Goal: Task Accomplishment & Management: Use online tool/utility

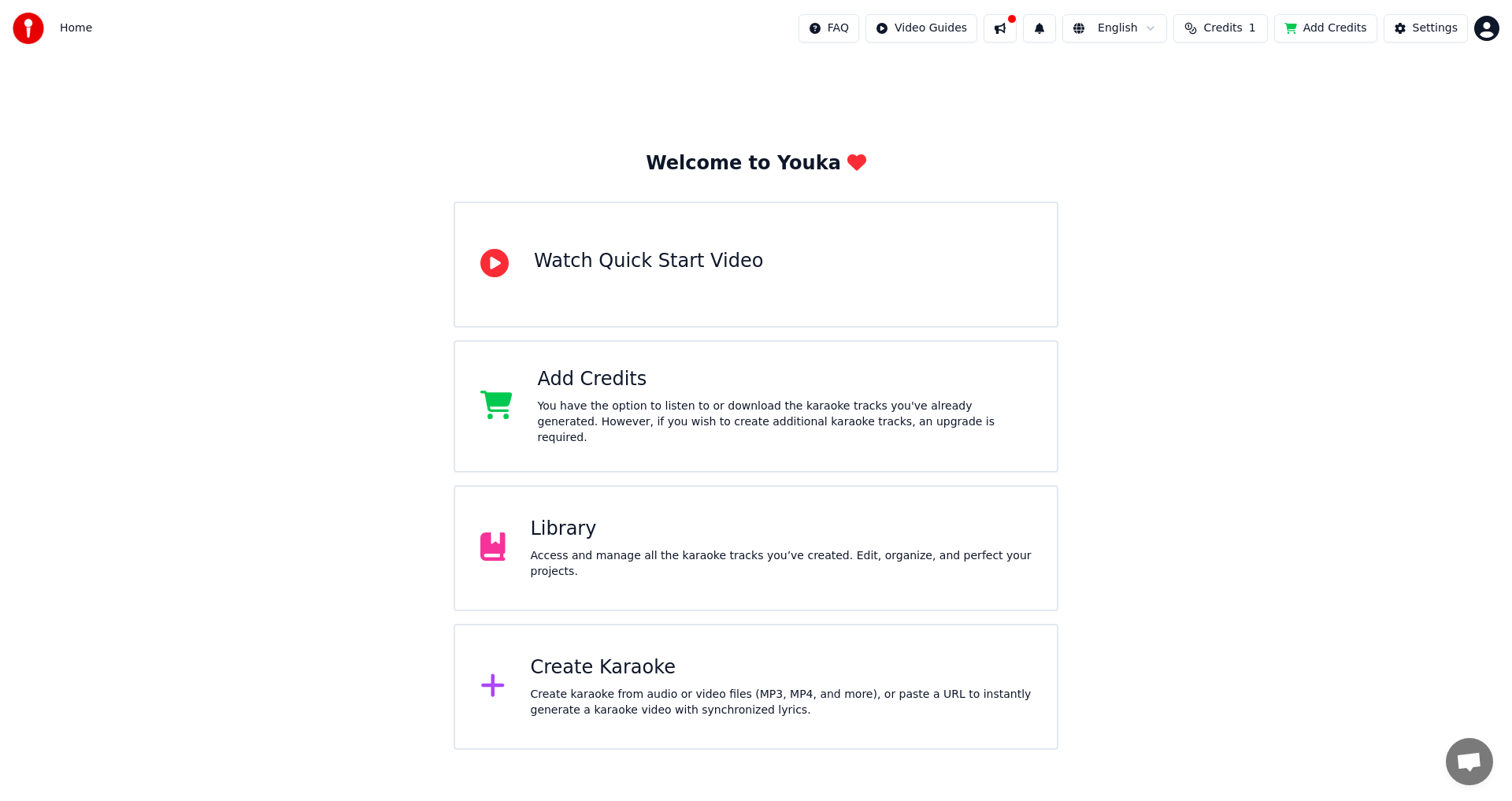
click at [995, 515] on div "Library Access and manage all the karaoke tracks you’ve created. Edit, organize…" at bounding box center [756, 547] width 605 height 126
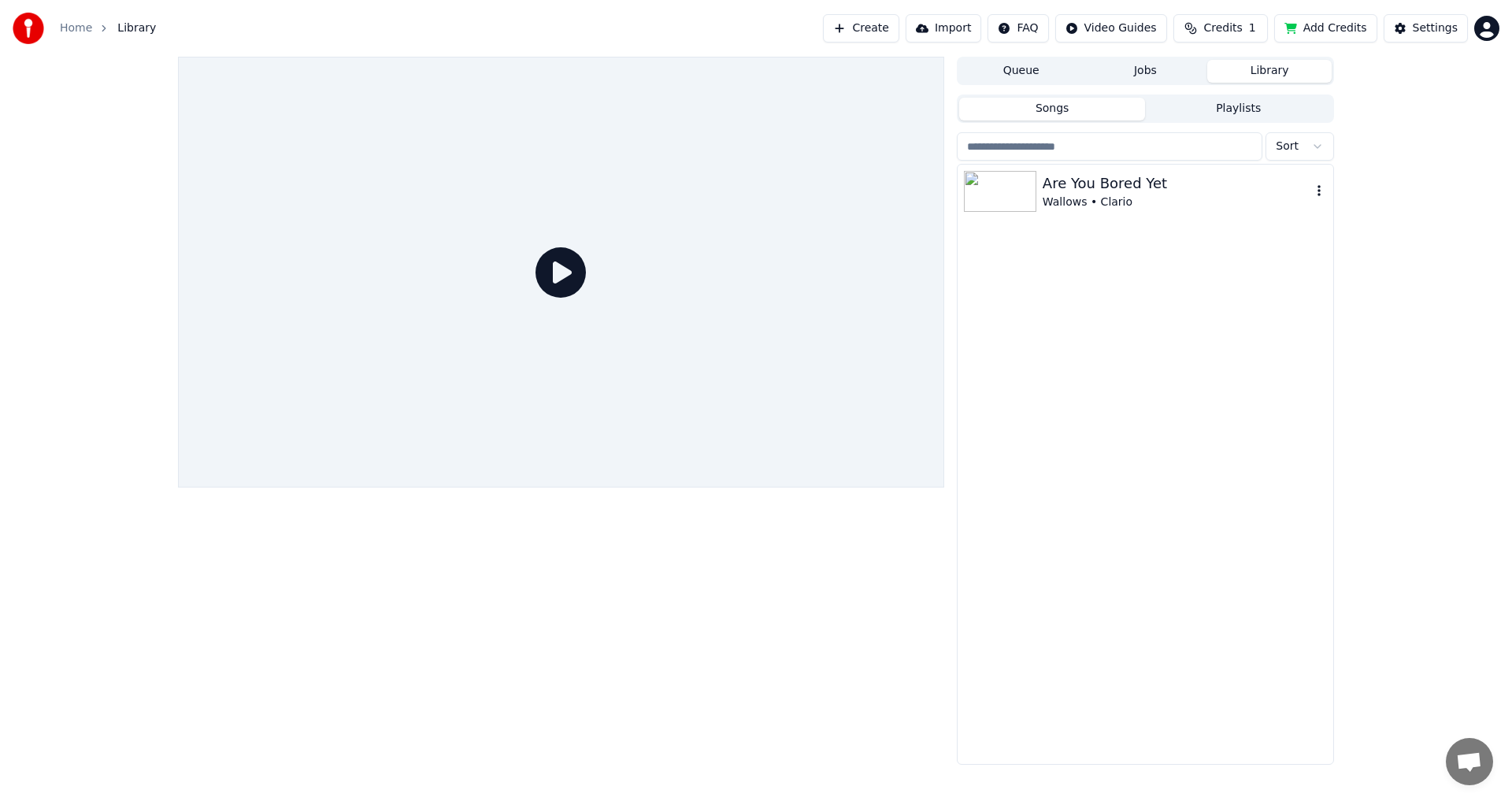
click at [1019, 180] on img at bounding box center [1000, 191] width 73 height 41
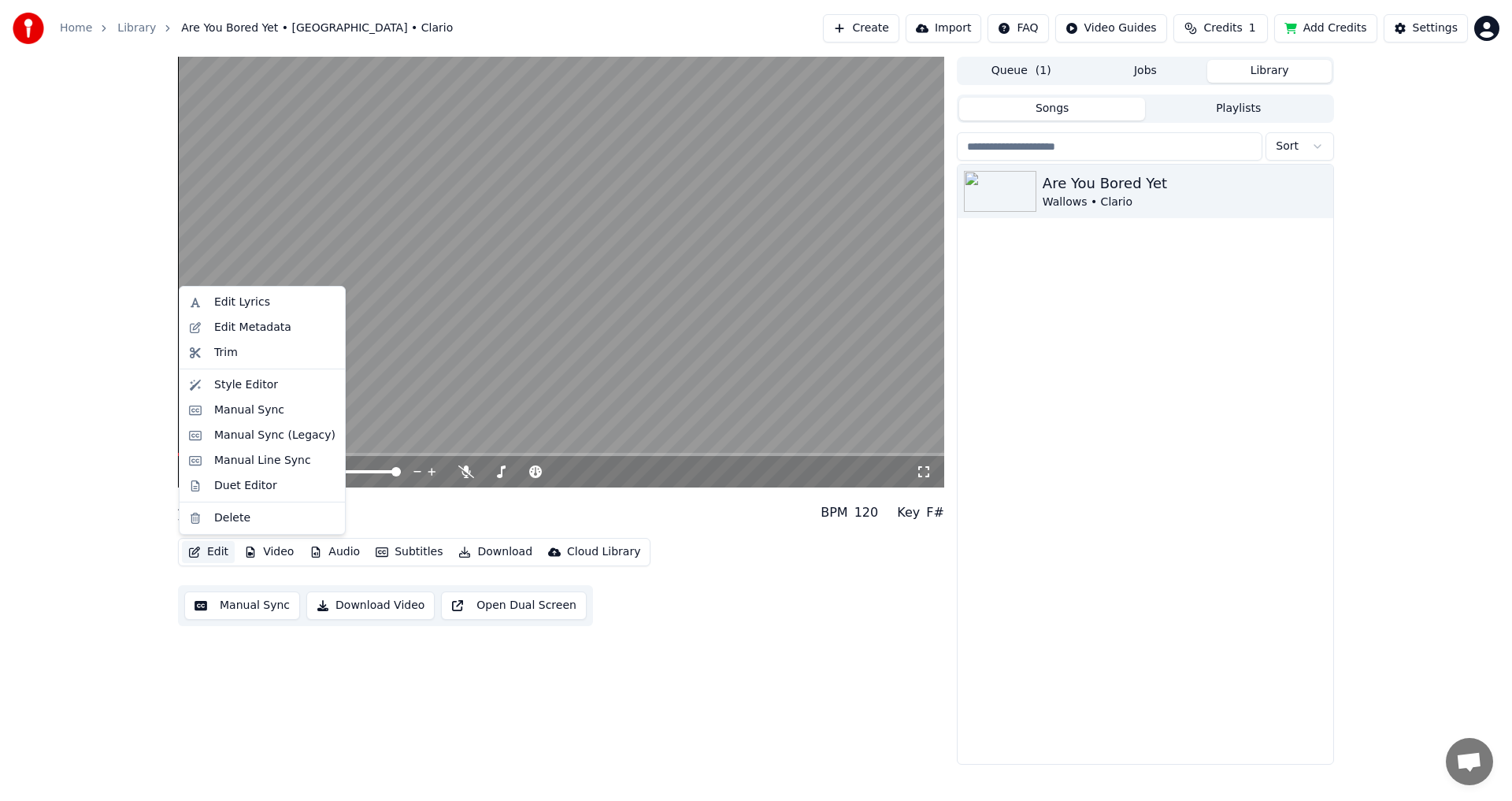
click at [208, 550] on button "Edit" at bounding box center [208, 552] width 52 height 22
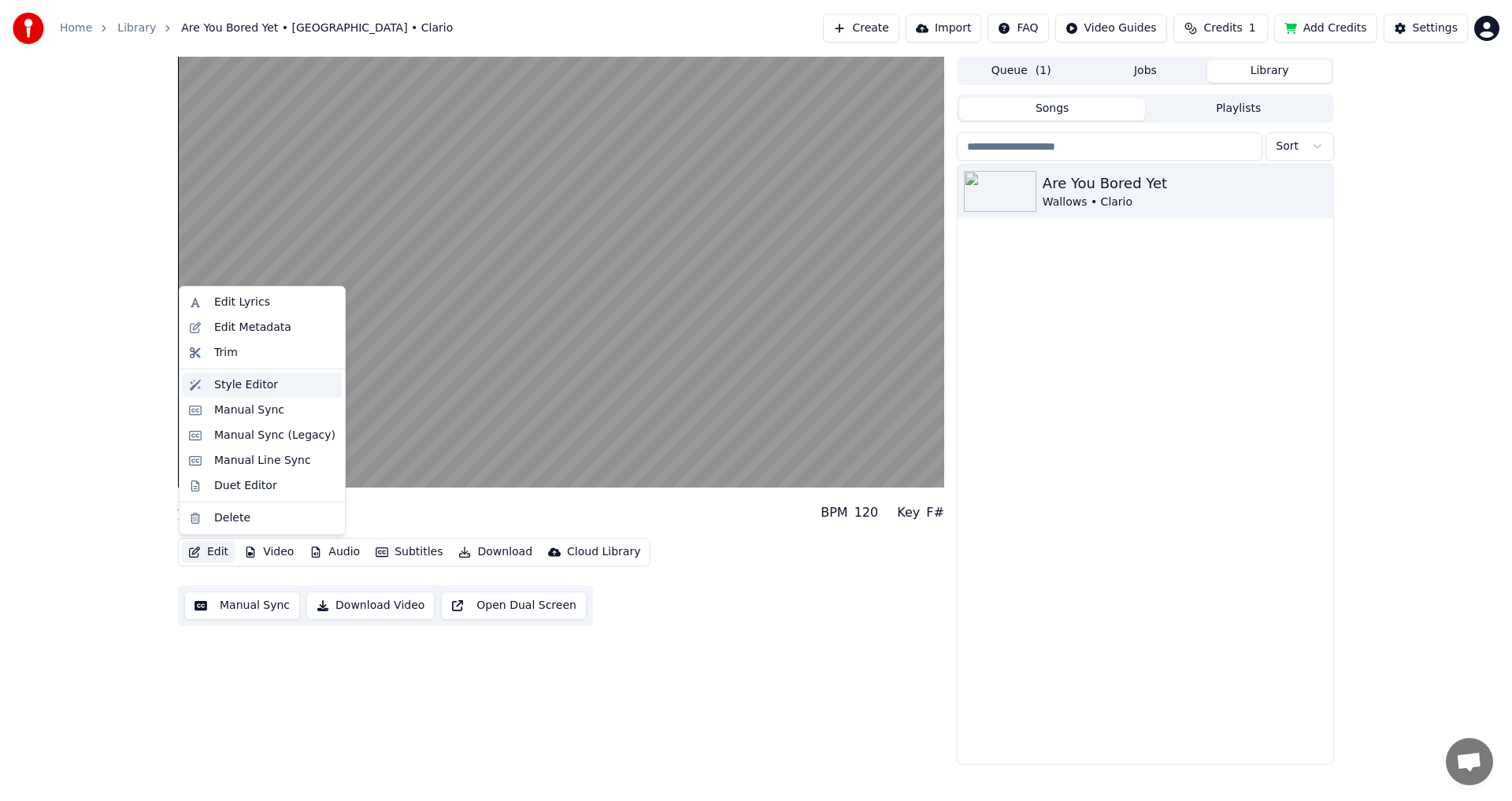
click at [259, 389] on div "Style Editor" at bounding box center [246, 385] width 64 height 16
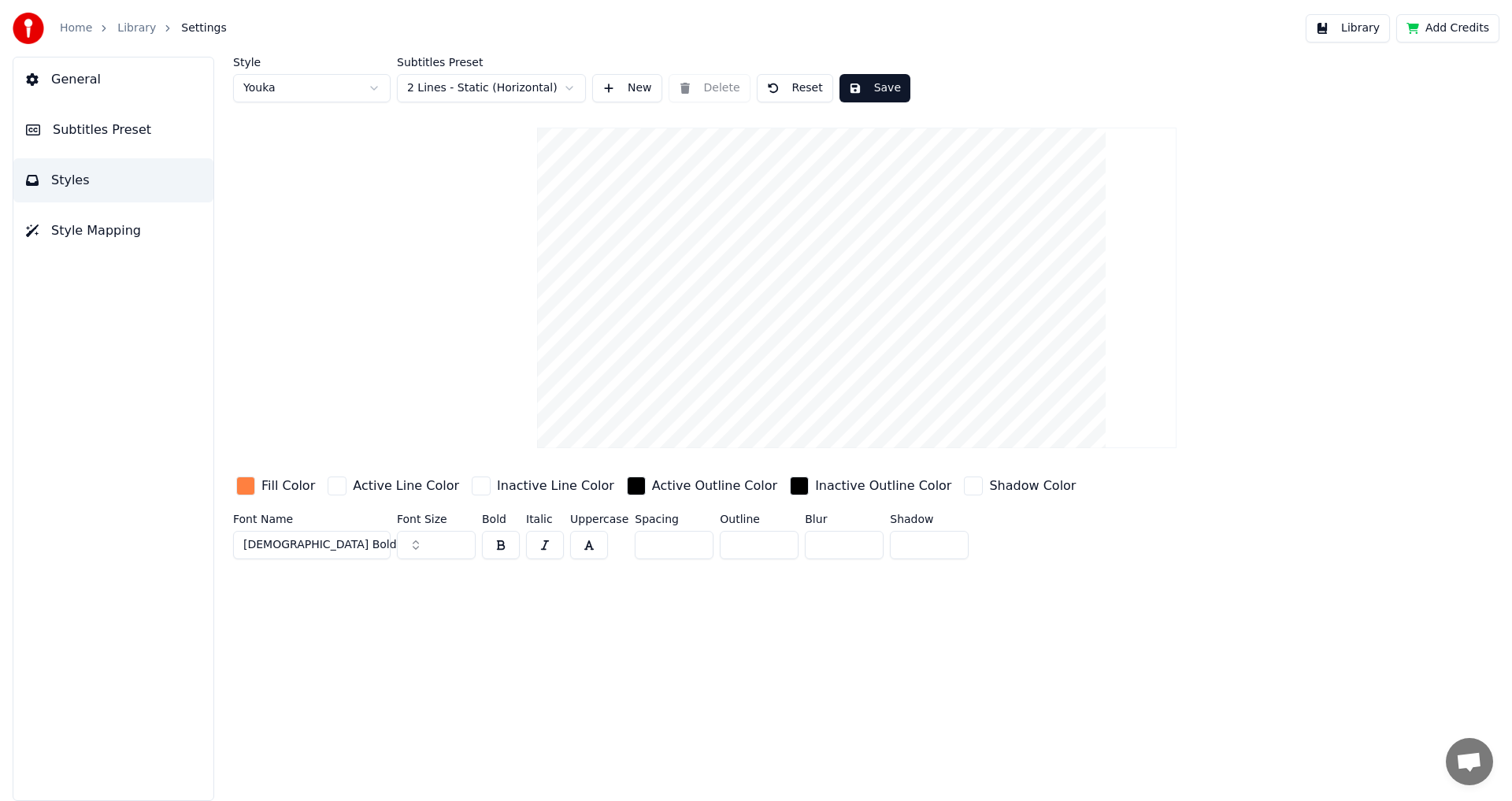
click at [115, 129] on span "Subtitles Preset" at bounding box center [101, 130] width 98 height 19
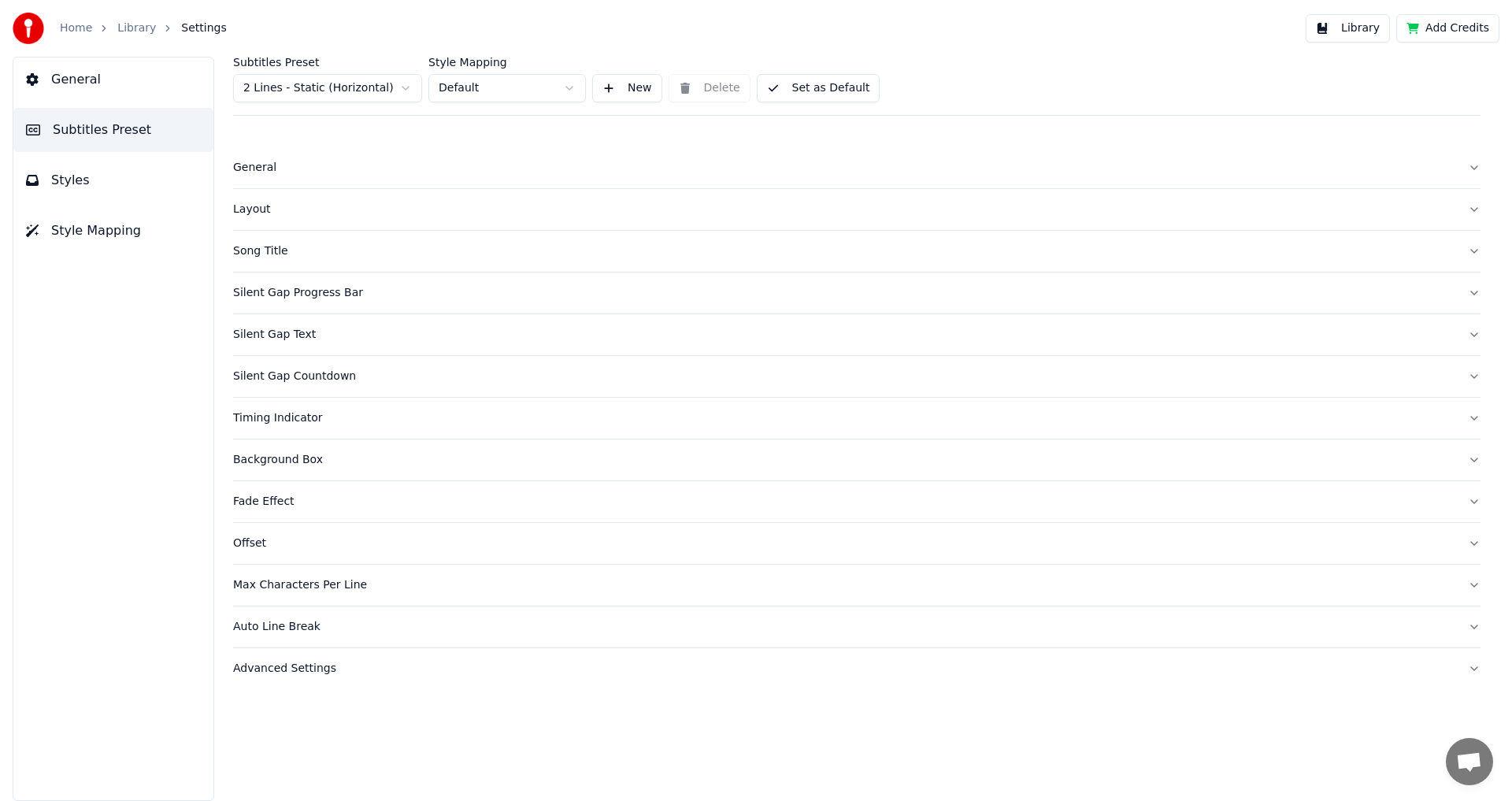
click at [309, 292] on div "Silent Gap Progress Bar" at bounding box center [844, 292] width 1222 height 16
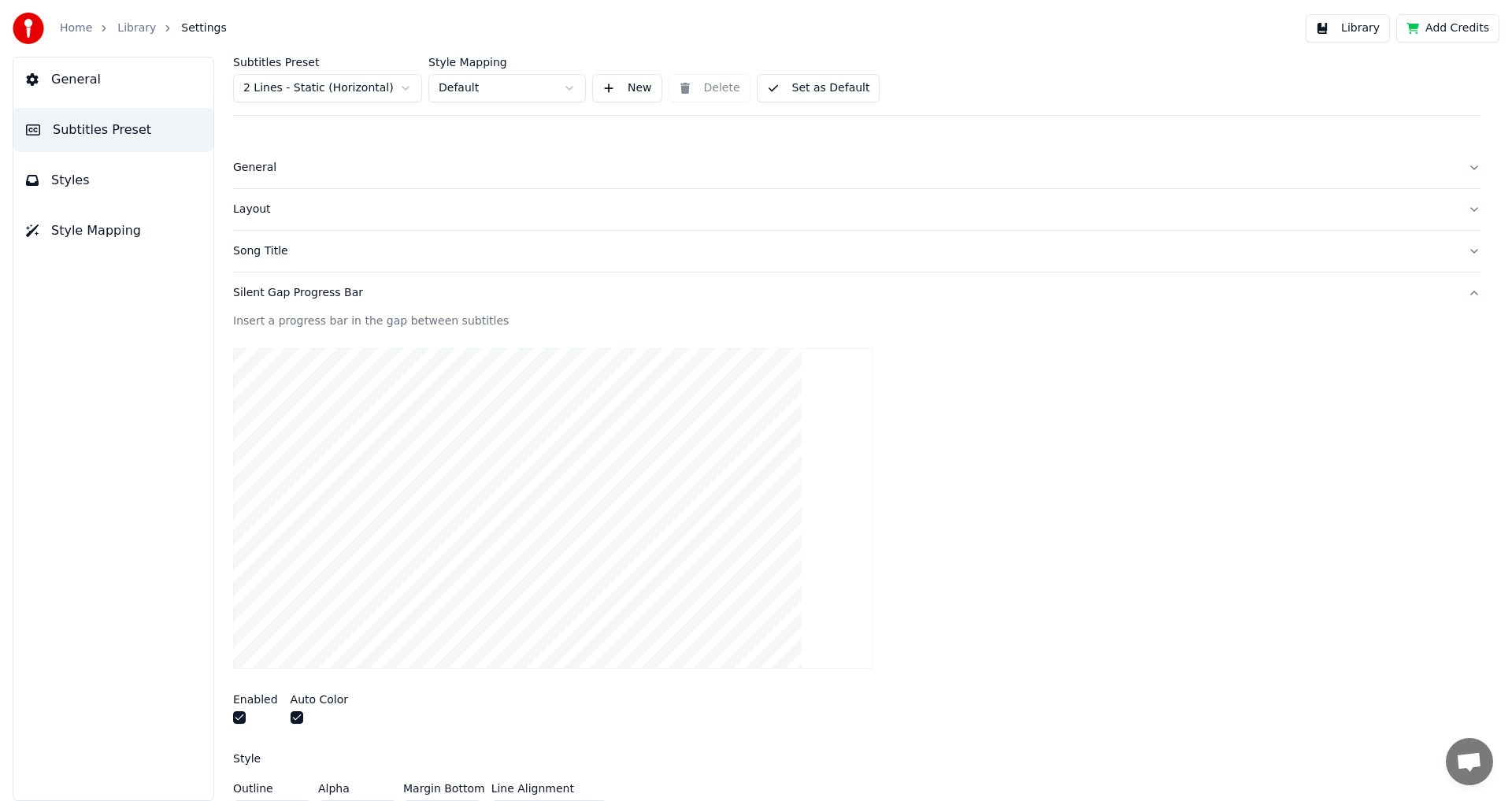
click at [246, 712] on div at bounding box center [256, 719] width 45 height 17
click at [241, 720] on button "button" at bounding box center [239, 716] width 12 height 12
click at [301, 721] on div at bounding box center [319, 719] width 58 height 17
click at [296, 721] on button "button" at bounding box center [296, 716] width 12 height 12
click at [314, 288] on div "Silent Gap Progress Bar" at bounding box center [844, 292] width 1222 height 16
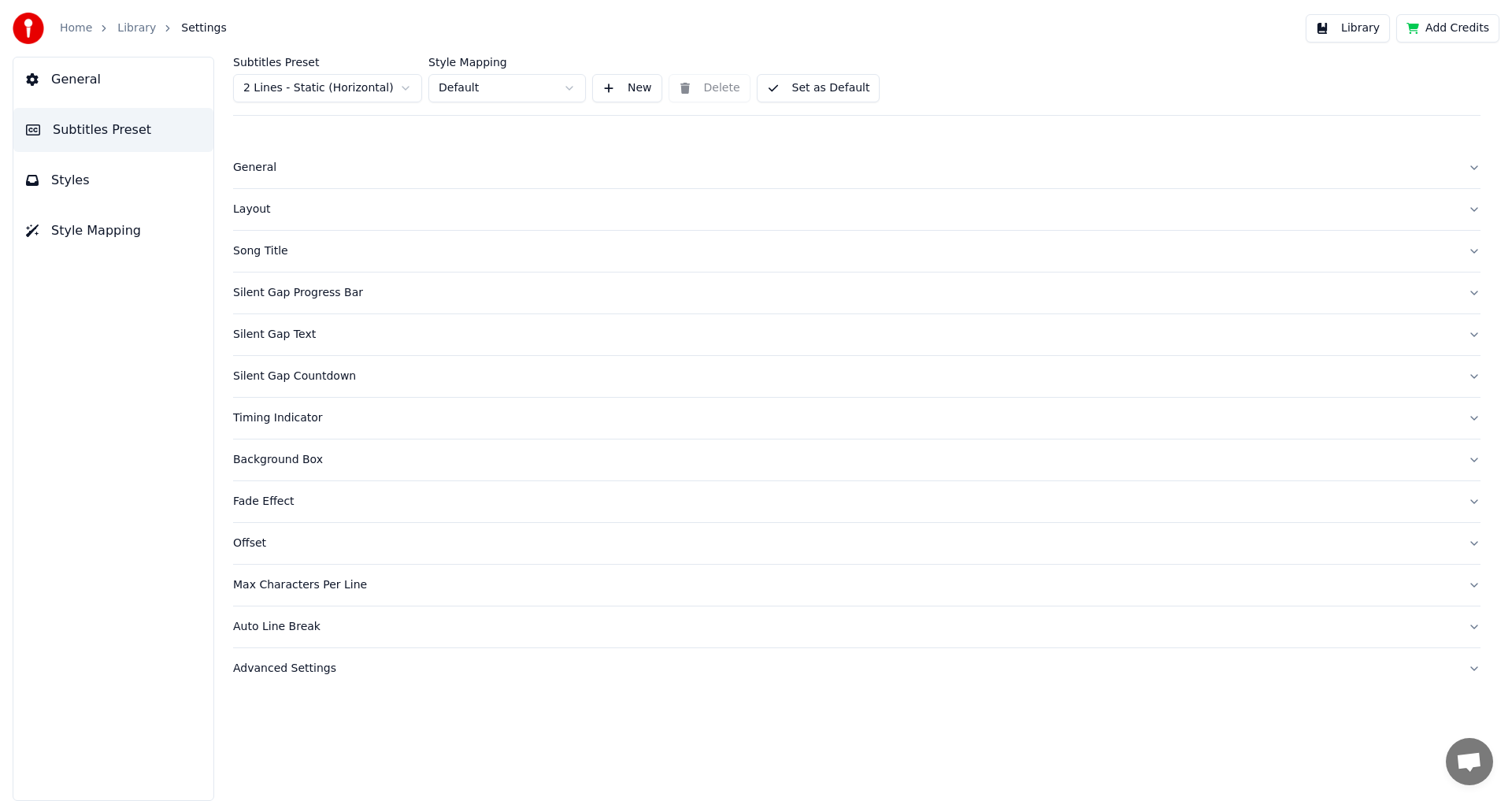
click at [267, 248] on div "Song Title" at bounding box center [844, 251] width 1222 height 16
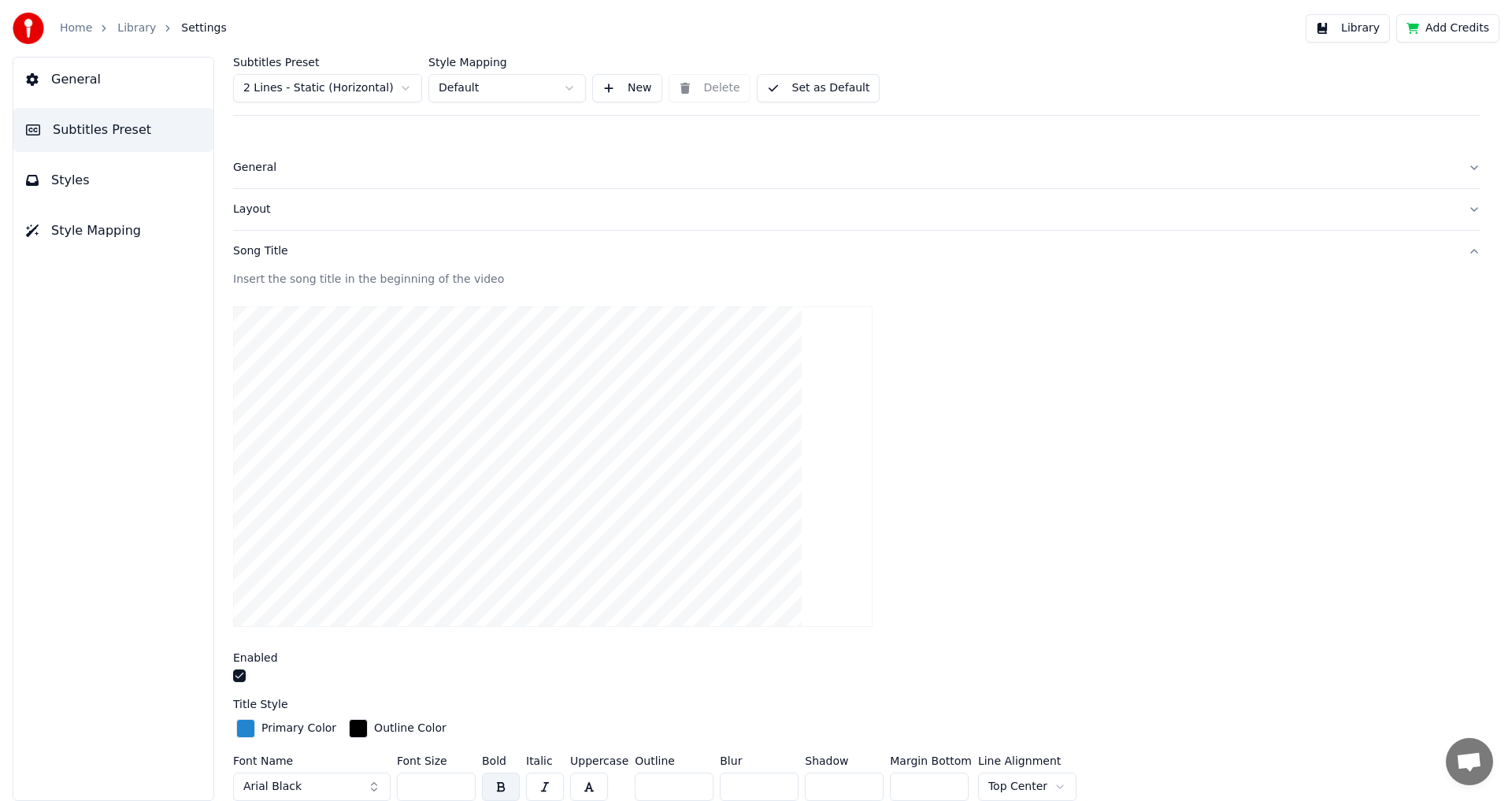
click at [236, 678] on button "button" at bounding box center [239, 675] width 12 height 12
click at [257, 256] on div "Song Title" at bounding box center [844, 251] width 1222 height 16
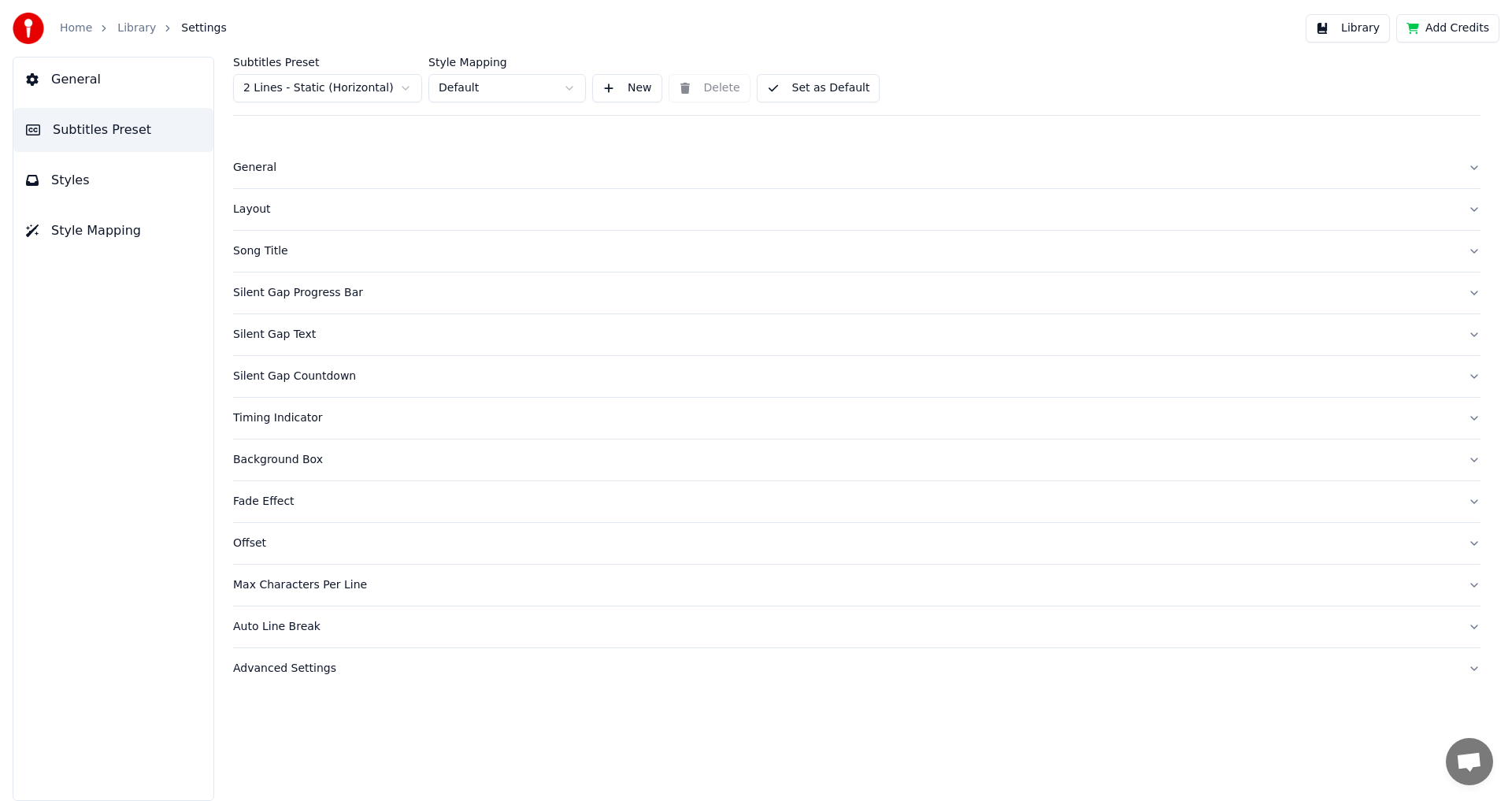
click at [255, 203] on div "Layout" at bounding box center [844, 209] width 1222 height 16
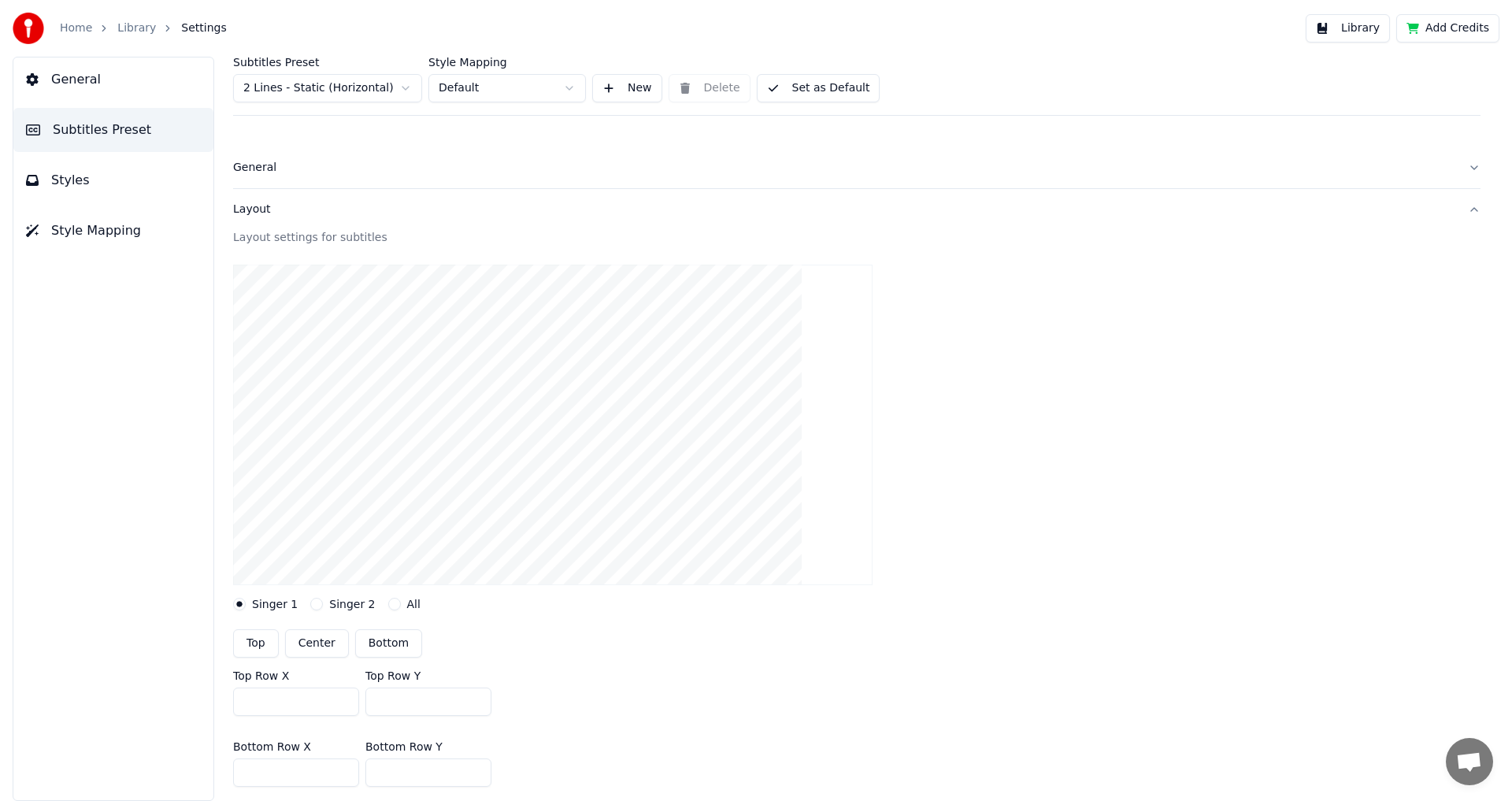
click at [346, 611] on div "Layout settings for subtitles Singer 1 Singer 2 All Top Center Bottom Top Row X…" at bounding box center [857, 538] width 1248 height 616
click at [337, 610] on label "Singer 2" at bounding box center [351, 604] width 46 height 11
click at [323, 610] on button "Singer 2" at bounding box center [316, 603] width 12 height 12
click at [260, 599] on label "Singer 1" at bounding box center [275, 604] width 46 height 11
click at [246, 599] on button "Singer 1" at bounding box center [239, 603] width 12 height 12
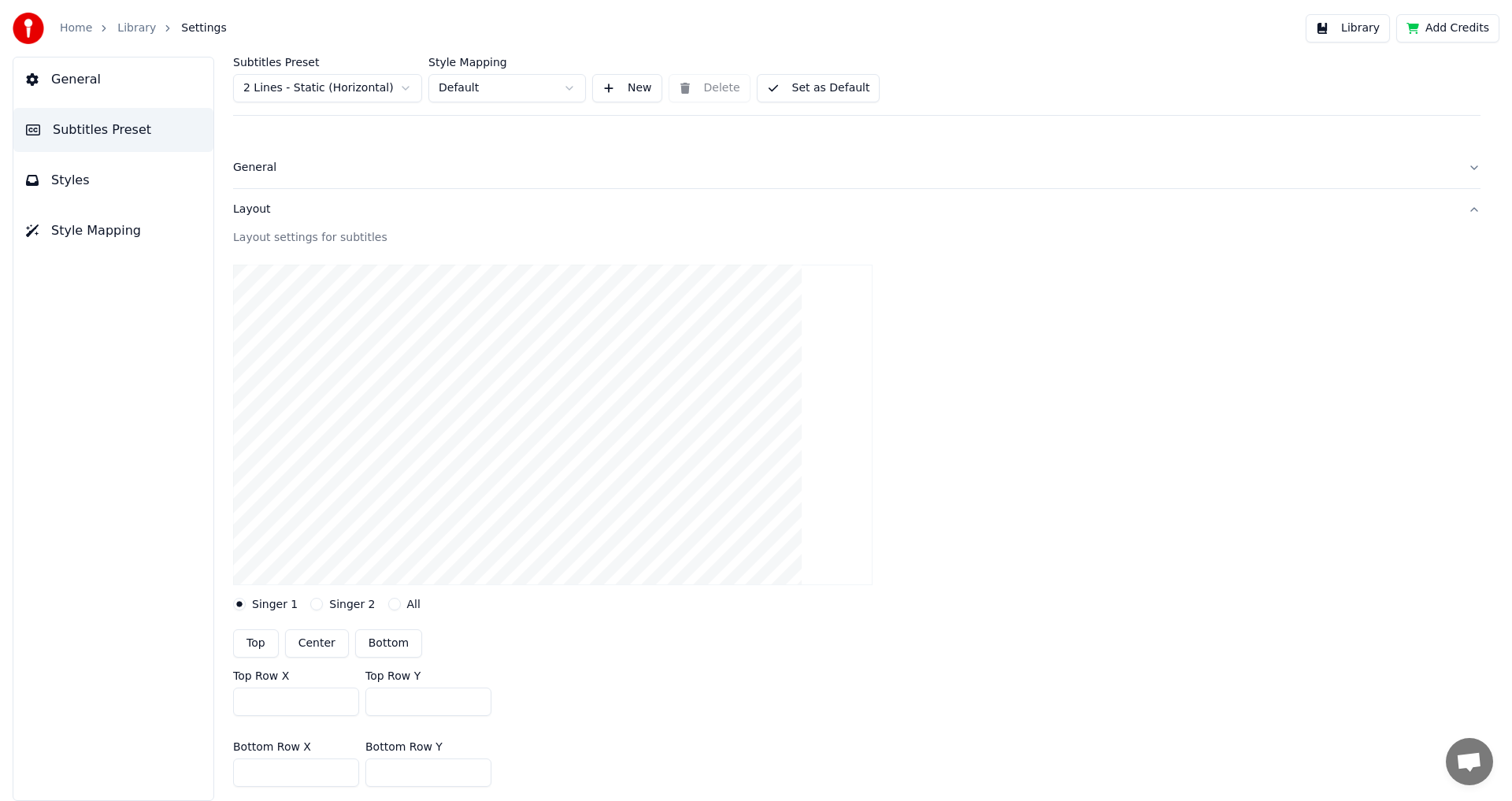
click at [272, 204] on div "Layout" at bounding box center [844, 209] width 1222 height 16
click at [276, 174] on div "General" at bounding box center [844, 167] width 1222 height 16
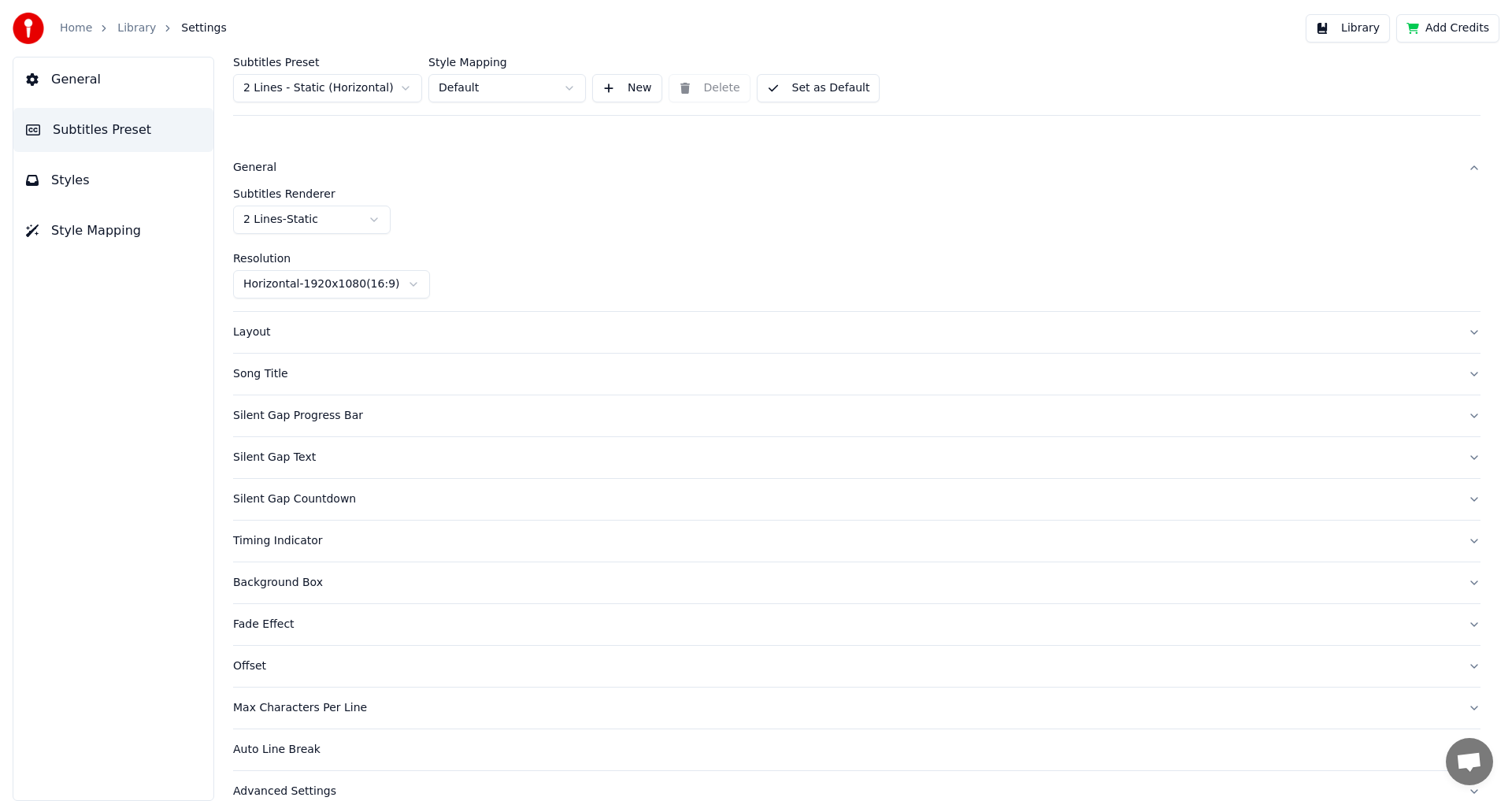
click at [276, 174] on div "General" at bounding box center [844, 167] width 1222 height 16
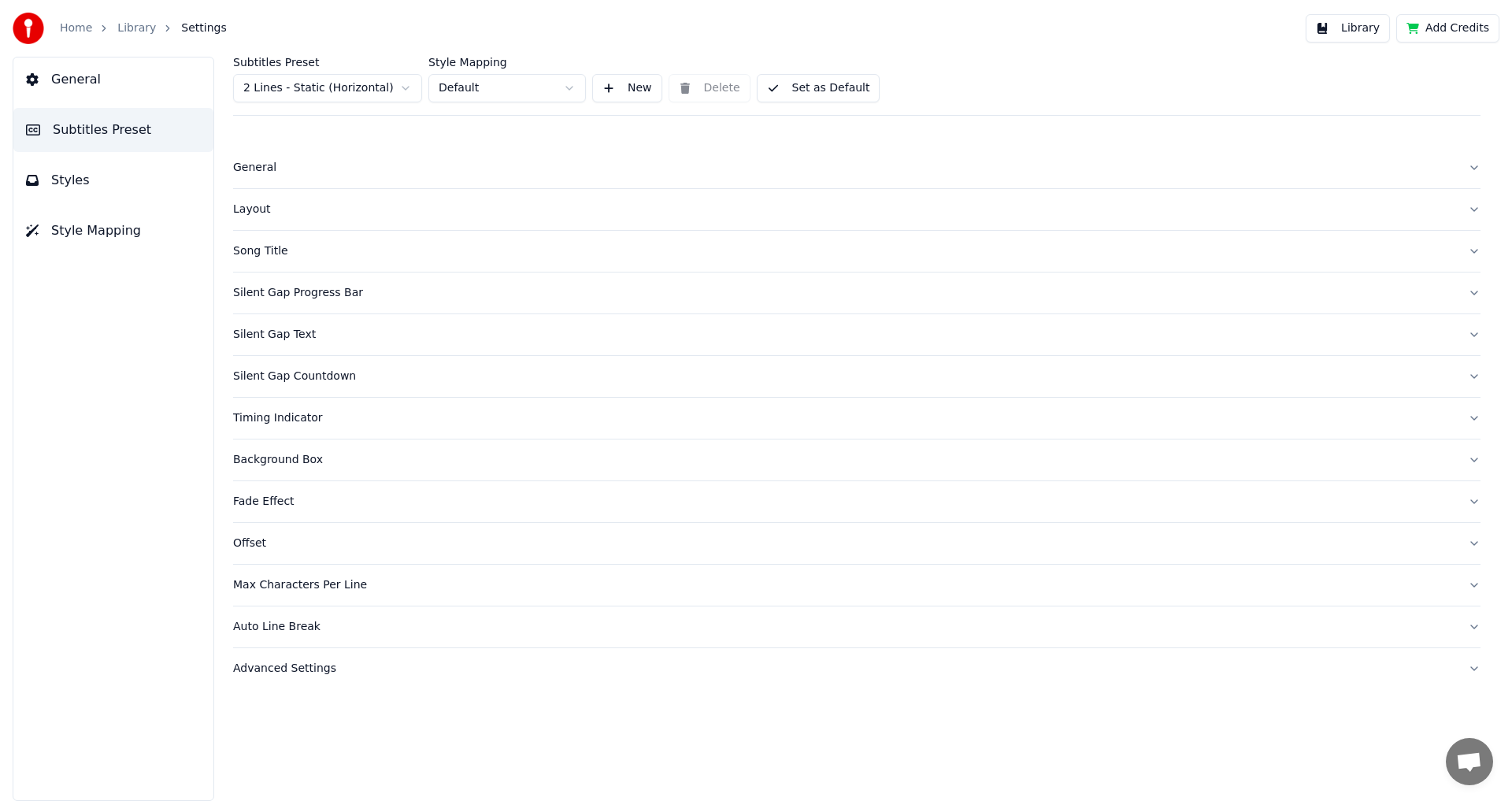
click at [276, 158] on button "General" at bounding box center [857, 168] width 1248 height 41
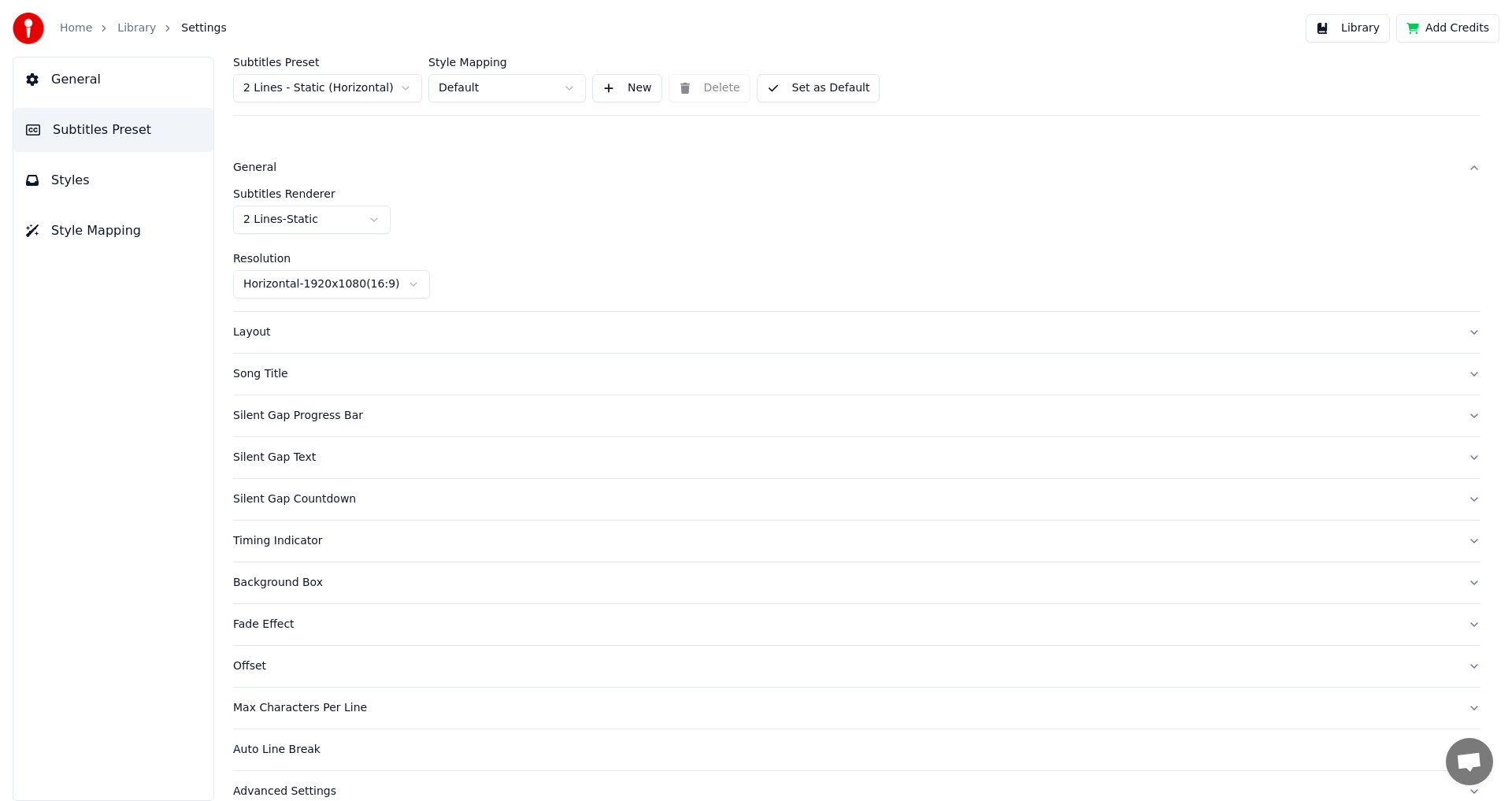
click at [309, 209] on html "Home Library Settings Library Add Credits General Subtitles Preset Styles Style…" at bounding box center [756, 400] width 1512 height 801
click at [261, 170] on div "General" at bounding box center [844, 167] width 1222 height 16
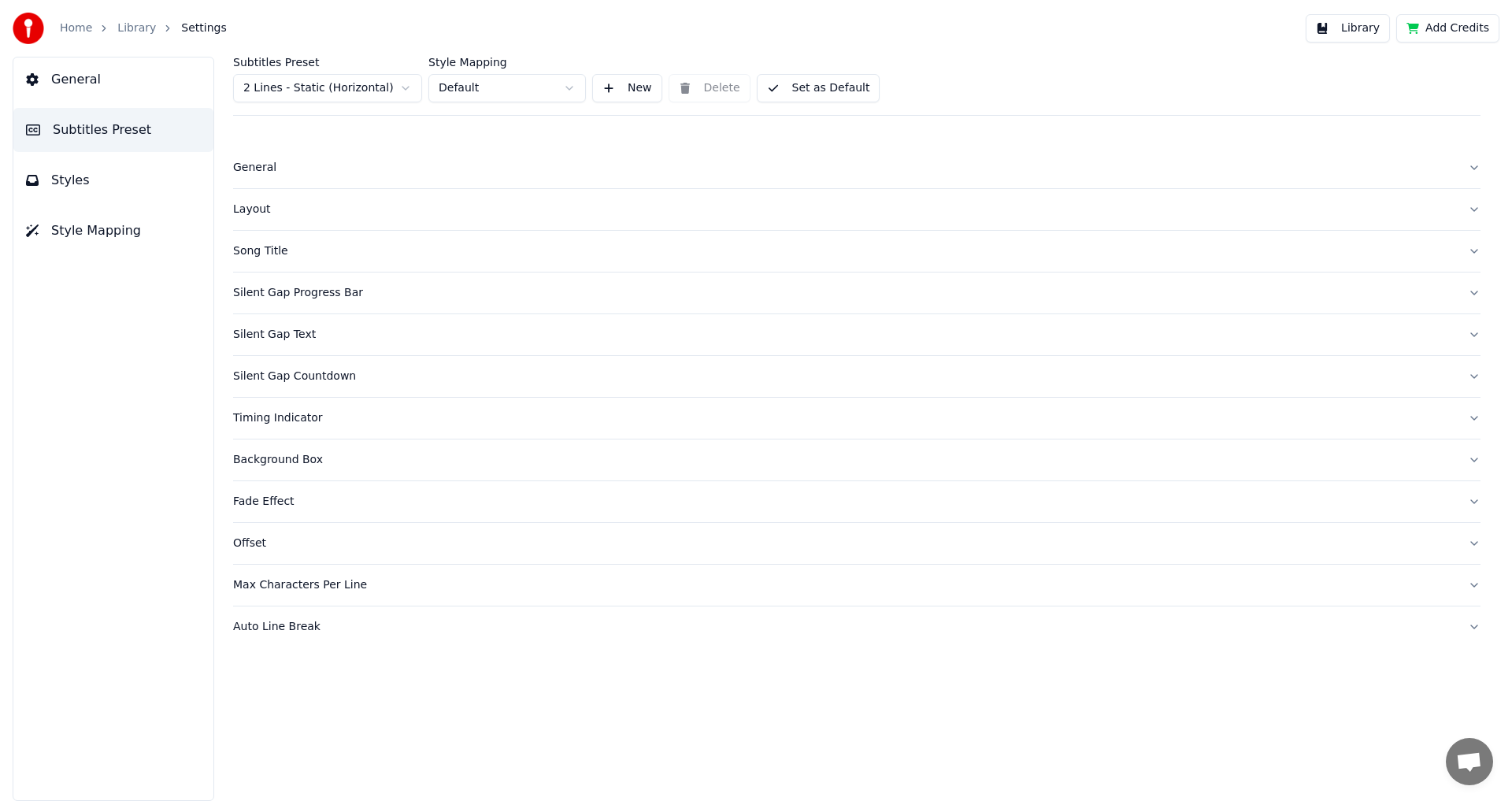
click at [349, 341] on div "Silent Gap Text" at bounding box center [844, 334] width 1222 height 16
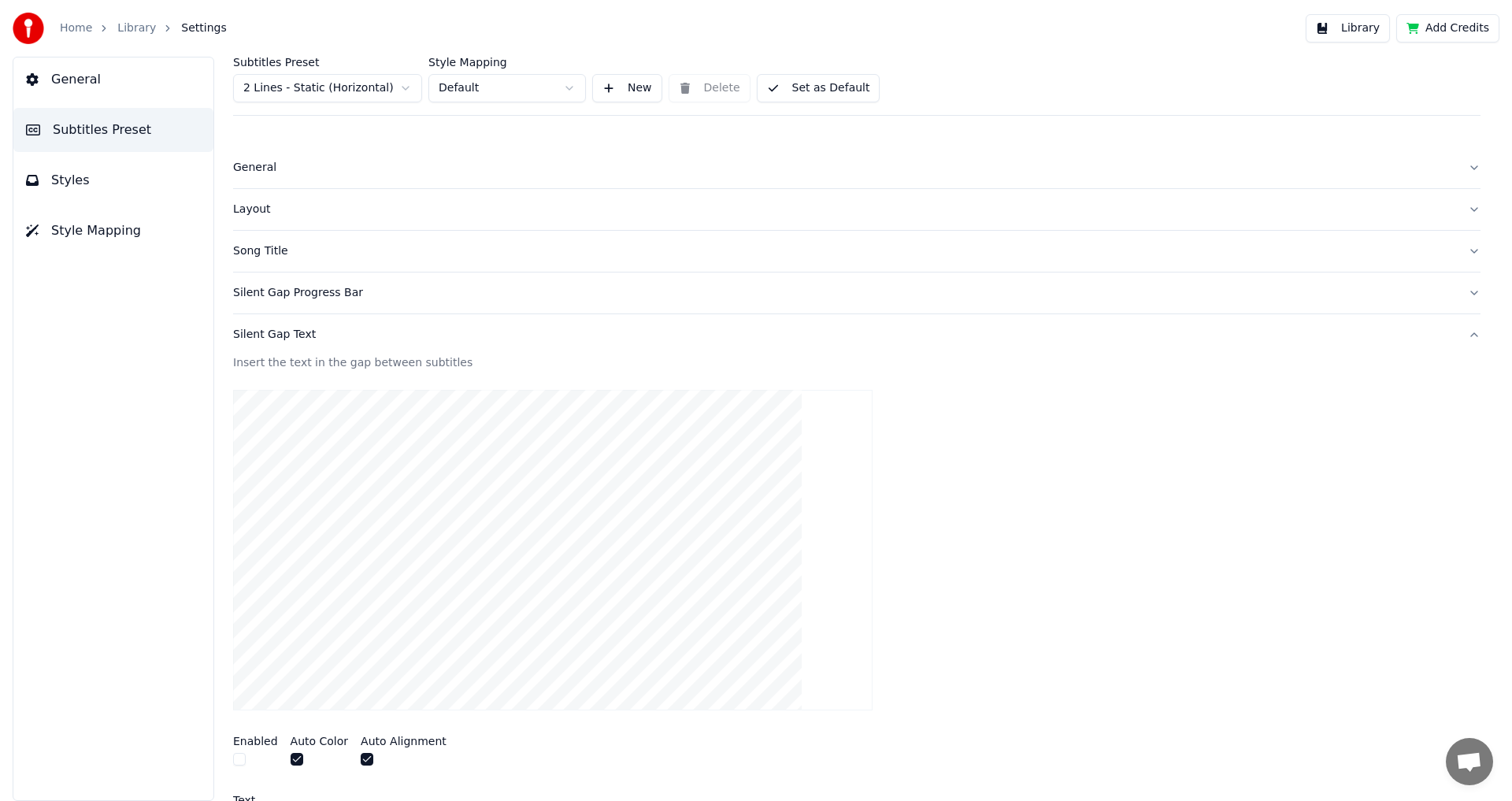
scroll to position [78, 0]
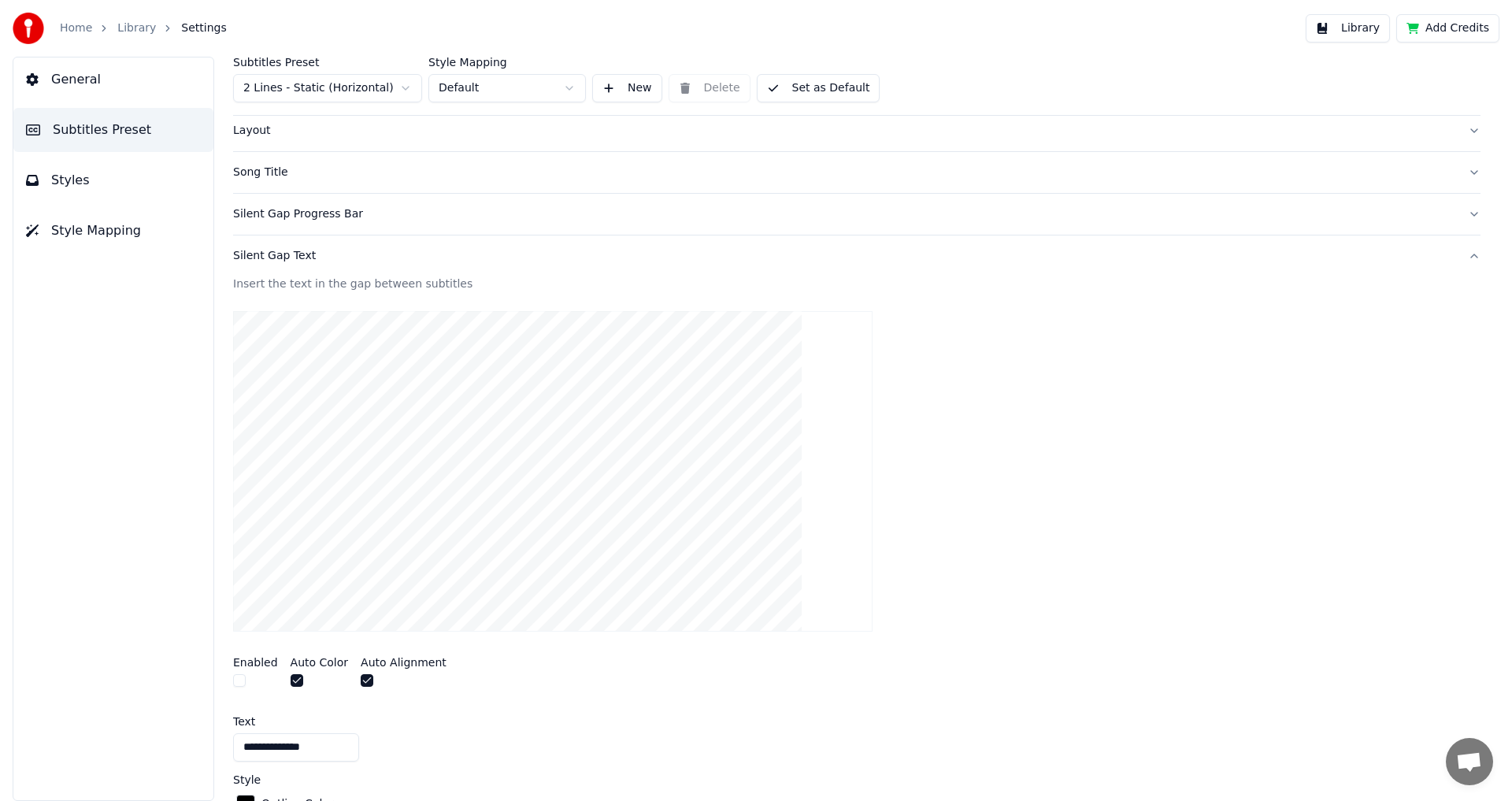
click at [550, 454] on video at bounding box center [553, 471] width 640 height 320
click at [247, 683] on div at bounding box center [256, 682] width 45 height 17
click at [242, 683] on button "button" at bounding box center [239, 680] width 12 height 12
click at [336, 270] on button "Silent Gap Text" at bounding box center [857, 256] width 1248 height 41
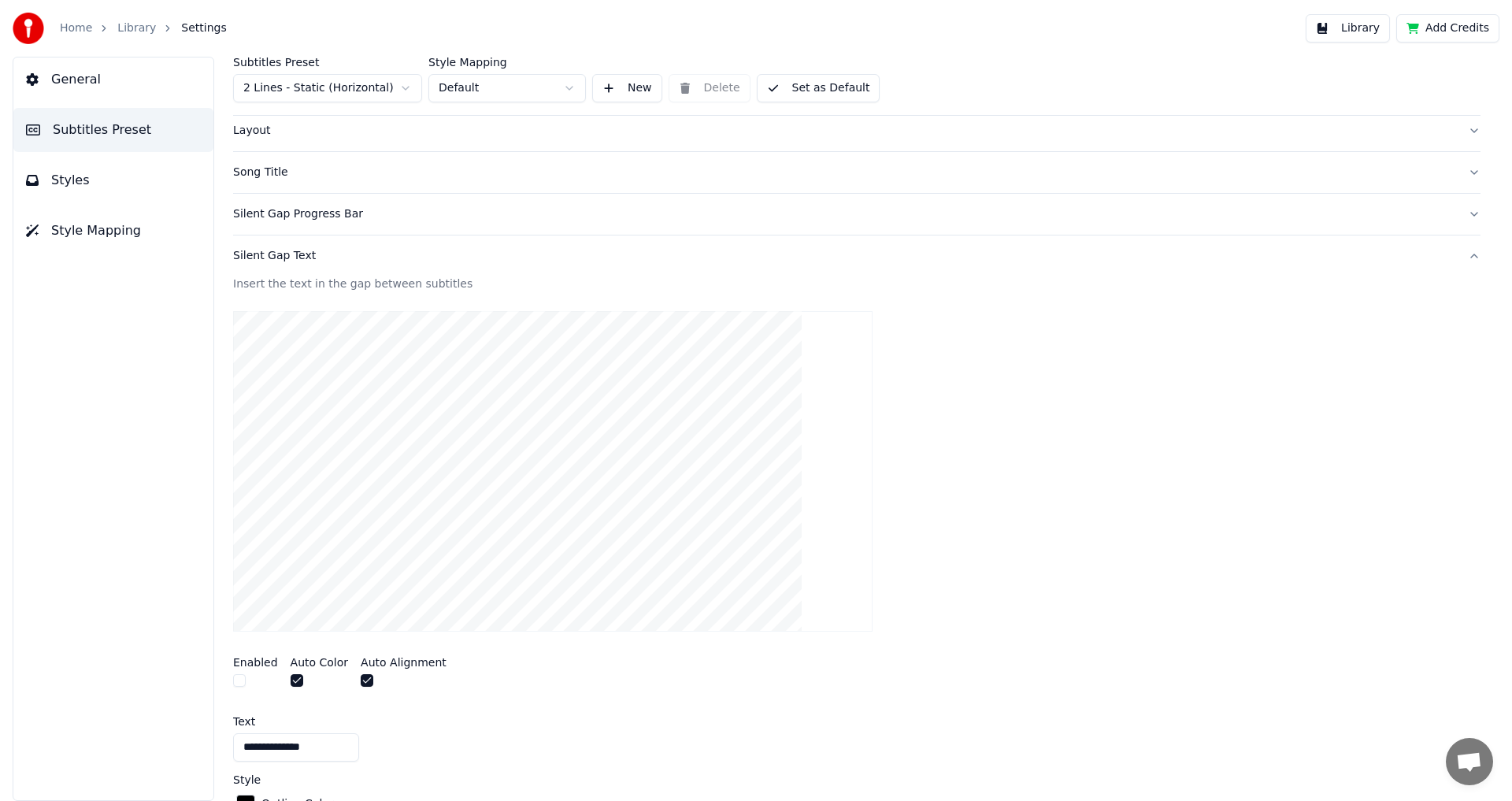
scroll to position [0, 0]
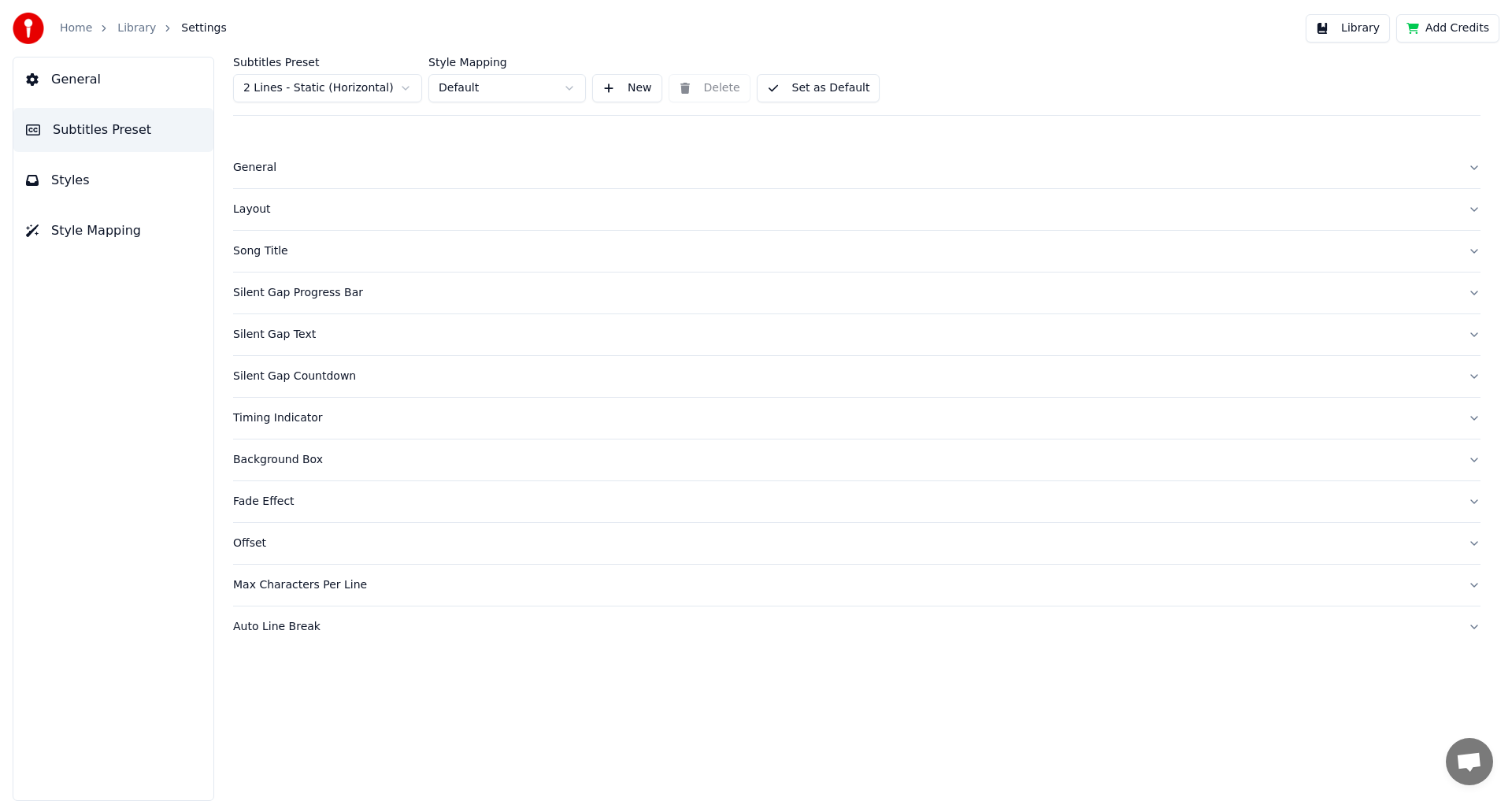
click at [330, 374] on div "Silent Gap Countdown" at bounding box center [844, 376] width 1222 height 16
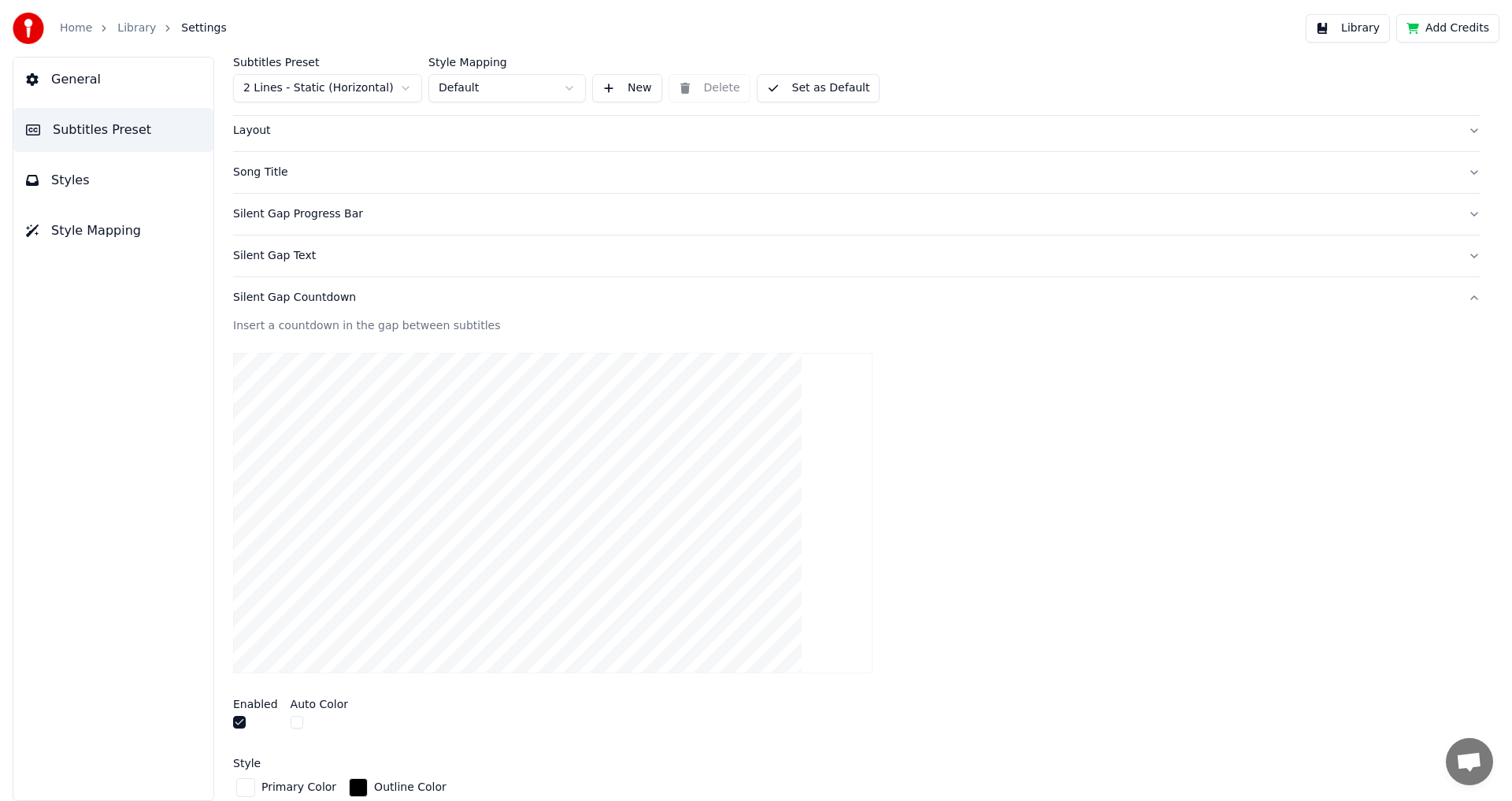
click at [244, 725] on button "button" at bounding box center [239, 721] width 12 height 12
click at [383, 292] on div "Silent Gap Countdown" at bounding box center [844, 297] width 1222 height 16
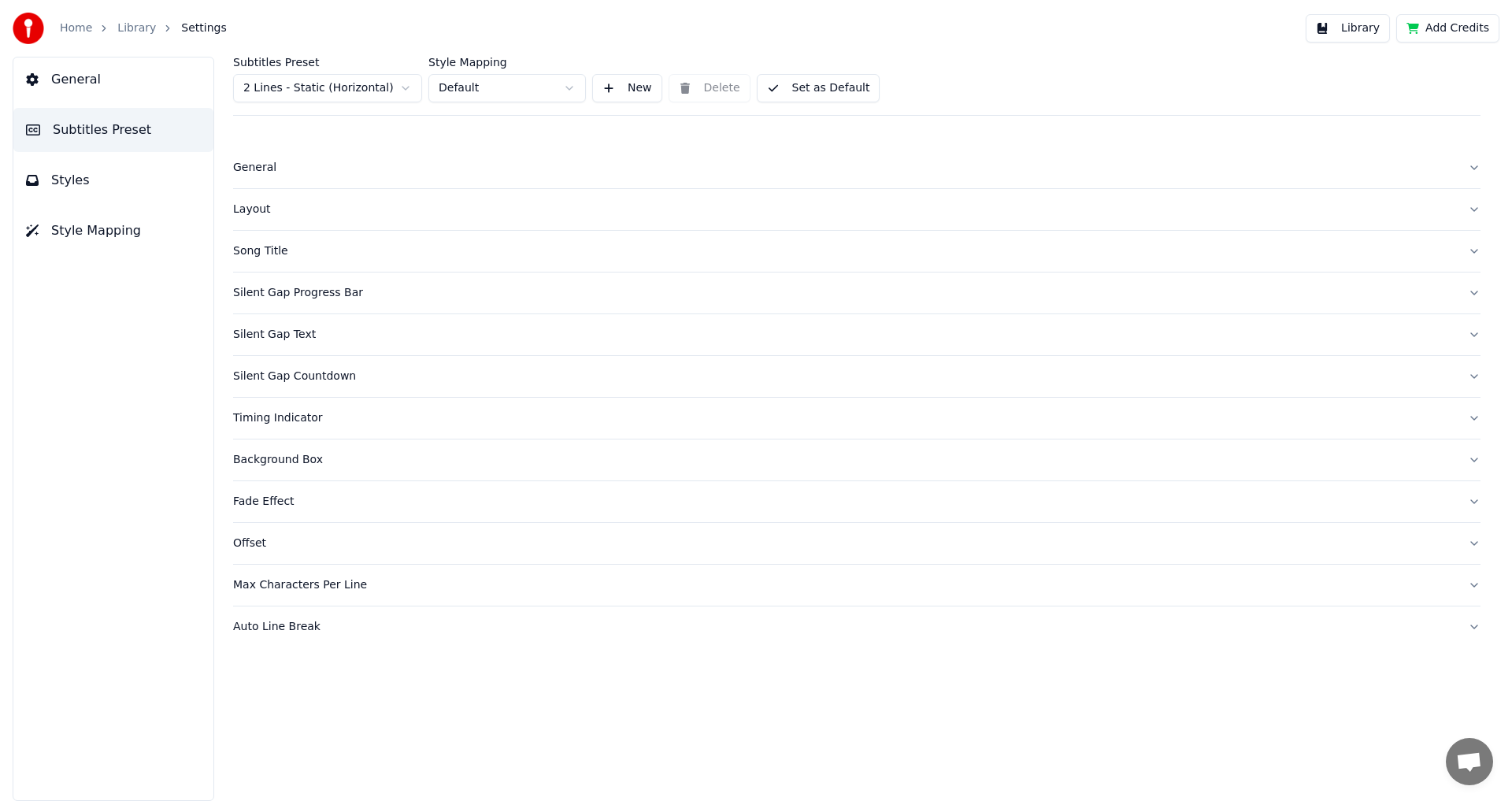
click at [369, 465] on div "Background Box" at bounding box center [844, 459] width 1222 height 16
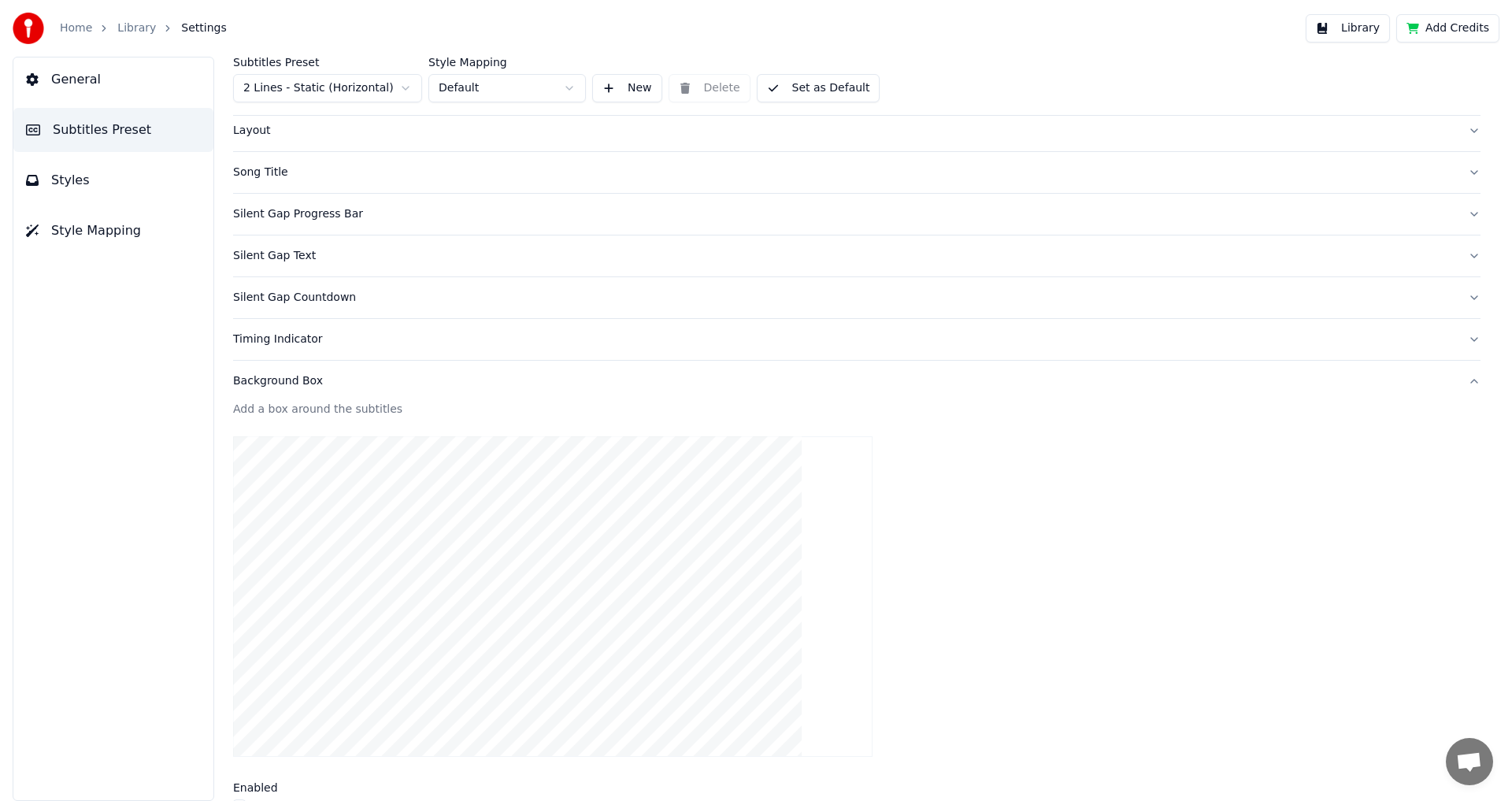
scroll to position [158, 0]
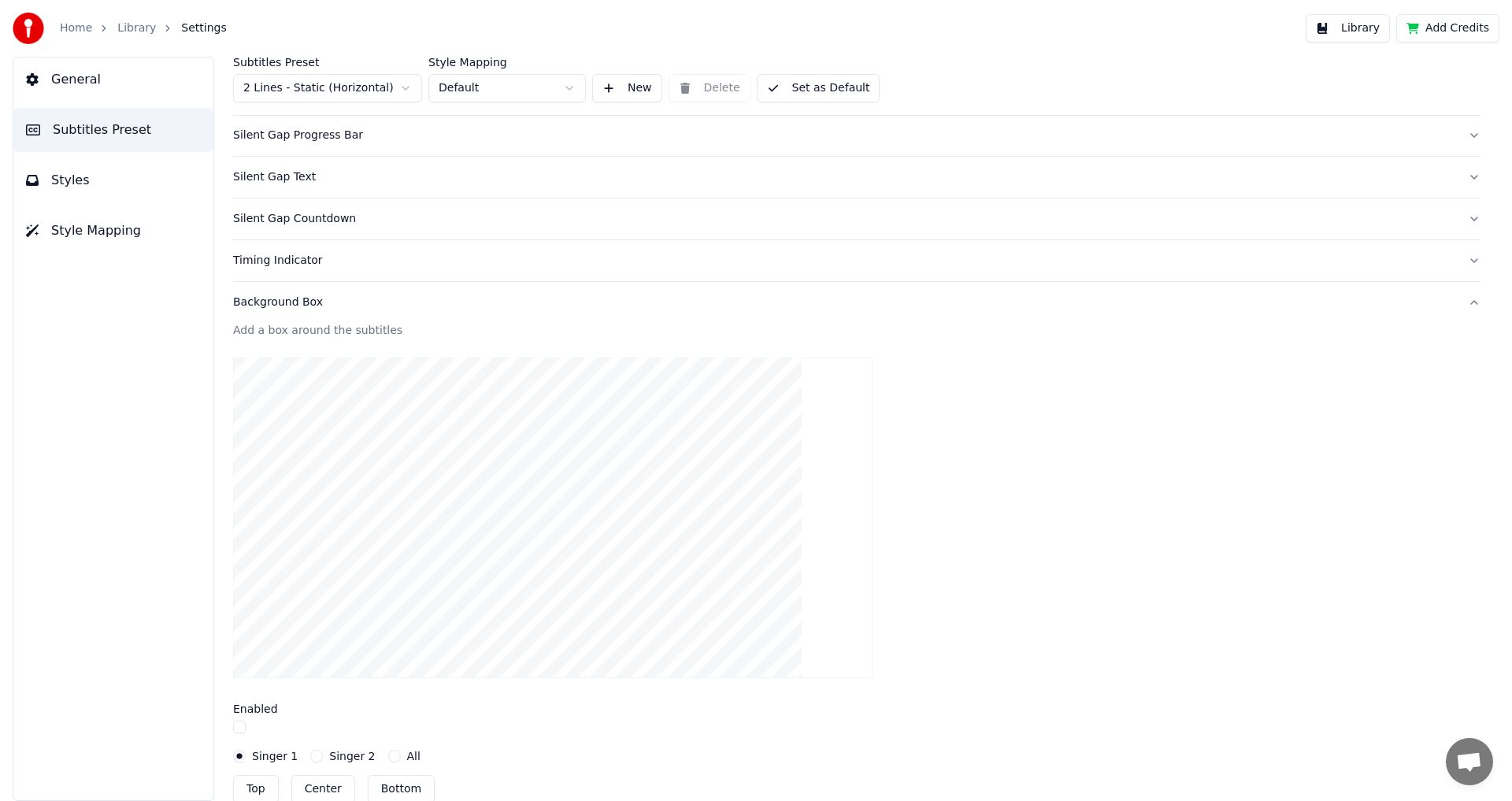
click at [338, 307] on div "Background Box" at bounding box center [844, 302] width 1222 height 16
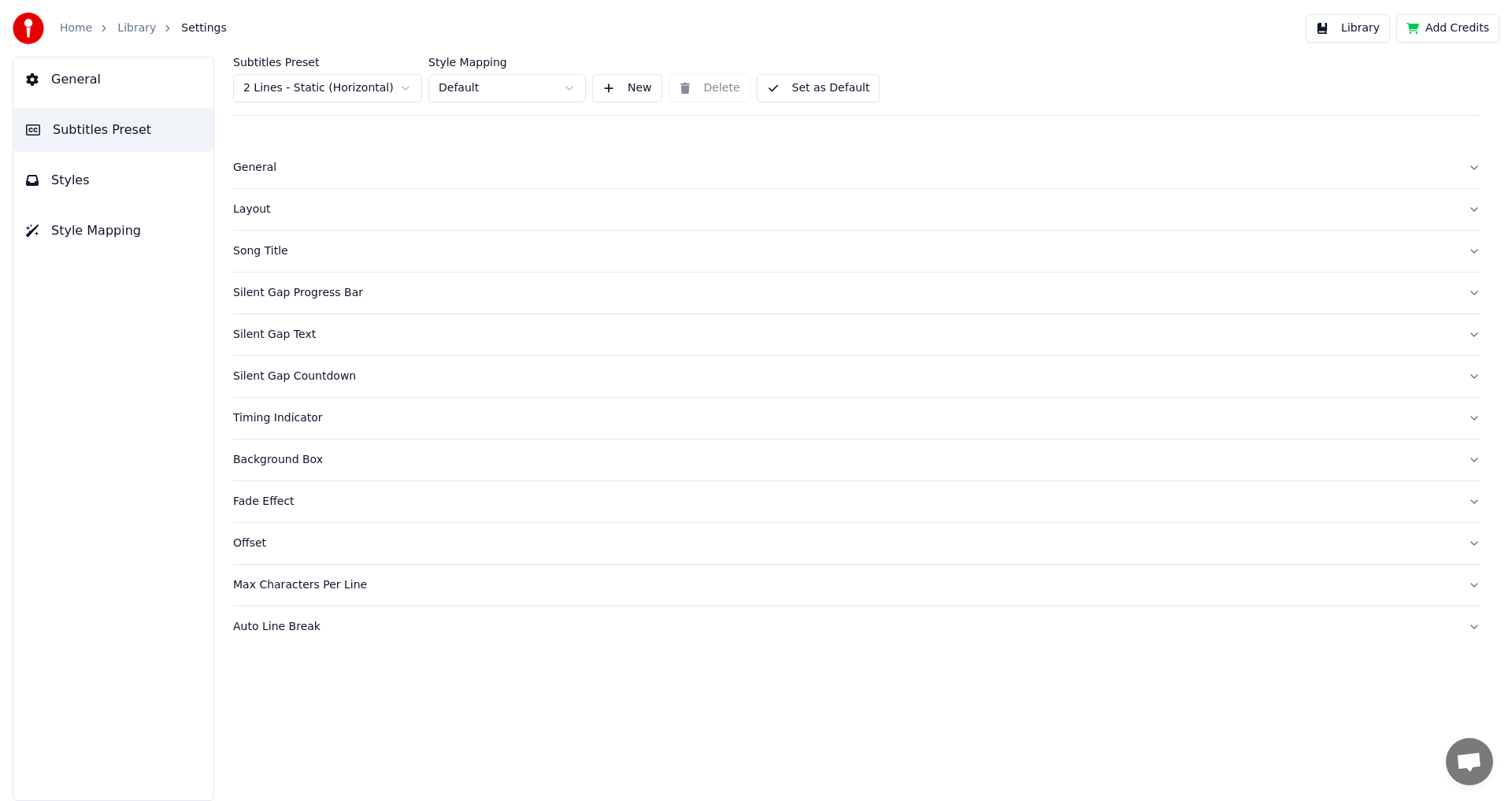
click at [311, 429] on button "Timing Indicator" at bounding box center [857, 418] width 1248 height 41
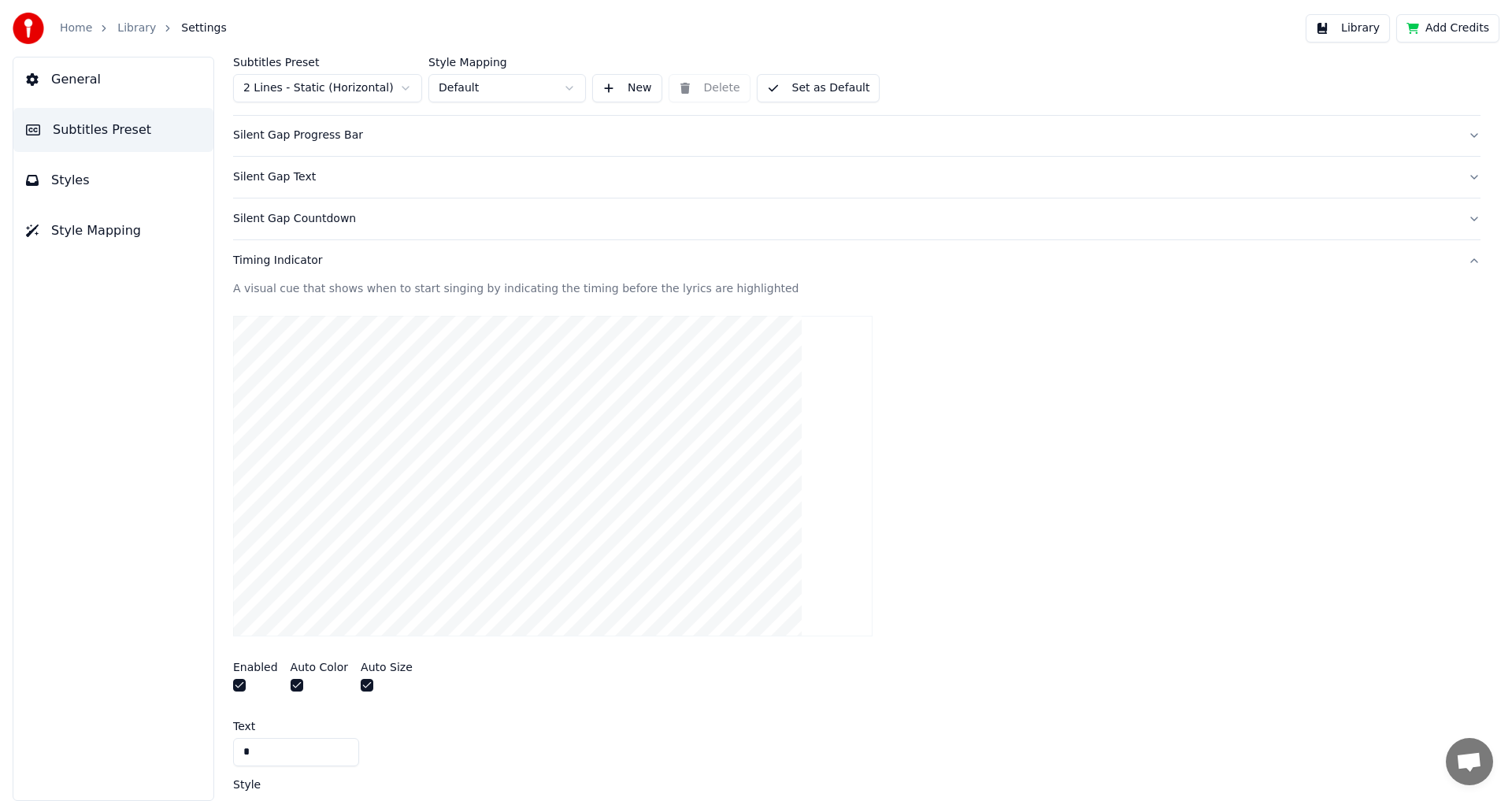
click at [240, 687] on button "button" at bounding box center [239, 684] width 12 height 12
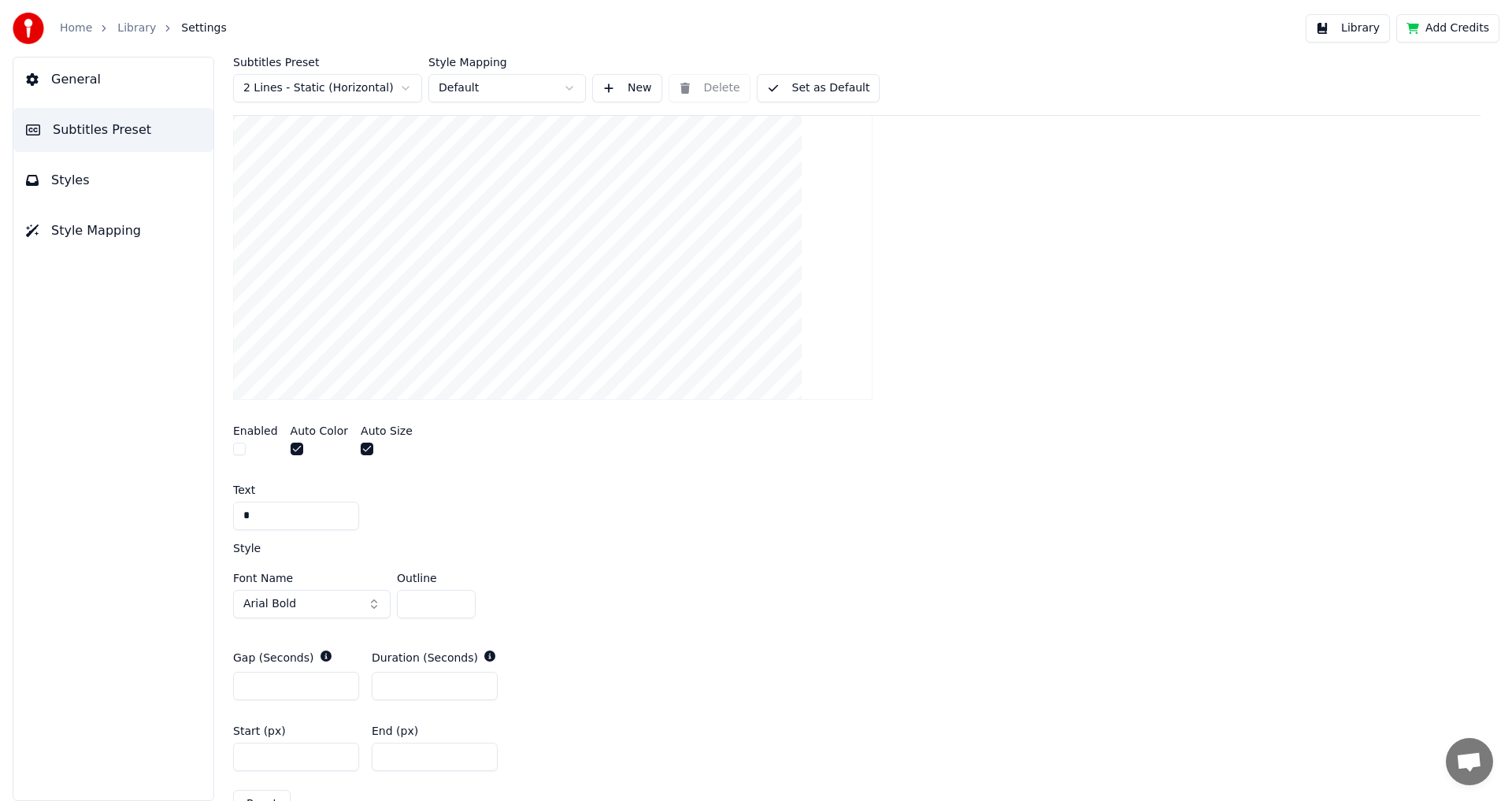
scroll to position [236, 0]
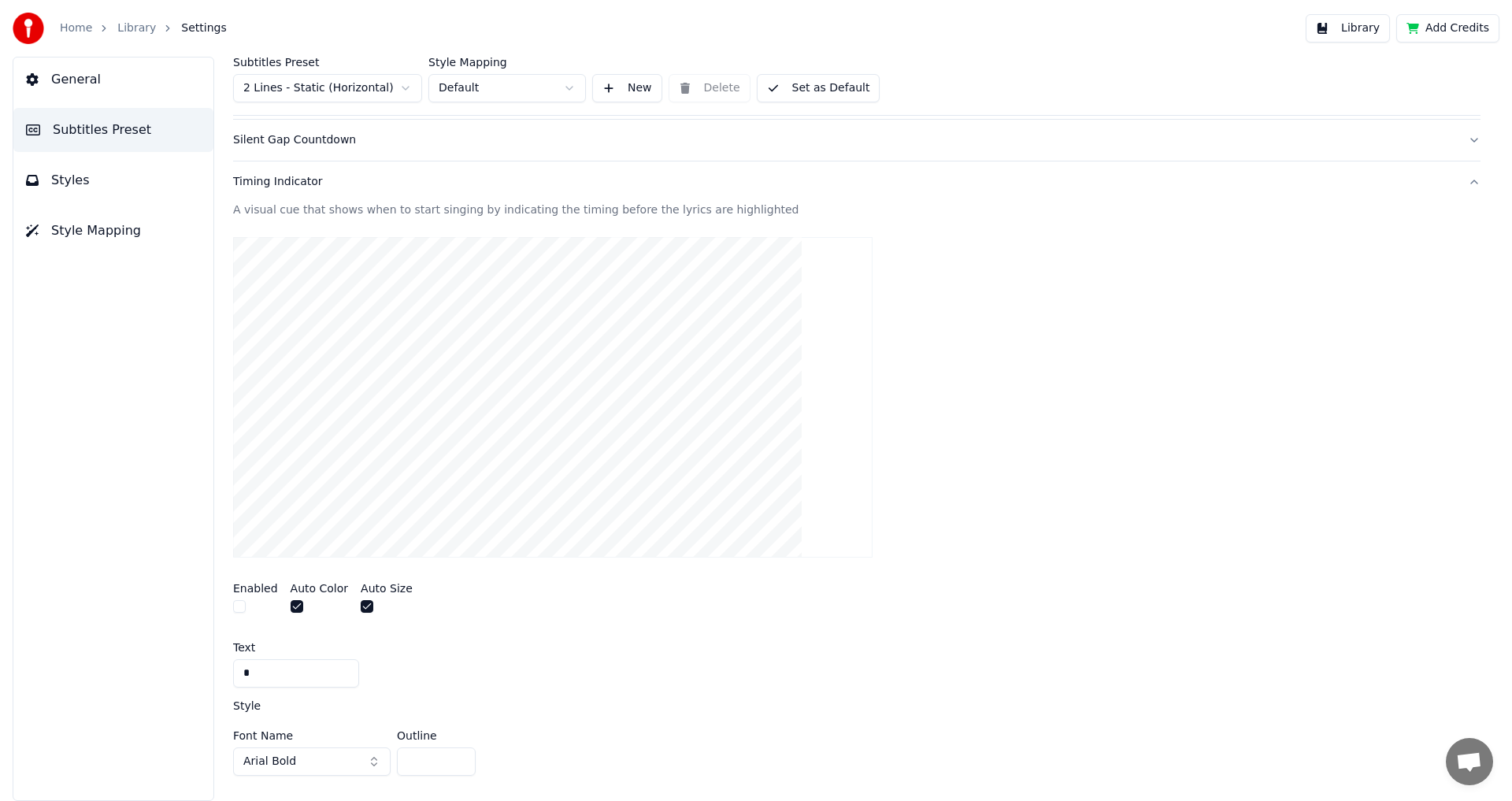
click at [241, 606] on button "button" at bounding box center [239, 606] width 12 height 12
click at [457, 183] on div "Timing Indicator" at bounding box center [844, 181] width 1222 height 16
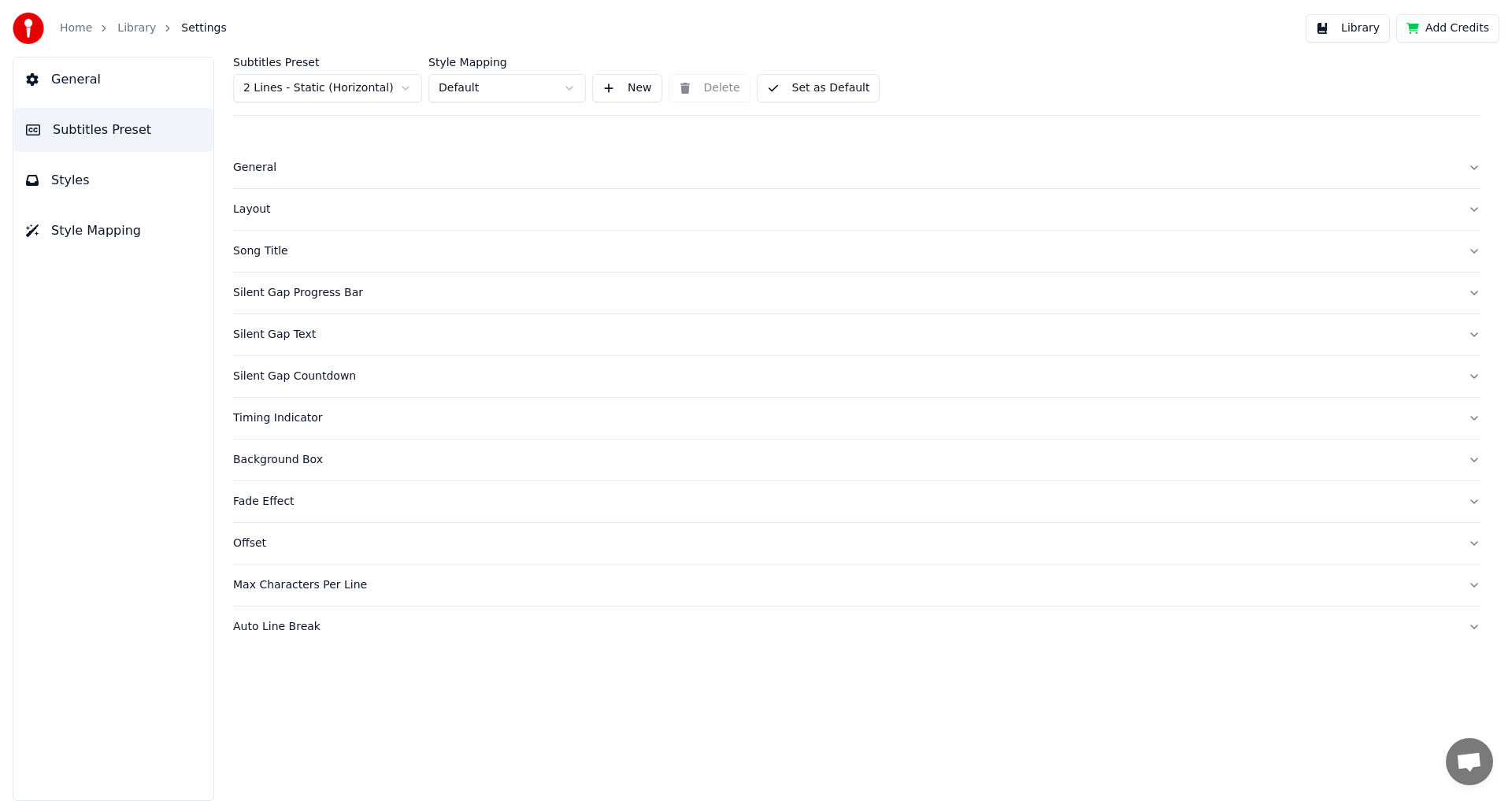
click at [368, 506] on div "Fade Effect" at bounding box center [844, 501] width 1222 height 16
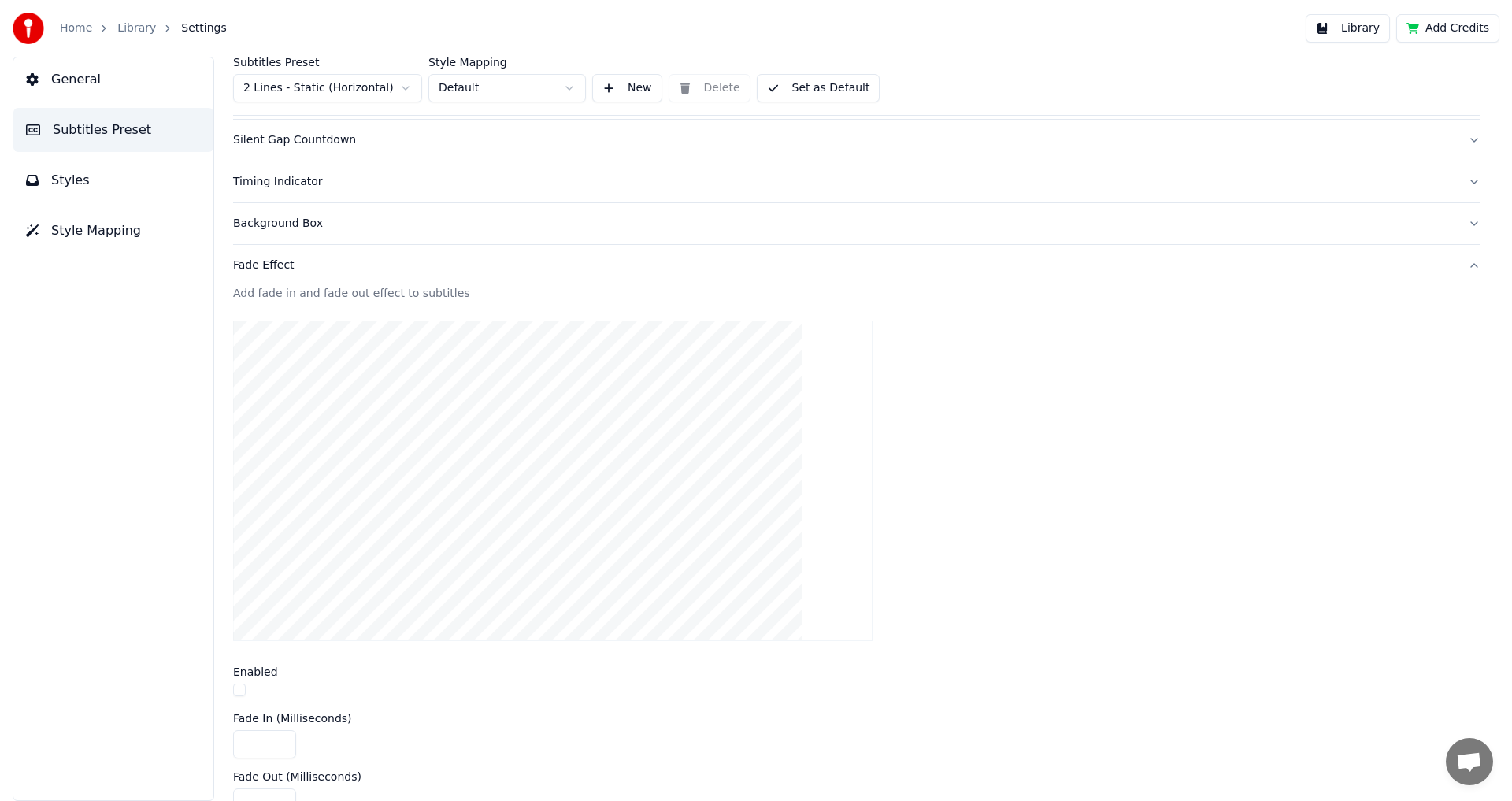
scroll to position [394, 0]
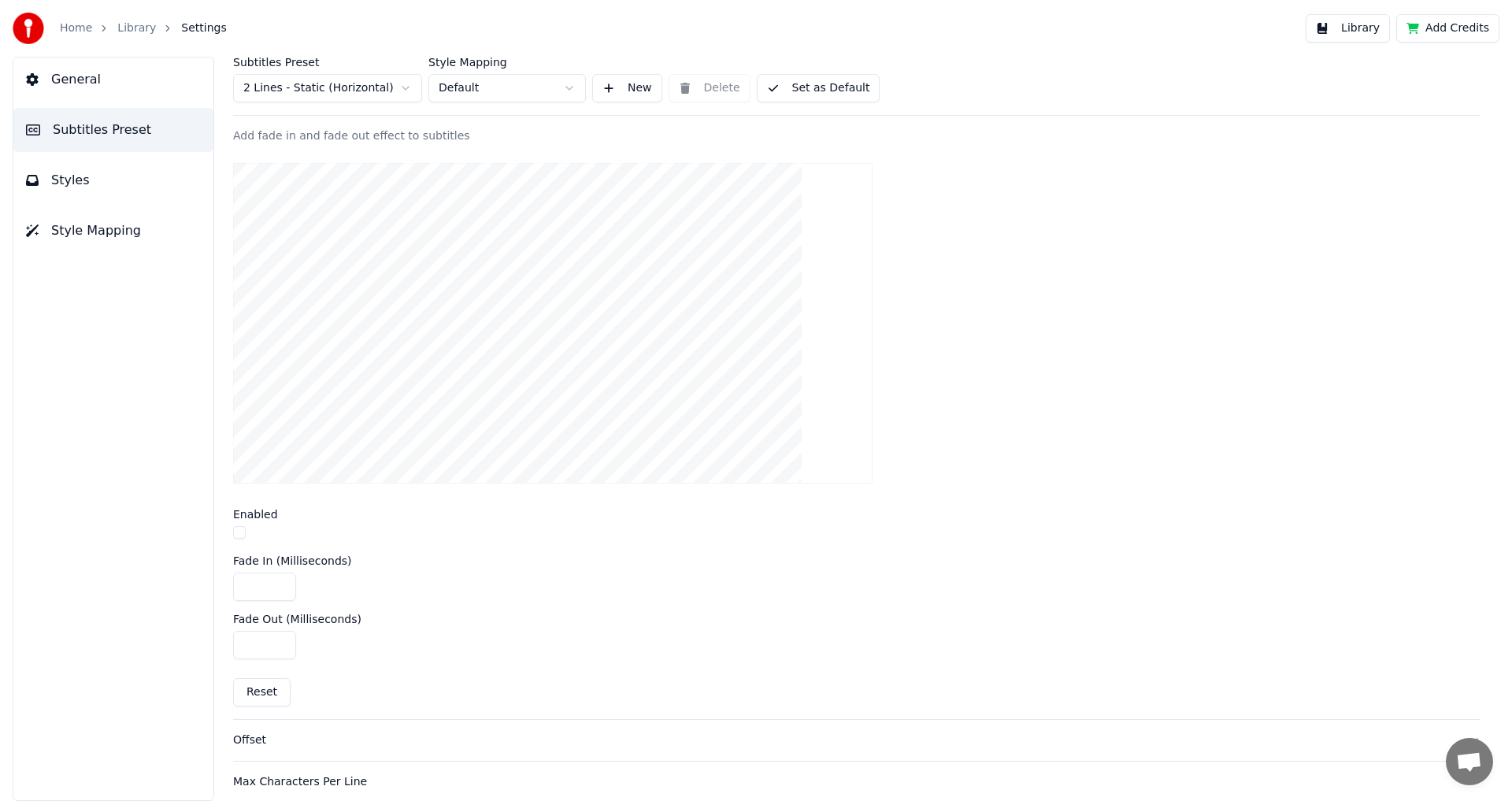
click at [244, 535] on button "button" at bounding box center [239, 531] width 12 height 12
click at [276, 584] on input "****" at bounding box center [264, 586] width 63 height 28
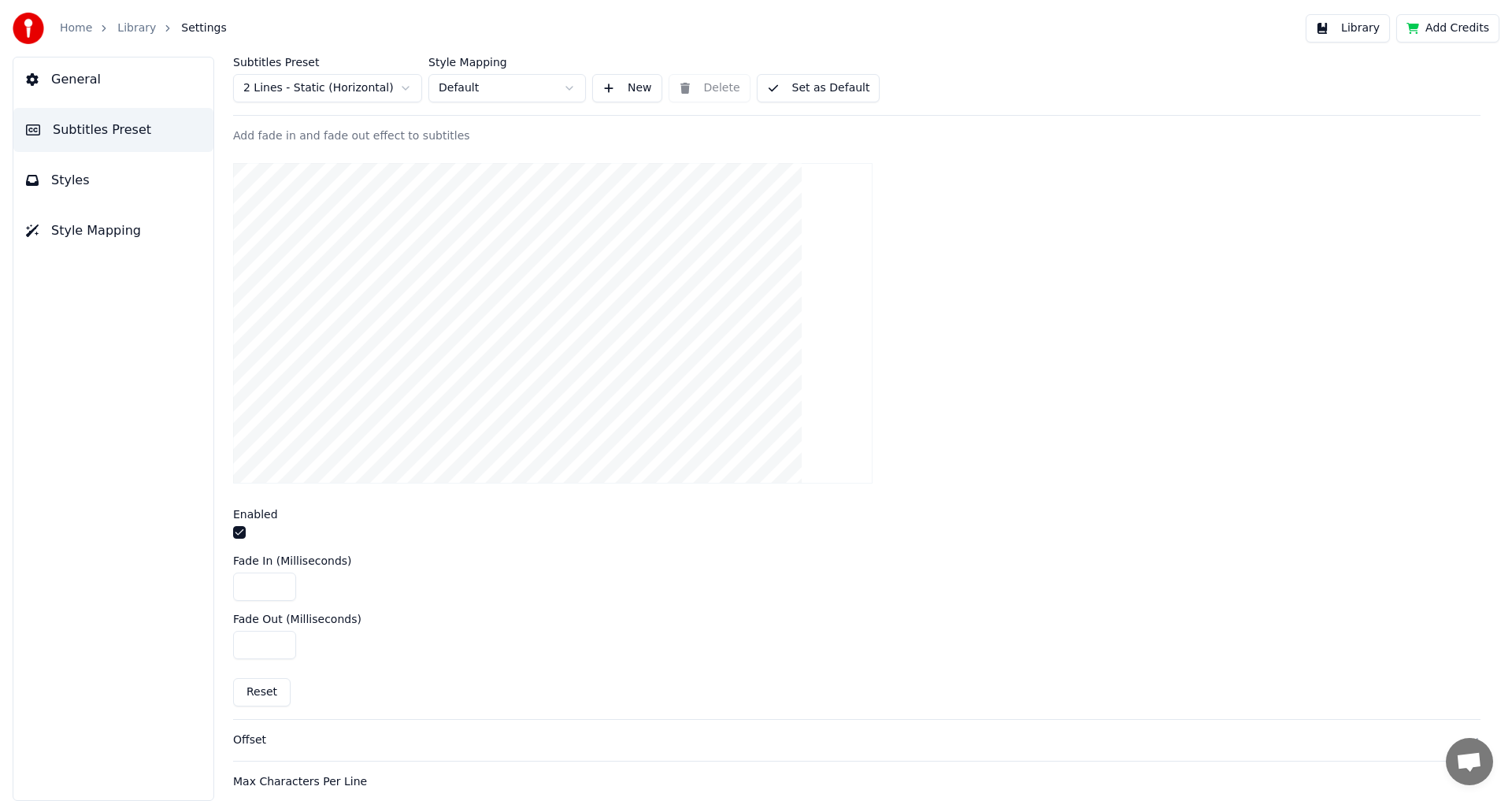
click at [276, 584] on input "****" at bounding box center [264, 586] width 63 height 28
click at [277, 585] on input "****" at bounding box center [264, 586] width 63 height 28
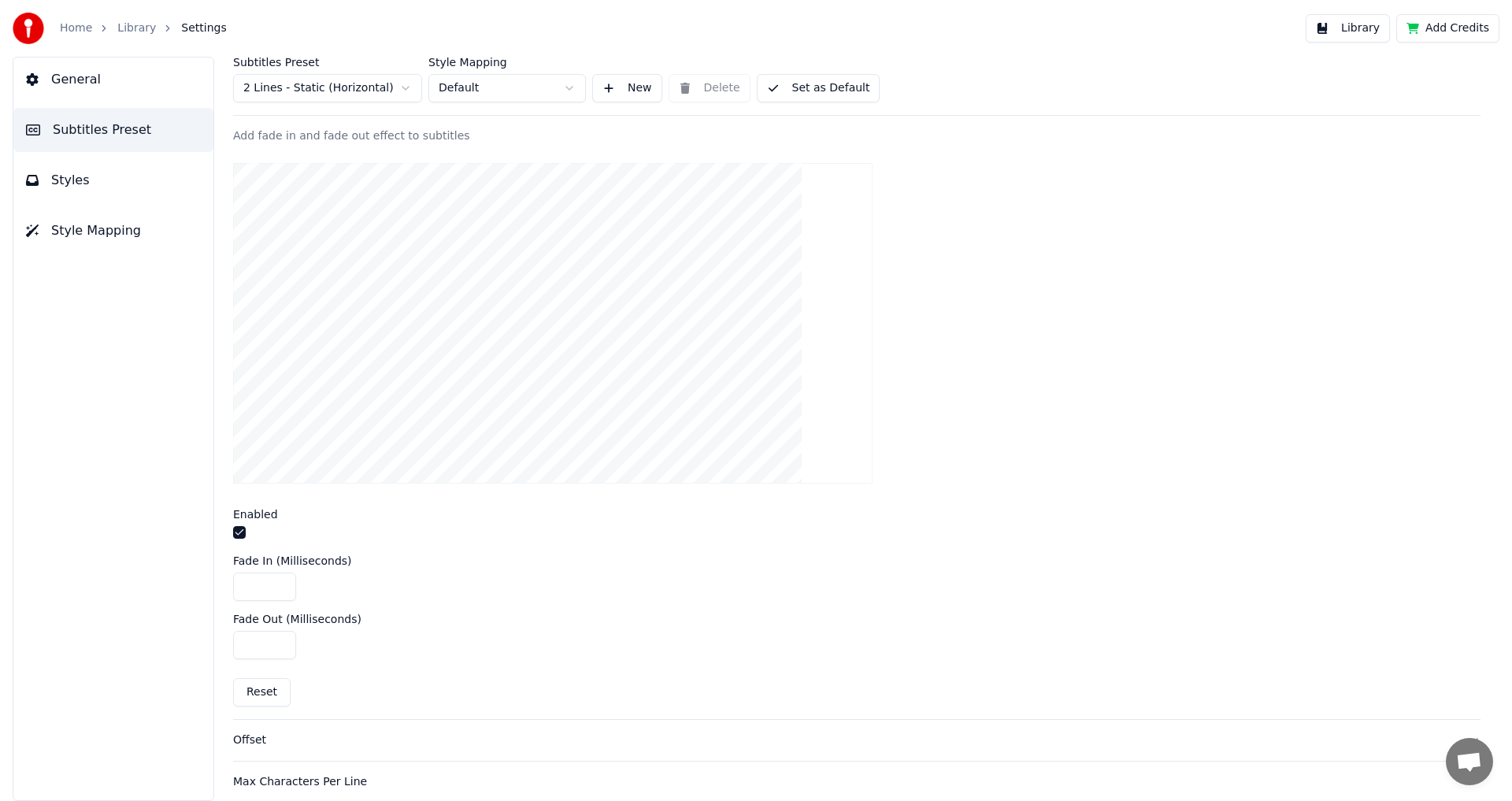
type input "****"
click at [277, 585] on input "****" at bounding box center [264, 586] width 63 height 28
click at [278, 639] on input "***" at bounding box center [264, 644] width 63 height 28
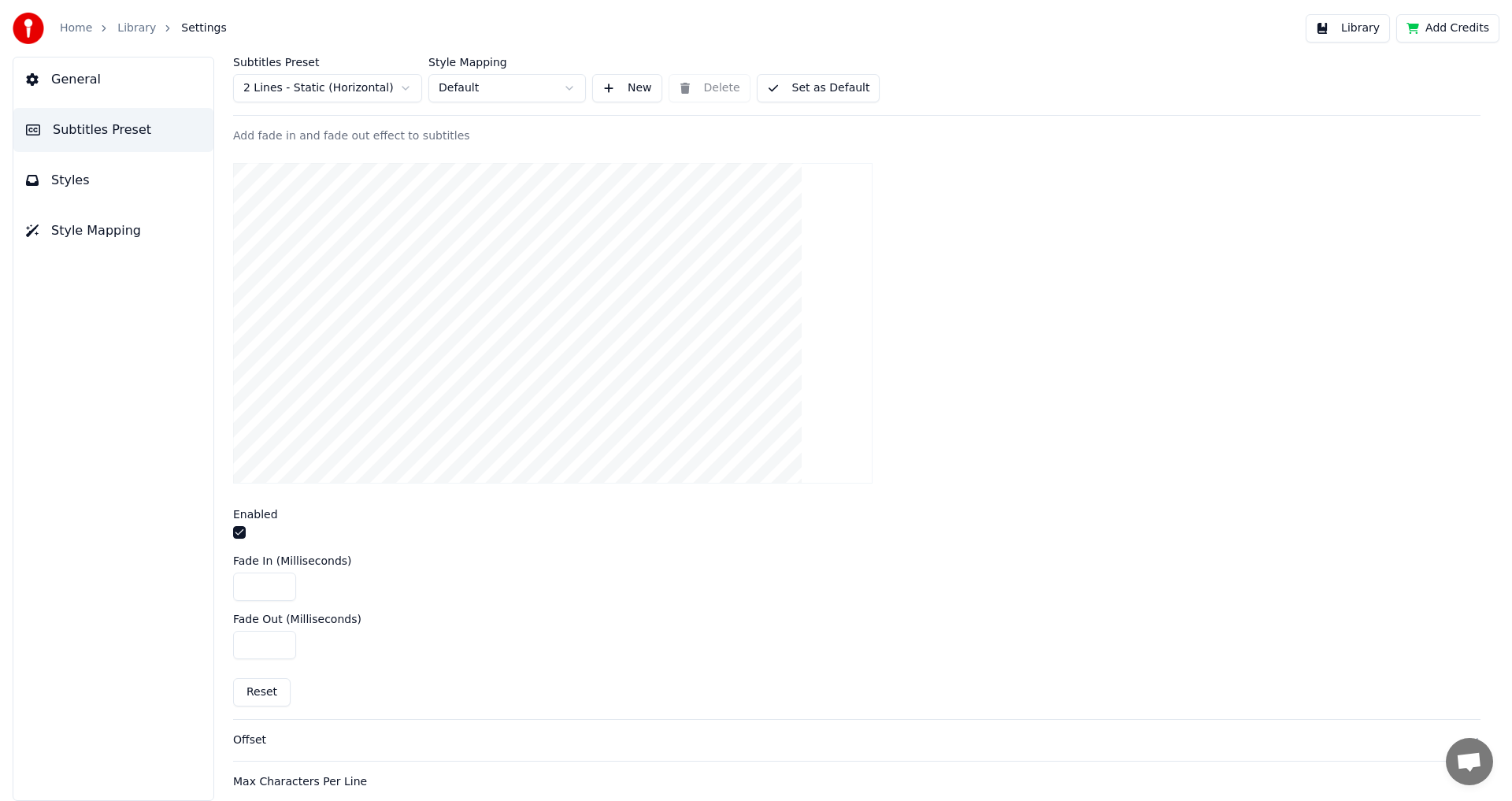
click at [278, 639] on input "***" at bounding box center [264, 644] width 63 height 28
type input "****"
click at [278, 639] on input "****" at bounding box center [264, 644] width 63 height 28
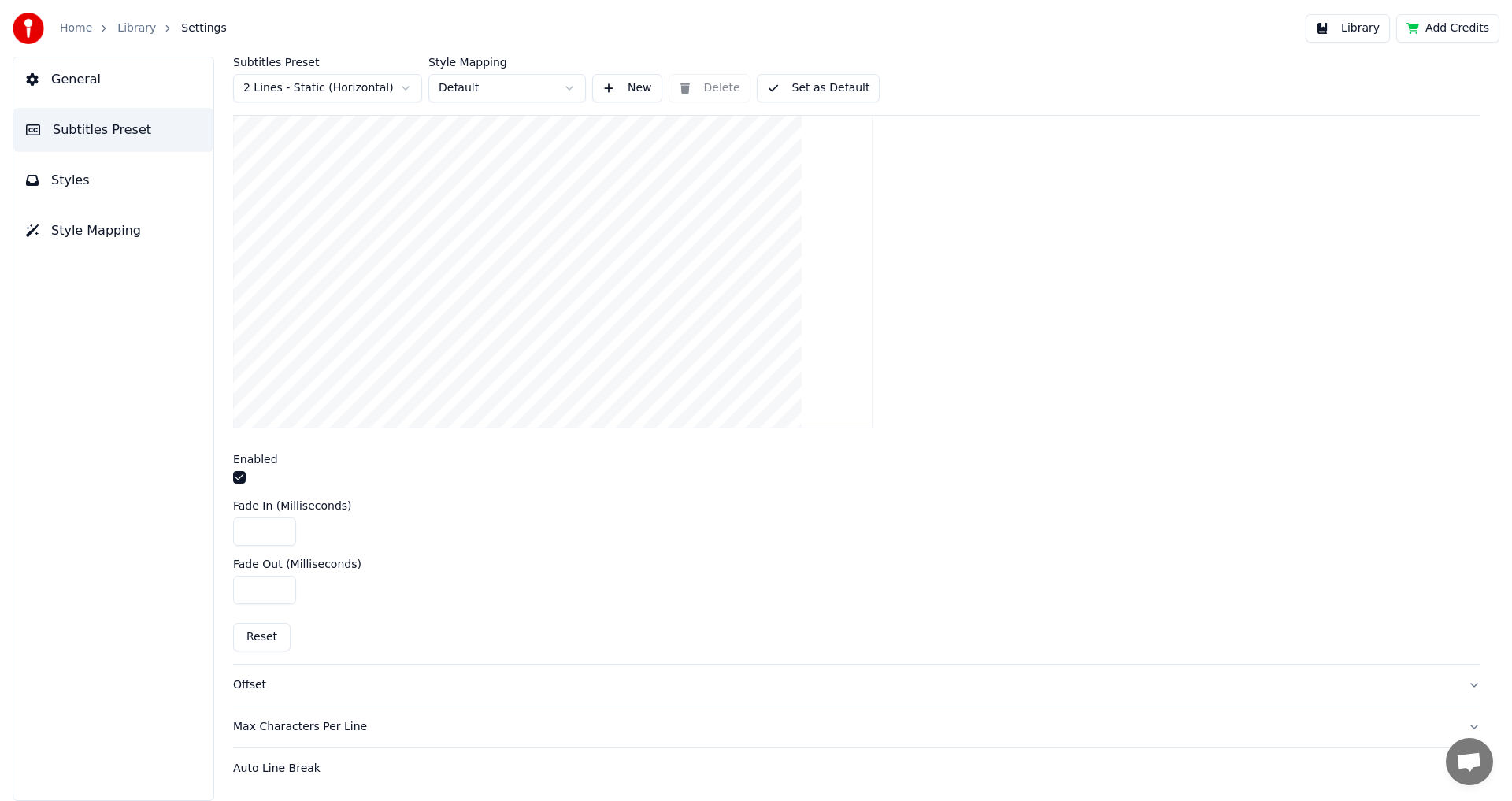
scroll to position [291, 0]
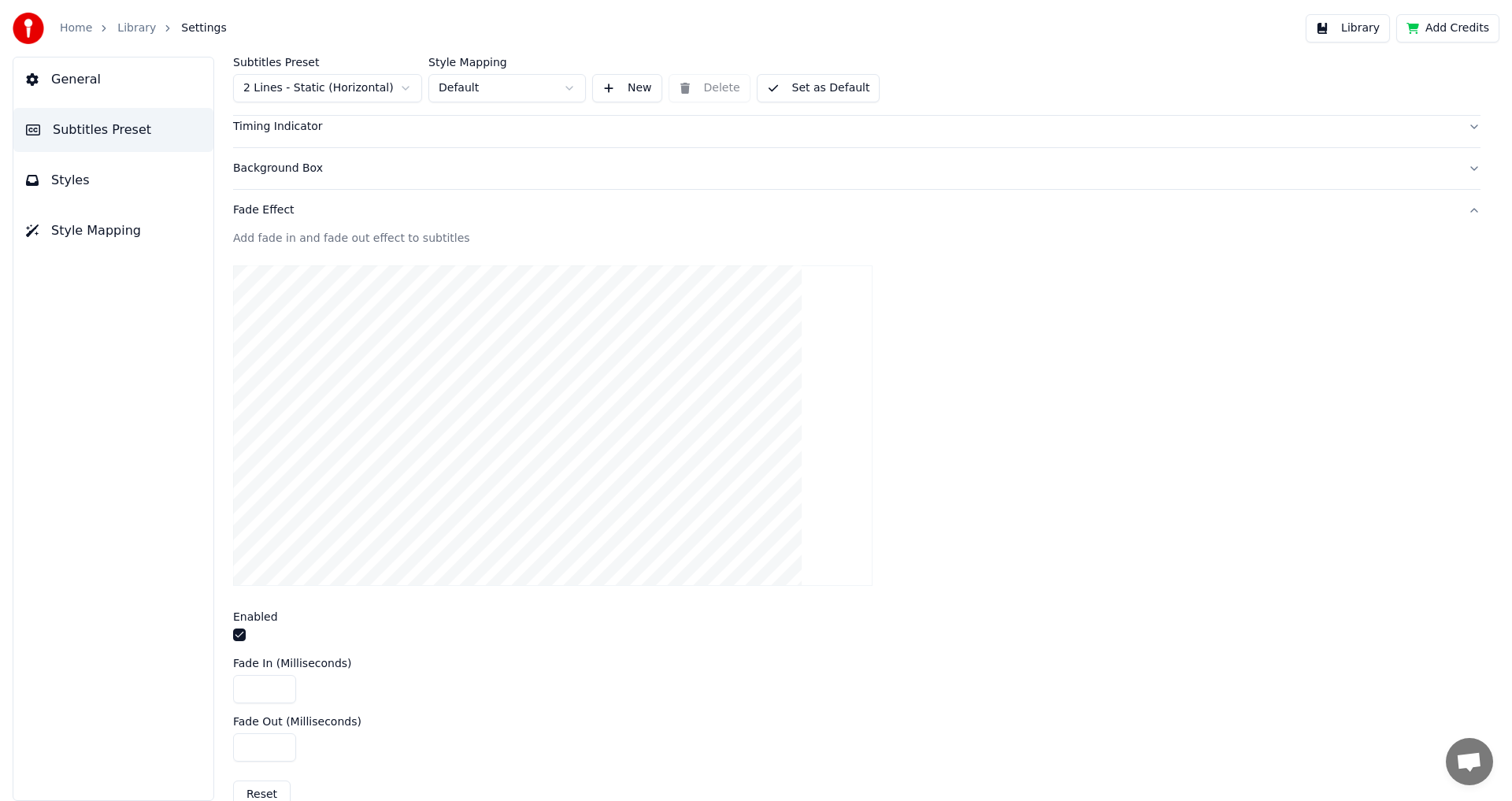
click at [278, 217] on div "Fade Effect" at bounding box center [844, 210] width 1222 height 16
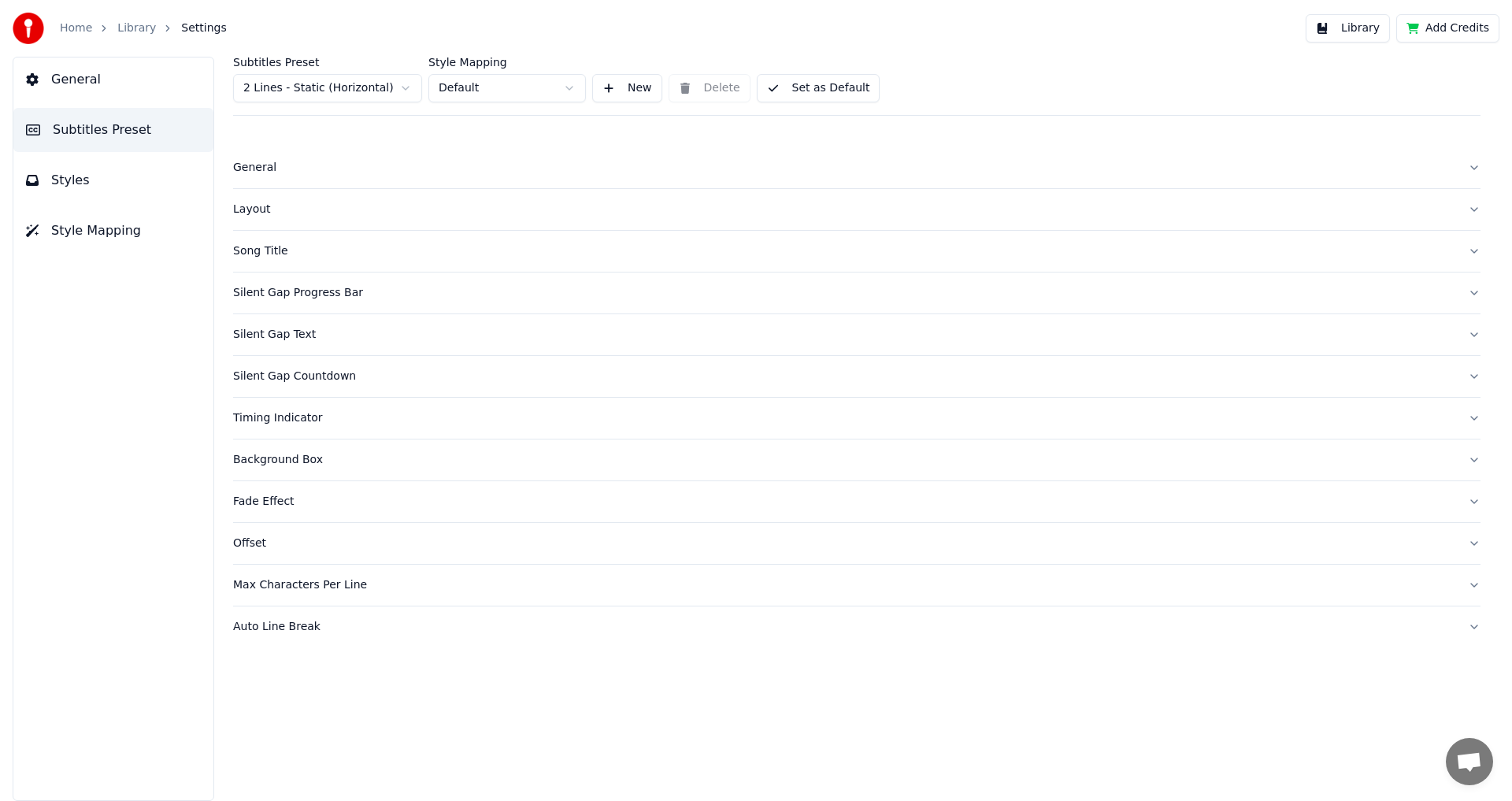
click at [307, 542] on div "Offset" at bounding box center [844, 542] width 1222 height 16
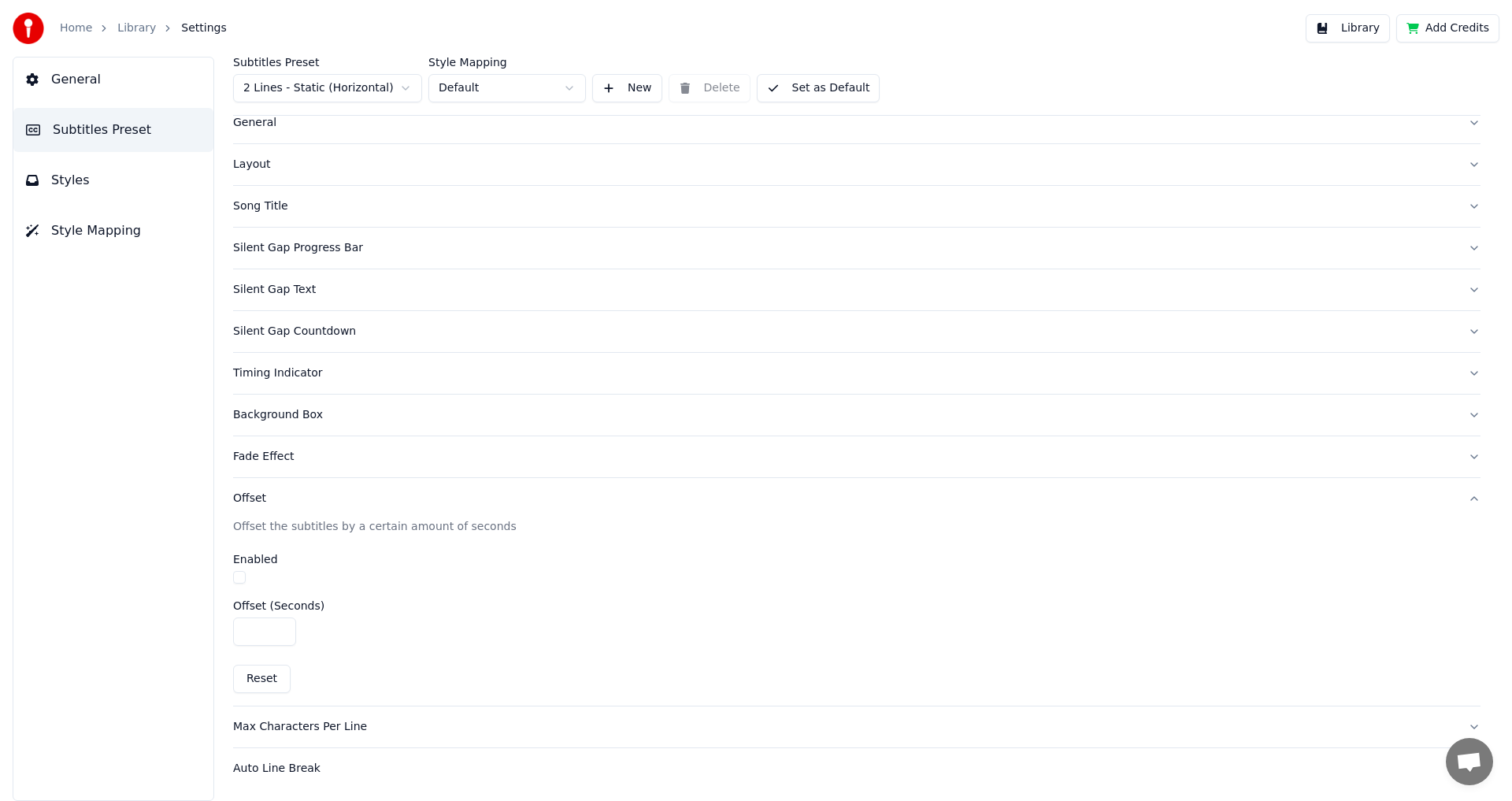
click at [296, 509] on button "Offset" at bounding box center [857, 499] width 1248 height 41
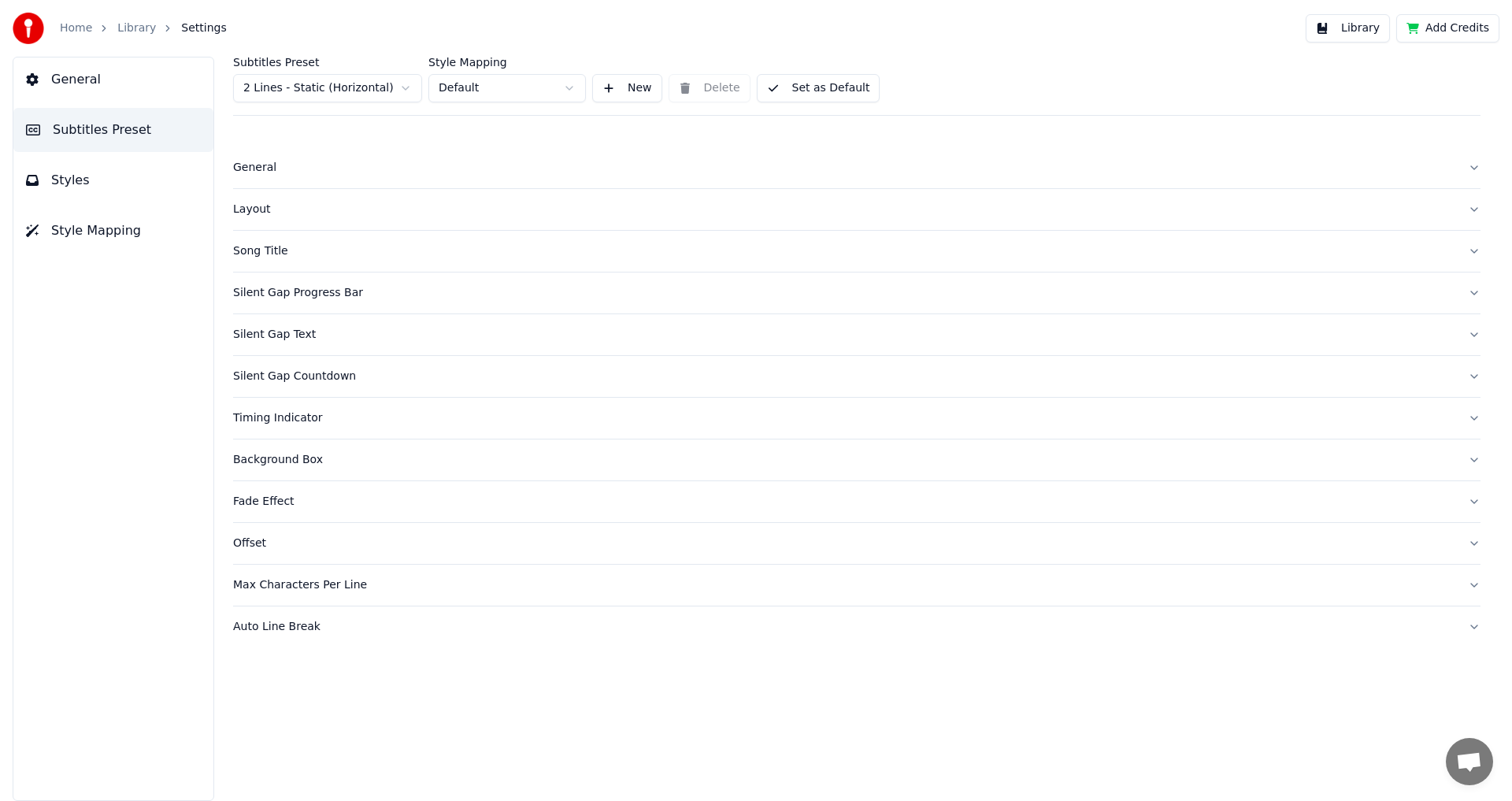
click at [304, 597] on button "Max Characters Per Line" at bounding box center [857, 585] width 1248 height 41
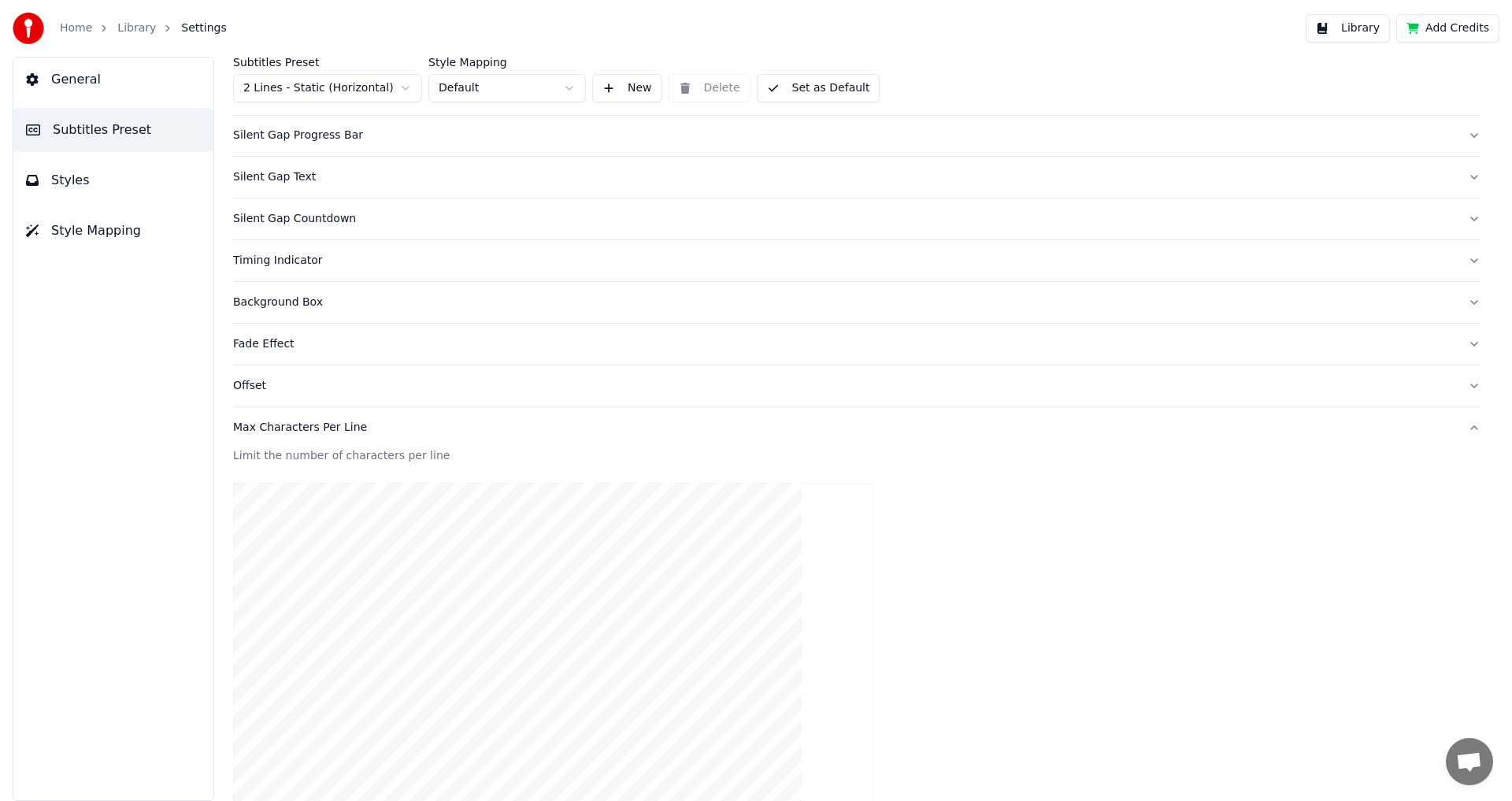
scroll to position [236, 0]
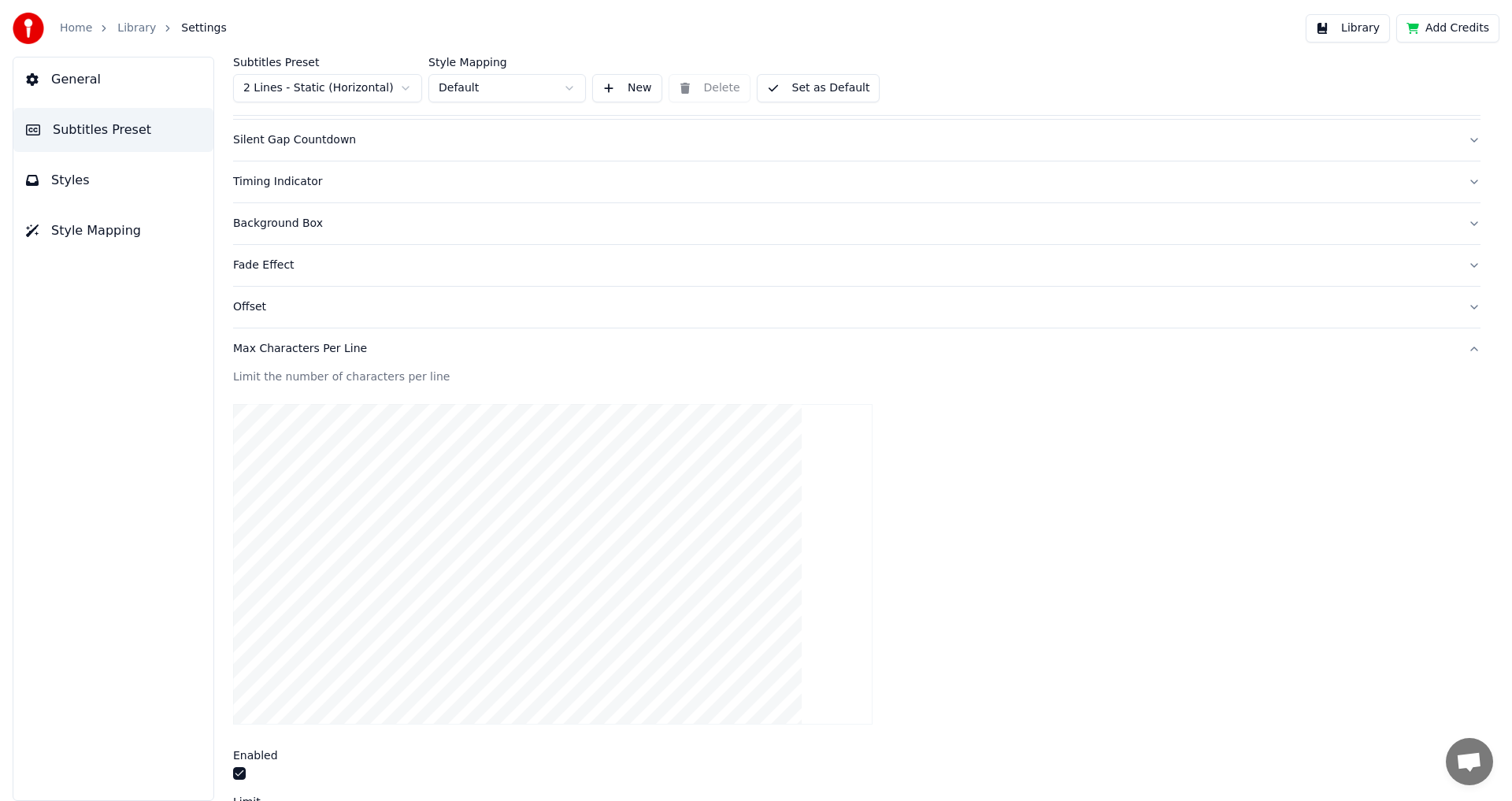
click at [349, 574] on video at bounding box center [553, 564] width 640 height 320
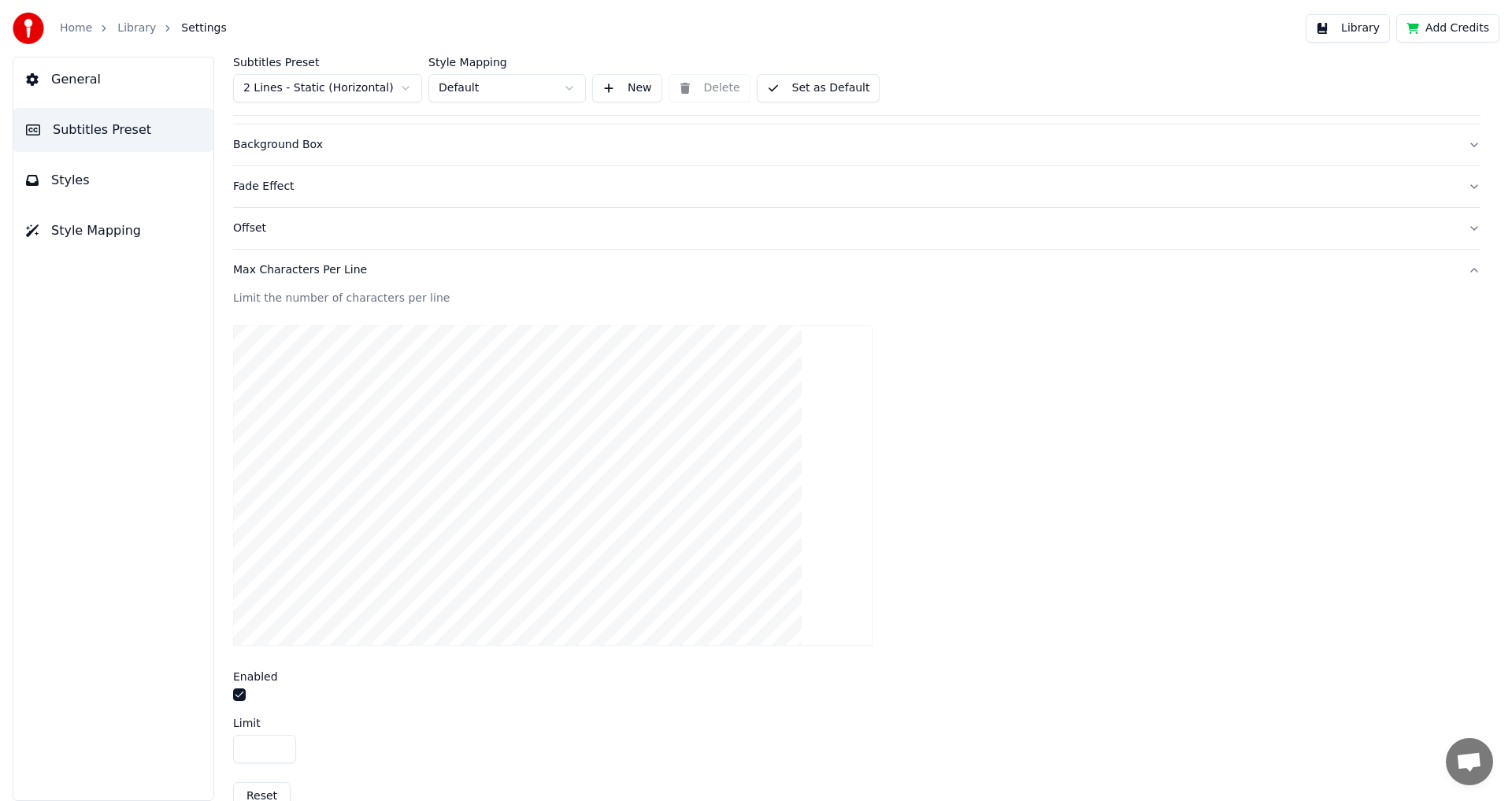
scroll to position [390, 0]
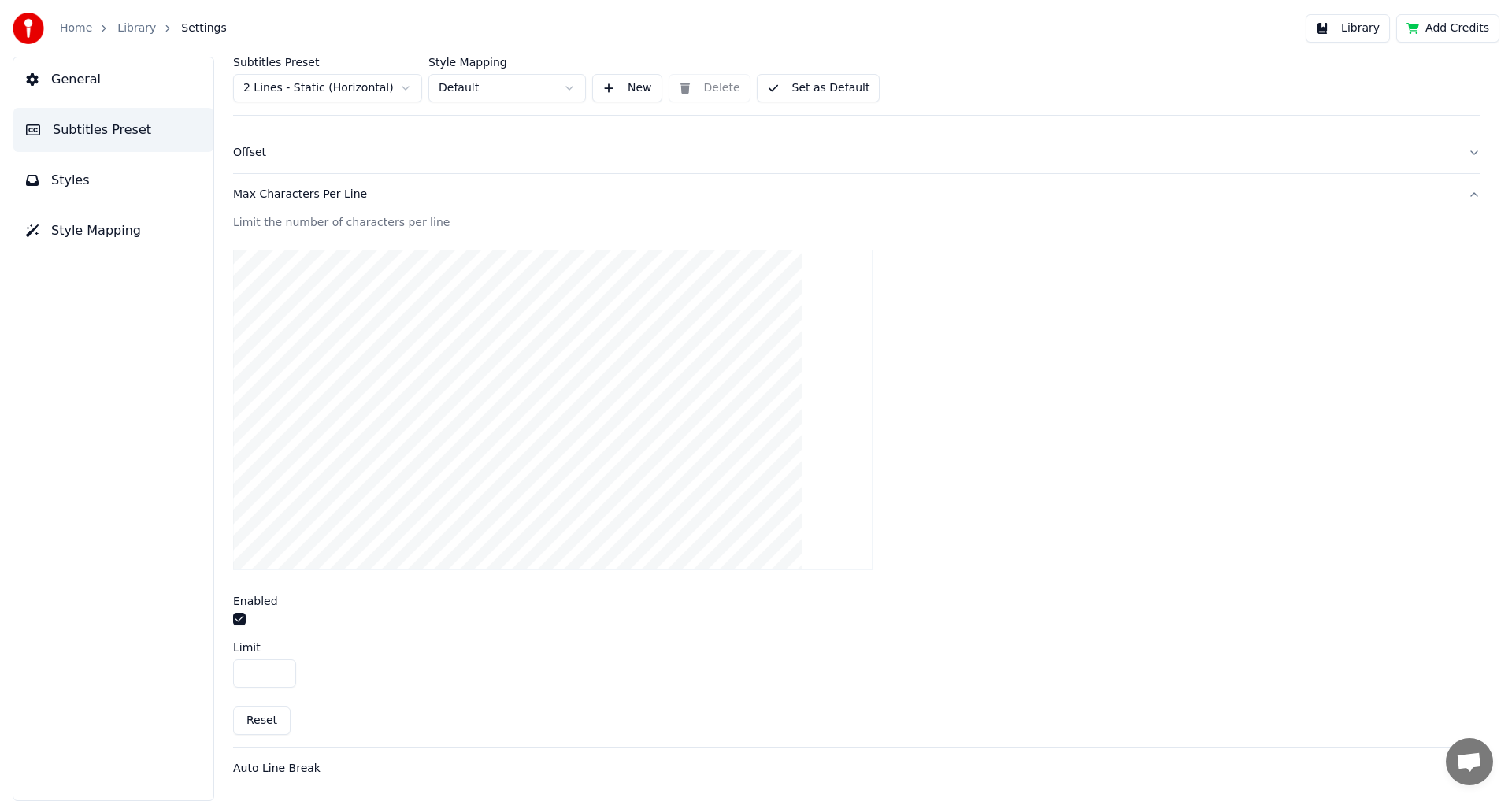
click at [243, 620] on button "button" at bounding box center [239, 618] width 12 height 12
click at [265, 769] on div "Auto Line Break" at bounding box center [844, 768] width 1222 height 16
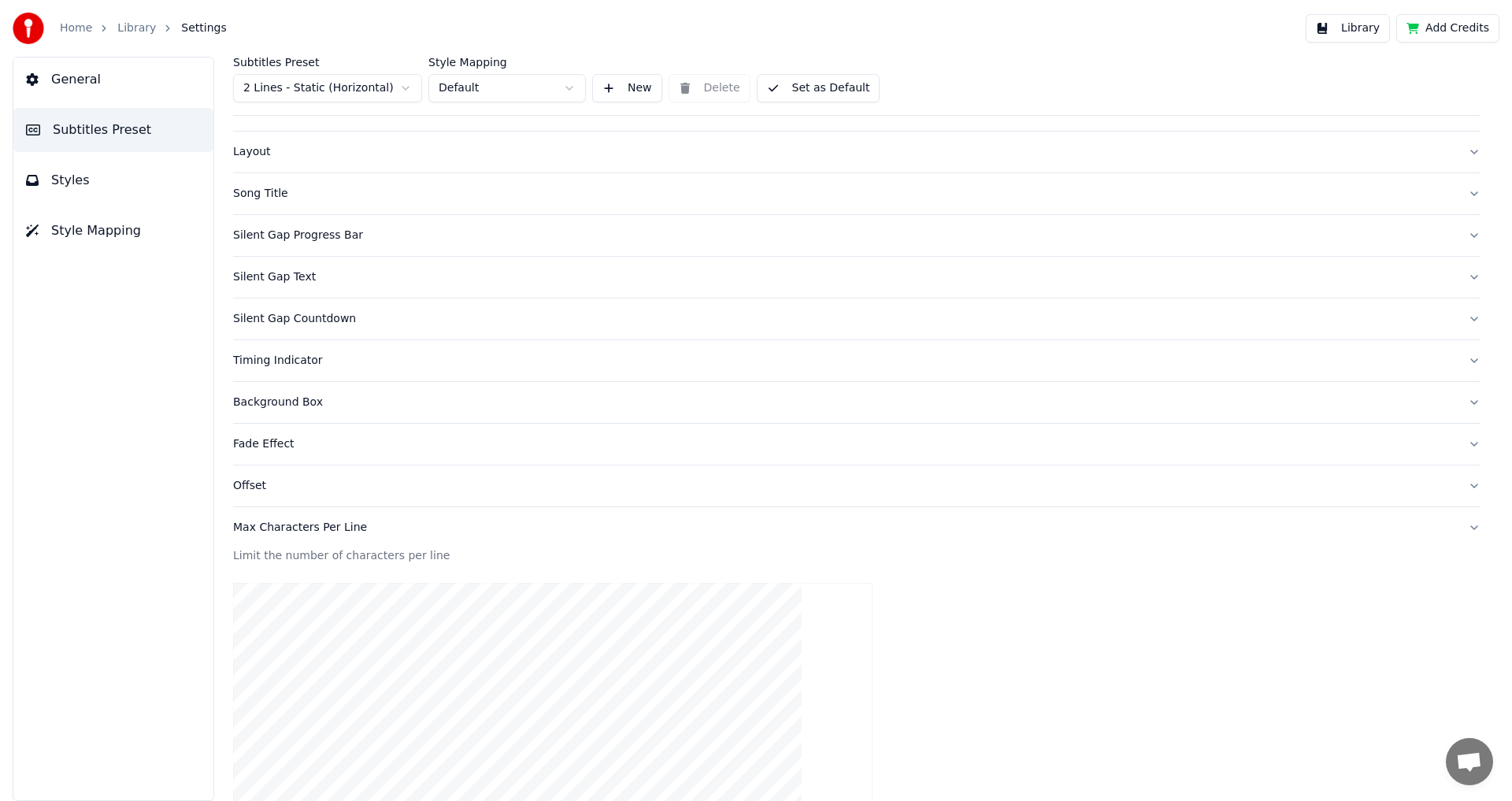
scroll to position [45, 0]
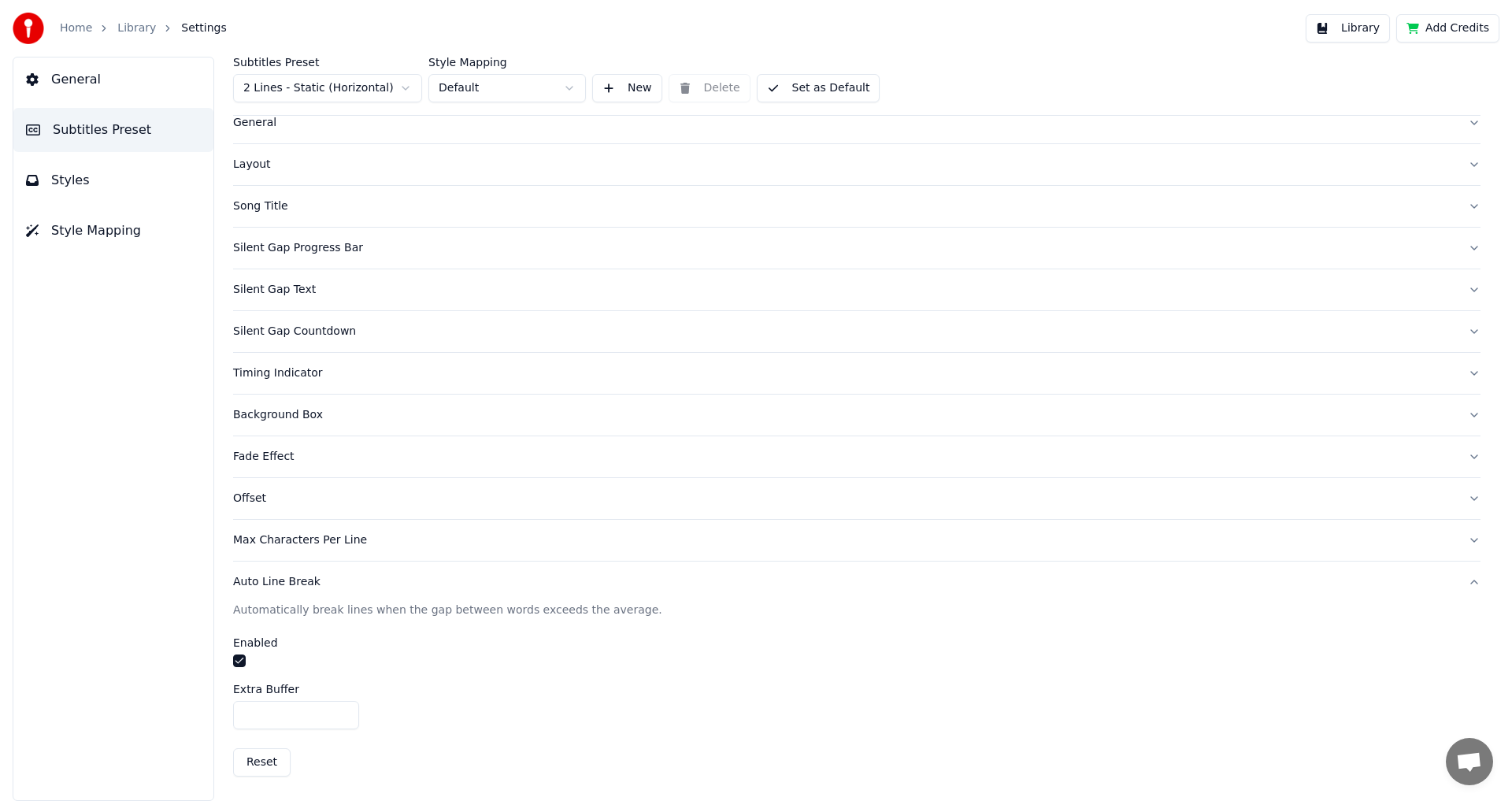
click at [243, 665] on button "button" at bounding box center [239, 660] width 12 height 12
click at [309, 593] on button "Auto Line Break" at bounding box center [857, 582] width 1248 height 41
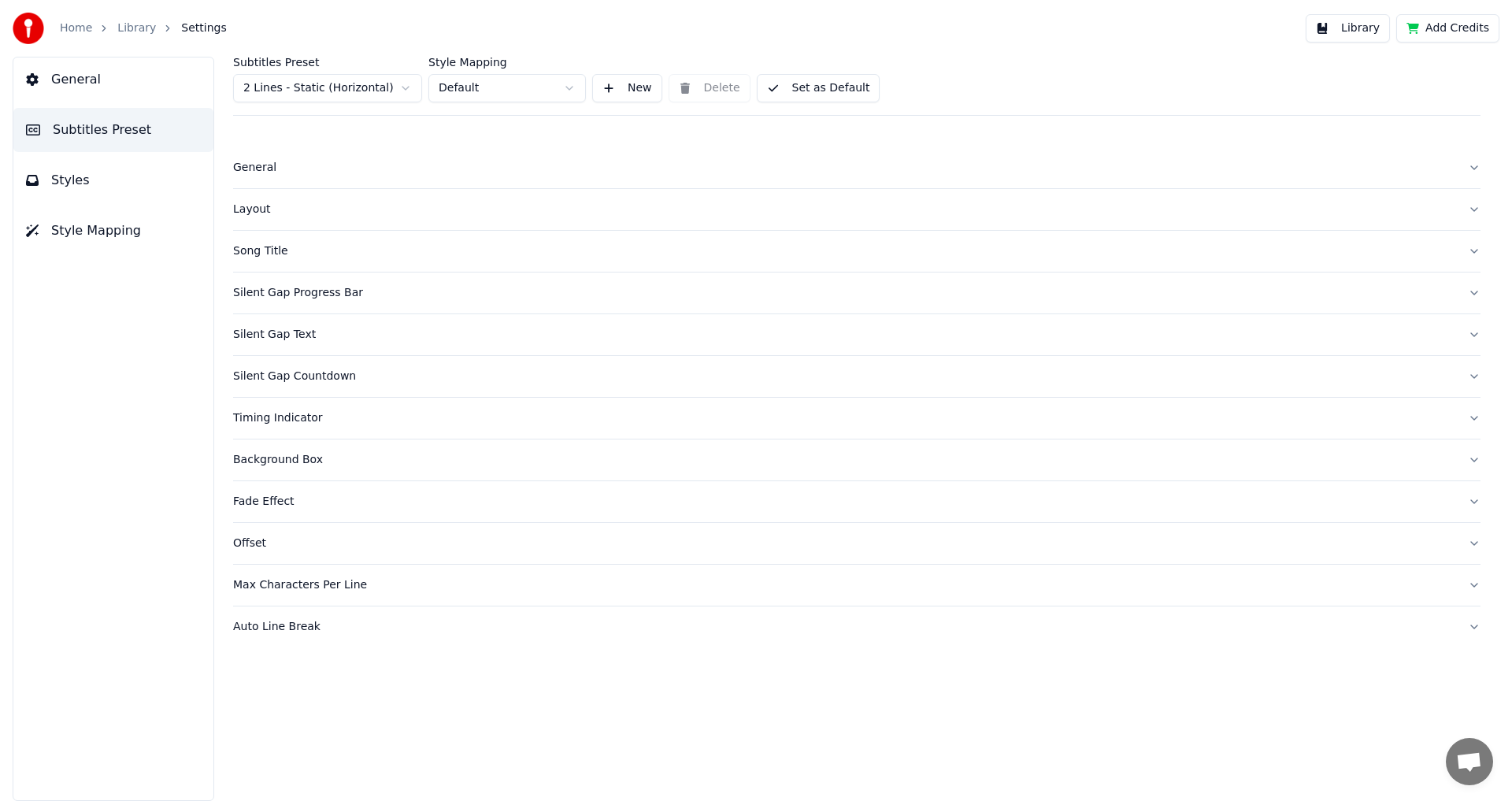
click at [841, 86] on button "Set as Default" at bounding box center [818, 88] width 123 height 28
click at [781, 87] on button "Done" at bounding box center [794, 88] width 75 height 28
click at [82, 88] on span "General" at bounding box center [76, 79] width 49 height 19
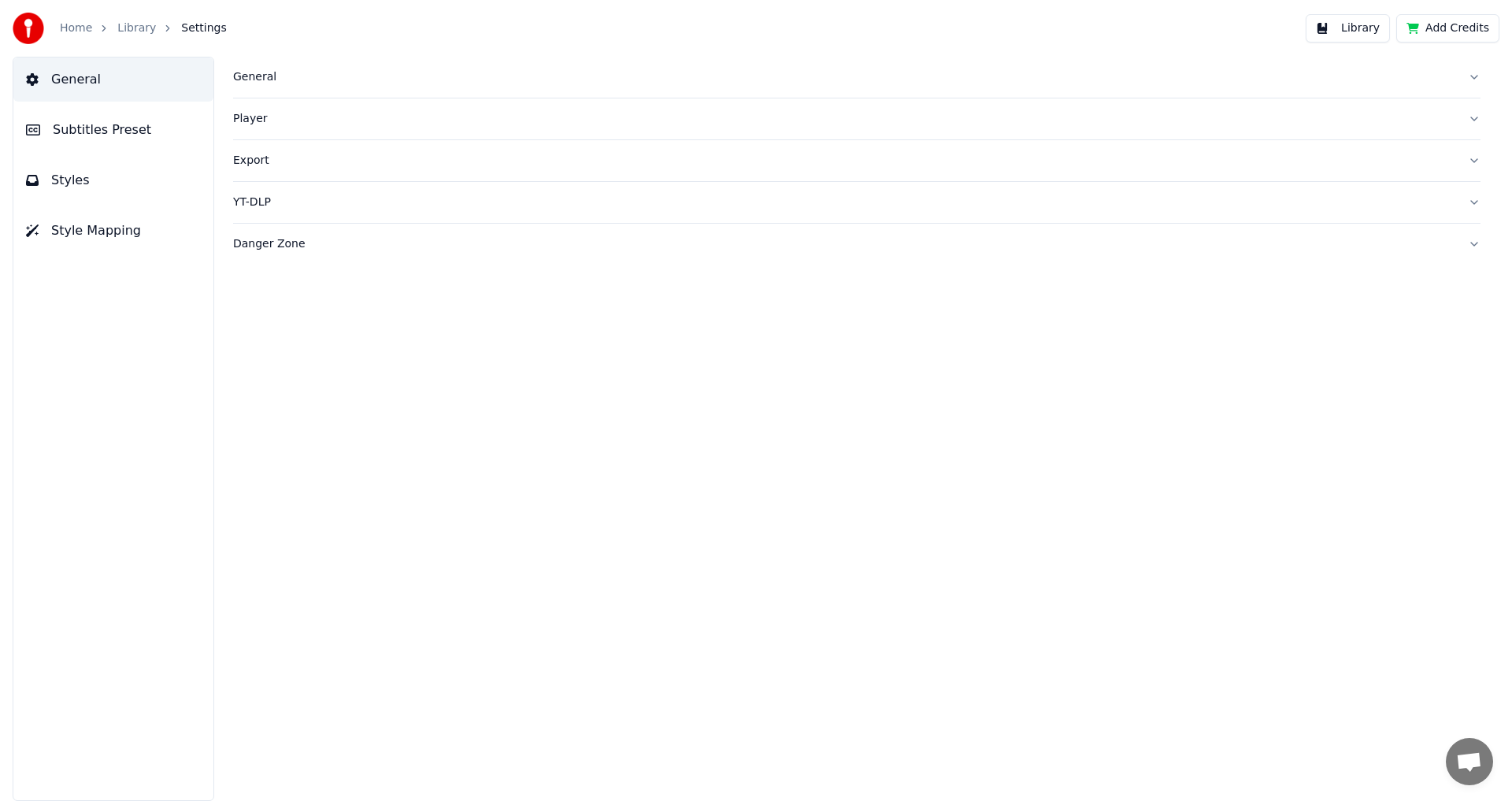
click at [138, 28] on link "Library" at bounding box center [136, 28] width 38 height 16
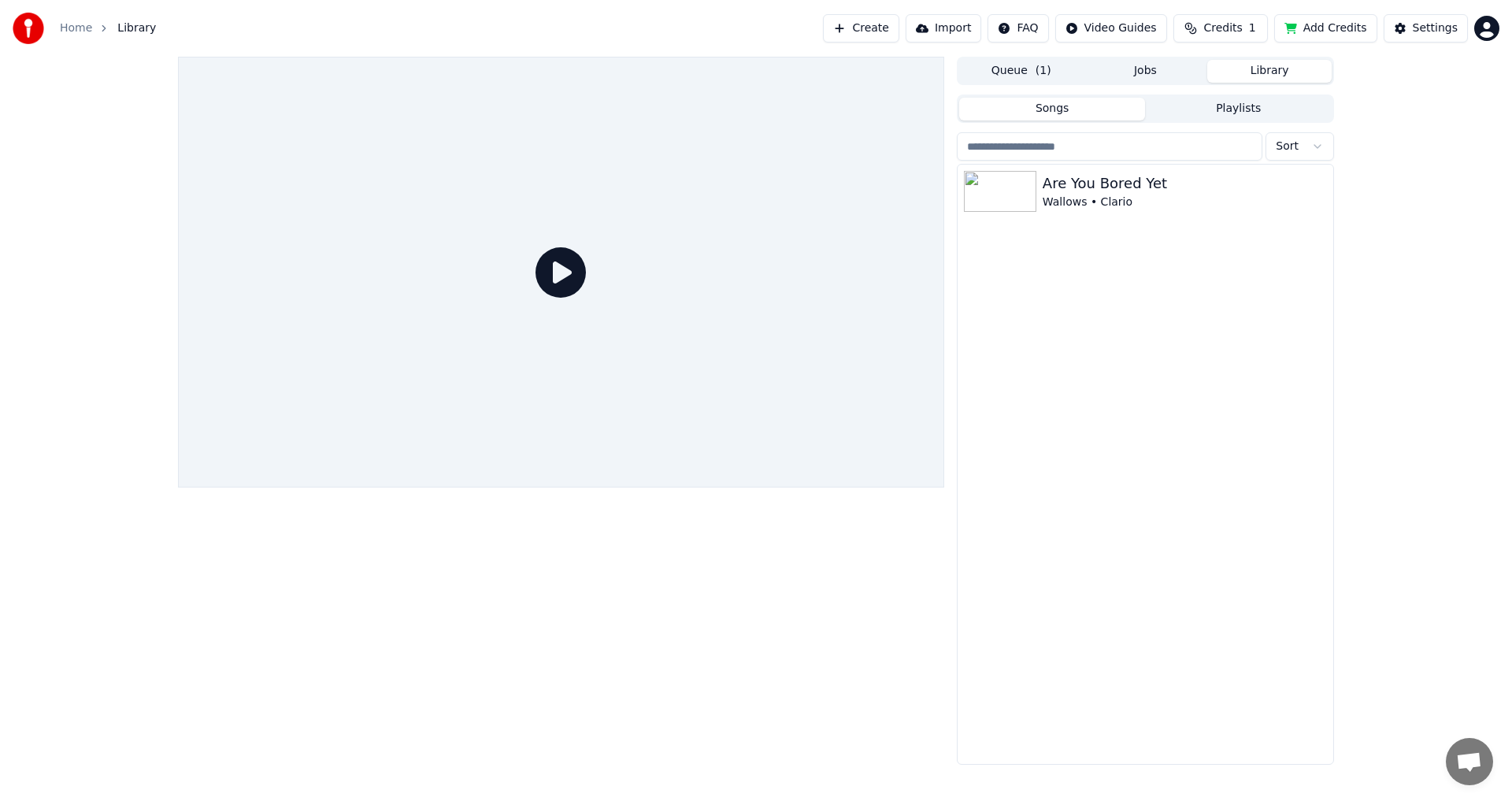
click at [531, 289] on div at bounding box center [561, 272] width 766 height 430
click at [1091, 208] on div "Wallows • Clario" at bounding box center [1177, 202] width 269 height 16
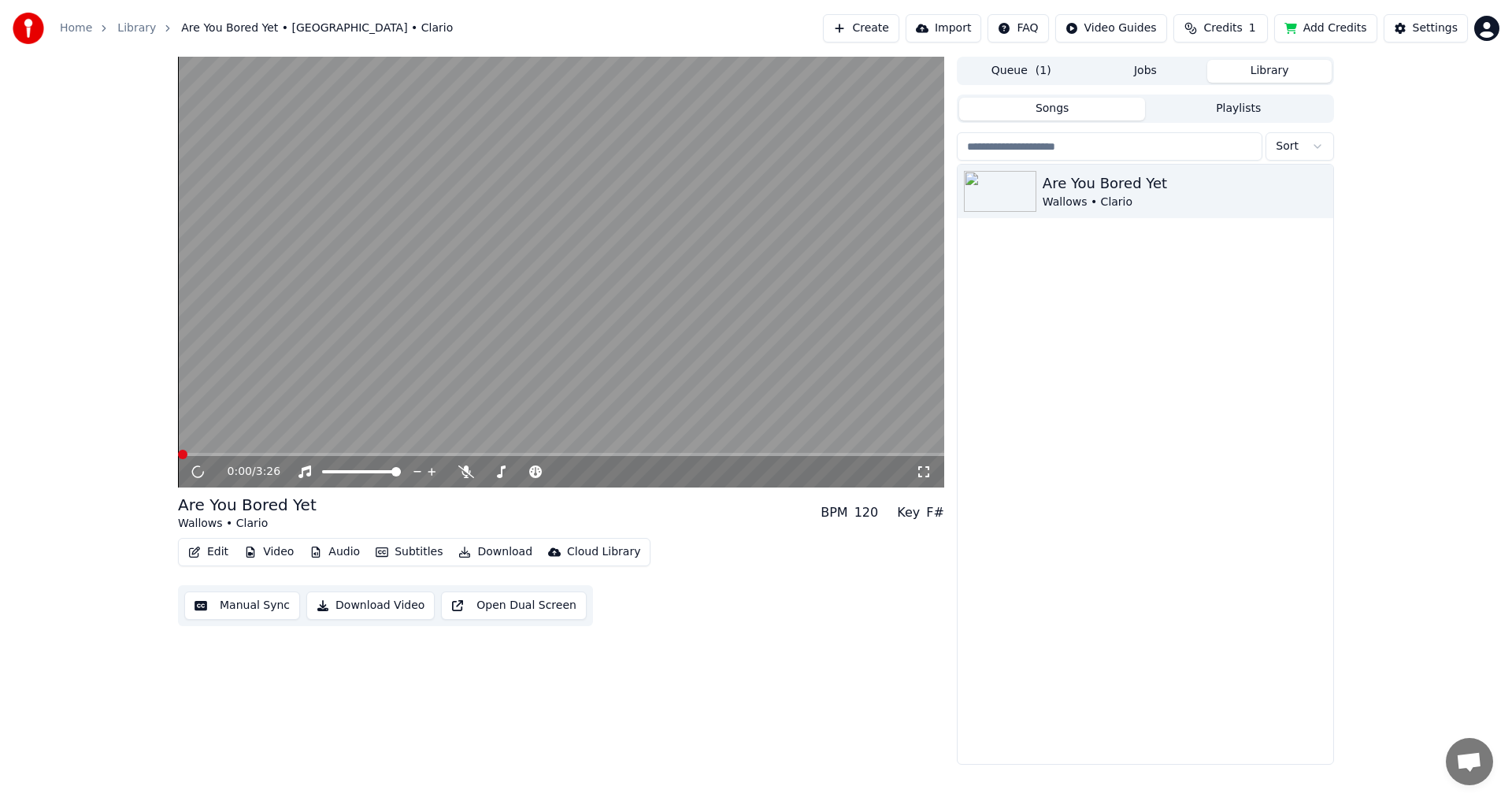
click at [427, 325] on video at bounding box center [561, 272] width 766 height 430
click at [406, 353] on video at bounding box center [561, 272] width 766 height 430
click at [222, 454] on span at bounding box center [561, 454] width 766 height 3
click at [176, 447] on div "0:12 / 3:26 Are You Bored Yet Wallows • Clario BPM 120 Key F# Edit Video Audio …" at bounding box center [756, 411] width 1181 height 708
click at [185, 451] on video at bounding box center [561, 272] width 766 height 430
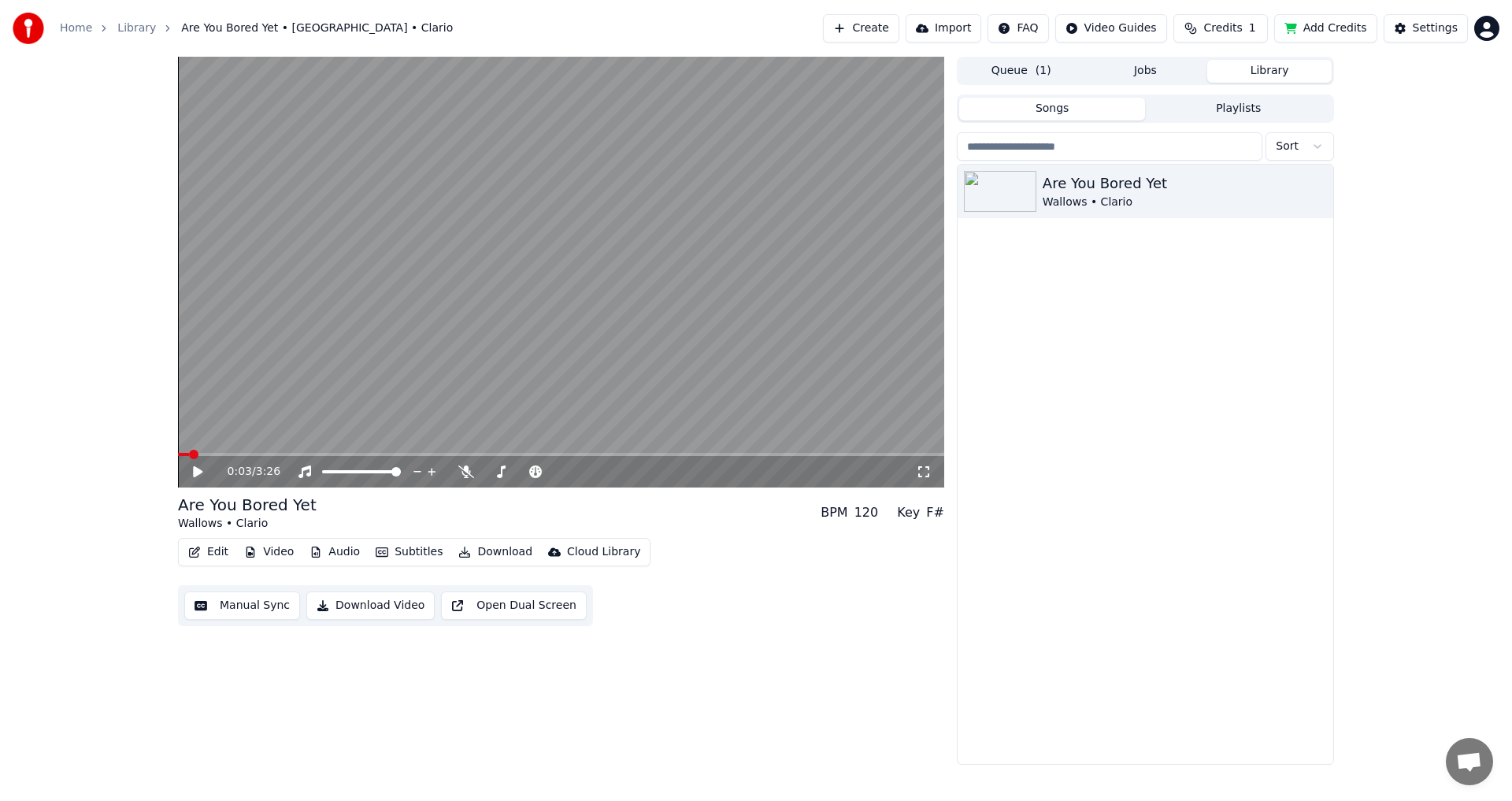
click at [189, 454] on span at bounding box center [184, 454] width 11 height 3
drag, startPoint x: 267, startPoint y: 400, endPoint x: 244, endPoint y: 477, distance: 80.4
click at [268, 400] on video at bounding box center [561, 272] width 766 height 430
click at [211, 560] on button "Edit" at bounding box center [208, 552] width 52 height 22
click at [469, 474] on icon at bounding box center [466, 471] width 16 height 12
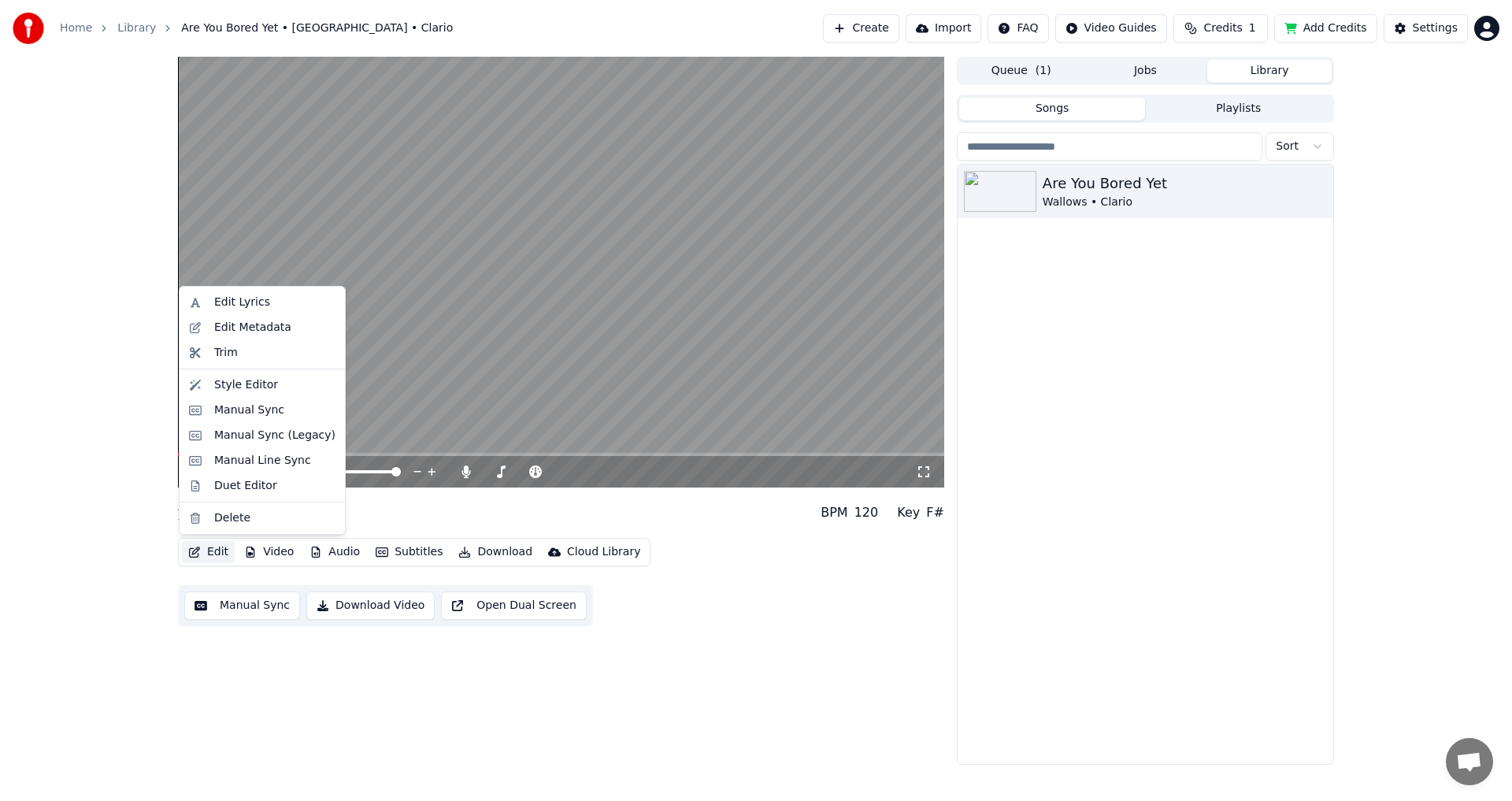
click at [203, 552] on button "Edit" at bounding box center [208, 552] width 52 height 22
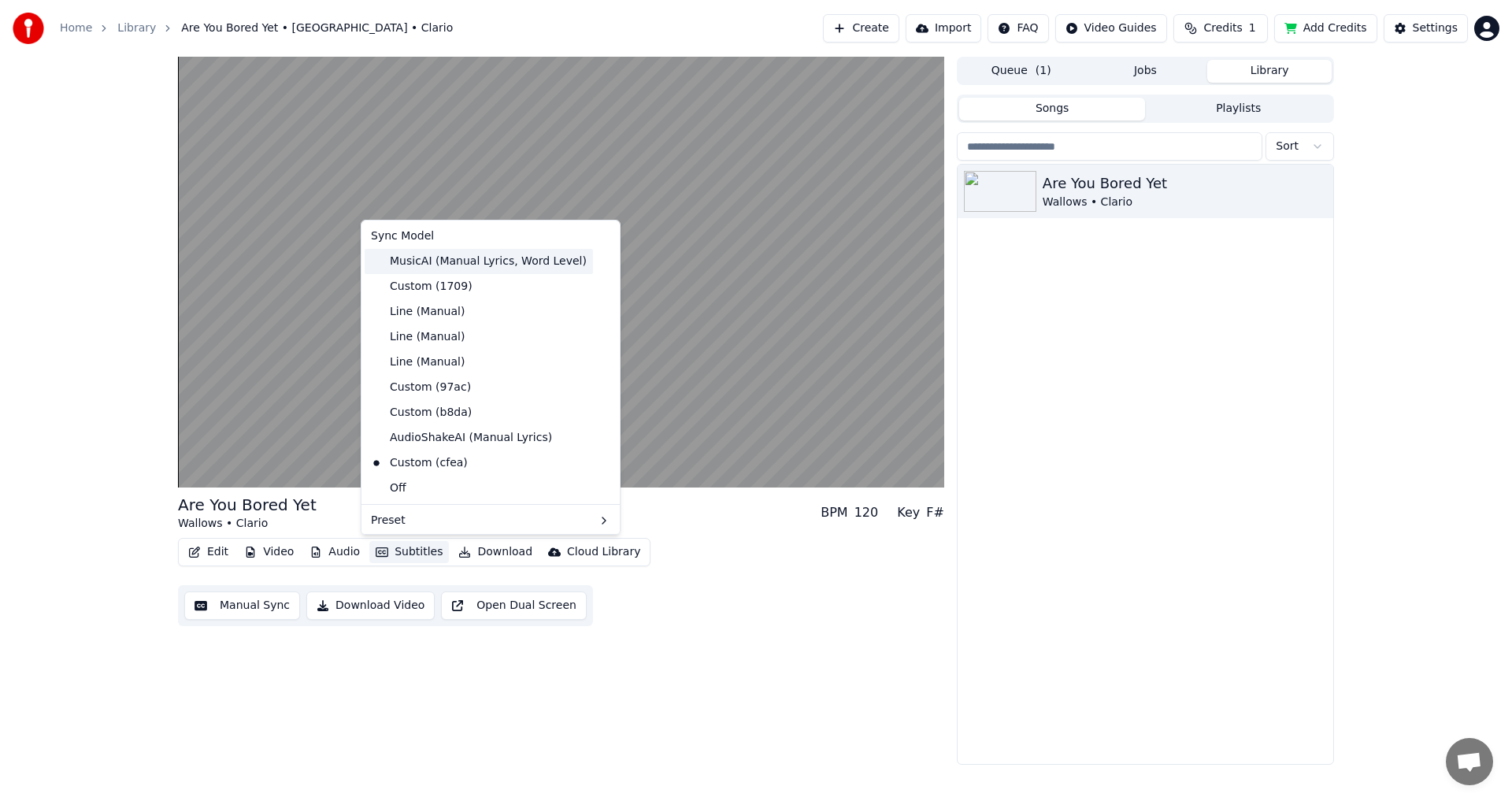
click at [451, 268] on div "MusicAI (Manual Lyrics, Word Level)" at bounding box center [478, 260] width 229 height 25
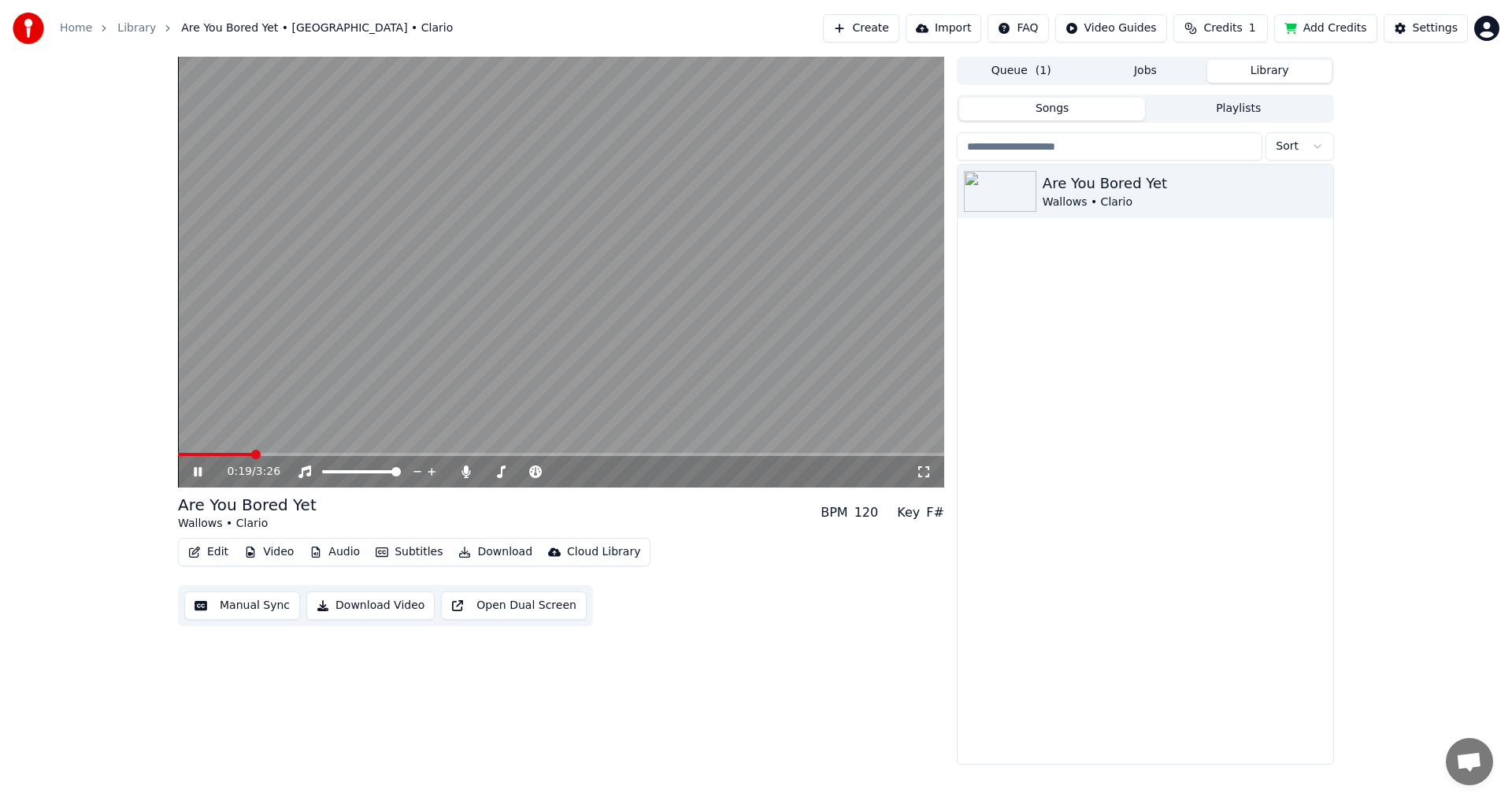
click at [397, 555] on button "Subtitles" at bounding box center [408, 552] width 79 height 22
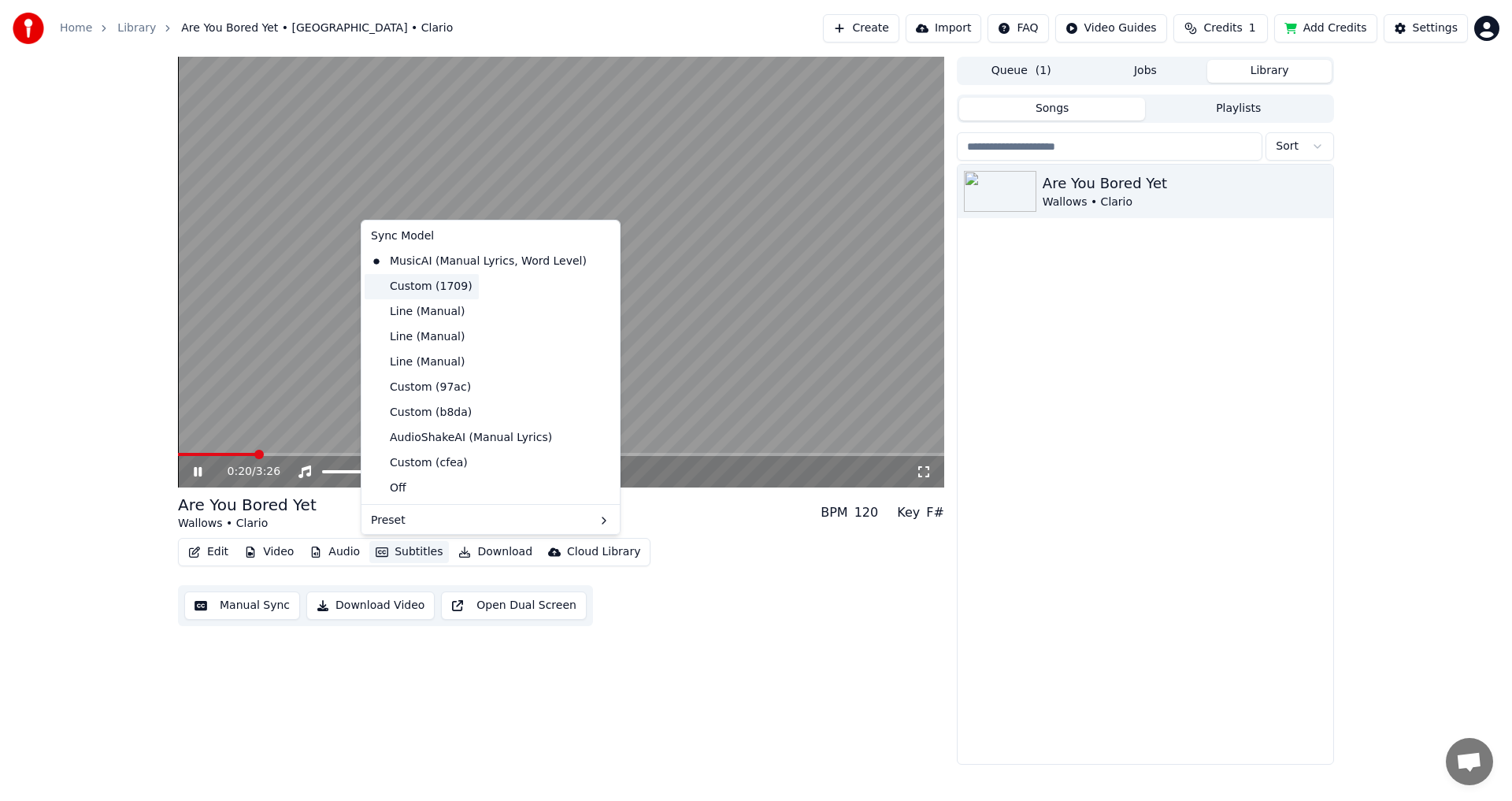
click at [440, 288] on div "Custom (1709)" at bounding box center [421, 286] width 114 height 25
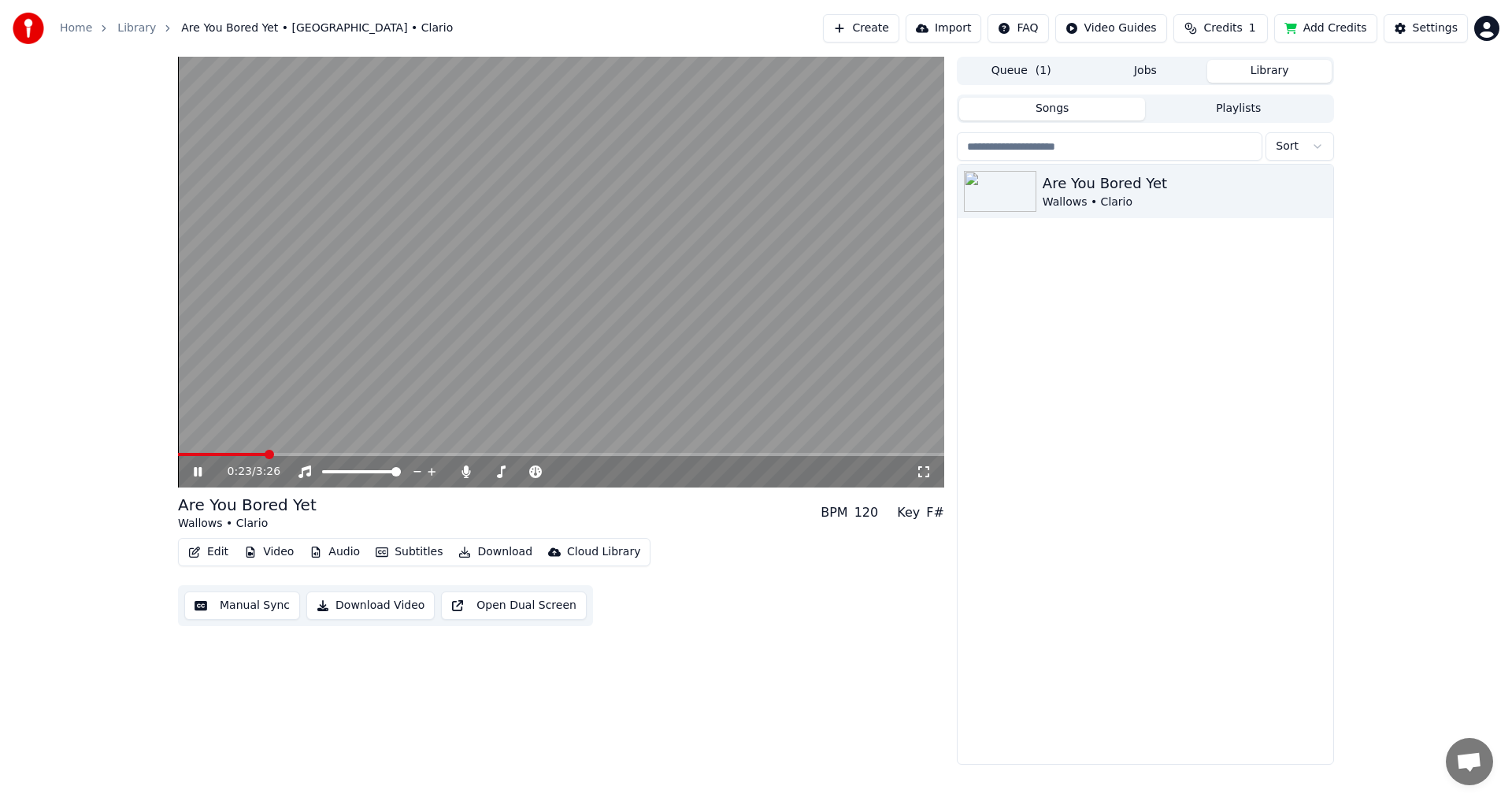
click at [216, 577] on div "Edit Video Audio Subtitles Download Cloud Library Manual Sync Download Video Op…" at bounding box center [561, 582] width 766 height 88
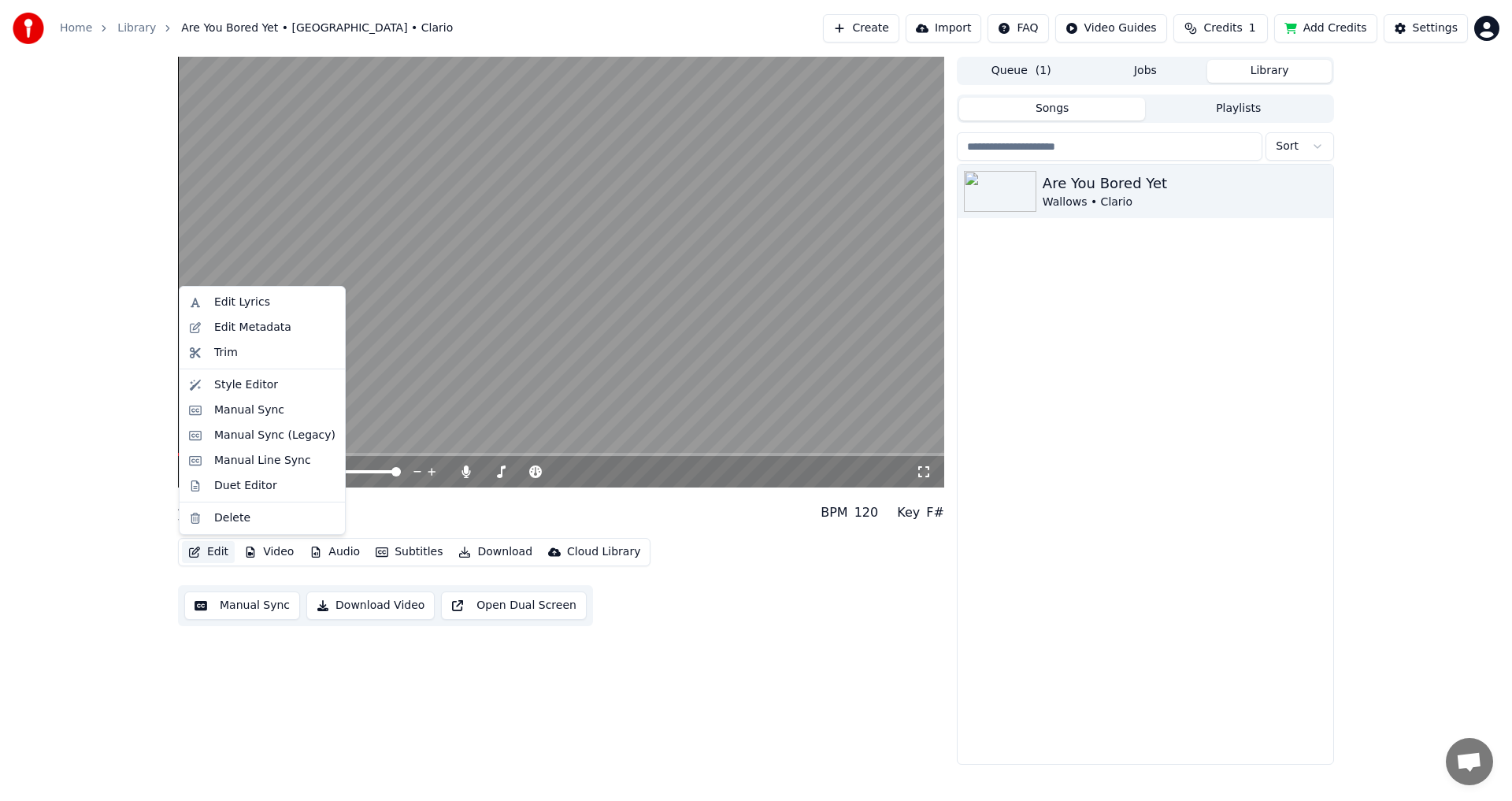
click at [223, 553] on button "Edit" at bounding box center [208, 552] width 52 height 22
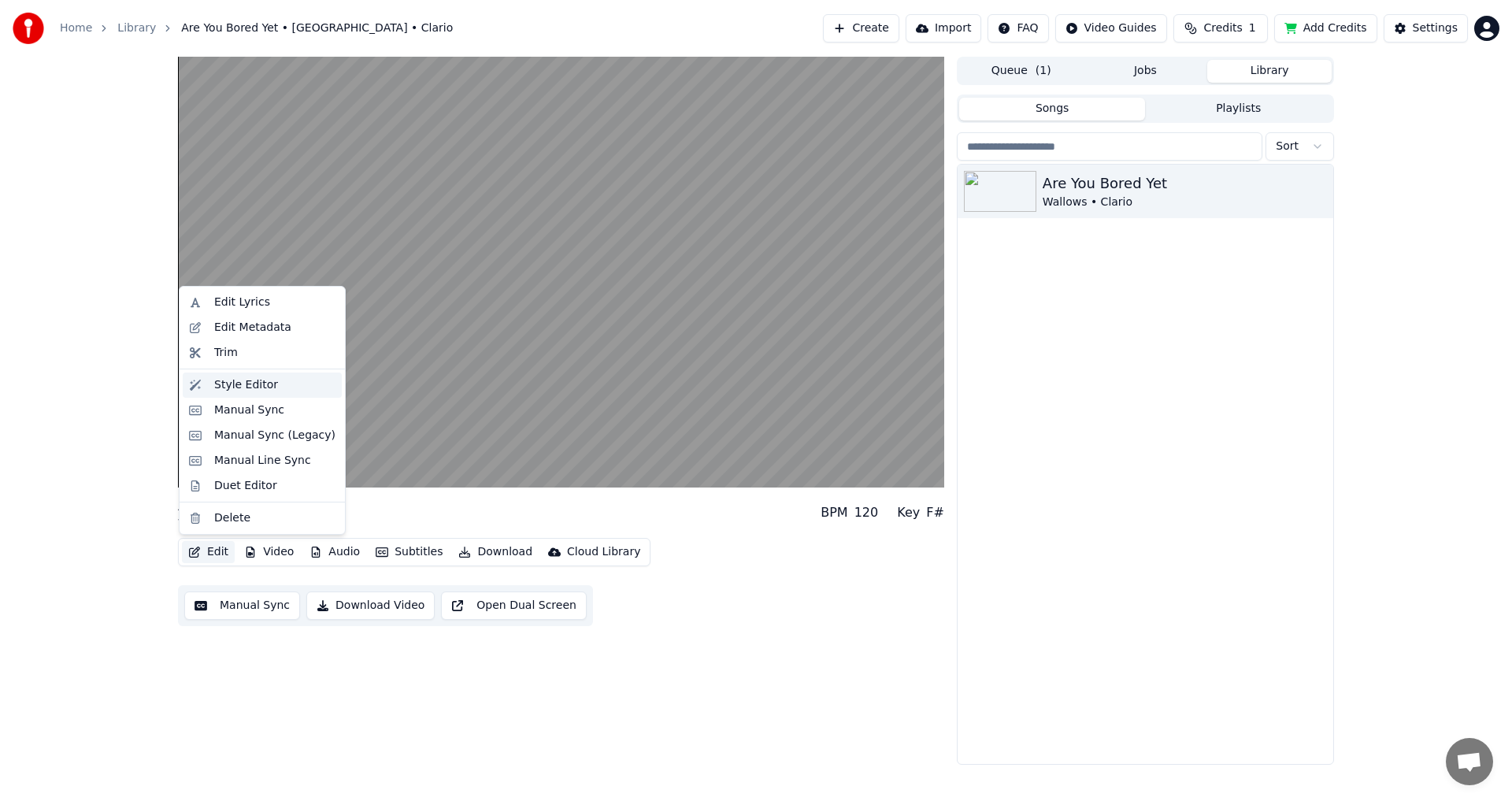
click at [233, 384] on div "Style Editor" at bounding box center [246, 385] width 64 height 16
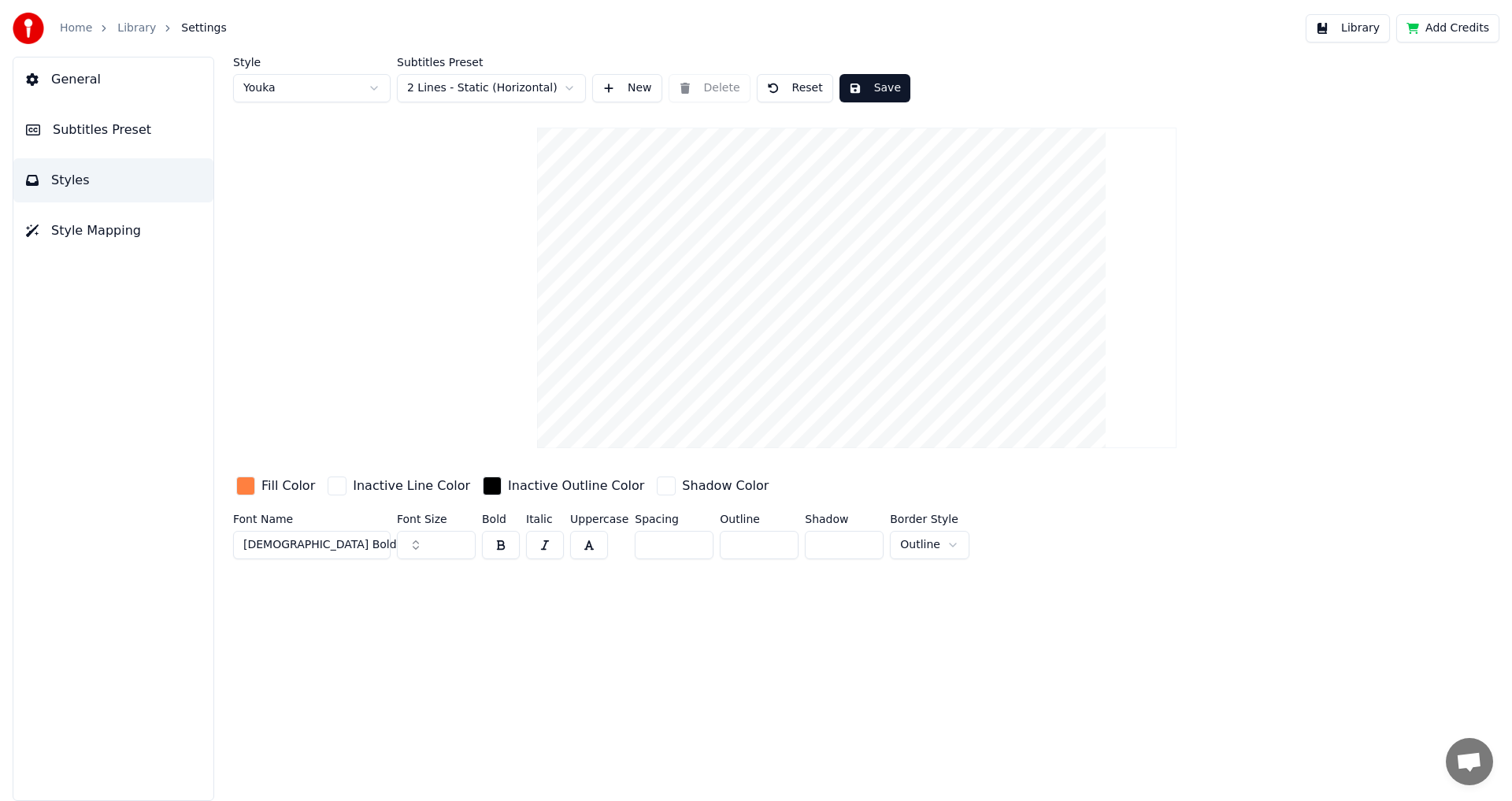
click at [73, 126] on span "Subtitles Preset" at bounding box center [101, 130] width 98 height 19
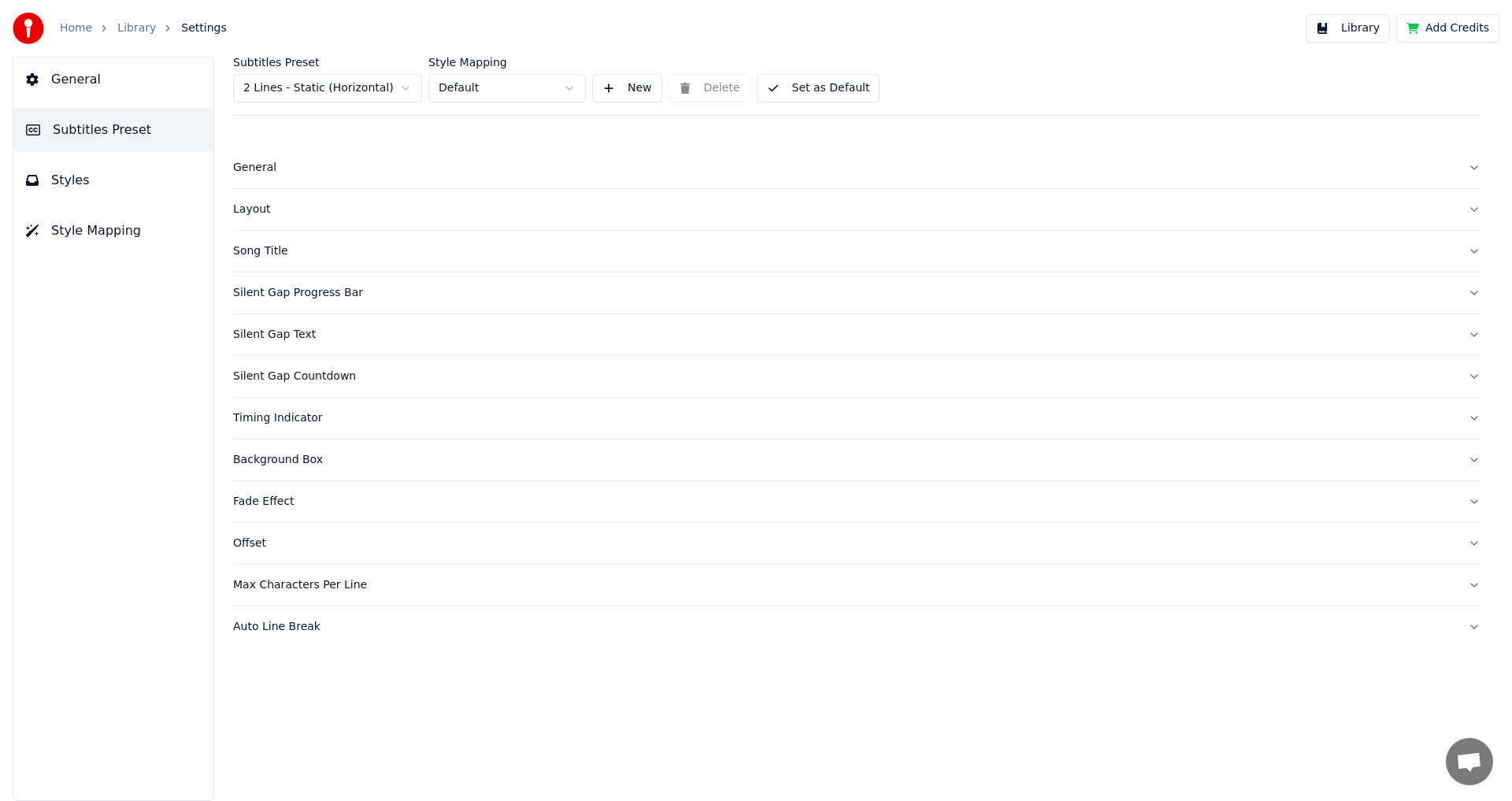
click at [343, 283] on button "Silent Gap Progress Bar" at bounding box center [857, 293] width 1248 height 41
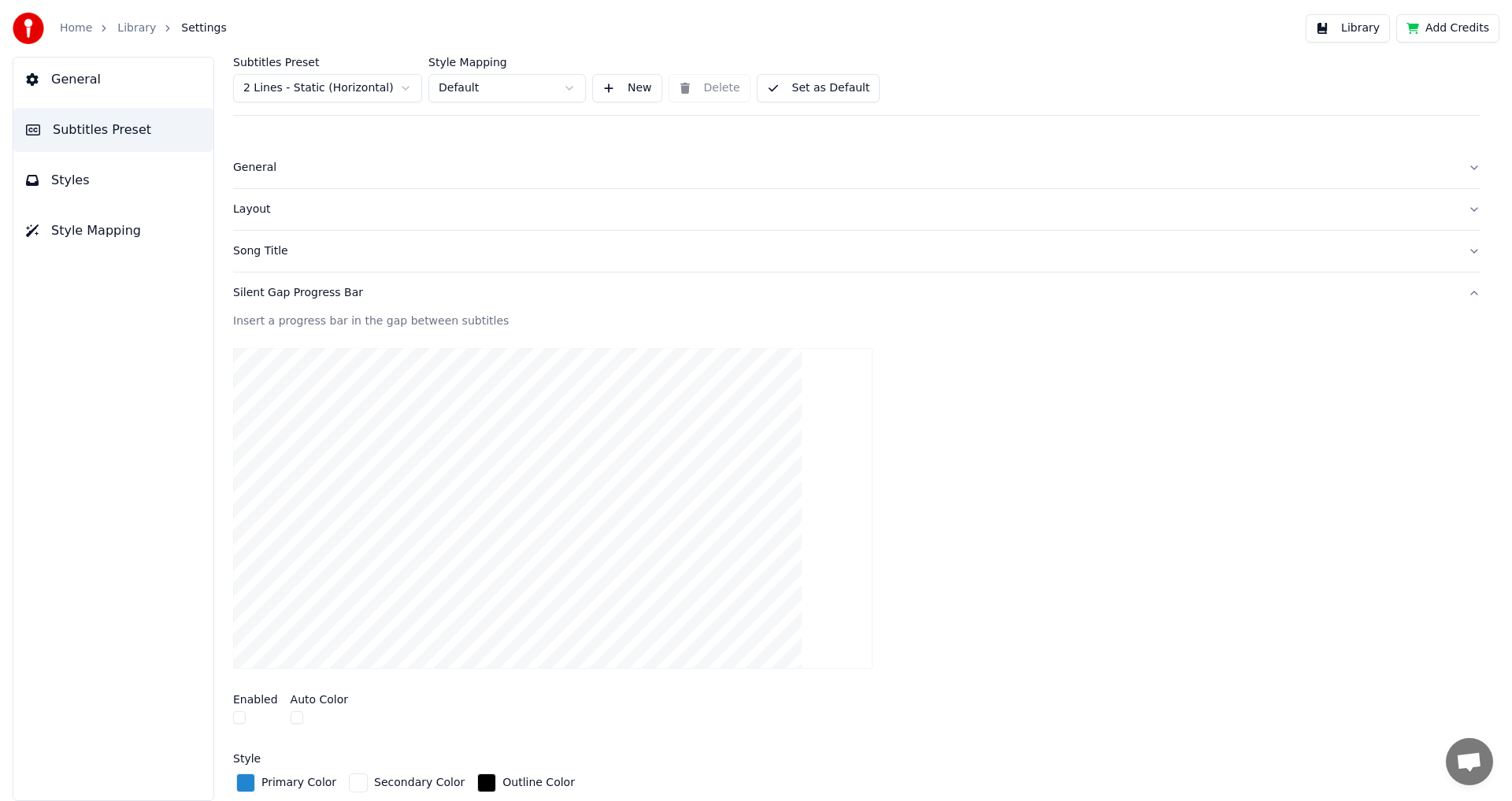
click at [343, 285] on div "Silent Gap Progress Bar" at bounding box center [844, 292] width 1222 height 16
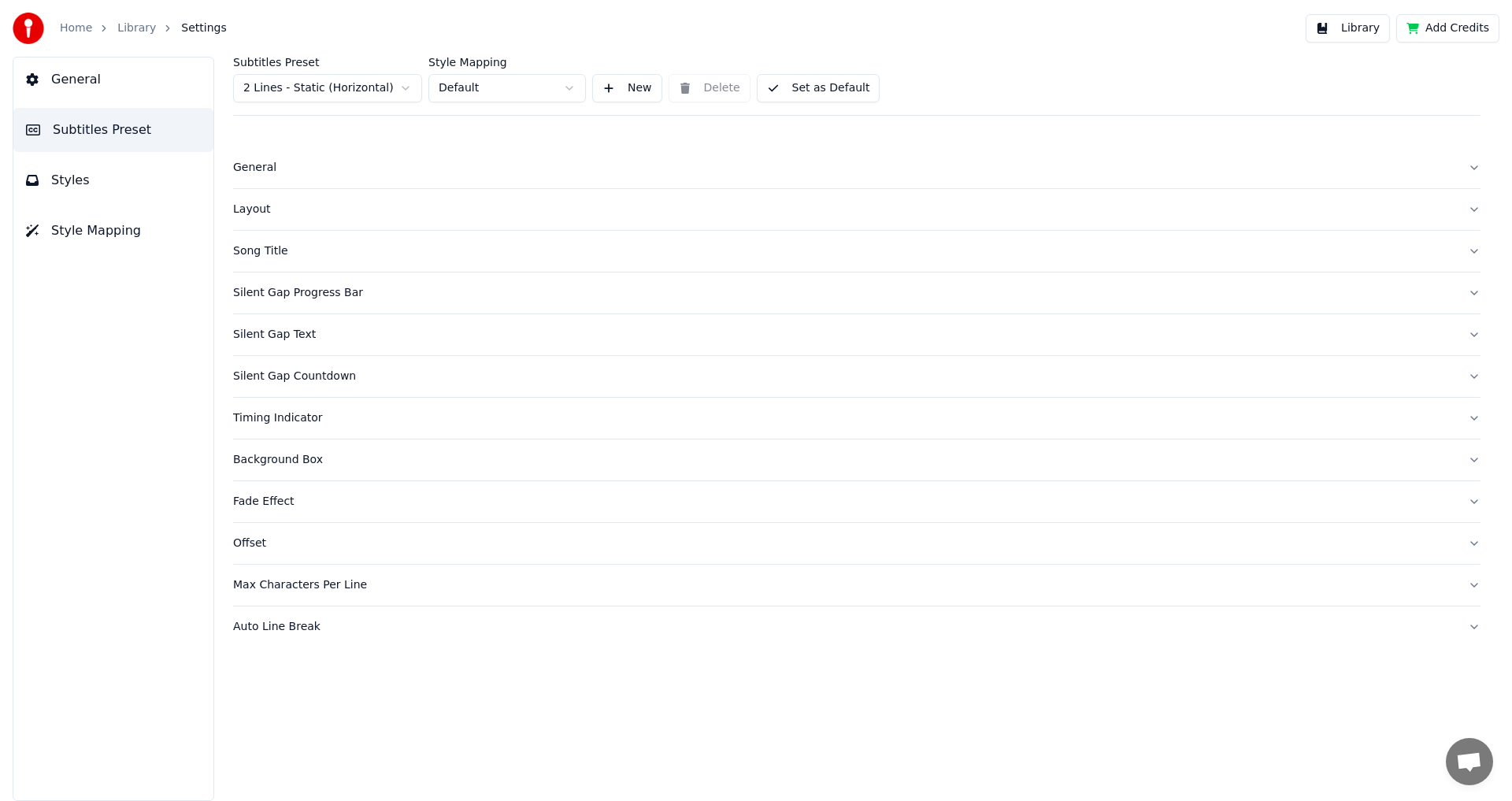
click at [102, 178] on button "Styles" at bounding box center [113, 179] width 200 height 44
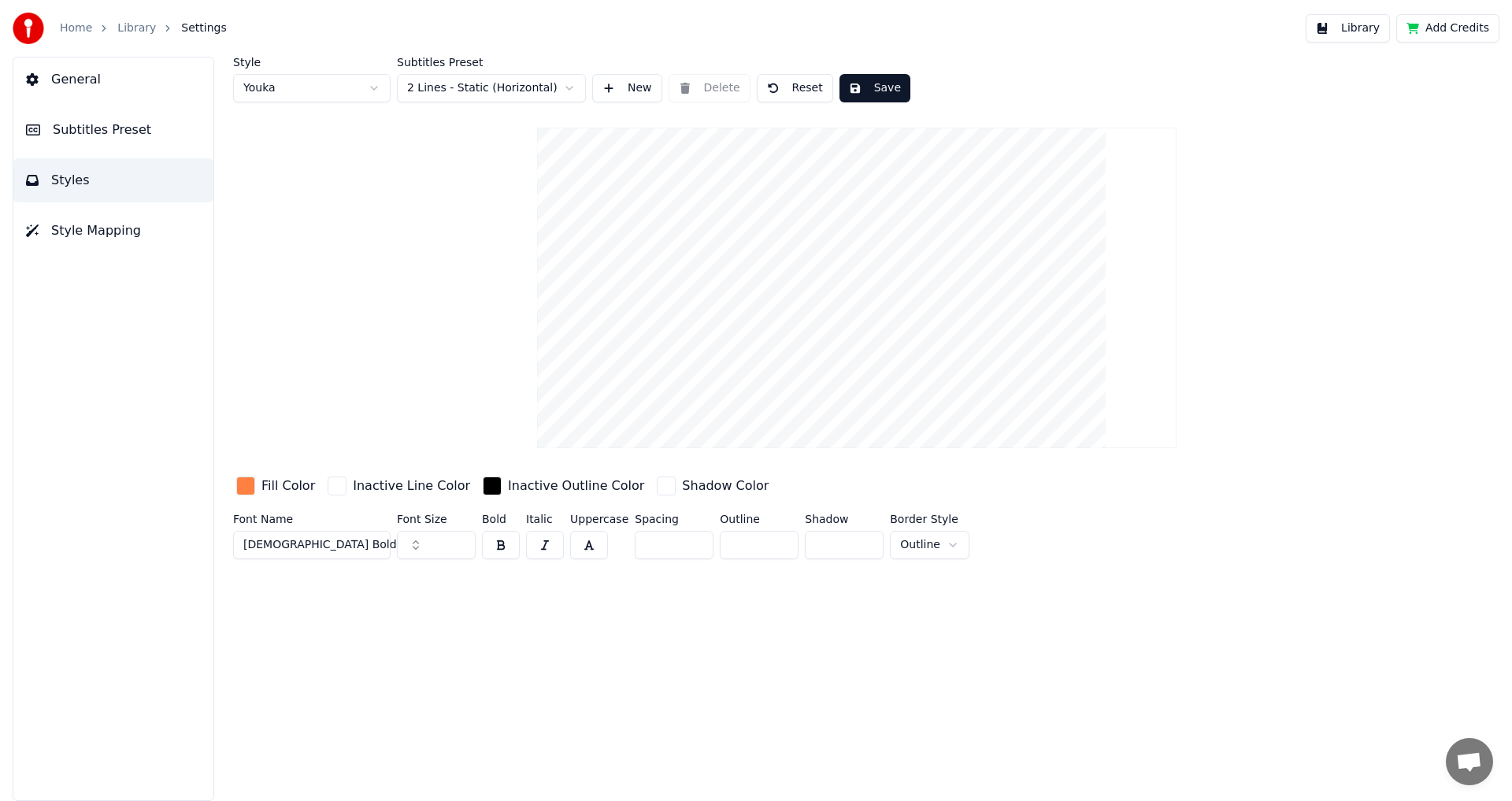
click at [349, 92] on html "Home Library Settings Library Add Credits General Subtitles Preset Styles Style…" at bounding box center [756, 400] width 1512 height 801
click at [351, 99] on html "Home Library Settings Library Add Credits General Subtitles Preset Styles Style…" at bounding box center [756, 400] width 1512 height 801
click at [329, 87] on html "Home Library Settings Library Add Credits General Subtitles Preset Styles Style…" at bounding box center [756, 400] width 1512 height 801
type input "***"
click at [504, 96] on html "Home Library Settings Library Add Credits General Subtitles Preset Styles Style…" at bounding box center [756, 400] width 1512 height 801
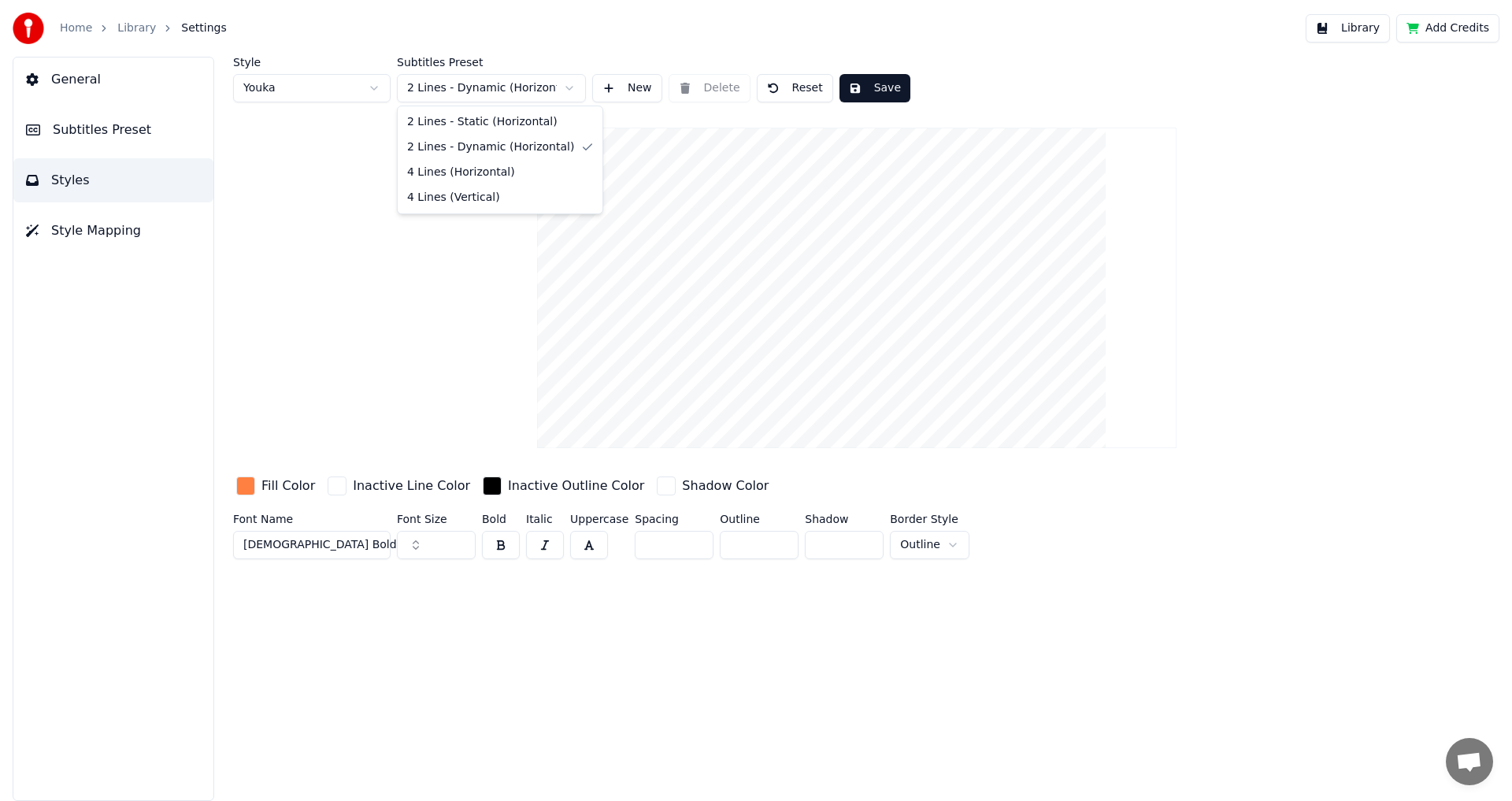
click at [522, 93] on html "Home Library Settings Library Add Credits General Subtitles Preset Styles Style…" at bounding box center [756, 400] width 1512 height 801
click at [520, 91] on html "Home Library Settings Library Add Credits General Subtitles Preset Styles Style…" at bounding box center [756, 400] width 1512 height 801
click at [511, 102] on html "Home Library Settings Library Add Credits General Subtitles Preset Styles Style…" at bounding box center [756, 400] width 1512 height 801
click at [508, 92] on html "Home Library Settings Library Add Credits General Subtitles Preset Styles Style…" at bounding box center [756, 400] width 1512 height 801
click at [109, 232] on span "Style Mapping" at bounding box center [96, 231] width 90 height 19
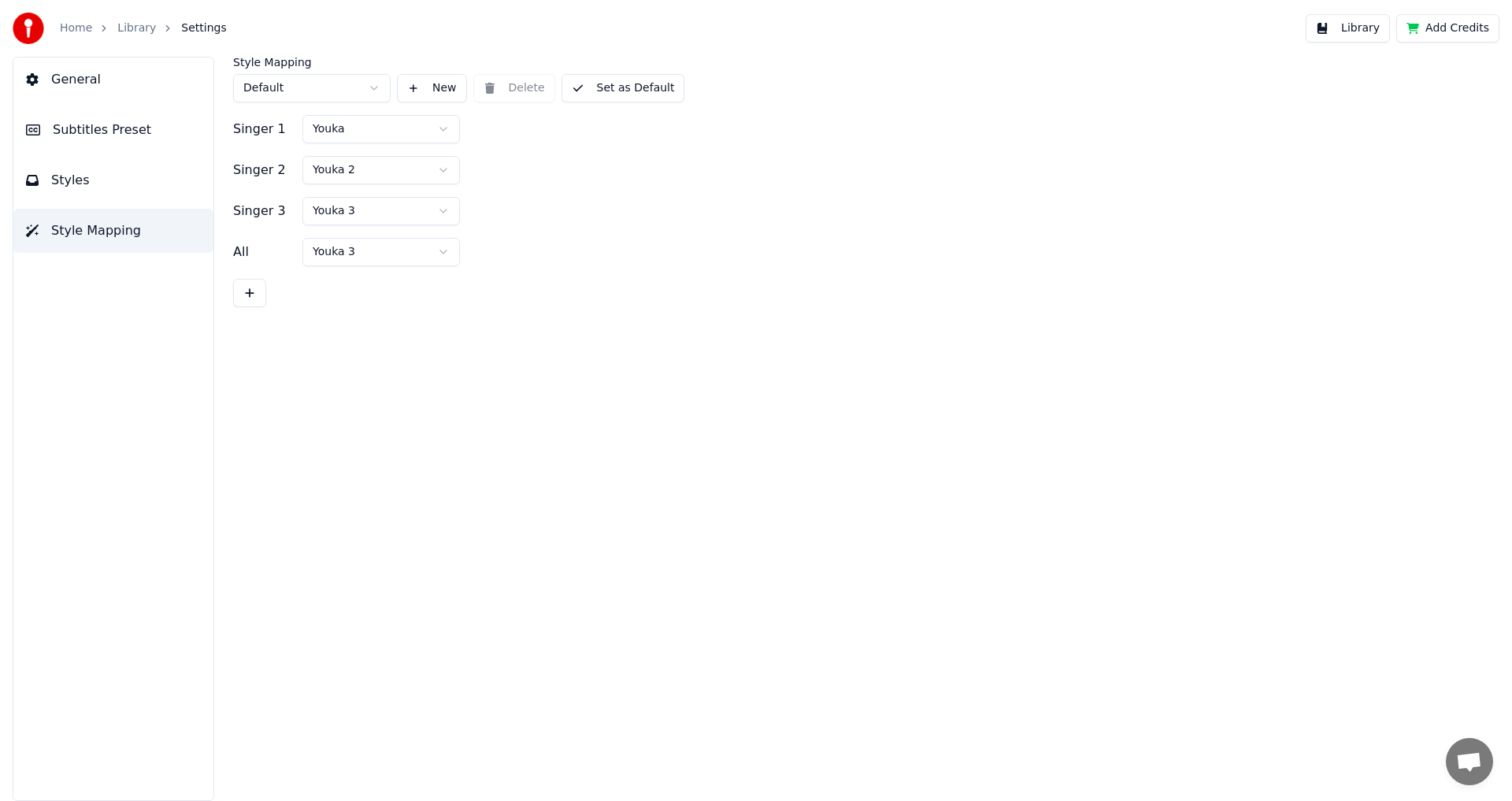
click at [301, 91] on html "Home Library Settings Library Add Credits General Subtitles Preset Styles Style…" at bounding box center [756, 400] width 1512 height 801
click at [105, 193] on button "Styles" at bounding box center [113, 179] width 200 height 44
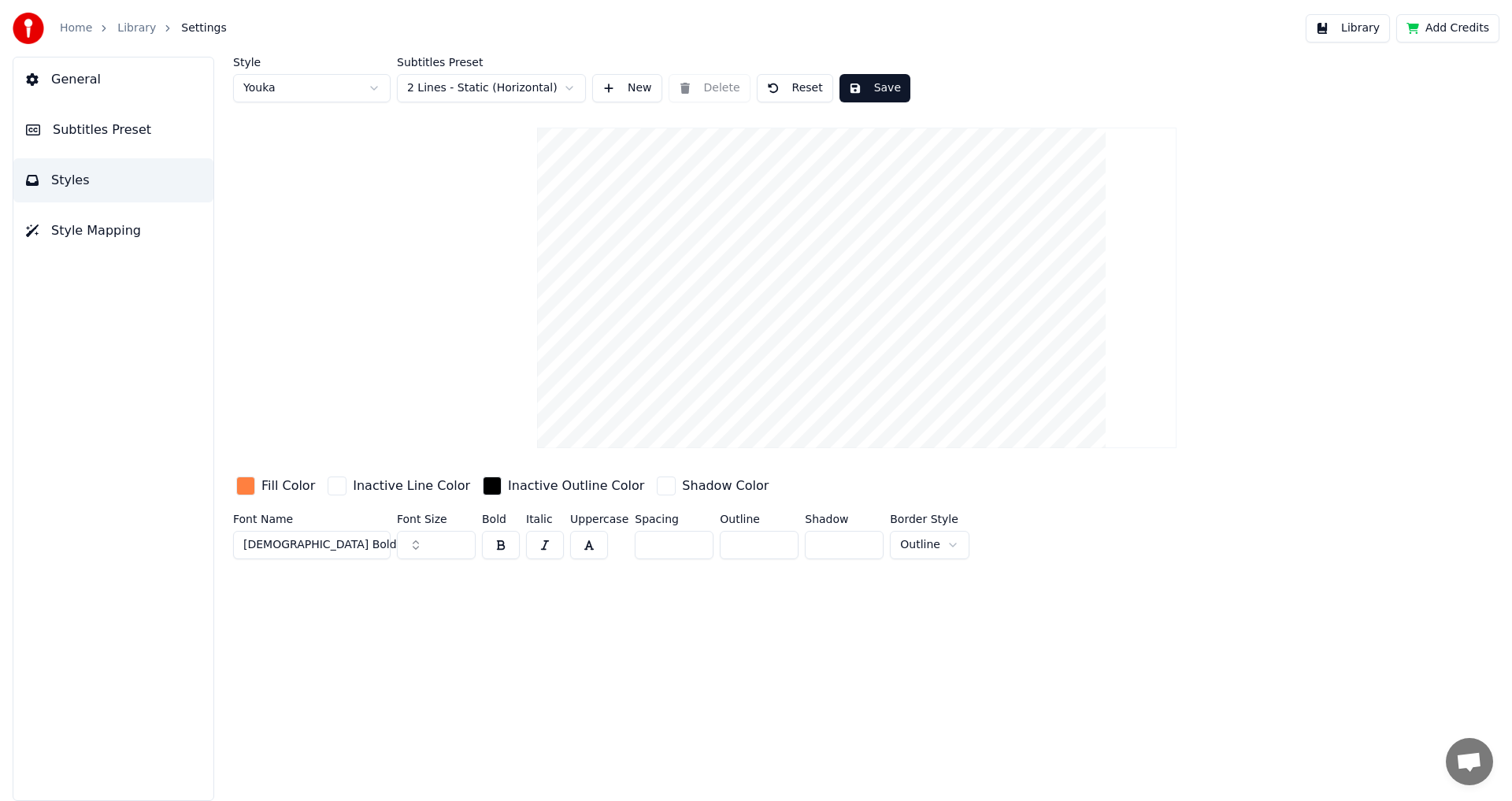
click at [113, 137] on span "Subtitles Preset" at bounding box center [101, 130] width 98 height 19
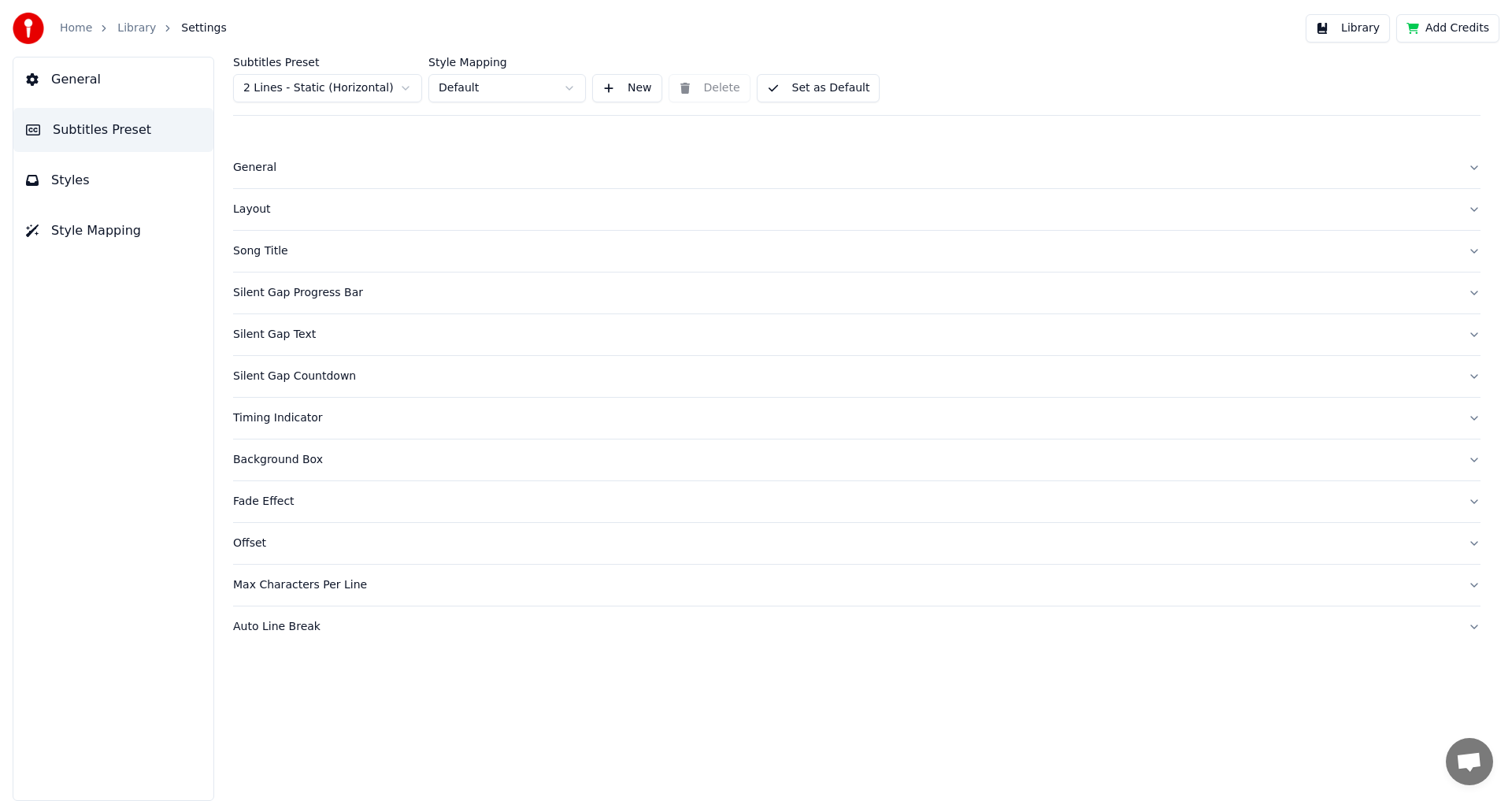
click at [318, 139] on div "General Layout Song Title Silent Gap Progress Bar Silent Gap Text Silent Gap Co…" at bounding box center [857, 393] width 1248 height 531
click at [324, 158] on button "General" at bounding box center [857, 168] width 1248 height 41
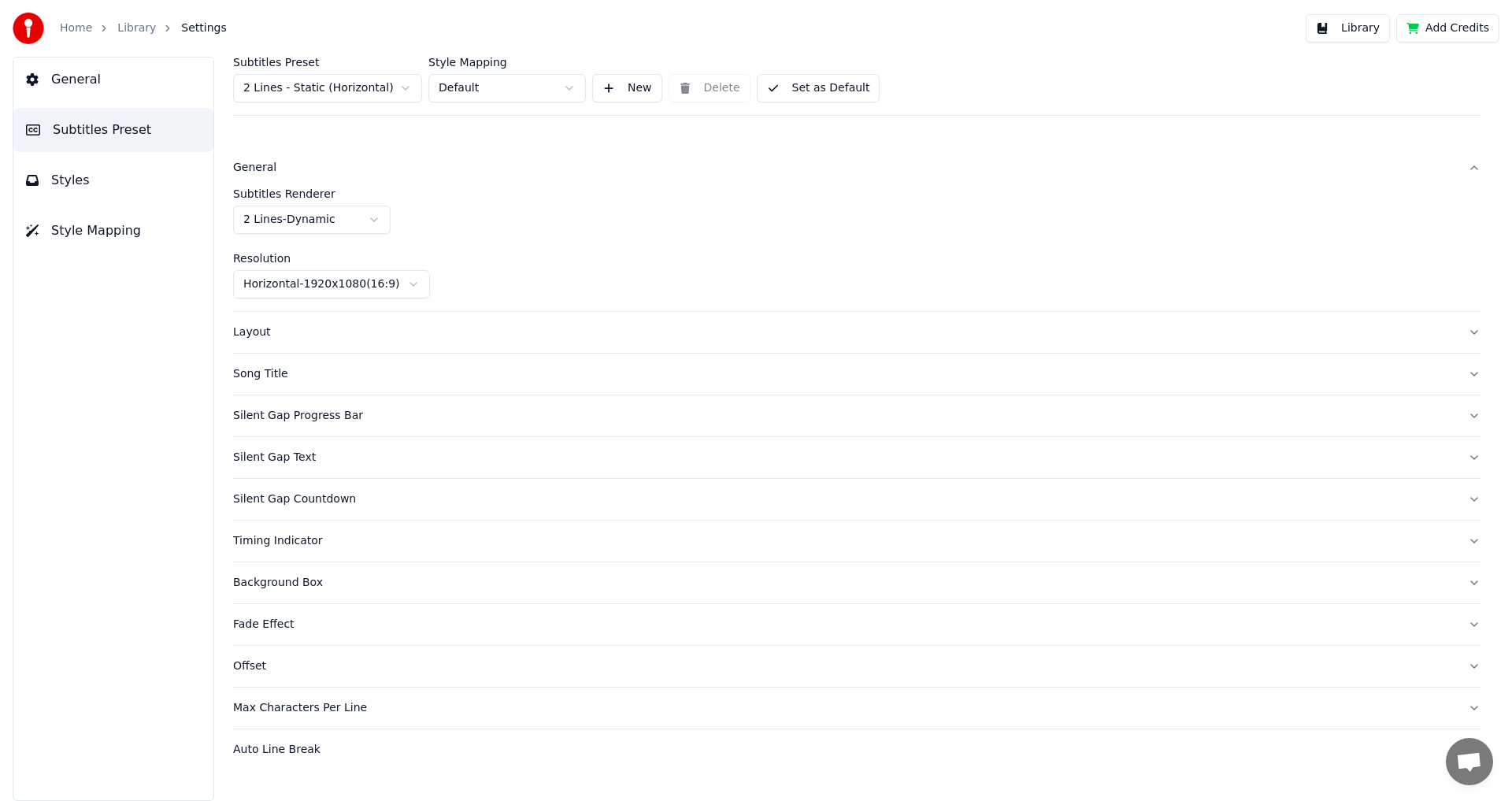
click at [324, 159] on button "General" at bounding box center [857, 168] width 1248 height 41
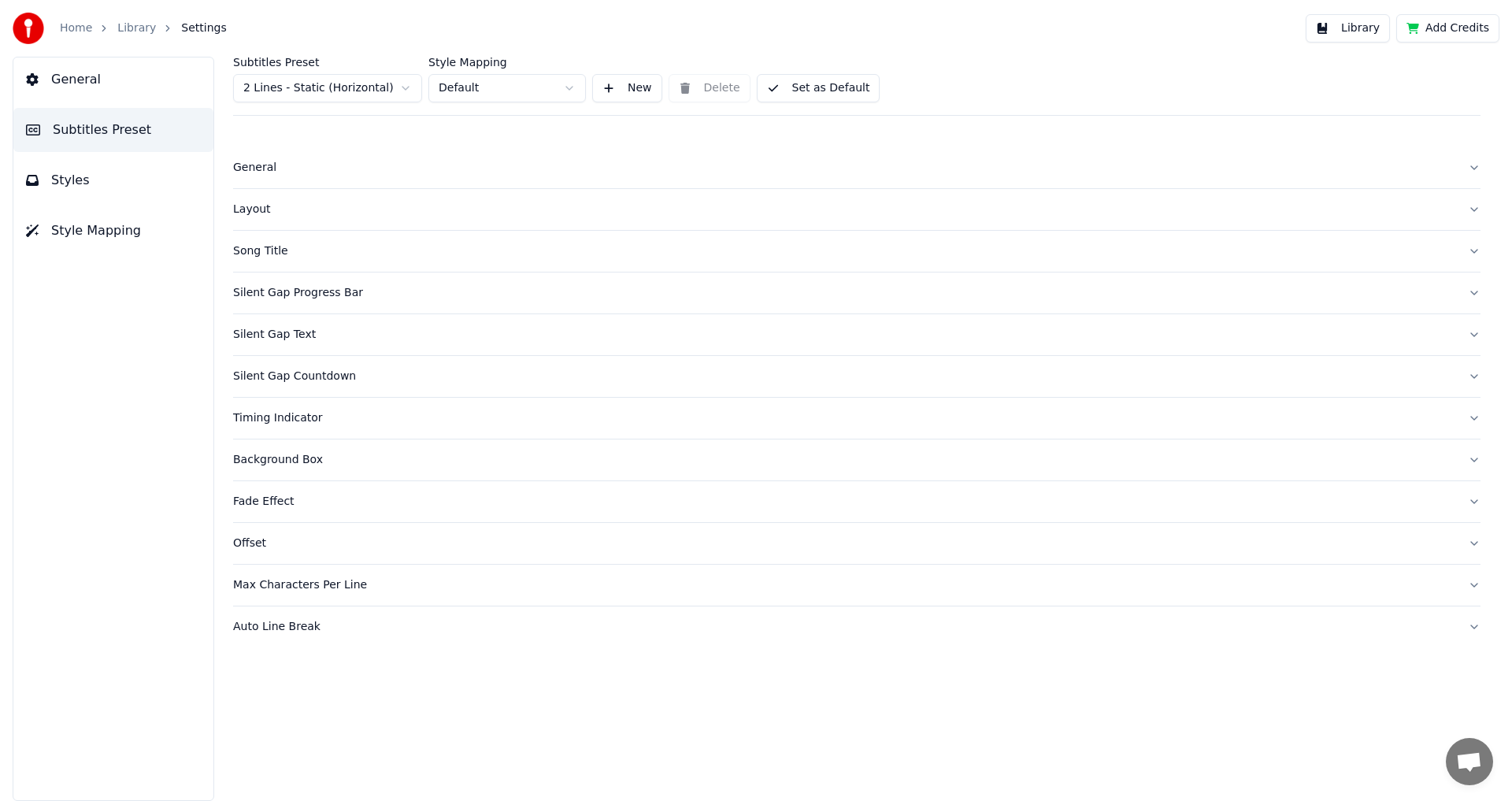
click at [88, 91] on button "General" at bounding box center [113, 79] width 200 height 44
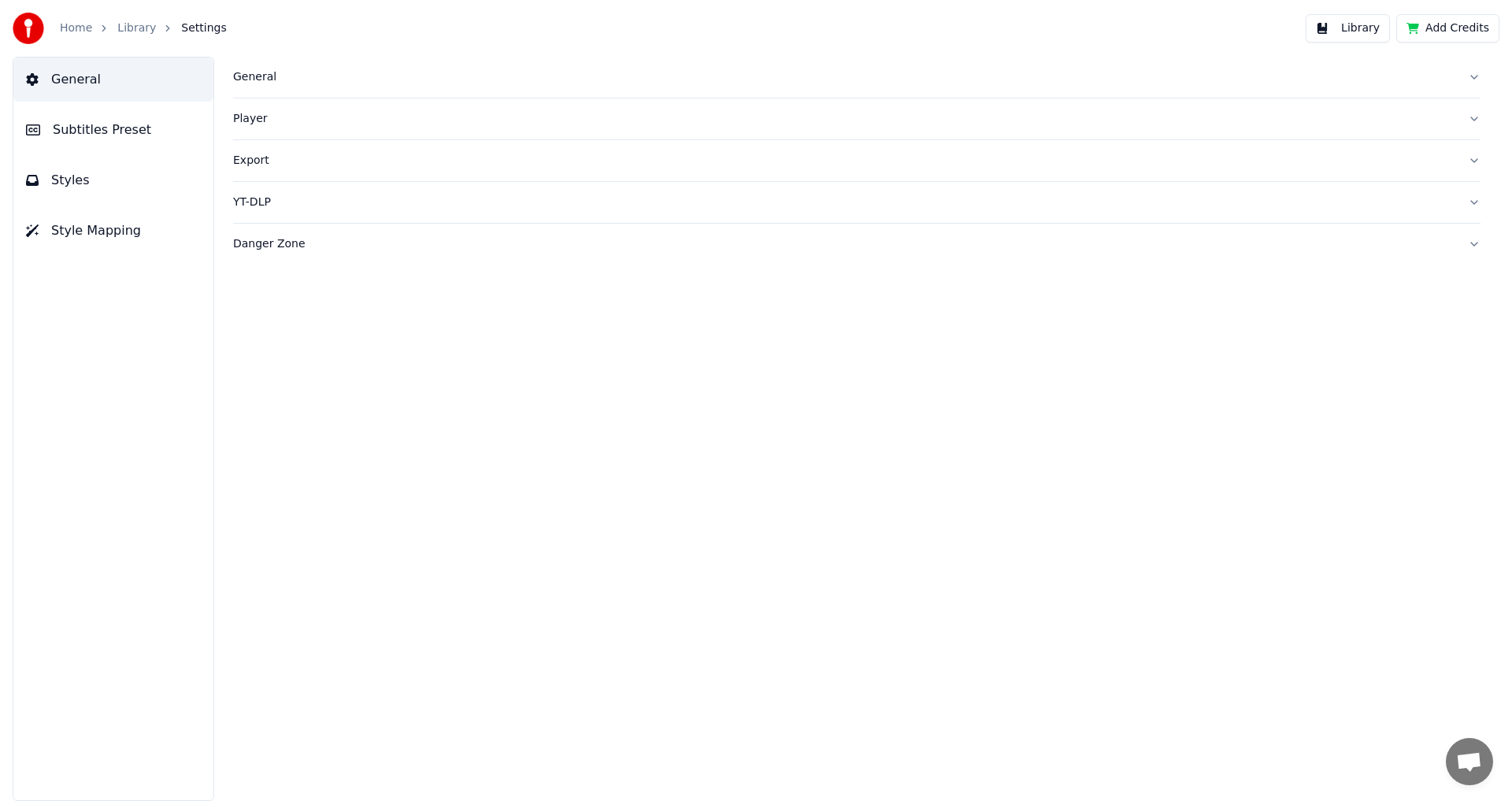
click at [276, 77] on div "General" at bounding box center [844, 77] width 1222 height 16
click at [255, 143] on div at bounding box center [857, 136] width 1248 height 18
click at [248, 142] on button "button" at bounding box center [246, 134] width 25 height 14
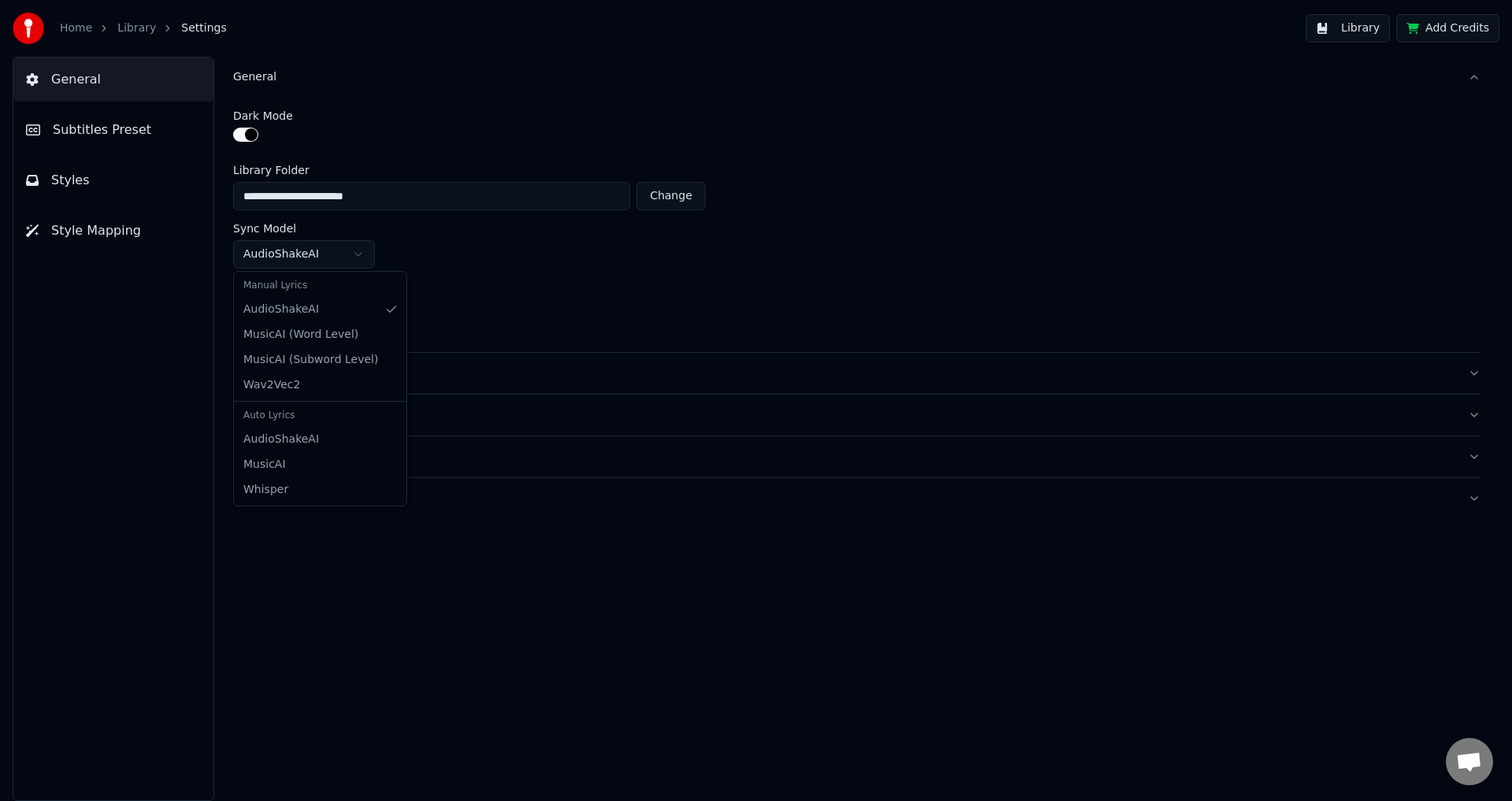
click at [336, 254] on html "**********" at bounding box center [756, 400] width 1512 height 801
click at [336, 253] on html "**********" at bounding box center [756, 400] width 1512 height 801
click at [321, 318] on html "**********" at bounding box center [756, 400] width 1512 height 801
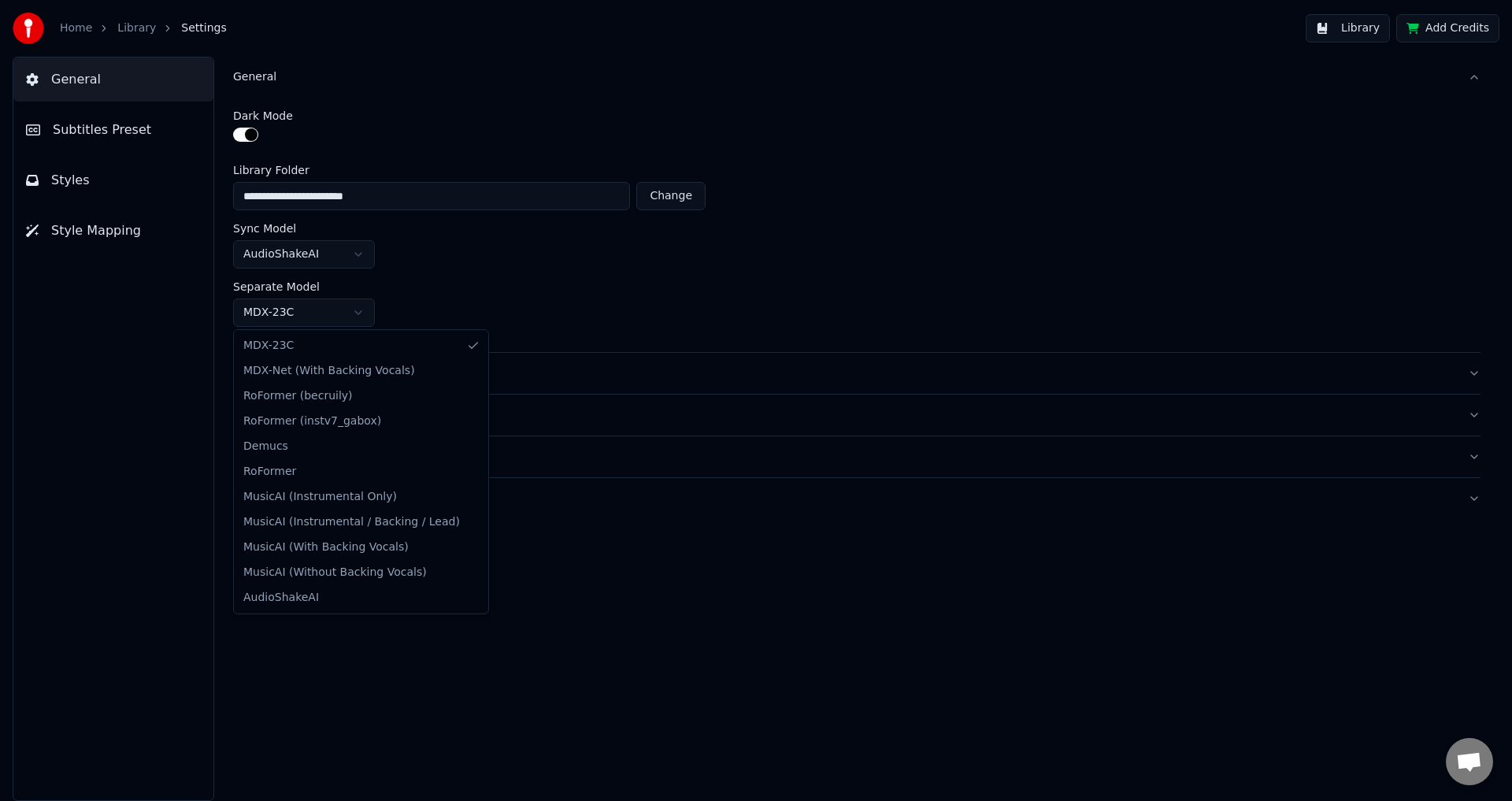
click at [408, 301] on html "**********" at bounding box center [756, 400] width 1512 height 801
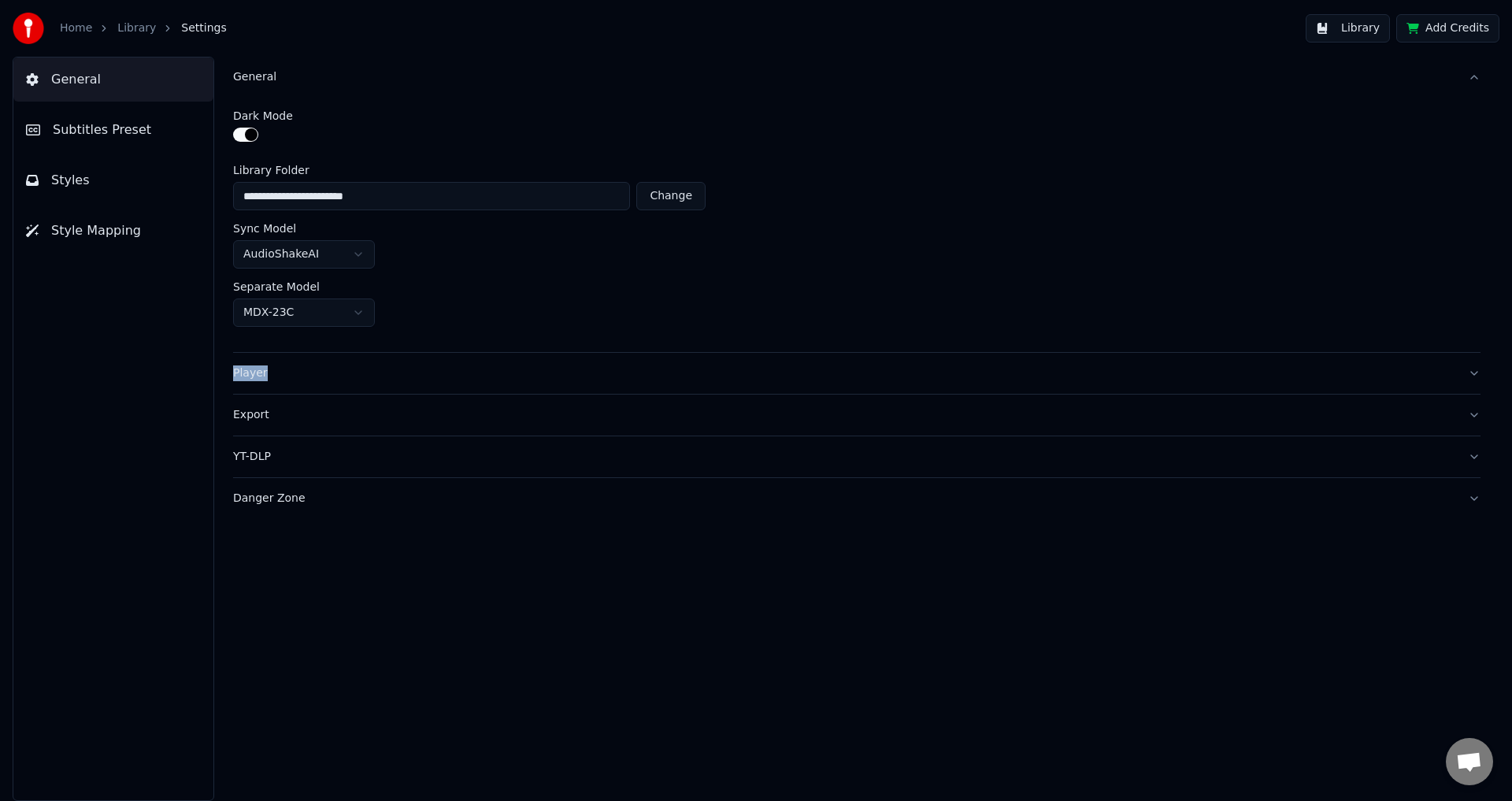
drag, startPoint x: 365, startPoint y: 351, endPoint x: 360, endPoint y: 363, distance: 13.0
click at [360, 361] on div "**********" at bounding box center [857, 288] width 1248 height 462
click at [359, 371] on div "Player" at bounding box center [844, 372] width 1222 height 16
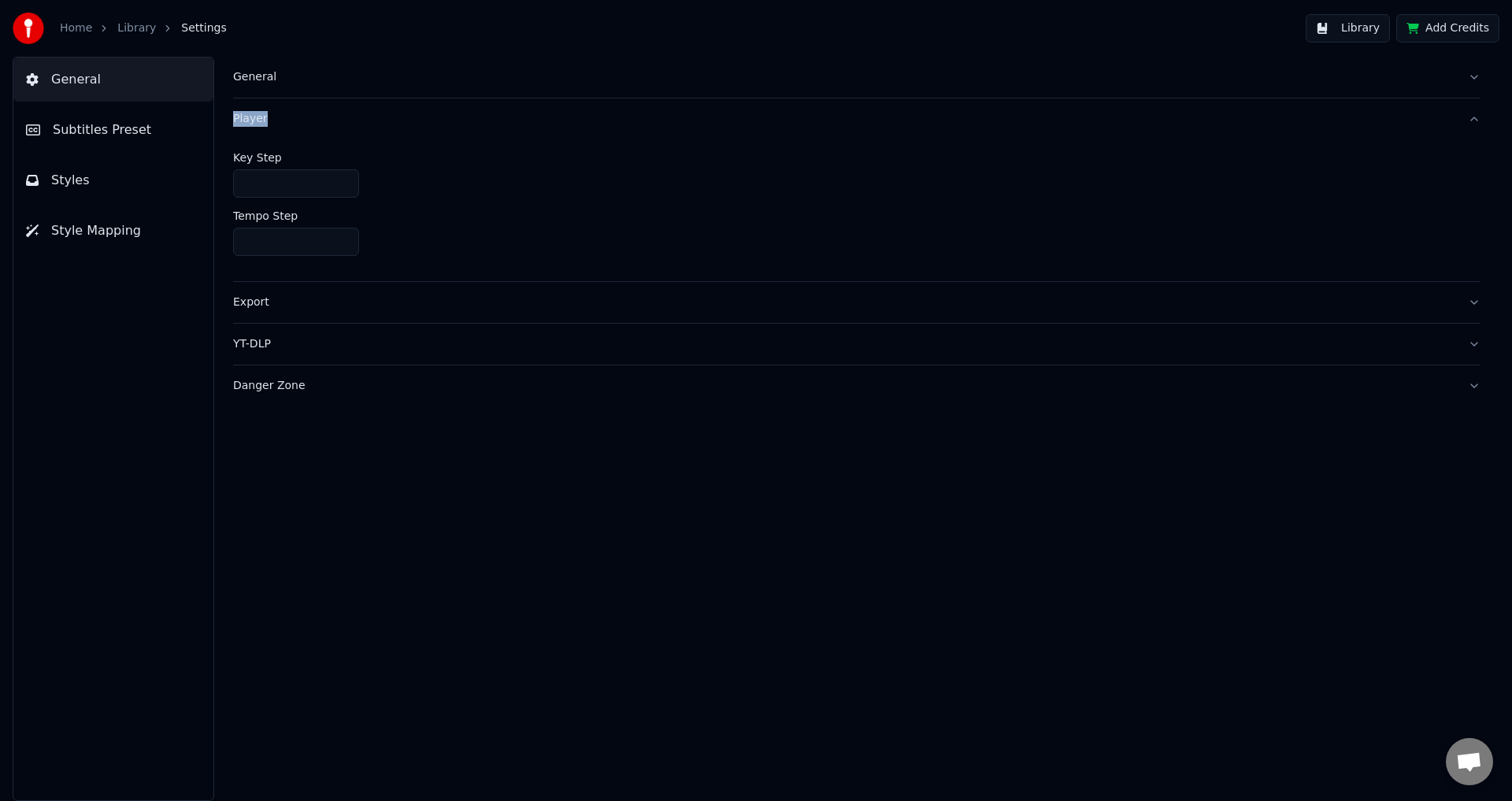
click at [304, 313] on button "Export" at bounding box center [857, 302] width 1248 height 41
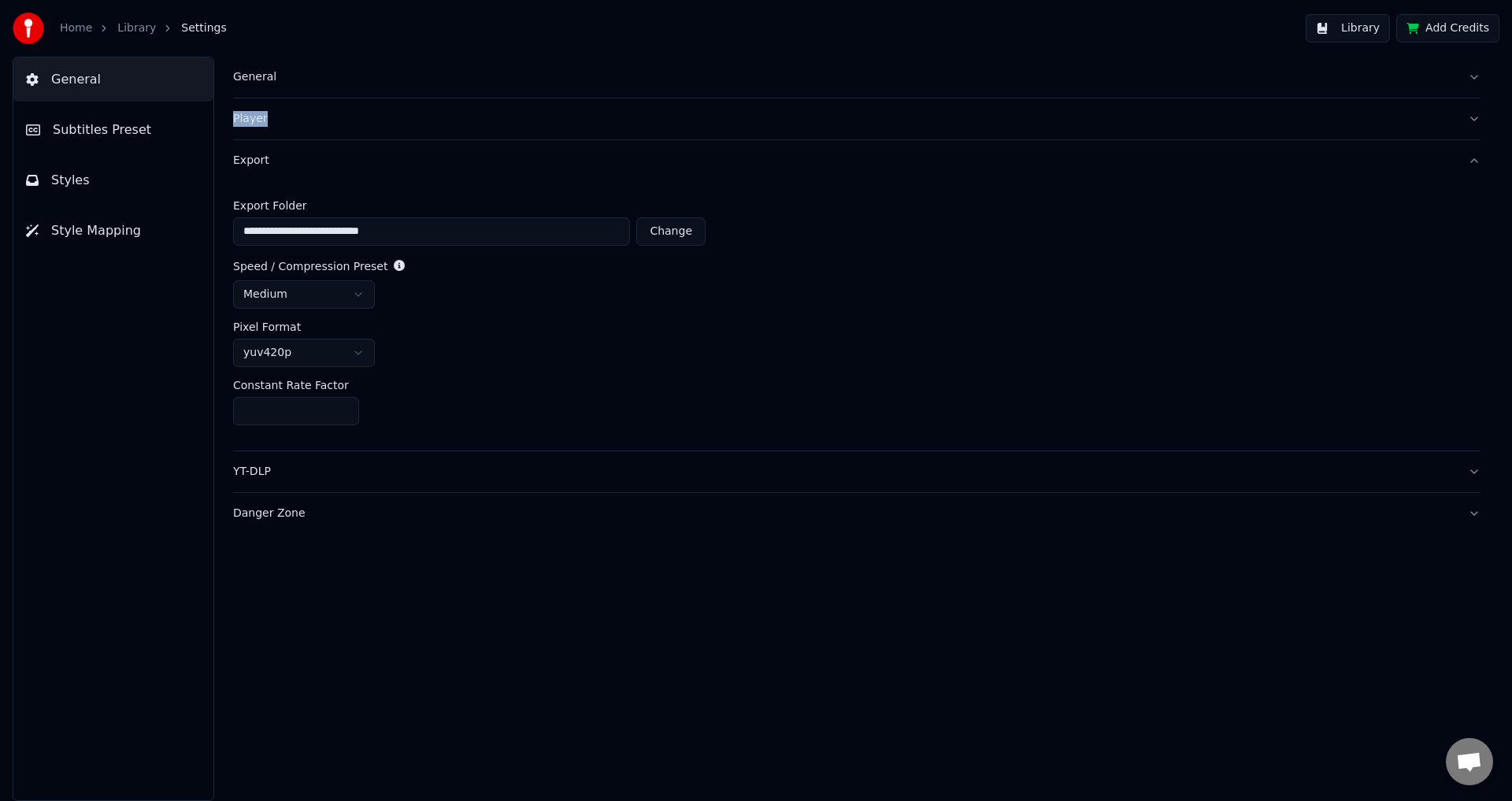
click at [319, 471] on div "YT-DLP" at bounding box center [844, 471] width 1222 height 16
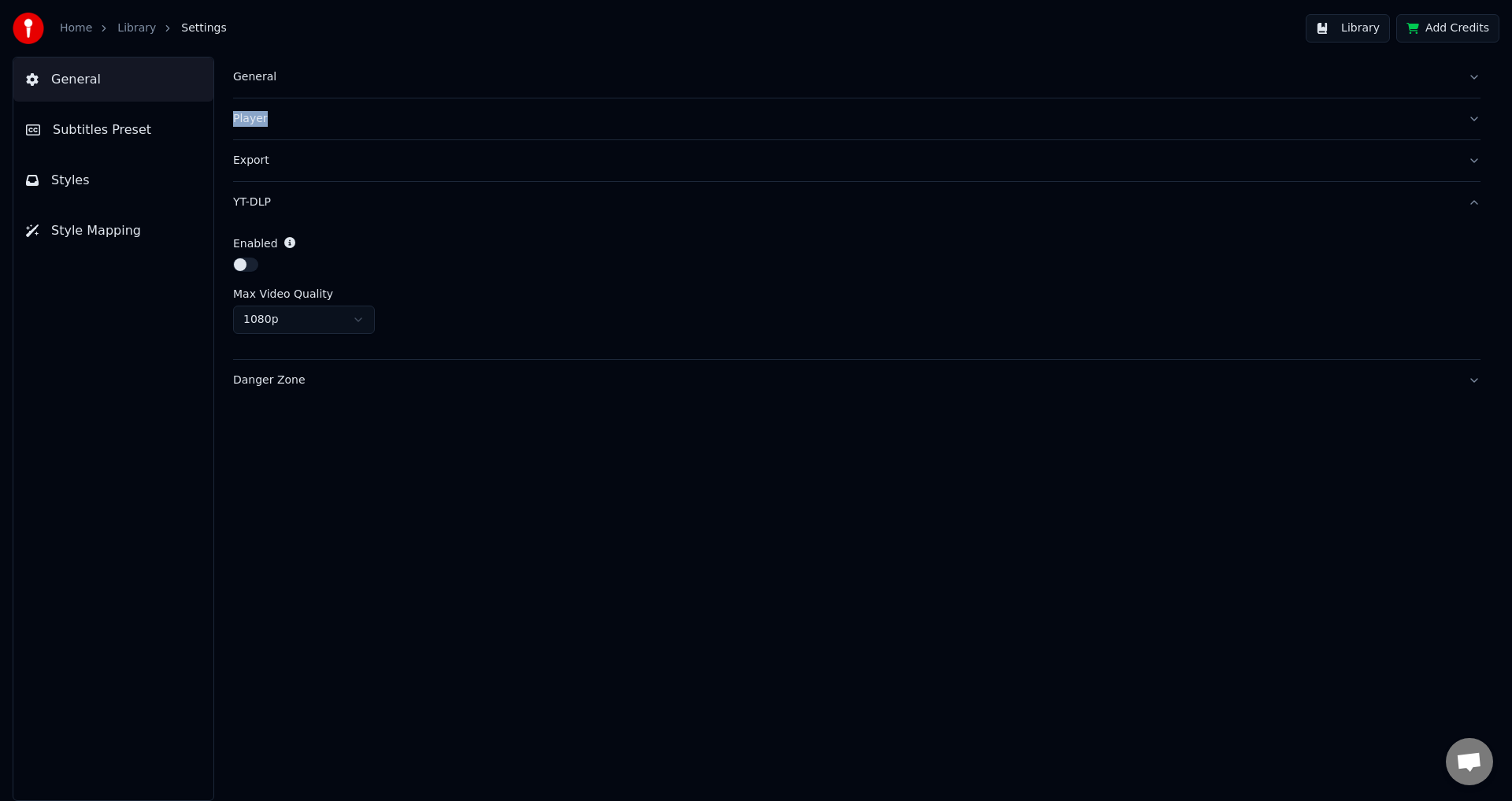
click at [328, 377] on div "Danger Zone" at bounding box center [844, 380] width 1222 height 16
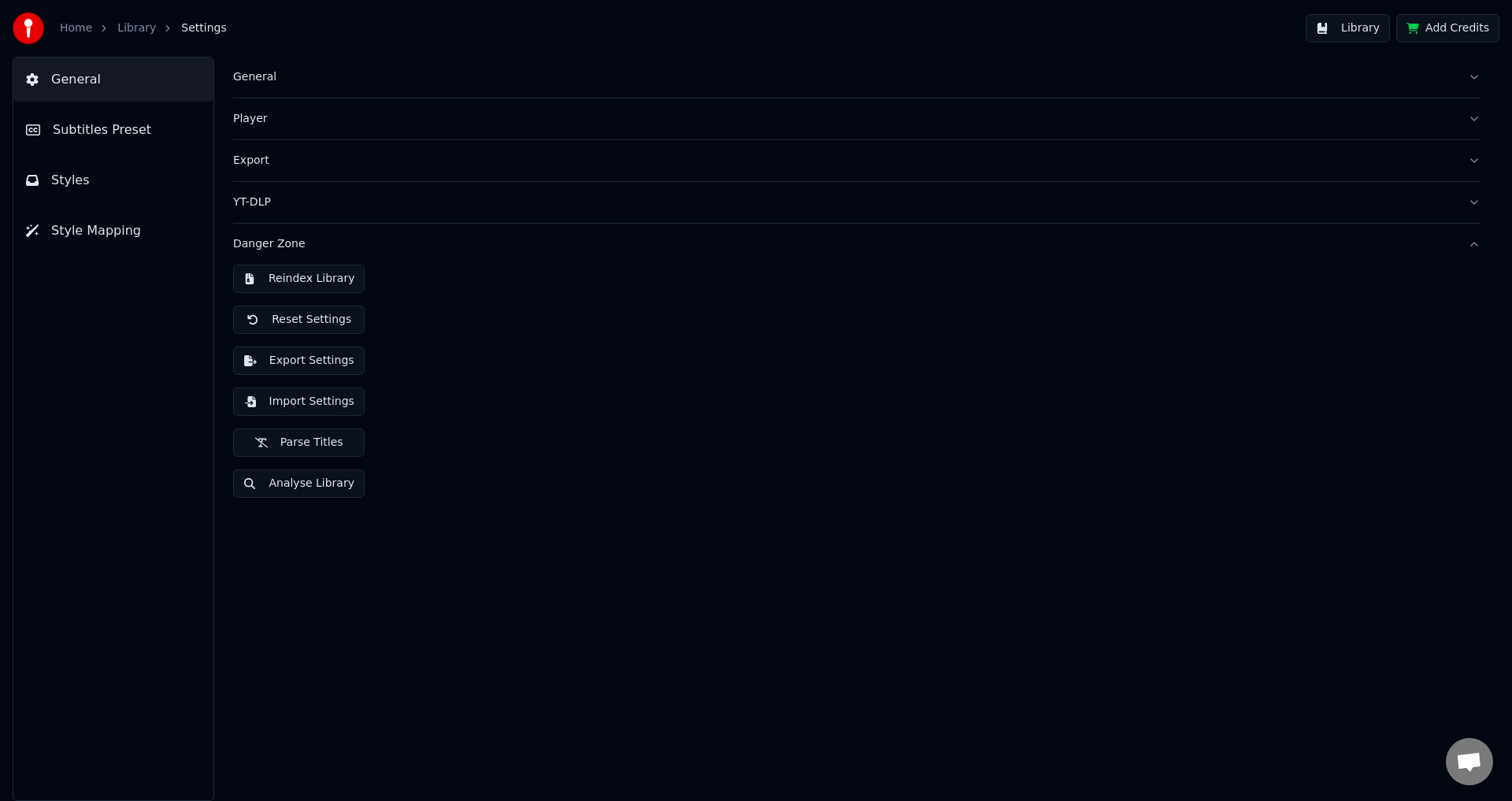
click at [598, 459] on div "Reindex Library Reset Settings Export Settings Import Settings Parse Titles Ana…" at bounding box center [857, 386] width 1248 height 246
click at [83, 31] on link "Home" at bounding box center [76, 28] width 33 height 16
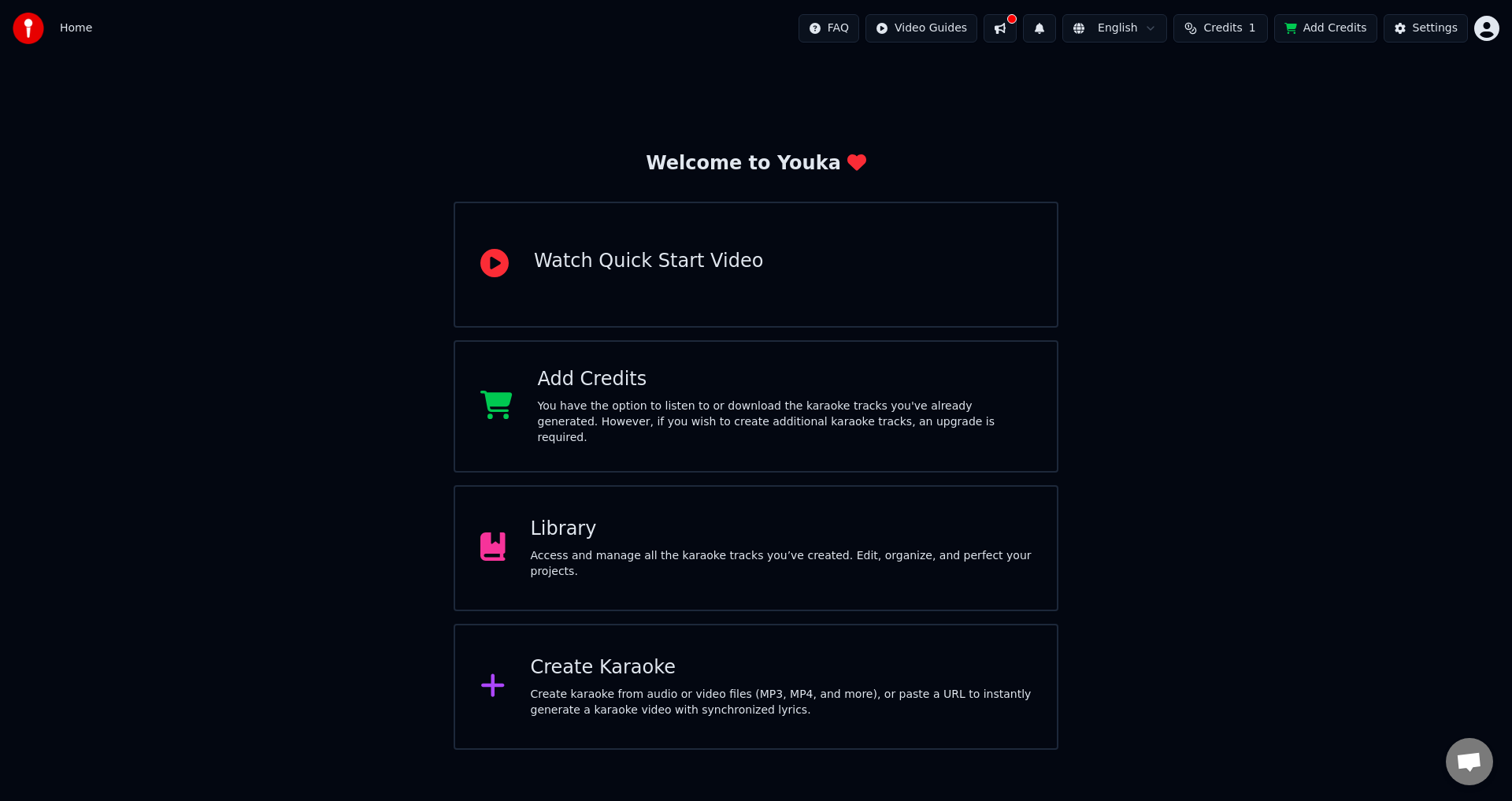
click at [1481, 32] on html "Home FAQ Video Guides English Credits 1 Add Credits Settings Welcome to Youka W…" at bounding box center [756, 374] width 1512 height 750
click at [1164, 134] on html "Home FAQ Video Guides English Credits 1 Add Credits Settings Welcome to Youka W…" at bounding box center [756, 374] width 1512 height 750
click at [799, 574] on div "Library Access and manage all the karaoke tracks you’ve created. Edit, organize…" at bounding box center [756, 547] width 605 height 126
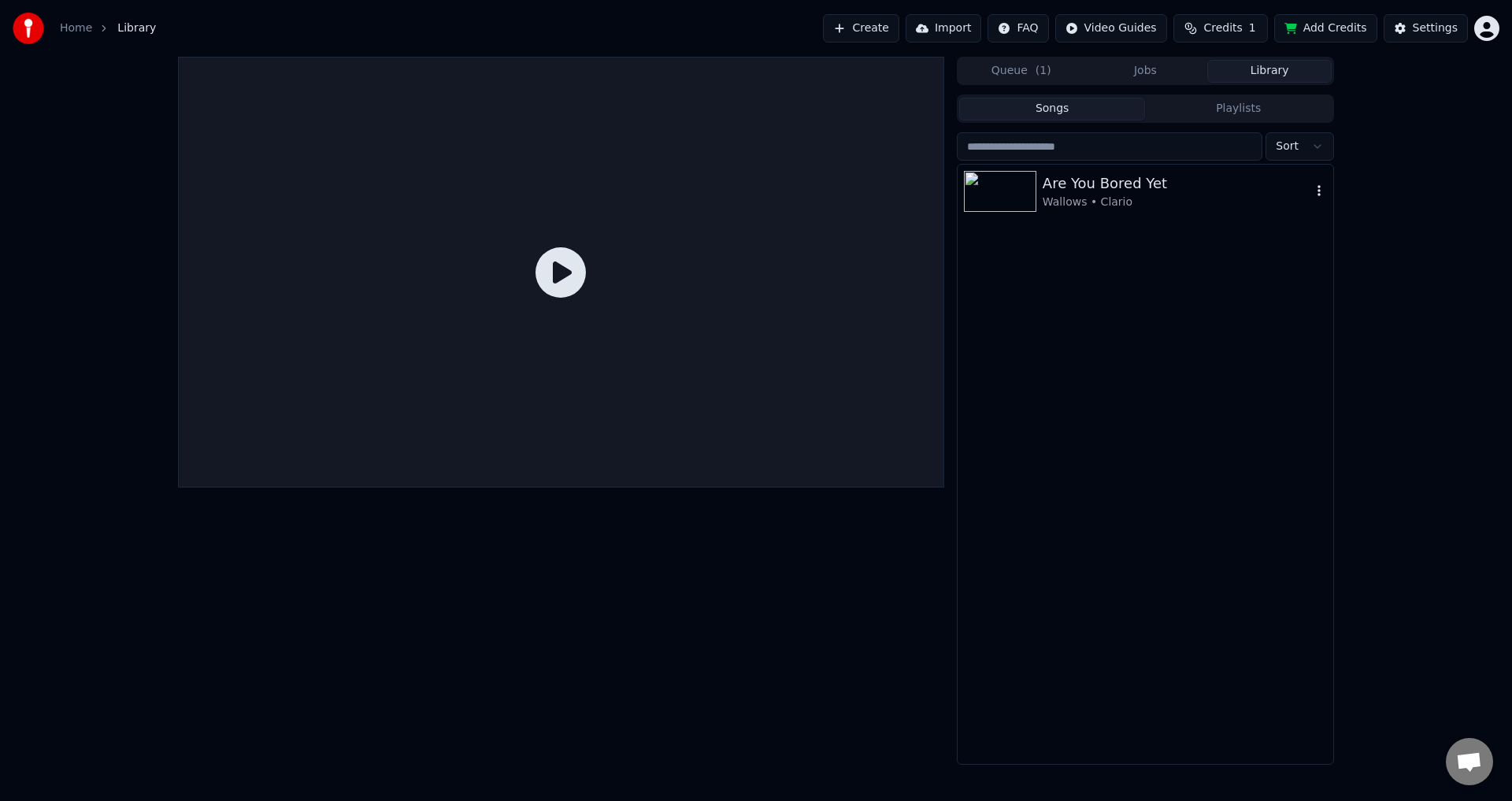
click at [1012, 181] on img at bounding box center [1000, 191] width 73 height 41
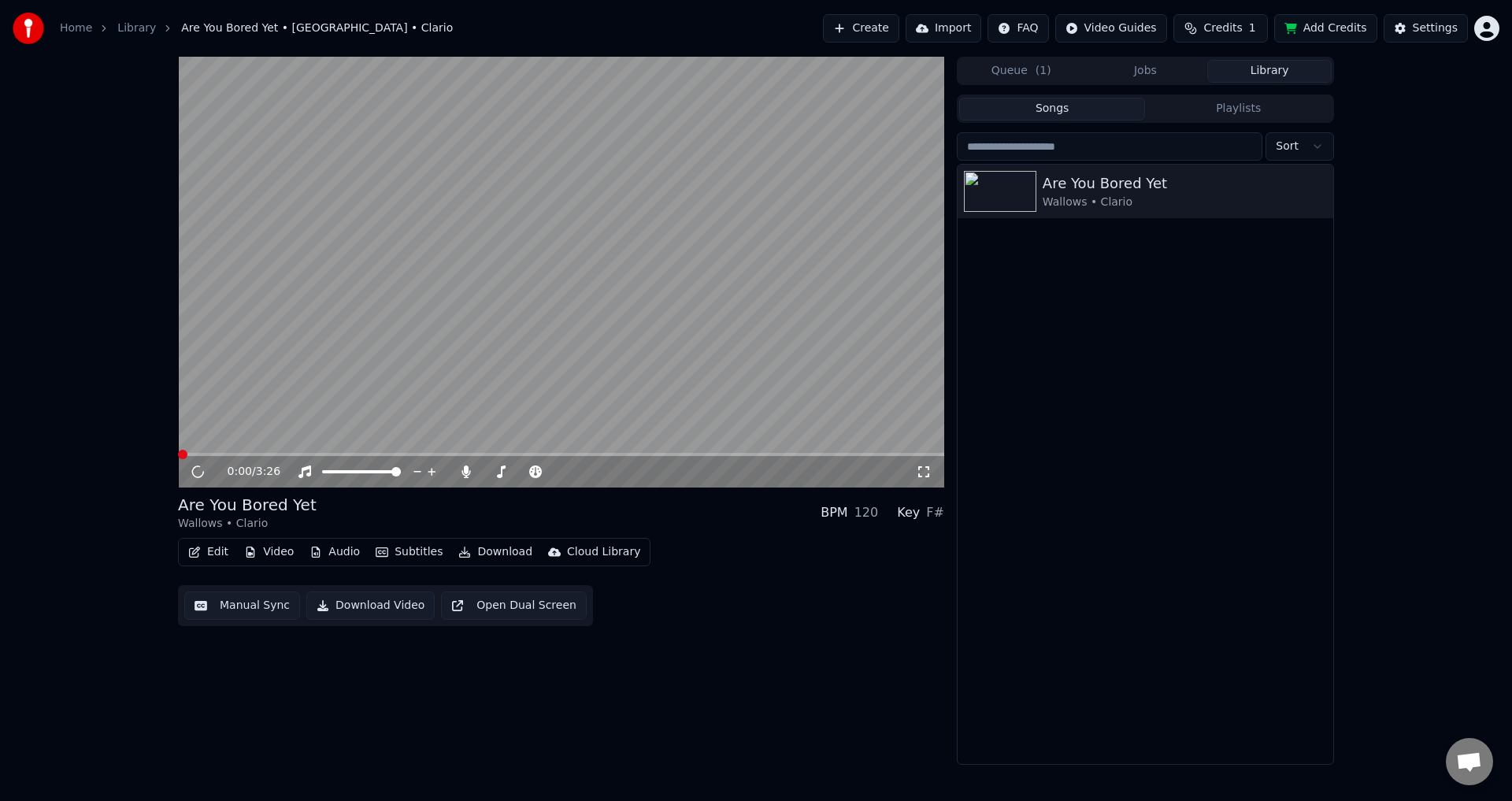
click at [492, 386] on video at bounding box center [561, 272] width 766 height 430
click at [325, 401] on video at bounding box center [561, 272] width 766 height 430
click at [369, 380] on video at bounding box center [561, 272] width 766 height 430
click at [252, 455] on span at bounding box center [561, 454] width 766 height 3
click at [329, 455] on span at bounding box center [561, 454] width 766 height 3
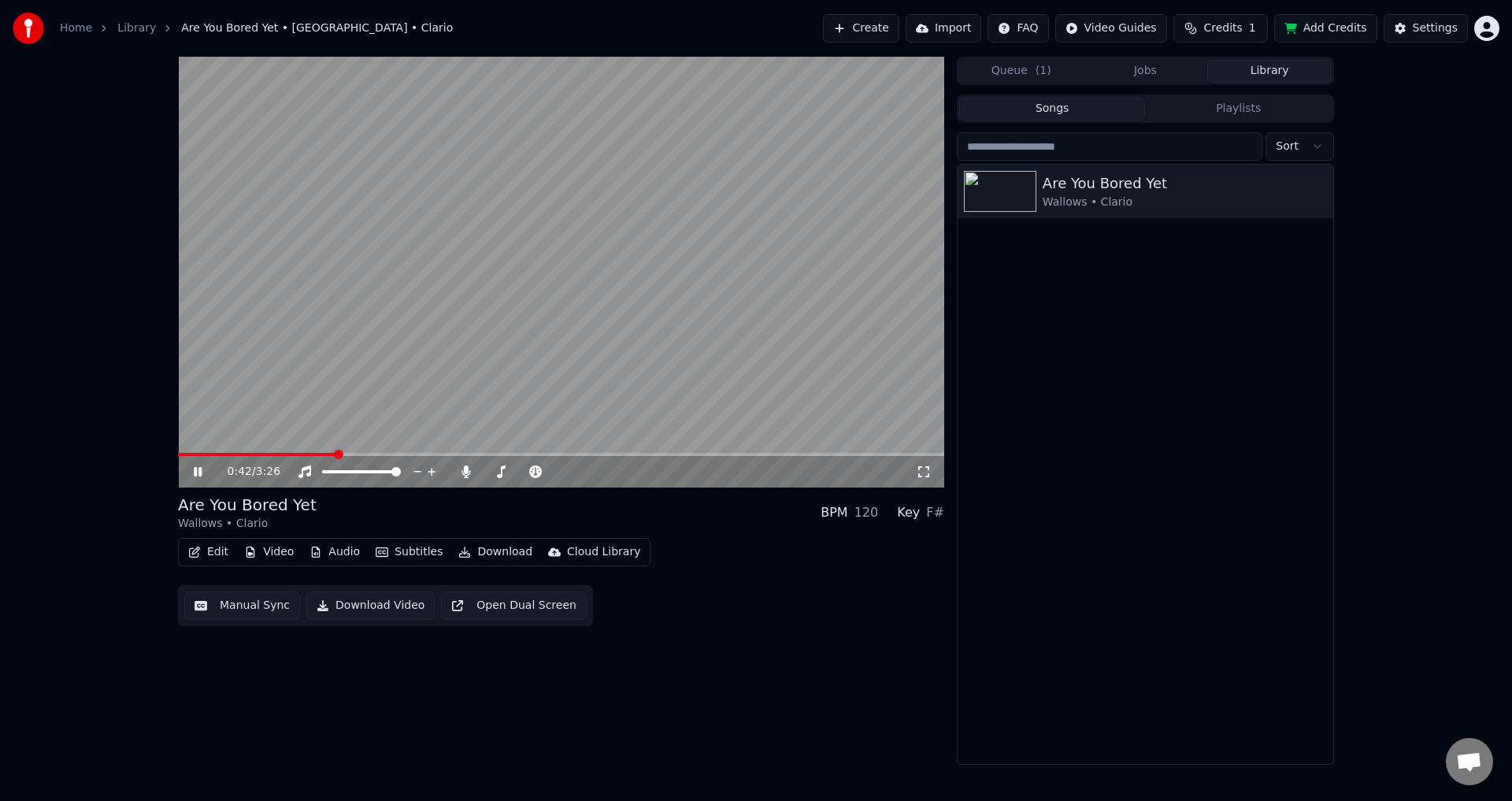
click at [207, 557] on button "Edit" at bounding box center [208, 552] width 52 height 22
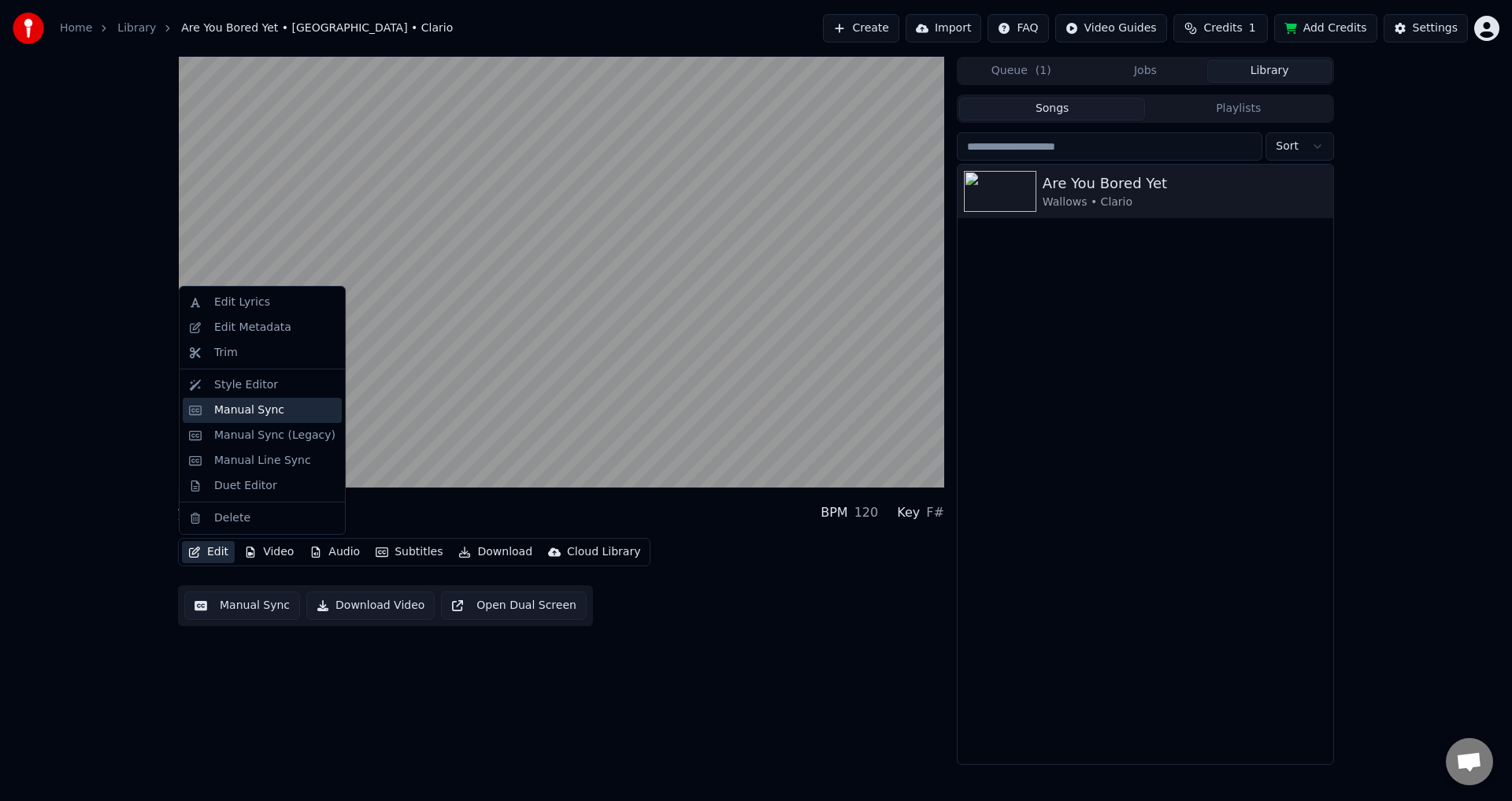
click at [243, 406] on div "Manual Sync" at bounding box center [248, 410] width 70 height 16
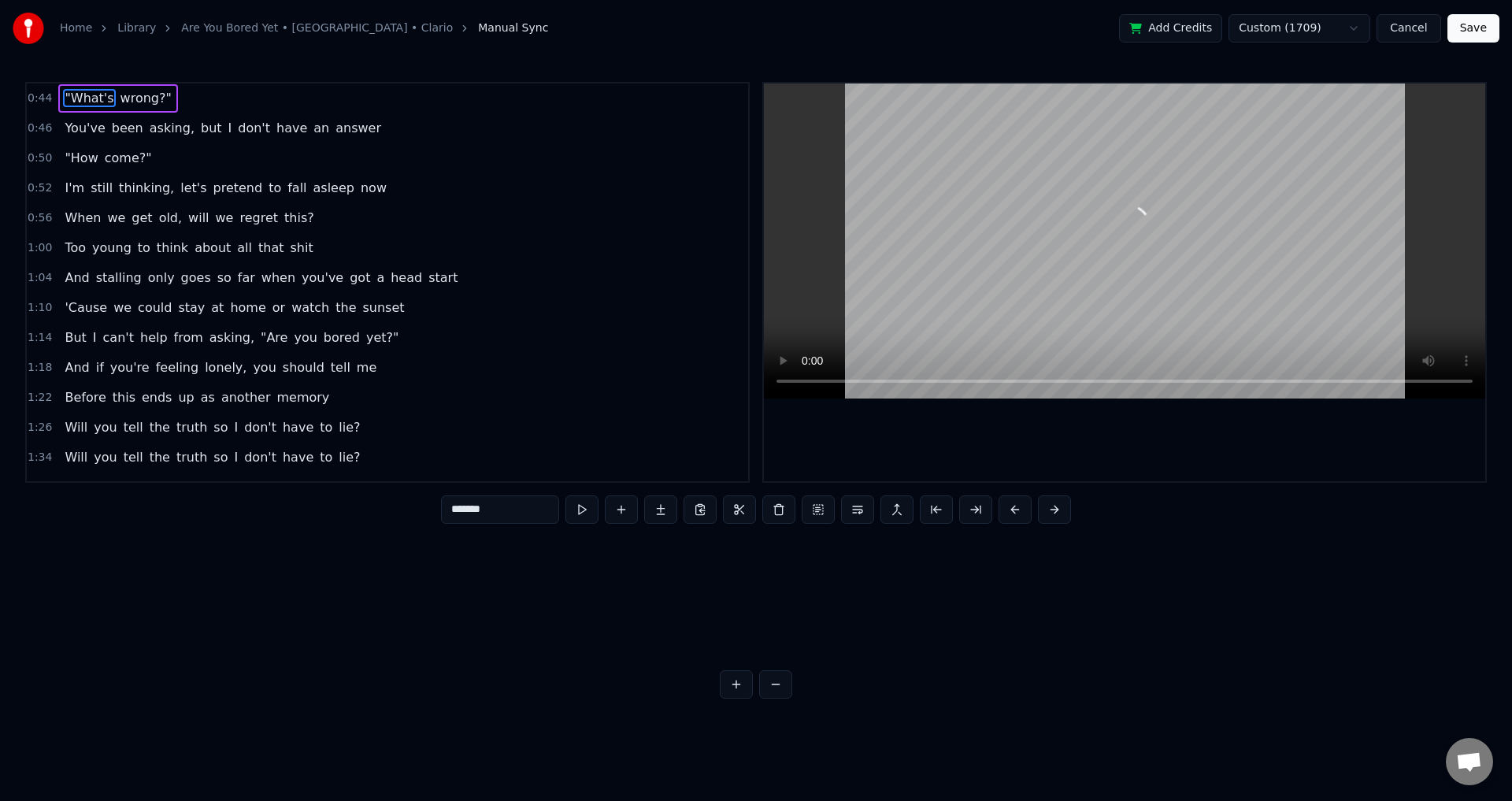
scroll to position [0, 10401]
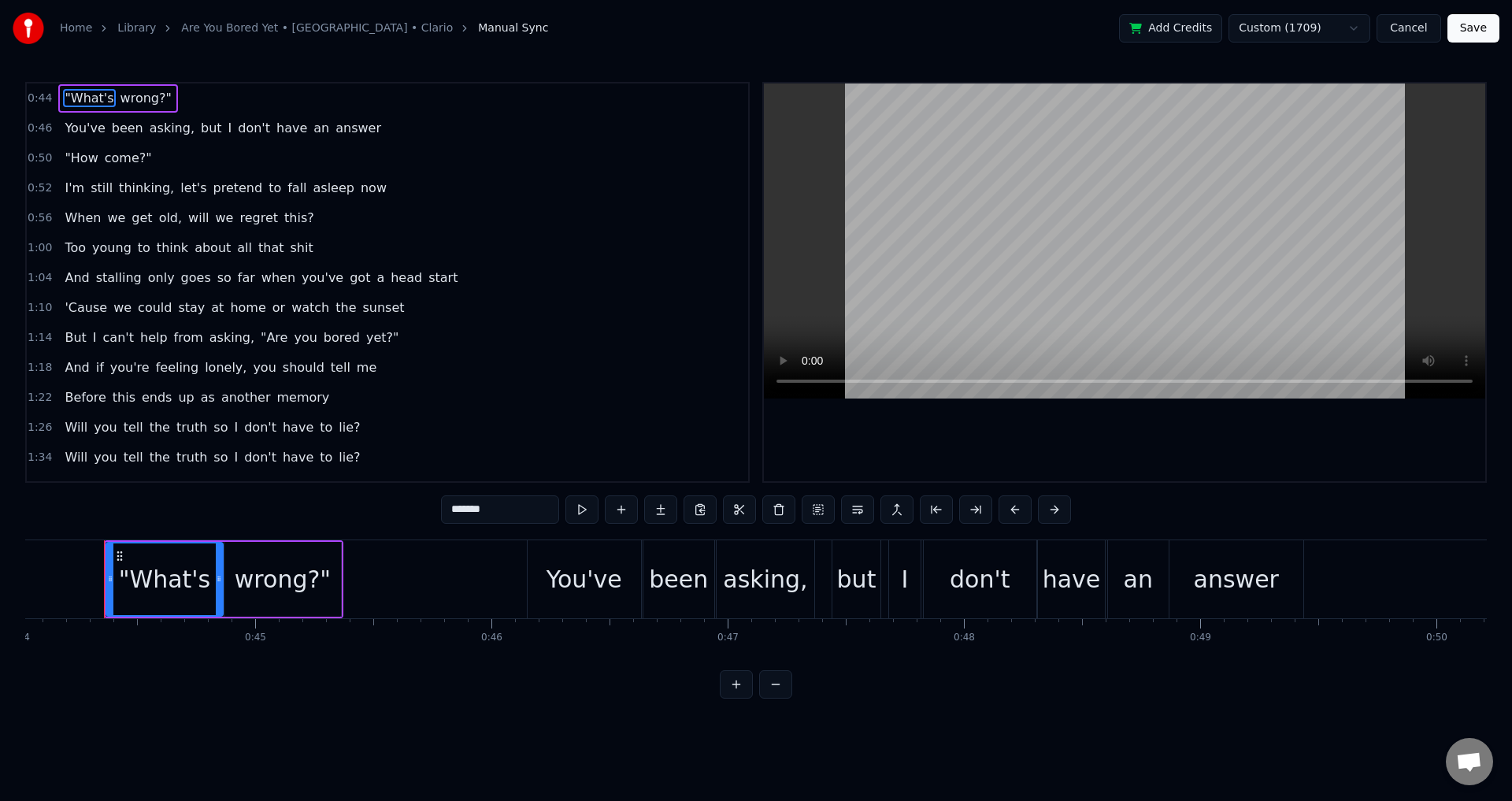
click at [1426, 32] on button "Cancel" at bounding box center [1408, 28] width 64 height 28
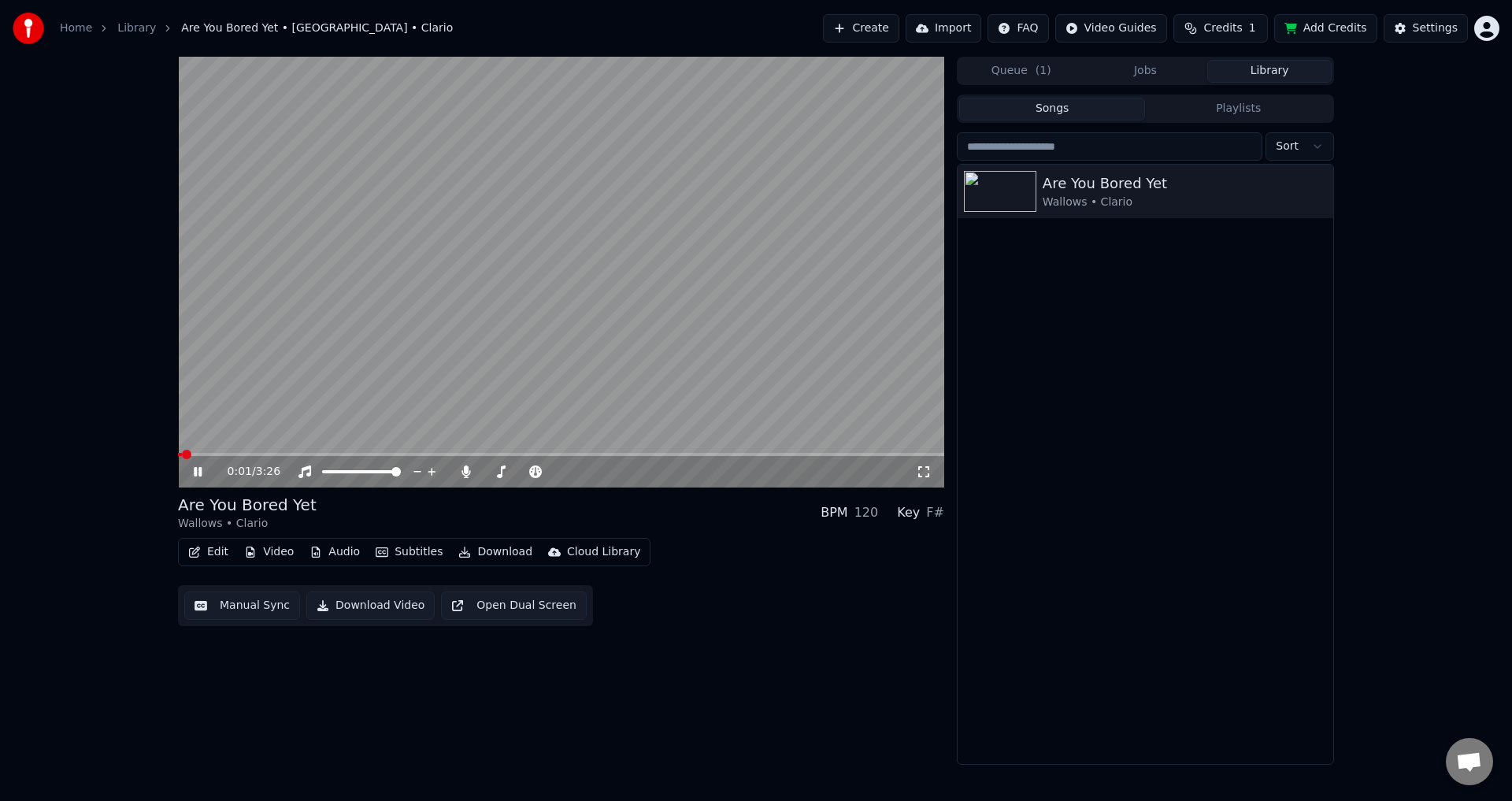
click at [415, 550] on button "Subtitles" at bounding box center [408, 552] width 79 height 22
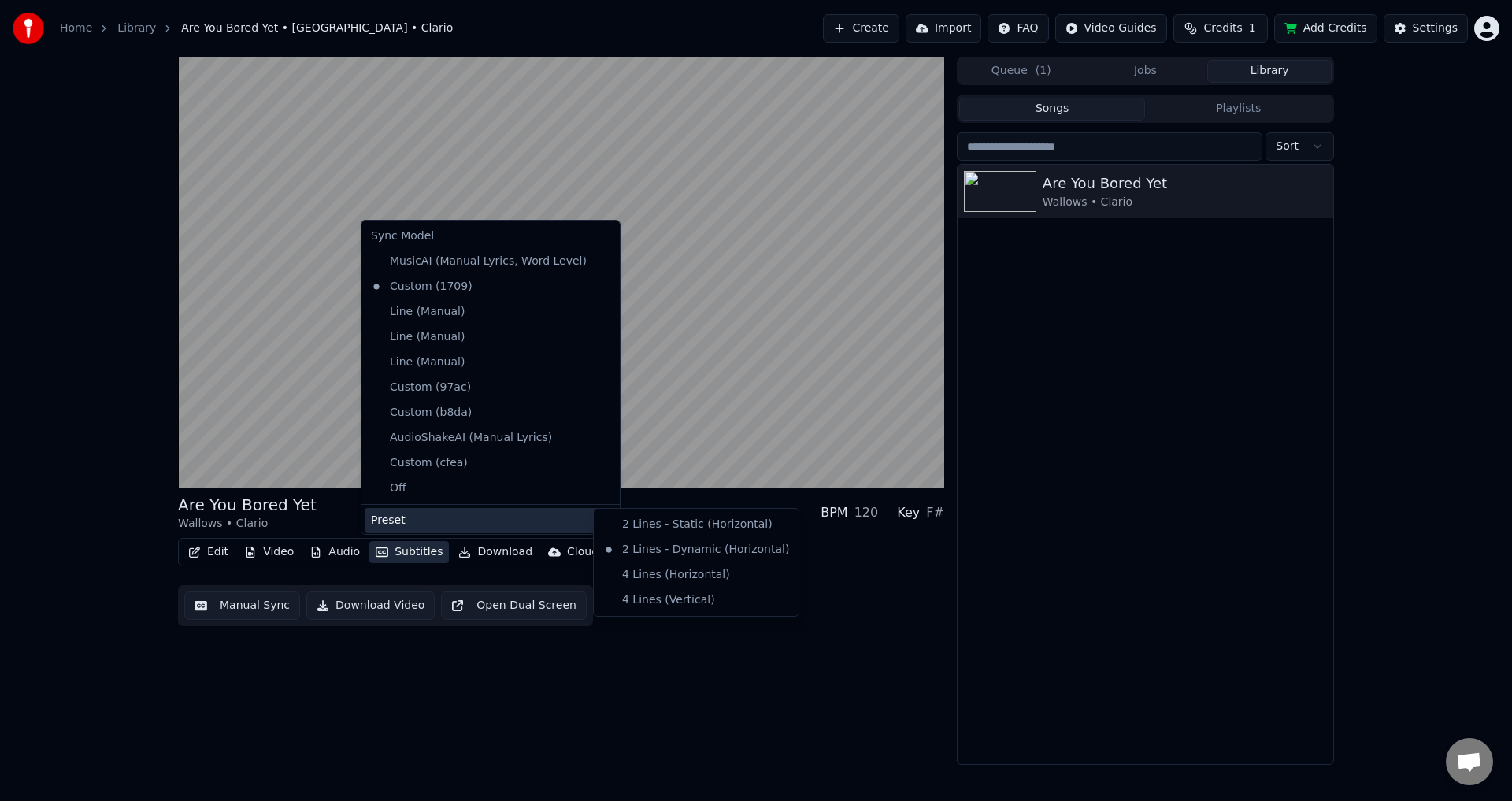
scroll to position [60, 0]
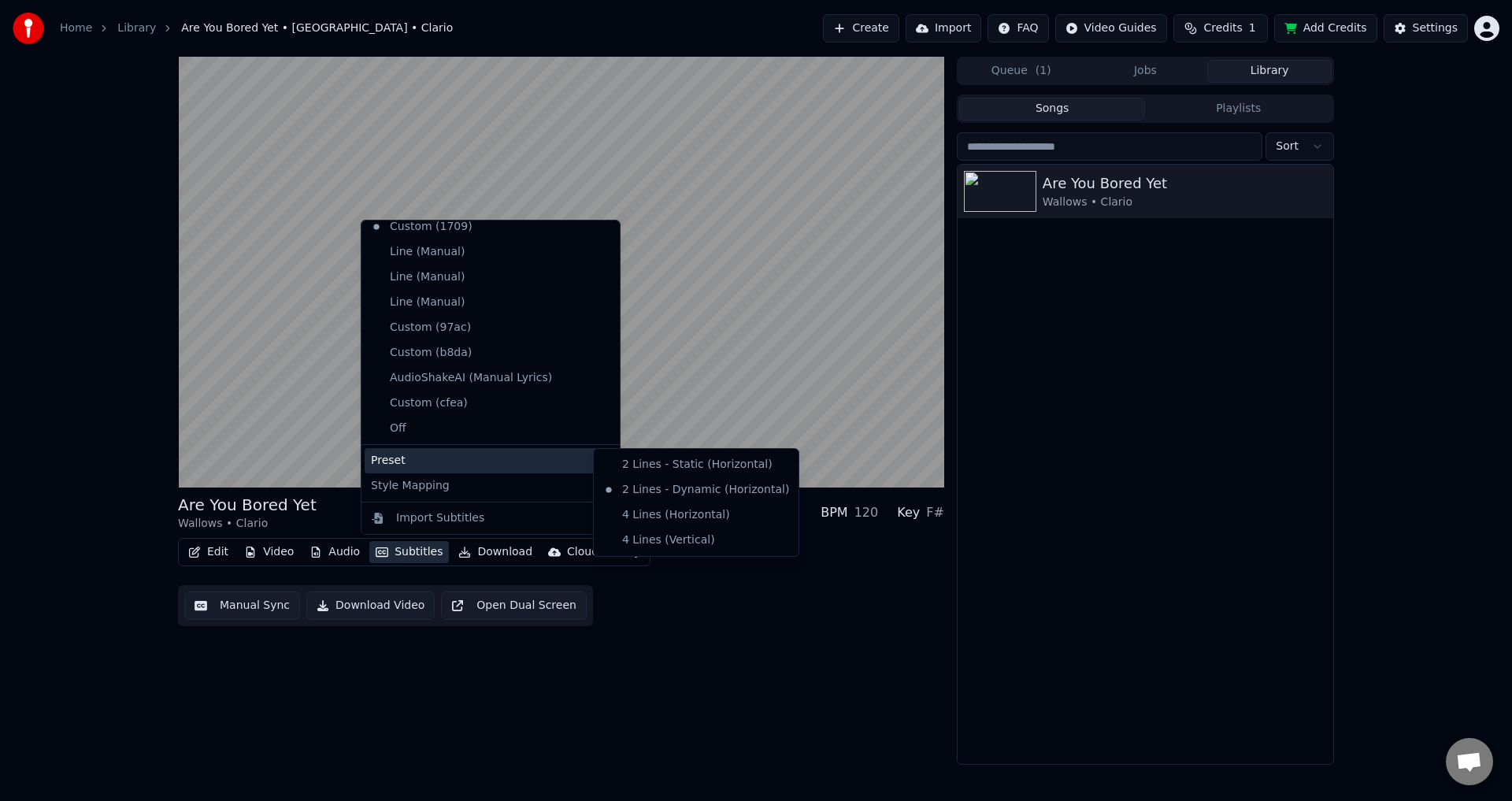
click at [424, 461] on div "Preset" at bounding box center [490, 460] width 252 height 25
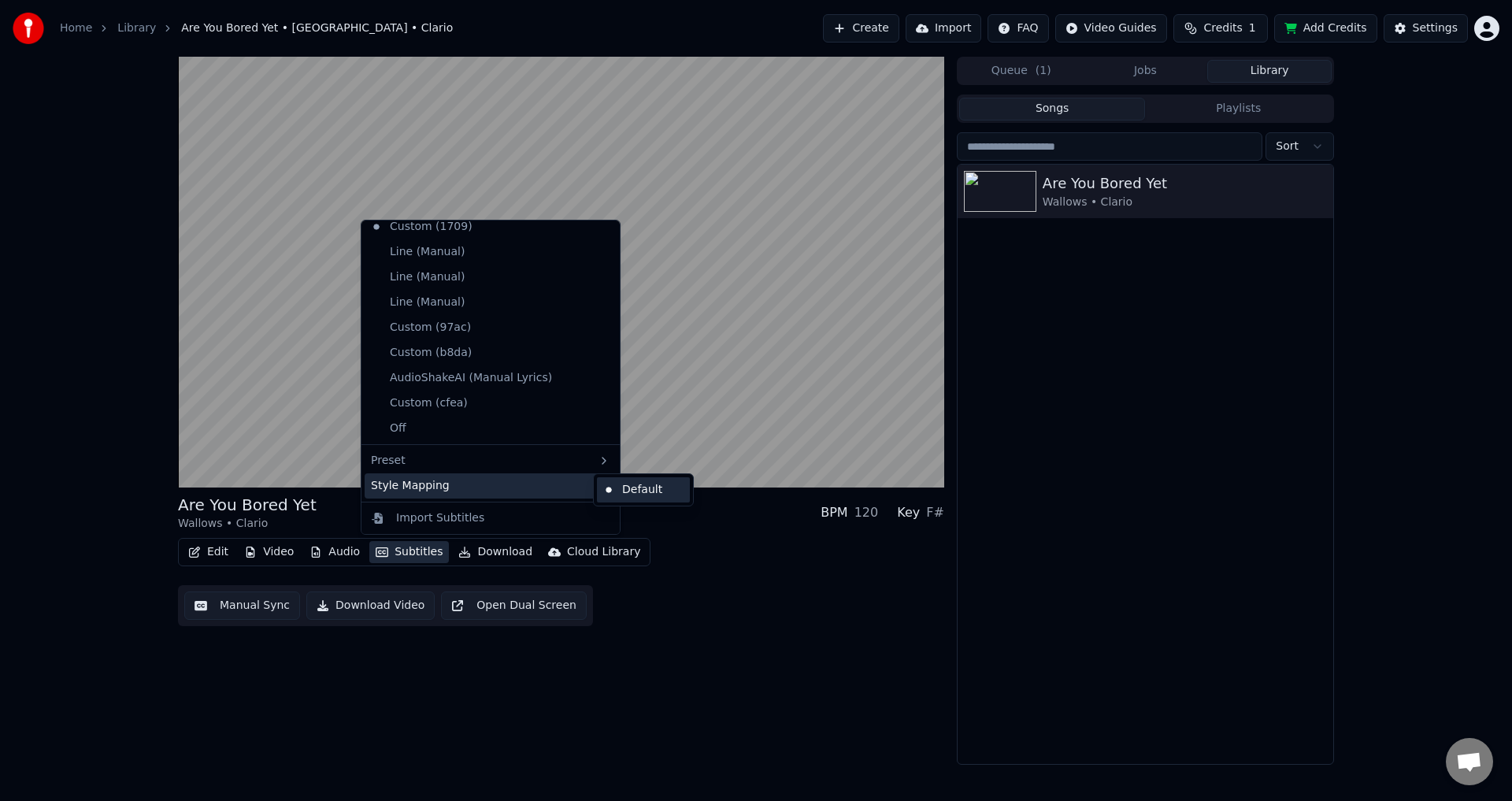
click at [635, 486] on div "Default" at bounding box center [643, 489] width 92 height 25
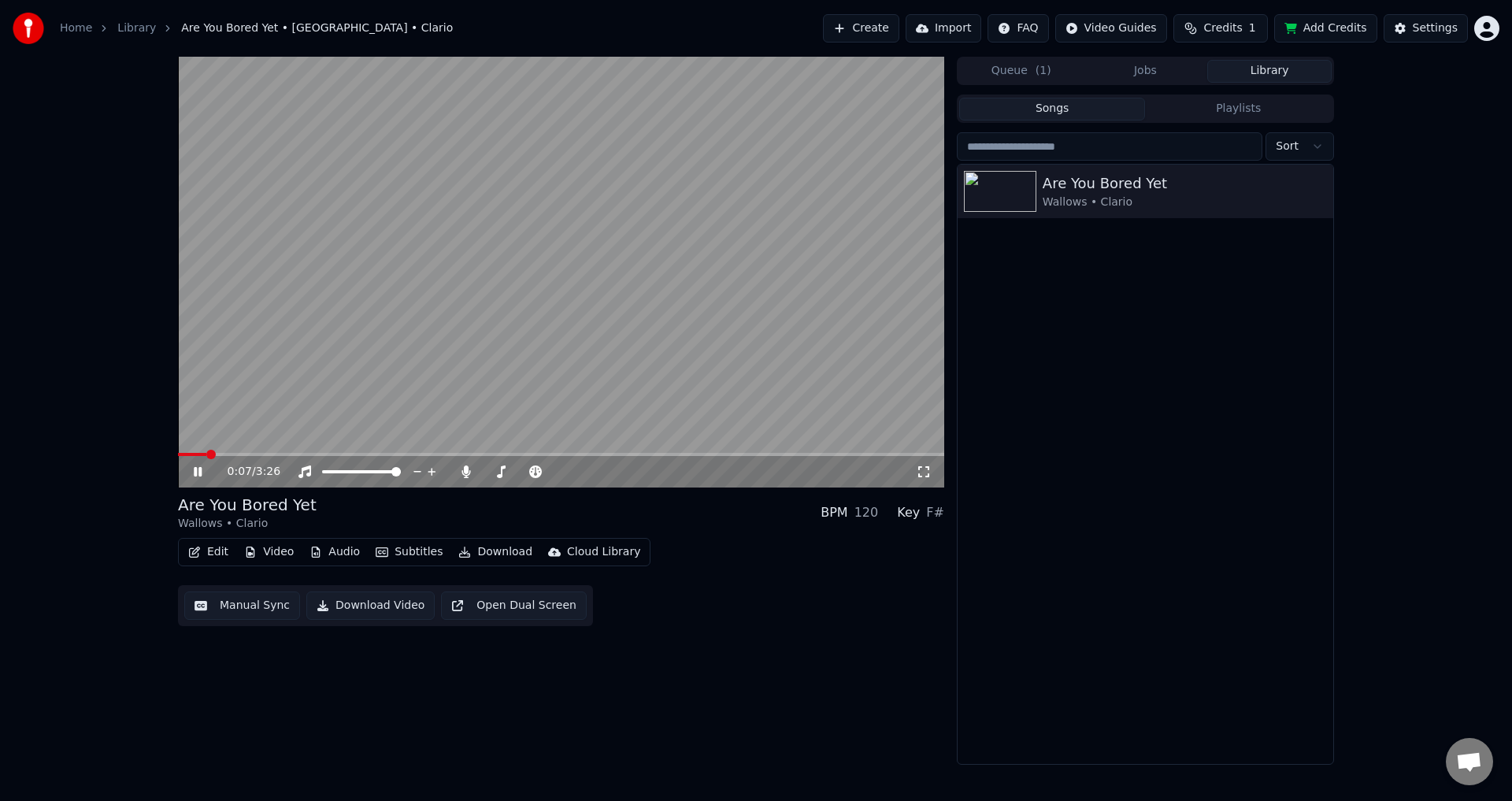
click at [406, 552] on button "Subtitles" at bounding box center [408, 552] width 79 height 22
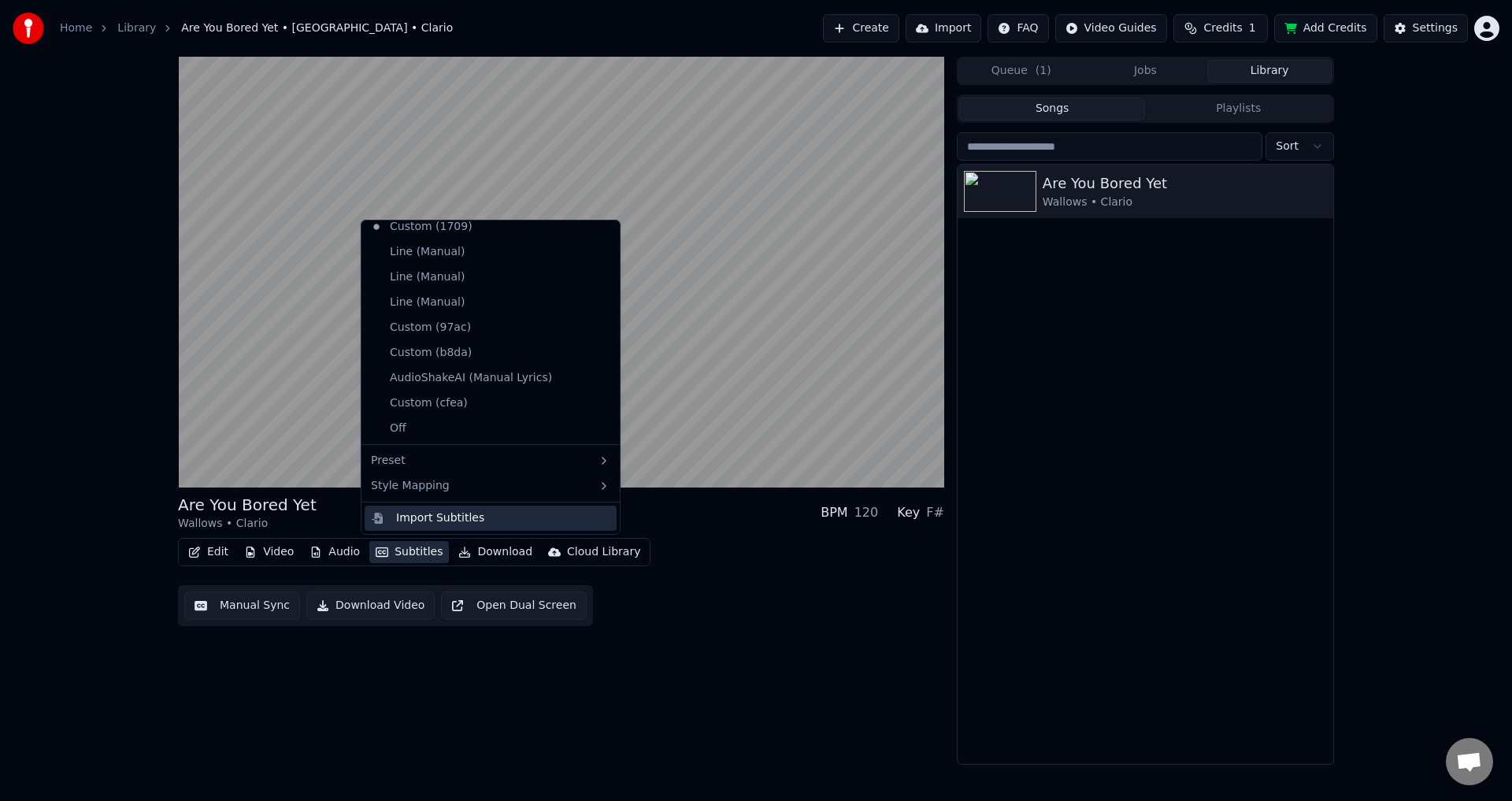
click at [459, 520] on div "Import Subtitles" at bounding box center [440, 517] width 88 height 16
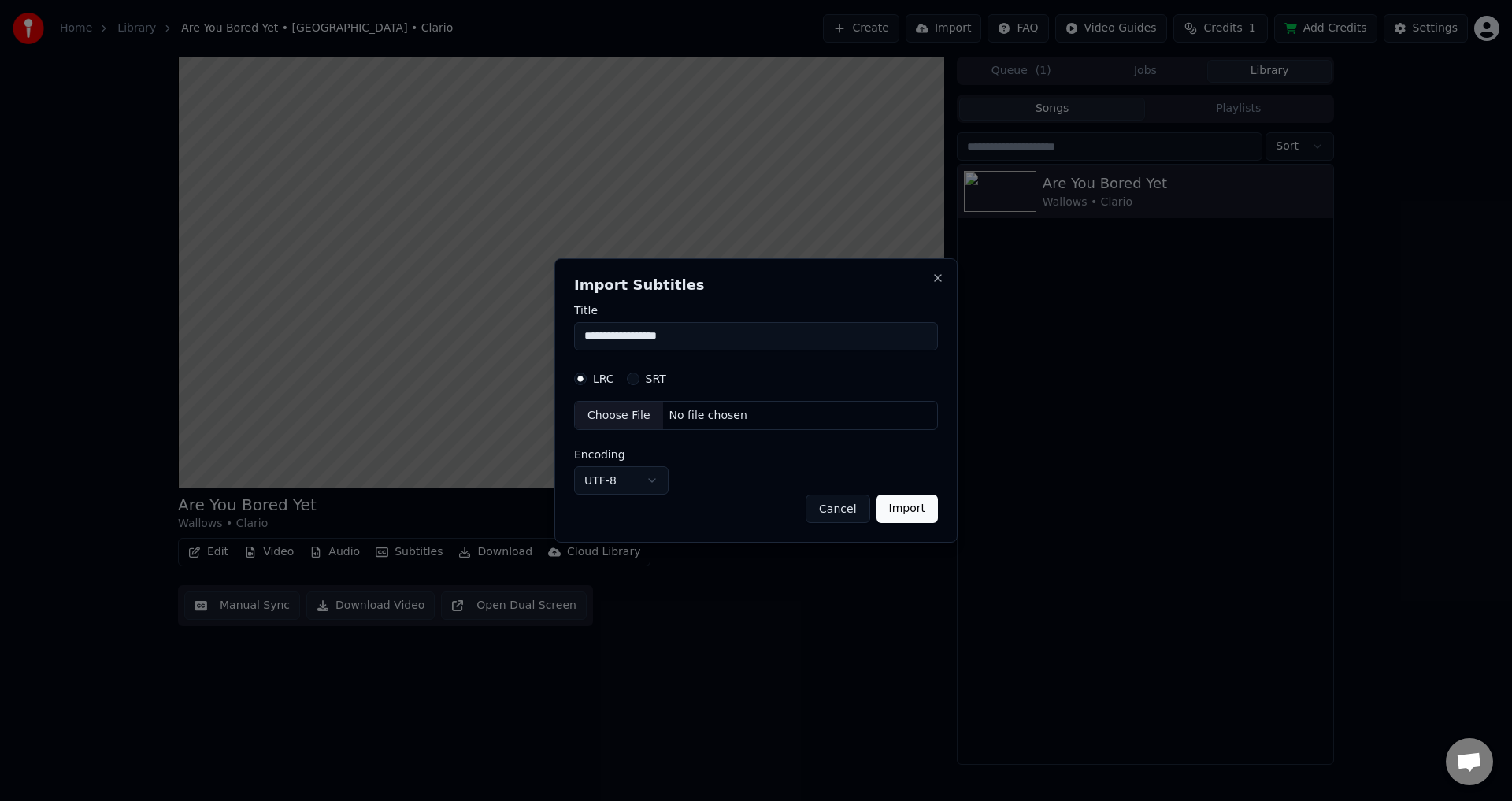
click at [840, 510] on button "Cancel" at bounding box center [838, 509] width 64 height 28
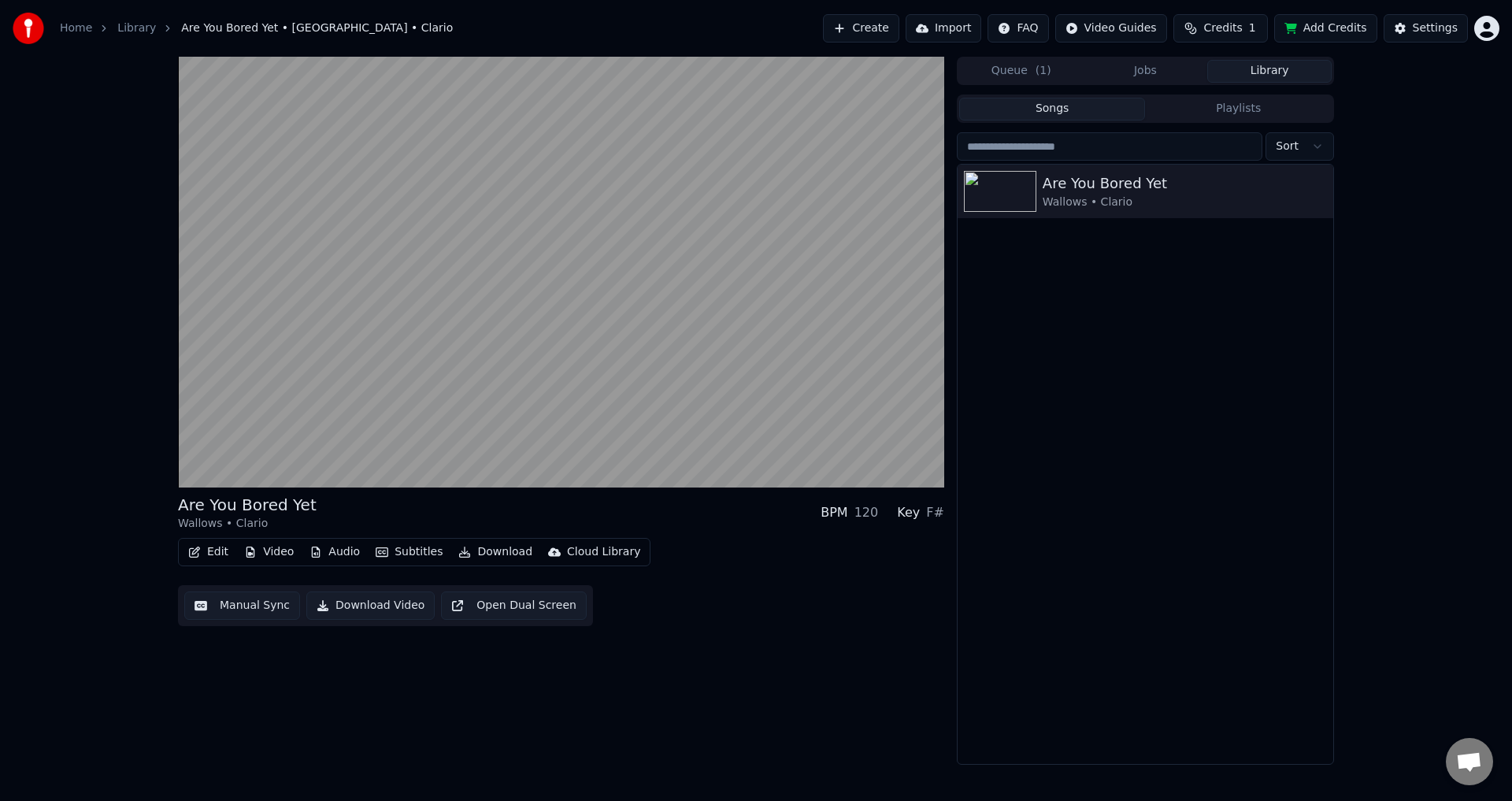
click at [594, 549] on div "Cloud Library" at bounding box center [603, 552] width 73 height 16
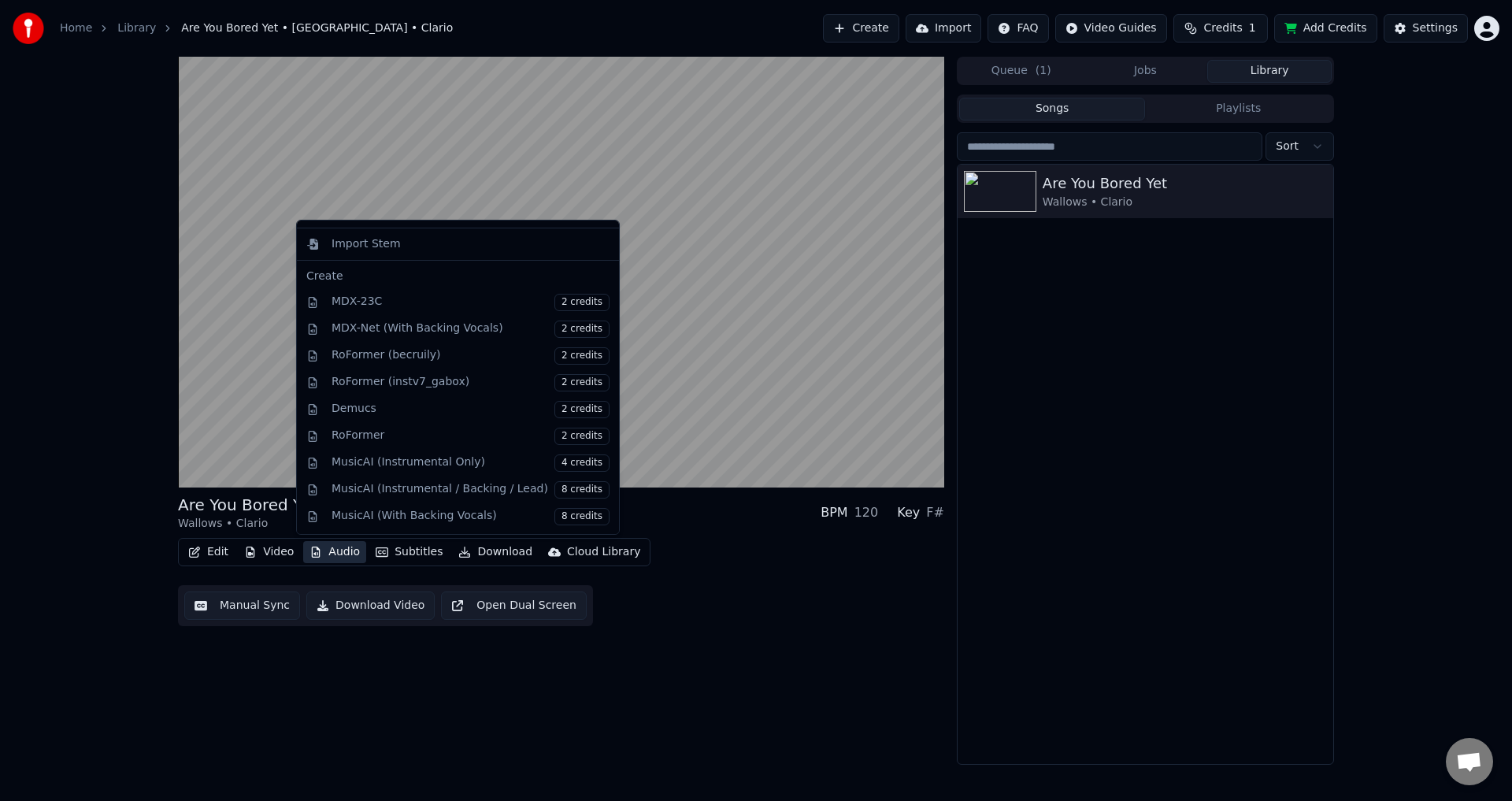
scroll to position [210, 0]
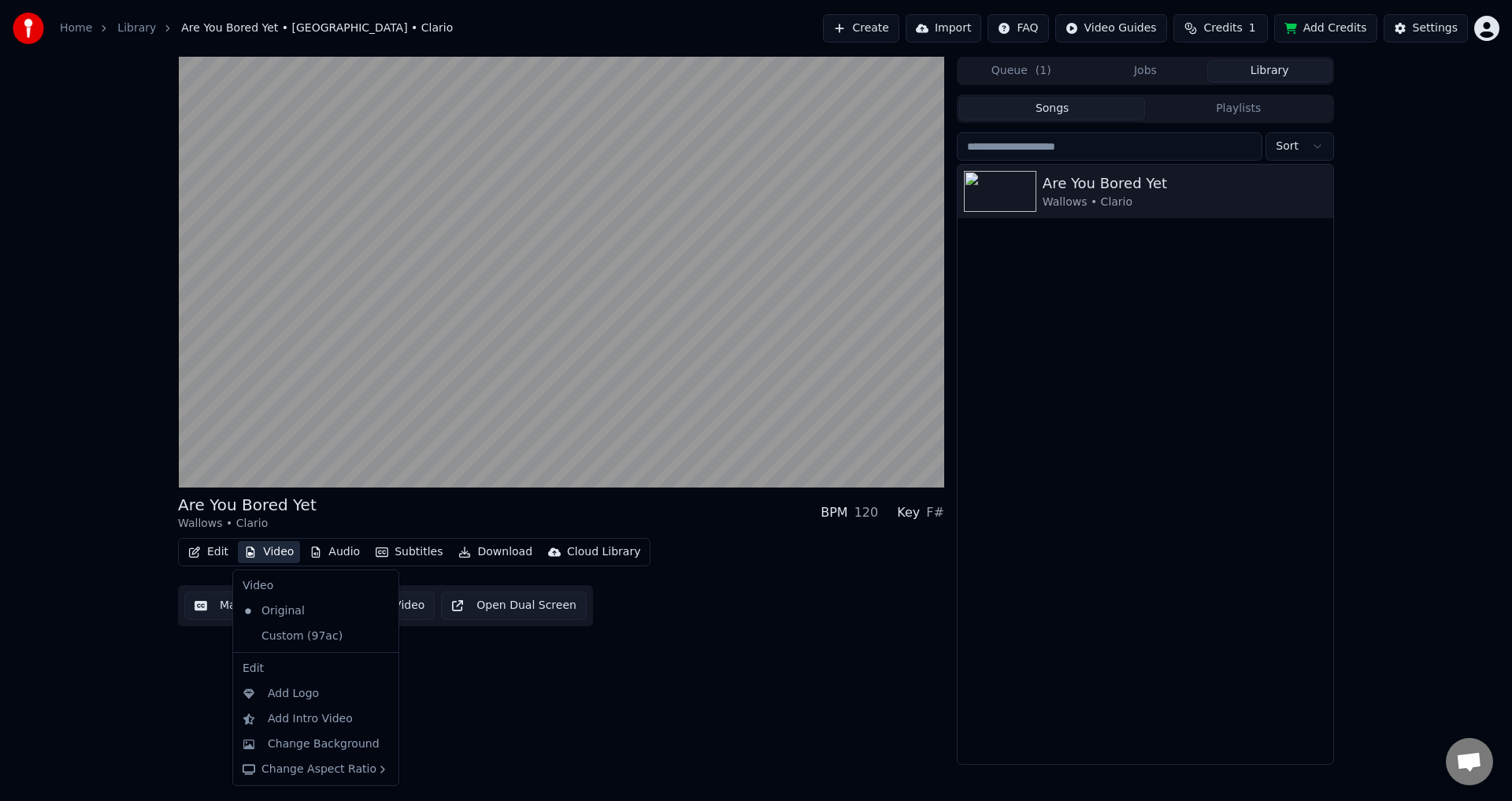
click at [262, 556] on button "Video" at bounding box center [269, 552] width 63 height 22
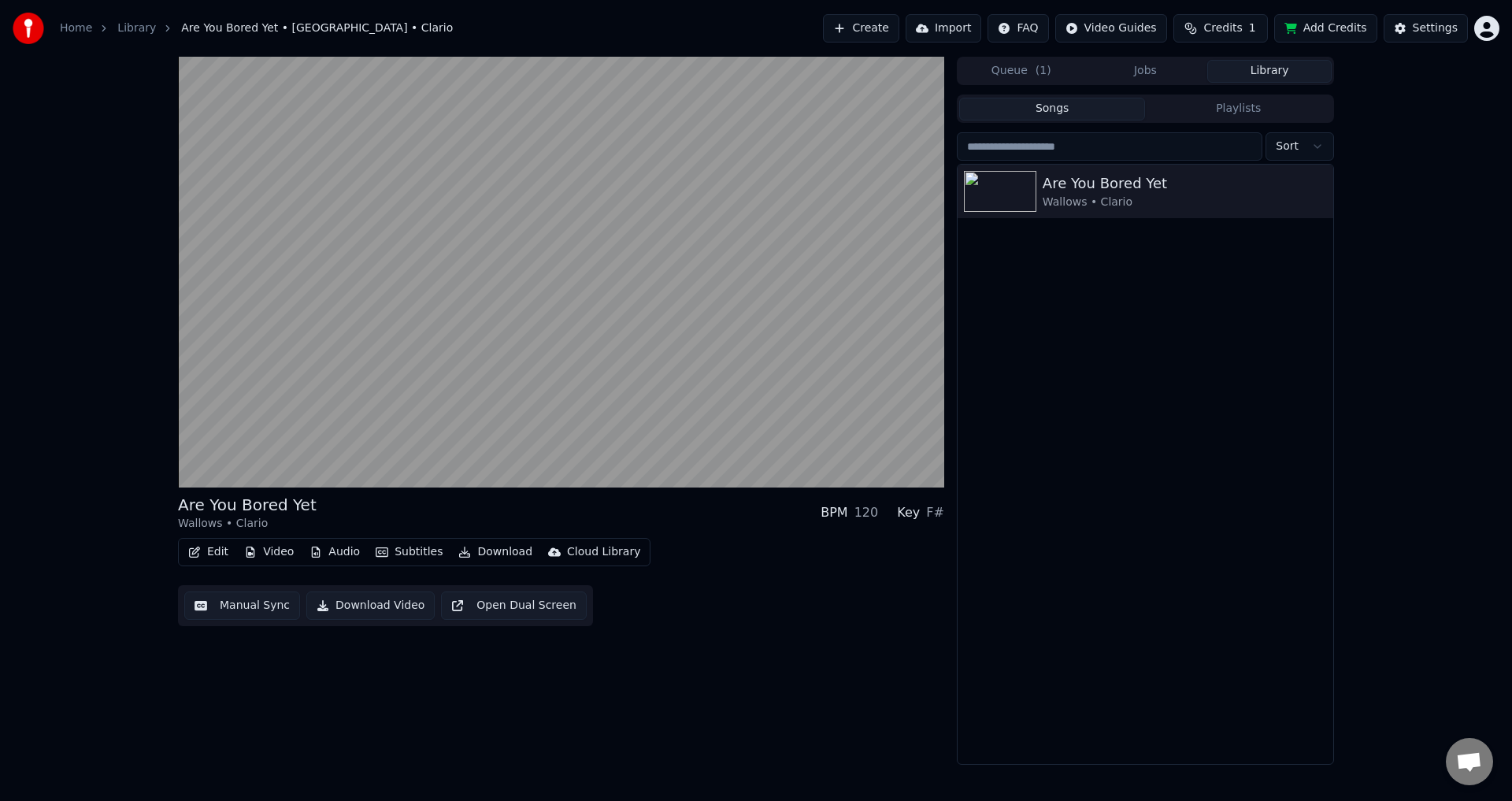
click at [262, 556] on button "Video" at bounding box center [269, 552] width 63 height 22
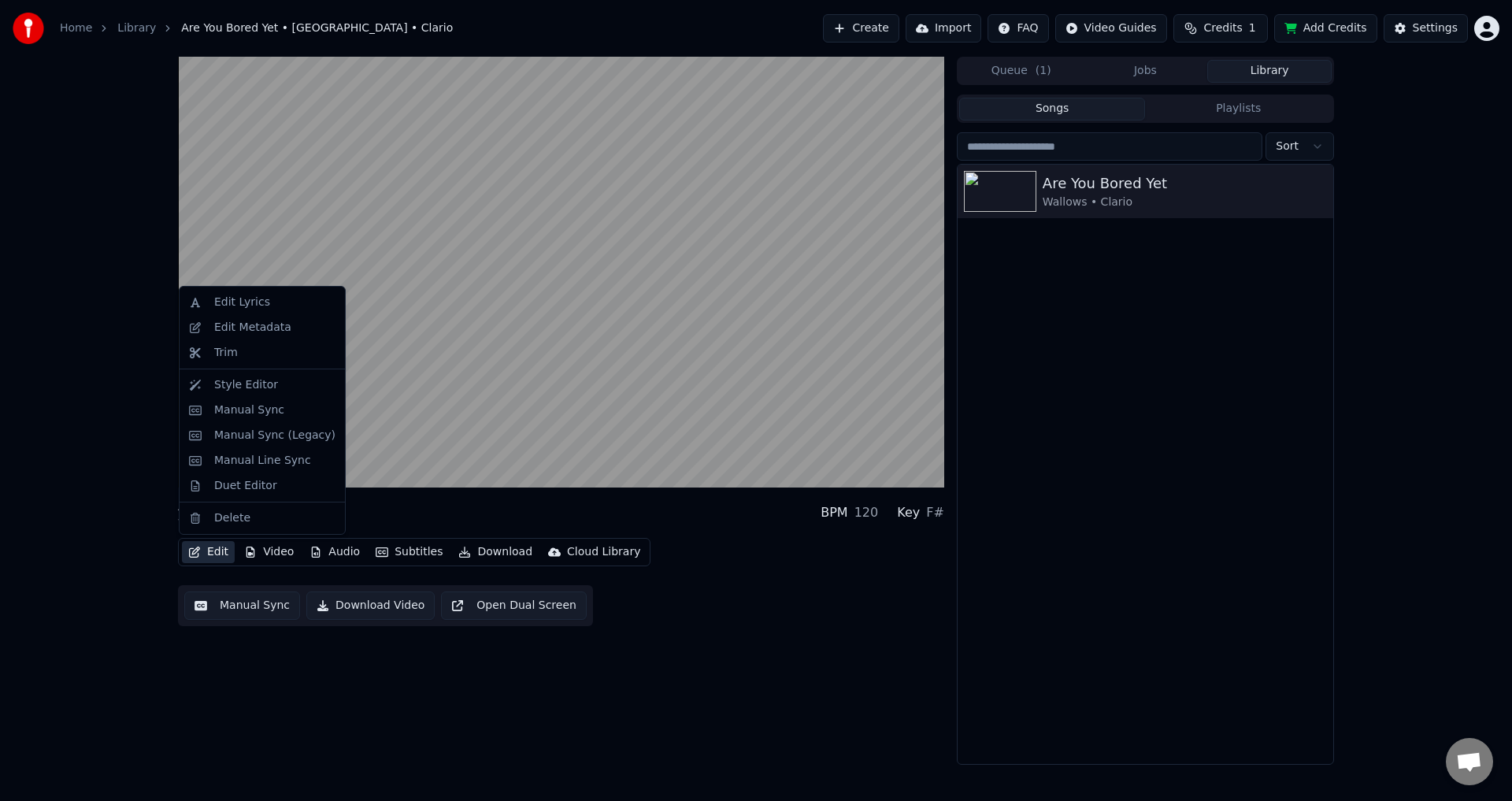
click at [54, 532] on div "Are You Bored Yet Wallows • Clario BPM 120 Key F# Edit Video Audio Subtitles Do…" at bounding box center [756, 411] width 1512 height 708
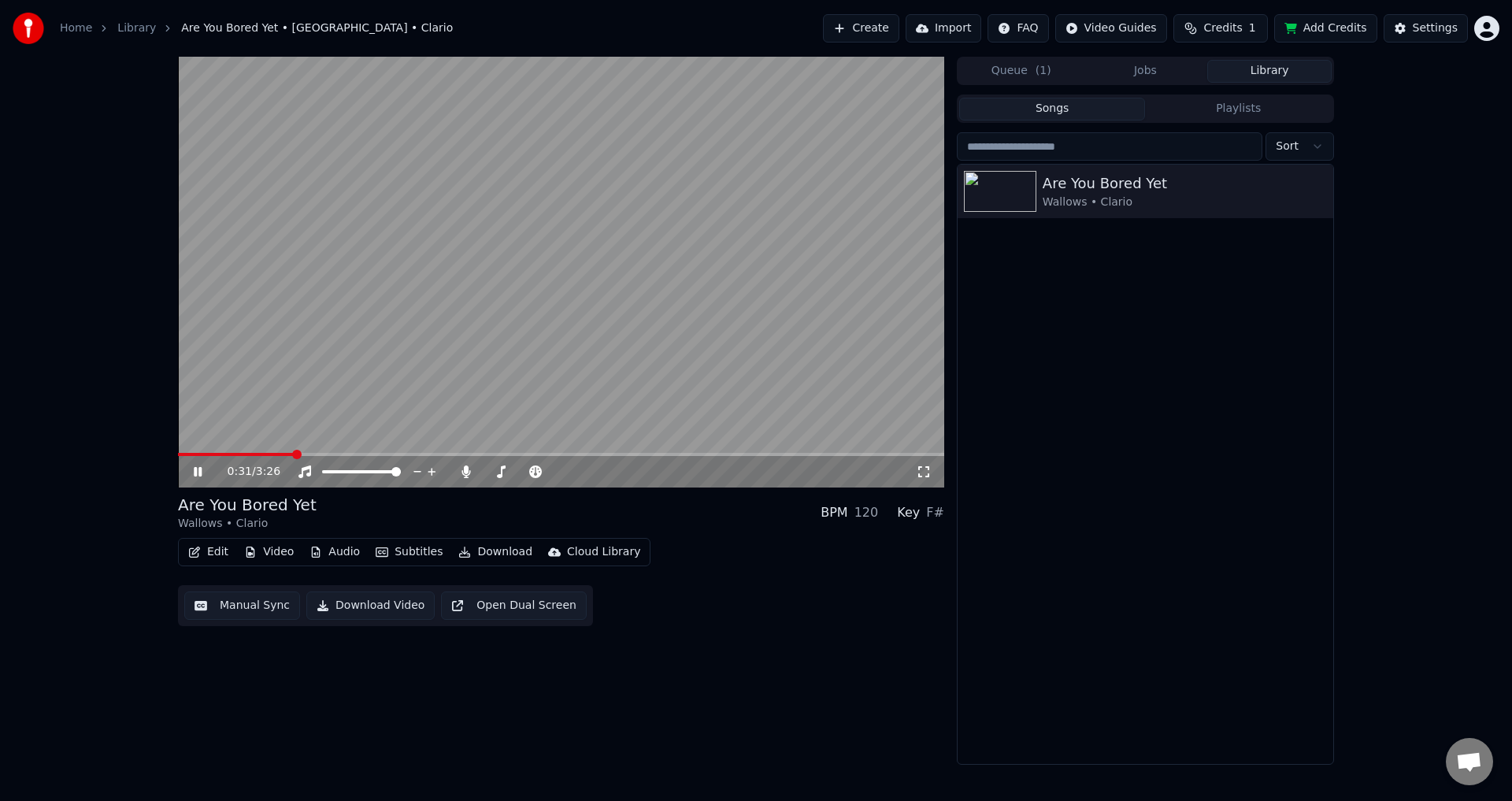
click at [1032, 67] on button "Queue ( 1 )" at bounding box center [1021, 71] width 124 height 22
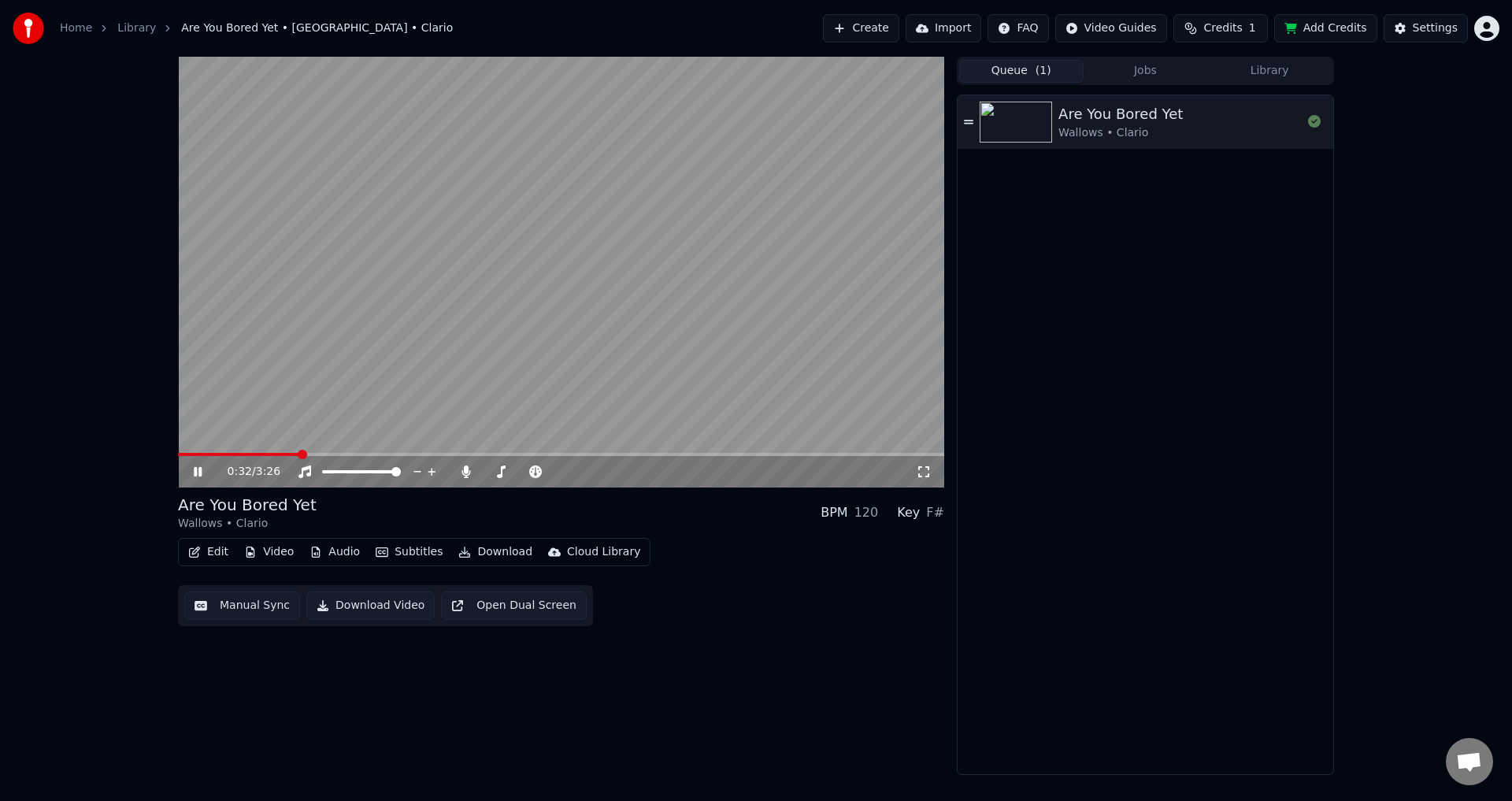
click at [1112, 72] on button "Jobs" at bounding box center [1145, 71] width 124 height 22
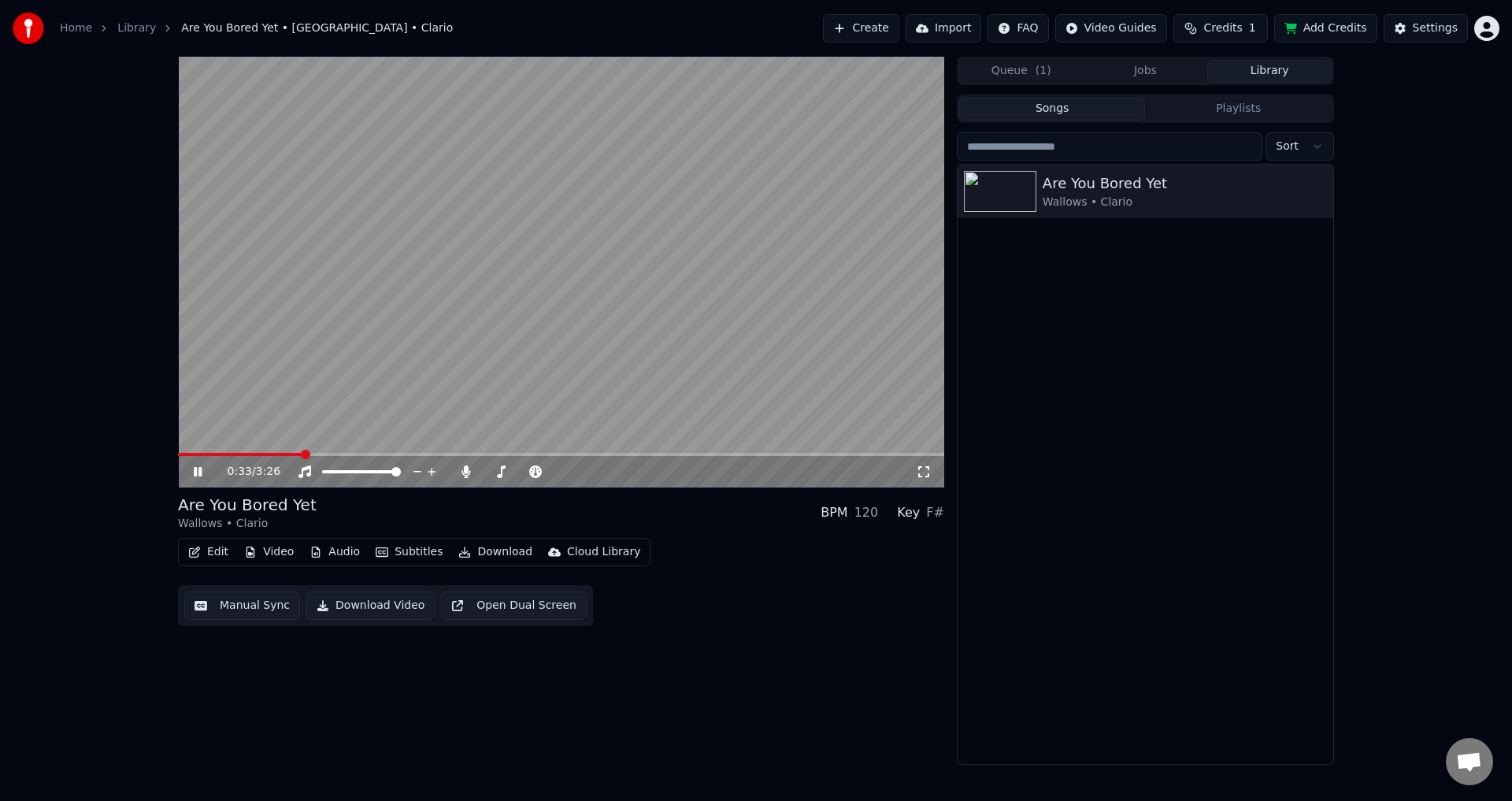
click at [1231, 69] on button "Library" at bounding box center [1269, 71] width 124 height 22
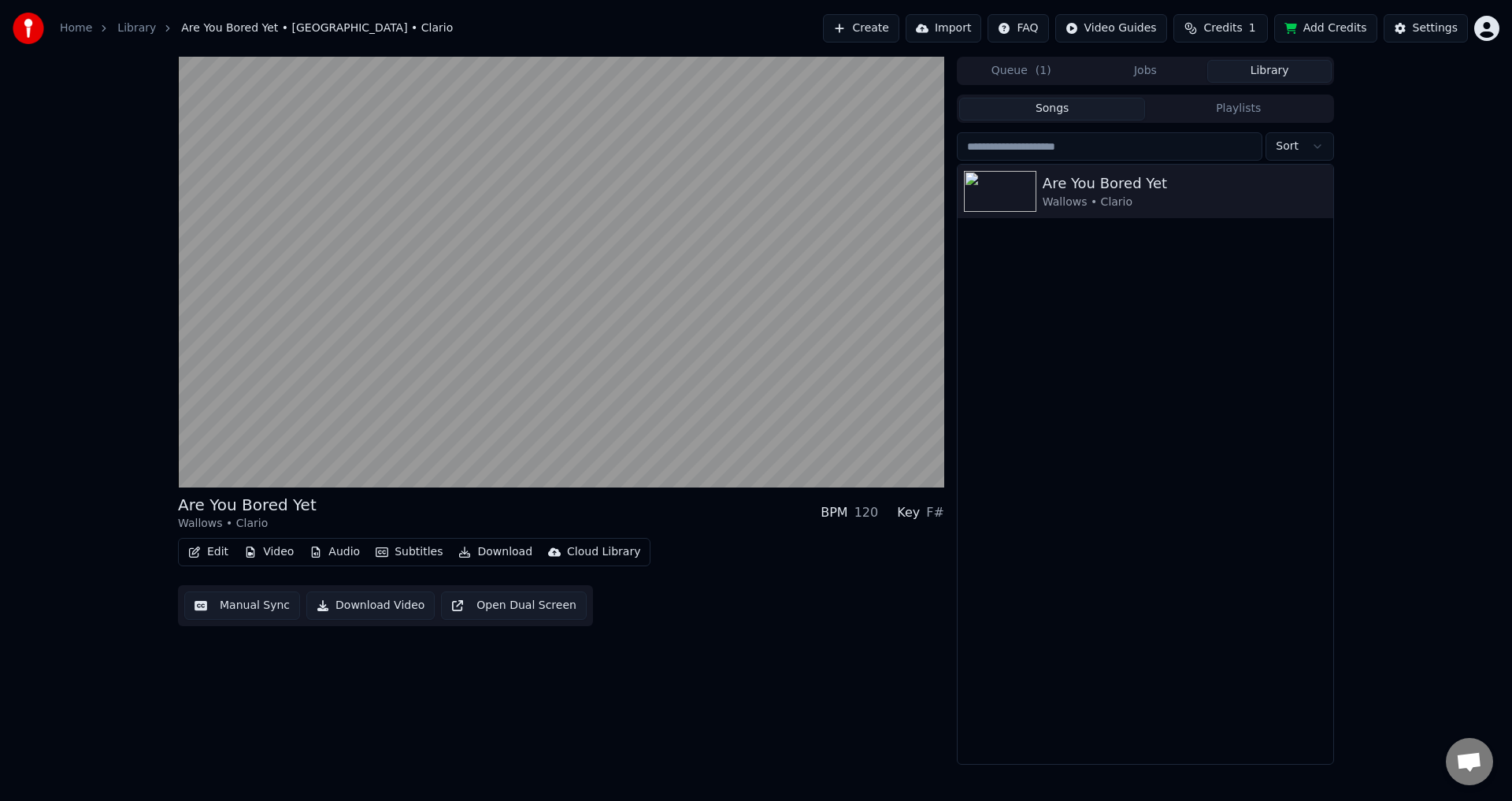
click at [1000, 77] on button "Queue ( 1 )" at bounding box center [1021, 71] width 124 height 22
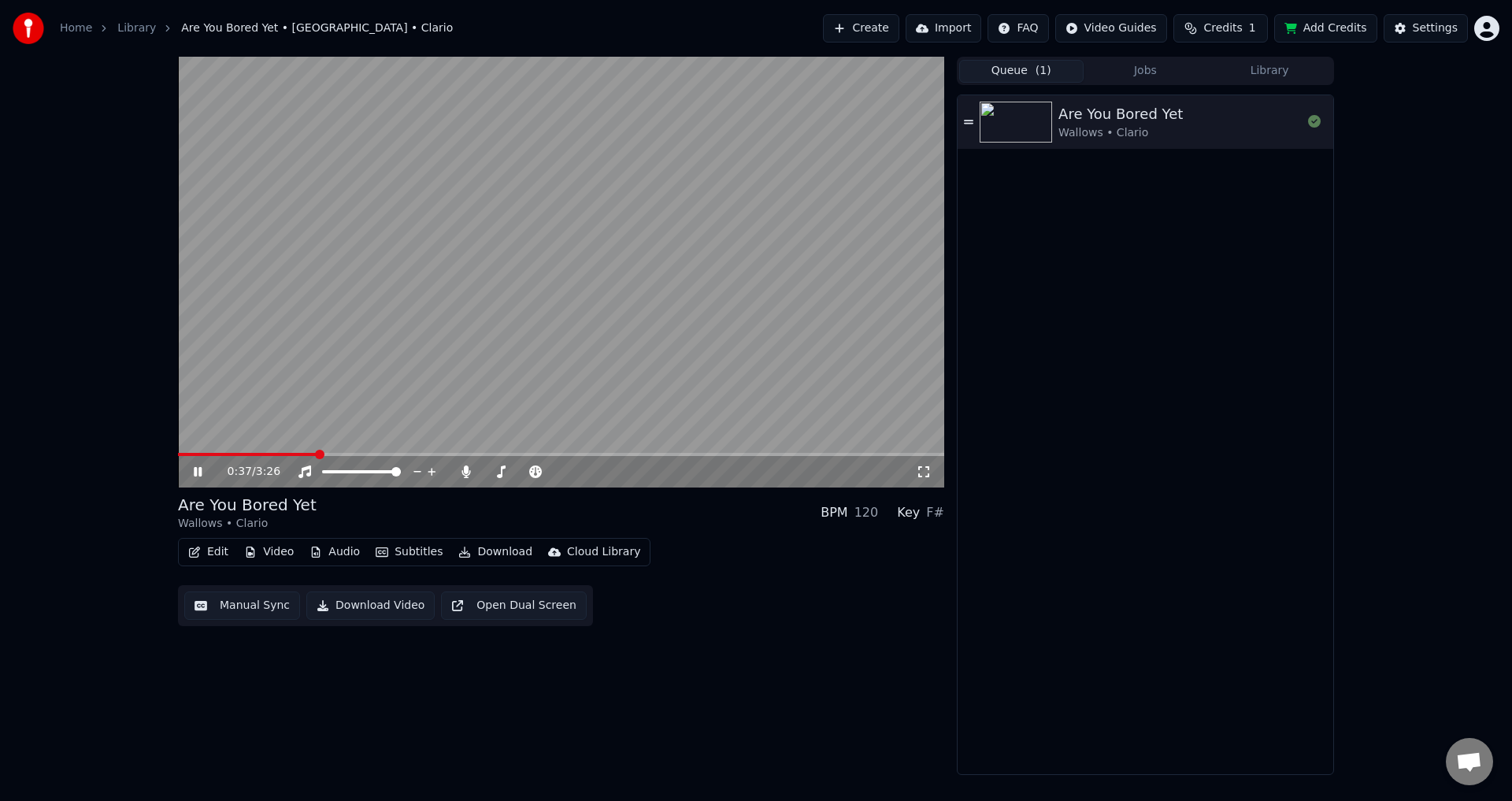
click at [195, 551] on icon "button" at bounding box center [194, 552] width 12 height 11
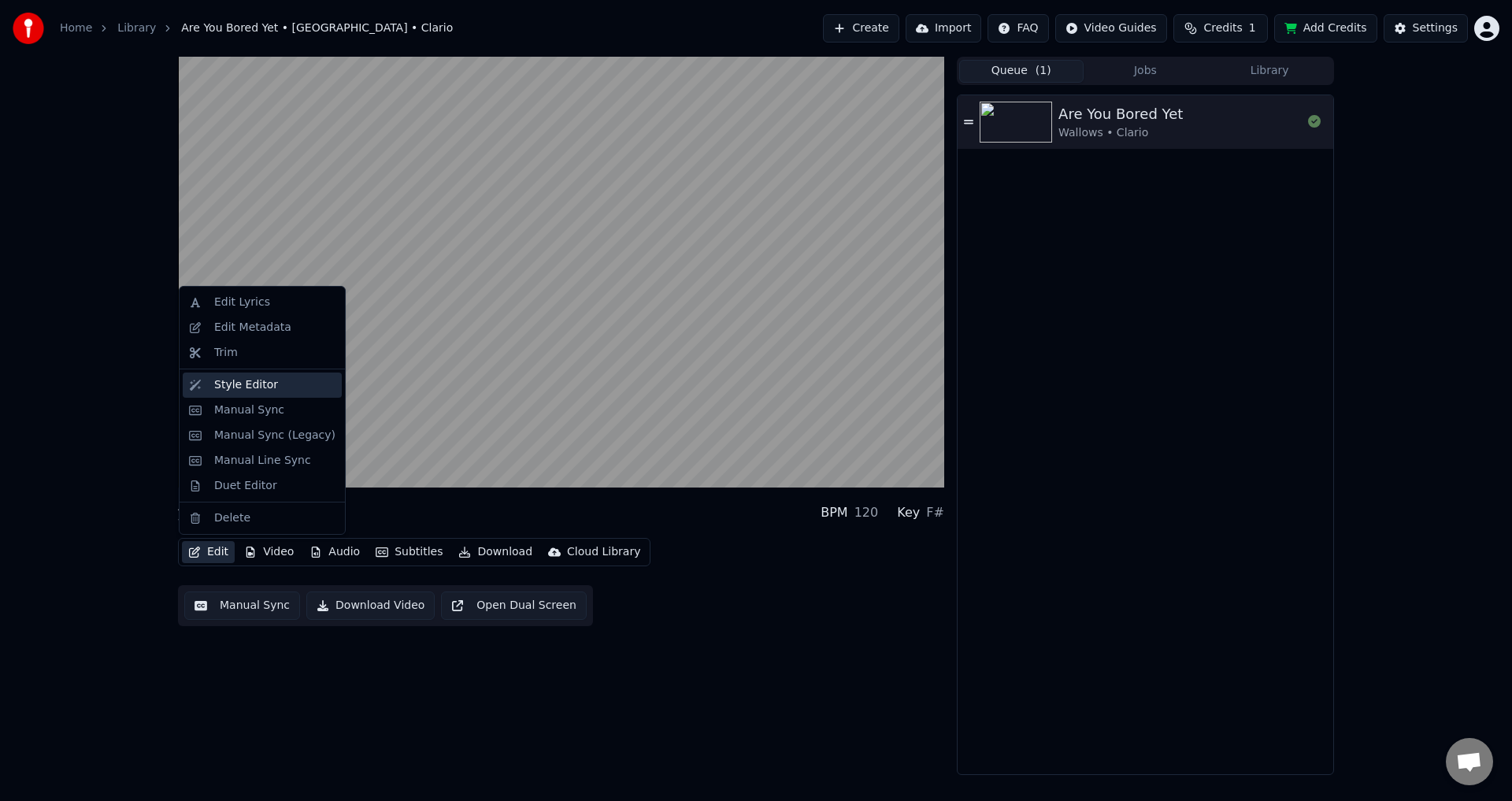
click at [226, 383] on div "Style Editor" at bounding box center [246, 385] width 64 height 16
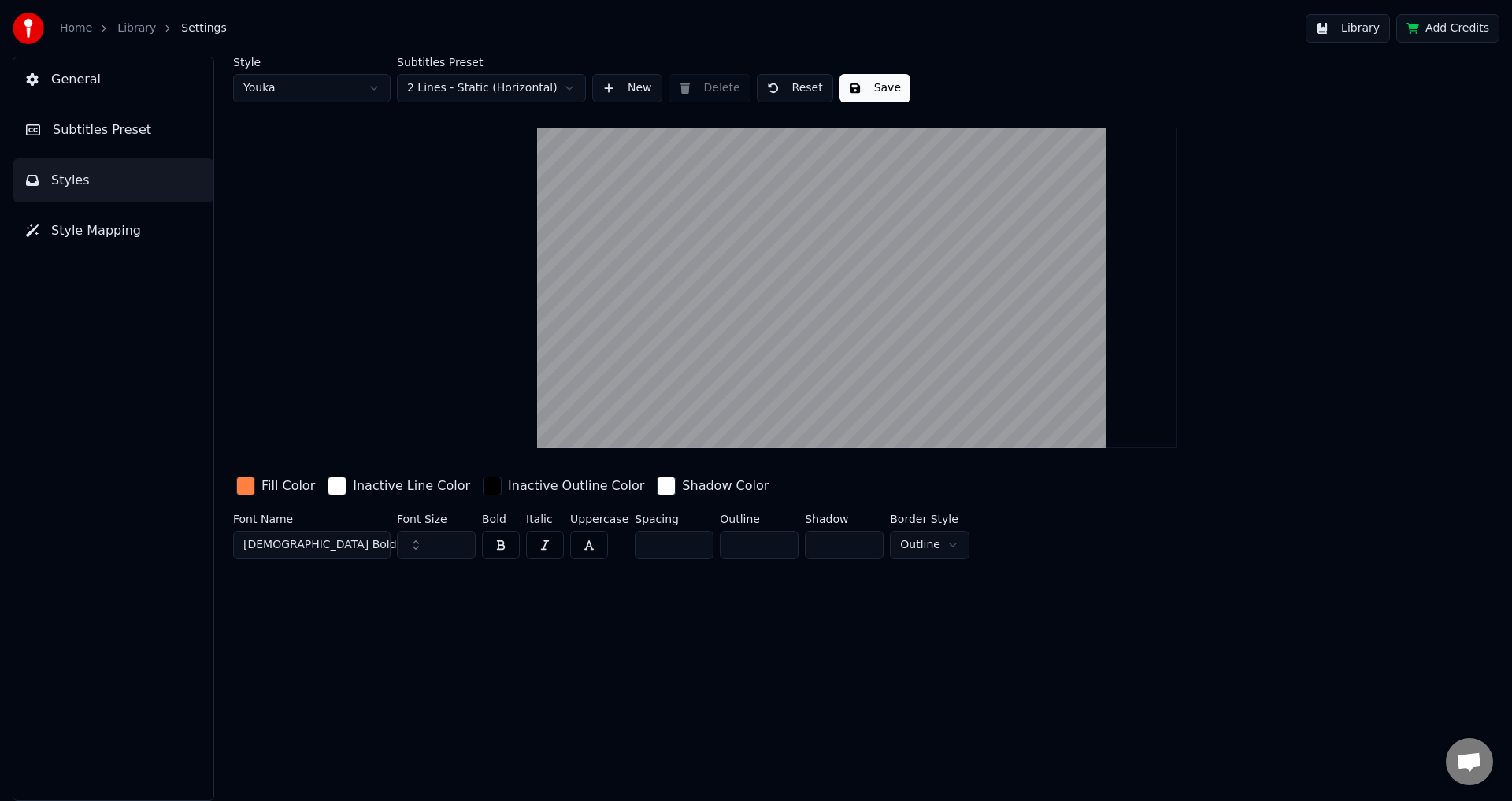
click at [92, 134] on span "Subtitles Preset" at bounding box center [101, 130] width 98 height 19
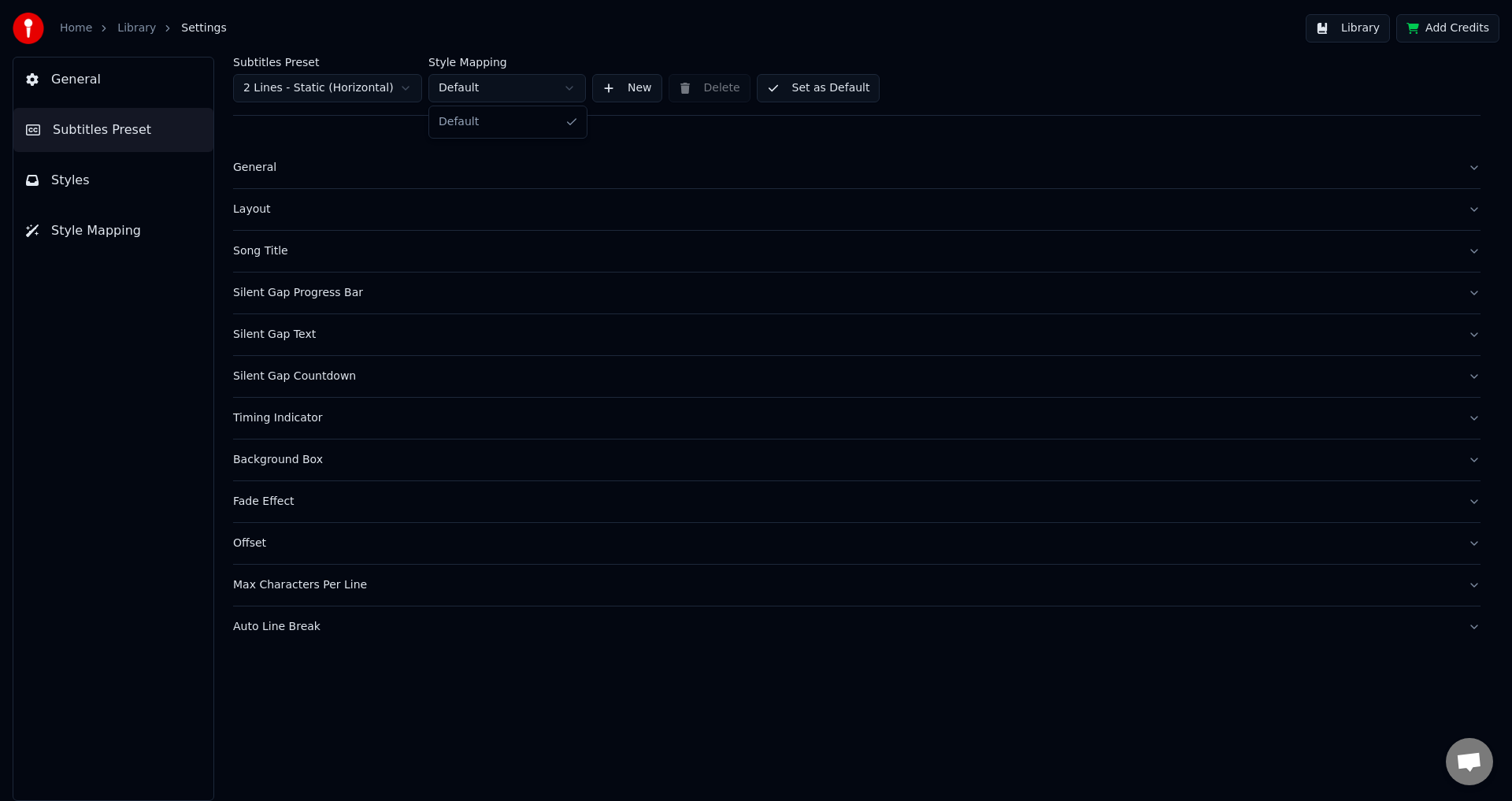
click at [540, 84] on html "Home Library Settings Library Add Credits General Subtitles Preset Styles Style…" at bounding box center [756, 400] width 1512 height 801
click at [547, 85] on html "Home Library Settings Library Add Credits General Subtitles Preset Styles Style…" at bounding box center [756, 400] width 1512 height 801
click at [612, 90] on button "New" at bounding box center [627, 88] width 70 height 28
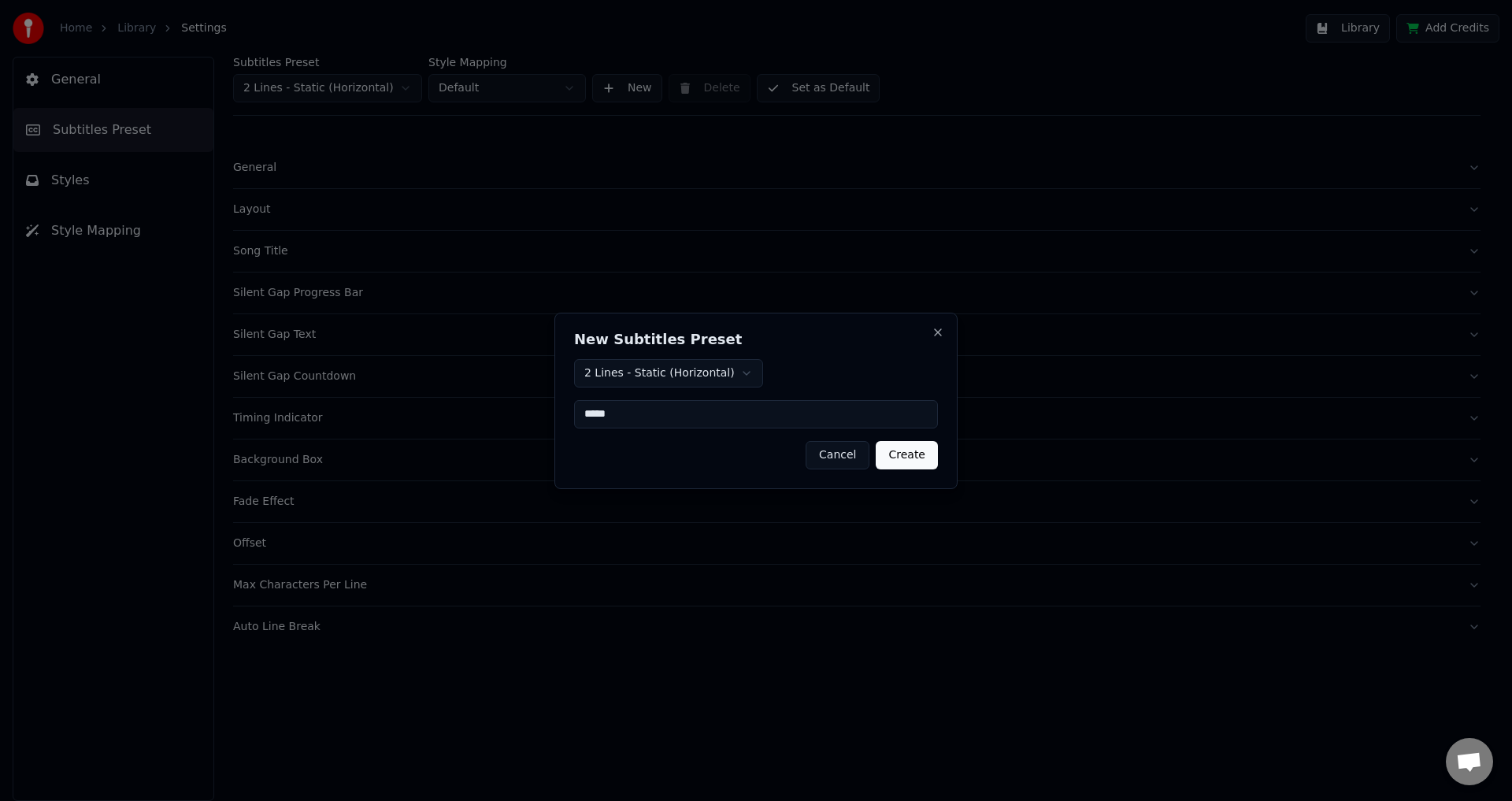
type input "*****"
click at [907, 455] on button "Create" at bounding box center [907, 455] width 63 height 28
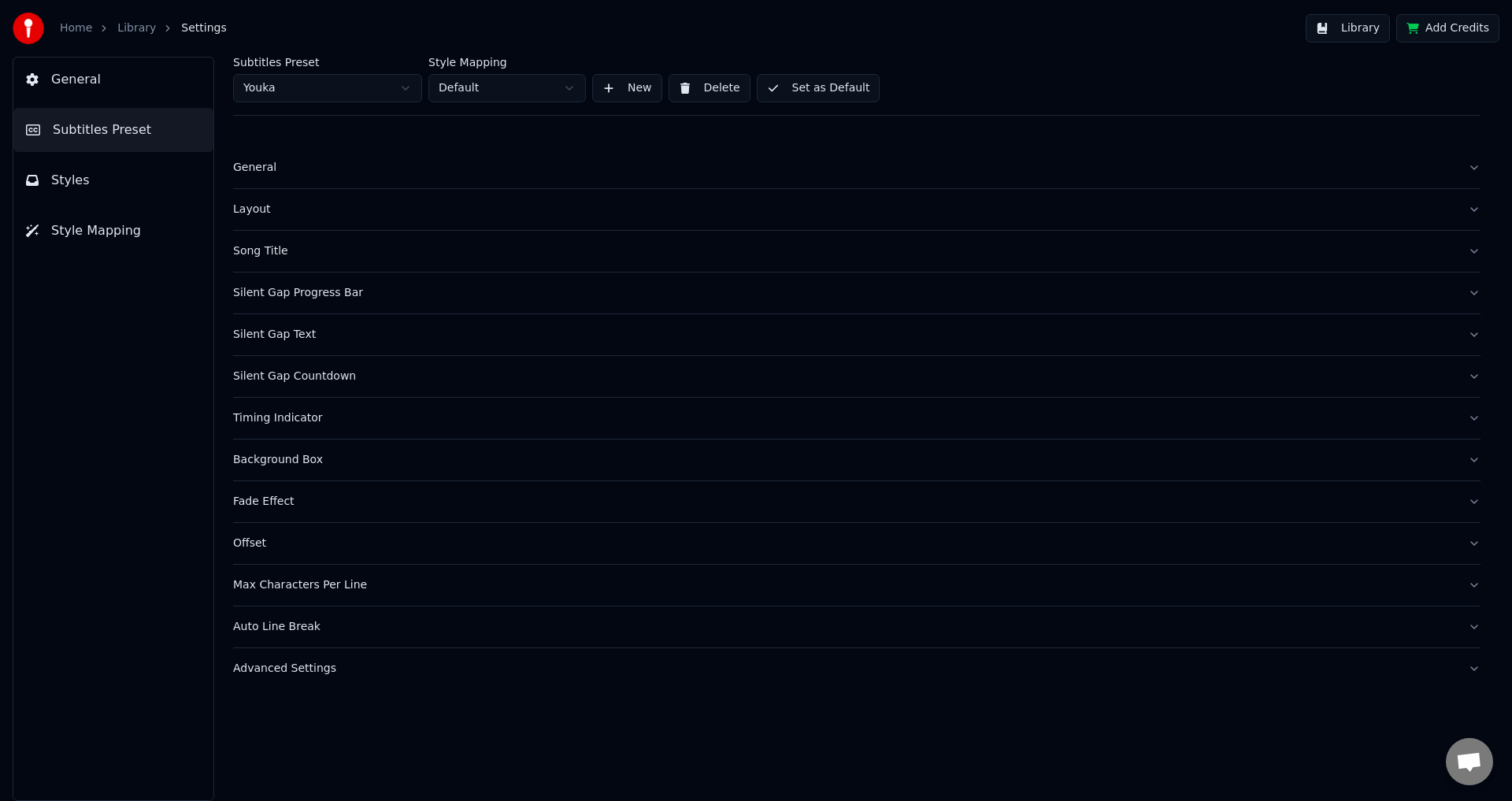
click at [563, 87] on html "Home Library Settings Library Add Credits General Subtitles Preset Styles Style…" at bounding box center [756, 400] width 1512 height 801
click at [485, 90] on html "Home Library Settings Library Add Credits General Subtitles Preset Styles Style…" at bounding box center [756, 400] width 1512 height 801
click at [310, 88] on html "Home Library Settings Library Add Credits General Subtitles Preset Styles Style…" at bounding box center [756, 400] width 1512 height 801
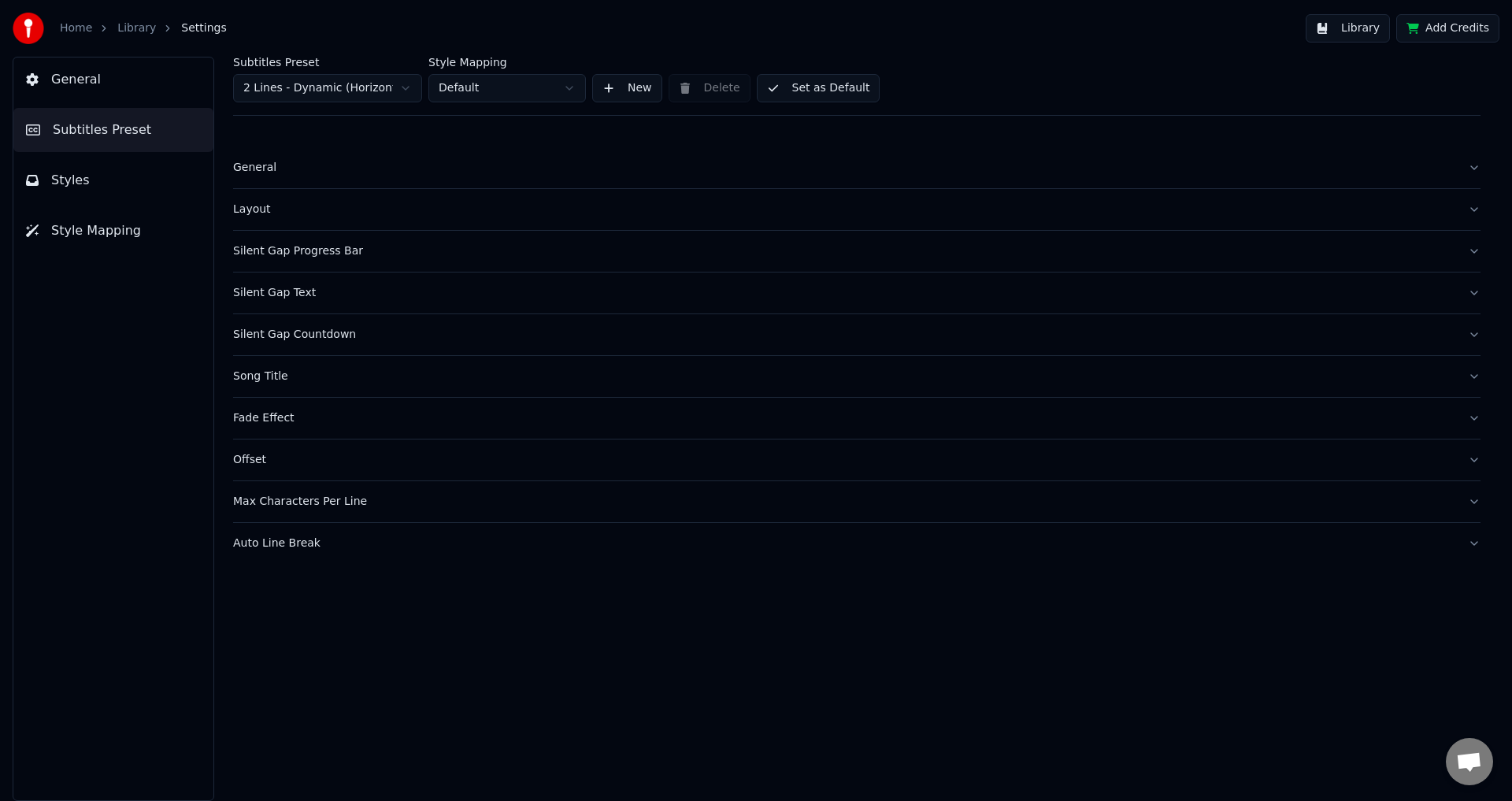
click at [357, 175] on div "General" at bounding box center [844, 167] width 1222 height 16
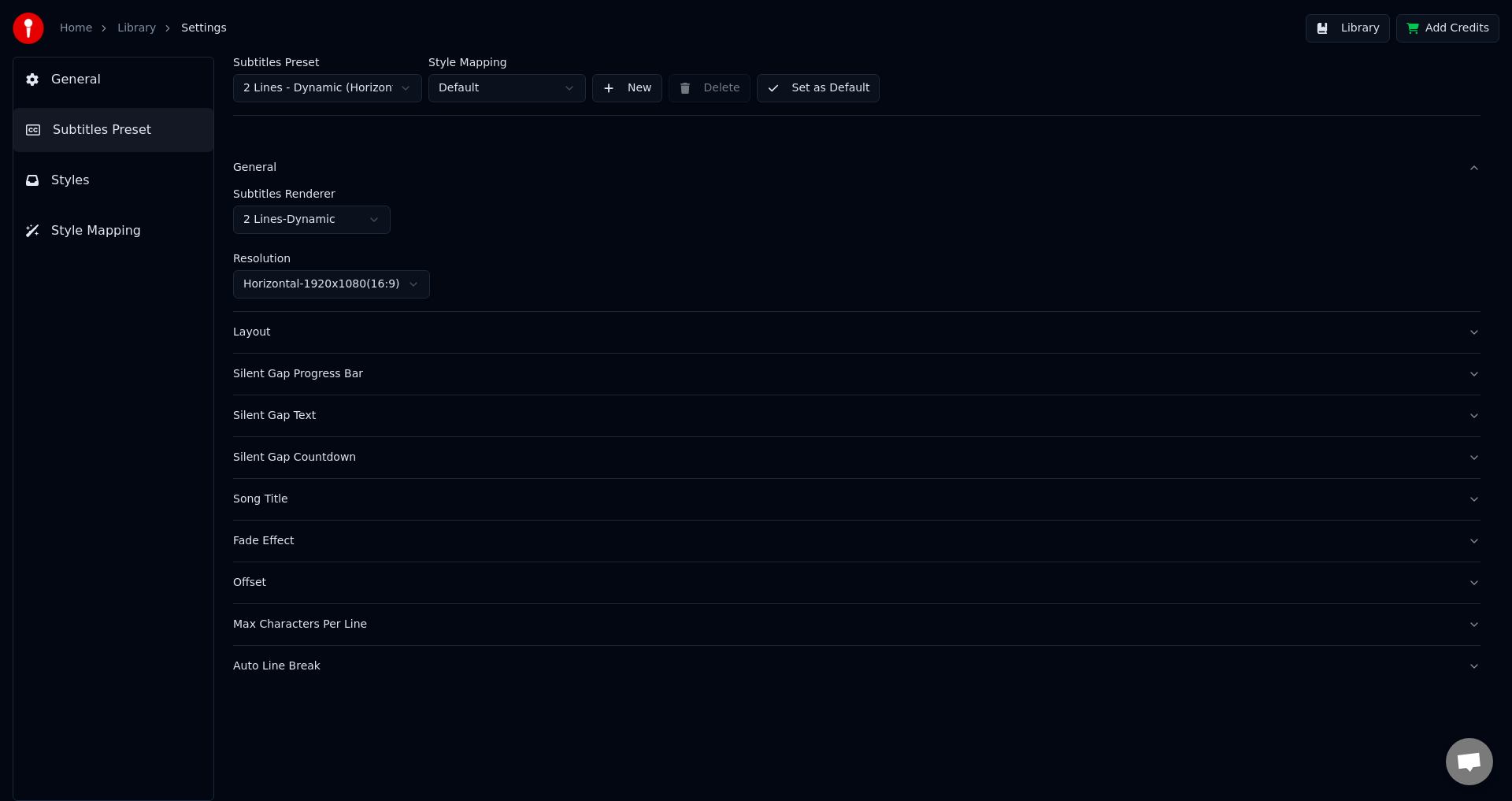
click at [296, 354] on button "Silent Gap Progress Bar" at bounding box center [857, 374] width 1248 height 41
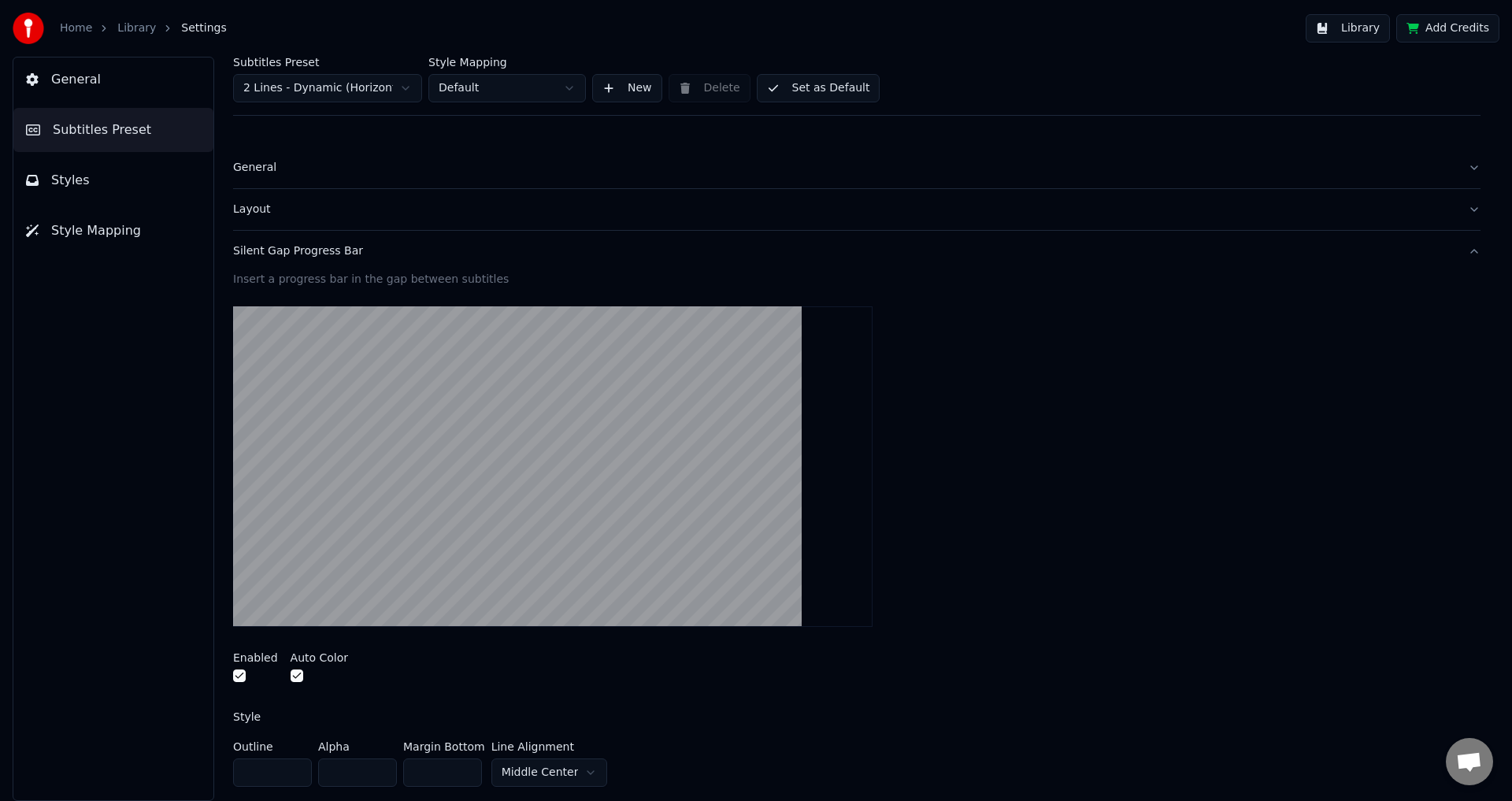
click at [233, 670] on div "Subtitles Preset 2 Lines - Dynamic (Horizontal) Style Mapping Default New Delet…" at bounding box center [856, 429] width 1310 height 744
click at [238, 678] on button "button" at bounding box center [239, 675] width 12 height 12
click at [337, 234] on button "Silent Gap Progress Bar" at bounding box center [857, 251] width 1248 height 41
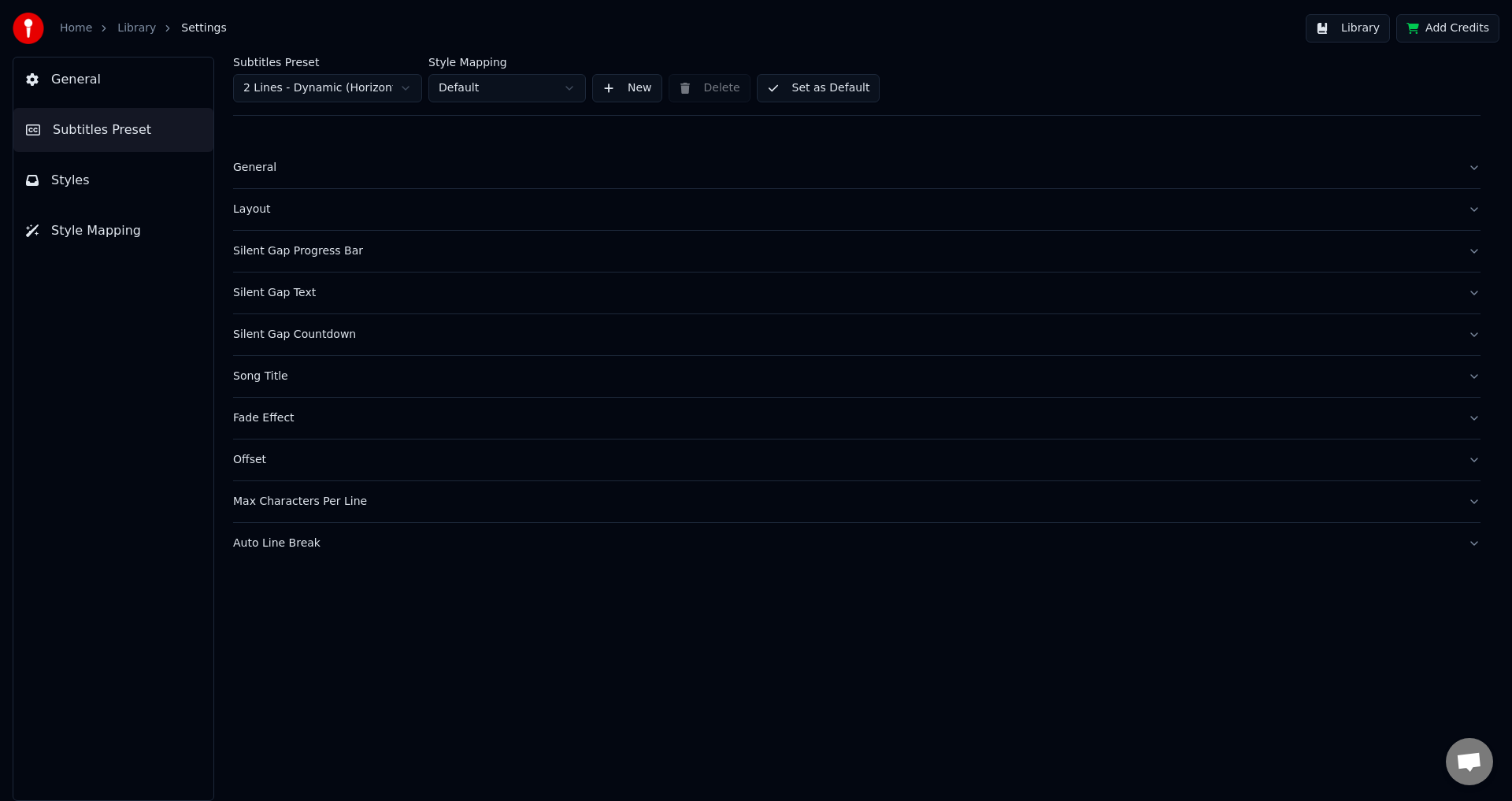
click at [322, 222] on button "Layout" at bounding box center [857, 209] width 1248 height 41
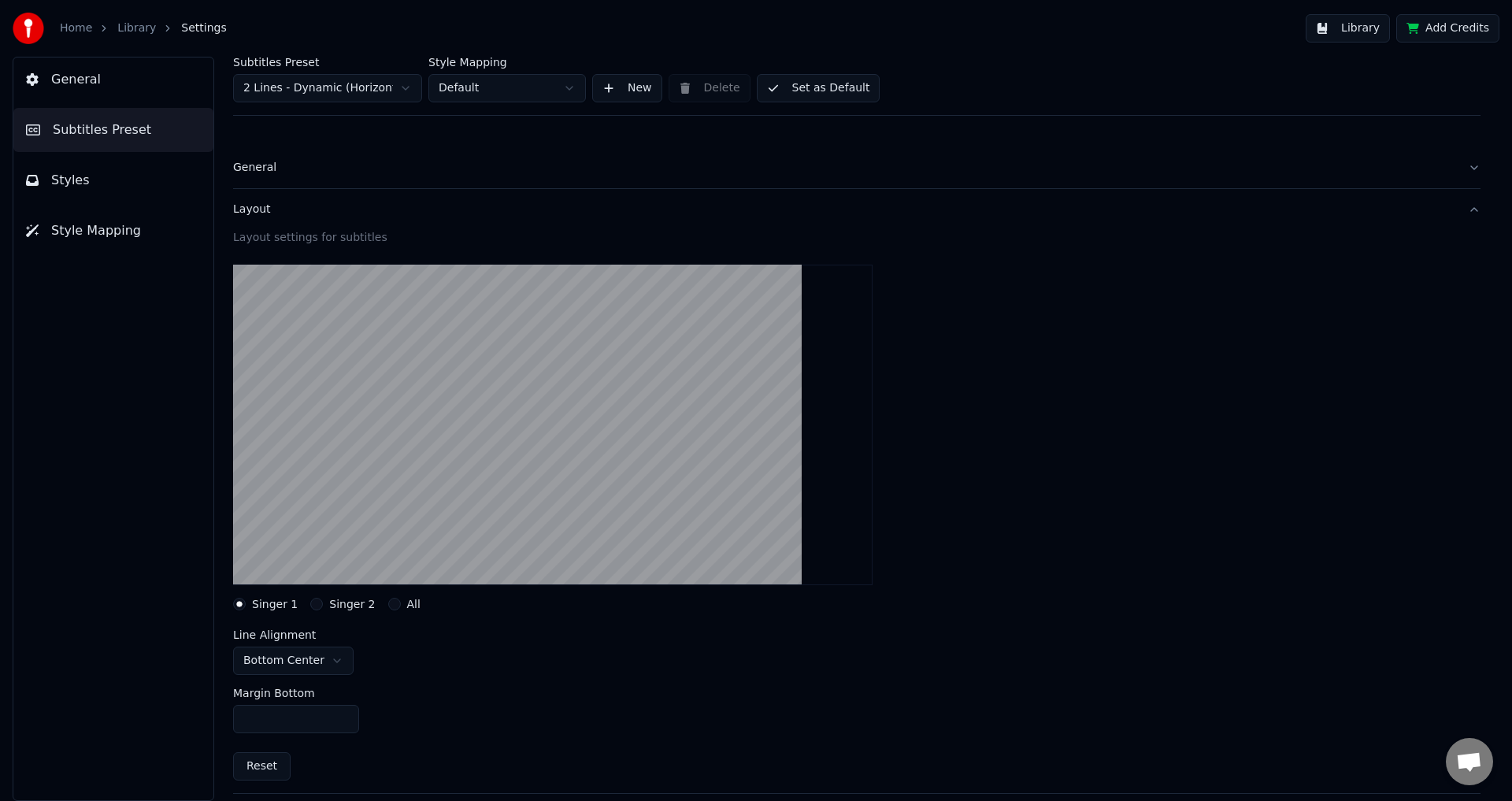
click at [325, 215] on div "Layout" at bounding box center [844, 209] width 1222 height 16
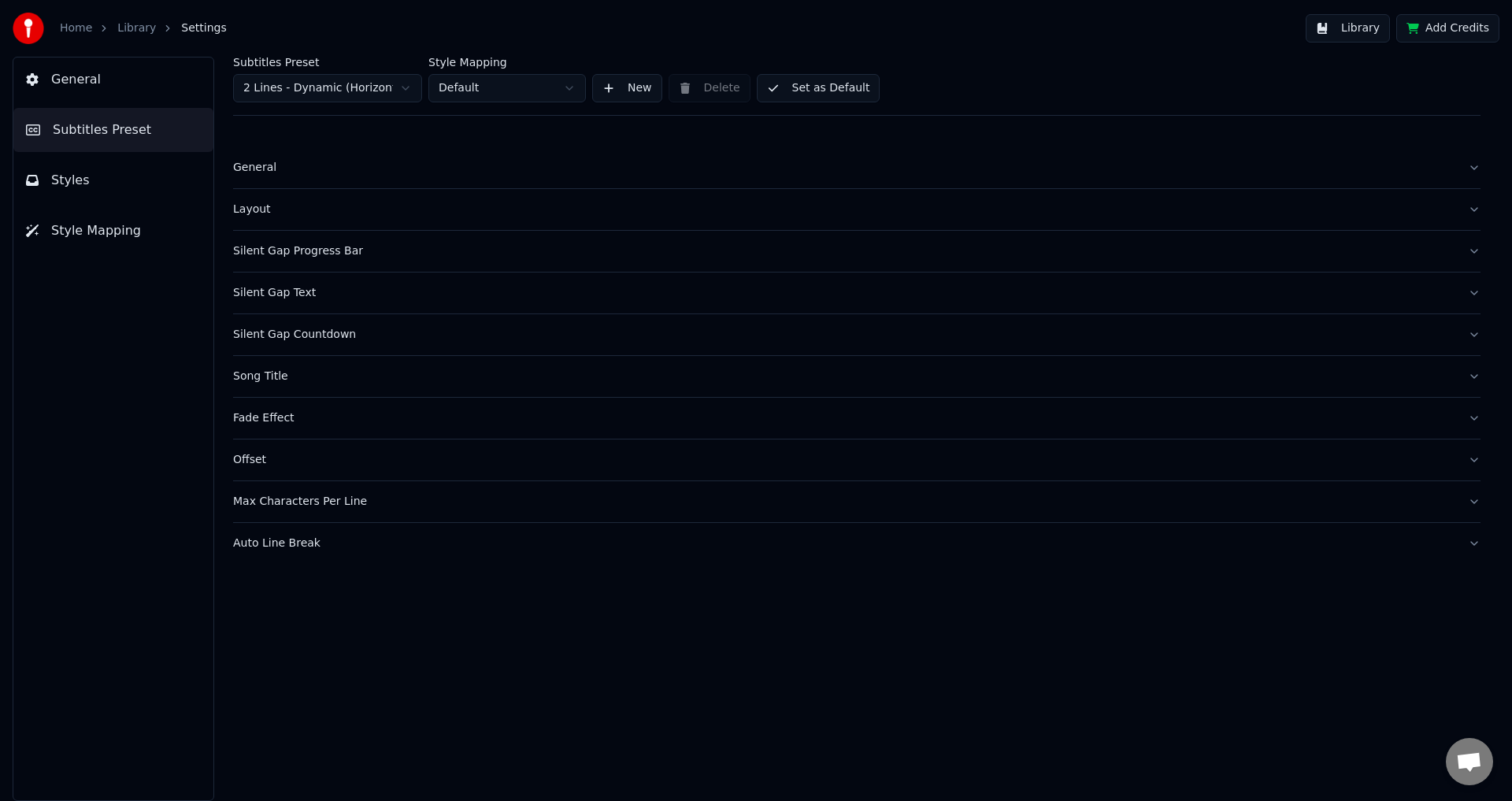
click at [329, 212] on div "Layout" at bounding box center [844, 209] width 1222 height 16
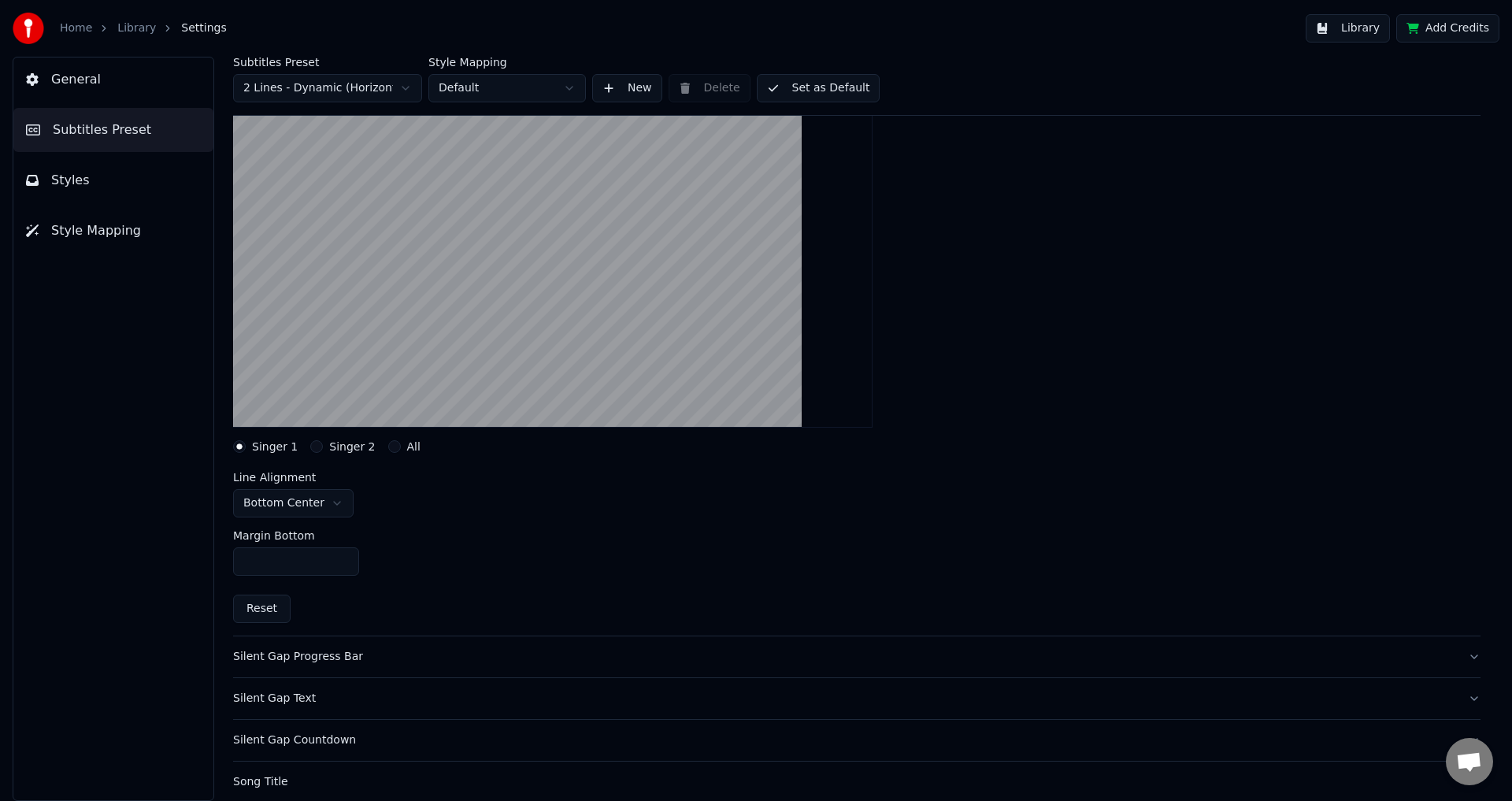
scroll to position [236, 0]
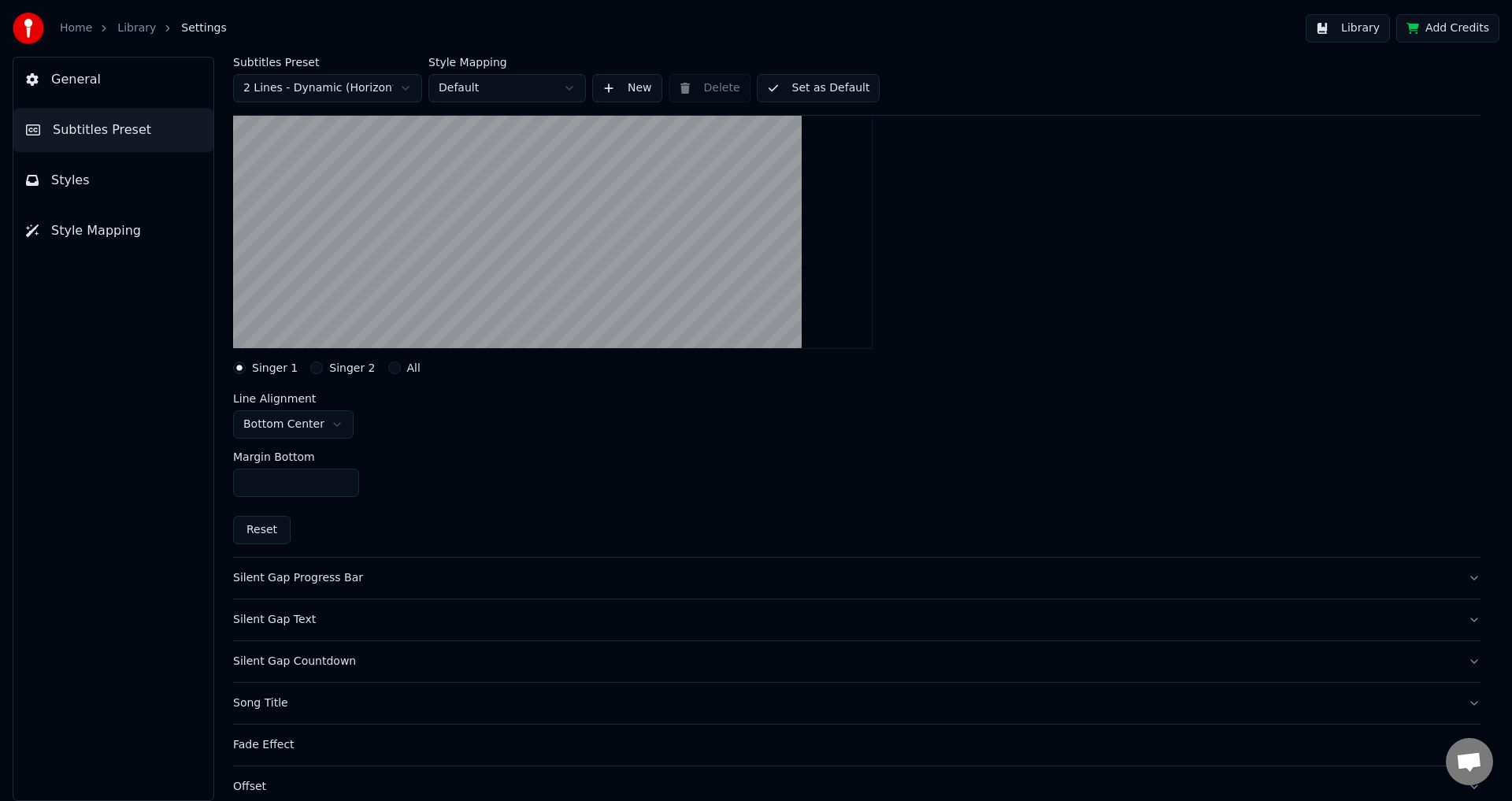
click at [334, 653] on div "Silent Gap Countdown" at bounding box center [844, 661] width 1222 height 16
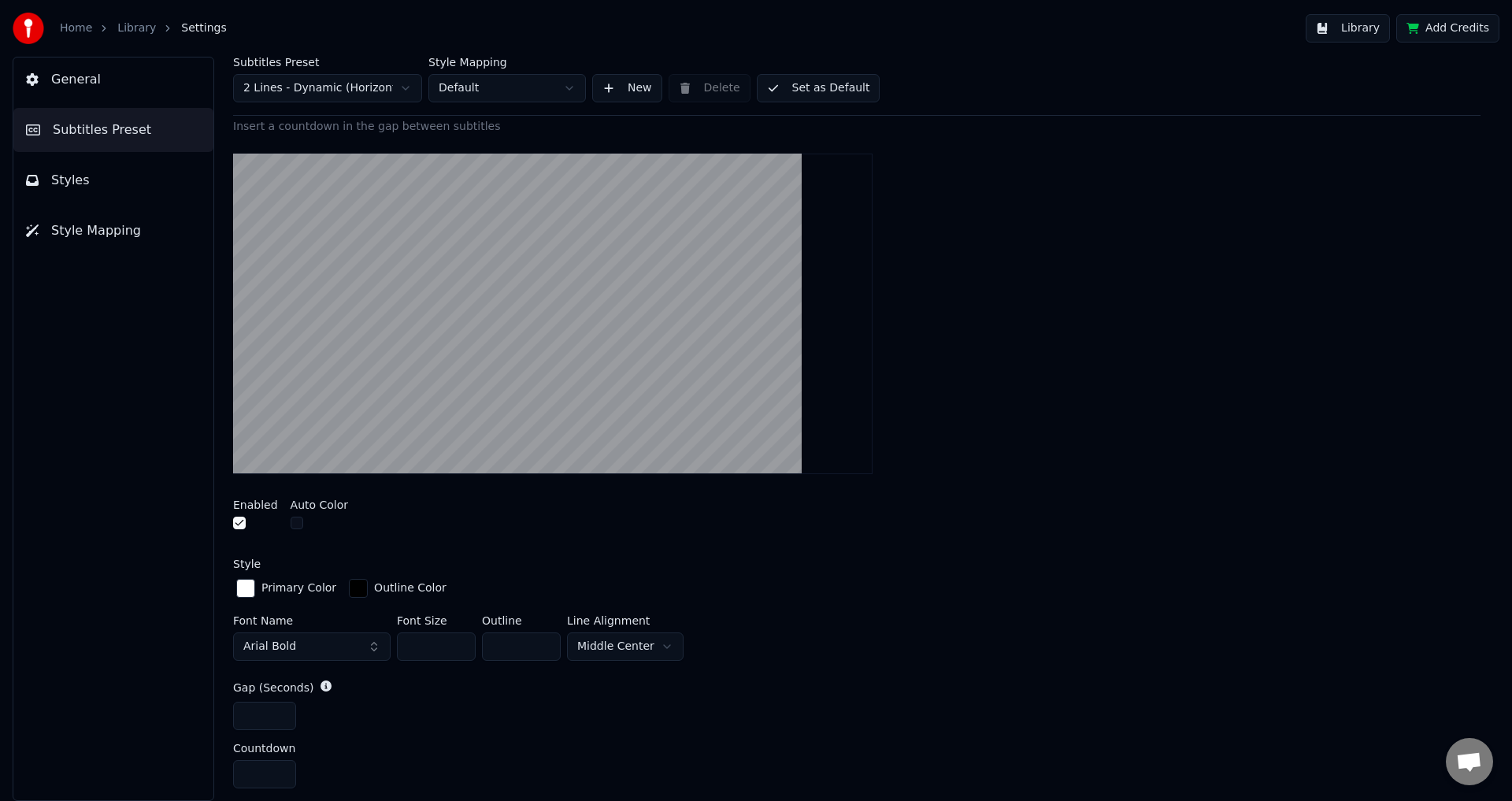
click at [240, 528] on button "button" at bounding box center [239, 522] width 12 height 12
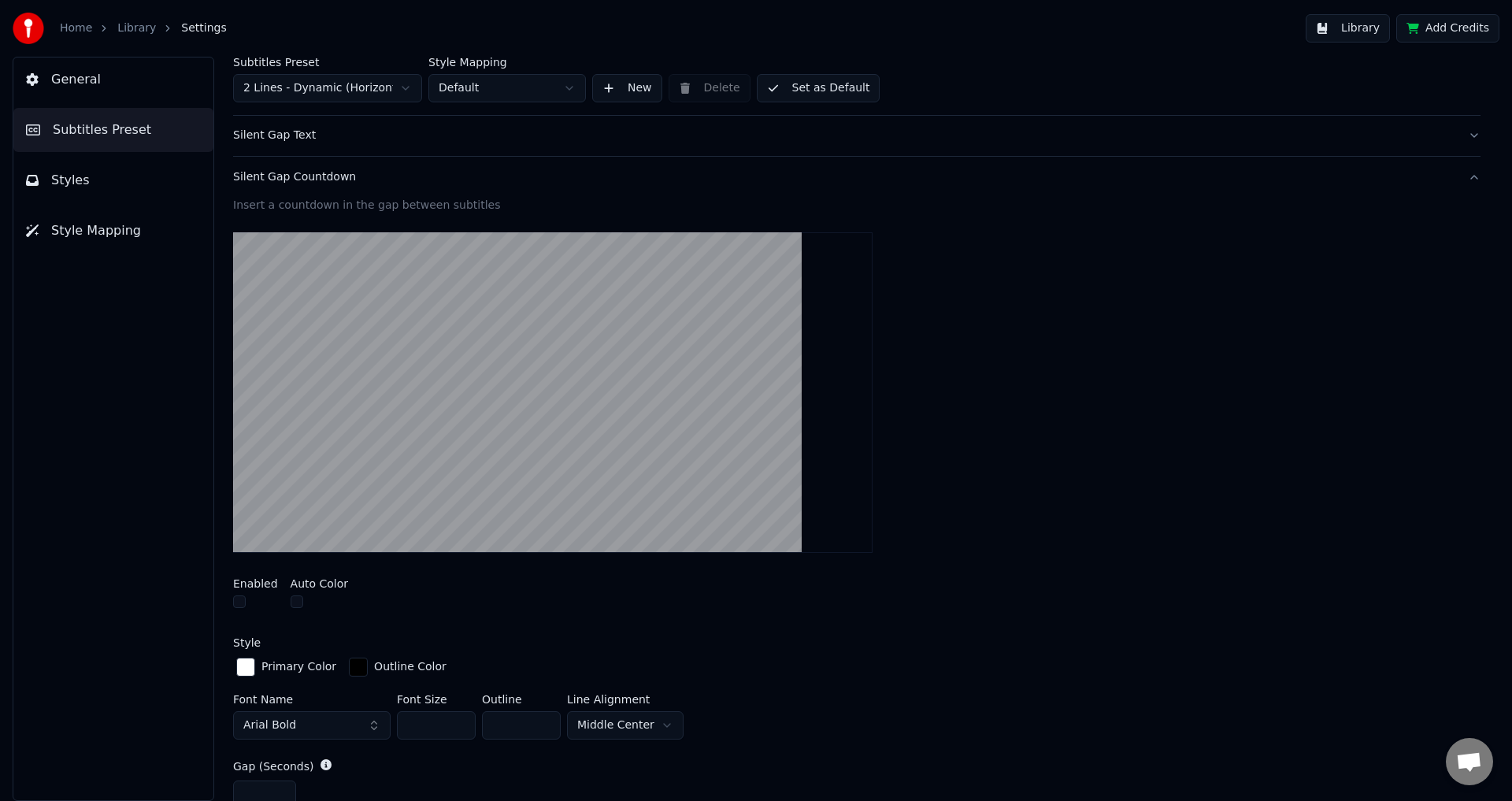
click at [294, 148] on button "Silent Gap Text" at bounding box center [857, 135] width 1248 height 41
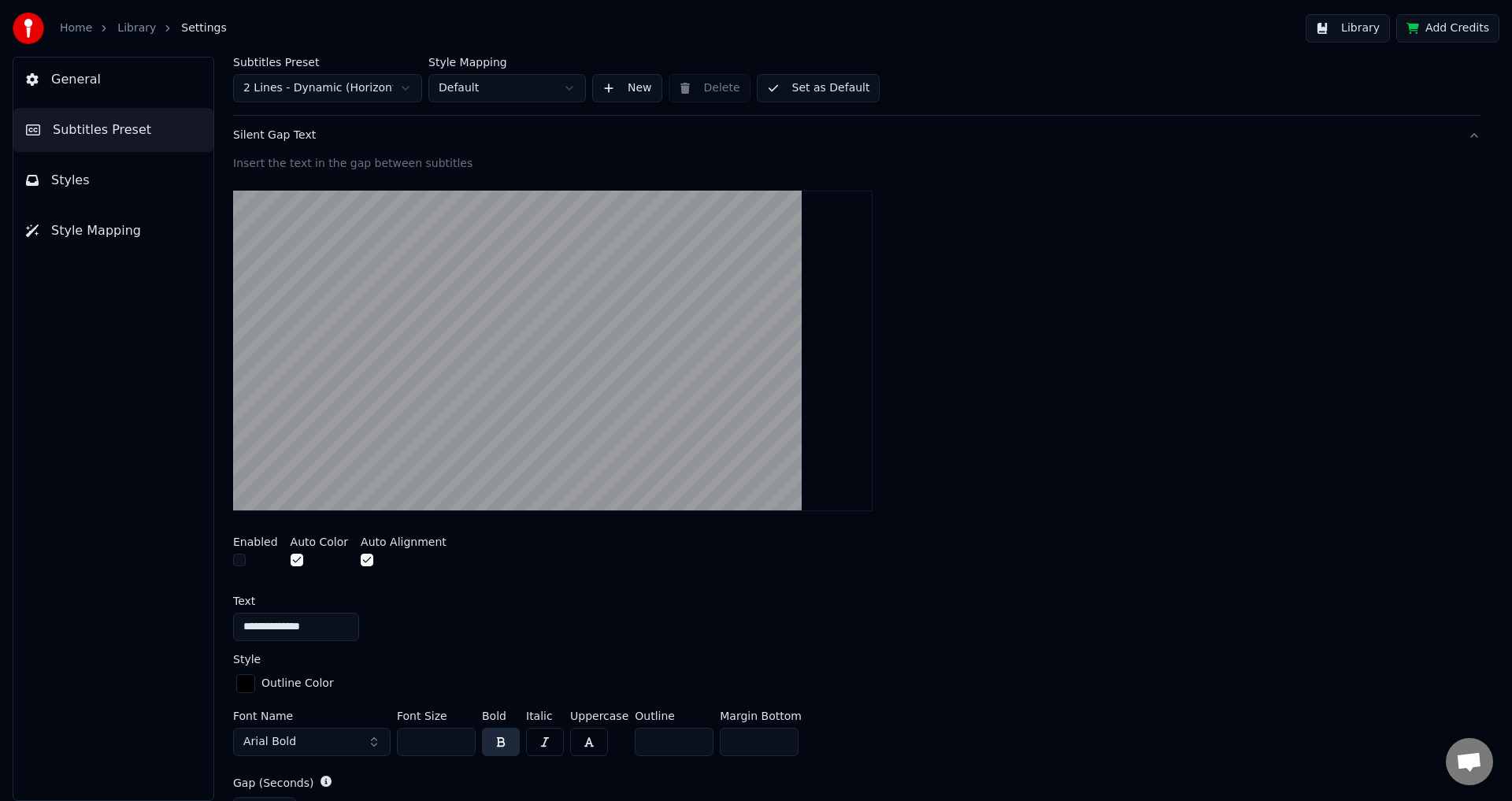
click at [242, 559] on button "button" at bounding box center [239, 559] width 12 height 12
click at [242, 560] on button "button" at bounding box center [239, 559] width 12 height 12
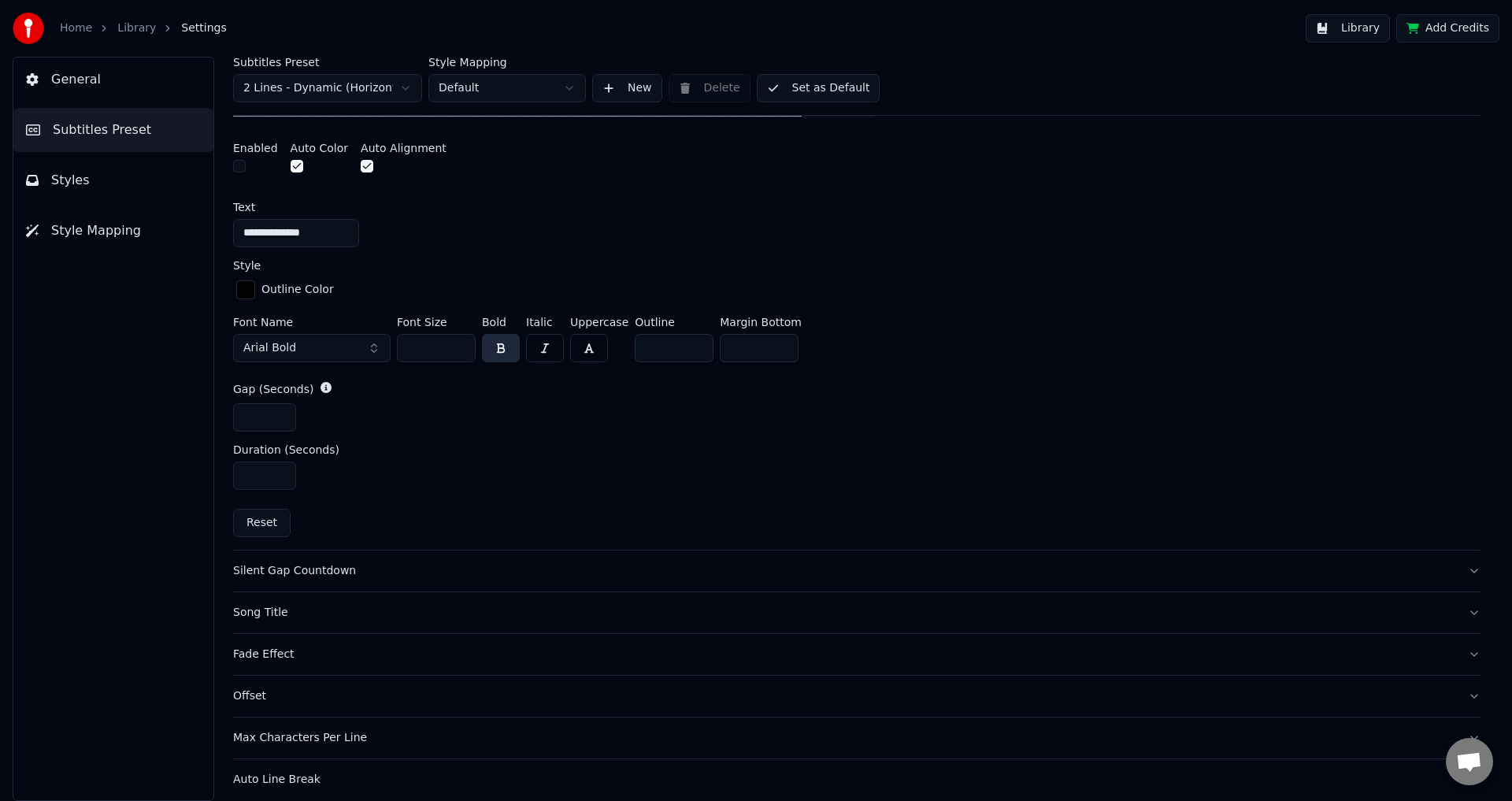
click at [291, 615] on div "Song Title" at bounding box center [844, 612] width 1222 height 16
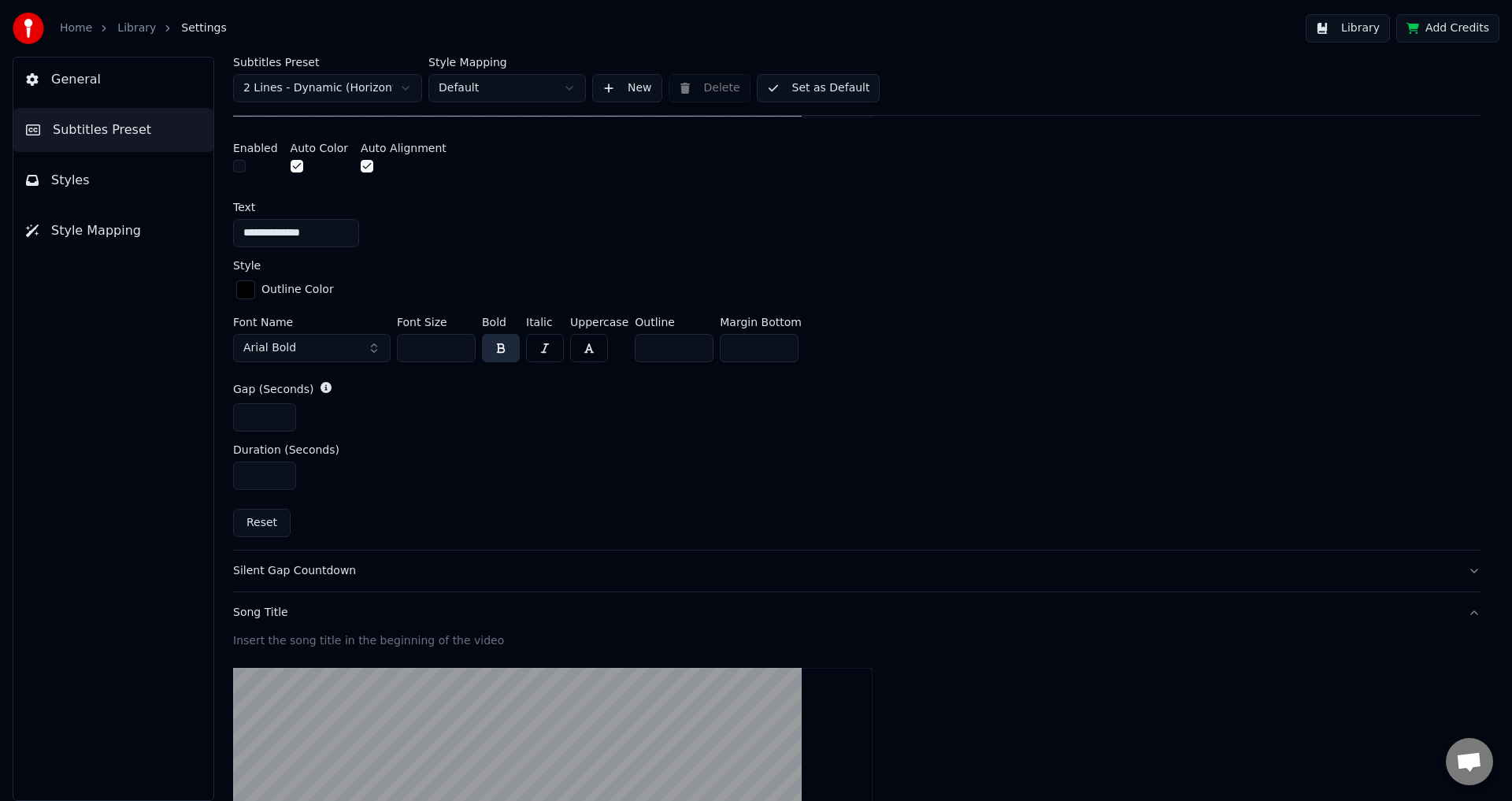
scroll to position [536, 0]
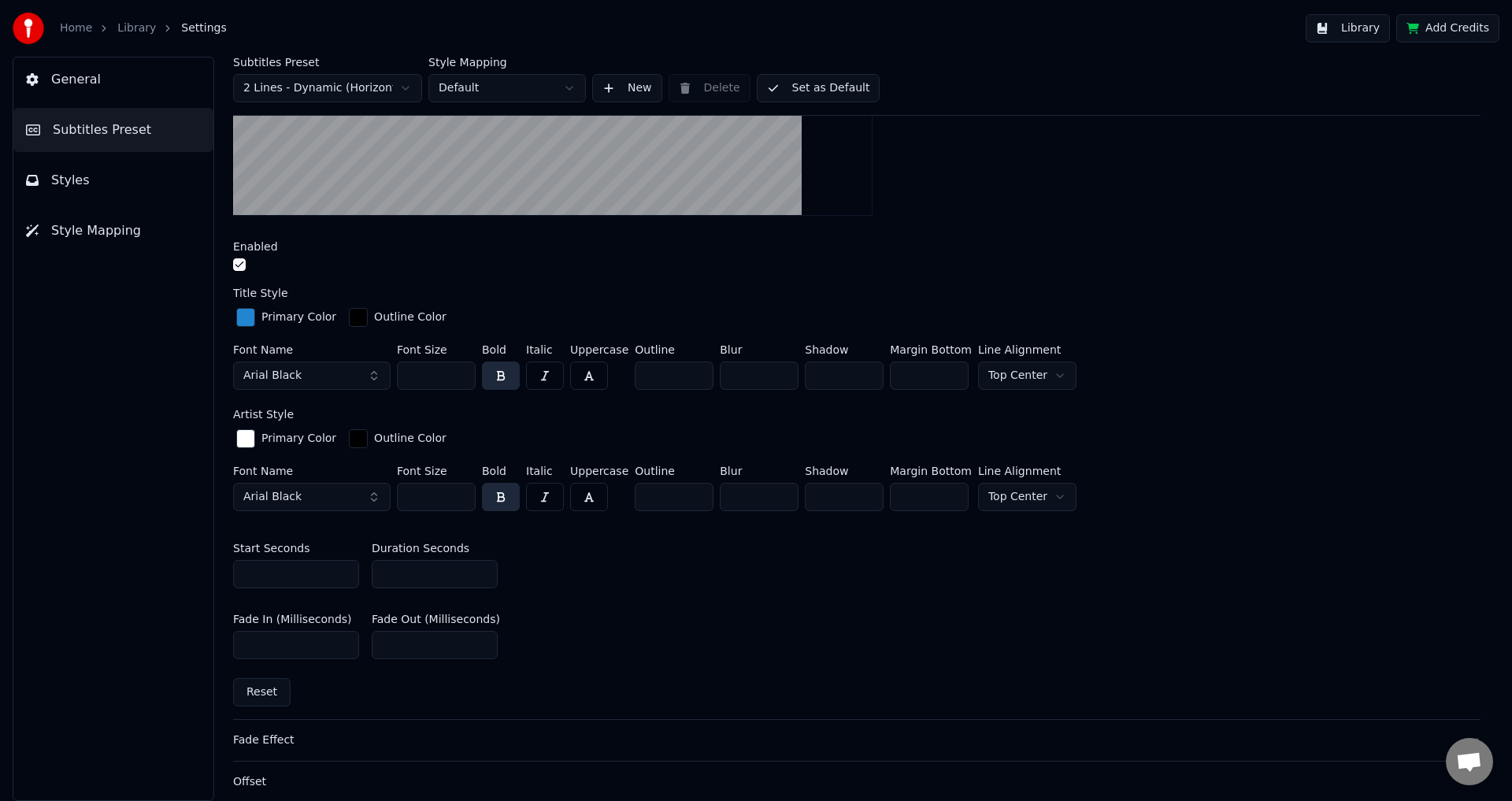
click at [239, 269] on button "button" at bounding box center [239, 264] width 12 height 12
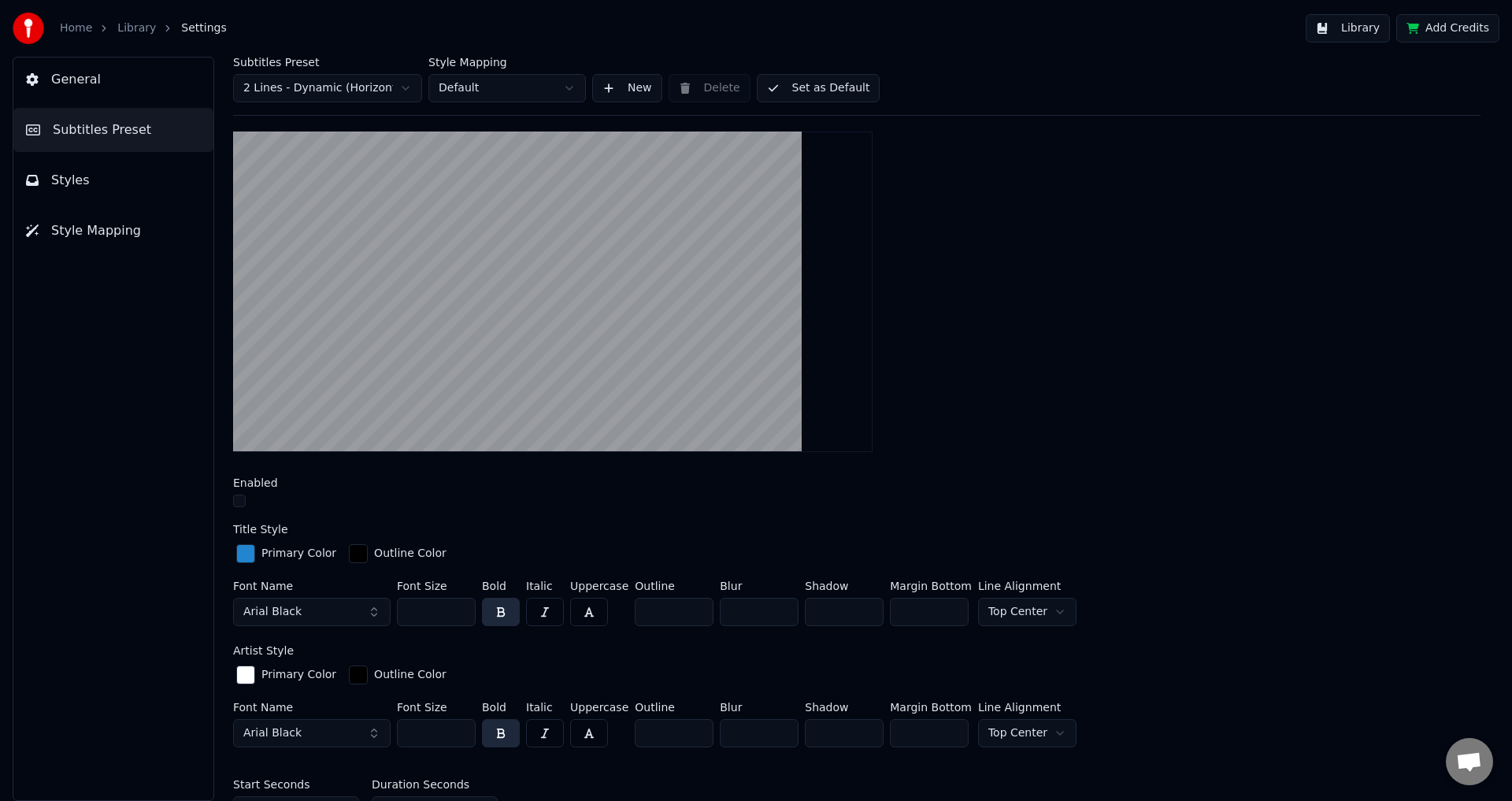
scroll to position [631, 0]
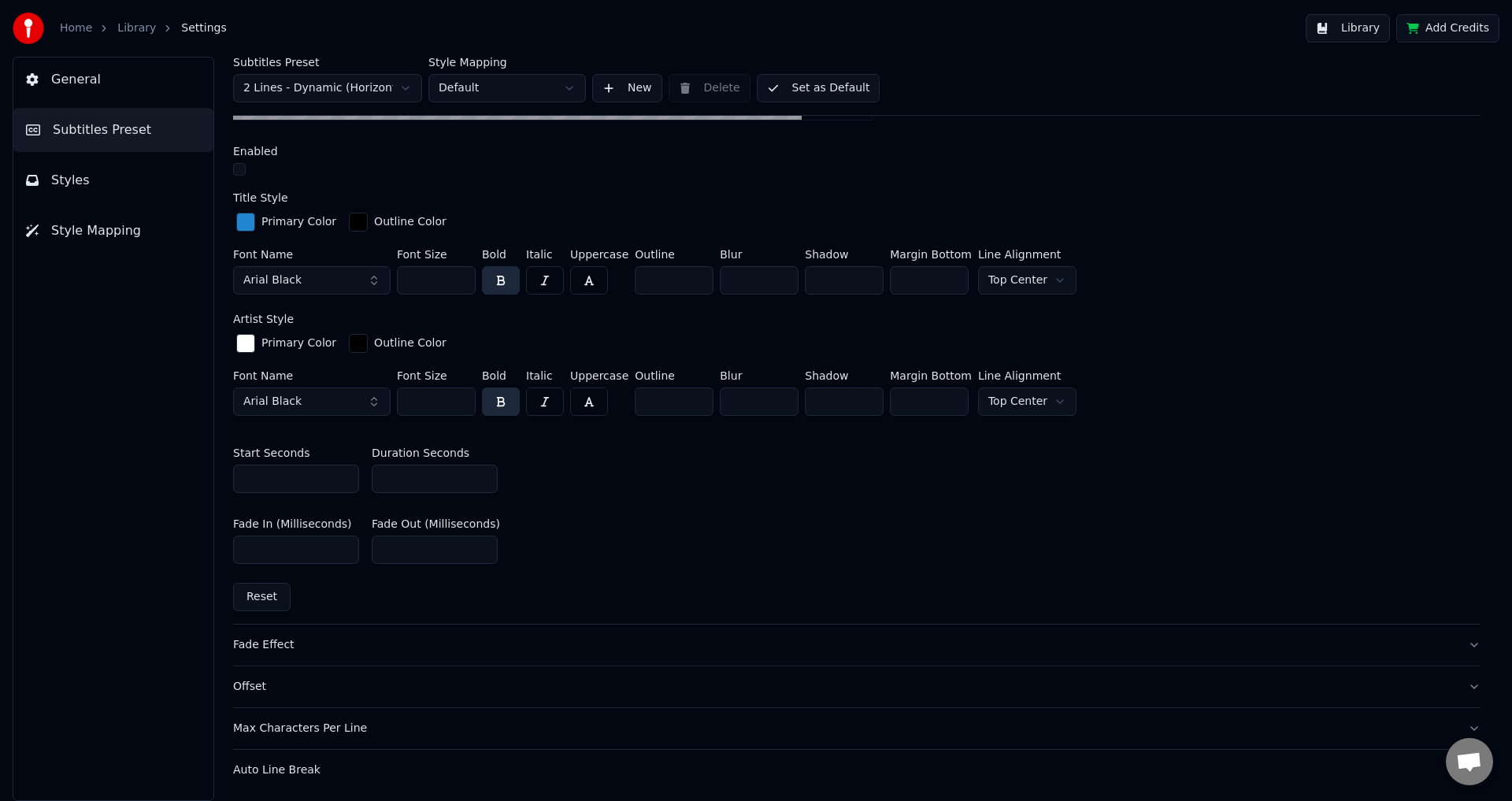
click at [269, 637] on div "Fade Effect" at bounding box center [844, 644] width 1222 height 16
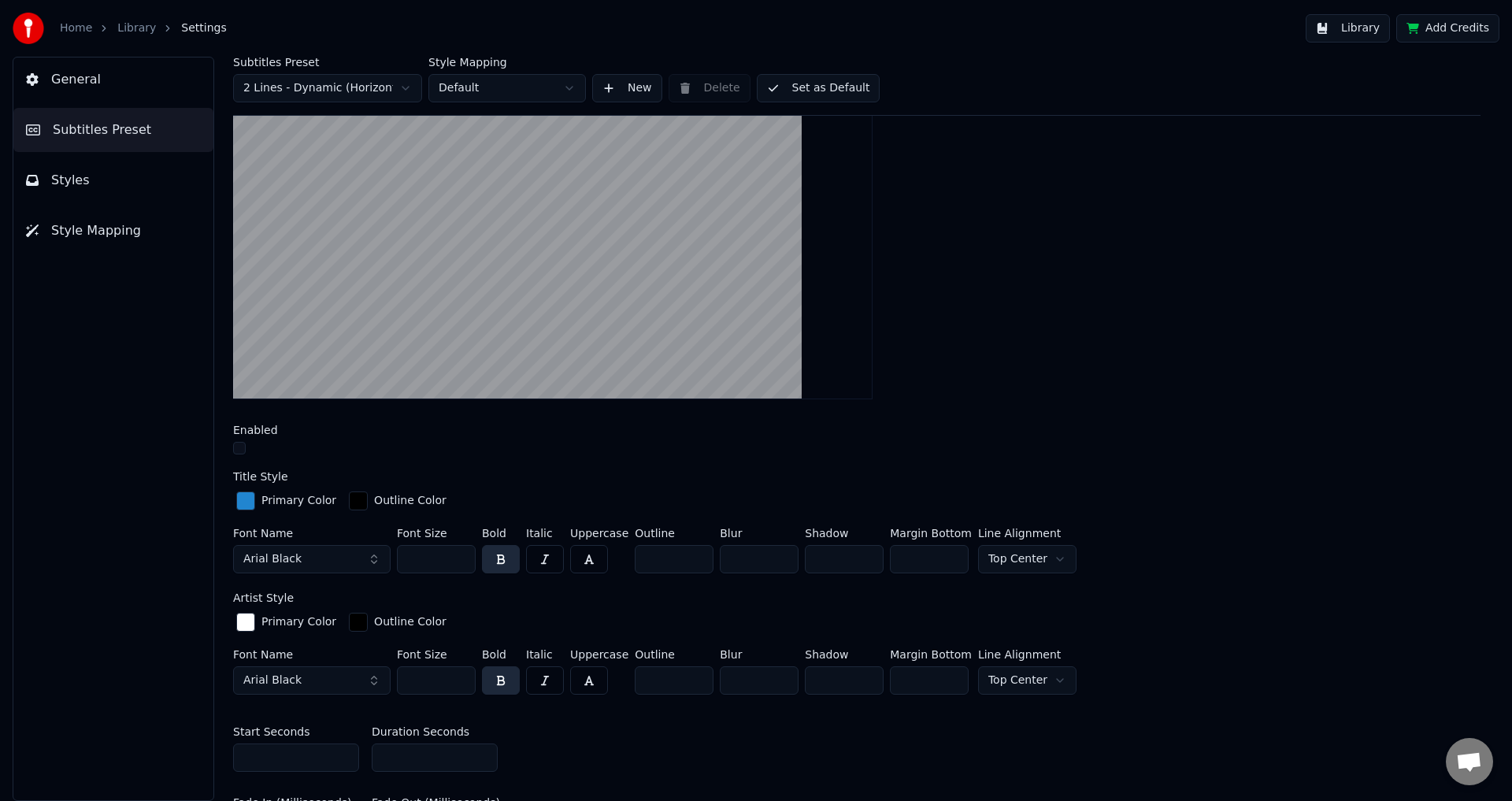
scroll to position [365, 0]
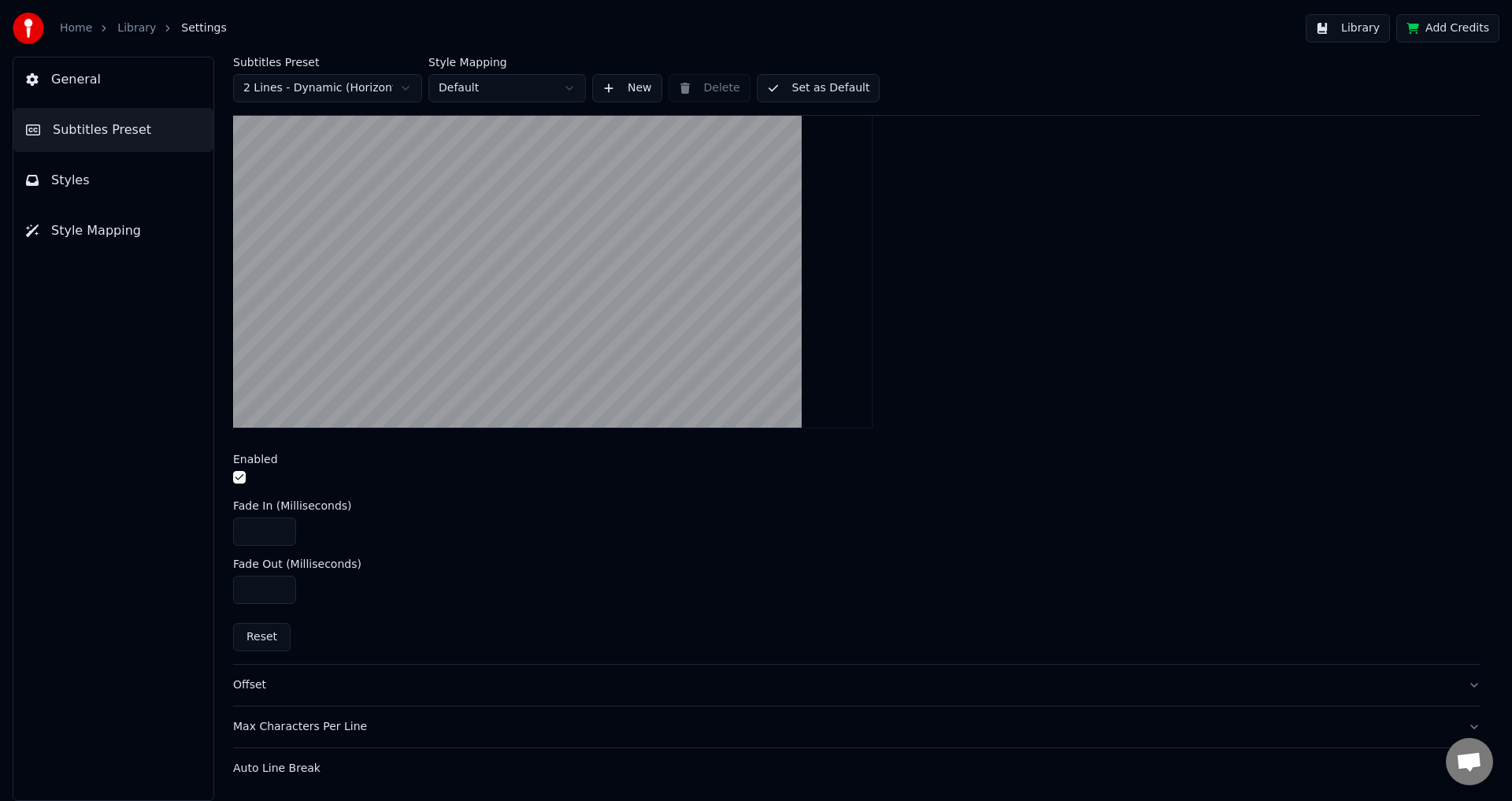
click at [279, 585] on input "***" at bounding box center [264, 589] width 63 height 28
type input "****"
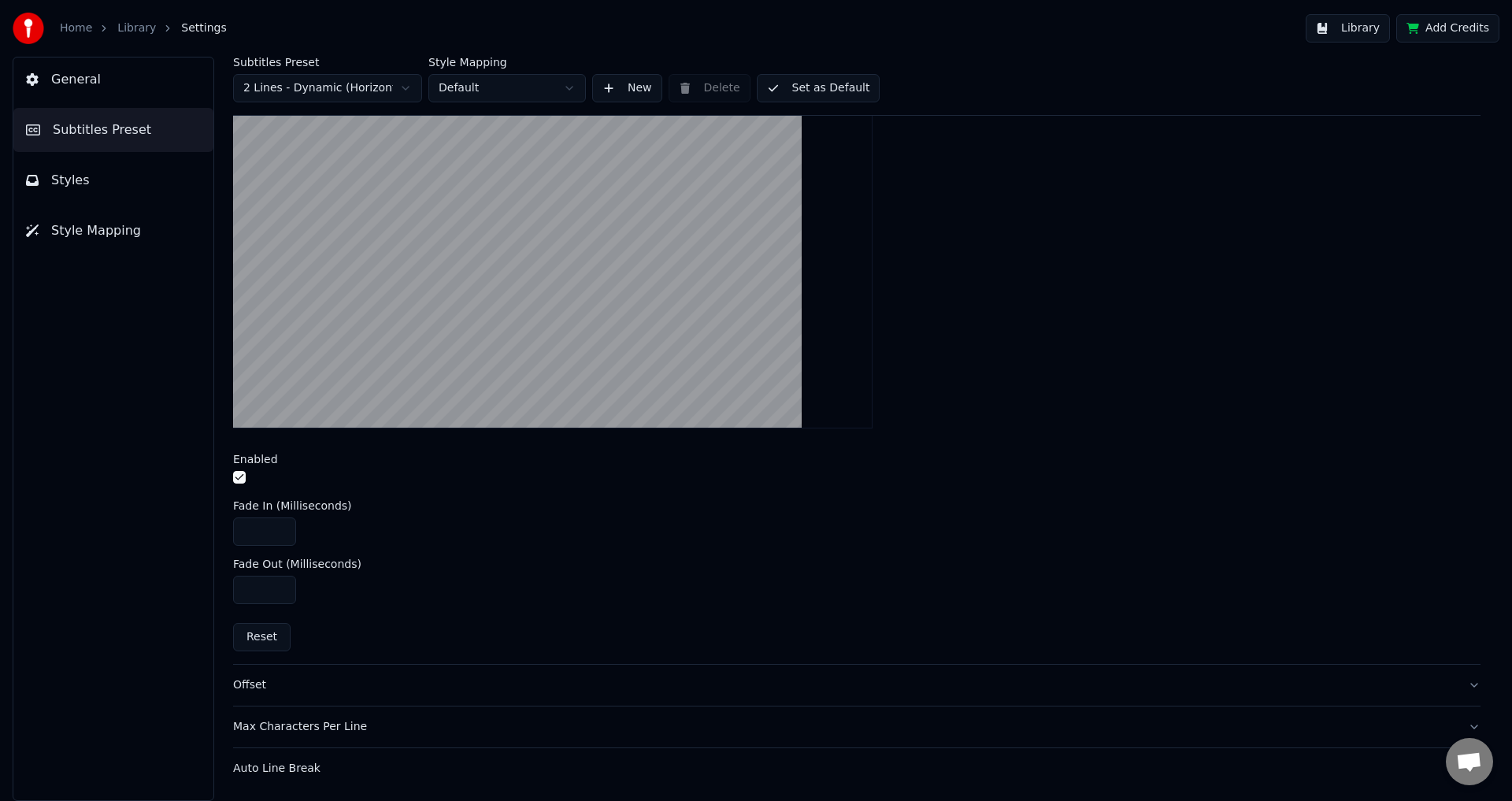
click at [279, 585] on input "****" at bounding box center [264, 589] width 63 height 28
click at [286, 683] on div "Offset" at bounding box center [844, 684] width 1222 height 16
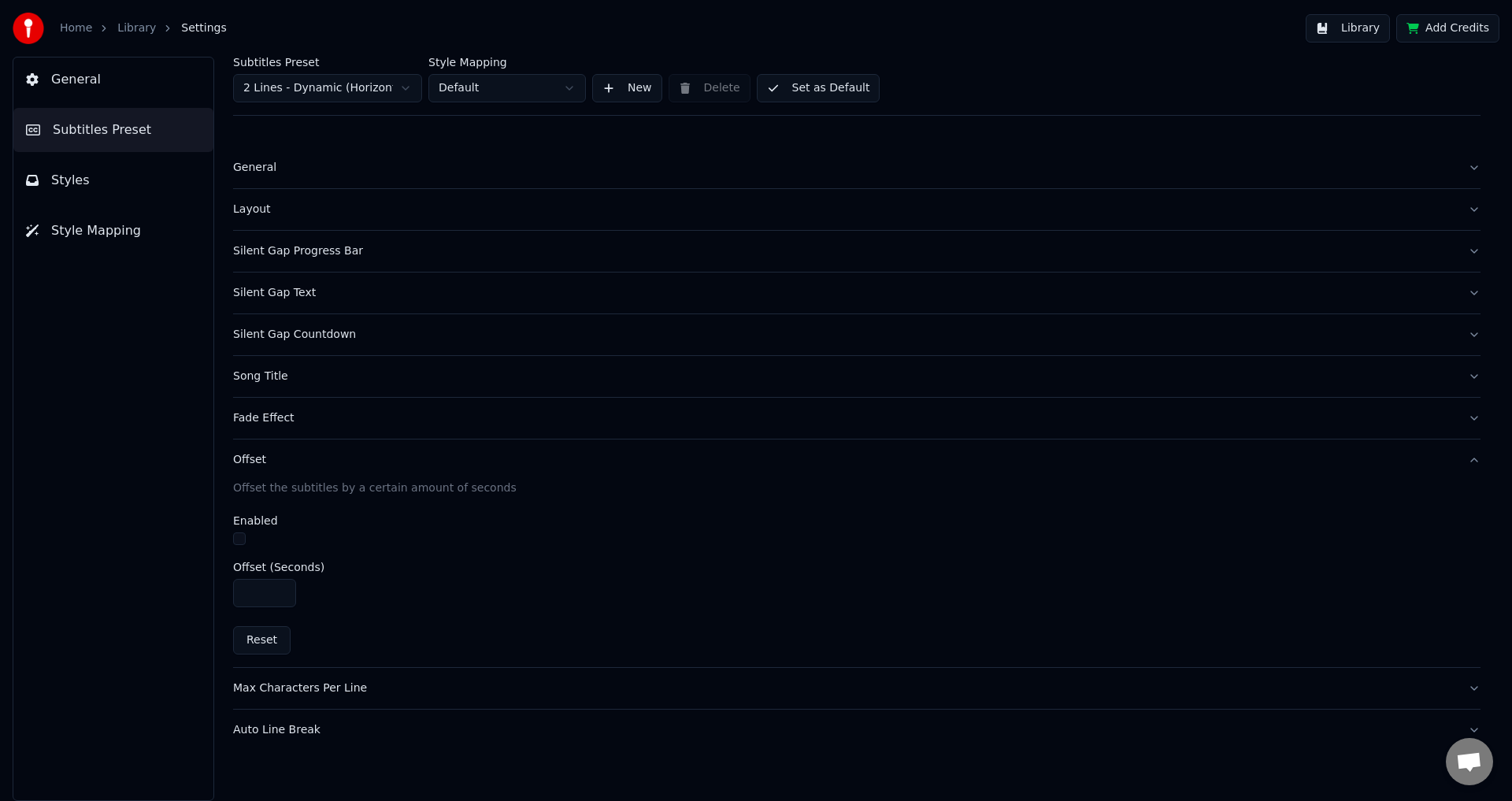
click at [287, 682] on div "Max Characters Per Line" at bounding box center [844, 688] width 1222 height 16
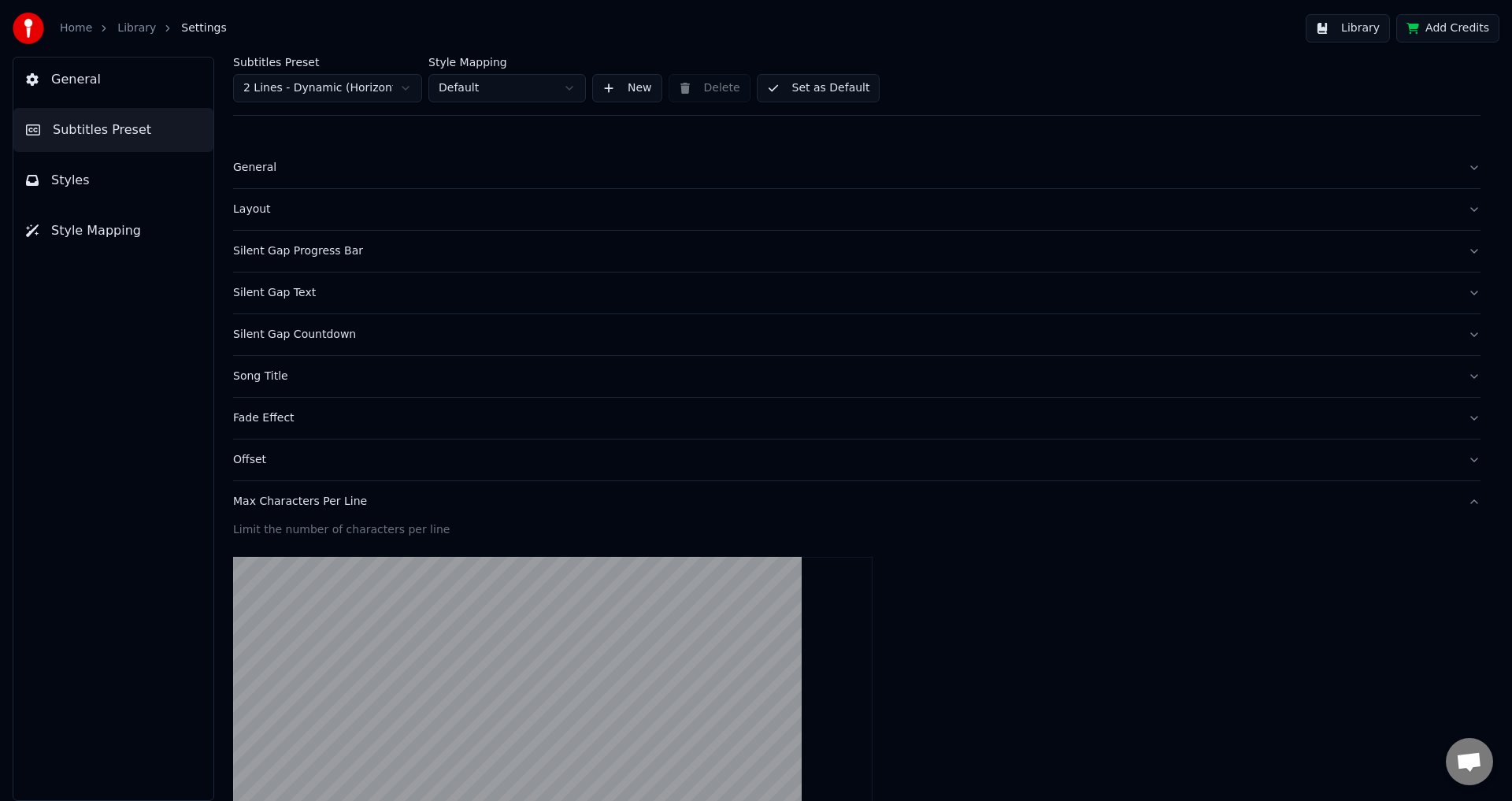
click at [326, 508] on div "Max Characters Per Line" at bounding box center [844, 501] width 1222 height 16
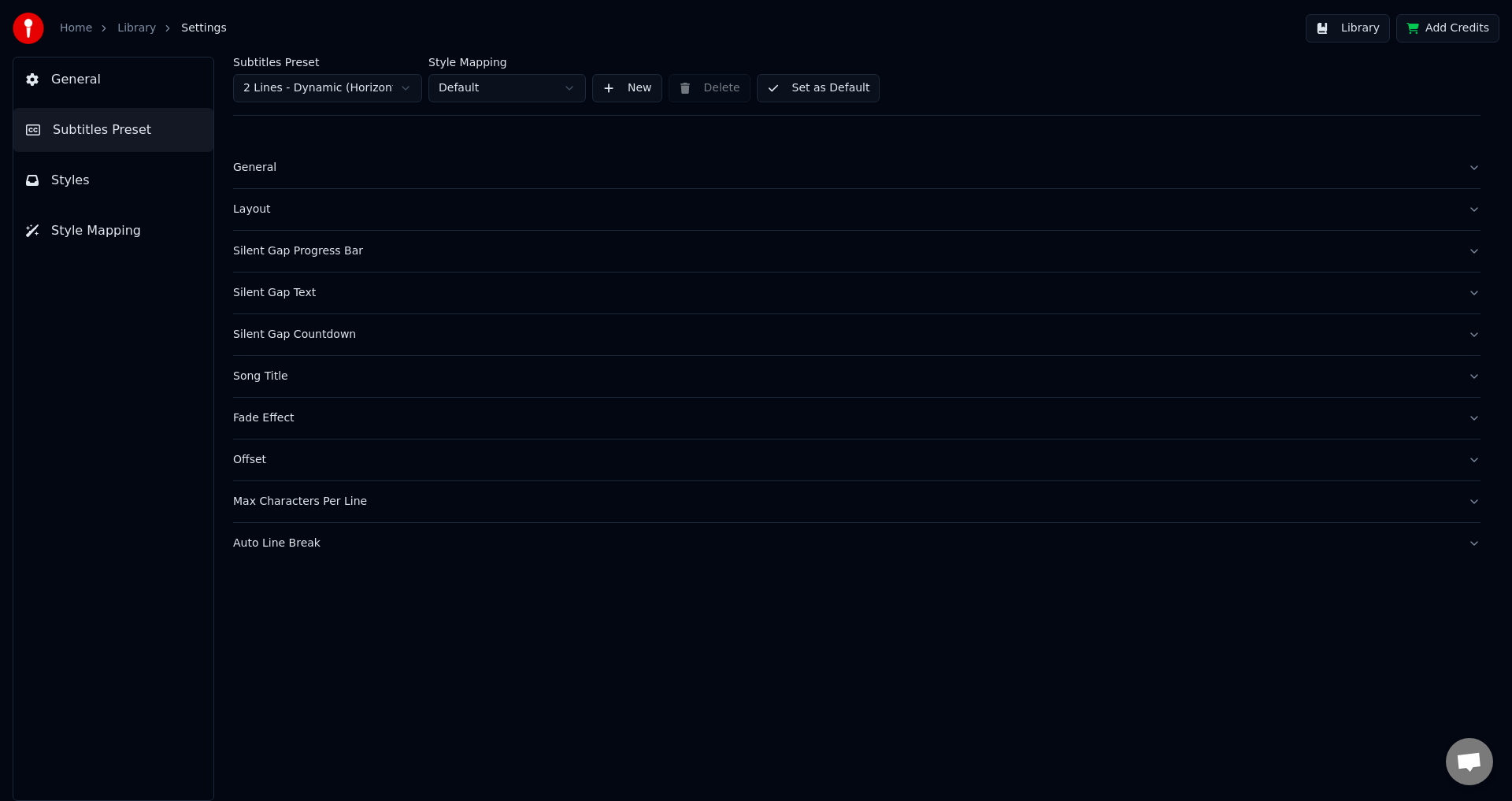
click at [327, 538] on div "Auto Line Break" at bounding box center [844, 542] width 1222 height 16
click at [421, 546] on div "Auto Line Break" at bounding box center [844, 542] width 1222 height 16
click at [791, 85] on button "Set as Default" at bounding box center [818, 88] width 123 height 28
click at [97, 75] on button "General" at bounding box center [113, 79] width 200 height 44
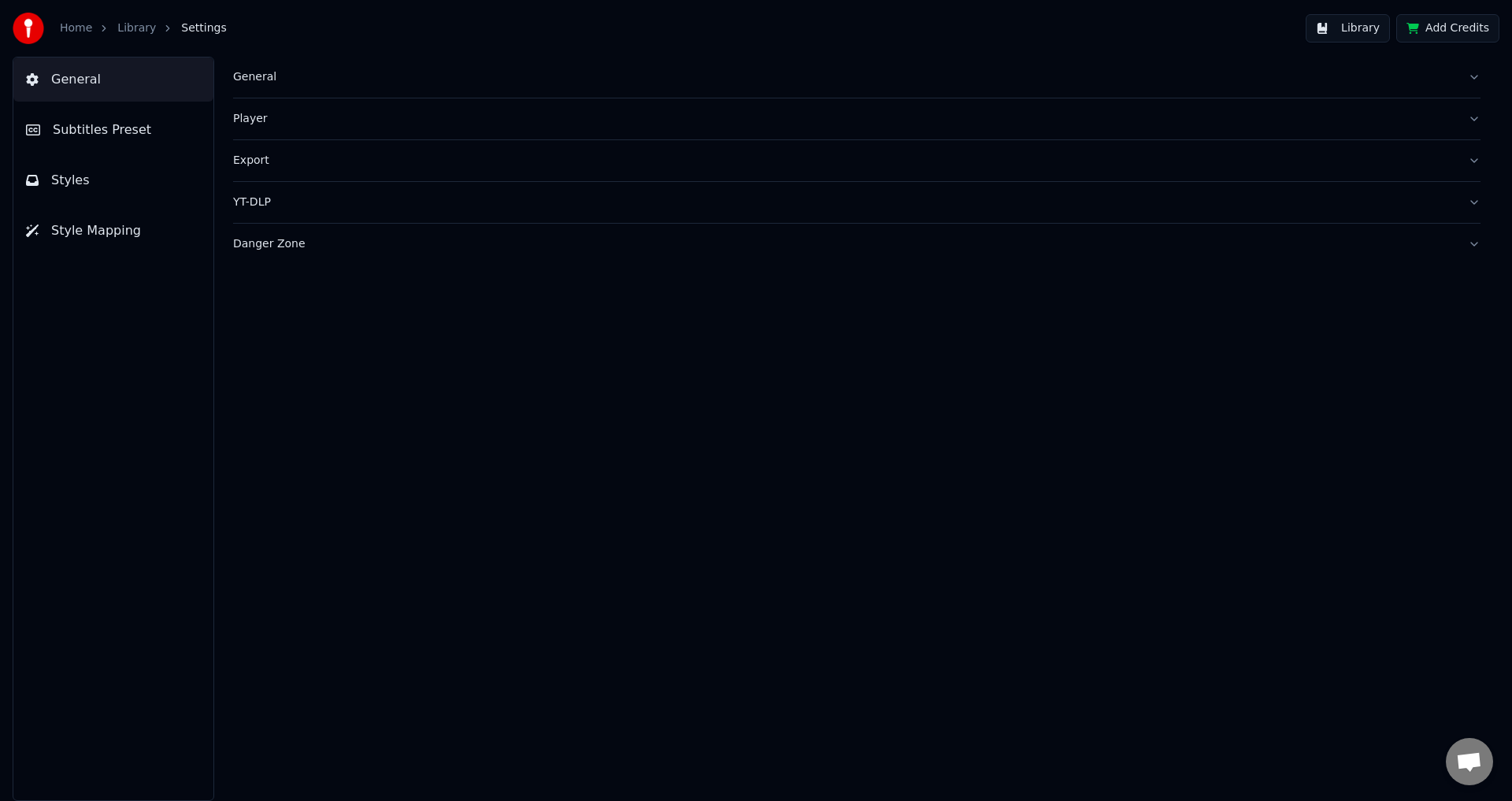
click at [125, 32] on link "Library" at bounding box center [136, 28] width 38 height 16
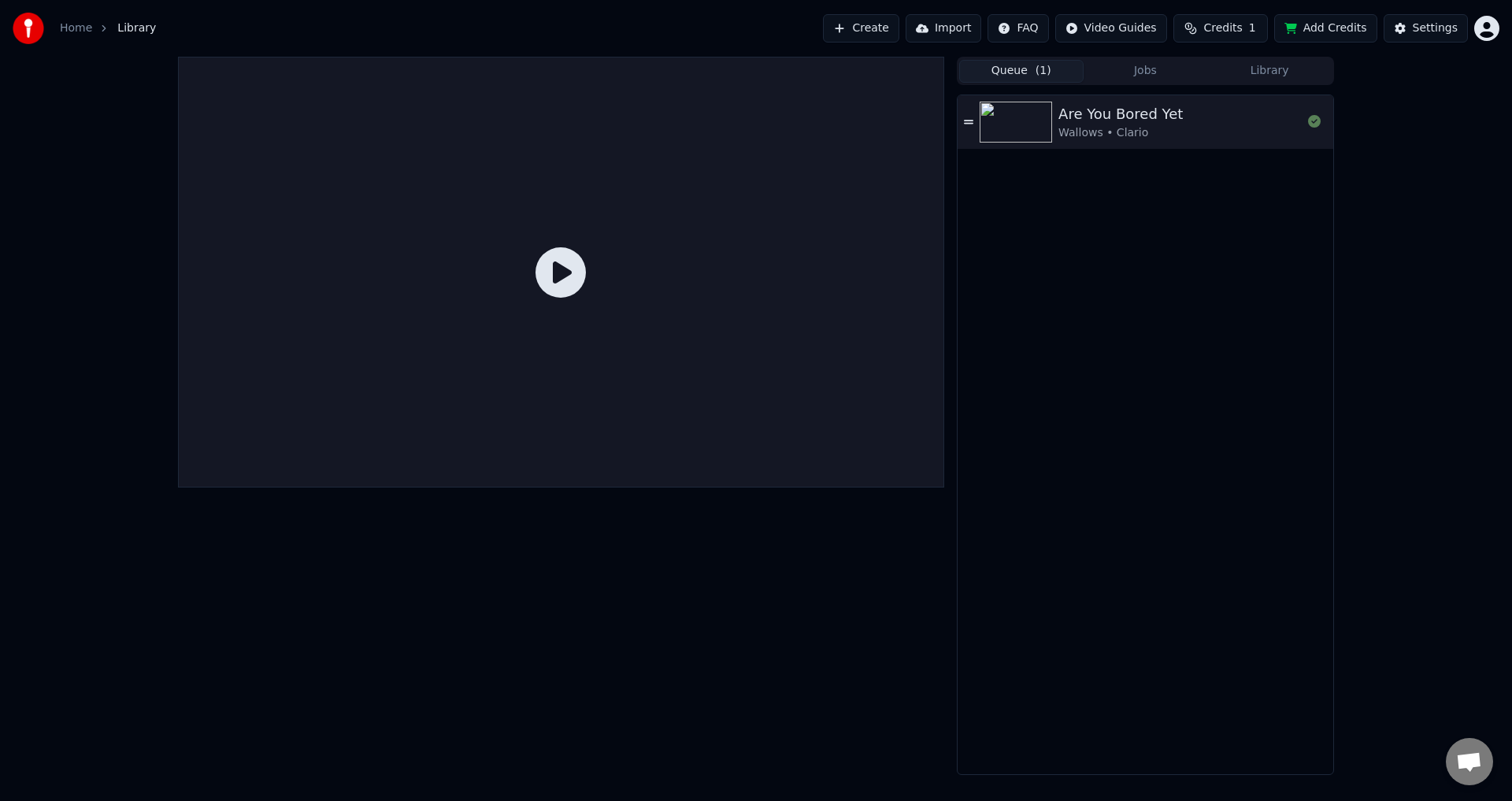
click at [601, 213] on div at bounding box center [561, 272] width 766 height 430
click at [997, 124] on img at bounding box center [1016, 122] width 73 height 41
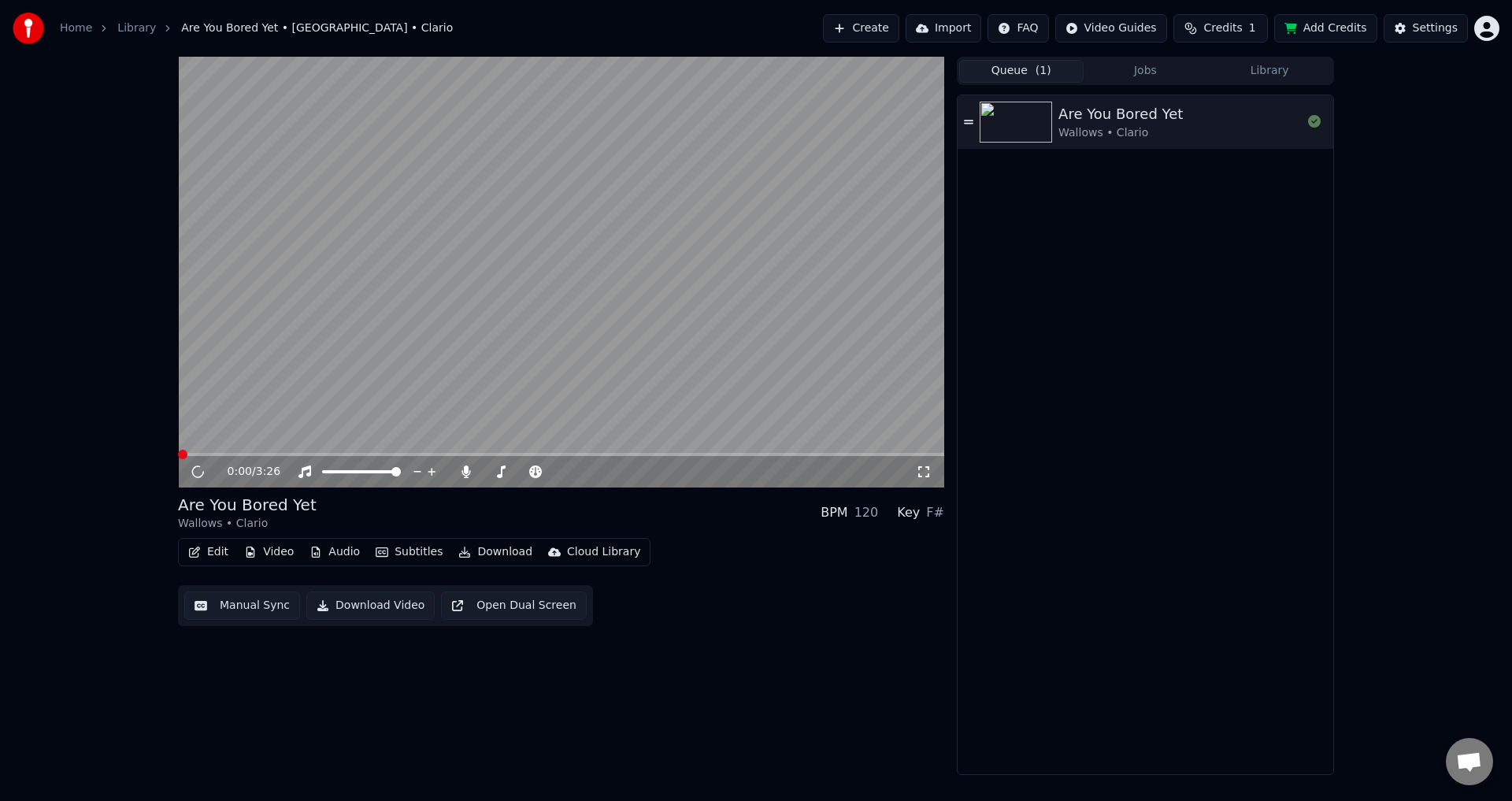
click at [528, 256] on video at bounding box center [561, 272] width 766 height 430
click at [478, 300] on video at bounding box center [561, 272] width 766 height 430
click at [423, 368] on video at bounding box center [561, 272] width 766 height 430
click at [219, 455] on span at bounding box center [561, 454] width 766 height 3
click at [260, 457] on div "0:11 / 3:26" at bounding box center [561, 471] width 766 height 32
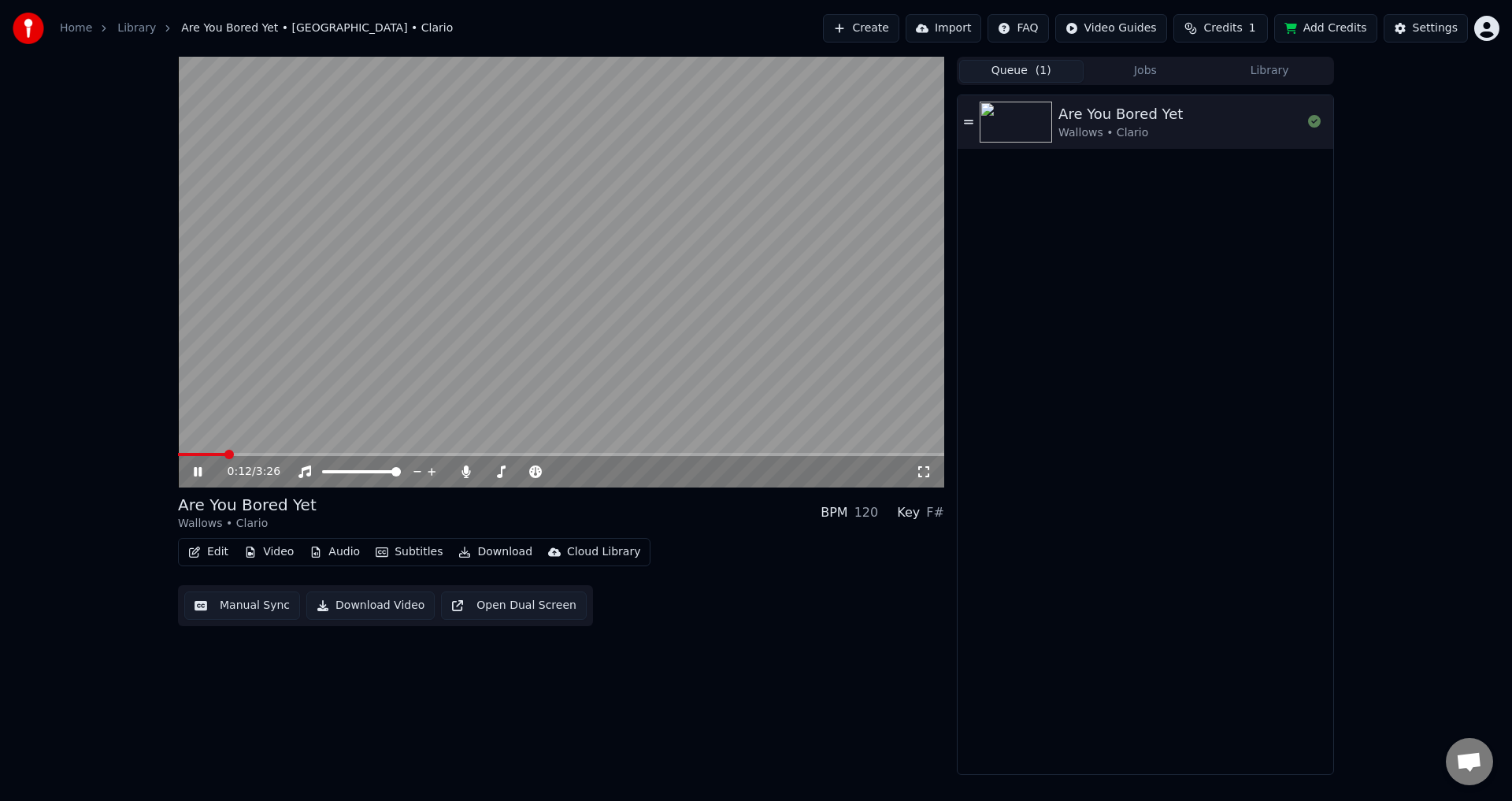
click at [270, 450] on video at bounding box center [561, 272] width 766 height 430
click at [266, 456] on span at bounding box center [561, 454] width 766 height 3
click at [309, 414] on video at bounding box center [561, 272] width 766 height 430
click at [303, 453] on span at bounding box center [561, 454] width 766 height 3
click at [321, 452] on video at bounding box center [561, 272] width 766 height 430
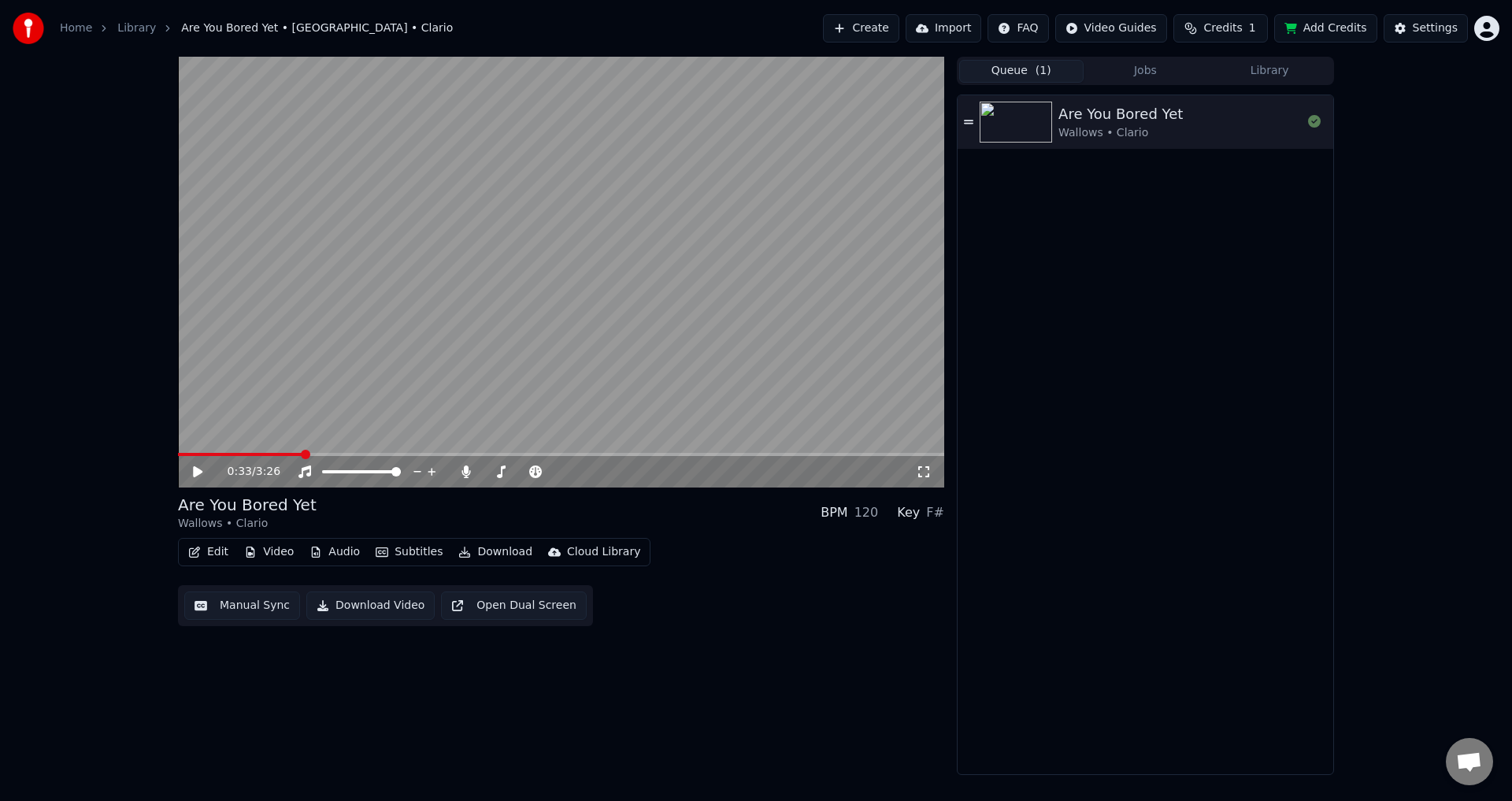
click at [334, 456] on span at bounding box center [561, 454] width 766 height 3
click at [338, 429] on video at bounding box center [561, 272] width 766 height 430
click at [733, 585] on div "Edit Video Audio Subtitles Download Cloud Library Manual Sync Download Video Op…" at bounding box center [561, 582] width 766 height 88
click at [223, 549] on button "Edit" at bounding box center [208, 552] width 52 height 22
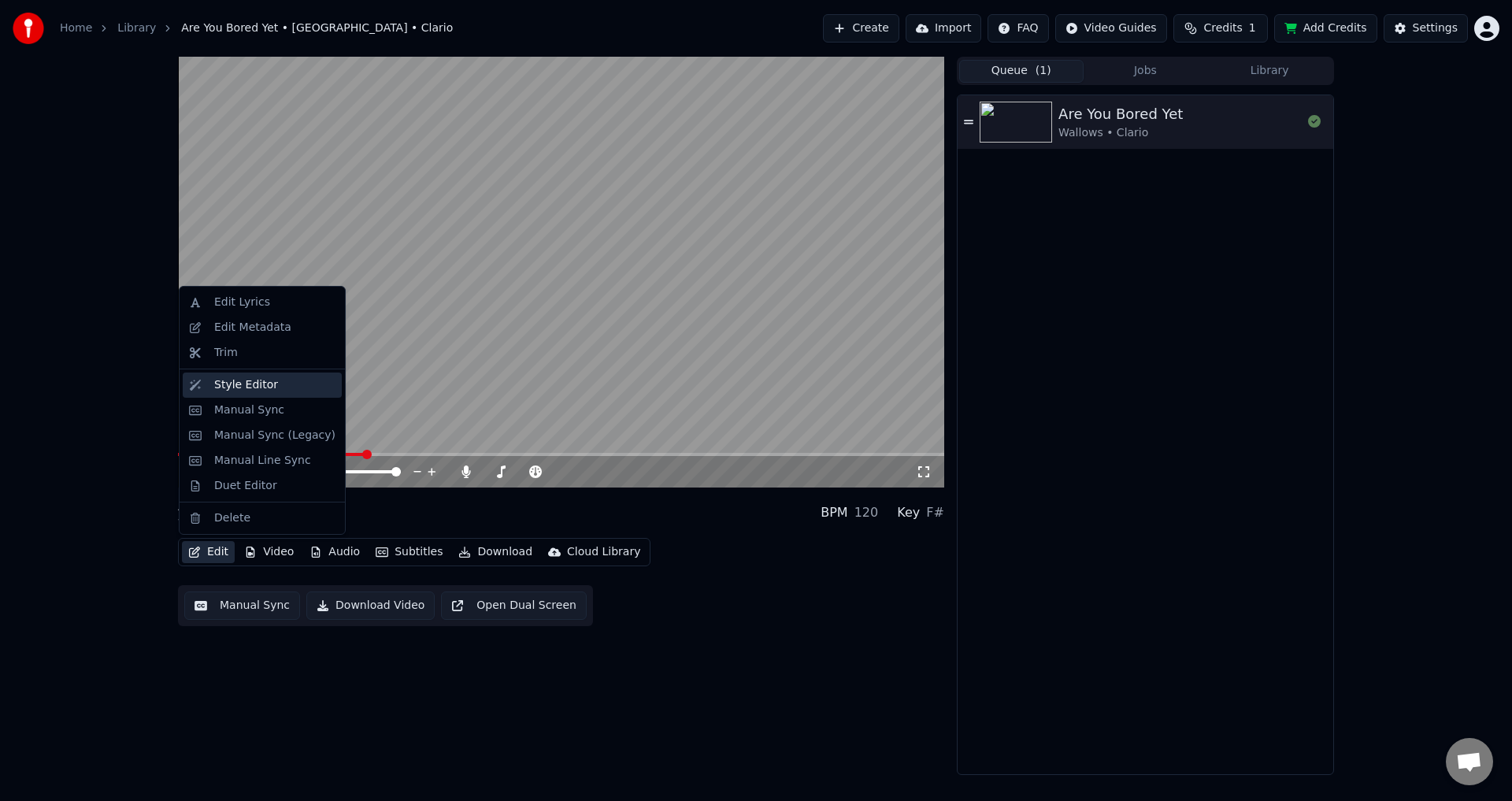
click at [232, 395] on div "Style Editor" at bounding box center [262, 385] width 159 height 25
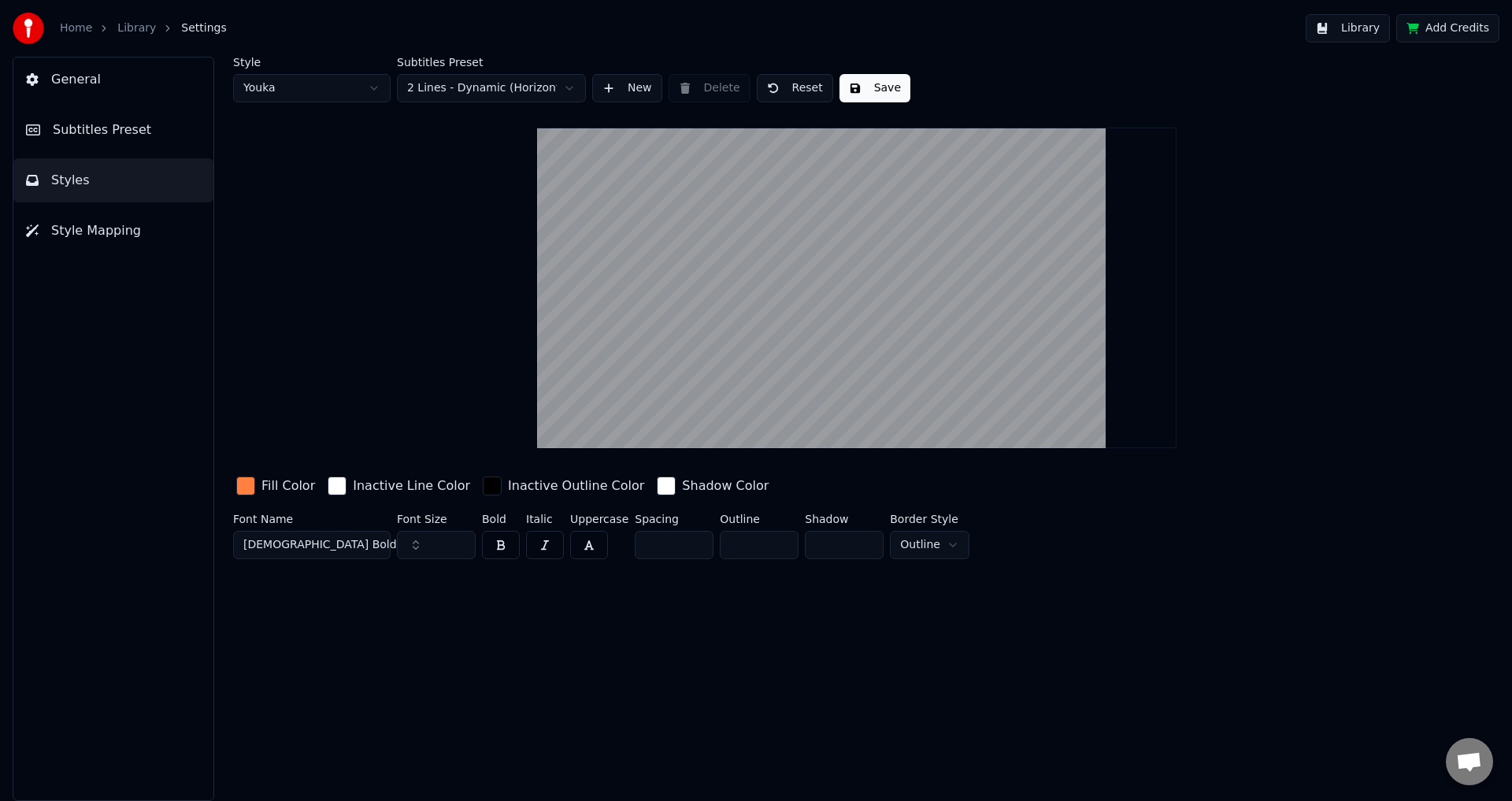
click at [135, 138] on span "Subtitles Preset" at bounding box center [101, 130] width 98 height 19
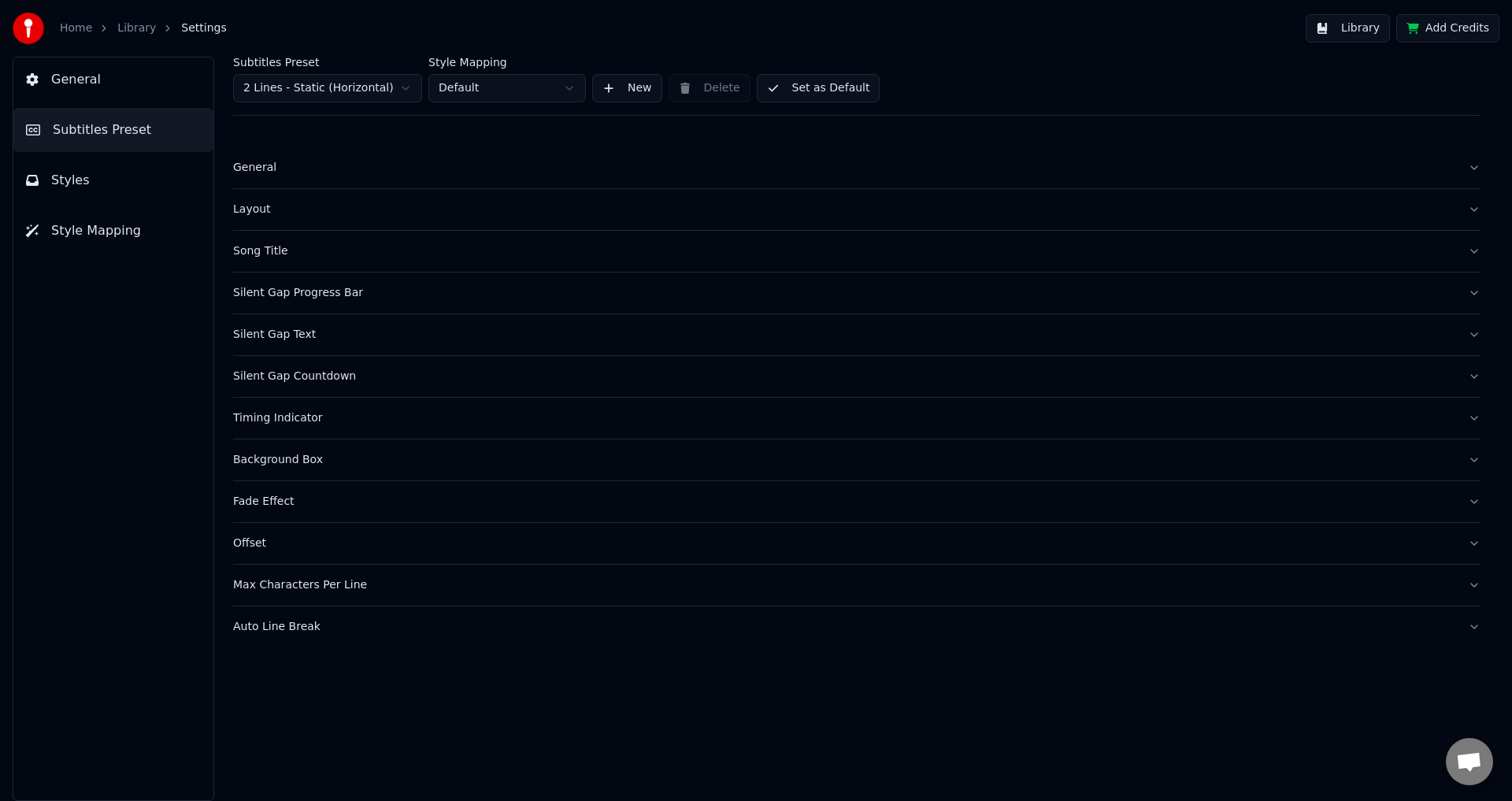
click at [256, 171] on div "General" at bounding box center [844, 167] width 1222 height 16
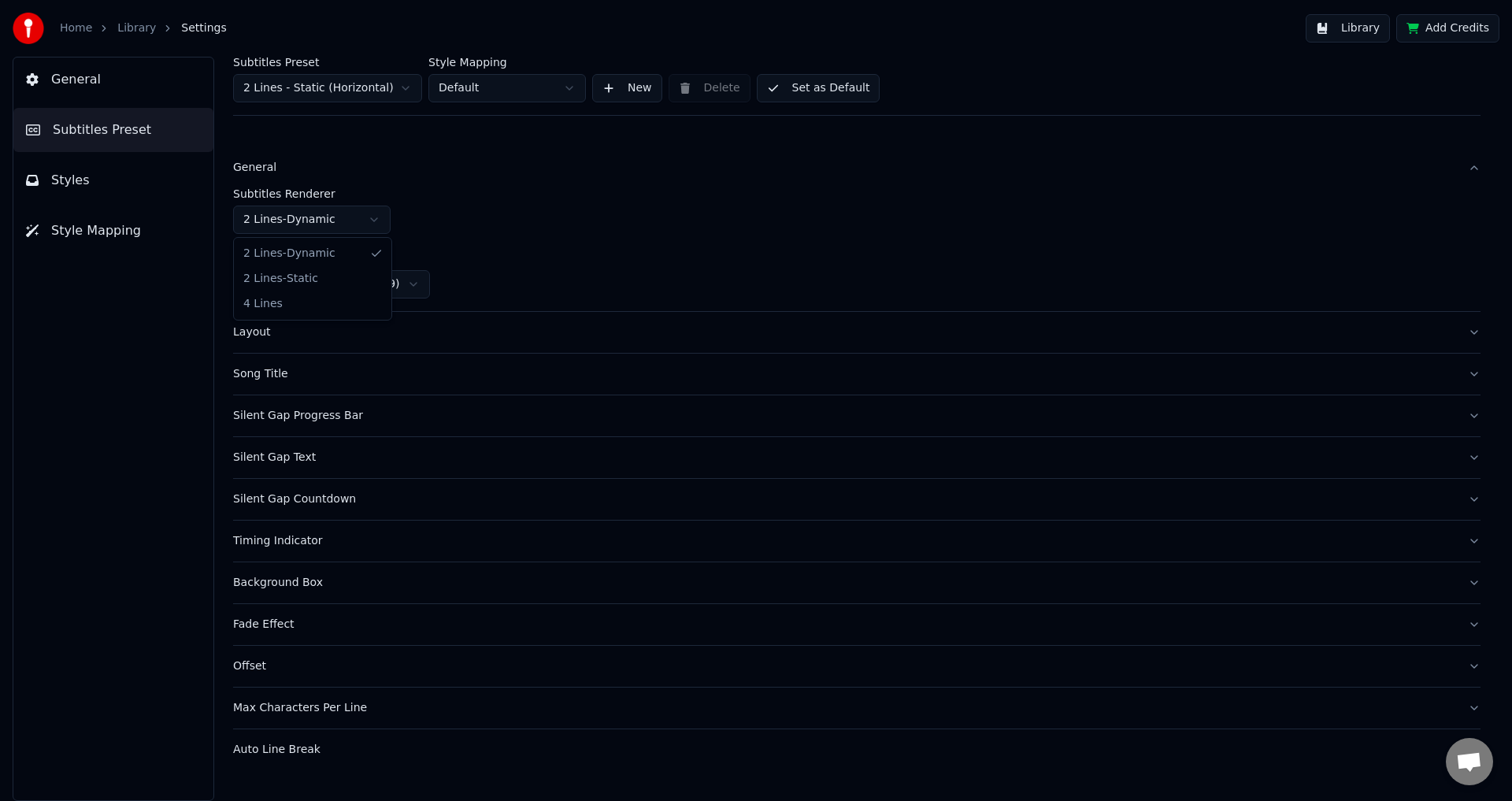
click at [293, 218] on html "Home Library Settings Library Add Credits General Subtitles Preset Styles Style…" at bounding box center [756, 400] width 1512 height 801
click at [292, 218] on html "Home Library Settings Library Add Credits General Subtitles Preset Styles Style…" at bounding box center [756, 400] width 1512 height 801
click at [296, 338] on div "Layout" at bounding box center [844, 331] width 1222 height 16
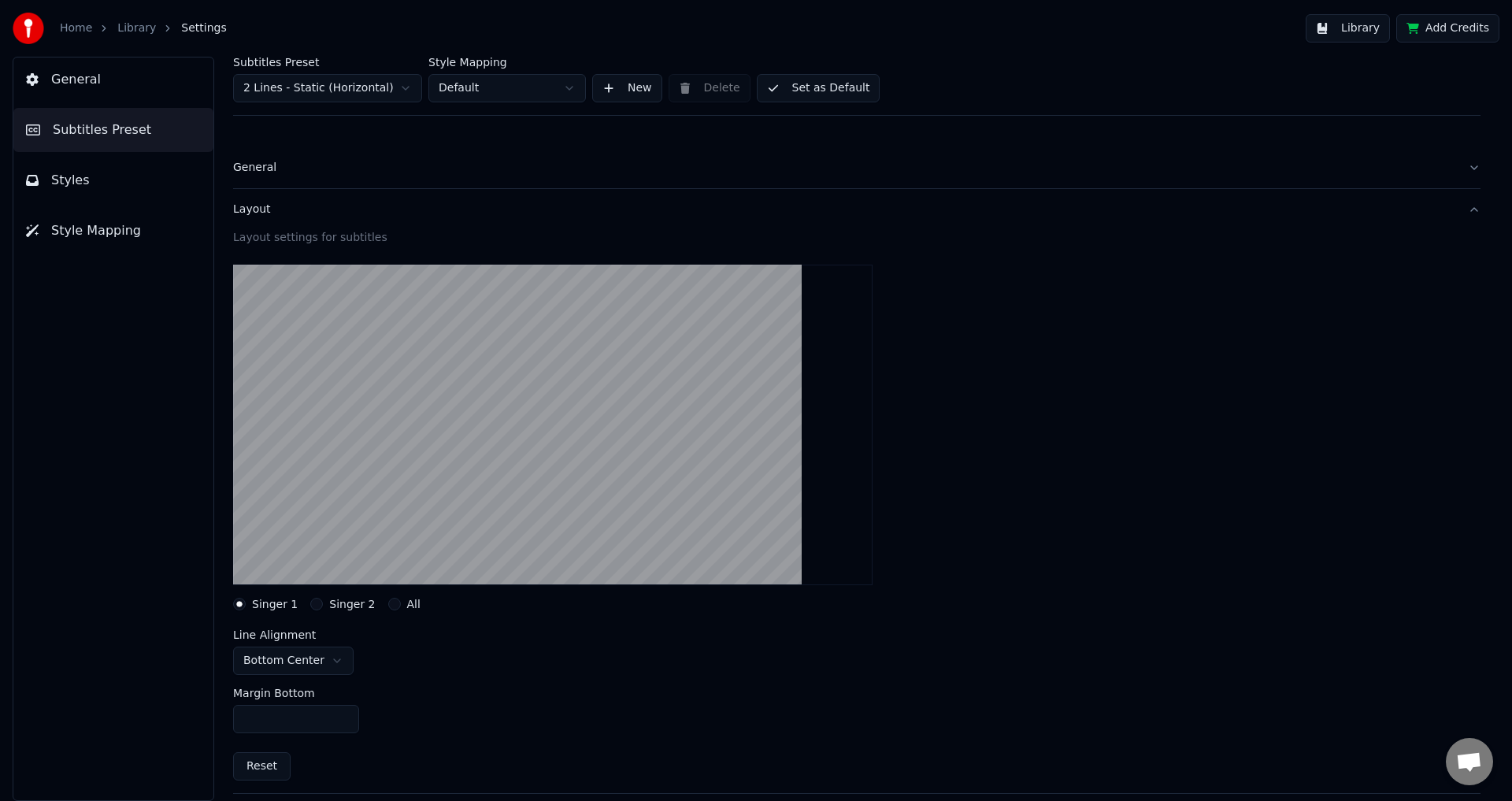
scroll to position [78, 0]
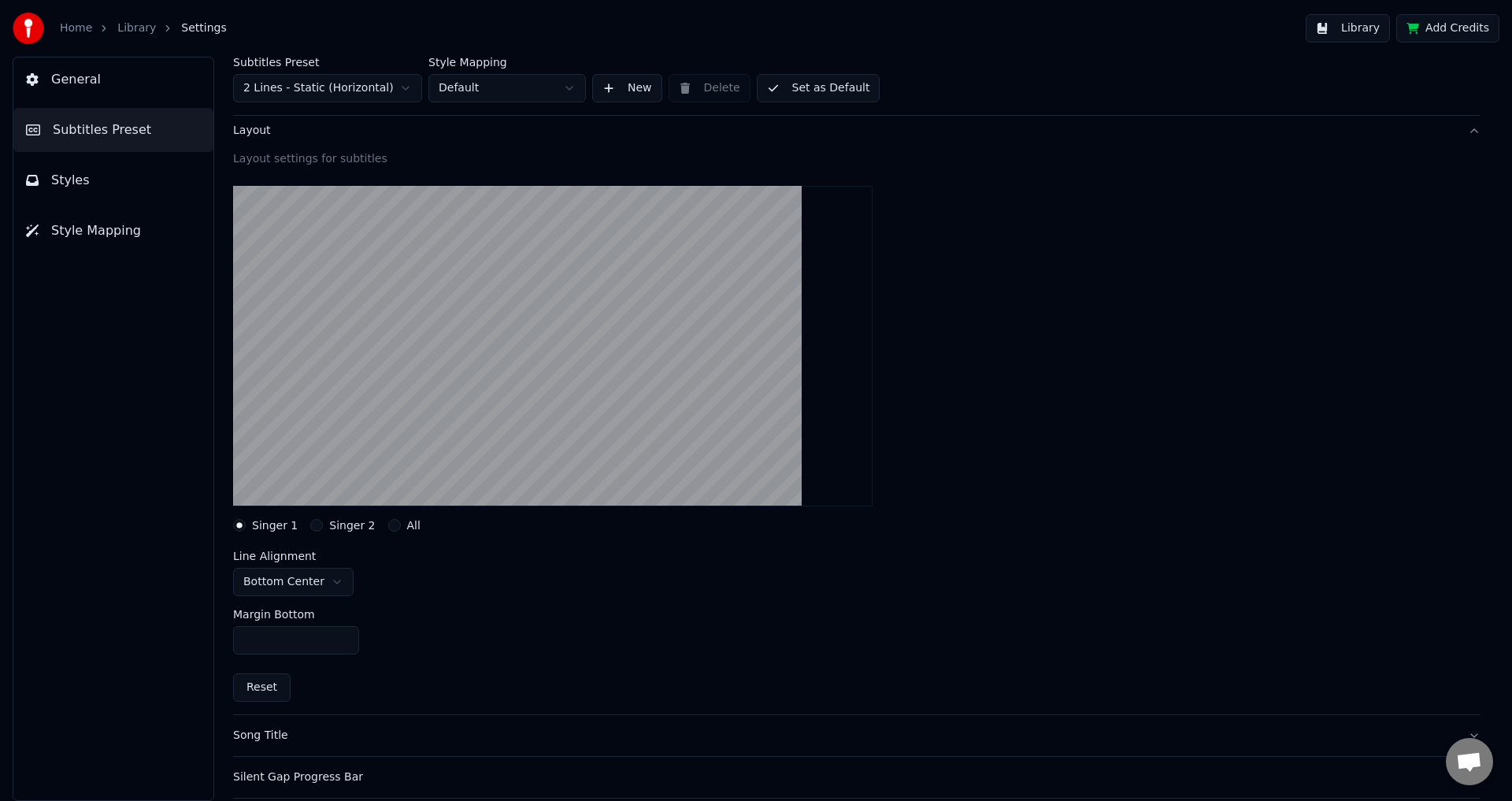
click at [329, 522] on label "Singer 2" at bounding box center [351, 526] width 46 height 11
click at [323, 522] on button "Singer 2" at bounding box center [316, 525] width 12 height 12
click at [375, 527] on div "Singer 1 Singer 2 All" at bounding box center [857, 525] width 1248 height 12
click at [389, 527] on button "All" at bounding box center [394, 525] width 12 height 12
click at [284, 521] on label "Singer 1" at bounding box center [275, 526] width 46 height 11
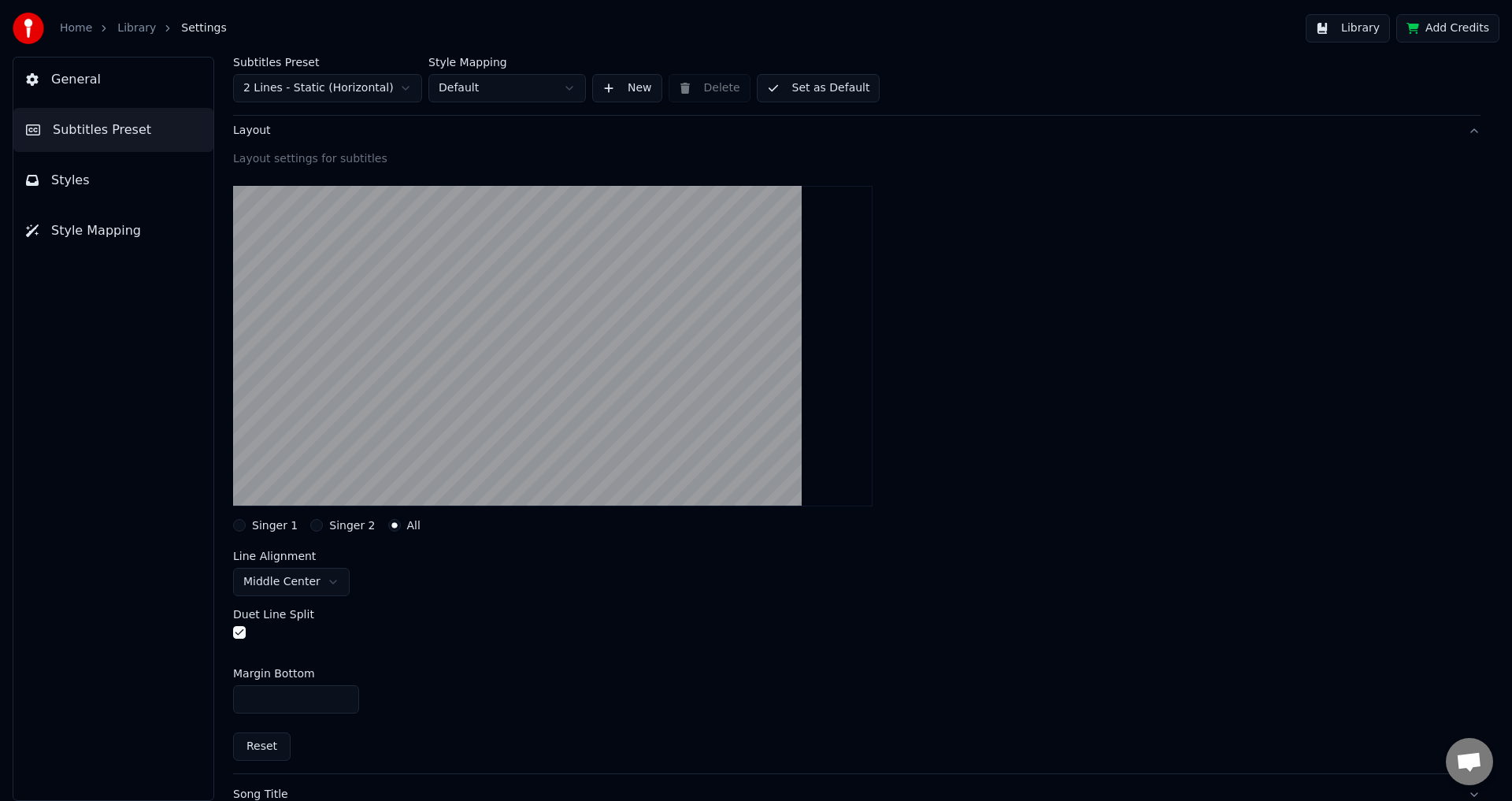
click at [246, 521] on button "Singer 1" at bounding box center [239, 525] width 12 height 12
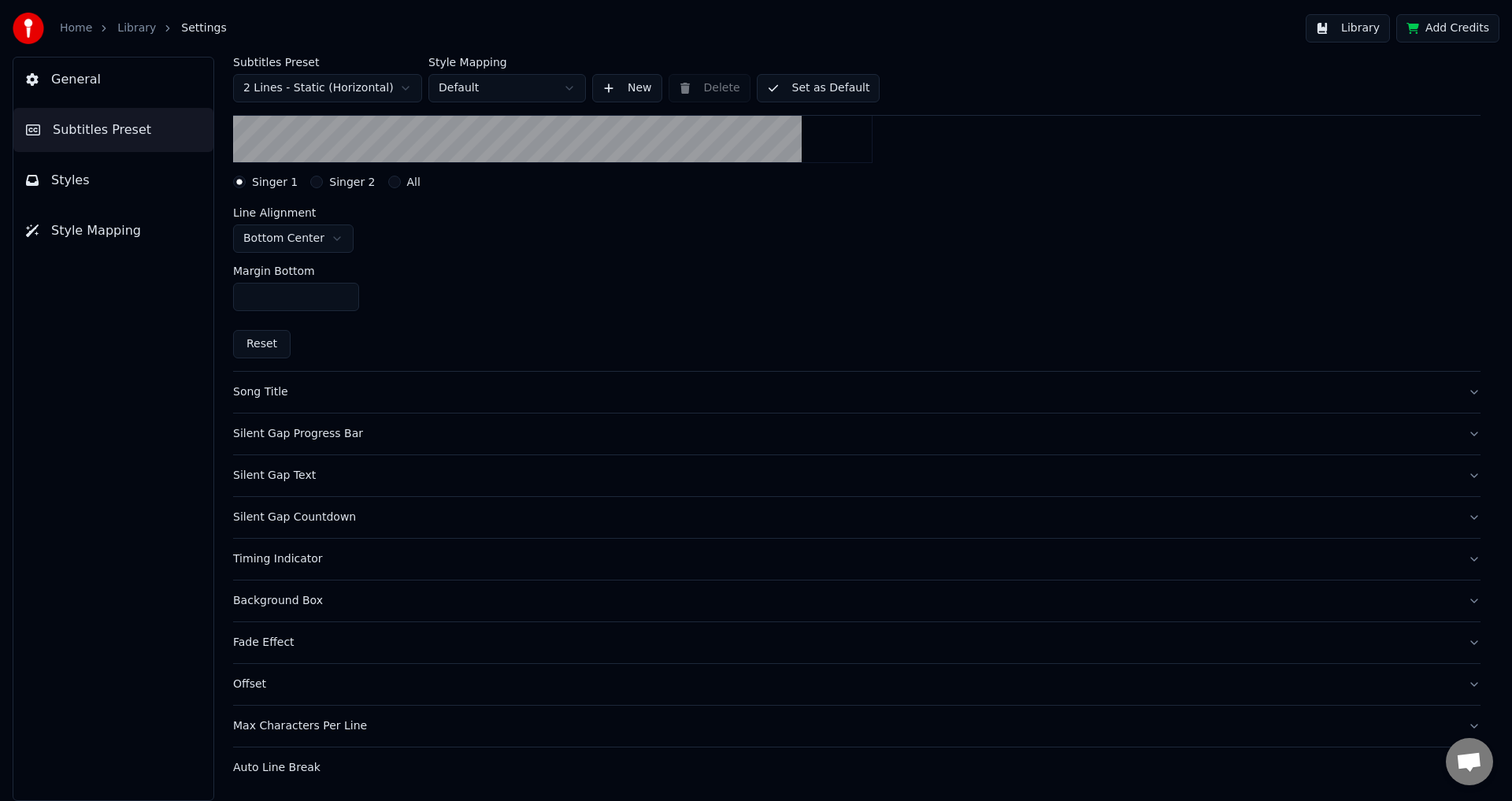
click at [383, 696] on button "Offset" at bounding box center [857, 684] width 1248 height 41
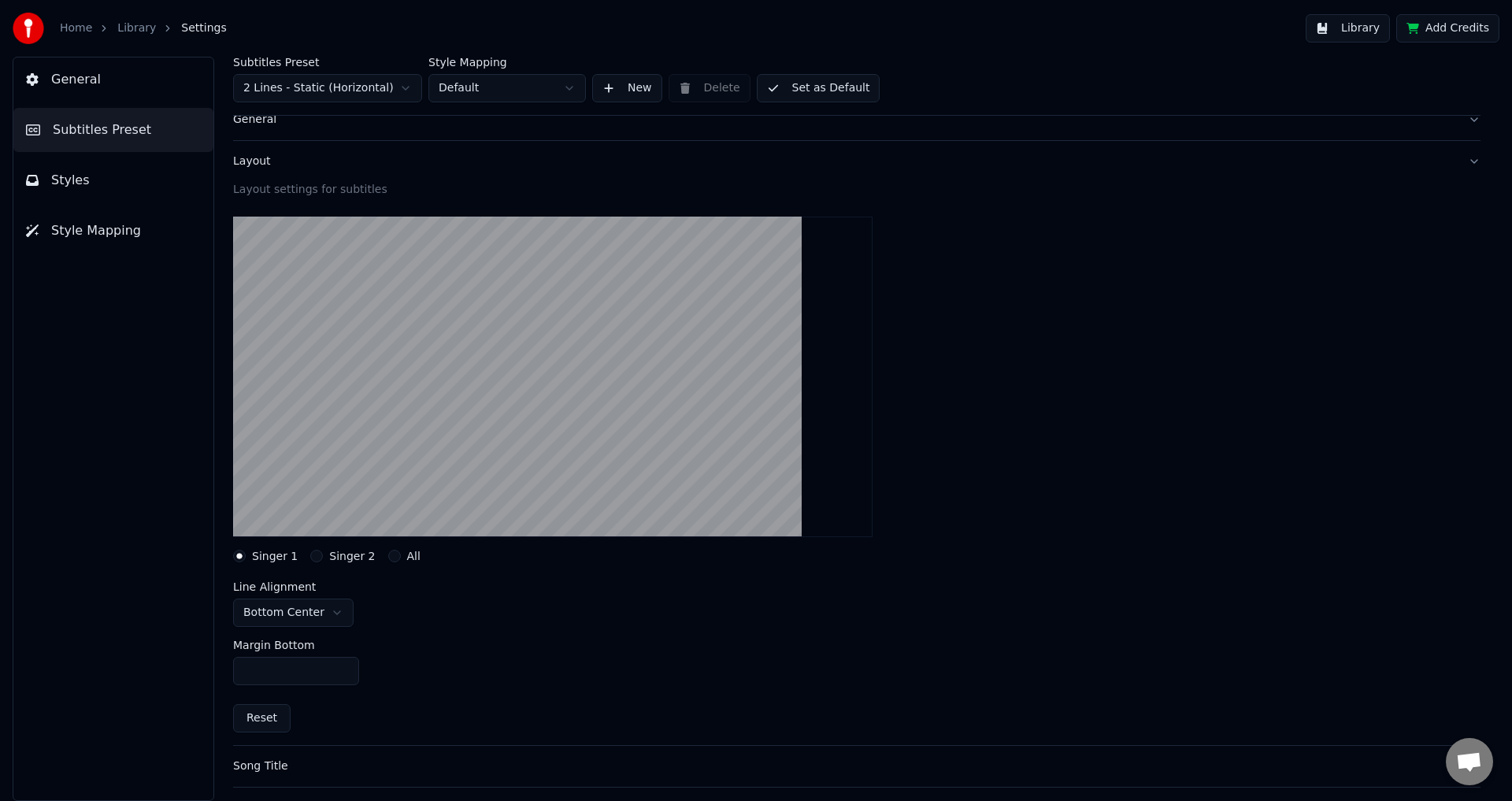
scroll to position [45, 0]
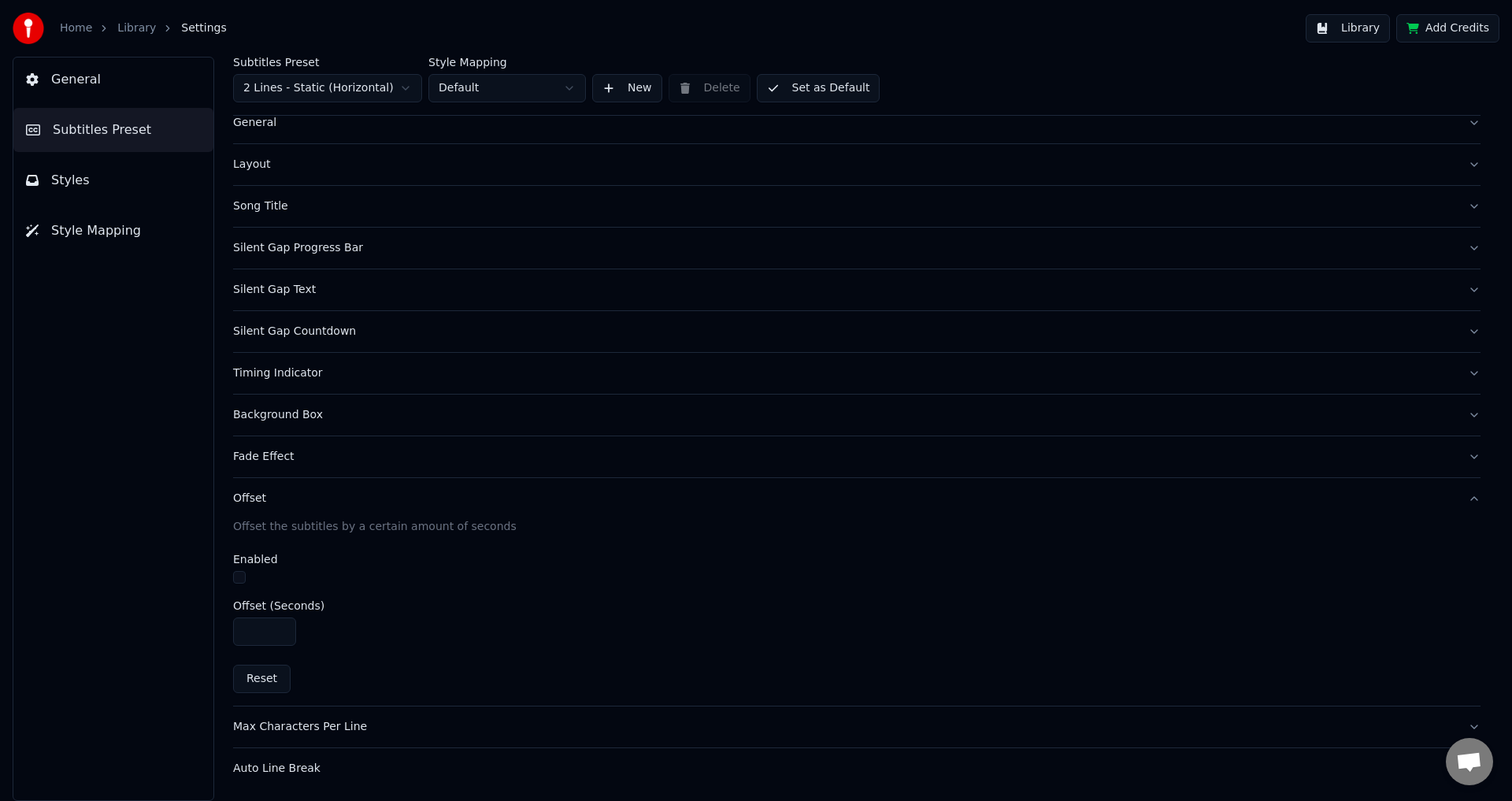
click at [108, 238] on span "Style Mapping" at bounding box center [96, 231] width 90 height 19
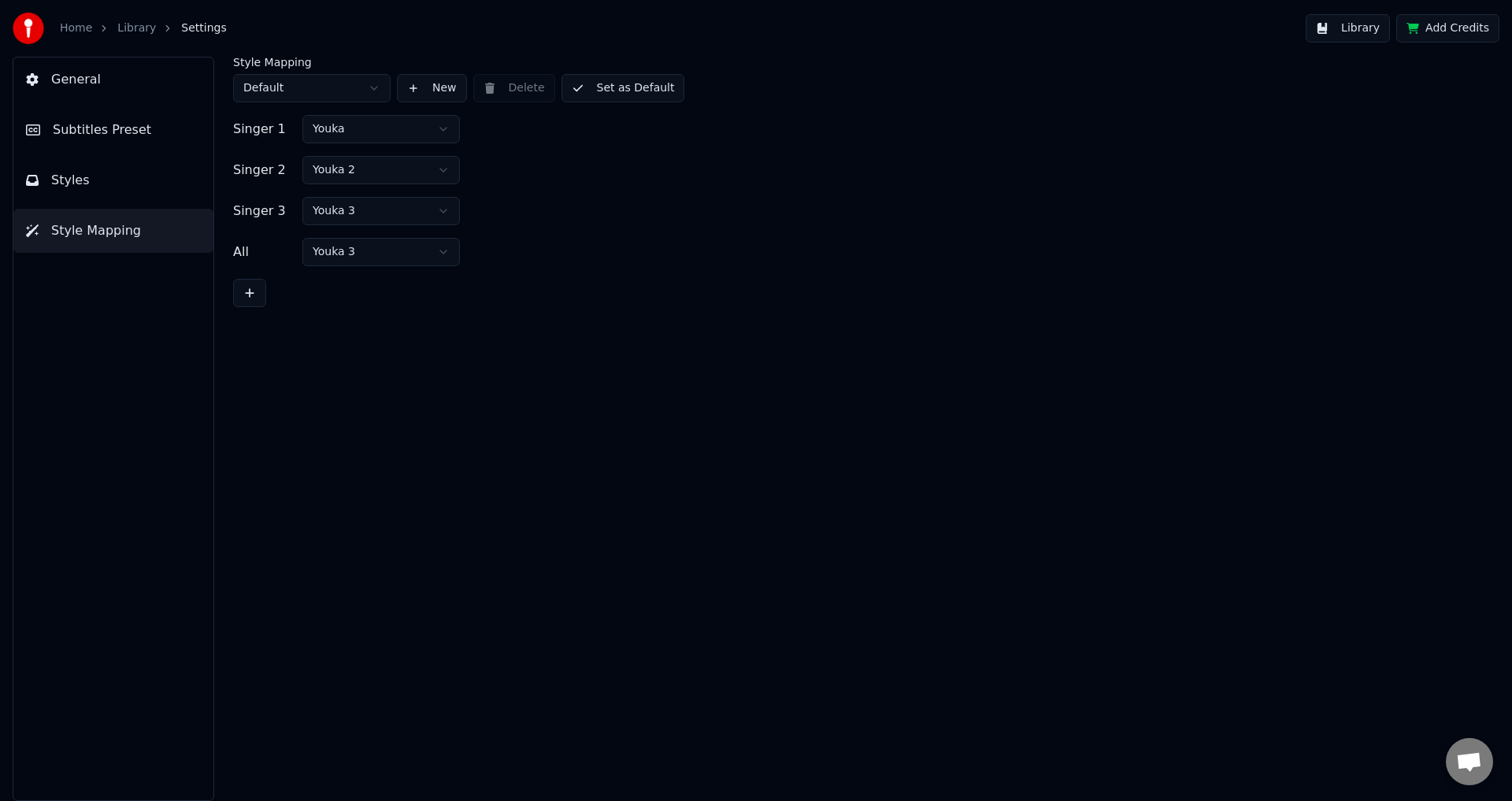
click at [108, 188] on button "Styles" at bounding box center [113, 179] width 200 height 44
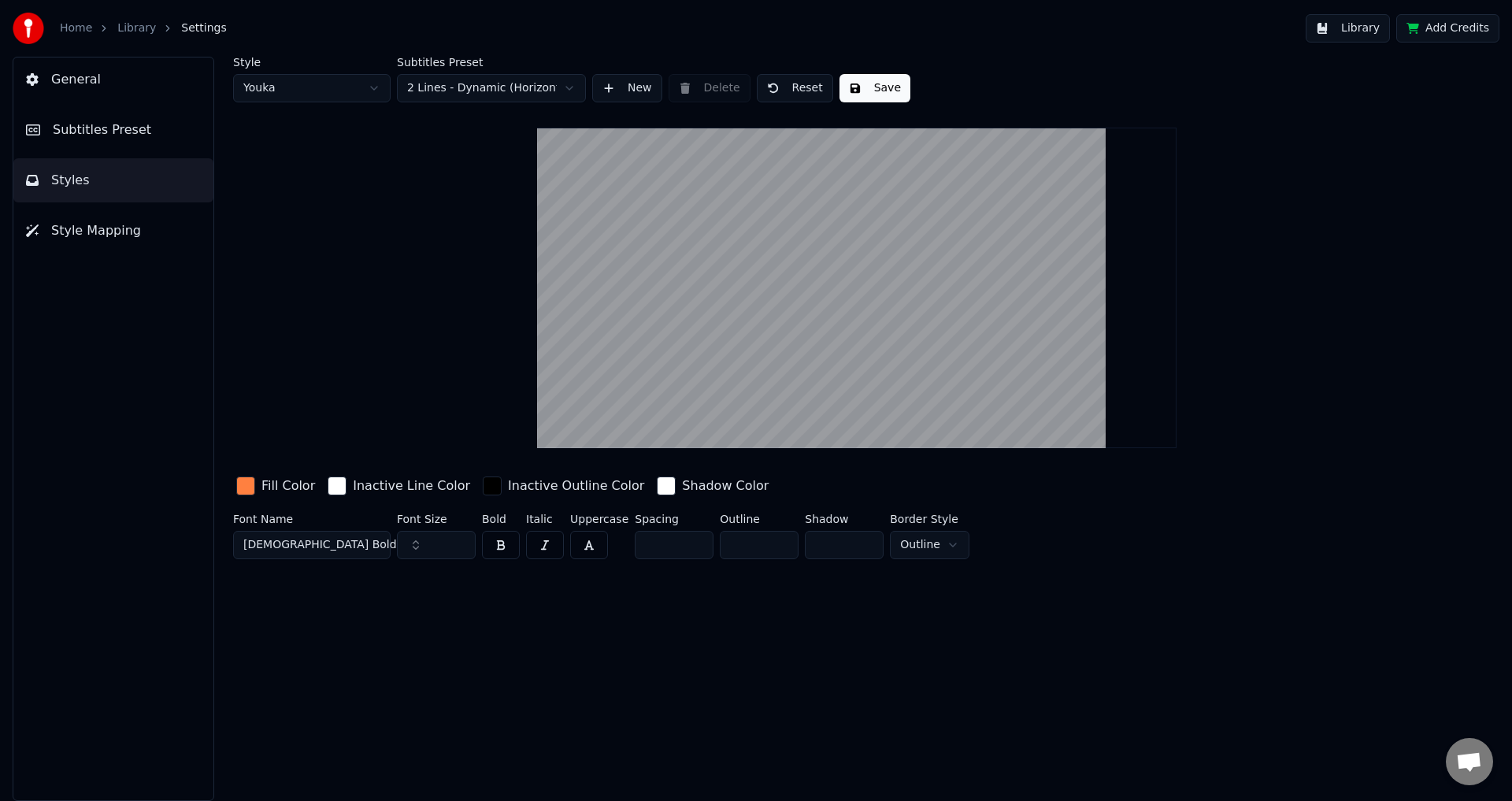
click at [88, 117] on button "Subtitles Preset" at bounding box center [113, 130] width 200 height 44
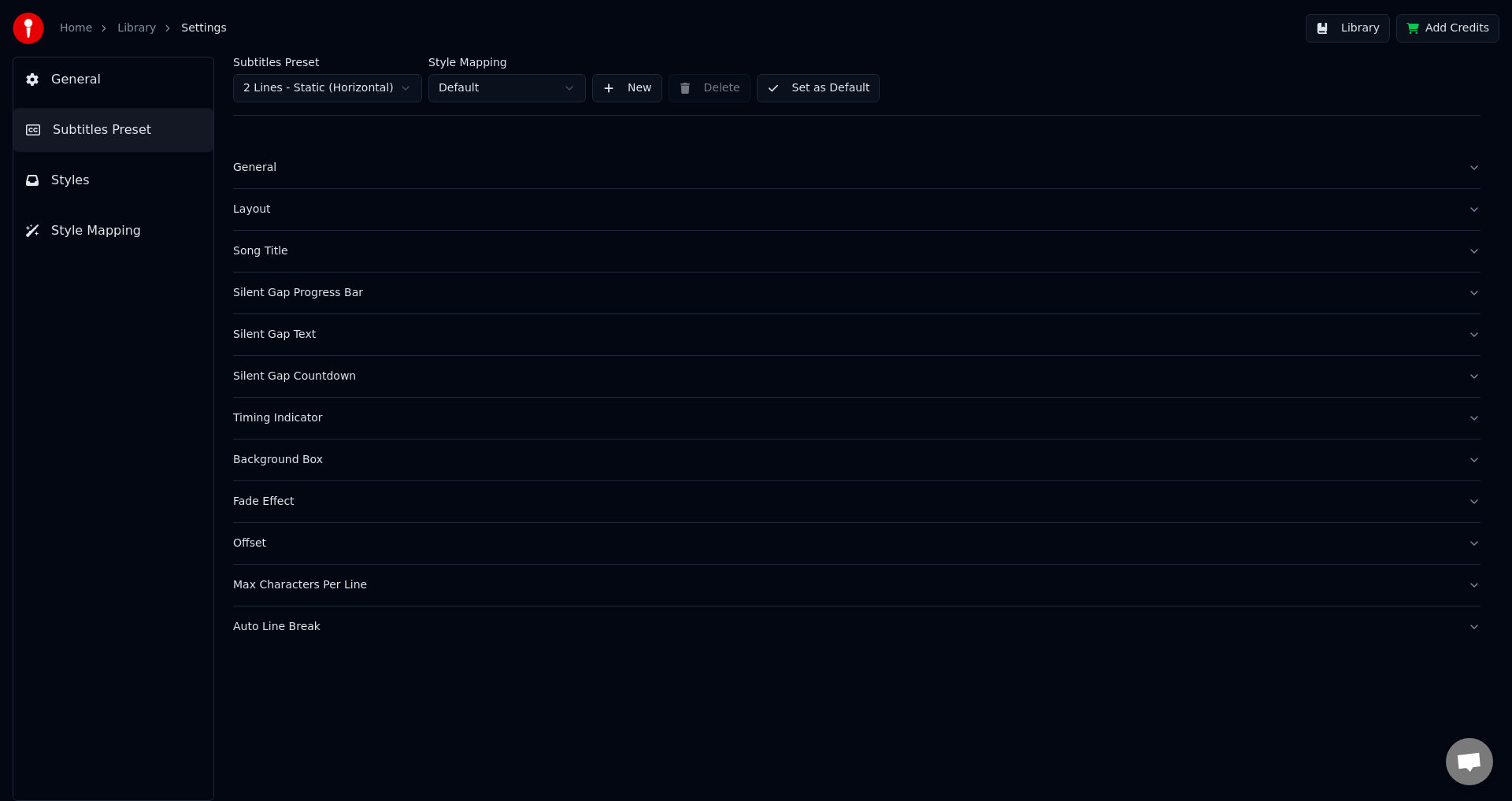
click at [239, 148] on button "General" at bounding box center [857, 168] width 1248 height 41
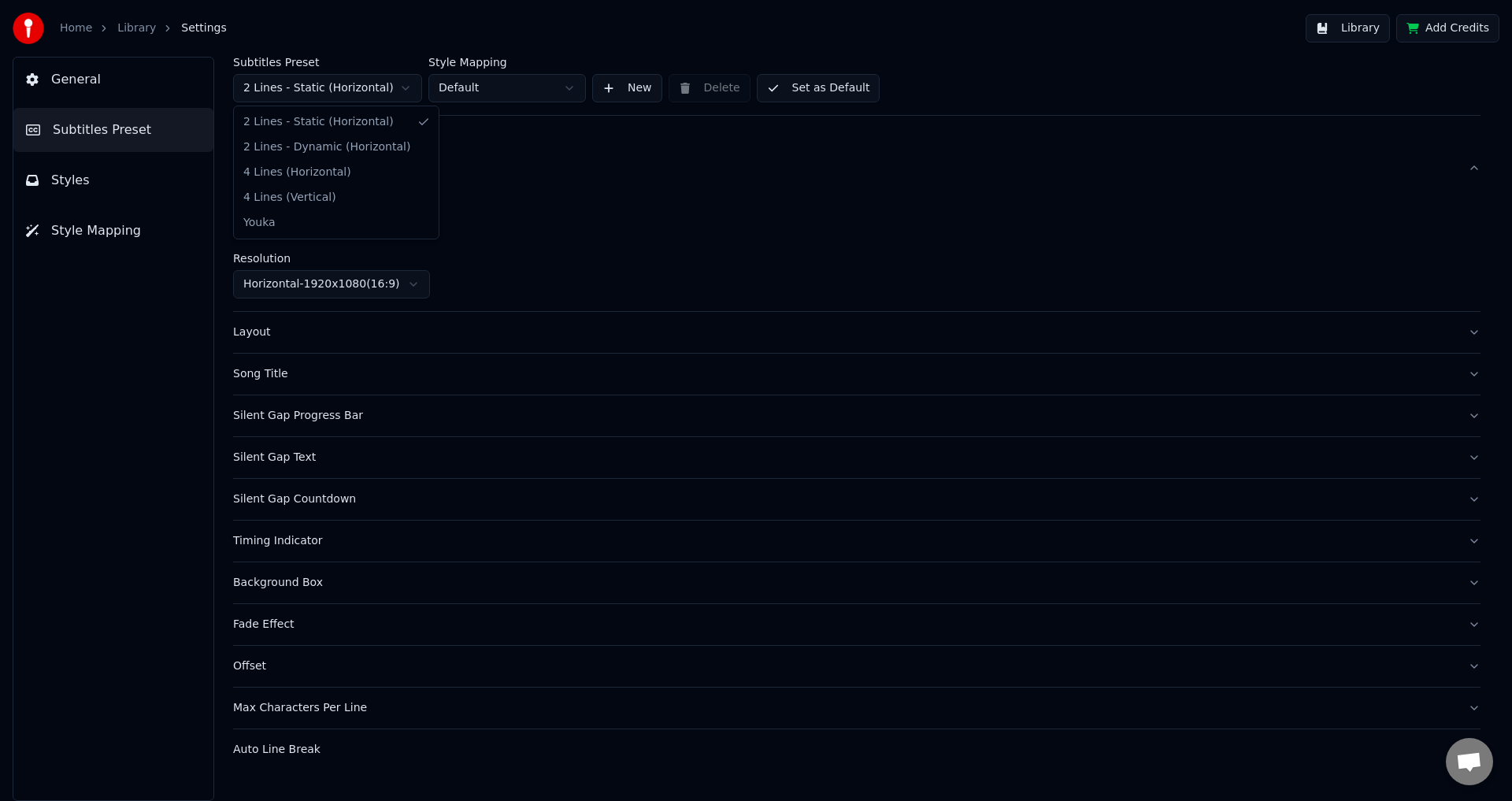
click at [381, 77] on html "Home Library Settings Library Add Credits General Subtitles Preset Styles Style…" at bounding box center [756, 400] width 1512 height 801
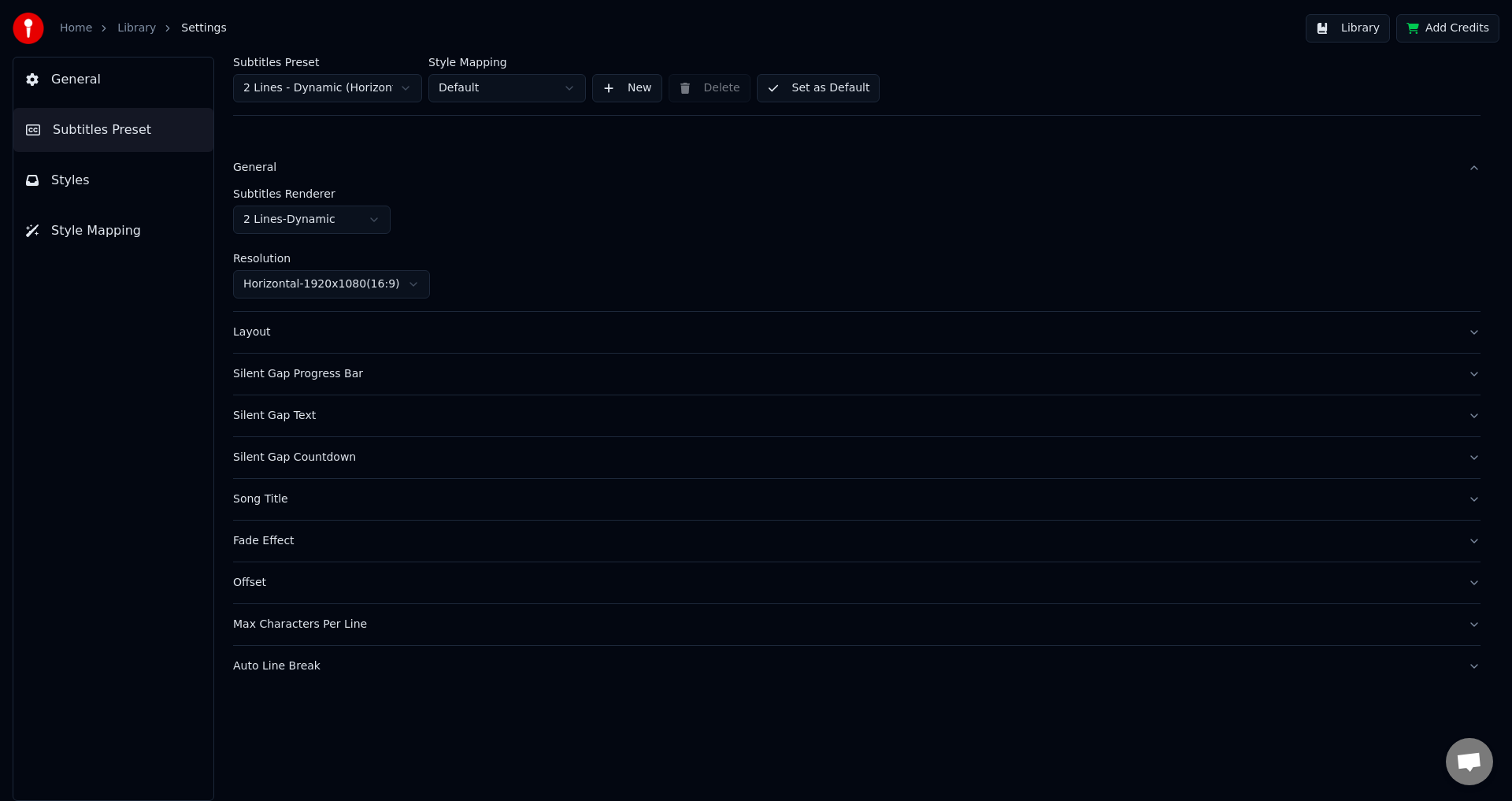
click at [349, 199] on div "Subtitles Renderer 2 Lines - Dynamic" at bounding box center [857, 211] width 1248 height 46
click at [357, 216] on html "Home Library Settings Library Add Credits General Subtitles Preset Styles Style…" at bounding box center [756, 400] width 1512 height 801
click at [358, 223] on html "Home Library Settings Library Add Credits General Subtitles Preset Styles Style…" at bounding box center [756, 400] width 1512 height 801
click at [362, 286] on html "Home Library Settings Library Add Credits General Subtitles Preset Styles Style…" at bounding box center [756, 400] width 1512 height 801
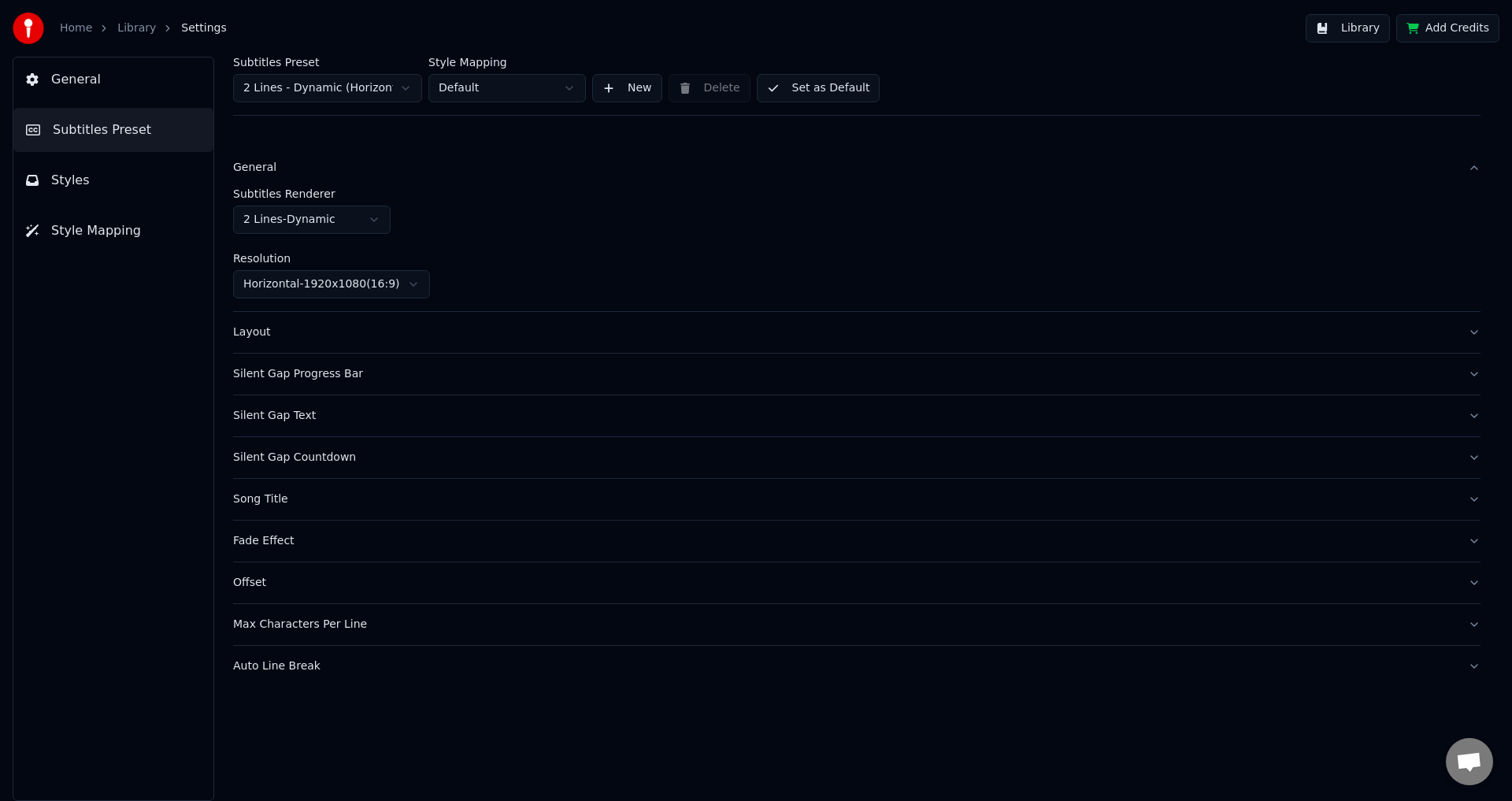
click at [370, 327] on div "Layout" at bounding box center [844, 331] width 1222 height 16
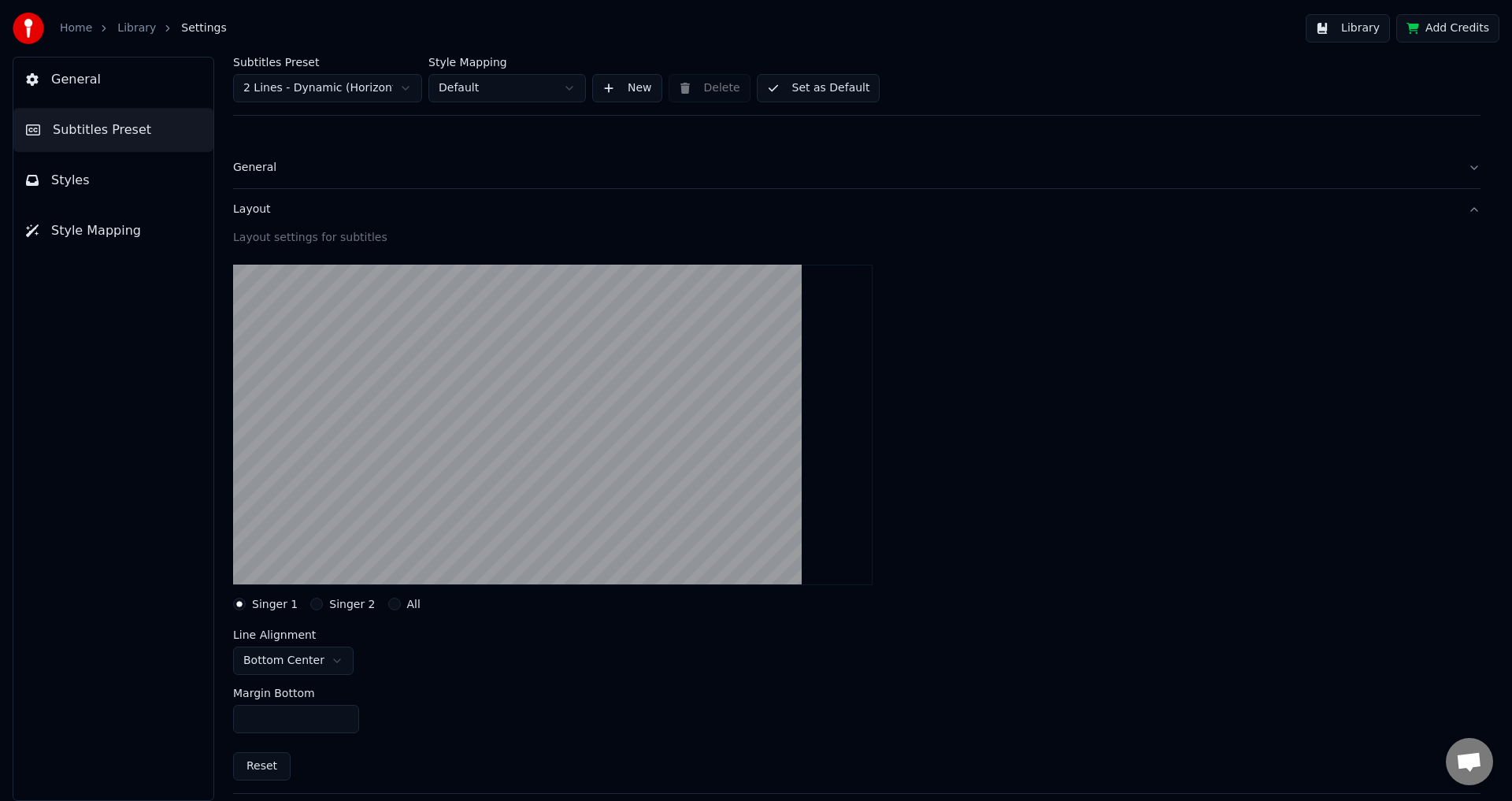
scroll to position [78, 0]
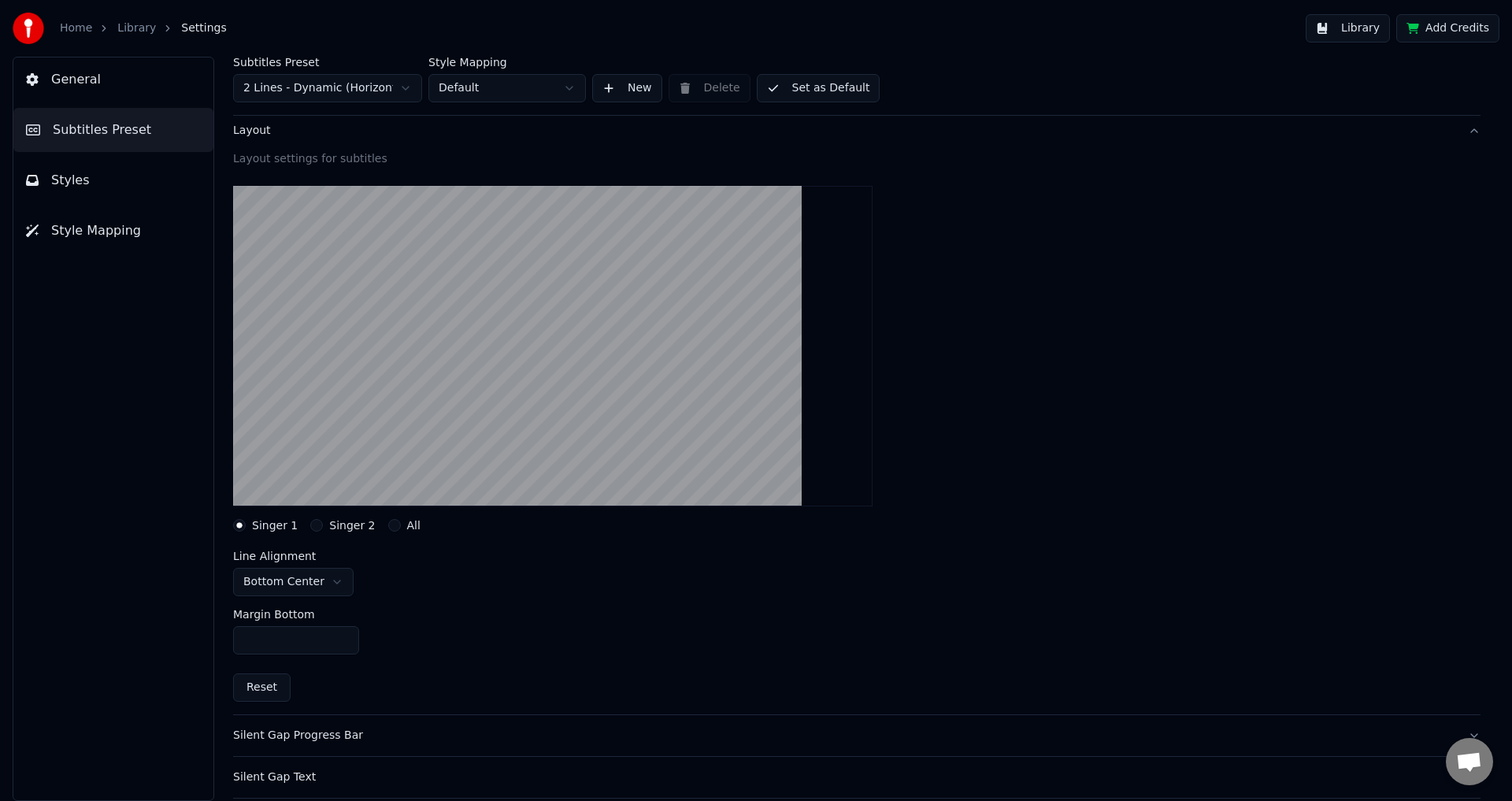
click at [299, 575] on html "Home Library Settings Library Add Credits General Subtitles Preset Styles Style…" at bounding box center [756, 400] width 1512 height 801
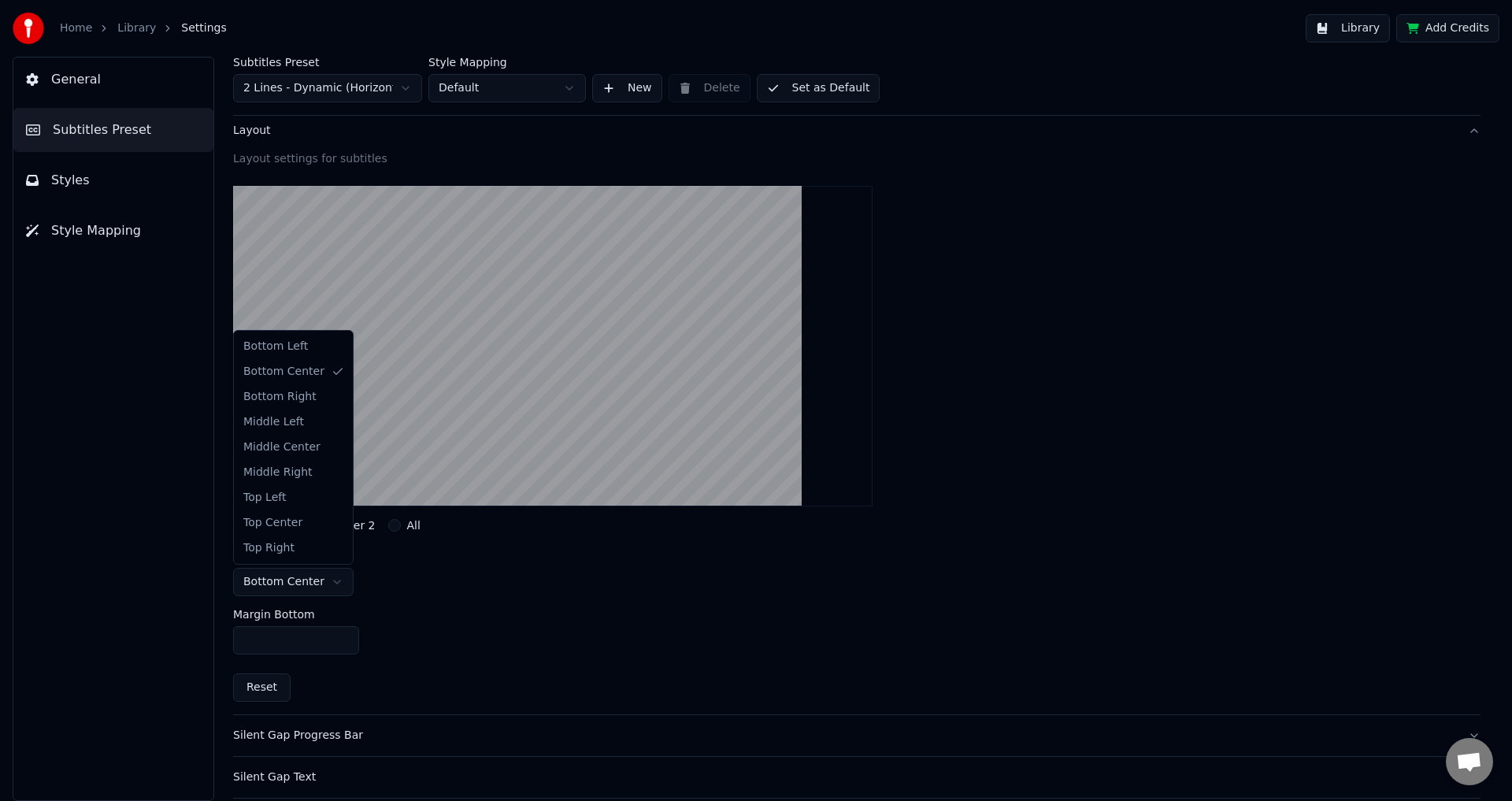
click at [302, 582] on html "Home Library Settings Library Add Credits General Subtitles Preset Styles Style…" at bounding box center [756, 400] width 1512 height 801
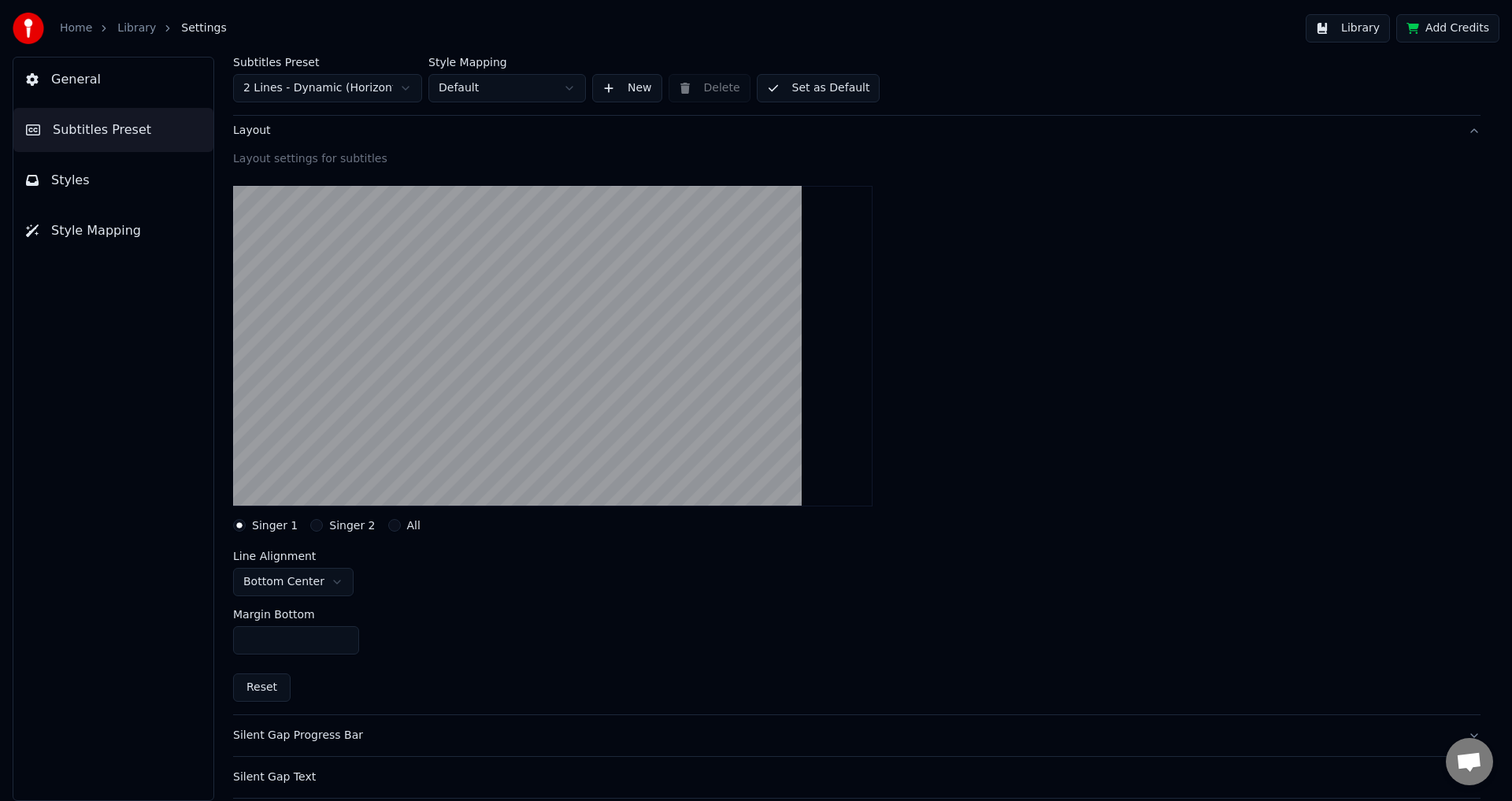
drag, startPoint x: 292, startPoint y: 644, endPoint x: 225, endPoint y: 635, distance: 67.6
click at [229, 632] on div "Subtitles Preset 2 Lines - Dynamic (Horizontal) Style Mapping Default New Delet…" at bounding box center [856, 429] width 1310 height 744
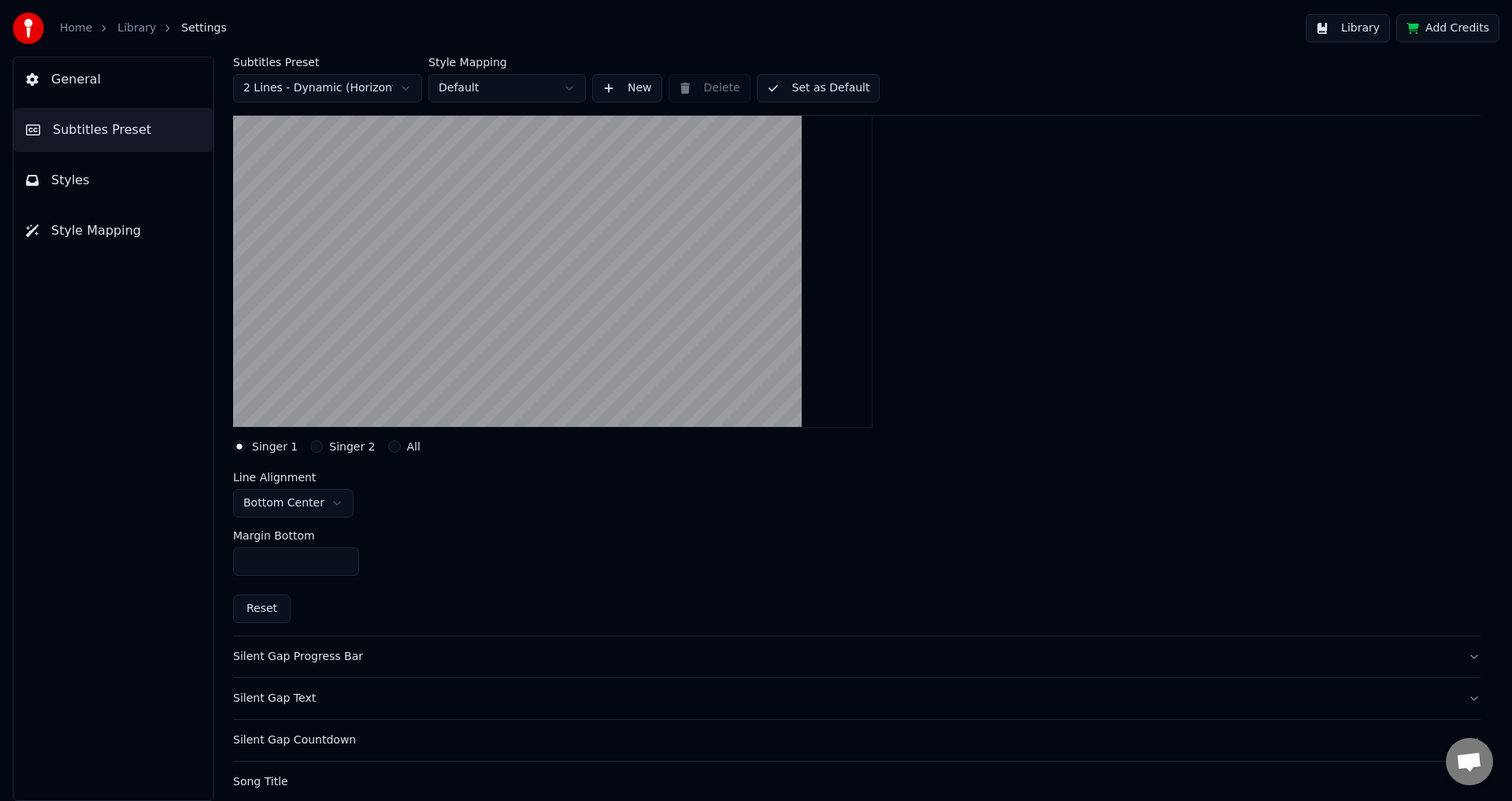
type input "****"
click at [438, 687] on button "Silent Gap Text" at bounding box center [857, 698] width 1248 height 41
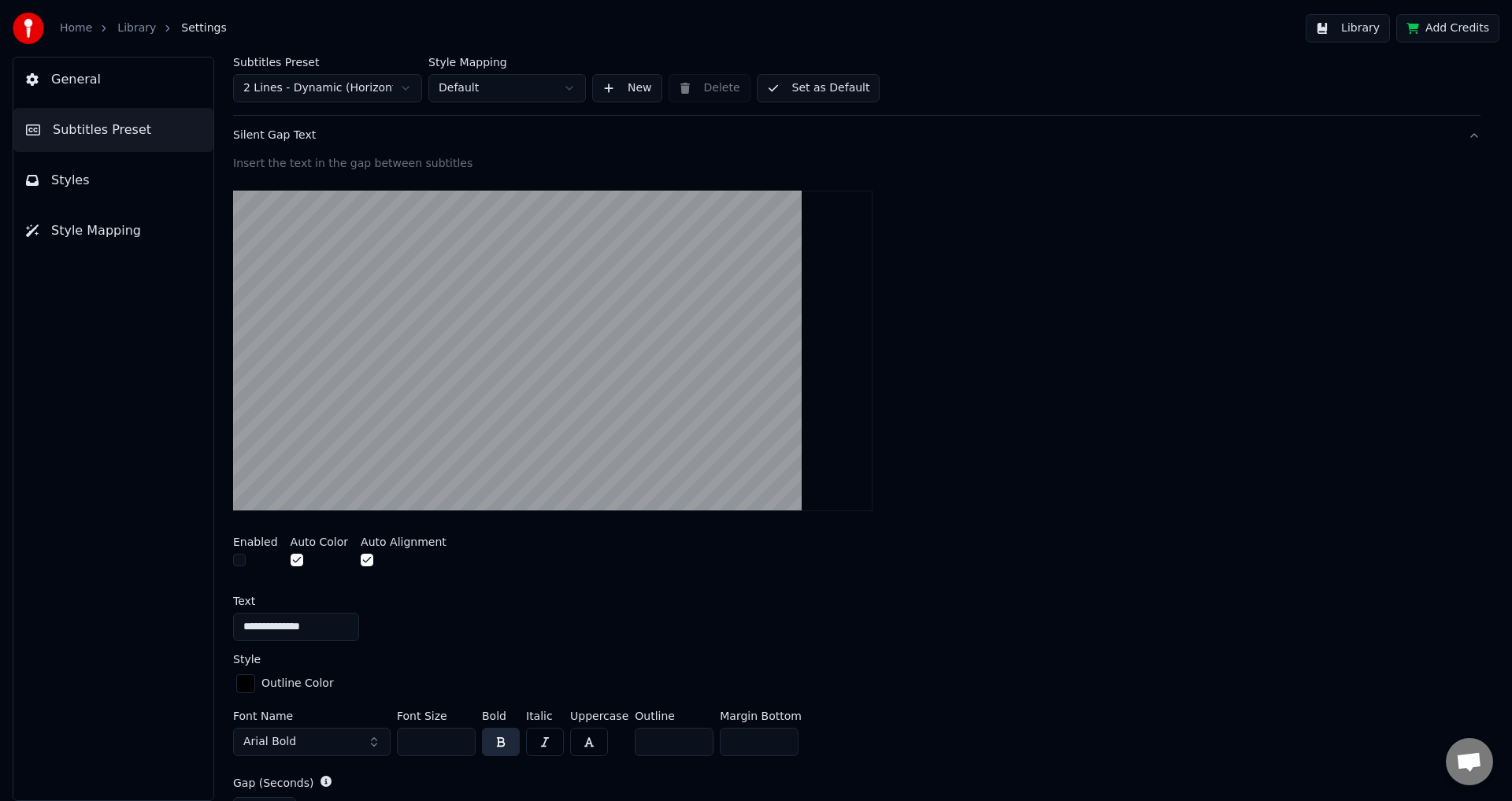
click at [358, 135] on div "Silent Gap Text" at bounding box center [844, 135] width 1222 height 16
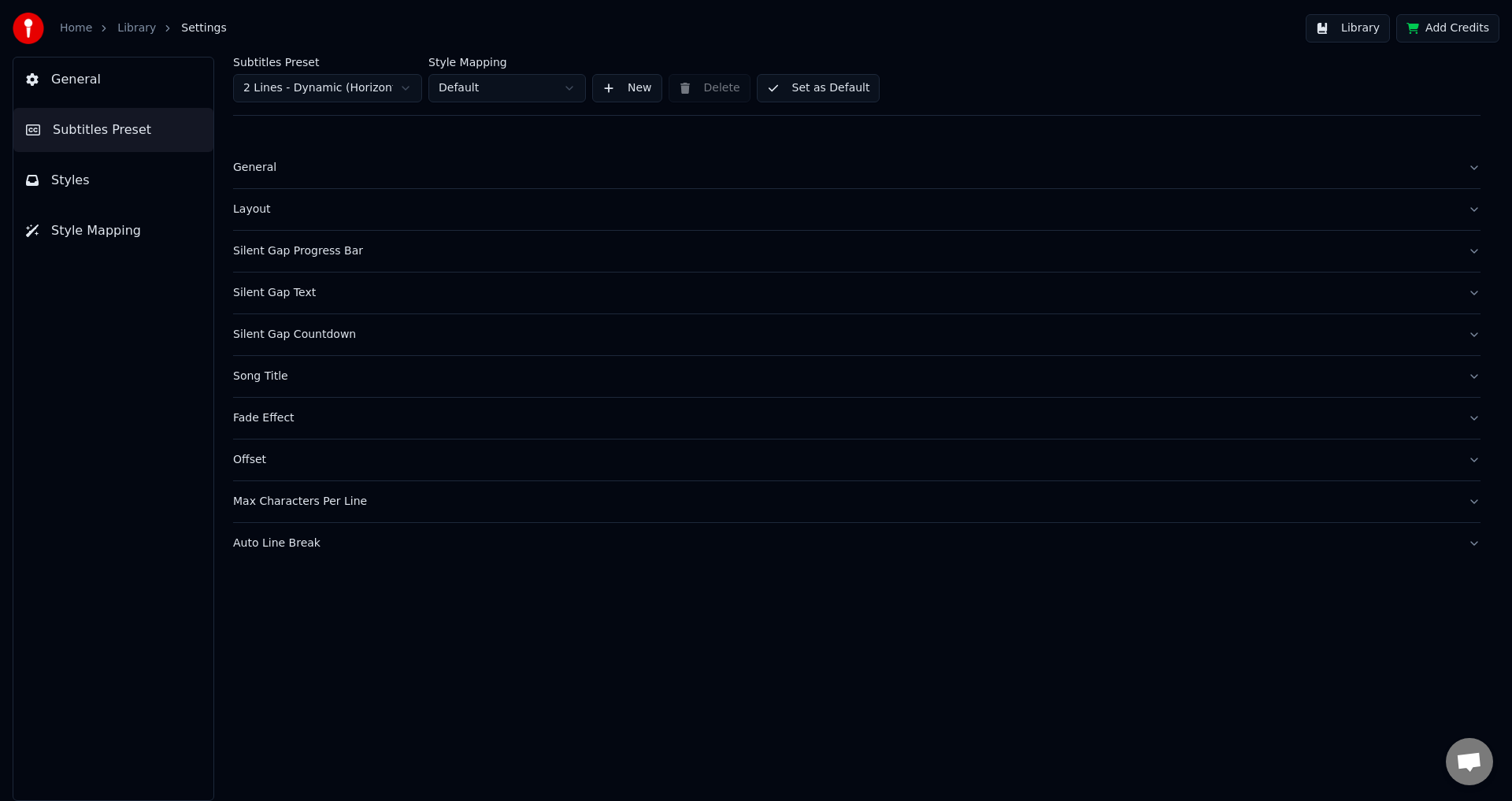
click at [324, 508] on div "Max Characters Per Line" at bounding box center [844, 501] width 1222 height 16
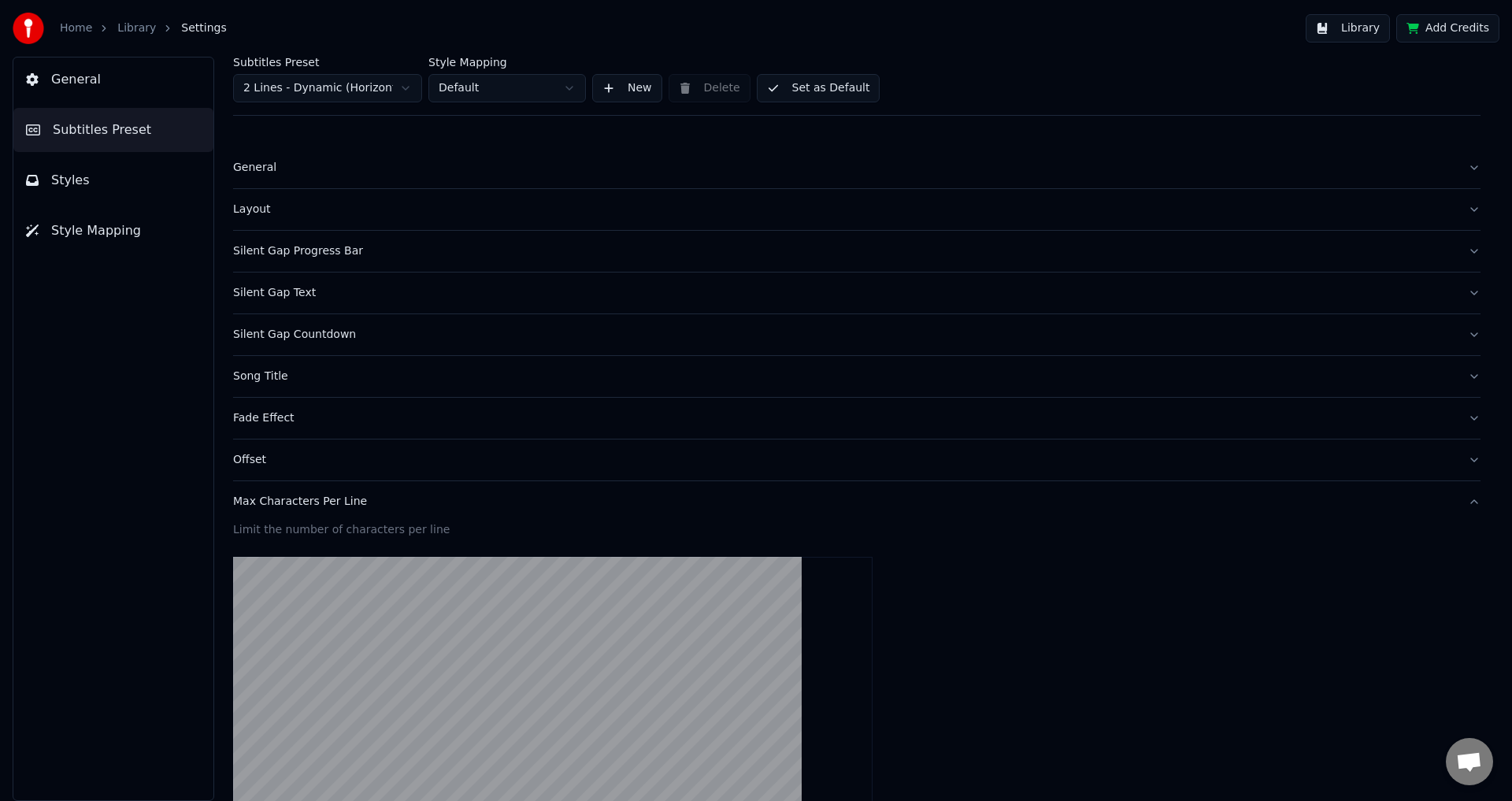
click at [327, 499] on div "Max Characters Per Line" at bounding box center [844, 501] width 1222 height 16
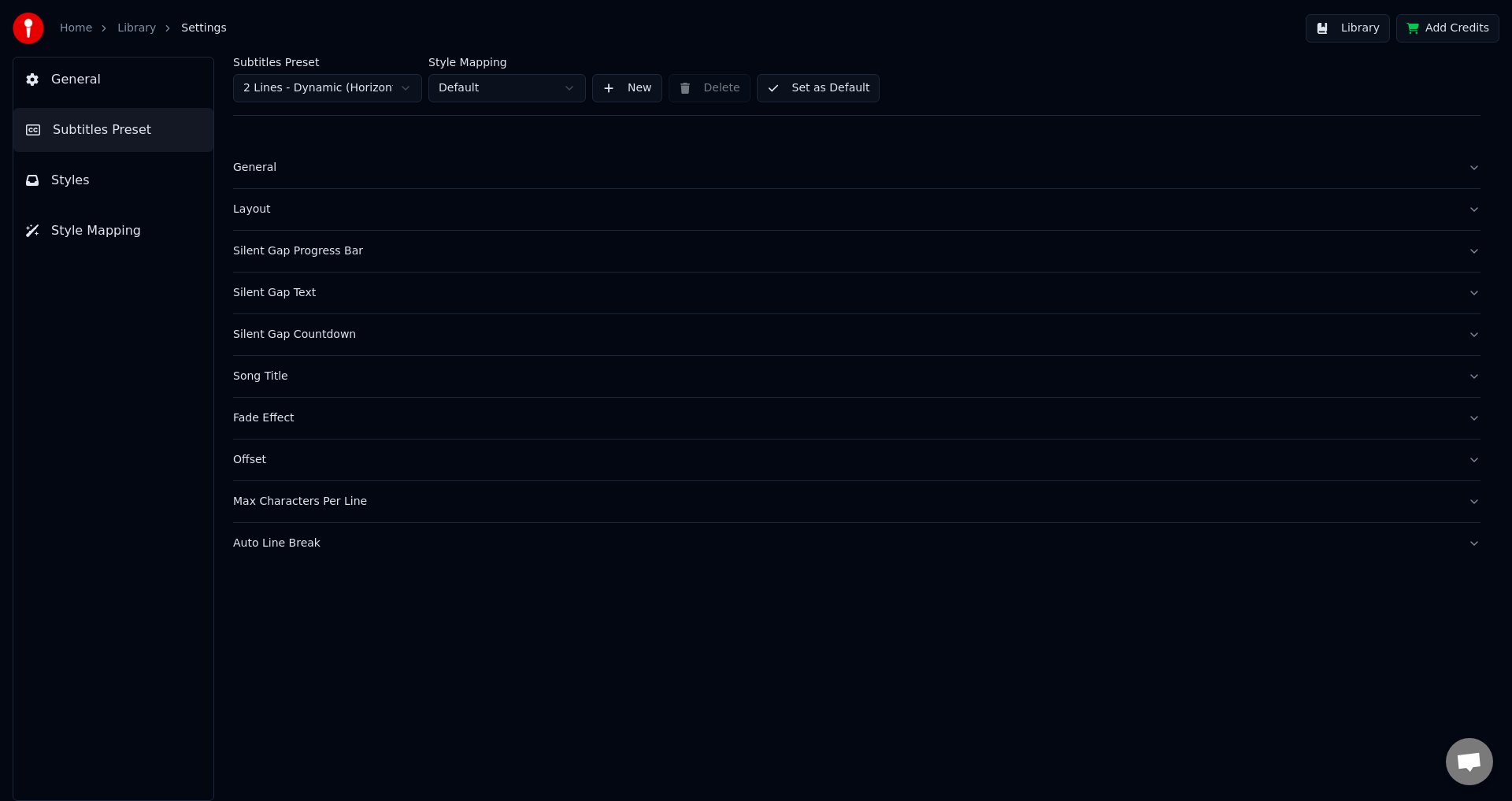
click at [298, 211] on div "Layout" at bounding box center [844, 209] width 1222 height 16
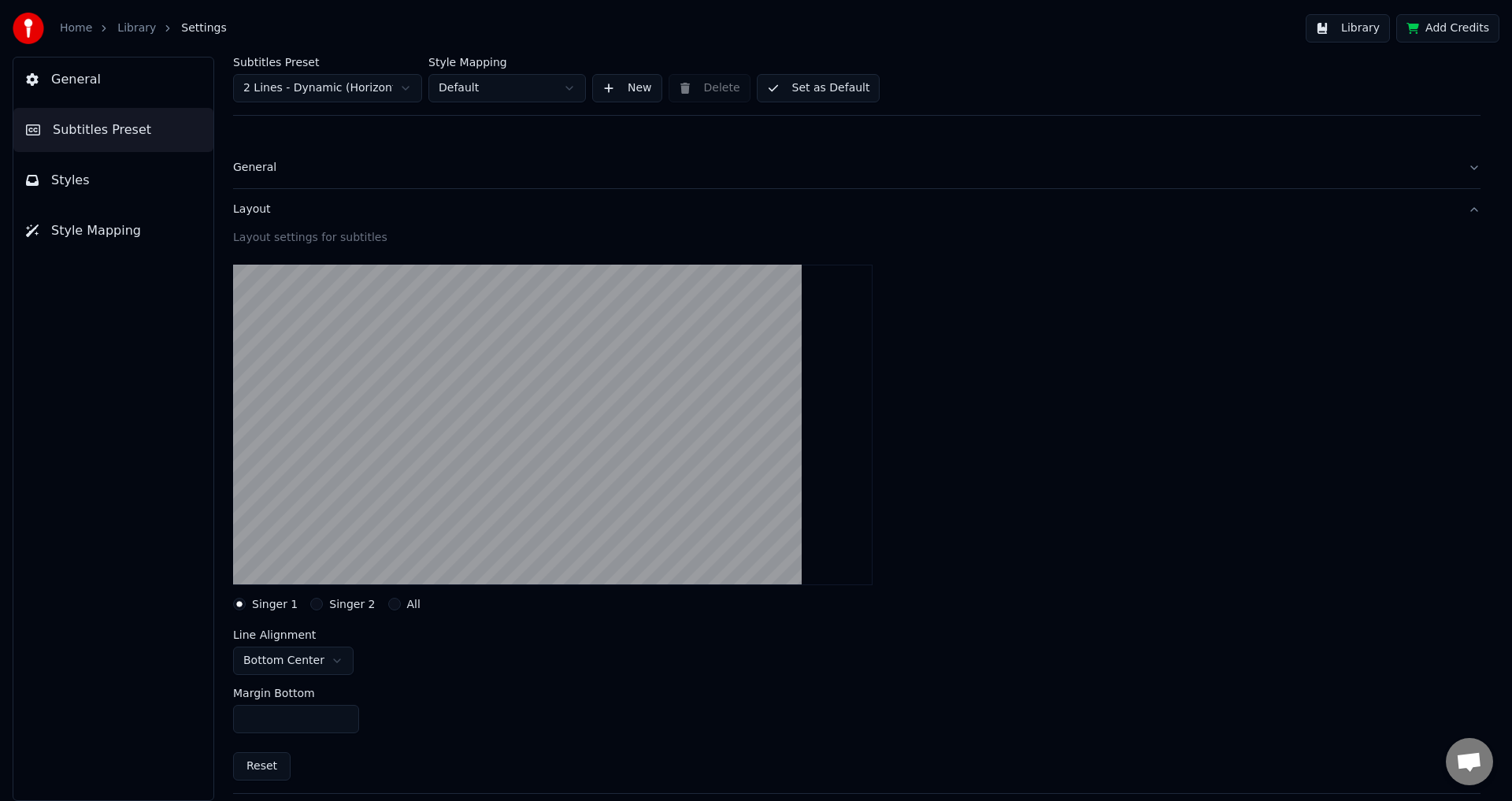
click at [320, 218] on button "Layout" at bounding box center [857, 209] width 1248 height 41
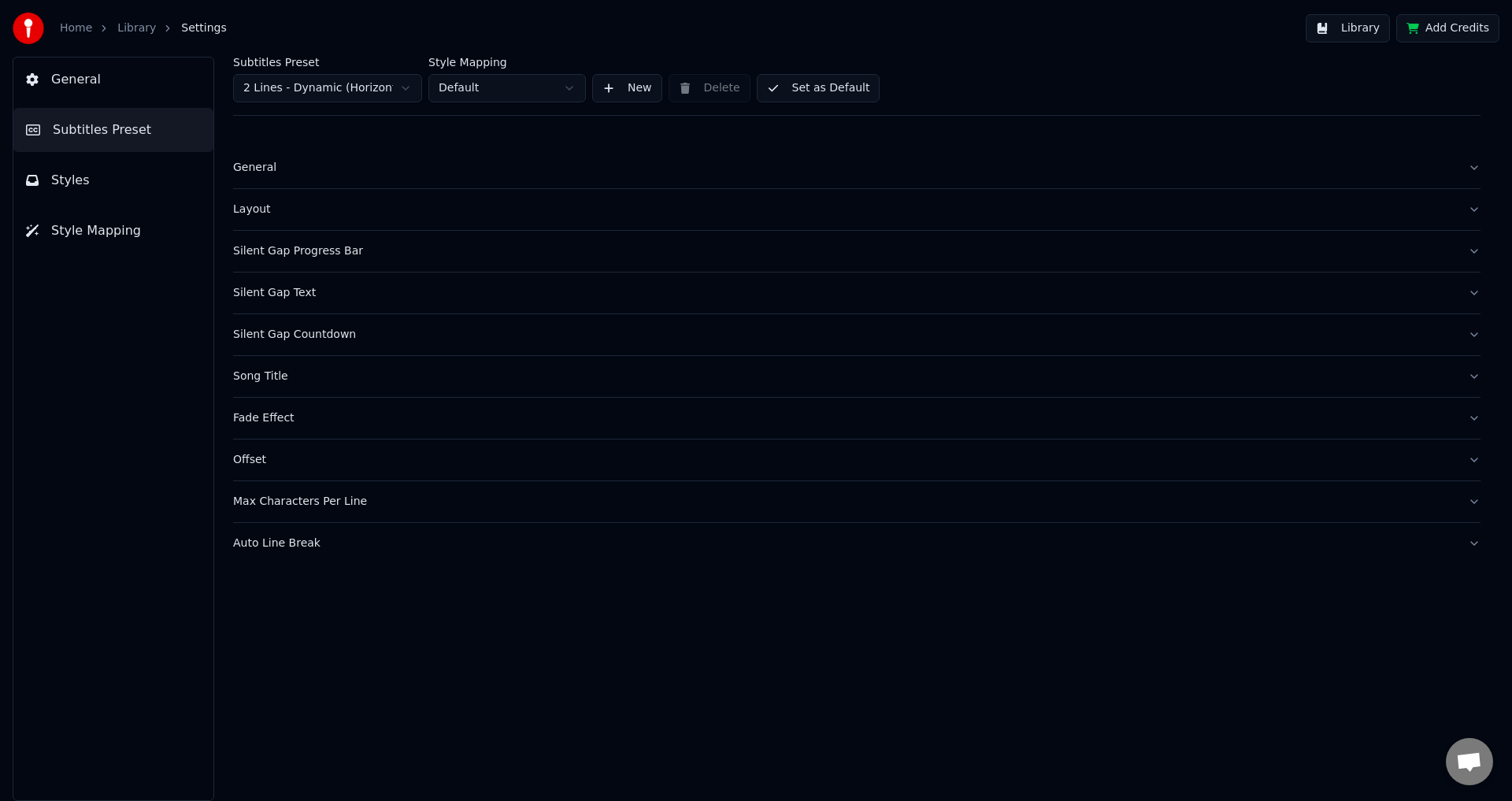
click at [145, 95] on button "General" at bounding box center [113, 79] width 200 height 44
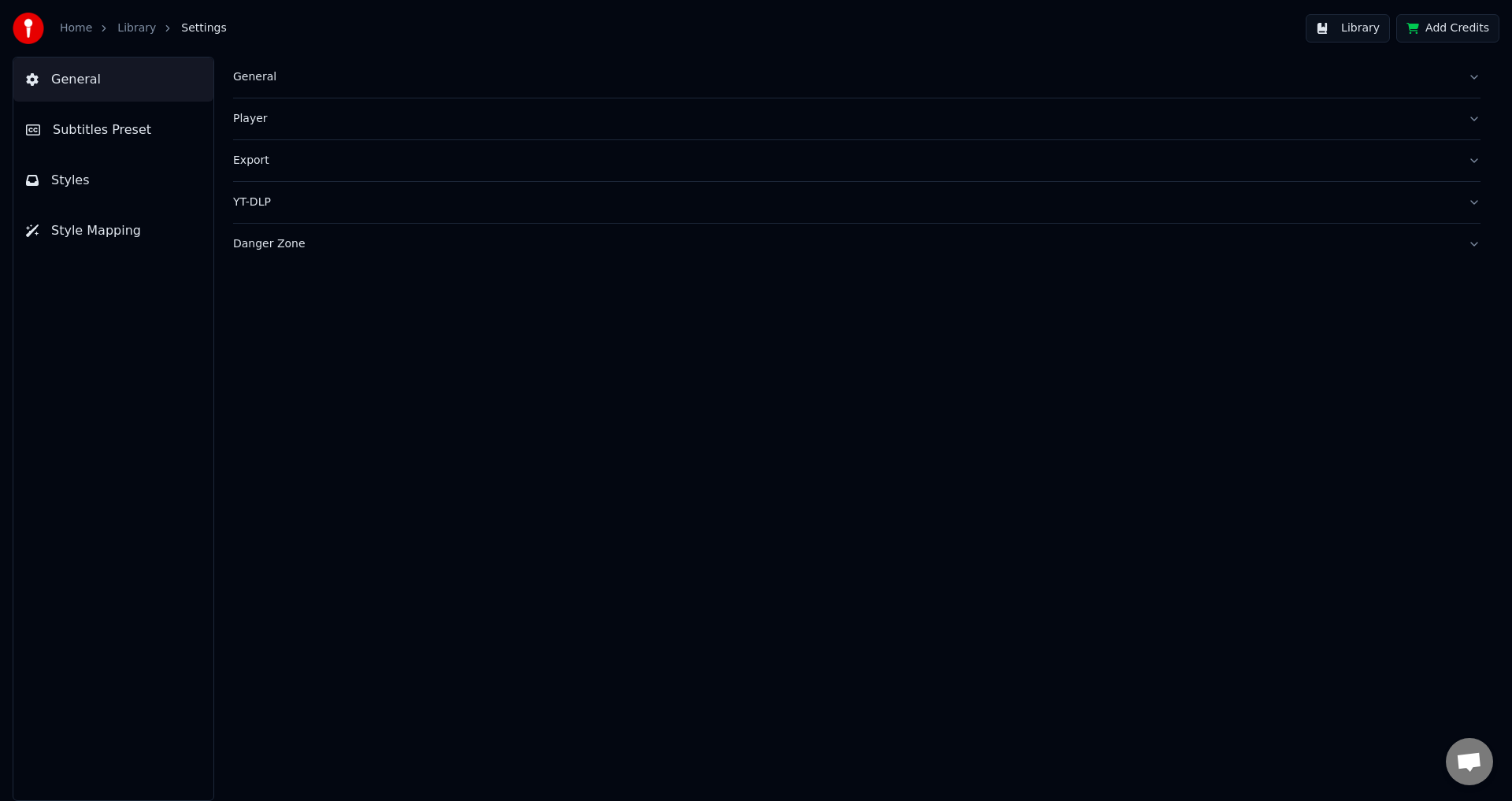
click at [304, 69] on button "General" at bounding box center [857, 77] width 1248 height 41
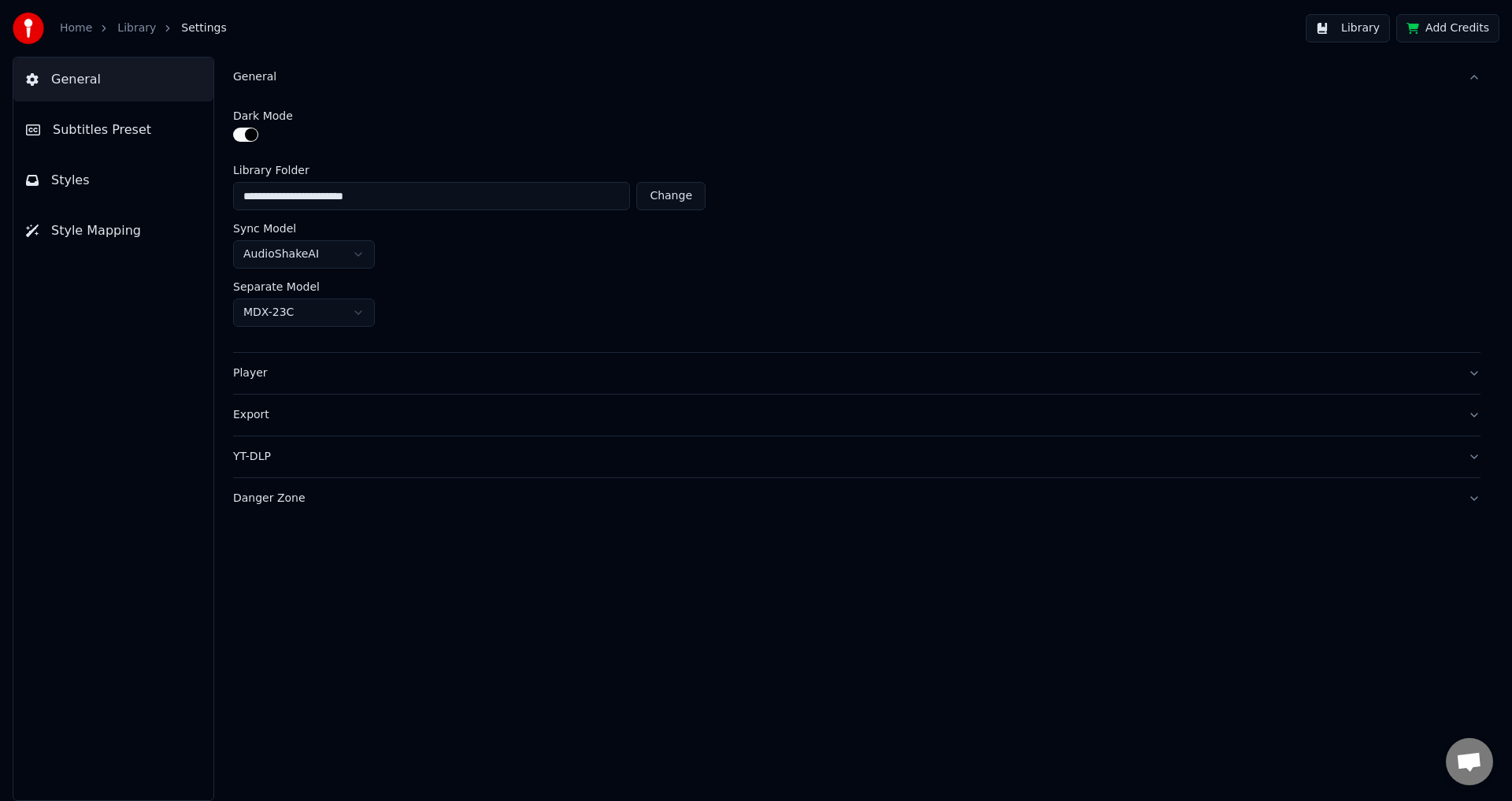
click at [303, 69] on div "General" at bounding box center [844, 77] width 1222 height 16
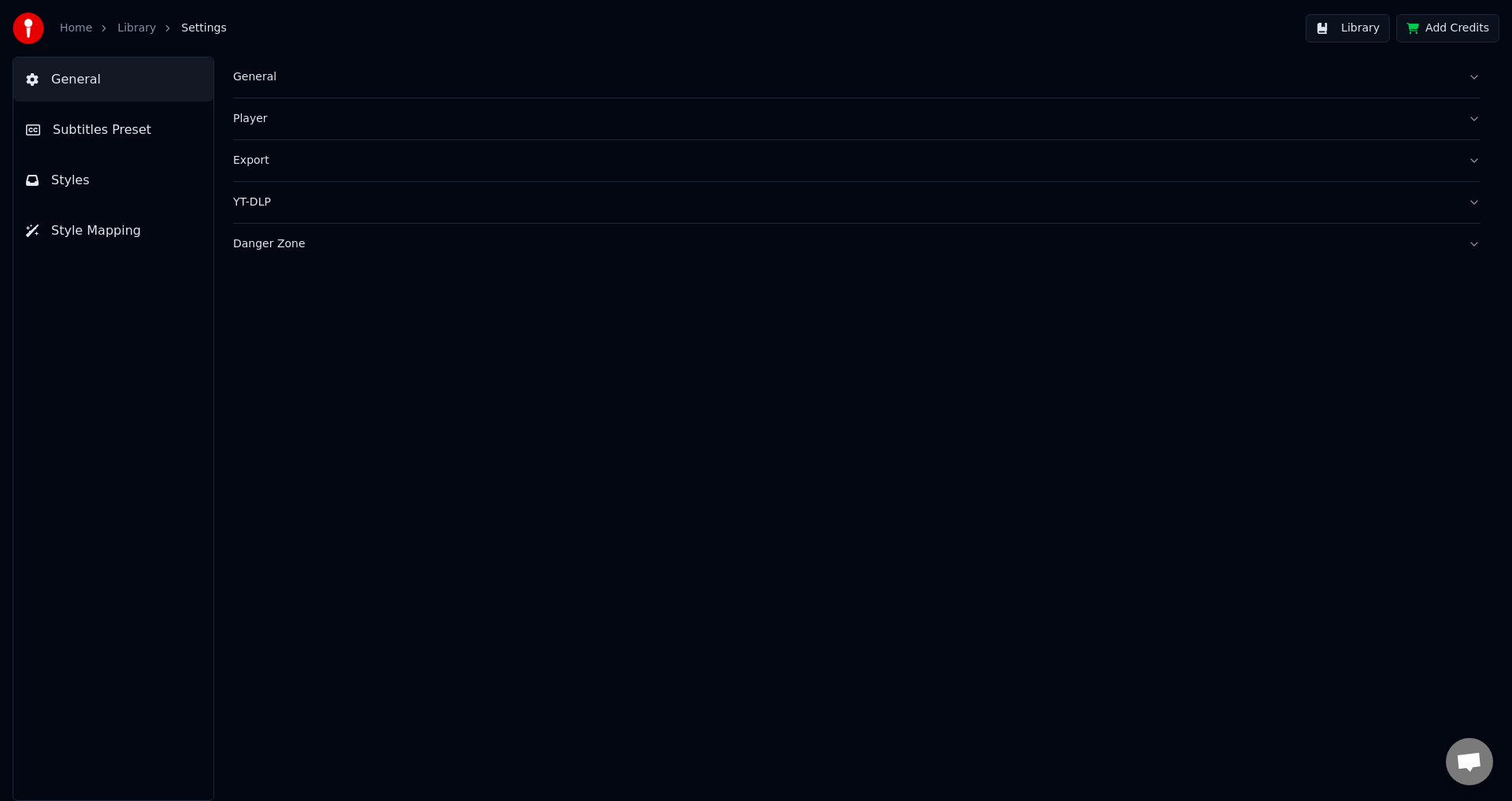
click at [284, 133] on button "Player" at bounding box center [857, 119] width 1248 height 41
click at [290, 127] on button "Player" at bounding box center [857, 119] width 1248 height 41
click at [301, 161] on div "Export" at bounding box center [844, 161] width 1222 height 16
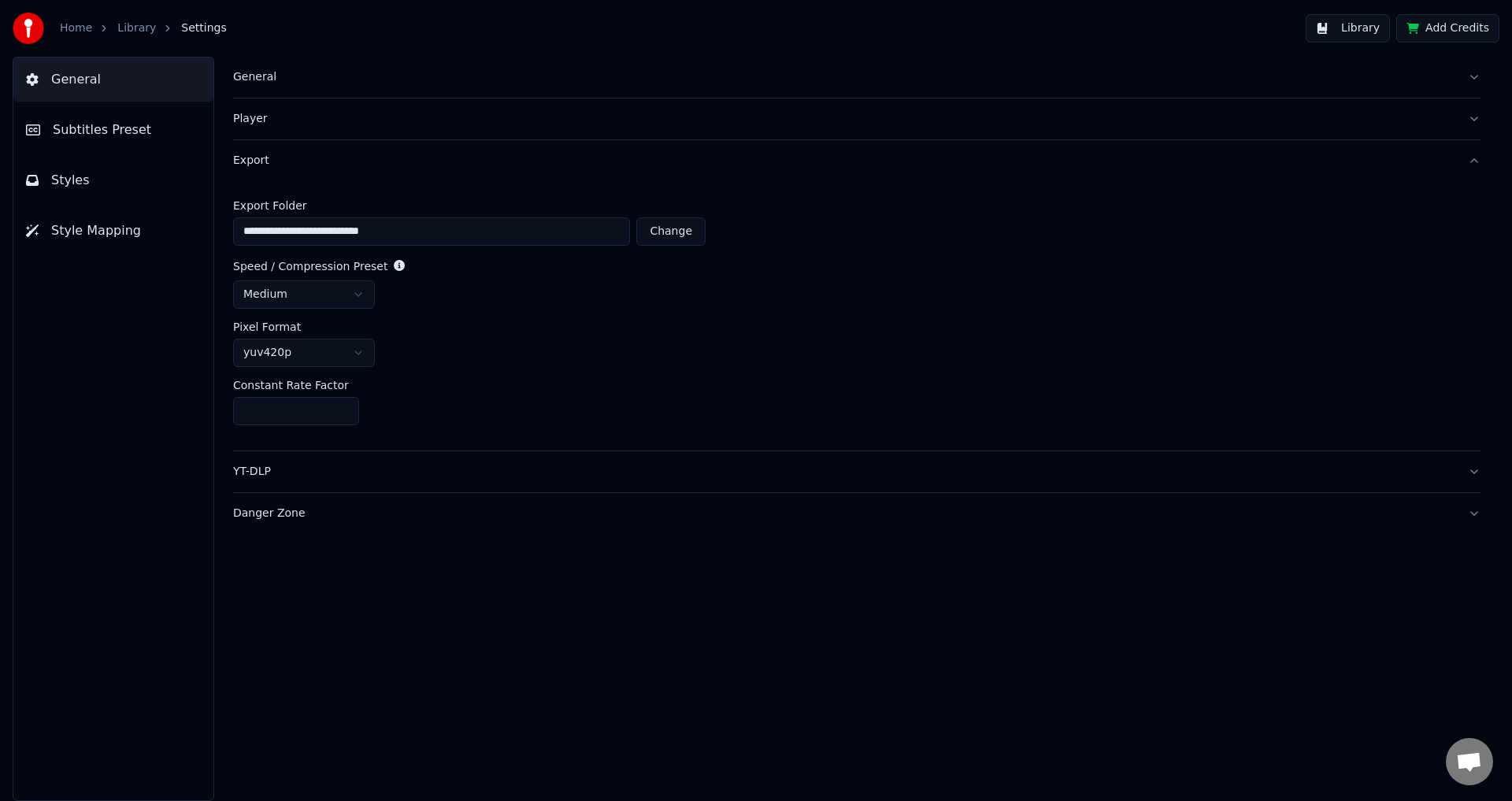
click at [303, 159] on div "Export" at bounding box center [844, 161] width 1222 height 16
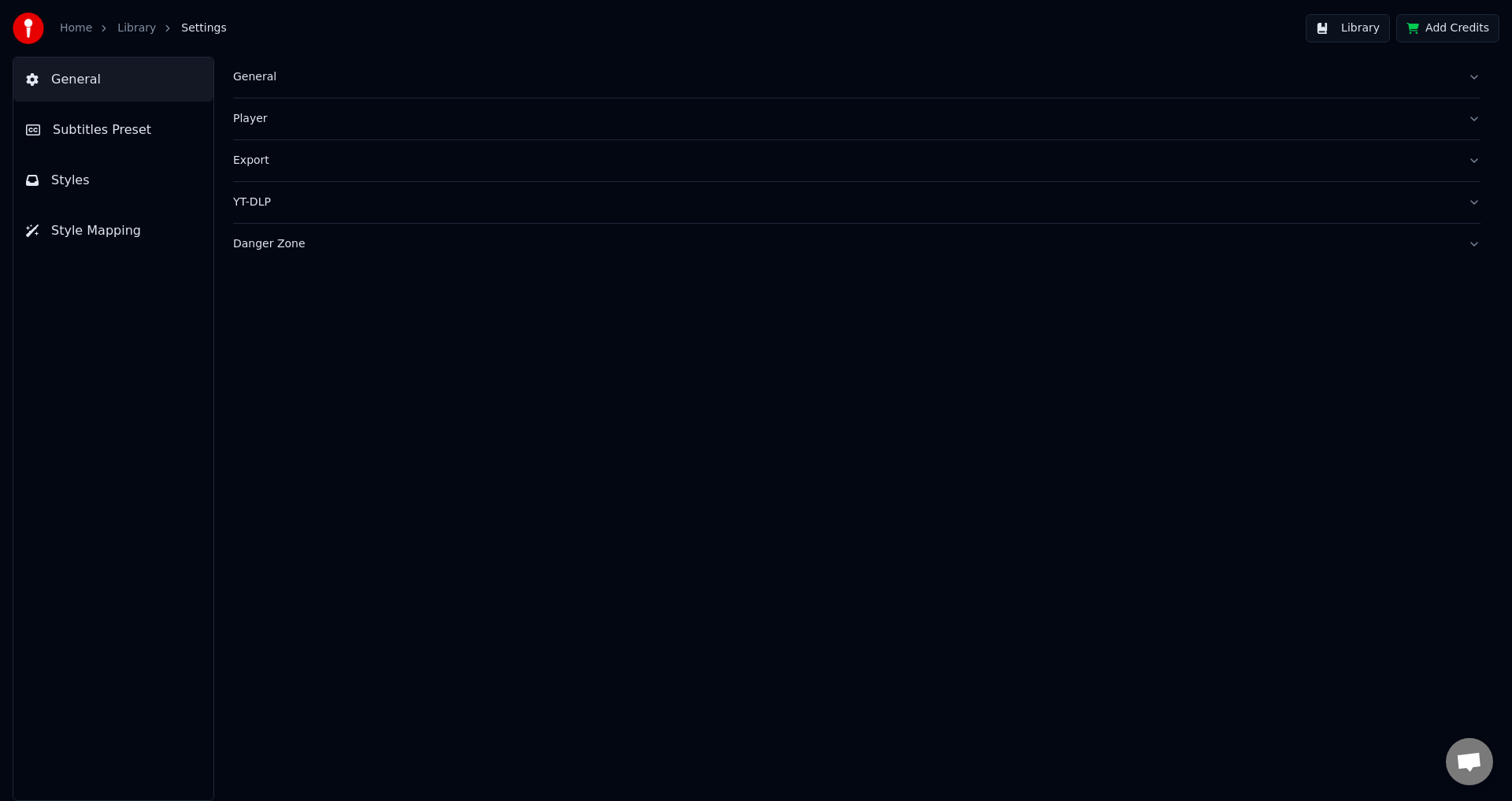
click at [286, 193] on button "YT-DLP" at bounding box center [857, 203] width 1248 height 41
click at [290, 195] on div "YT-DLP" at bounding box center [844, 202] width 1222 height 16
click at [115, 131] on span "Subtitles Preset" at bounding box center [101, 130] width 98 height 19
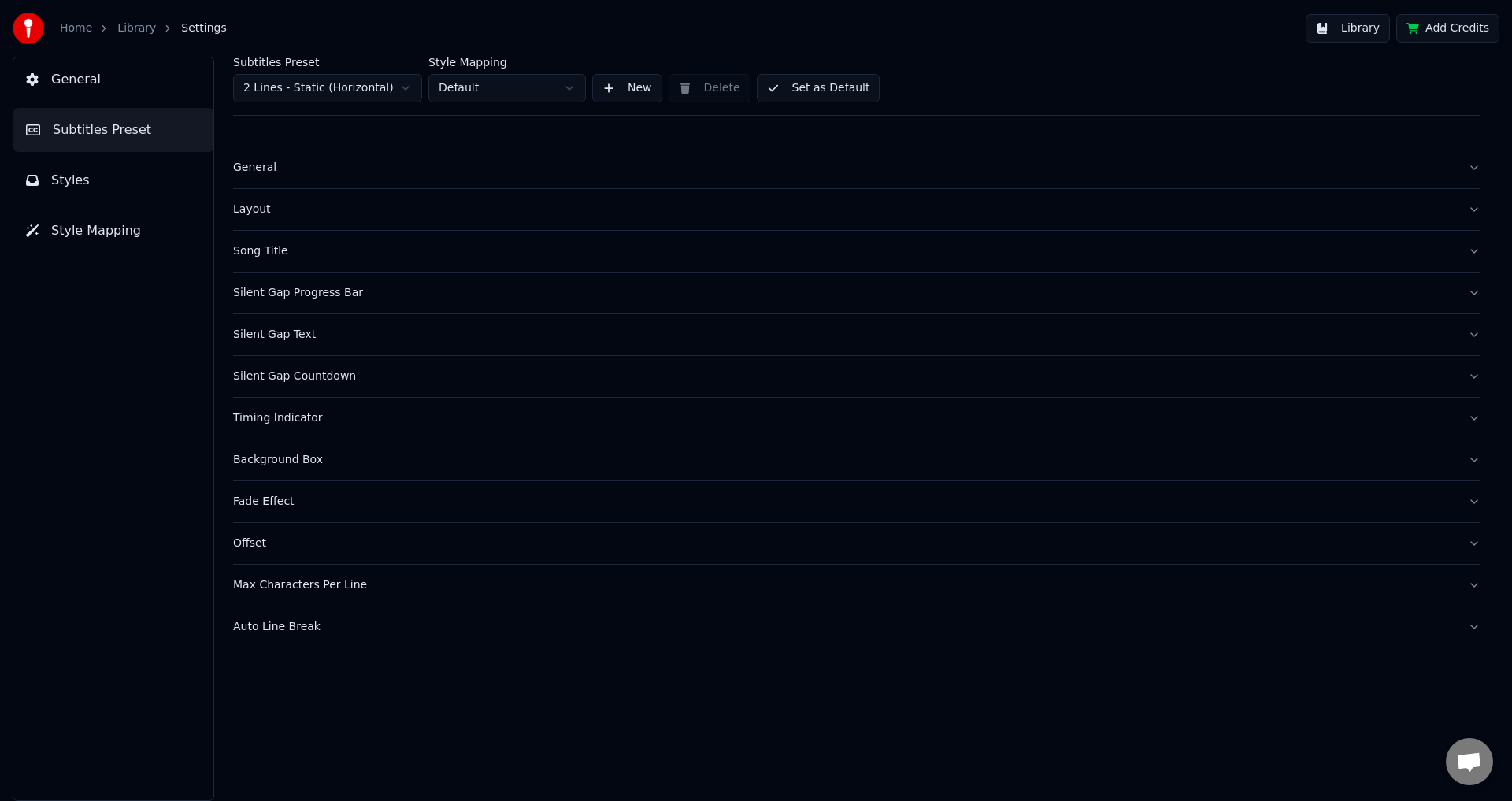
click at [336, 173] on div "General" at bounding box center [844, 167] width 1222 height 16
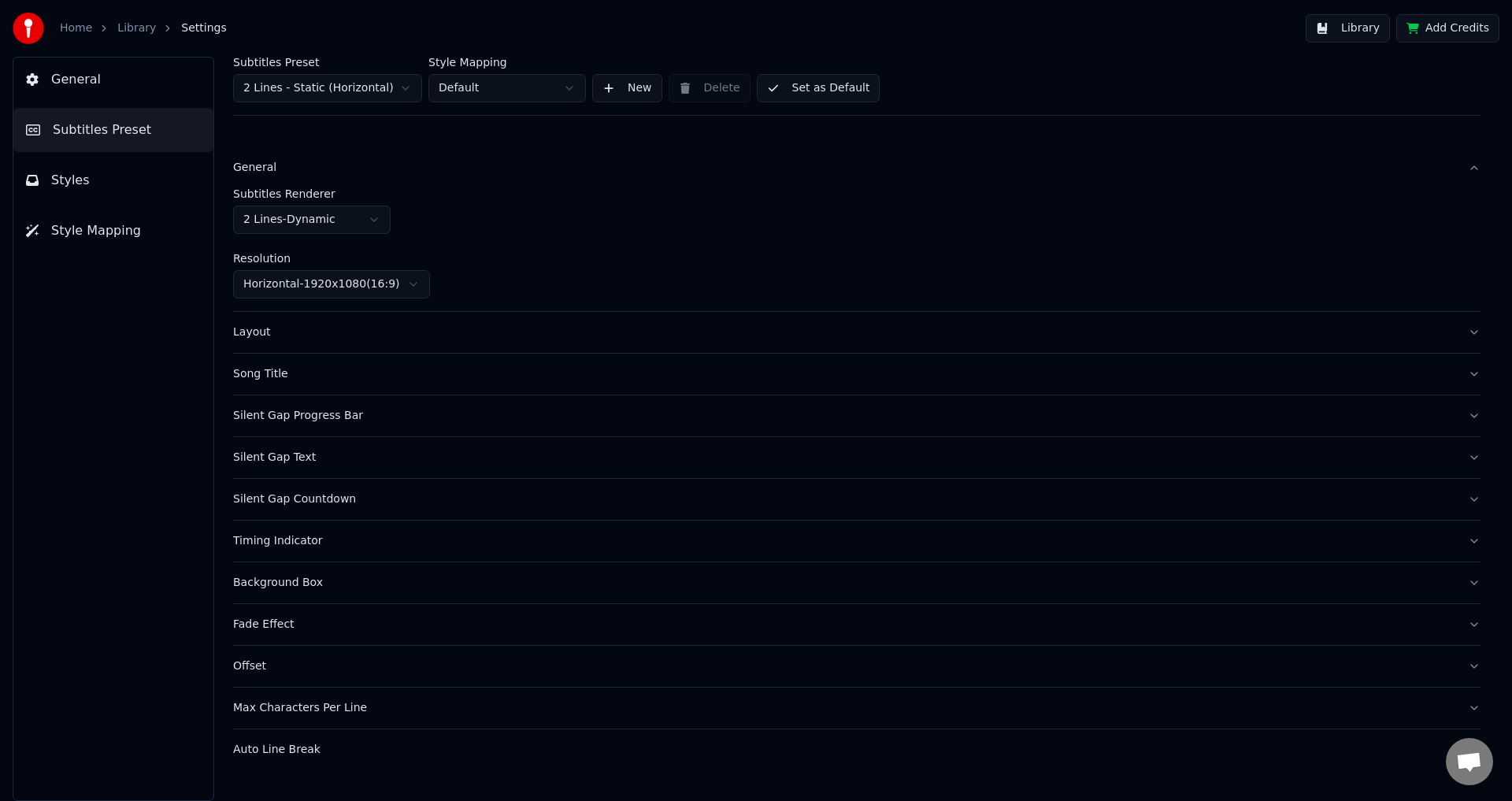
click at [355, 324] on div "Layout" at bounding box center [844, 331] width 1222 height 16
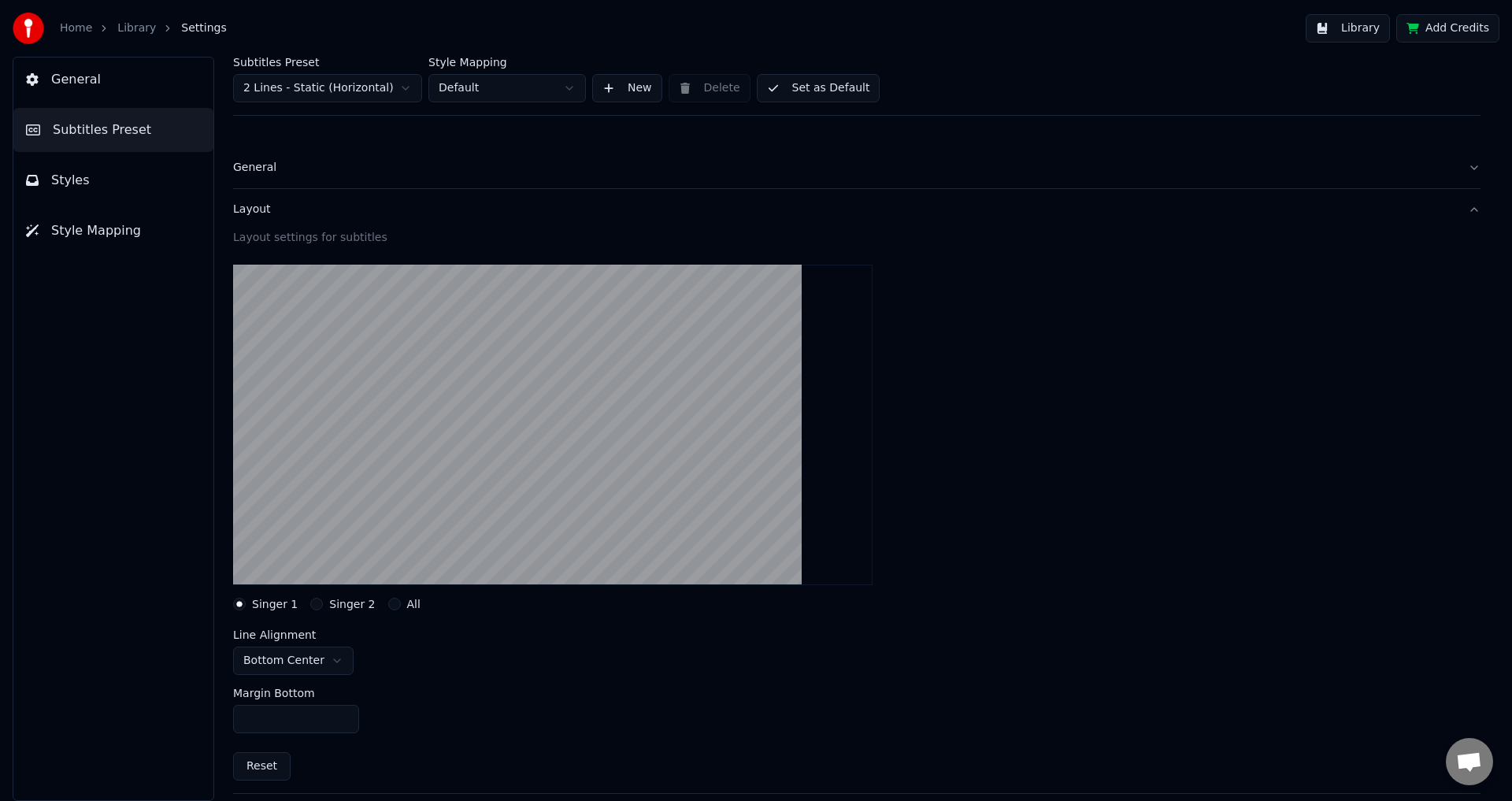
click at [329, 173] on div "General" at bounding box center [844, 167] width 1222 height 16
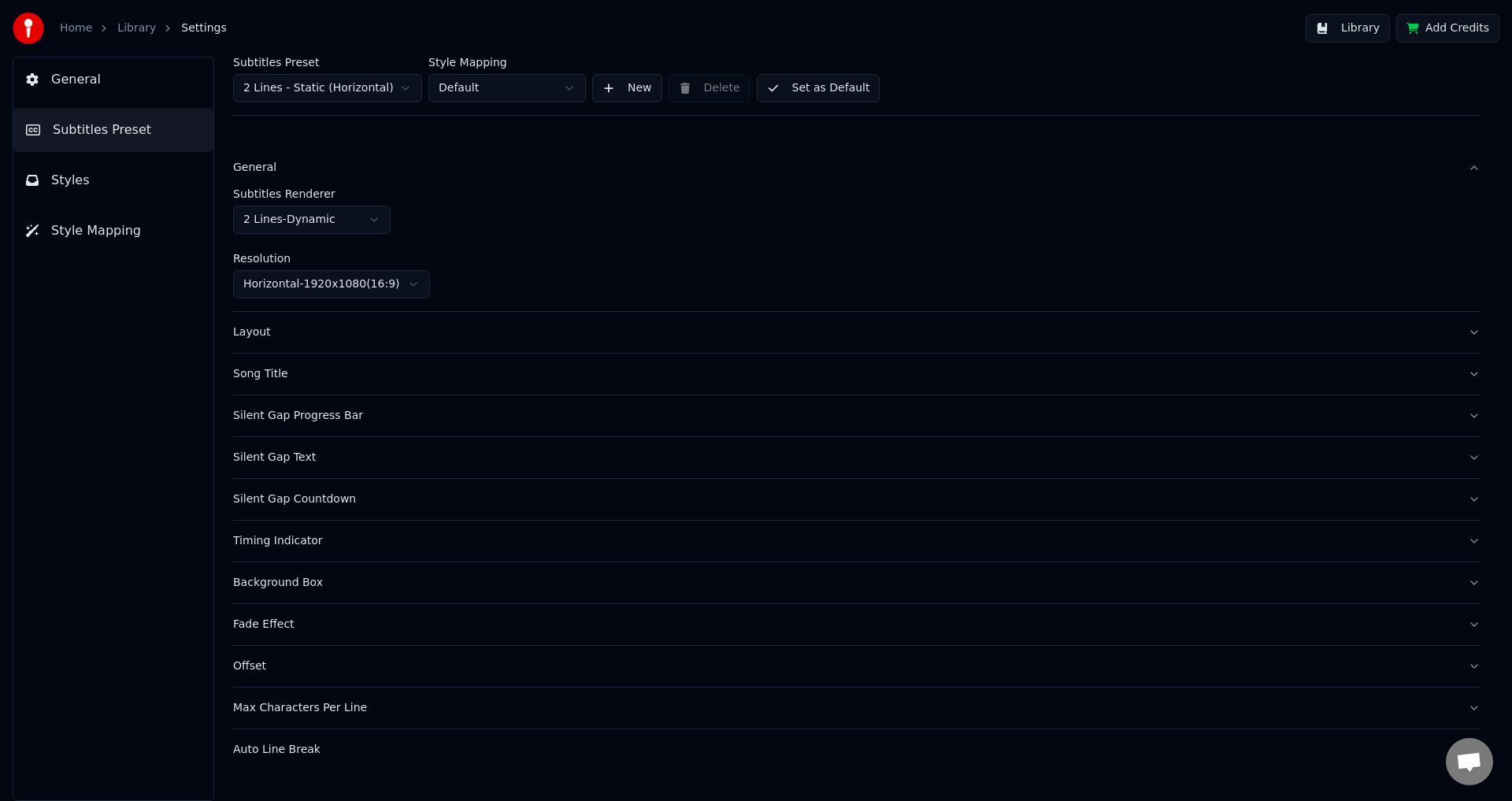
click at [78, 223] on span "Style Mapping" at bounding box center [96, 231] width 90 height 19
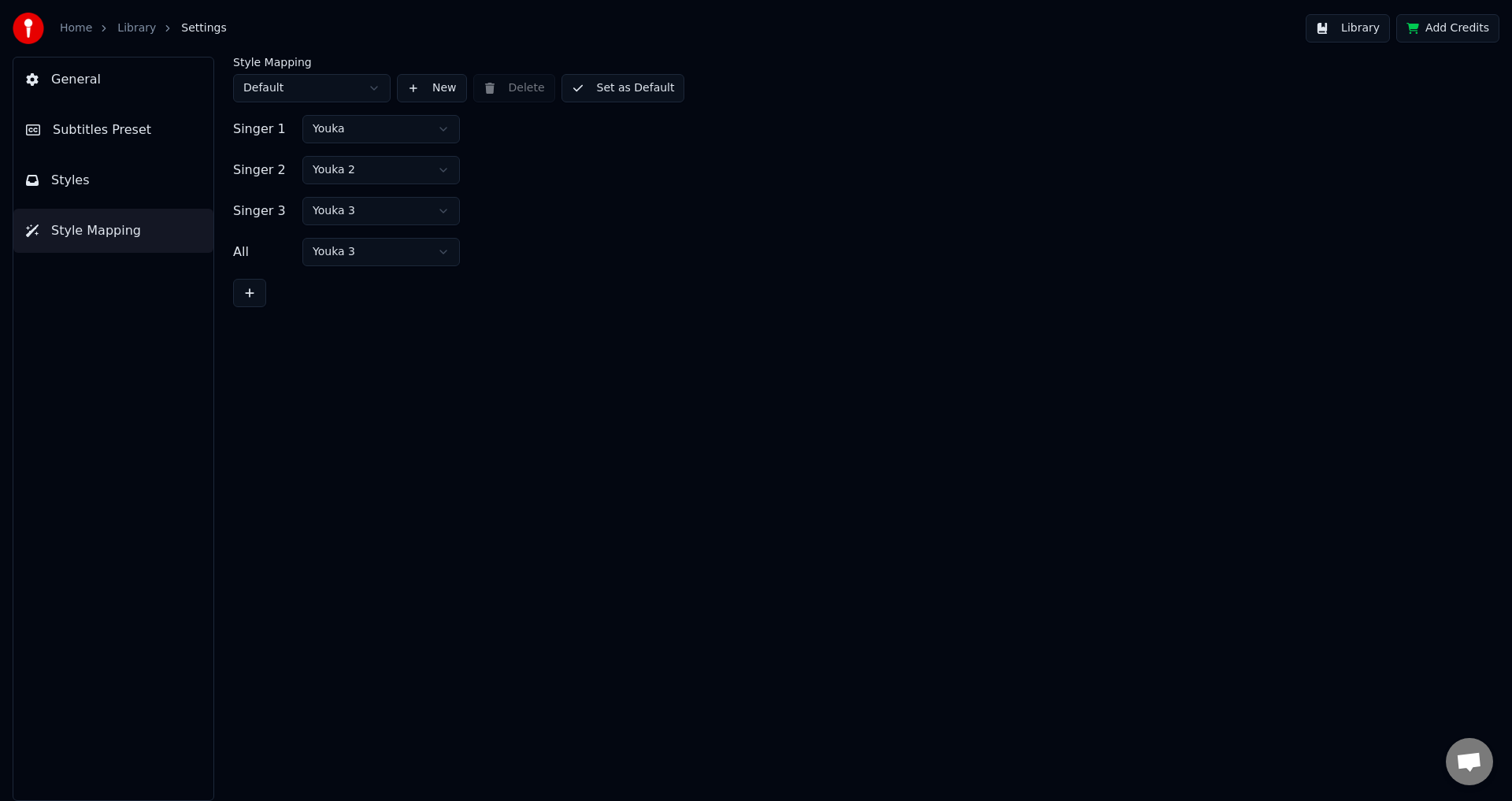
click at [105, 190] on button "Styles" at bounding box center [113, 179] width 200 height 44
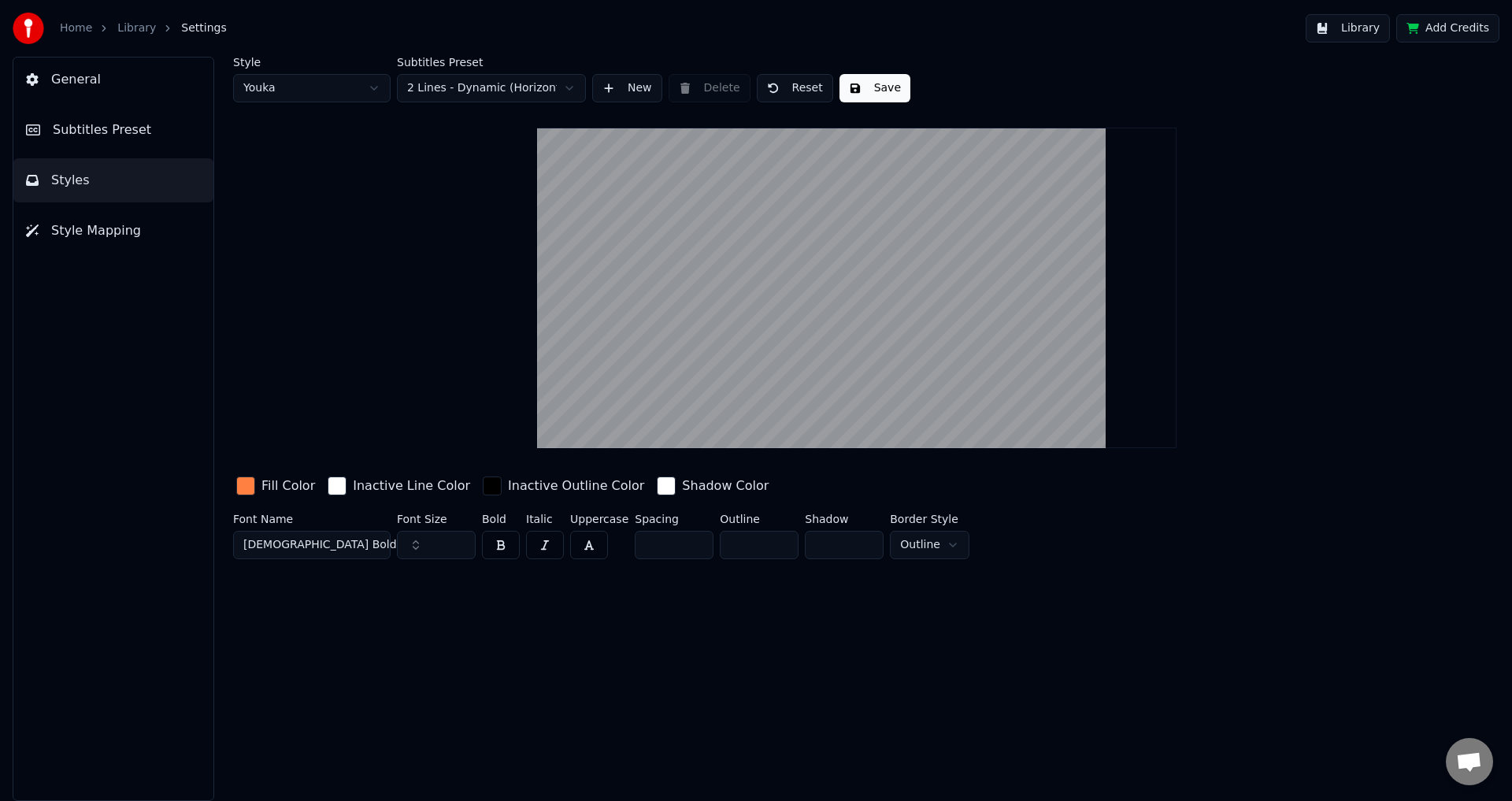
click at [111, 227] on span "Style Mapping" at bounding box center [96, 231] width 90 height 19
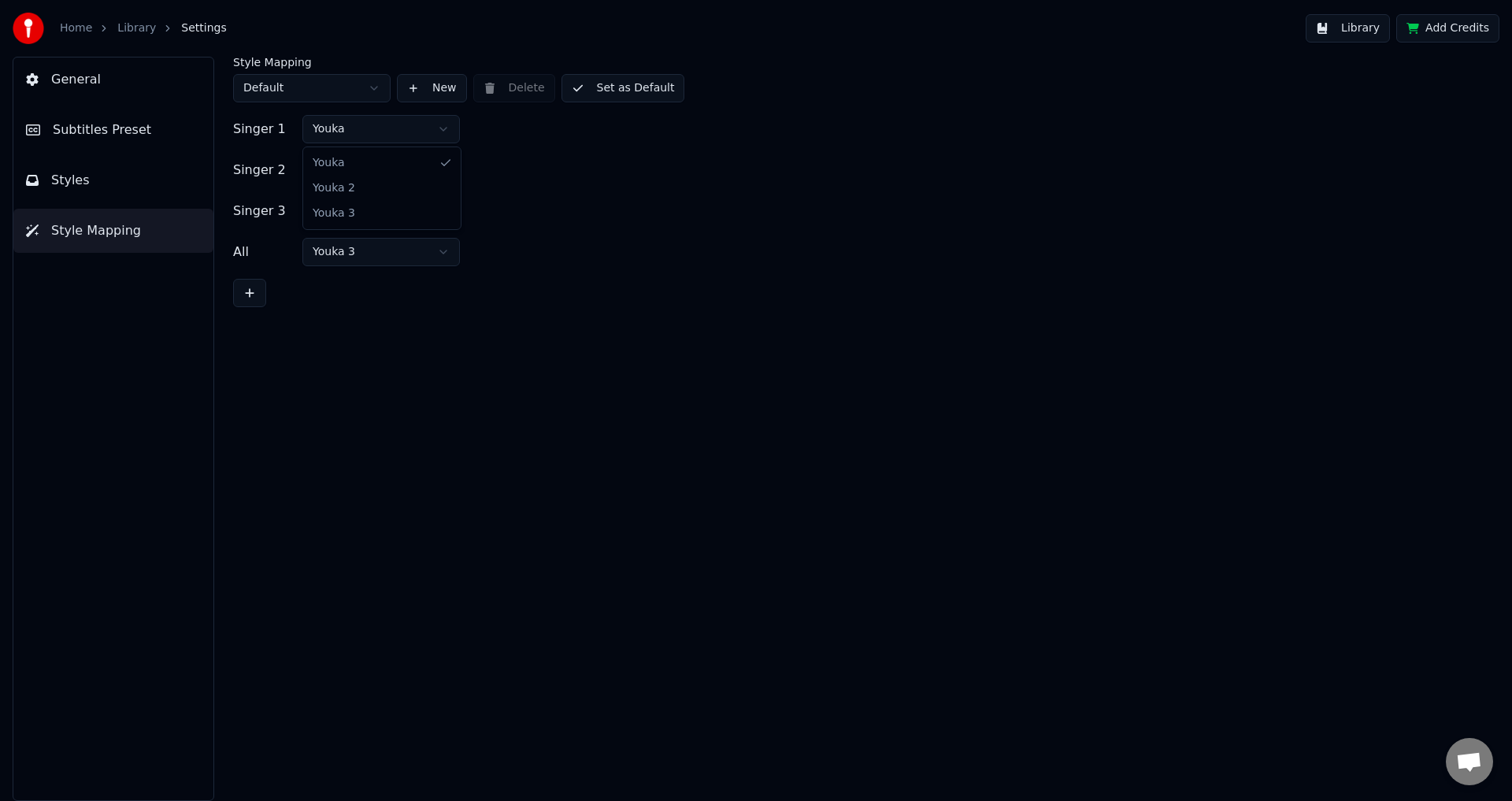
click at [331, 135] on html "Home Library Settings Library Add Credits General Subtitles Preset Styles Style…" at bounding box center [756, 400] width 1512 height 801
click at [333, 131] on html "Home Library Settings Library Add Credits General Subtitles Preset Styles Style…" at bounding box center [756, 400] width 1512 height 801
drag, startPoint x: 157, startPoint y: 215, endPoint x: 132, endPoint y: 191, distance: 34.7
click at [150, 213] on button "Style Mapping" at bounding box center [113, 230] width 200 height 44
click at [132, 190] on button "Styles" at bounding box center [113, 179] width 200 height 44
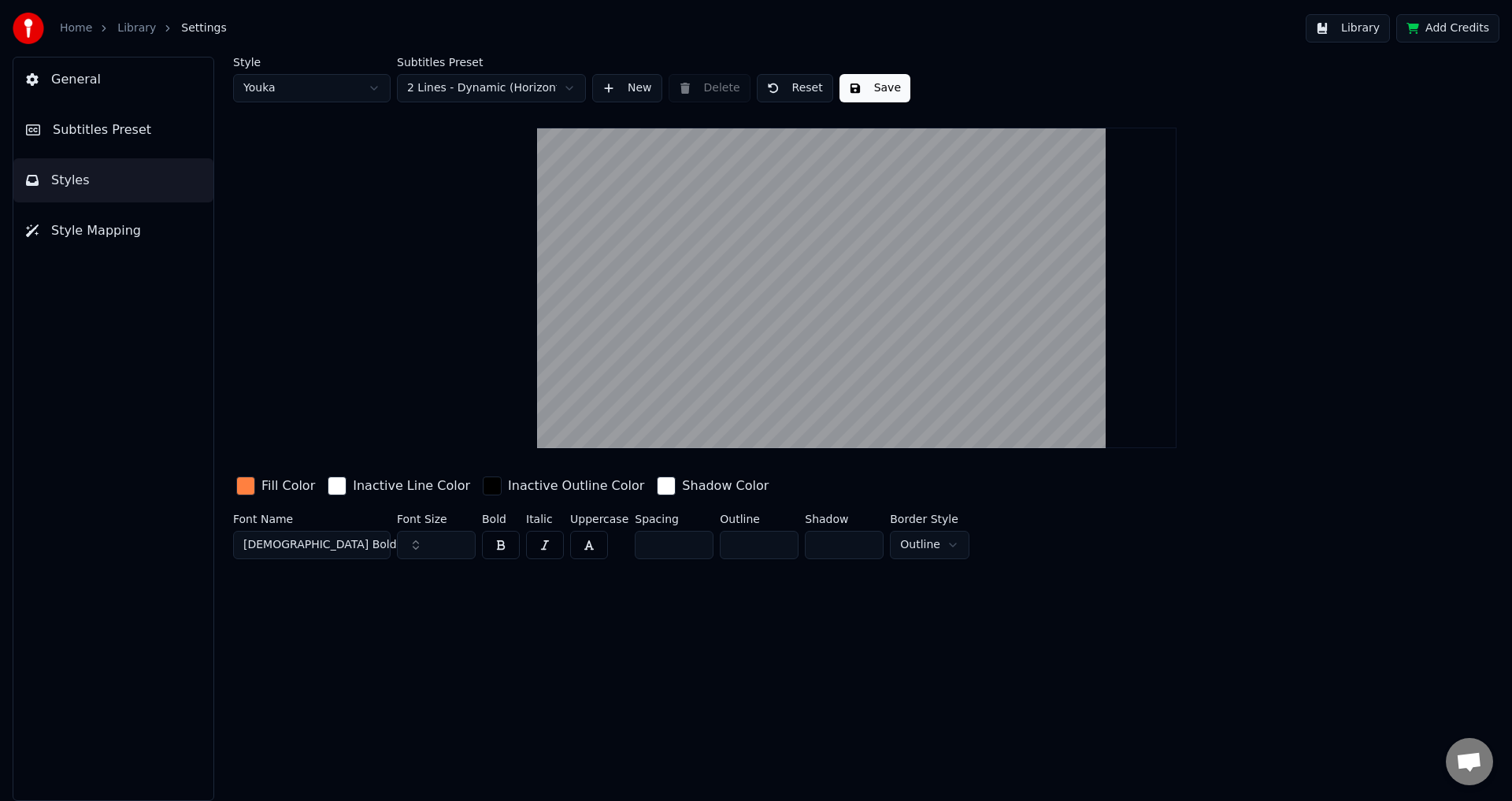
drag, startPoint x: 770, startPoint y: 408, endPoint x: 775, endPoint y: 396, distance: 13.0
click at [771, 404] on video at bounding box center [856, 288] width 640 height 320
drag, startPoint x: 784, startPoint y: 374, endPoint x: 810, endPoint y: 340, distance: 42.8
click at [810, 340] on video at bounding box center [856, 288] width 640 height 320
drag, startPoint x: 810, startPoint y: 373, endPoint x: 848, endPoint y: 305, distance: 77.9
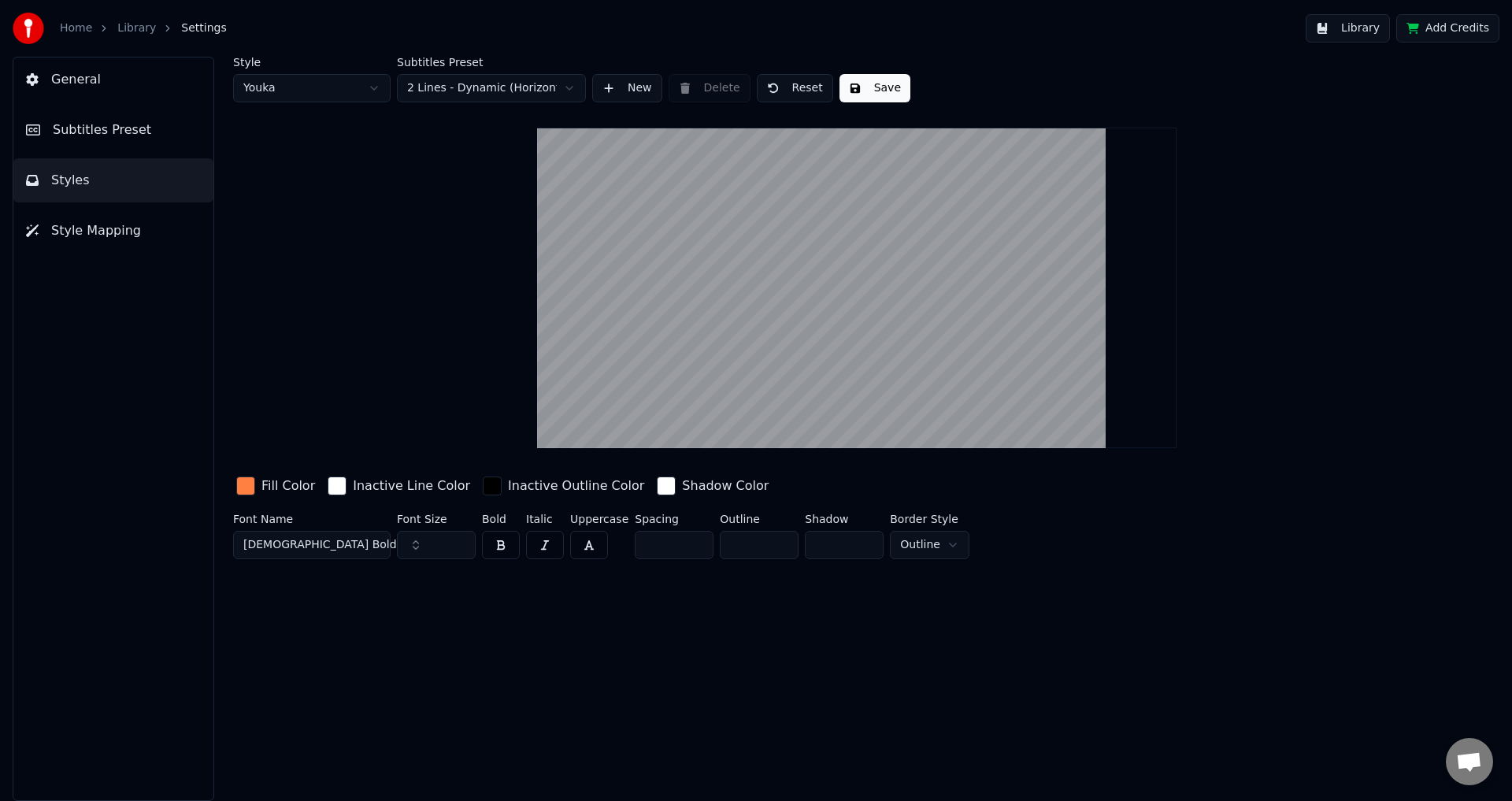
click at [841, 314] on video at bounding box center [856, 288] width 640 height 320
drag, startPoint x: 865, startPoint y: 391, endPoint x: 894, endPoint y: 321, distance: 75.8
click at [893, 317] on video at bounding box center [856, 288] width 640 height 320
drag, startPoint x: 899, startPoint y: 365, endPoint x: 922, endPoint y: 336, distance: 37.0
click at [911, 314] on video at bounding box center [856, 288] width 640 height 320
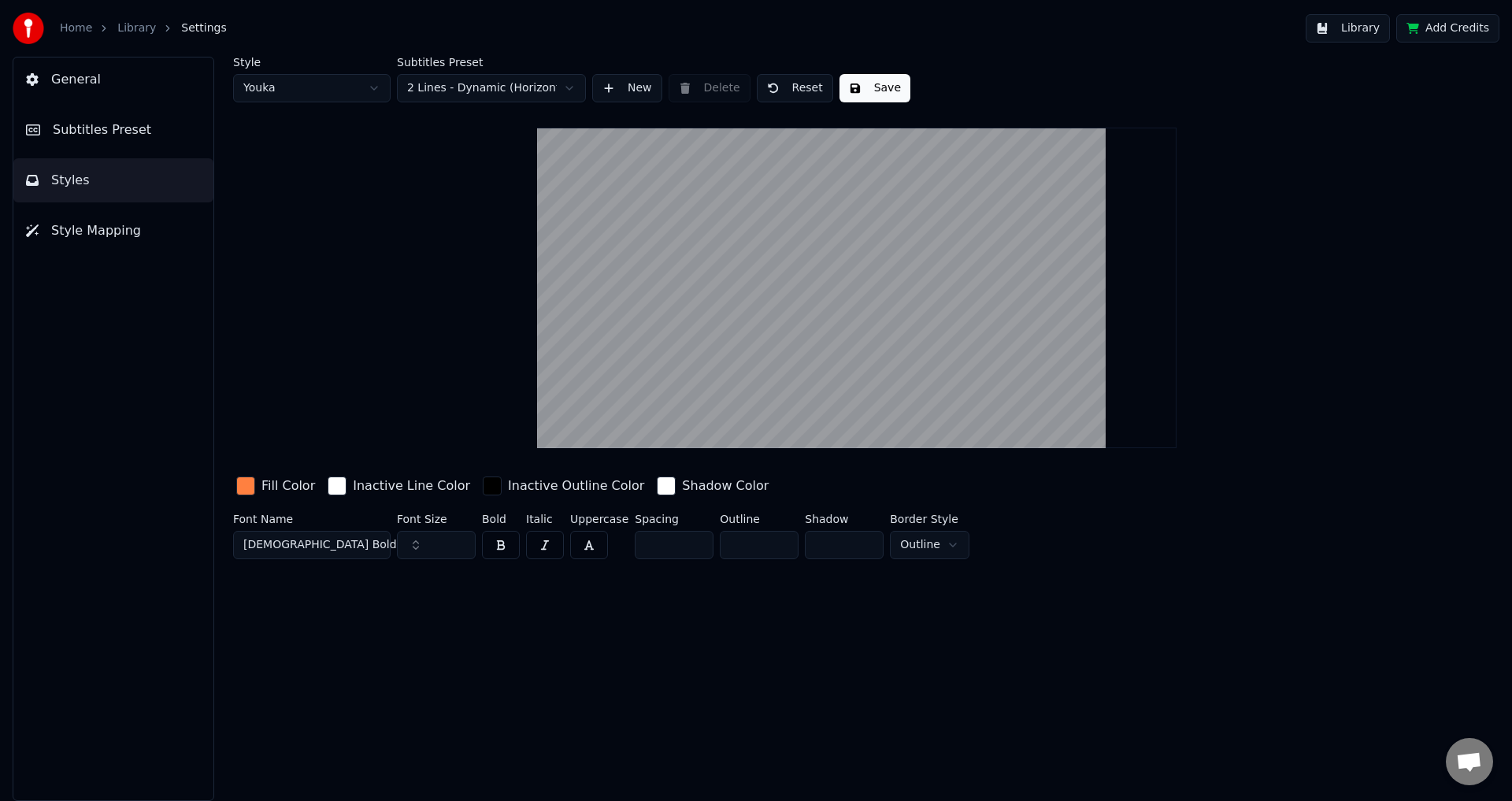
drag, startPoint x: 929, startPoint y: 302, endPoint x: 916, endPoint y: 415, distance: 113.7
click at [926, 286] on video at bounding box center [856, 288] width 640 height 320
click at [887, 344] on video at bounding box center [856, 288] width 640 height 320
drag, startPoint x: 866, startPoint y: 413, endPoint x: 573, endPoint y: 207, distance: 358.2
click at [837, 302] on video at bounding box center [856, 288] width 640 height 320
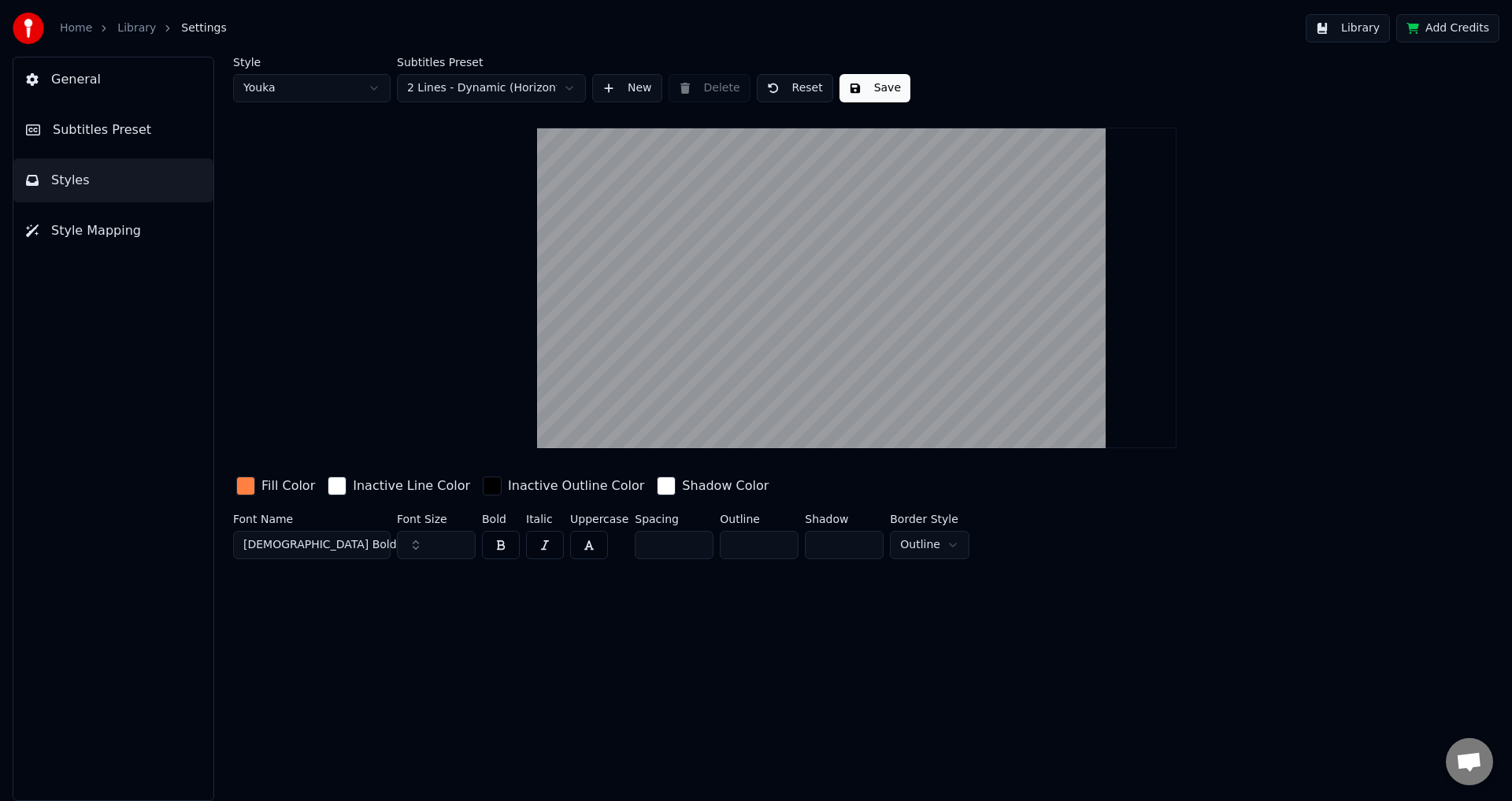
click at [111, 82] on button "General" at bounding box center [113, 79] width 200 height 44
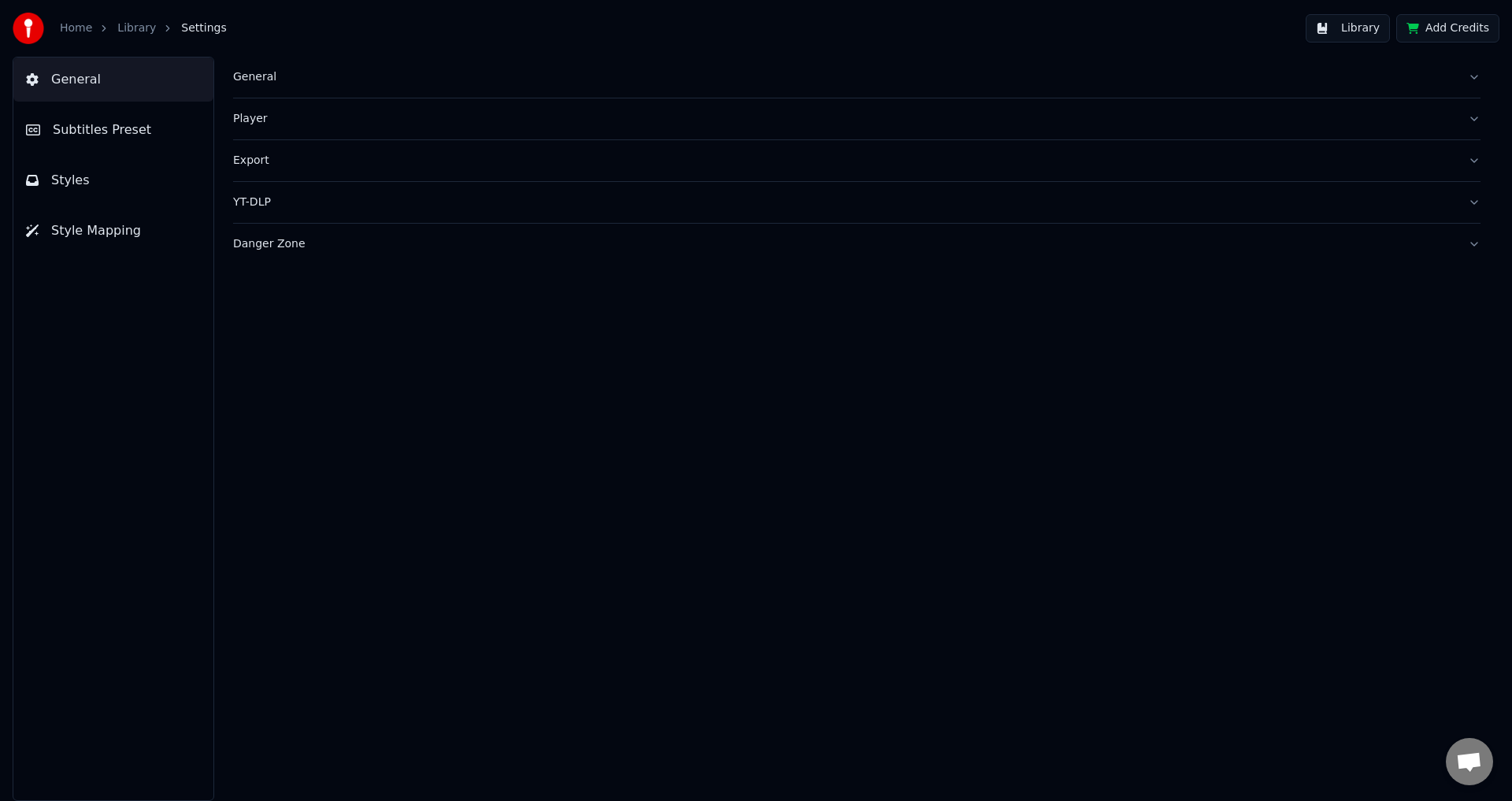
click at [141, 26] on link "Library" at bounding box center [136, 28] width 38 height 16
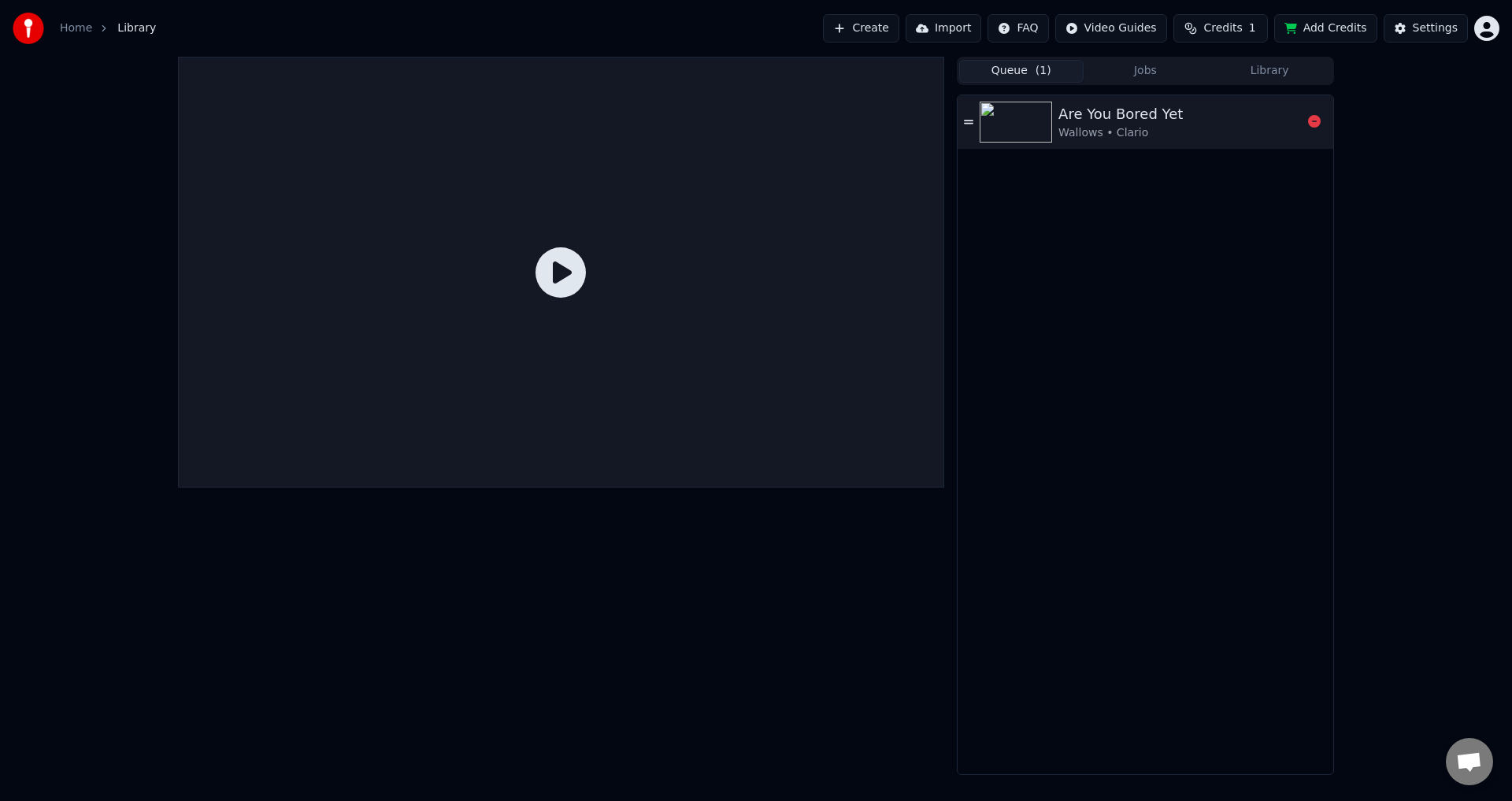
click at [1161, 125] on div "Wallows • Clario" at bounding box center [1120, 133] width 124 height 16
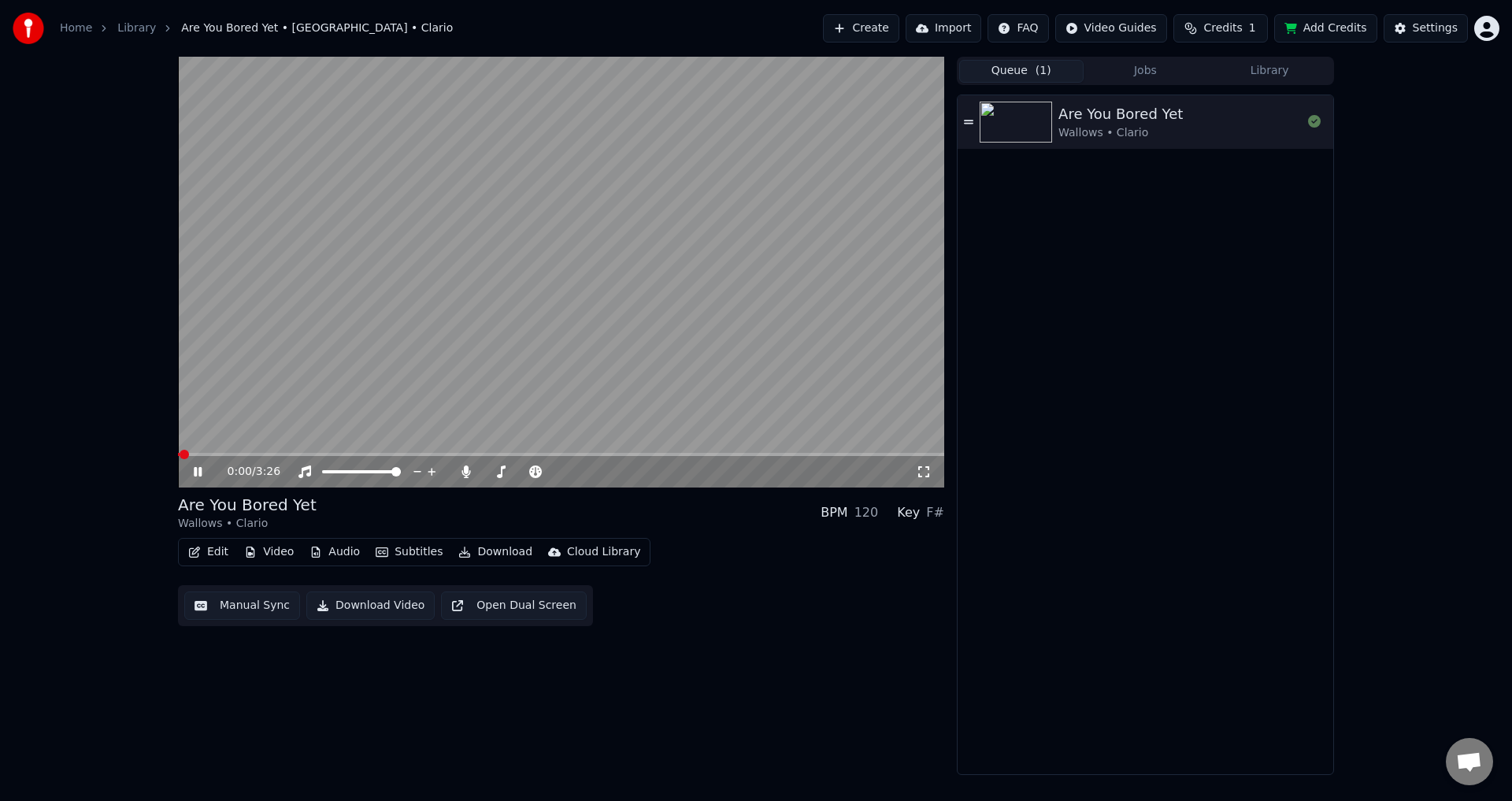
click at [421, 551] on button "Subtitles" at bounding box center [408, 552] width 79 height 22
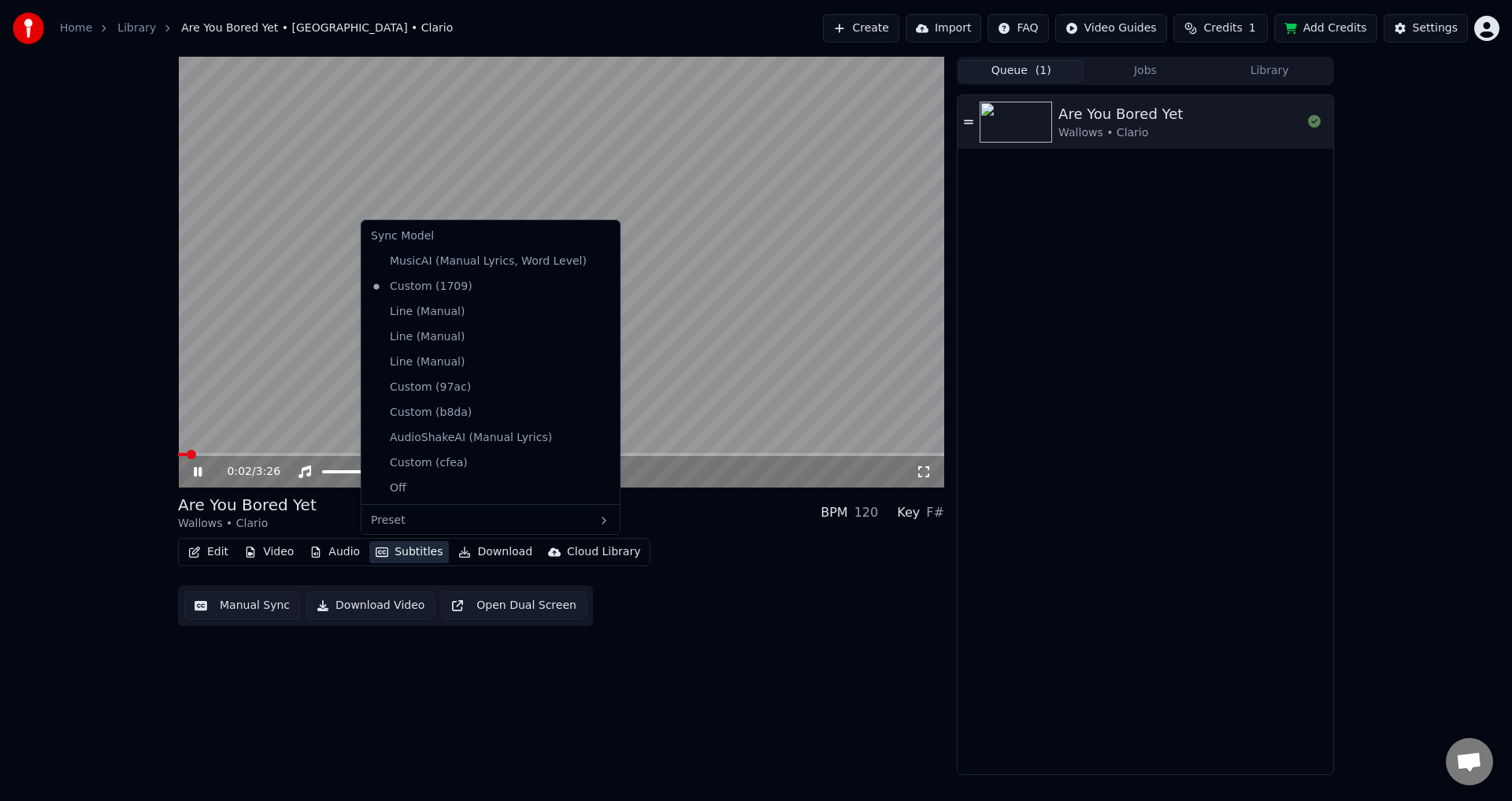
scroll to position [60, 0]
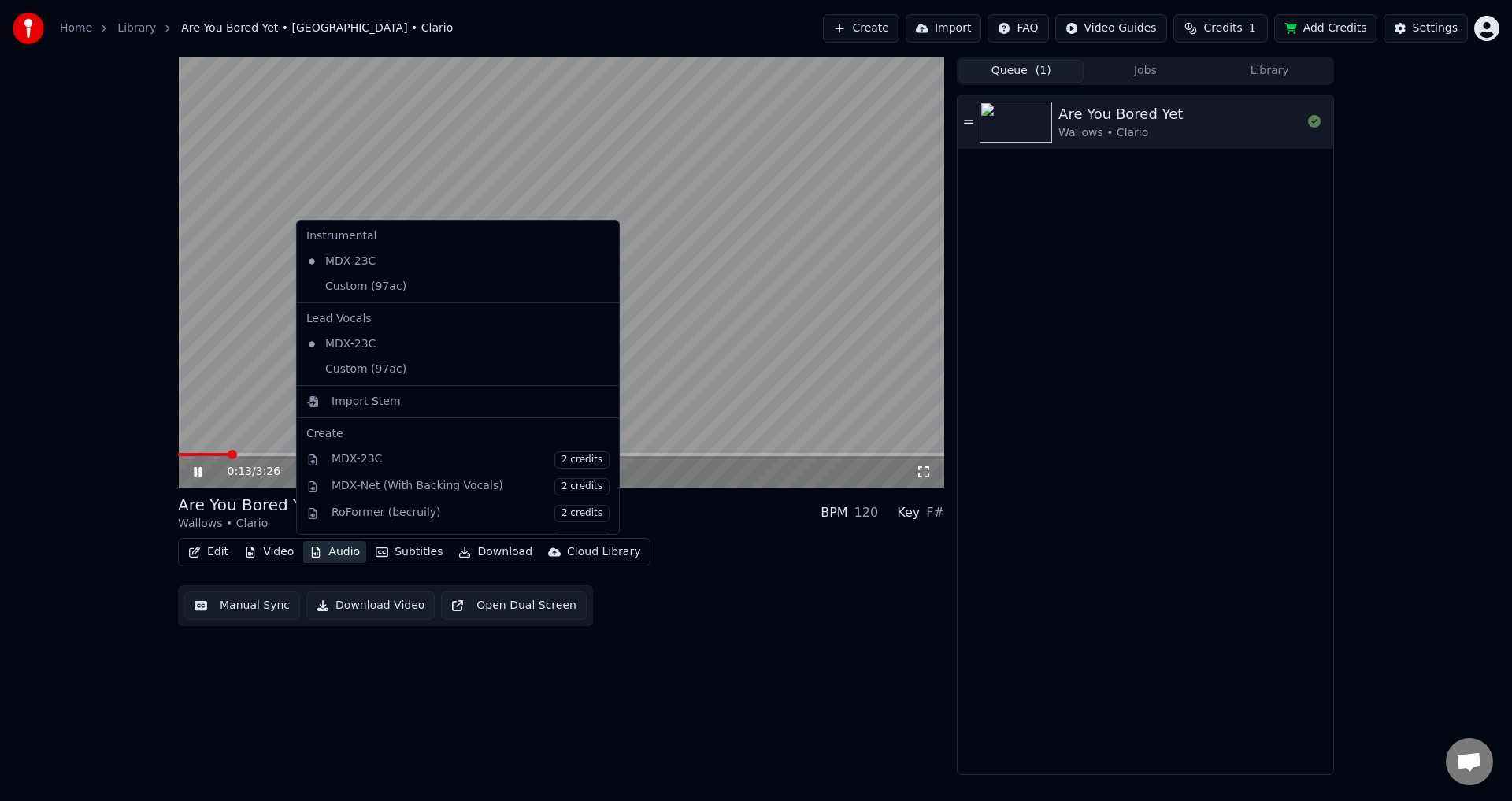
click at [720, 236] on video at bounding box center [561, 272] width 766 height 430
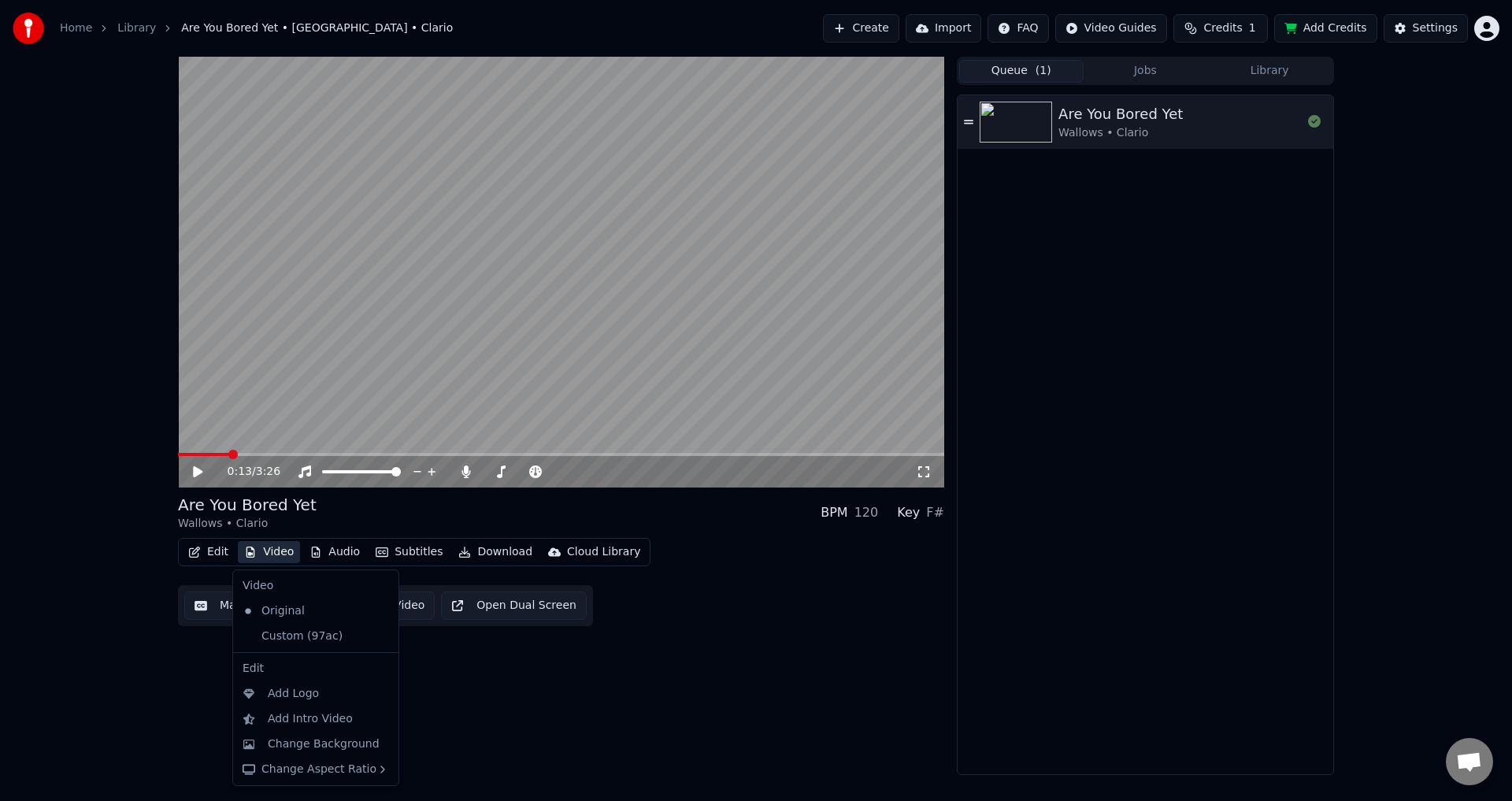
click at [275, 553] on button "Video" at bounding box center [269, 552] width 63 height 22
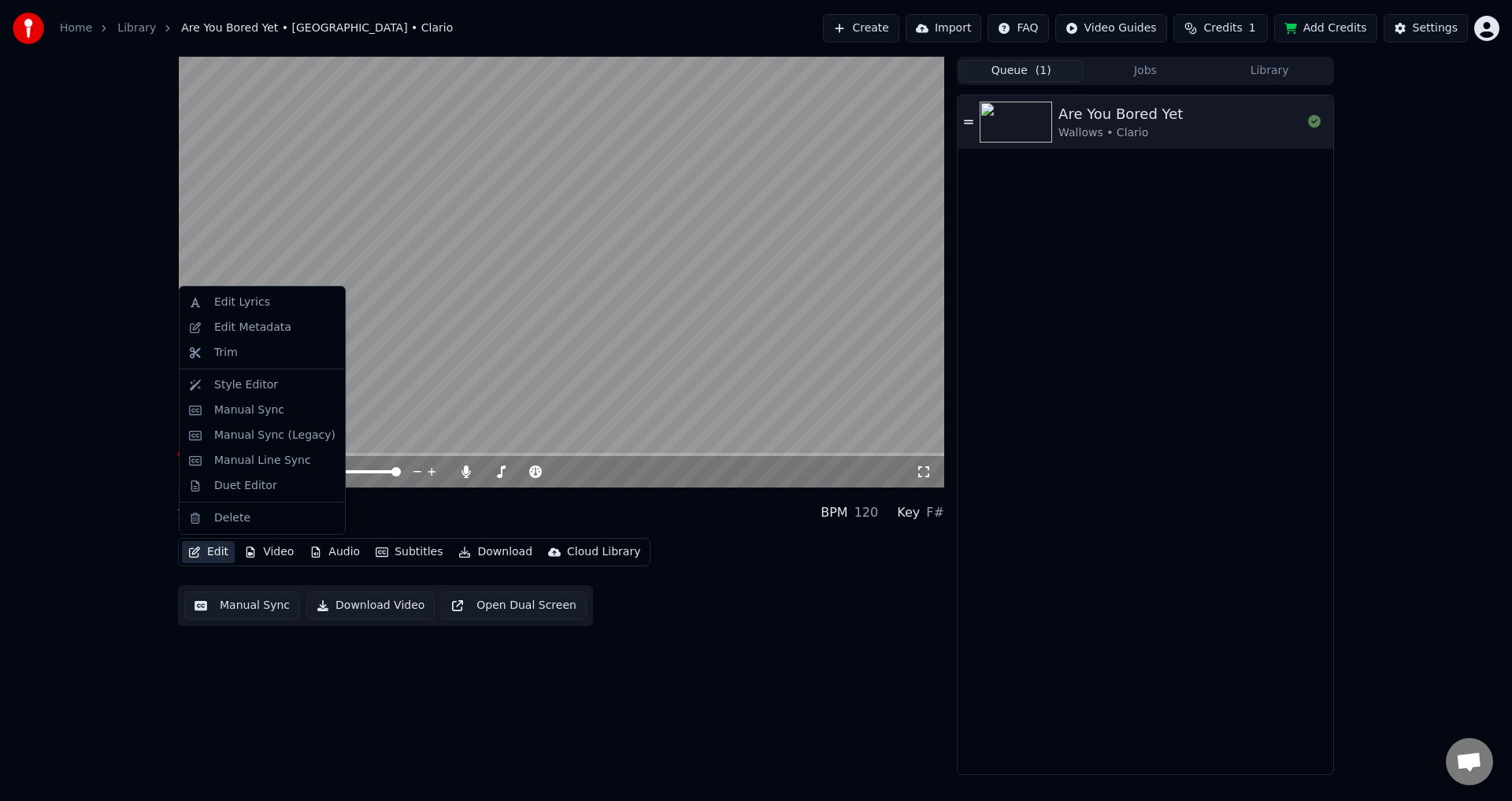
click at [194, 545] on button "Edit" at bounding box center [208, 552] width 52 height 22
click at [196, 549] on icon "button" at bounding box center [194, 552] width 11 height 11
click at [247, 326] on div "Edit Metadata" at bounding box center [252, 327] width 78 height 16
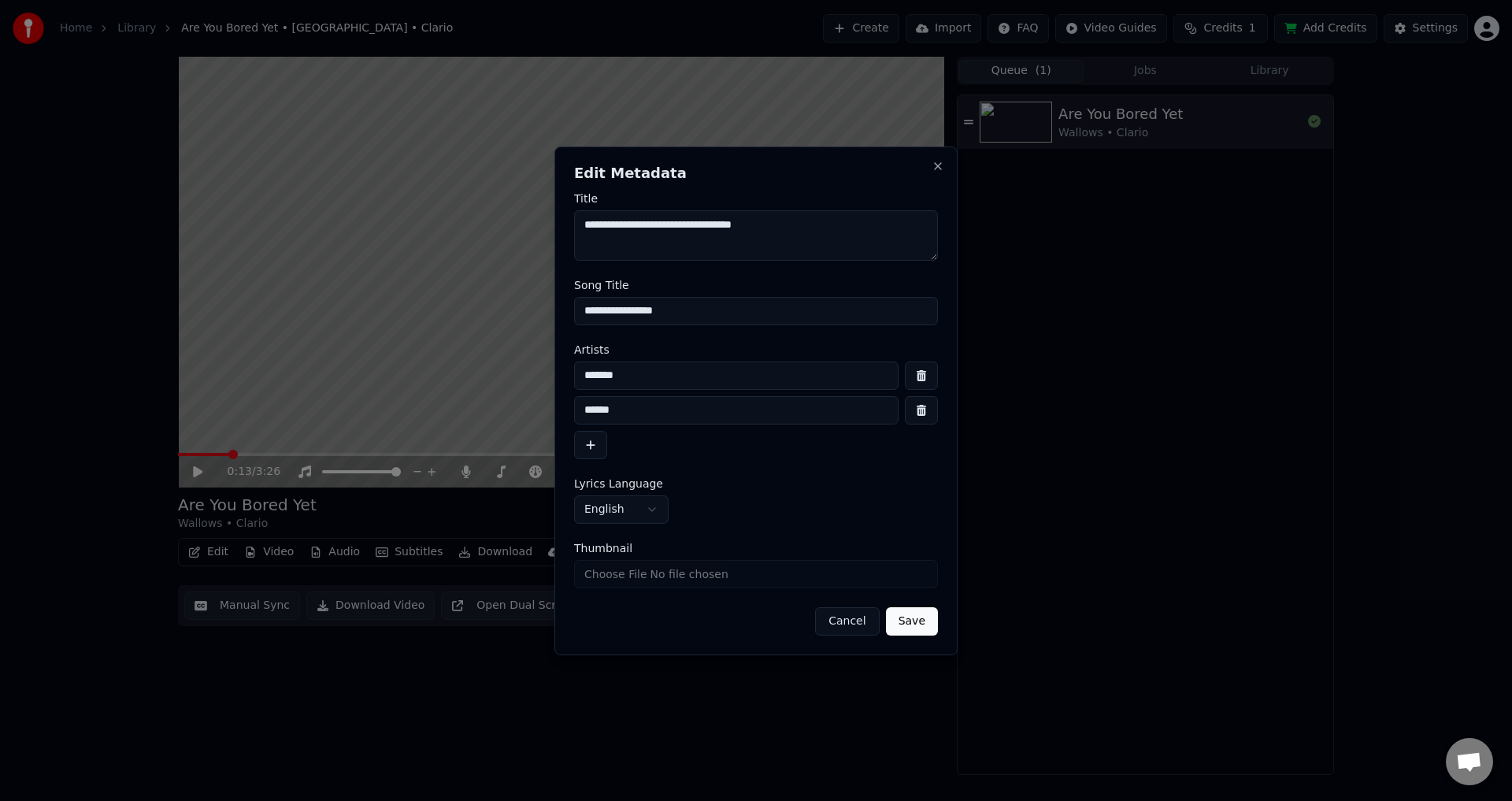
click at [865, 620] on button "Cancel" at bounding box center [847, 621] width 64 height 28
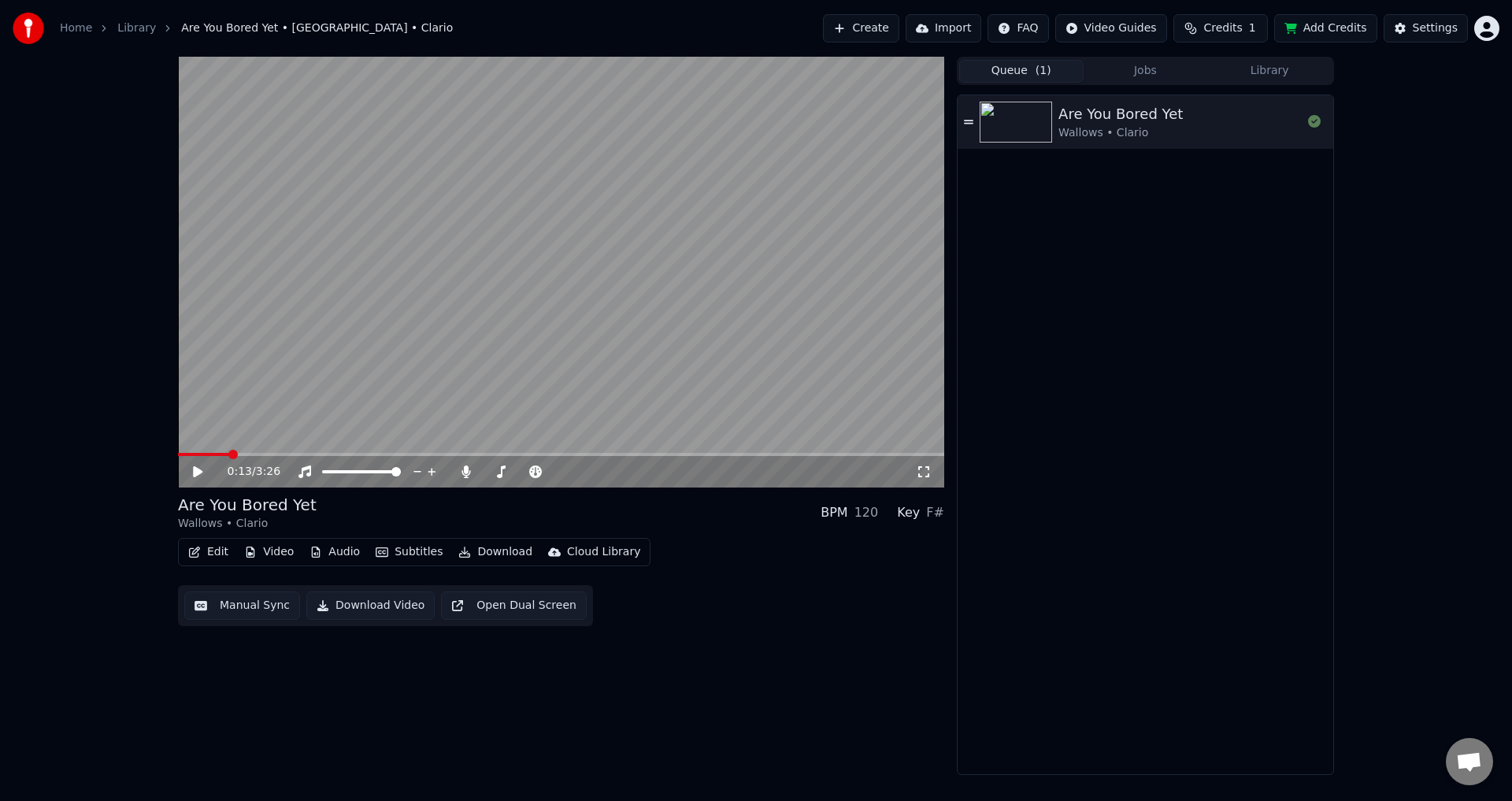
click at [223, 550] on button "Edit" at bounding box center [208, 552] width 52 height 22
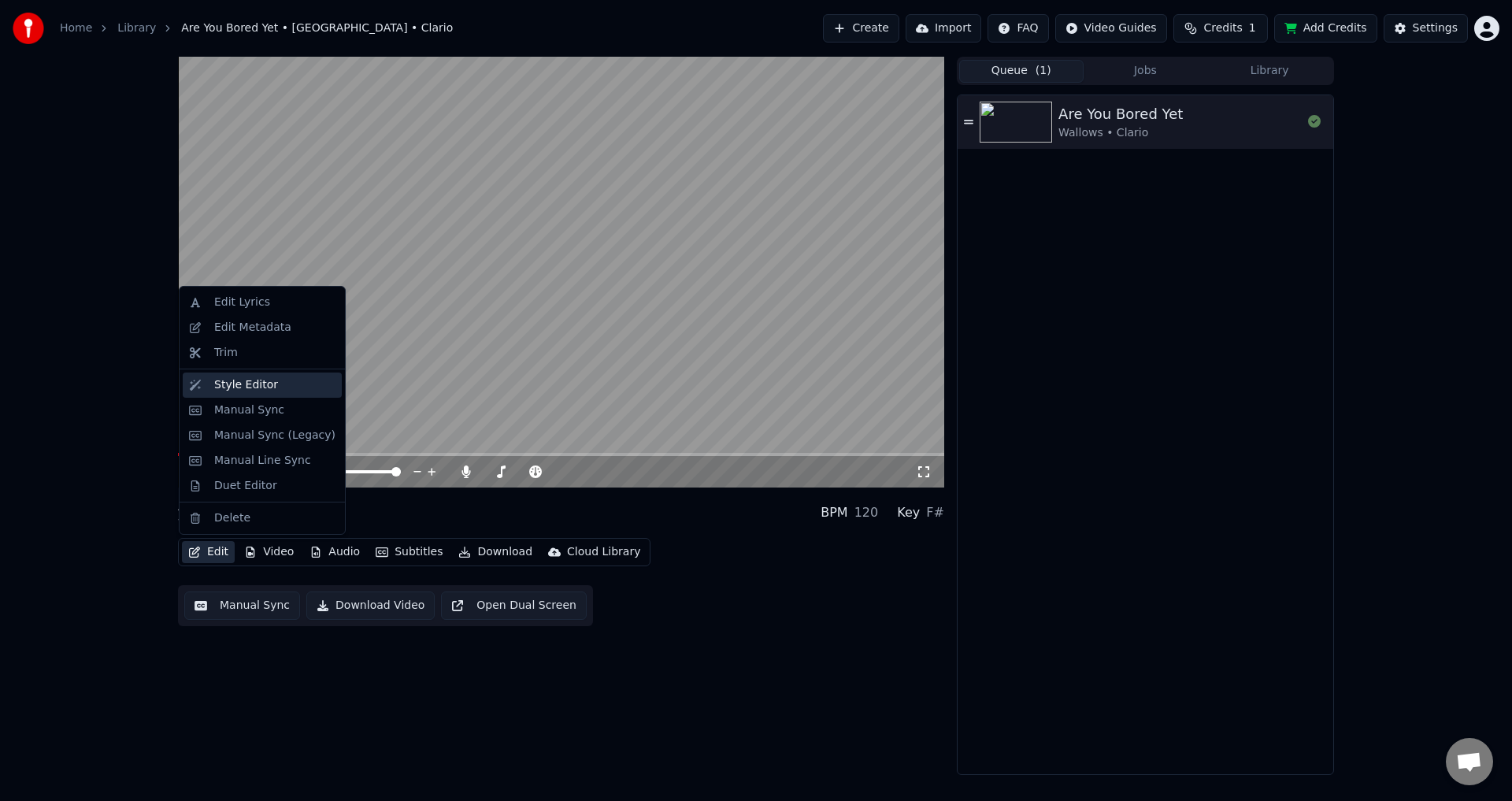
click at [235, 387] on div "Style Editor" at bounding box center [246, 385] width 64 height 16
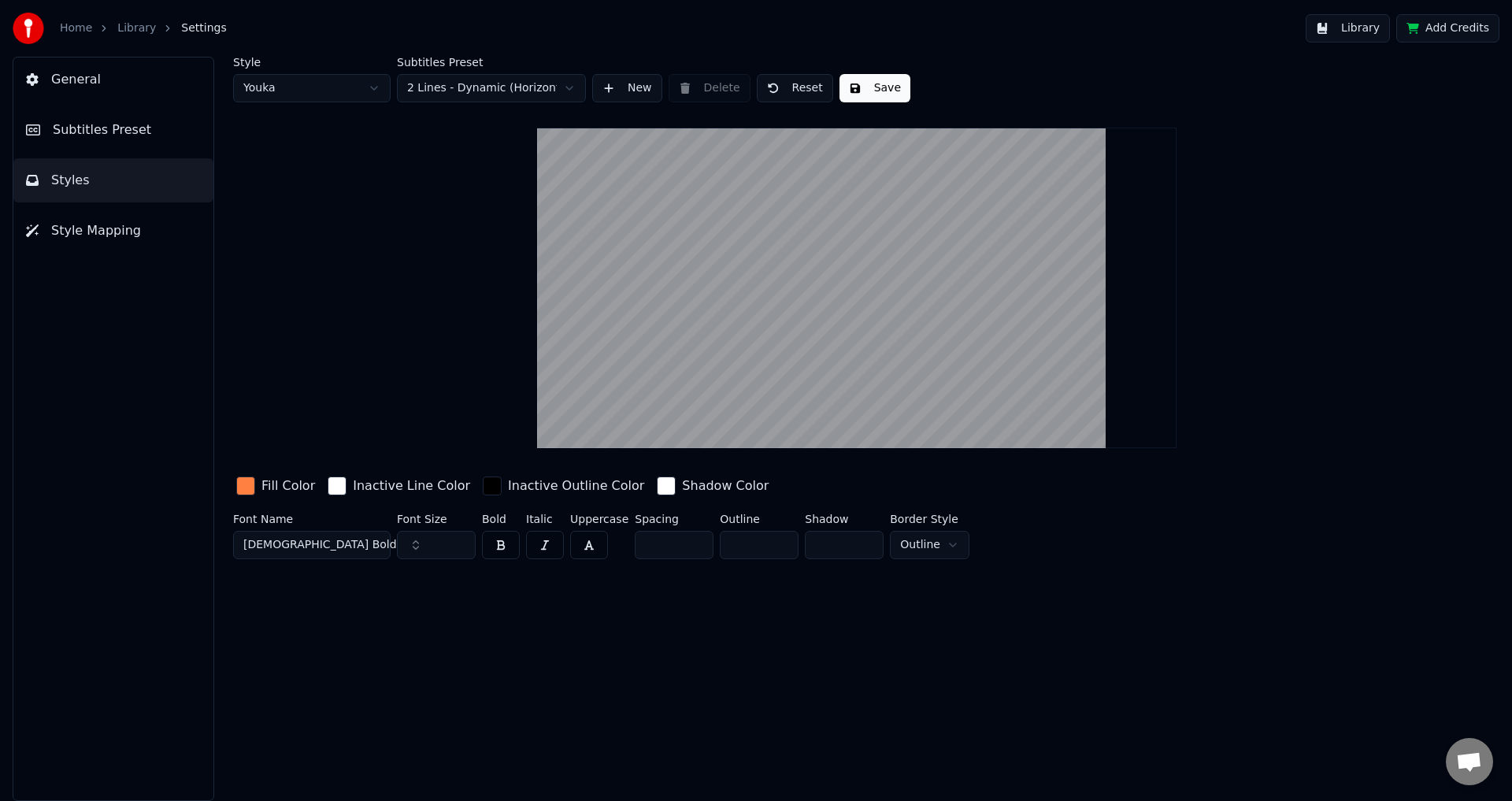
click at [460, 546] on input "***" at bounding box center [436, 544] width 78 height 28
click at [459, 541] on input "***" at bounding box center [436, 544] width 78 height 28
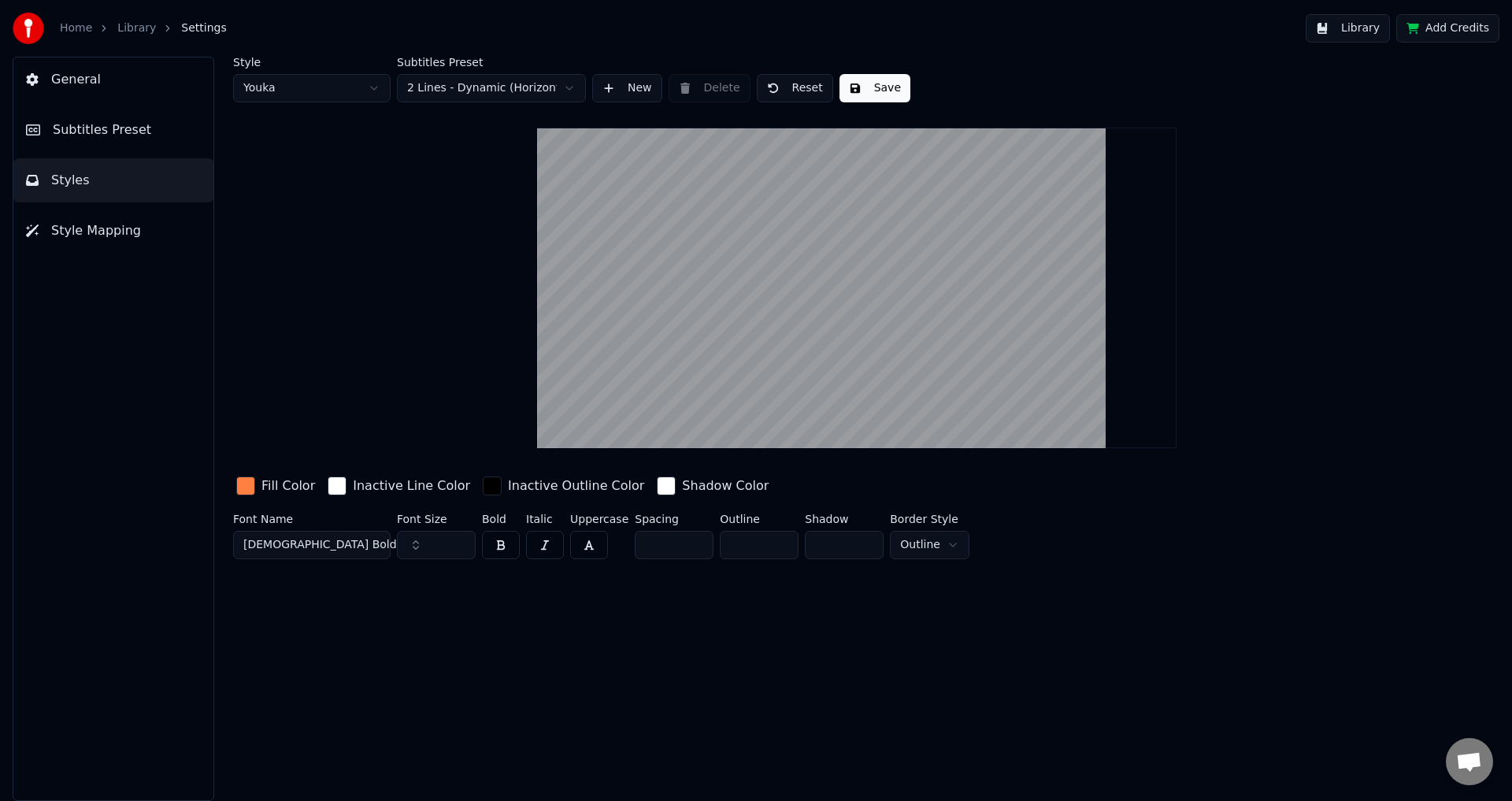
click at [459, 541] on input "***" at bounding box center [436, 544] width 78 height 28
type input "***"
click at [459, 541] on input "***" at bounding box center [436, 544] width 78 height 28
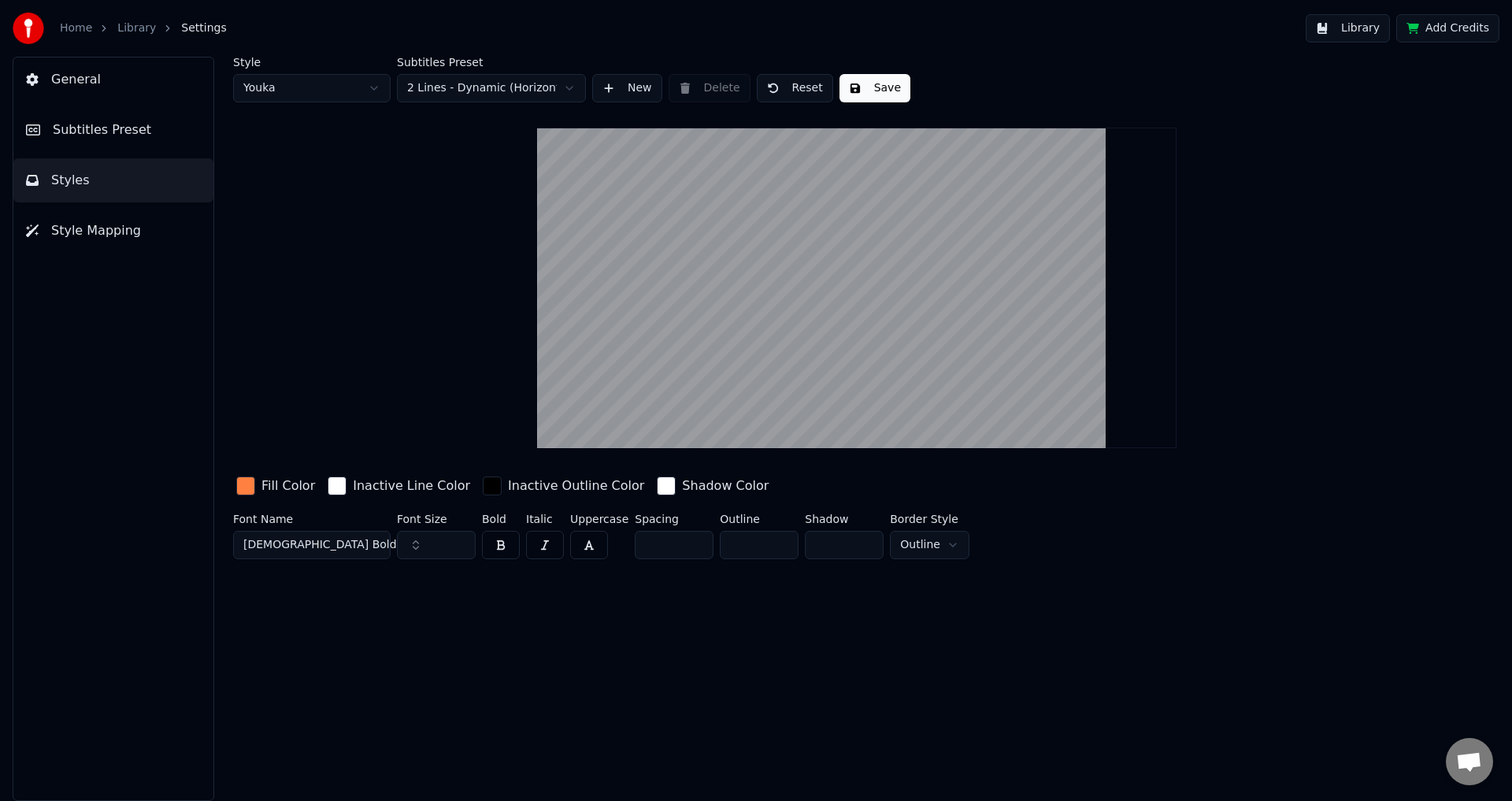
click at [67, 135] on span "Subtitles Preset" at bounding box center [101, 130] width 98 height 19
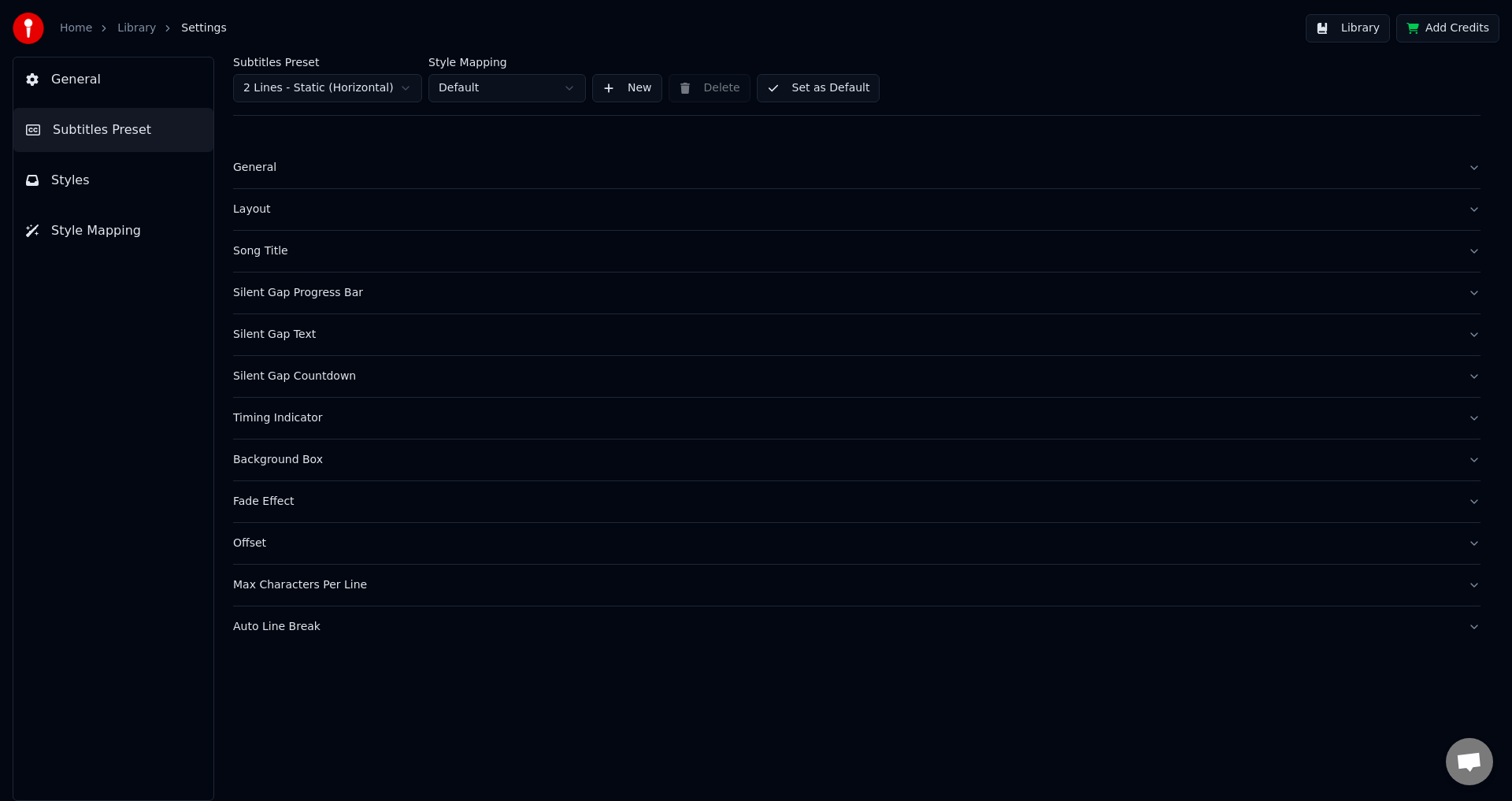
click at [266, 185] on button "General" at bounding box center [857, 168] width 1248 height 41
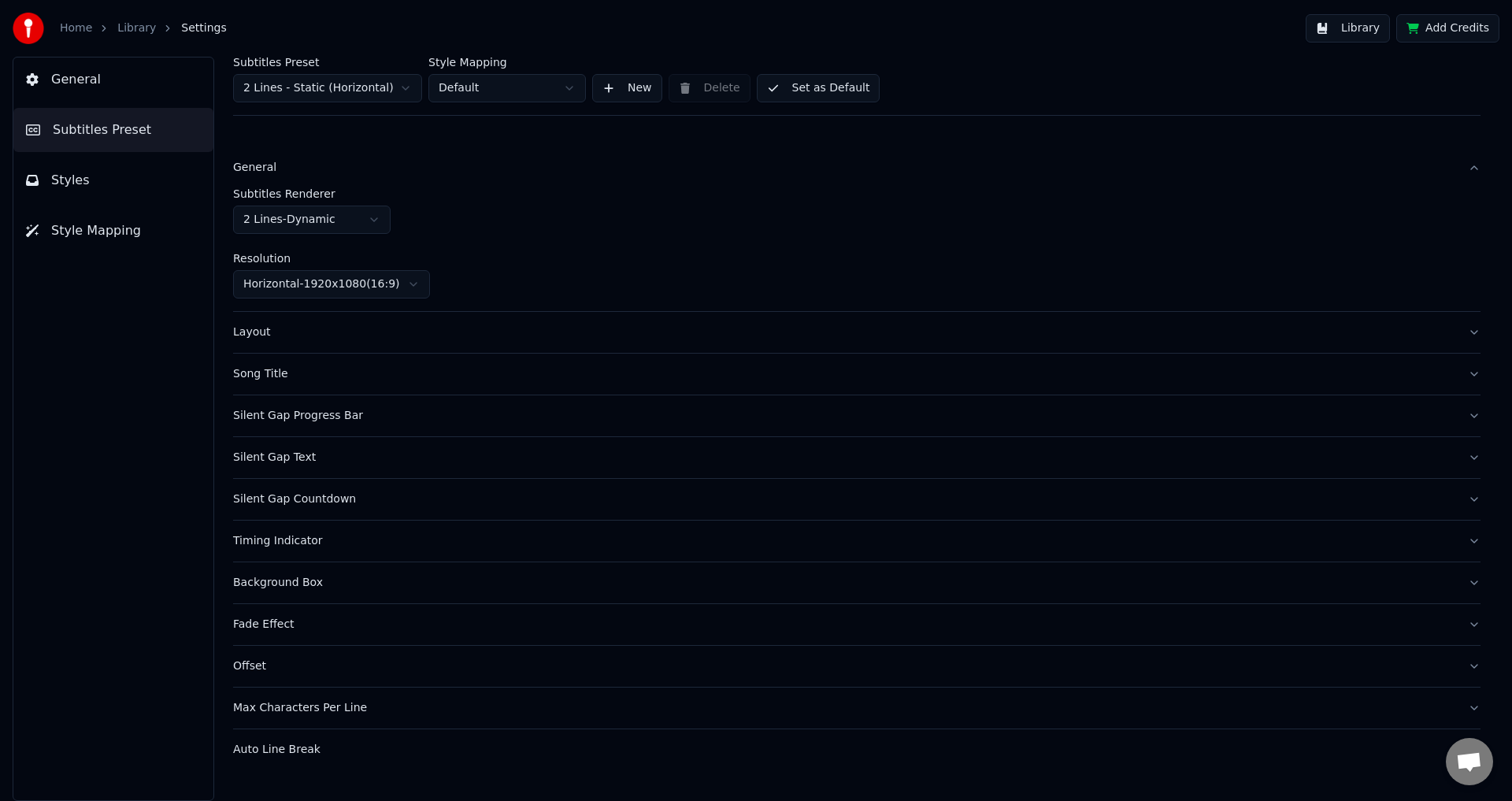
click at [266, 185] on button "General" at bounding box center [857, 168] width 1248 height 41
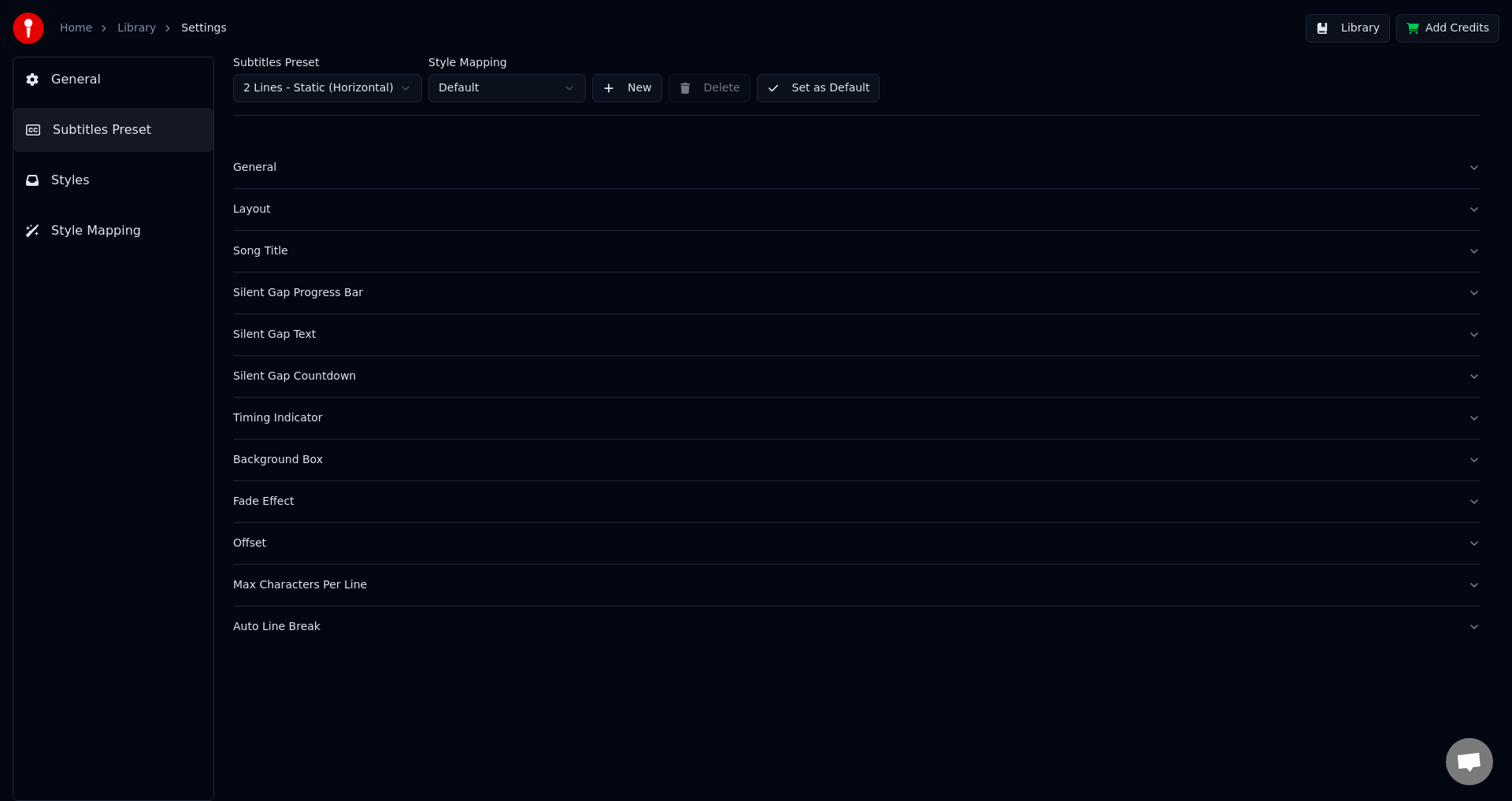
click at [276, 213] on div "Layout" at bounding box center [844, 209] width 1222 height 16
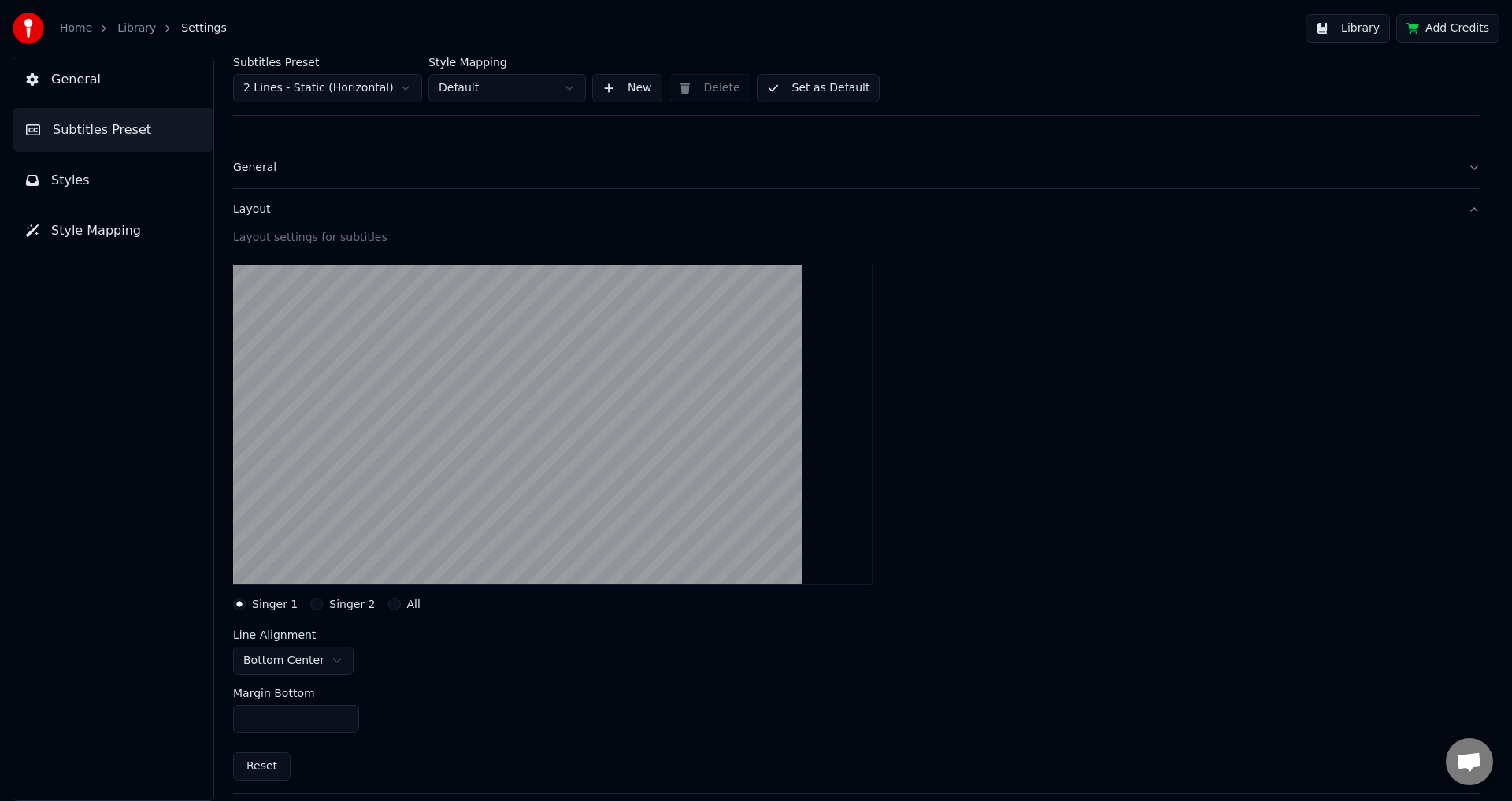
drag, startPoint x: 474, startPoint y: 541, endPoint x: 468, endPoint y: 464, distance: 77.2
click at [468, 464] on video at bounding box center [553, 424] width 640 height 320
click at [468, 507] on video at bounding box center [553, 424] width 640 height 320
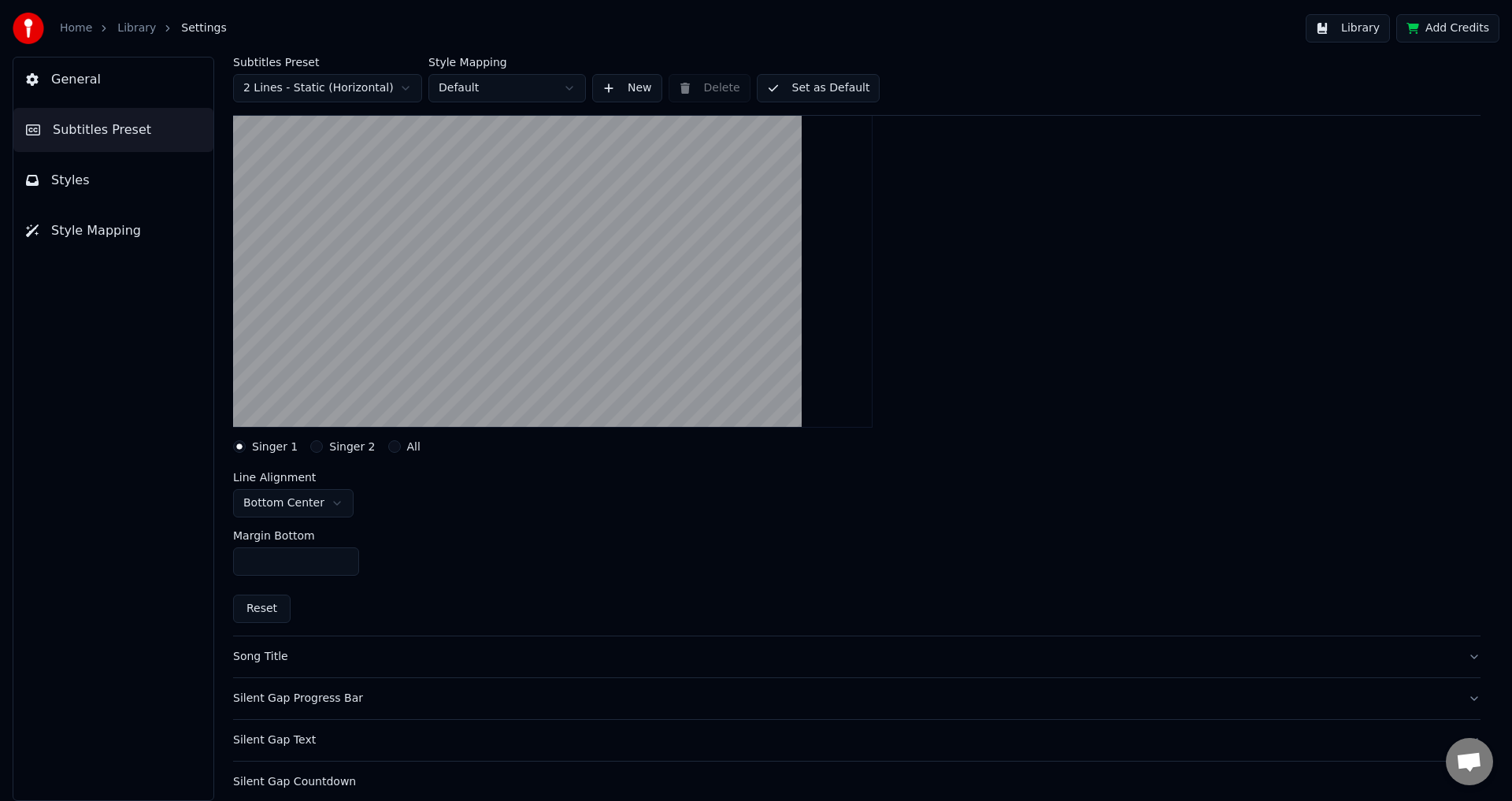
click at [259, 607] on button "Reset" at bounding box center [262, 609] width 58 height 28
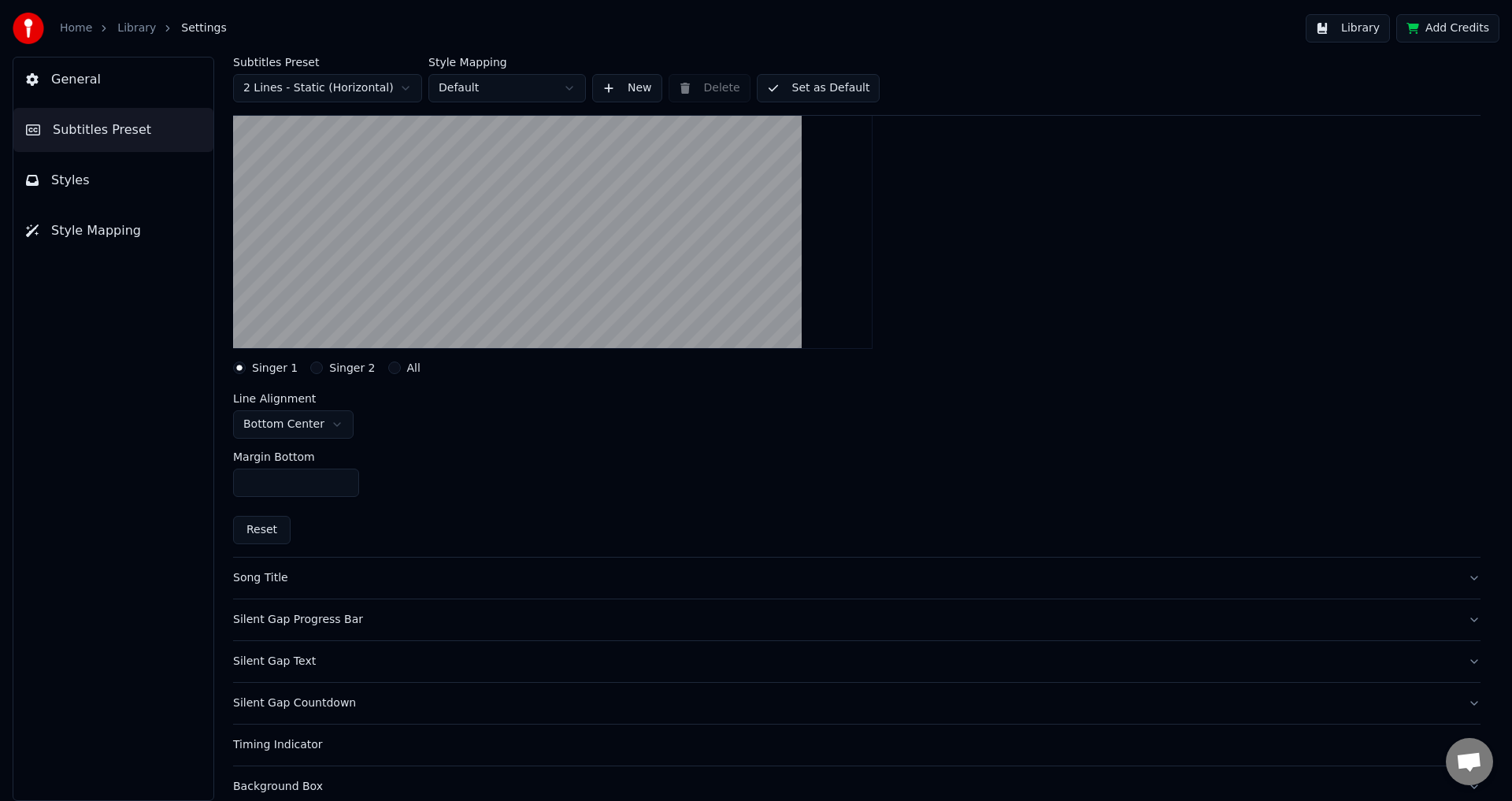
click at [404, 588] on button "Song Title" at bounding box center [857, 578] width 1248 height 41
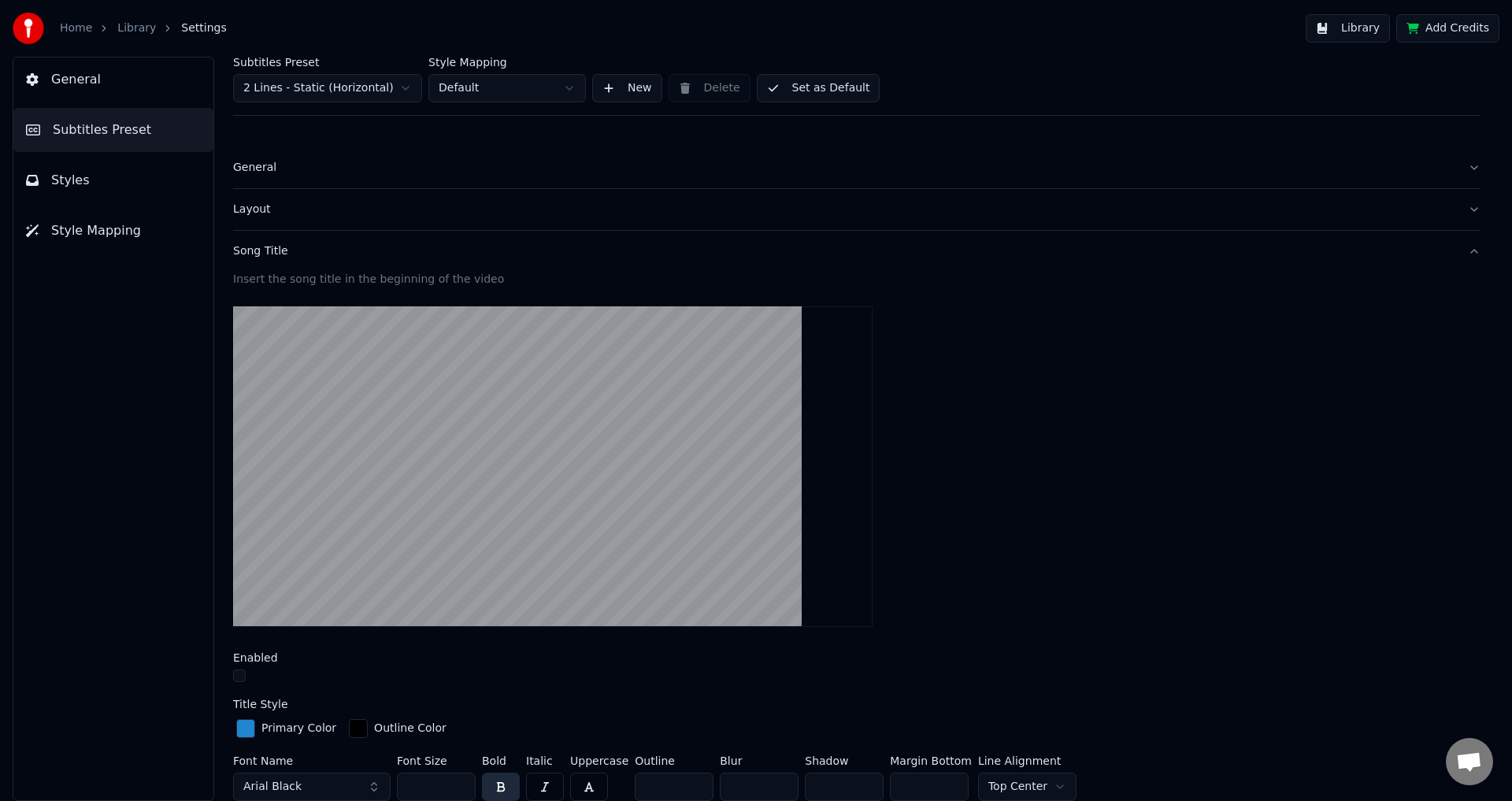
scroll to position [78, 0]
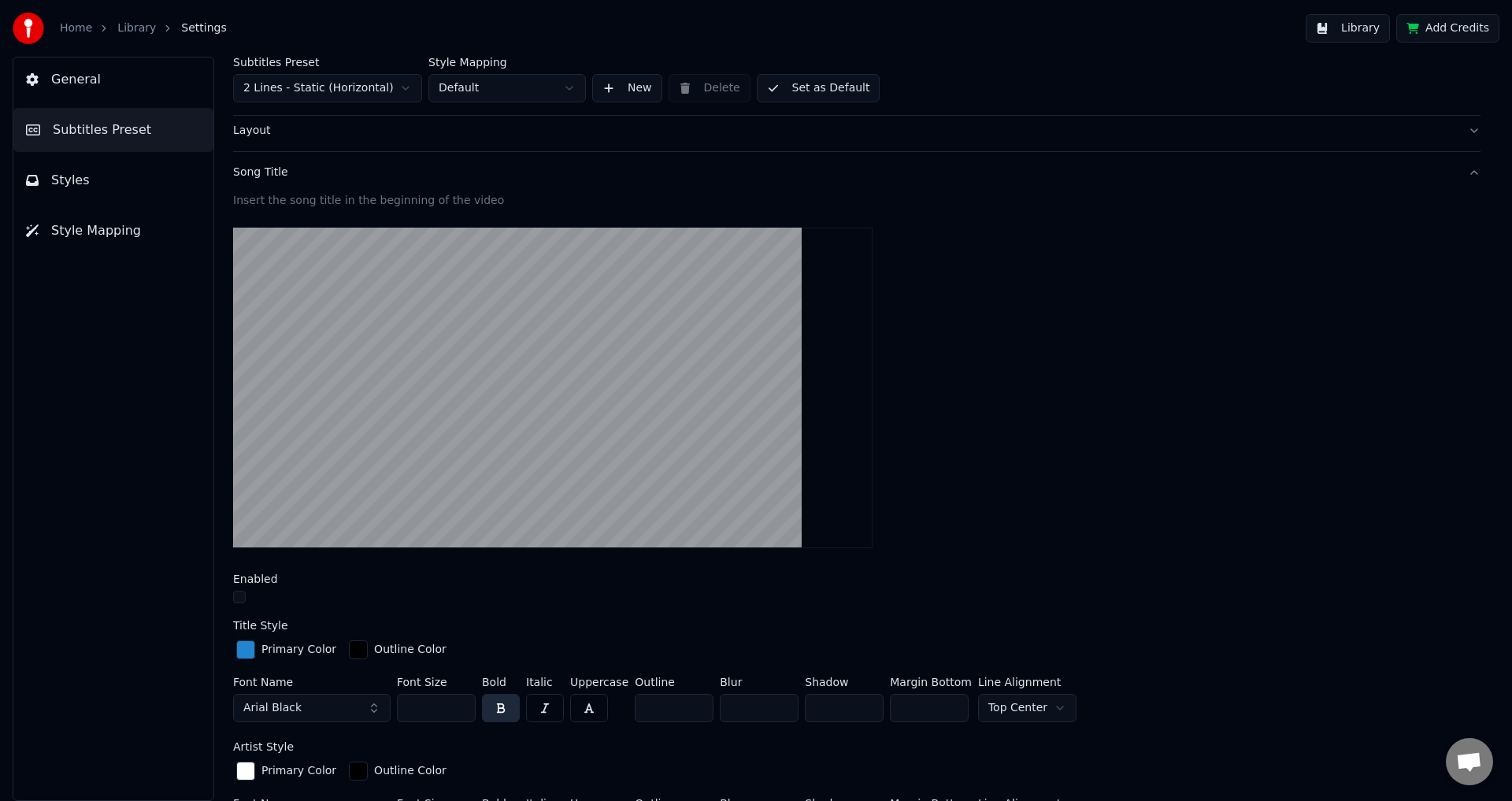
click at [261, 132] on div "Layout" at bounding box center [844, 131] width 1222 height 16
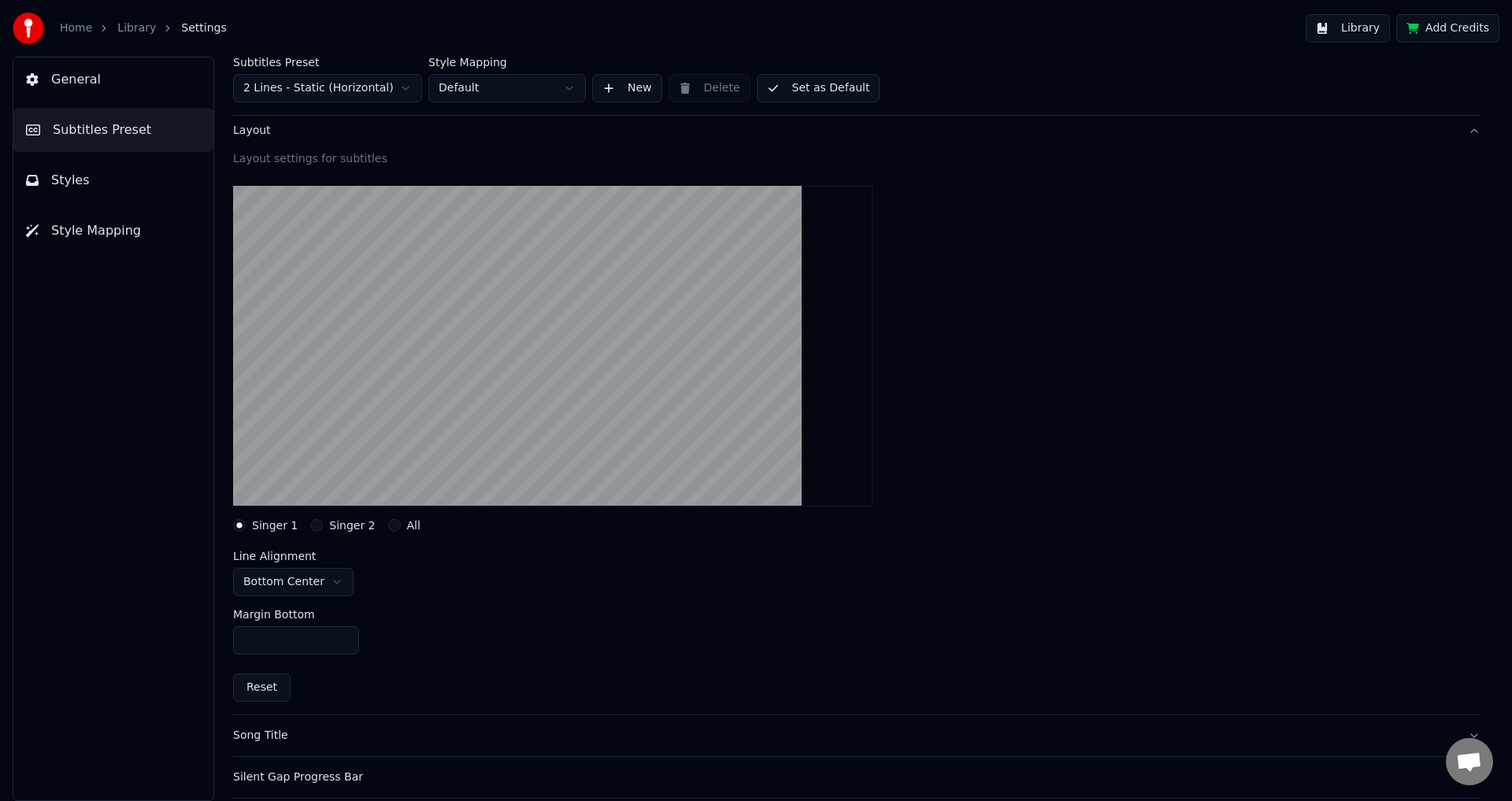
scroll to position [0, 0]
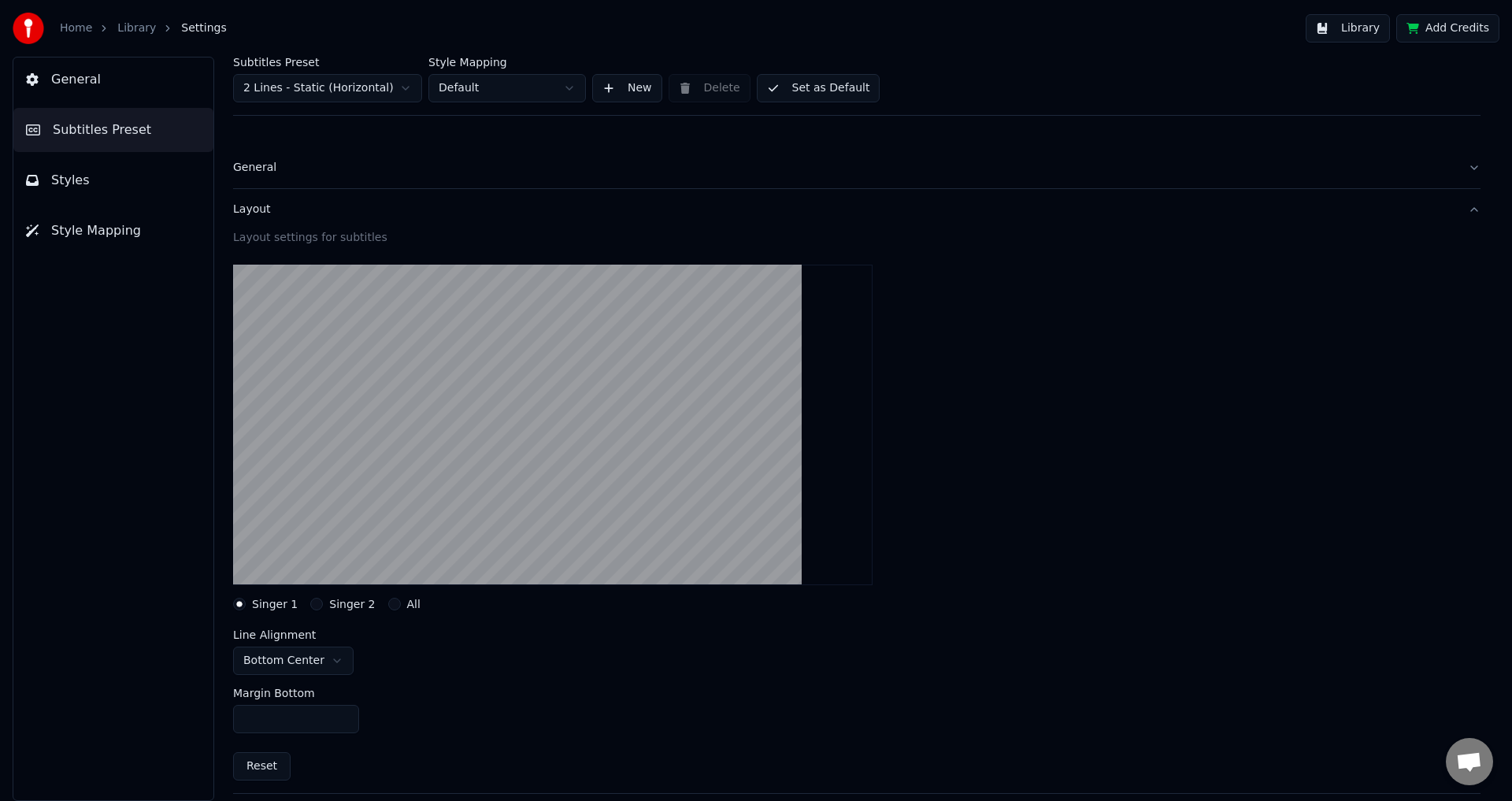
click at [286, 152] on button "General" at bounding box center [857, 168] width 1248 height 41
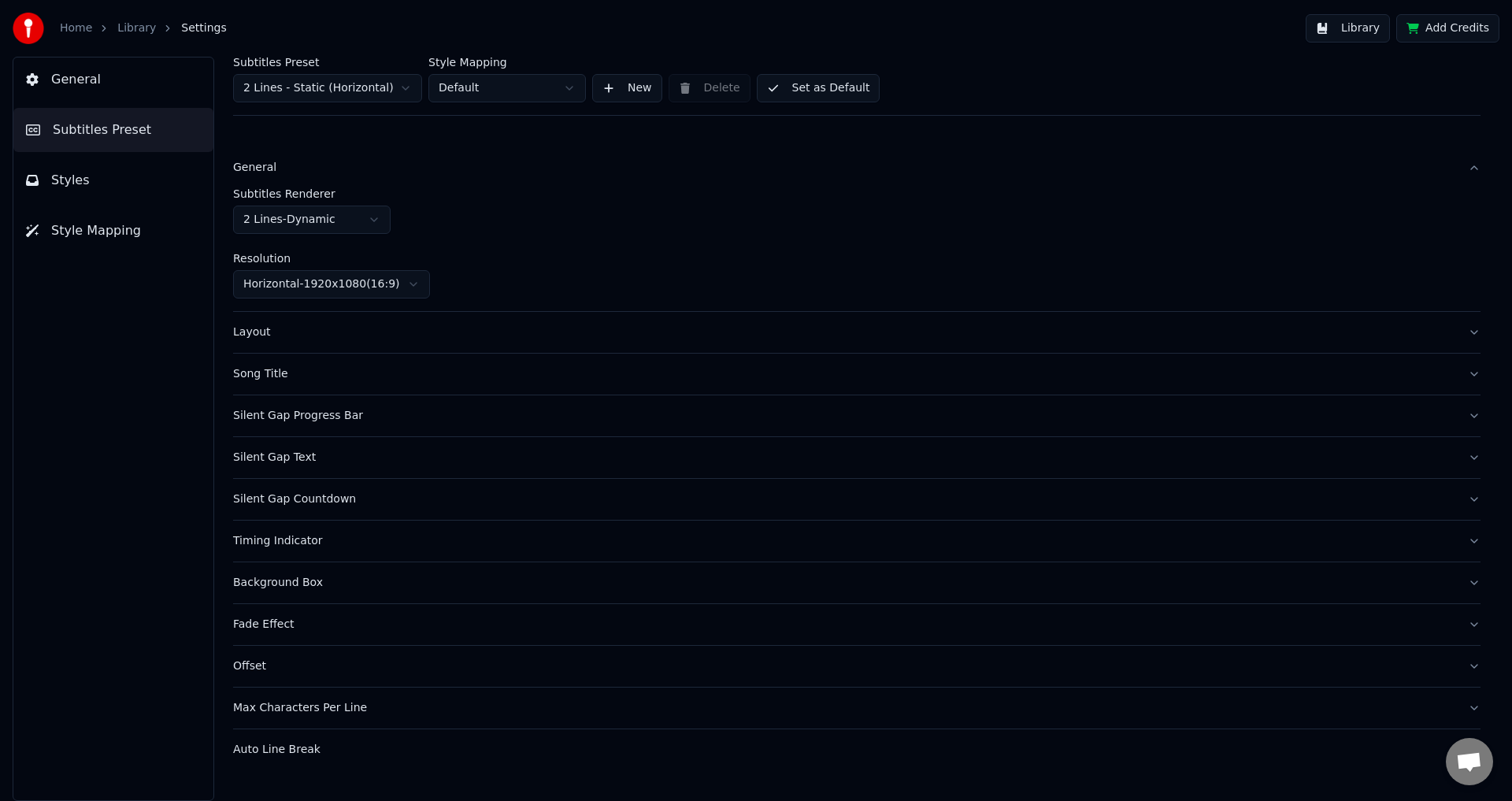
click at [92, 88] on span "General" at bounding box center [76, 79] width 49 height 19
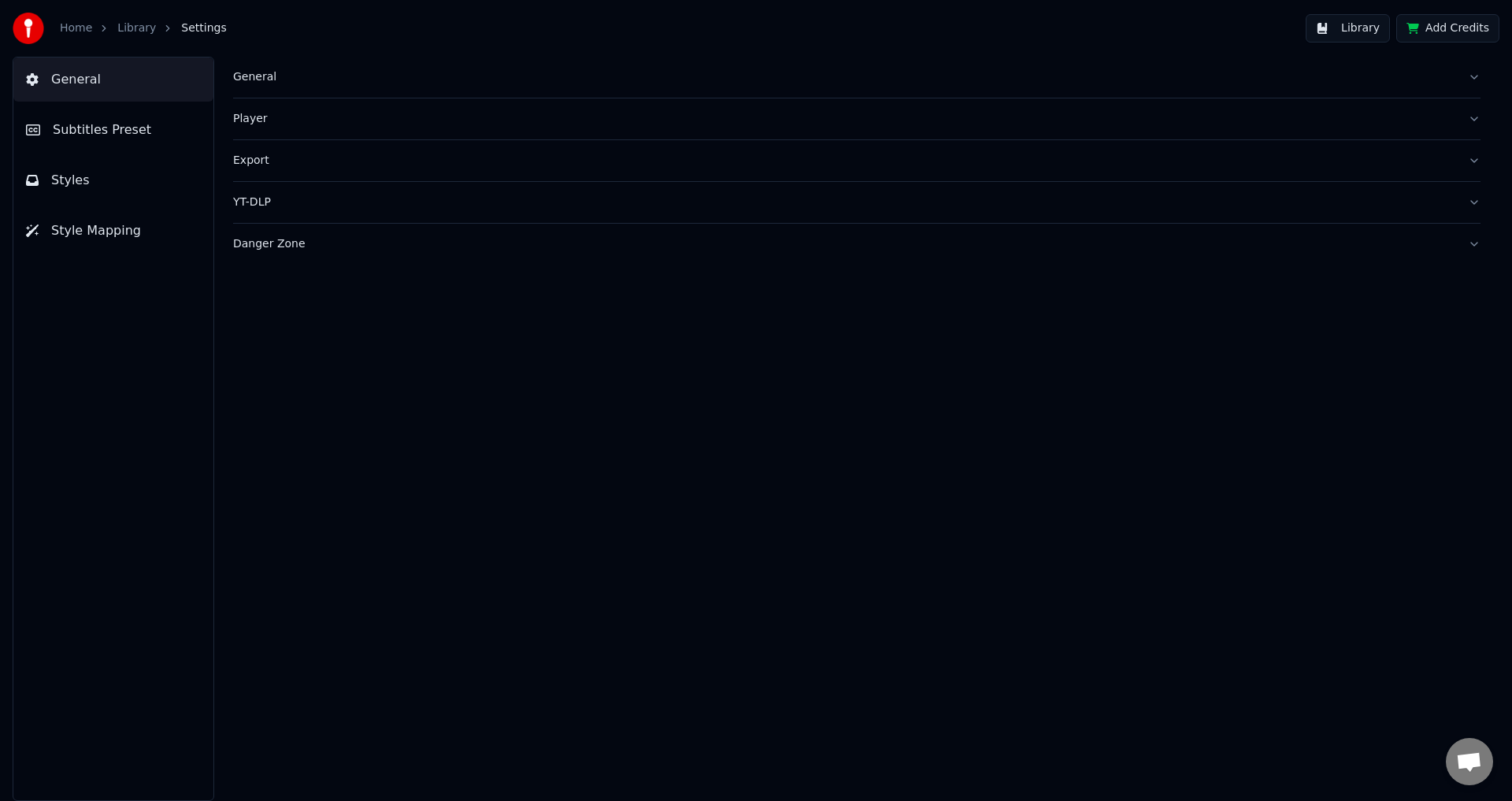
click at [236, 254] on button "Danger Zone" at bounding box center [857, 244] width 1248 height 41
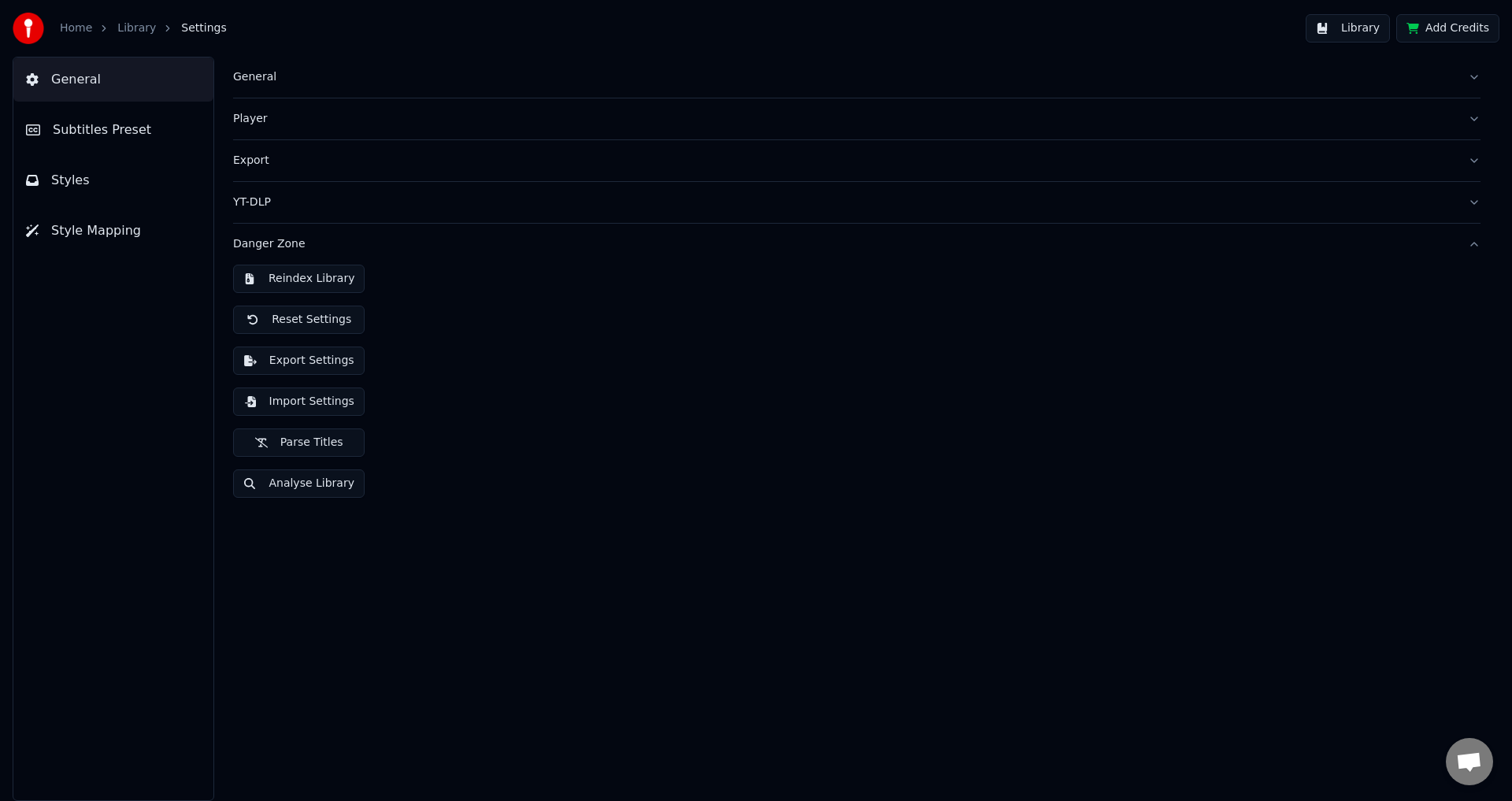
click at [268, 201] on div "YT-DLP" at bounding box center [844, 202] width 1222 height 16
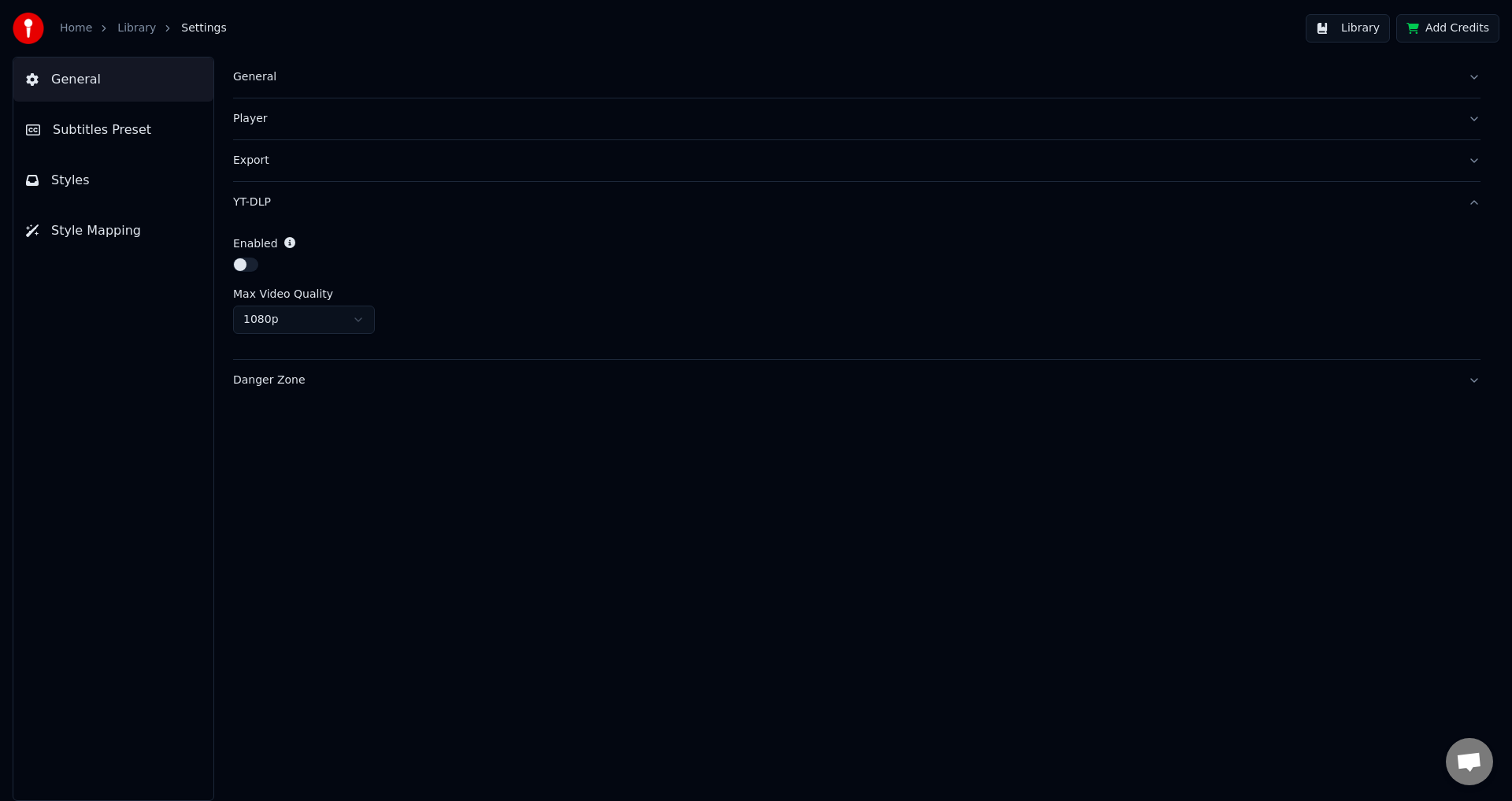
click at [277, 174] on button "Export" at bounding box center [857, 161] width 1248 height 41
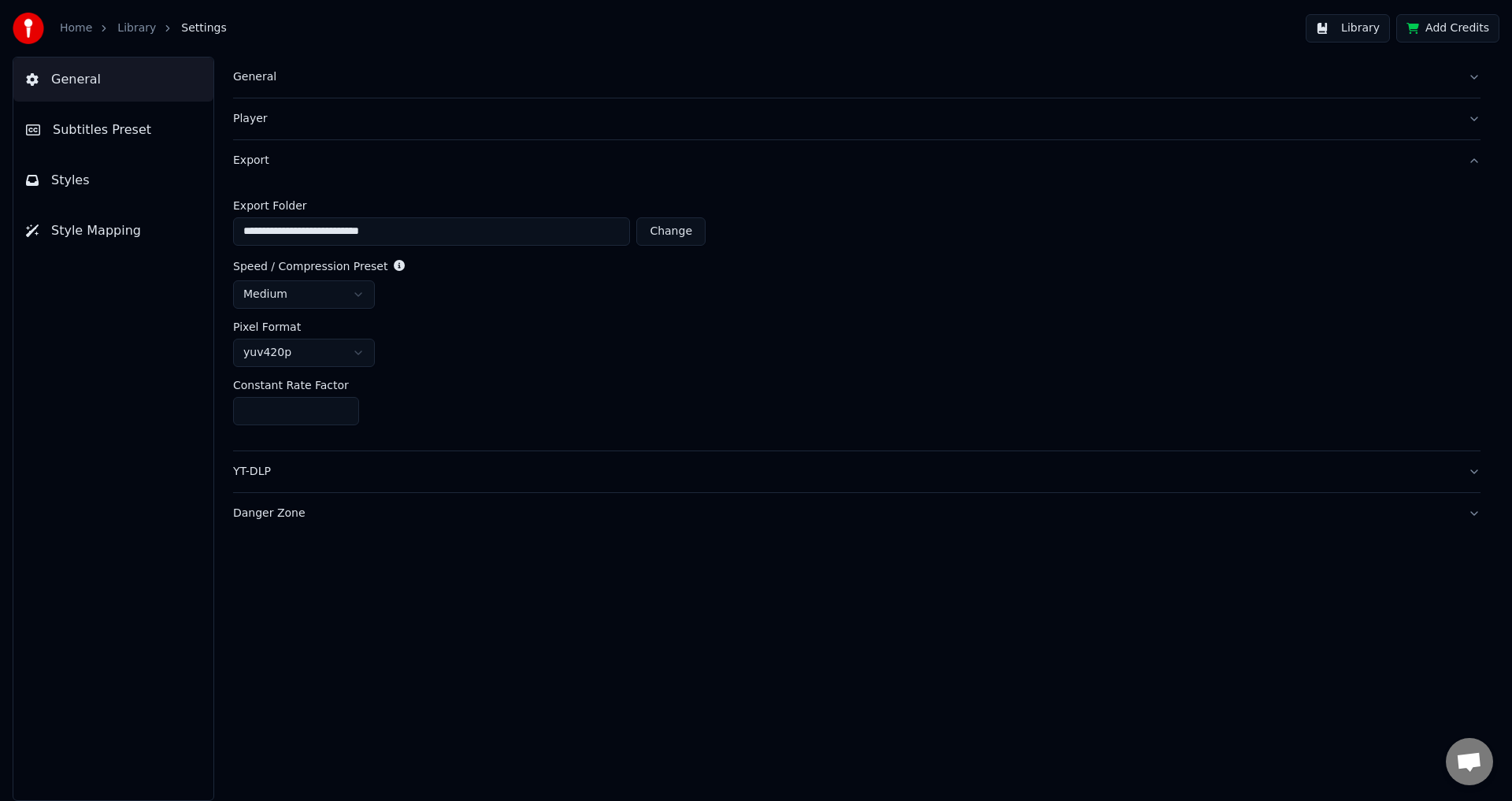
click at [295, 128] on button "Player" at bounding box center [857, 119] width 1248 height 41
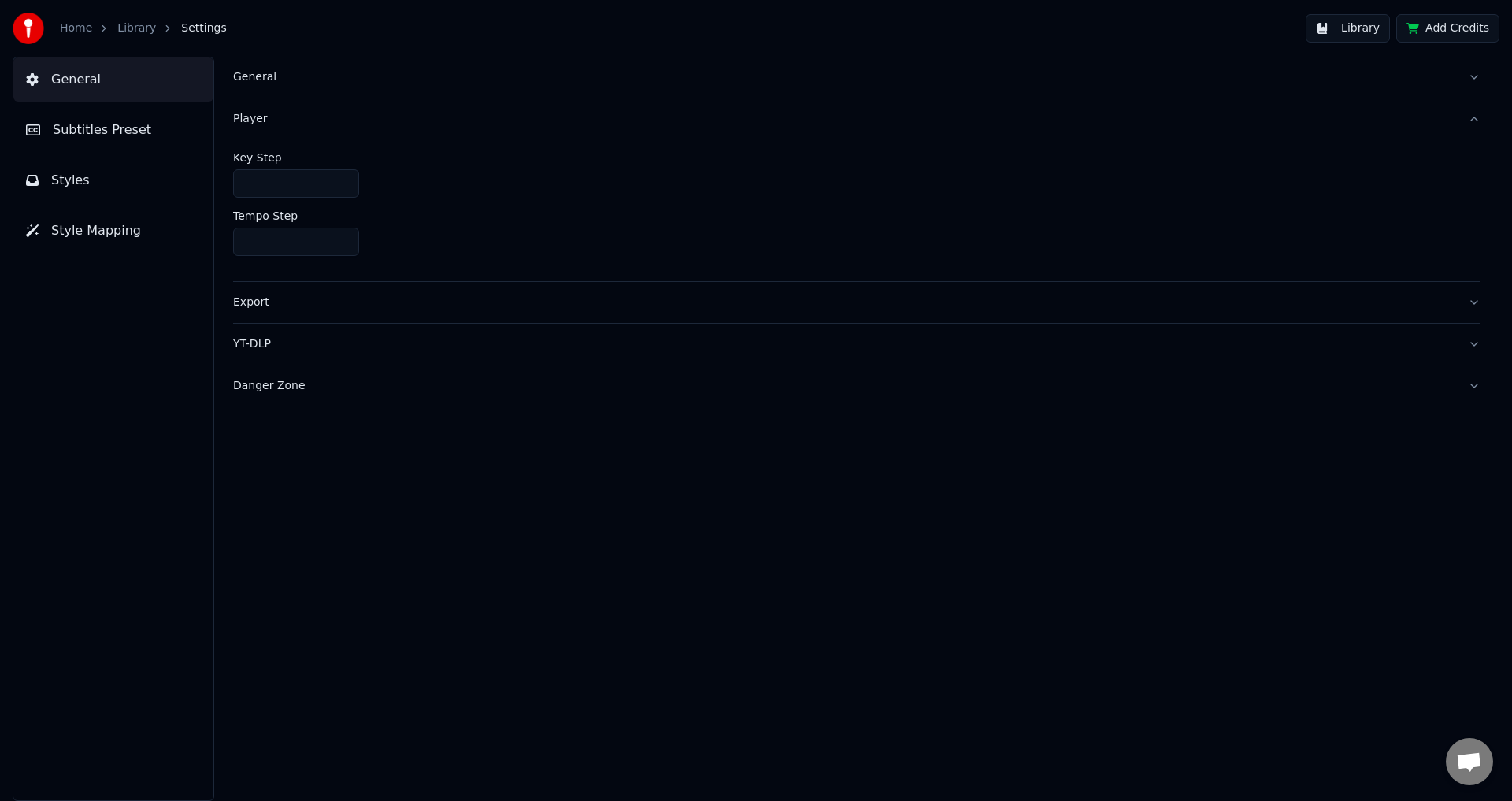
click at [292, 88] on button "General" at bounding box center [857, 77] width 1248 height 41
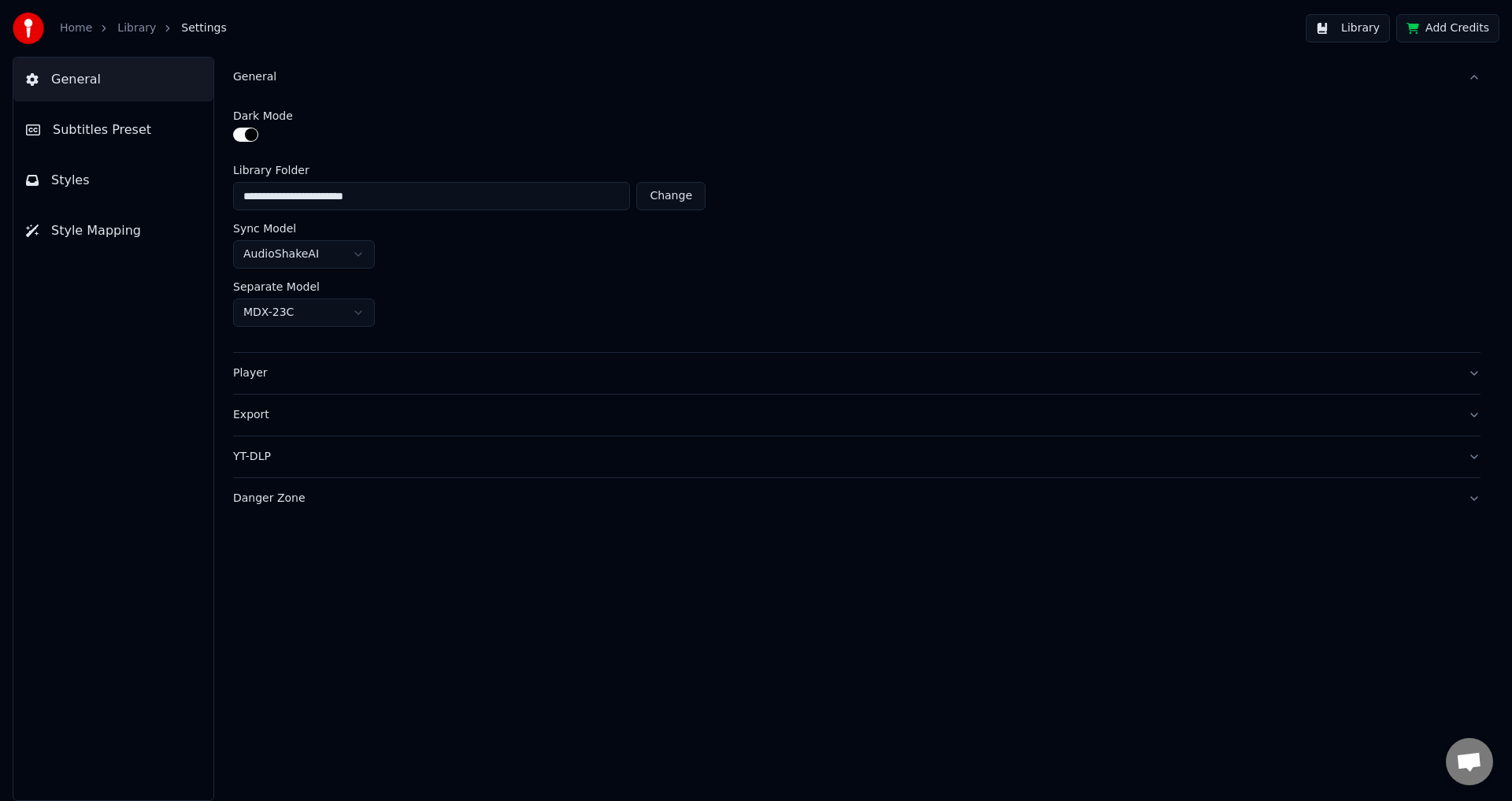
click at [147, 26] on link "Library" at bounding box center [136, 28] width 38 height 16
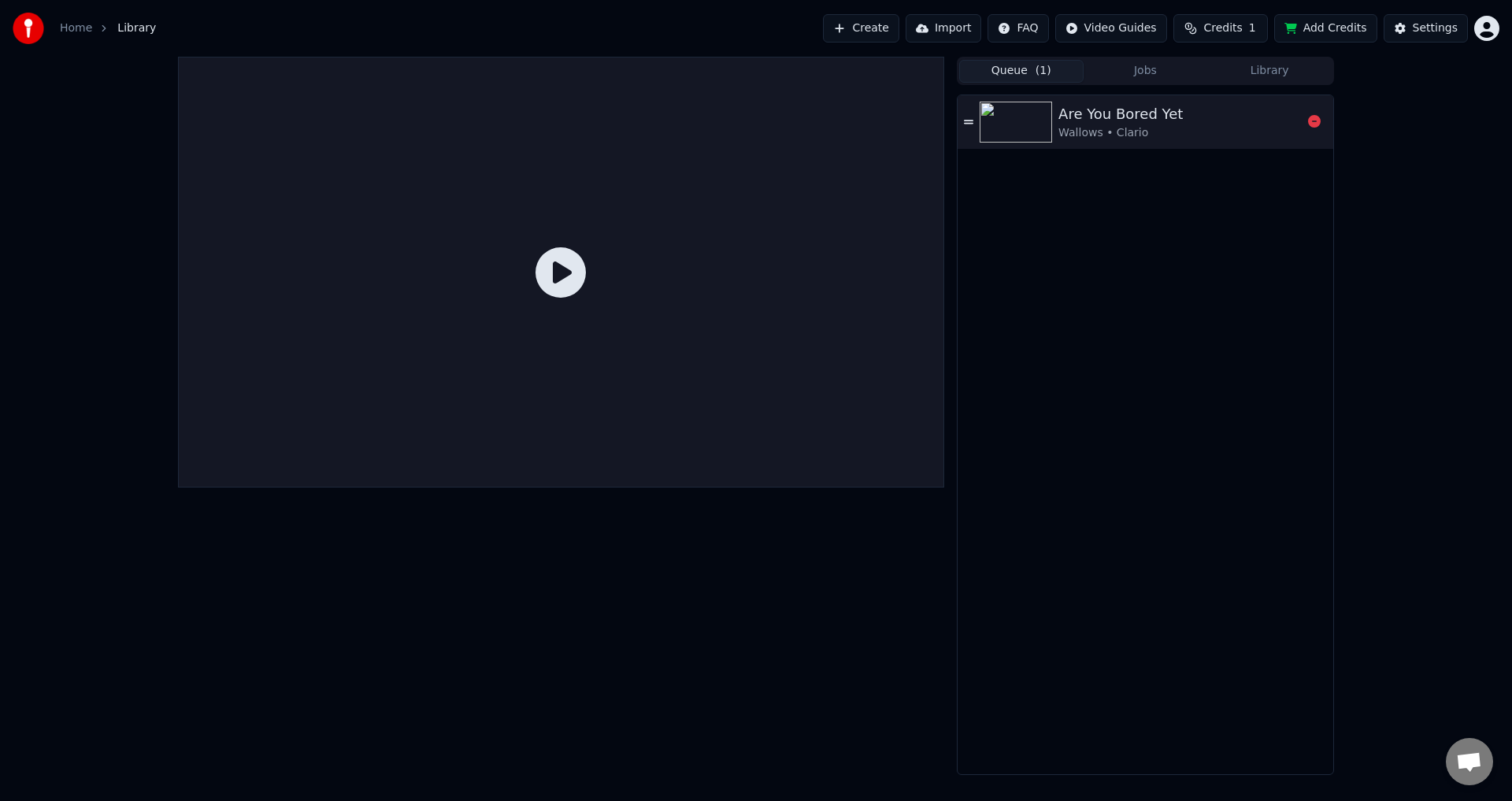
click at [1098, 135] on div "Wallows • Clario" at bounding box center [1120, 133] width 124 height 16
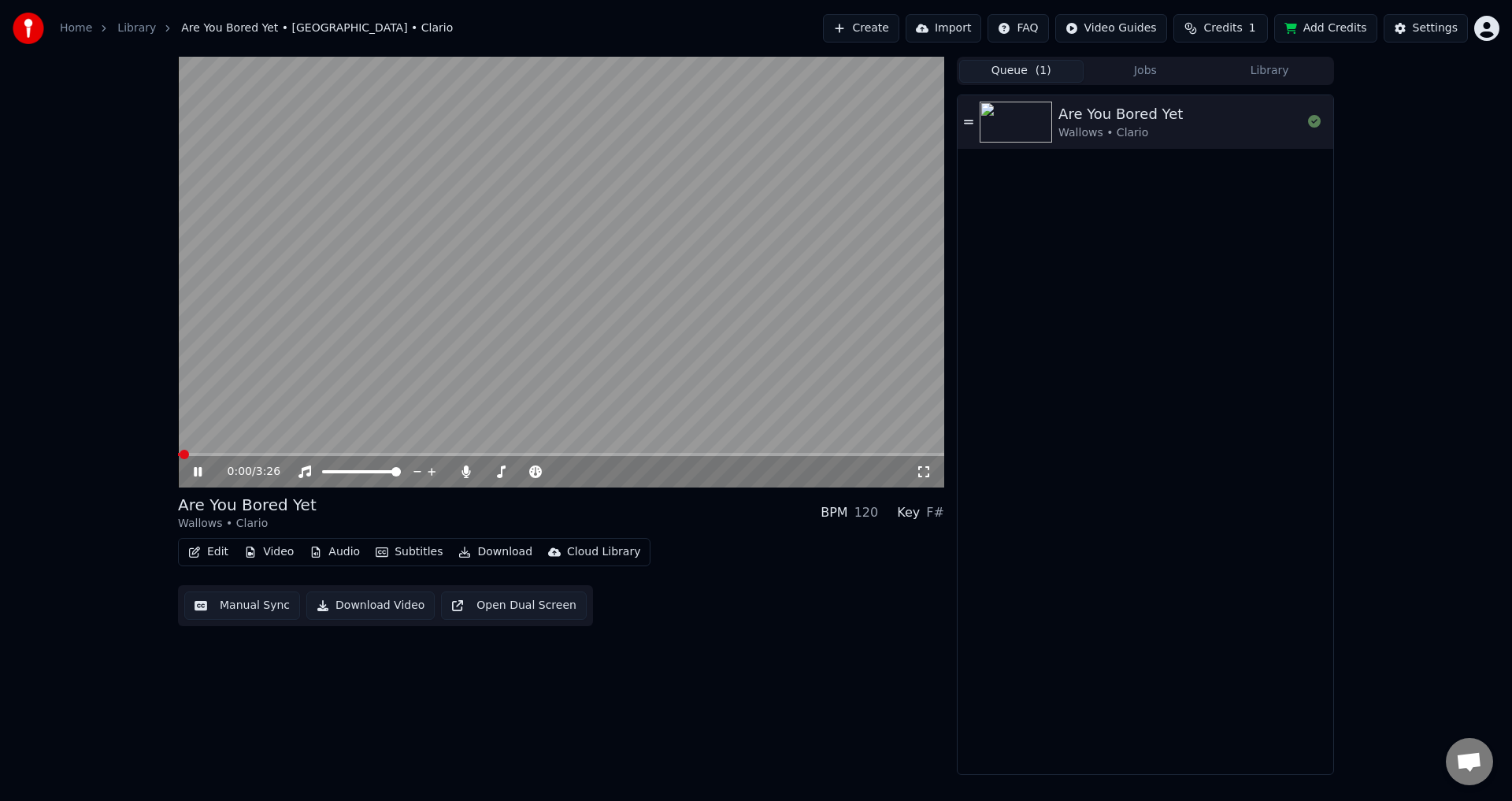
click at [656, 249] on video at bounding box center [561, 272] width 766 height 430
click at [198, 485] on div "0:00 / 3:26" at bounding box center [561, 471] width 766 height 32
click at [196, 480] on div "0:00 / 3:26" at bounding box center [561, 471] width 766 height 32
click at [204, 561] on div "Edit Video Audio Subtitles Download Cloud Library" at bounding box center [415, 552] width 473 height 28
click at [203, 560] on button "Edit" at bounding box center [208, 552] width 52 height 22
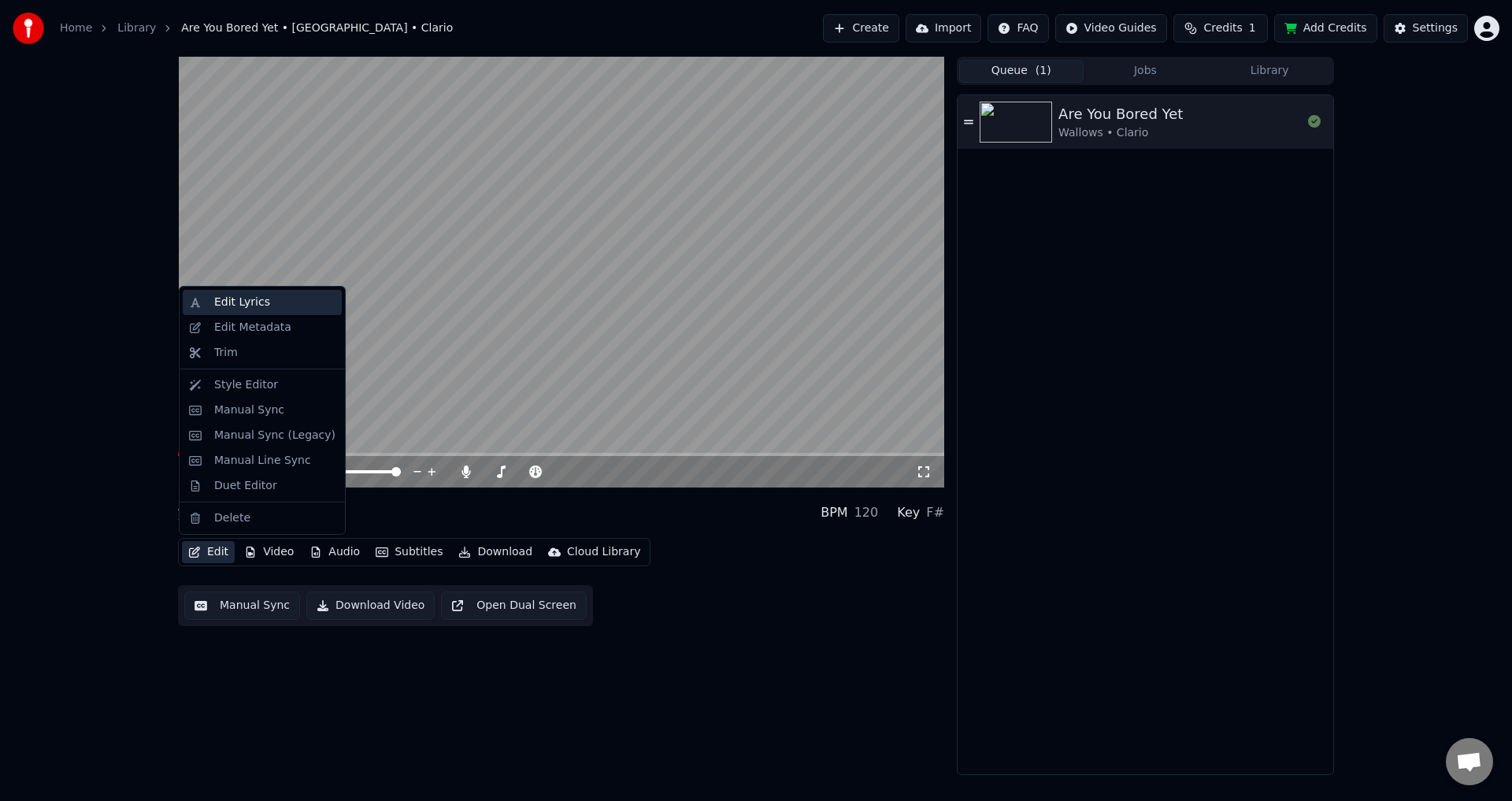
click at [242, 311] on div "Edit Lyrics" at bounding box center [262, 302] width 159 height 25
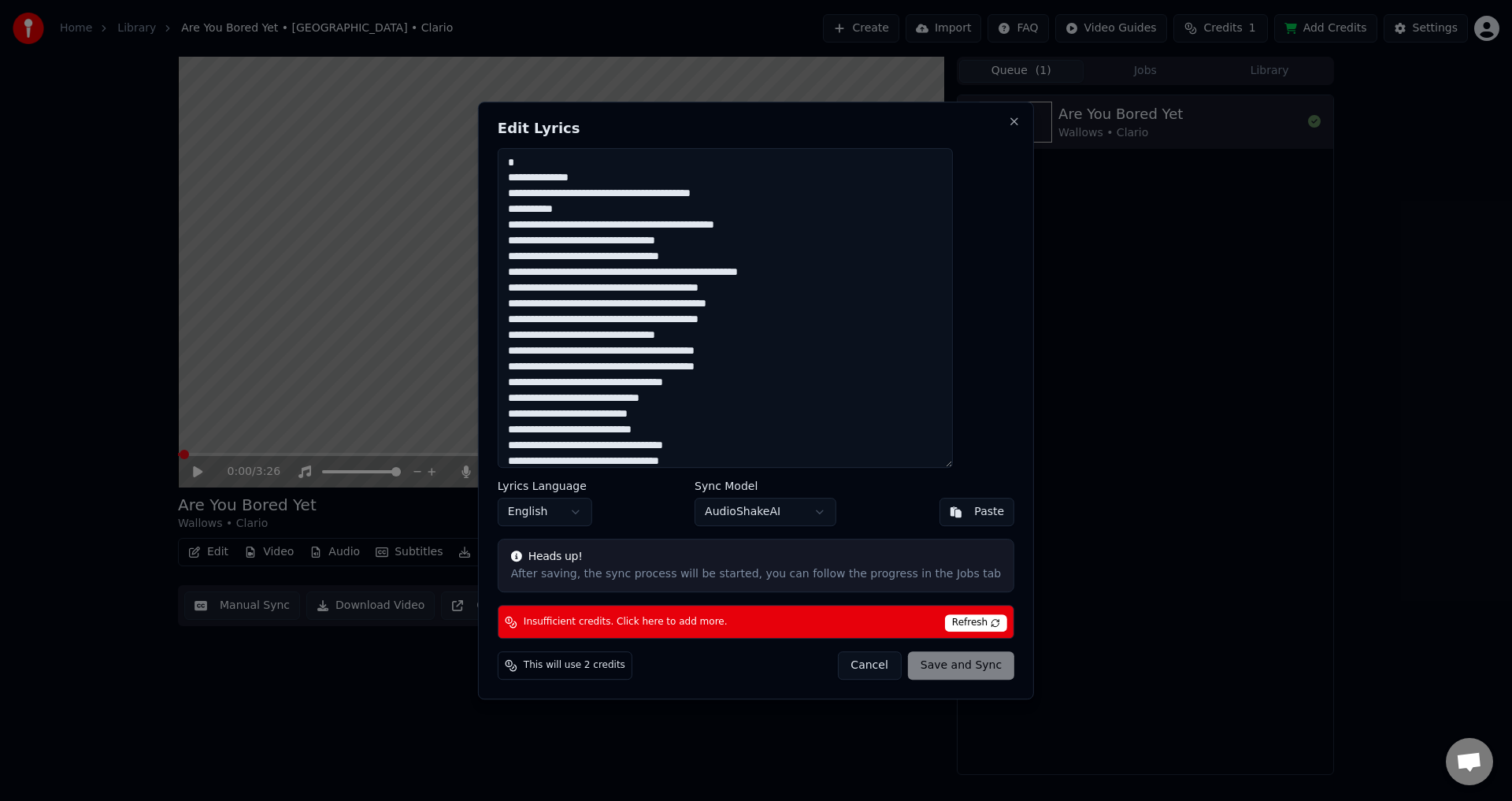
drag, startPoint x: 585, startPoint y: 156, endPoint x: 485, endPoint y: 166, distance: 100.5
click at [495, 166] on body "Home Library Are You Bored Yet • [GEOGRAPHIC_DATA] • Clario Create Import FAQ V…" at bounding box center [756, 400] width 1512 height 801
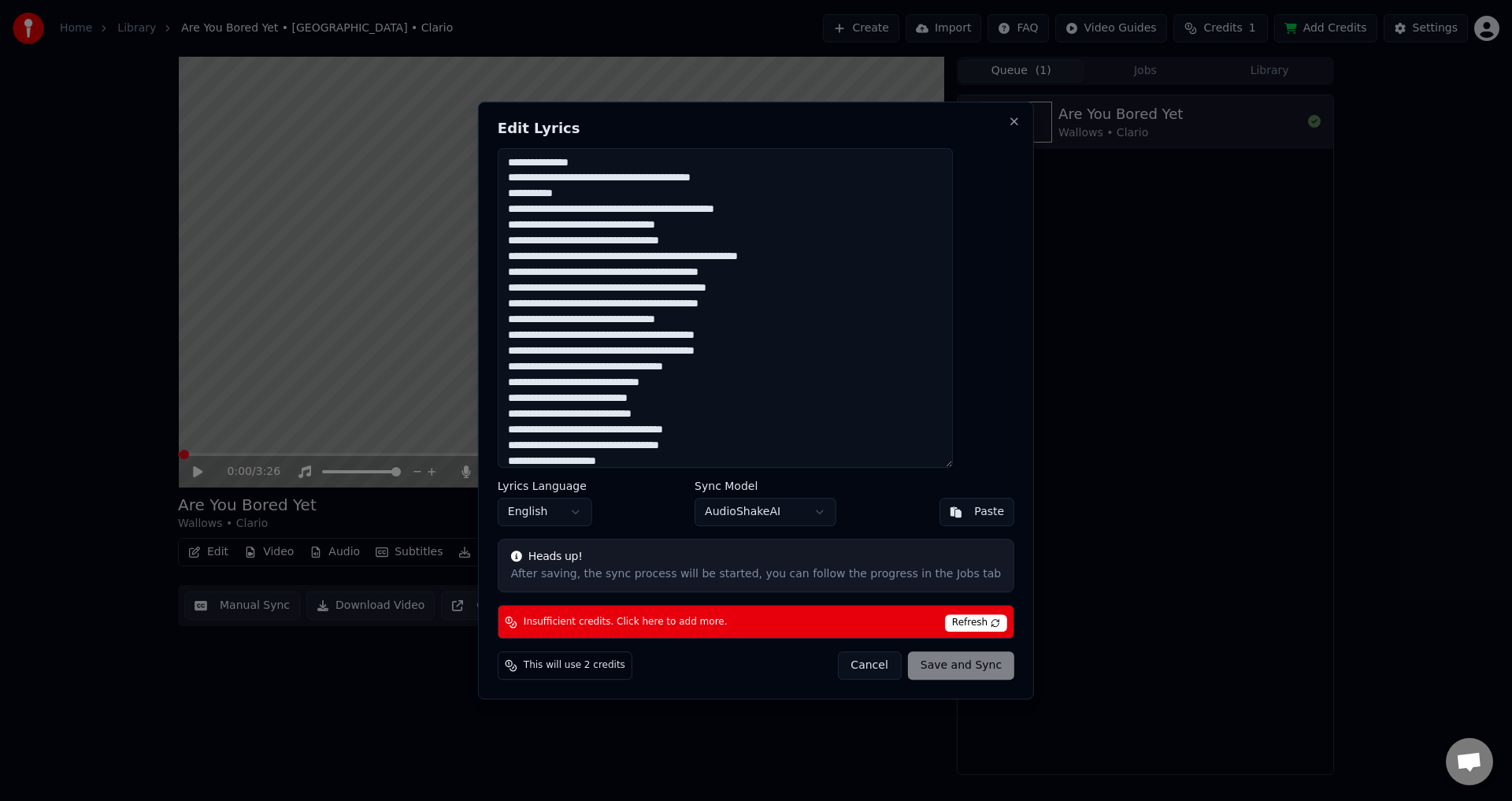
click at [945, 625] on span "Refresh" at bounding box center [976, 623] width 63 height 18
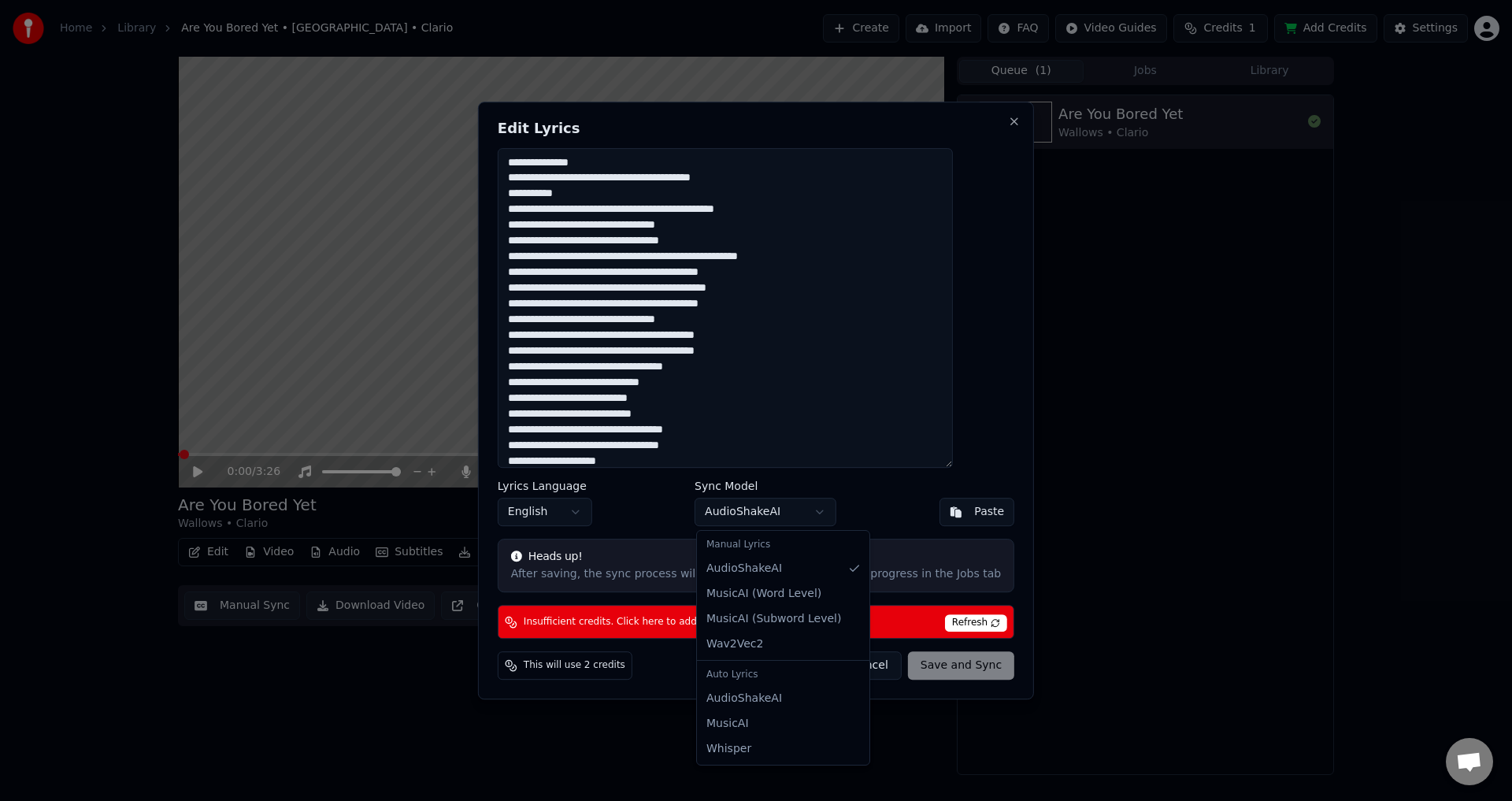
click at [766, 504] on body "Home Library Are You Bored Yet • [GEOGRAPHIC_DATA] • Clario Create Import FAQ V…" at bounding box center [756, 400] width 1512 height 801
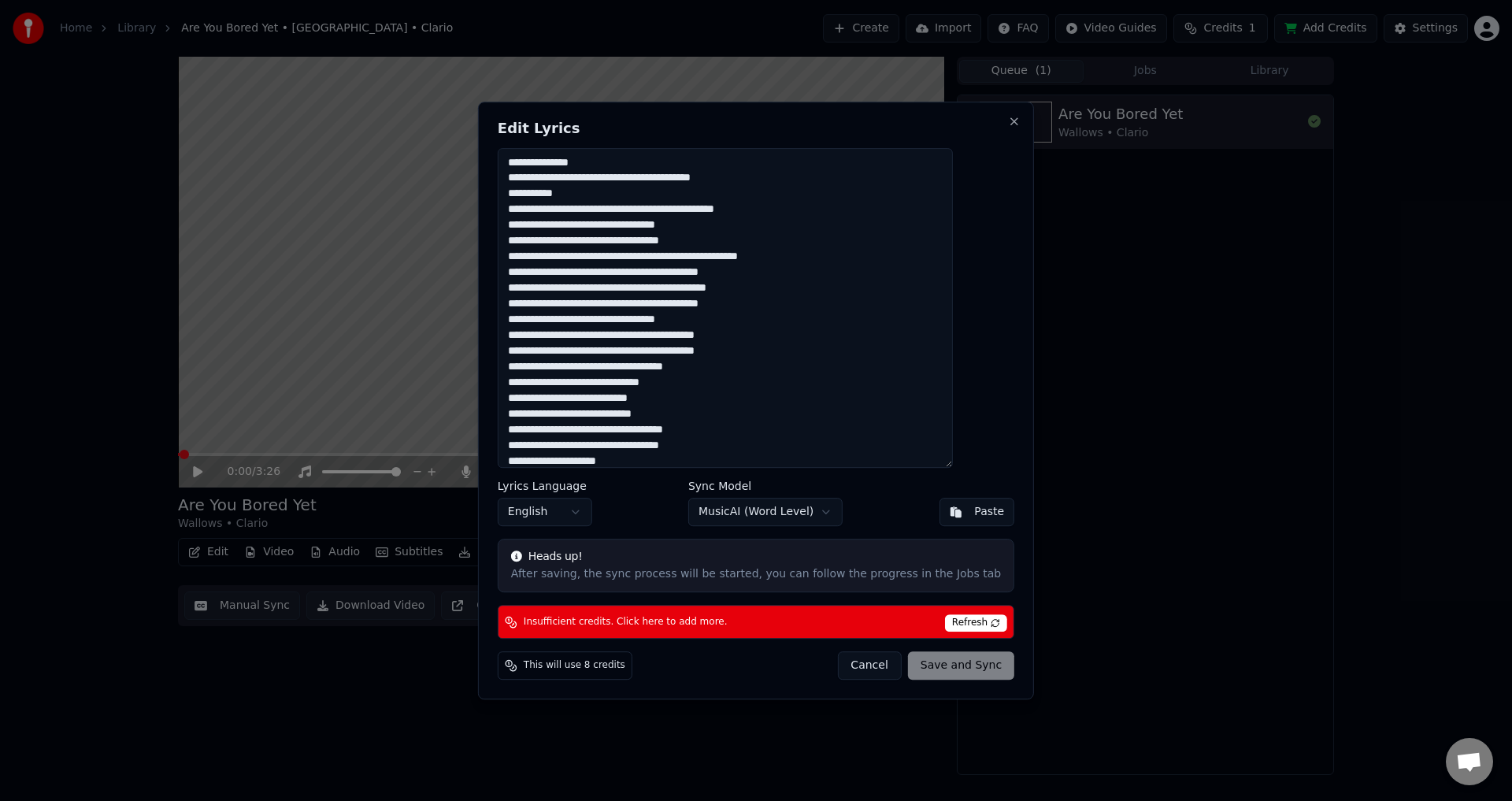
click at [770, 521] on body "Home Library Are You Bored Yet • [GEOGRAPHIC_DATA] • Clario Create Import FAQ V…" at bounding box center [756, 400] width 1512 height 801
click at [869, 671] on button "Cancel" at bounding box center [869, 665] width 64 height 28
type textarea "**********"
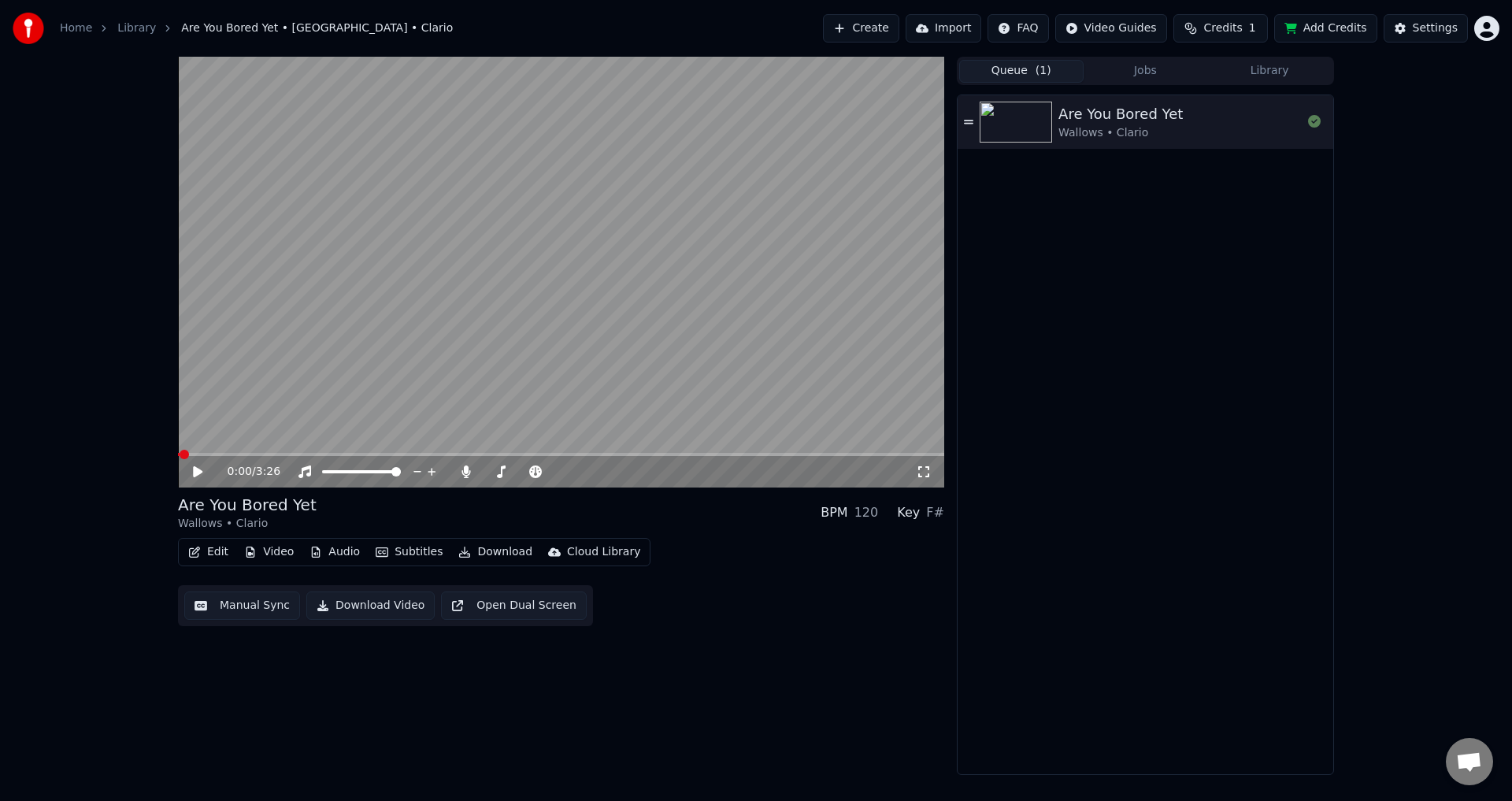
click at [284, 546] on button "Video" at bounding box center [269, 552] width 63 height 22
click at [310, 550] on icon "button" at bounding box center [315, 552] width 12 height 11
click at [311, 550] on icon "button" at bounding box center [315, 552] width 12 height 11
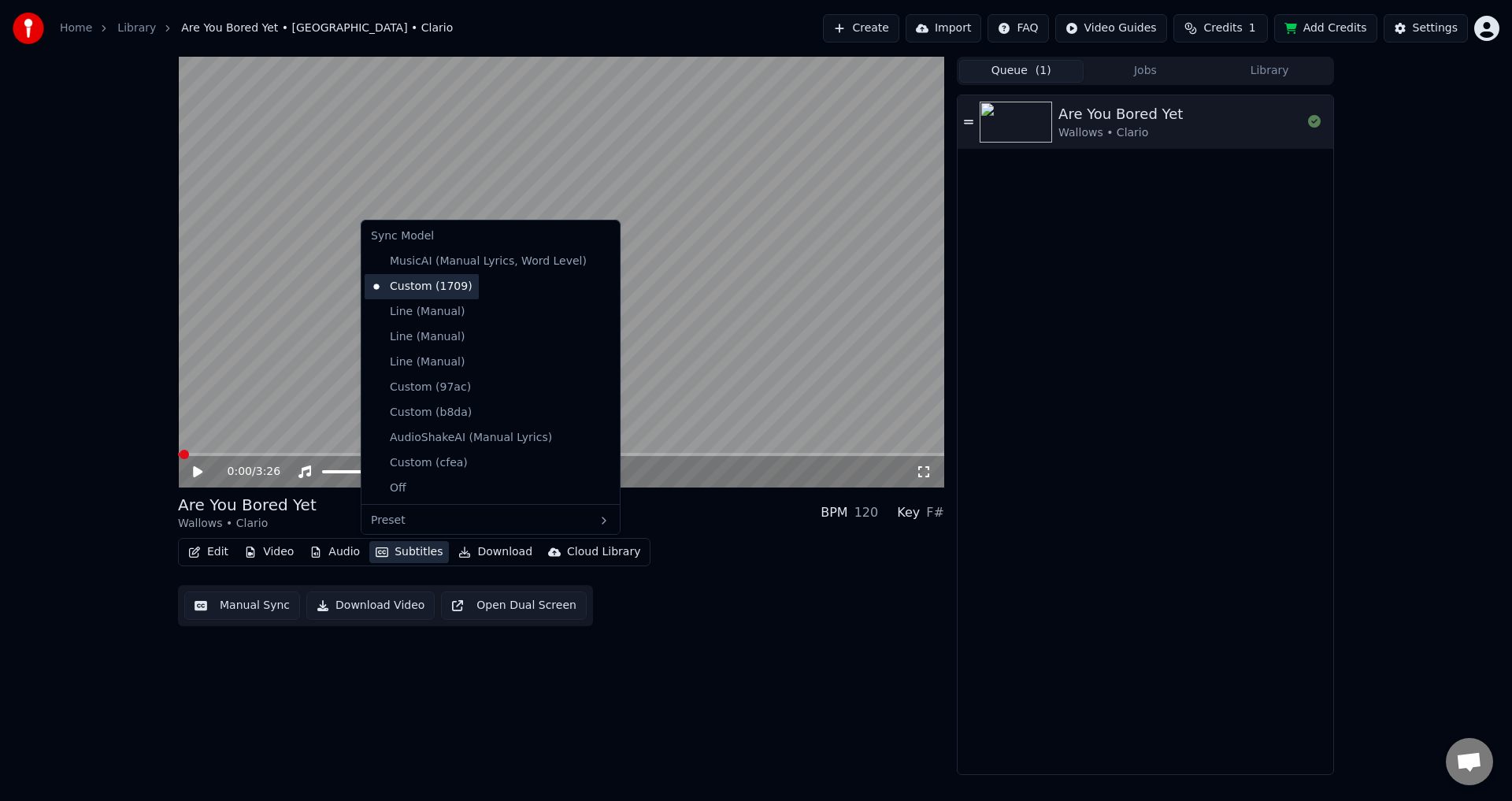
click at [421, 288] on div "Custom (1709)" at bounding box center [421, 286] width 114 height 25
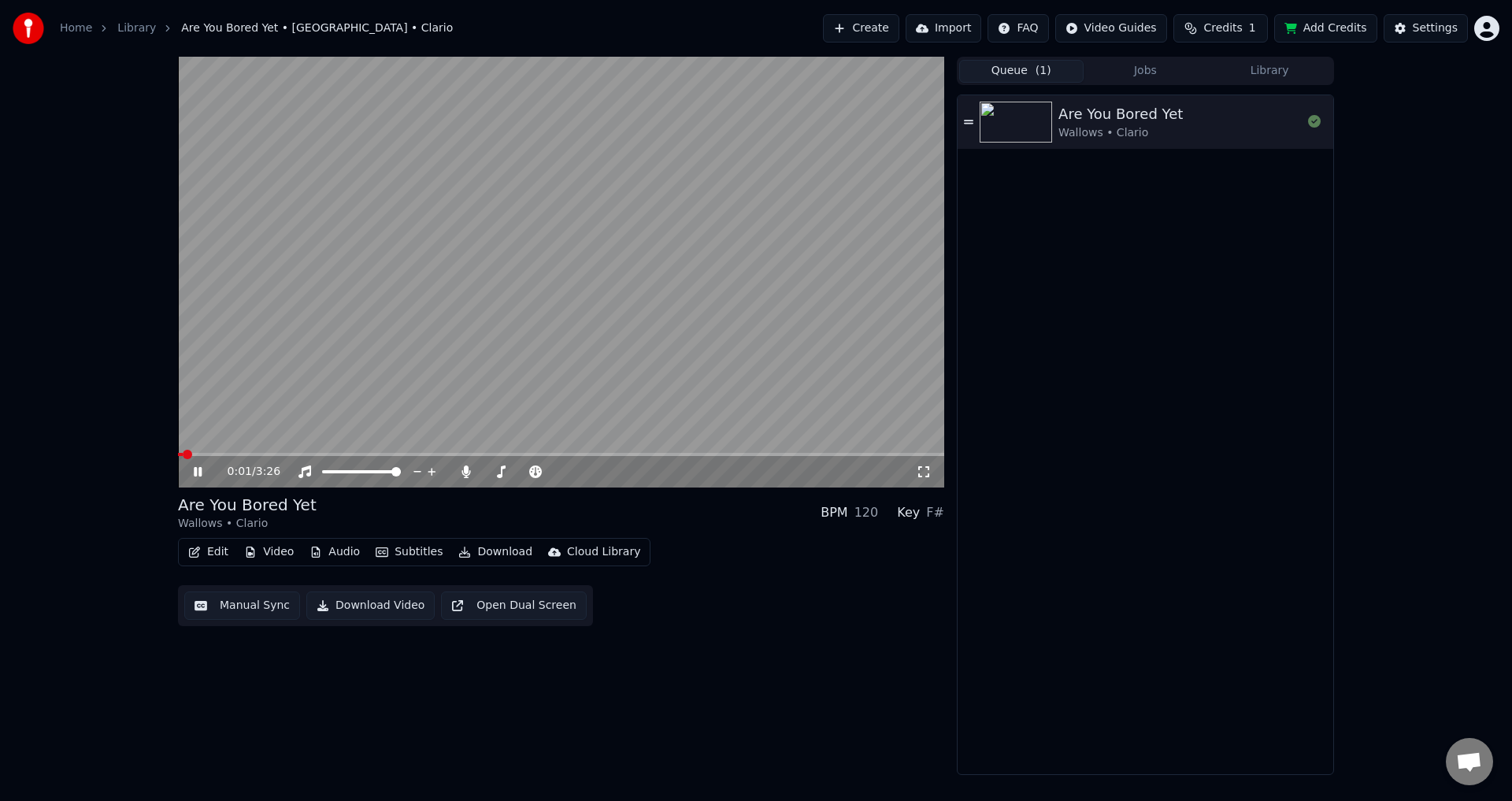
click at [245, 449] on video at bounding box center [561, 272] width 766 height 430
click at [247, 452] on video at bounding box center [561, 272] width 766 height 430
click at [249, 454] on span at bounding box center [561, 454] width 766 height 3
click at [395, 558] on button "Subtitles" at bounding box center [408, 552] width 79 height 22
click at [841, 656] on div "0:38 / 3:26 Are You Bored Yet Wallows • Clario BPM 120 Key F# Edit Video Audio …" at bounding box center [561, 415] width 766 height 718
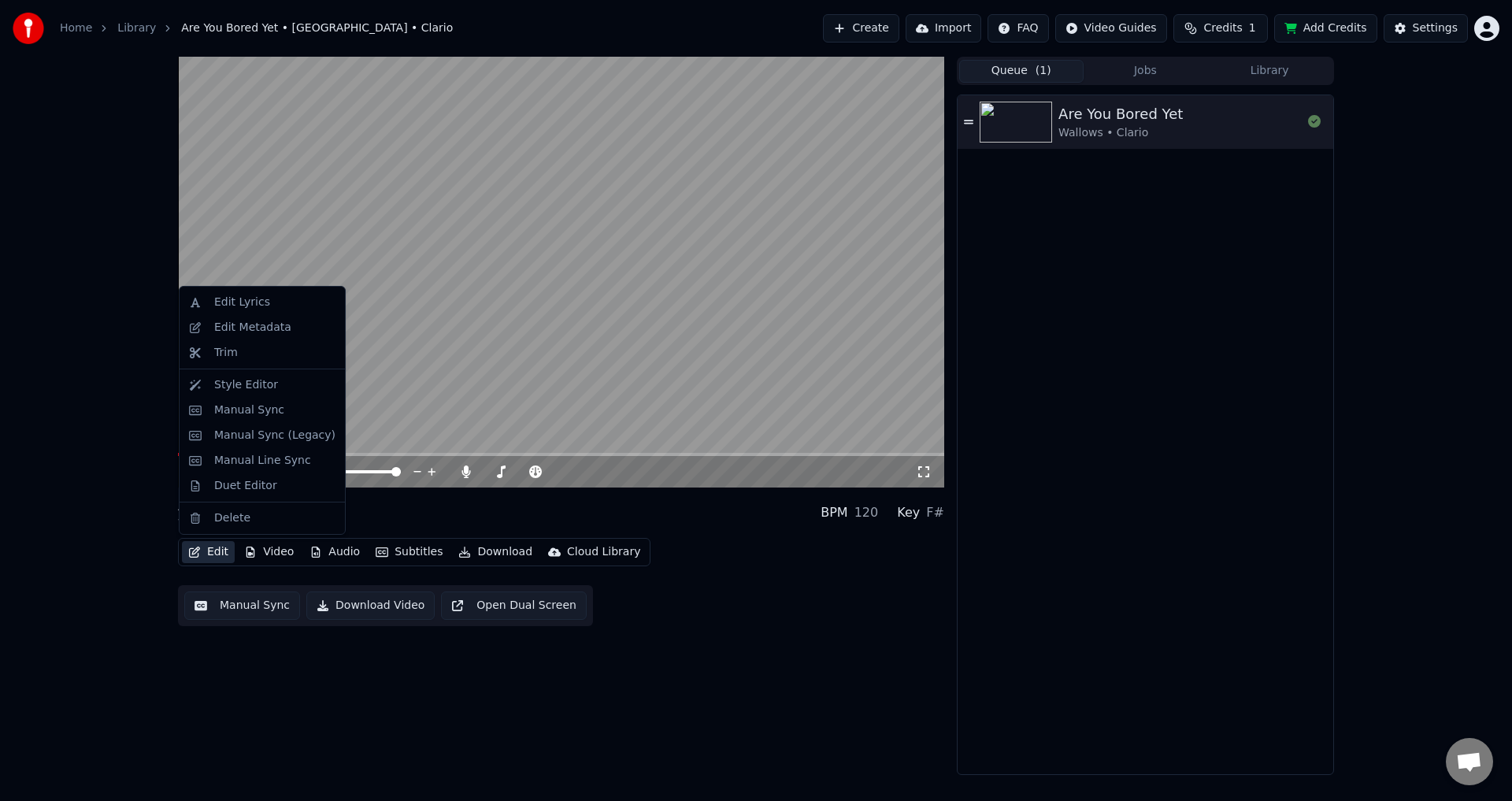
click at [223, 550] on button "Edit" at bounding box center [208, 552] width 52 height 22
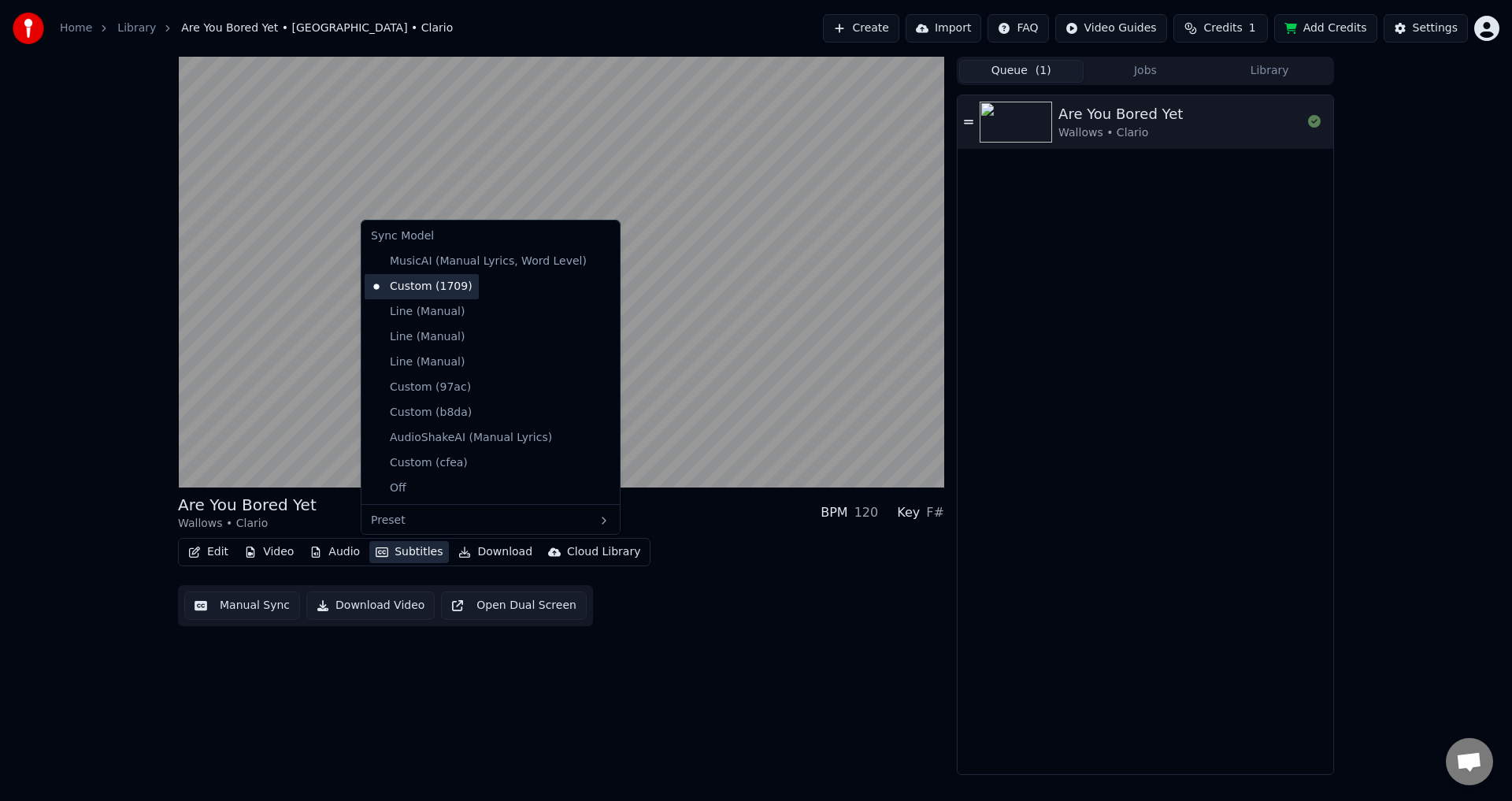
click at [440, 288] on div "Custom (1709)" at bounding box center [421, 286] width 114 height 25
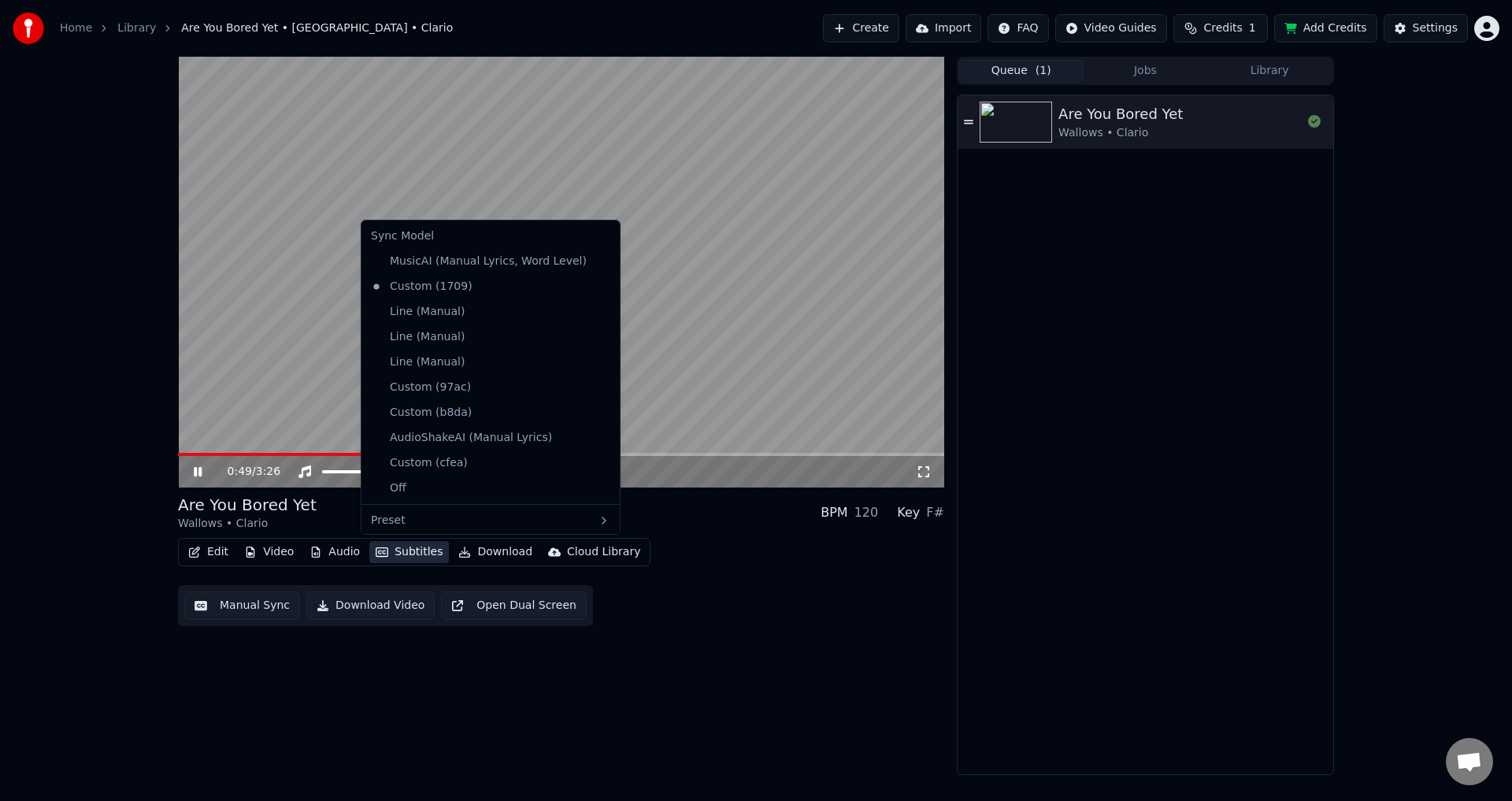
click at [428, 551] on button "Subtitles" at bounding box center [408, 552] width 79 height 22
click at [895, 375] on video at bounding box center [561, 272] width 766 height 430
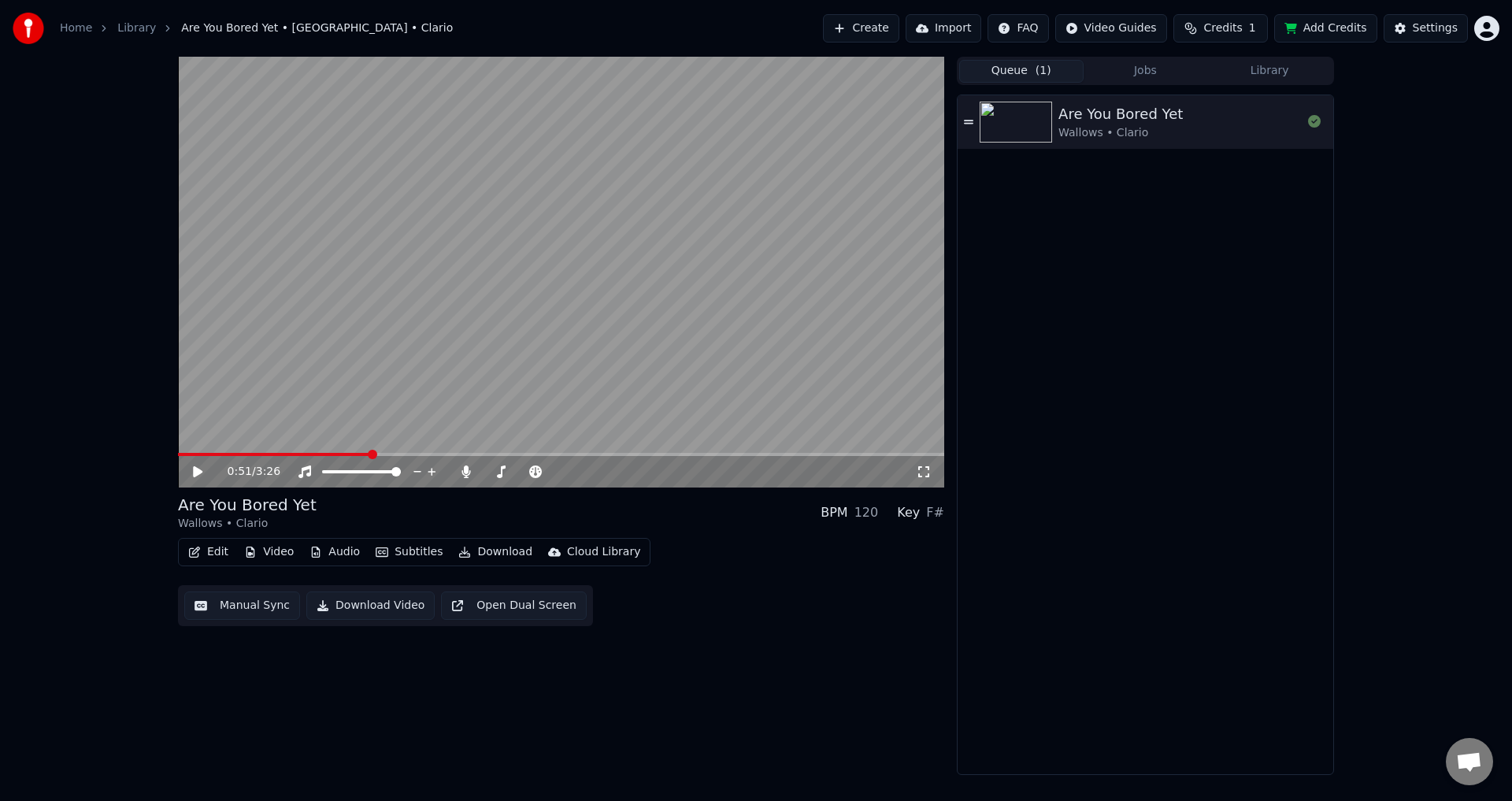
click at [244, 452] on video at bounding box center [561, 272] width 766 height 430
click at [230, 453] on span at bounding box center [205, 454] width 52 height 3
click at [204, 452] on video at bounding box center [561, 272] width 766 height 430
click at [198, 455] on span at bounding box center [190, 454] width 22 height 3
click at [254, 391] on video at bounding box center [561, 272] width 766 height 430
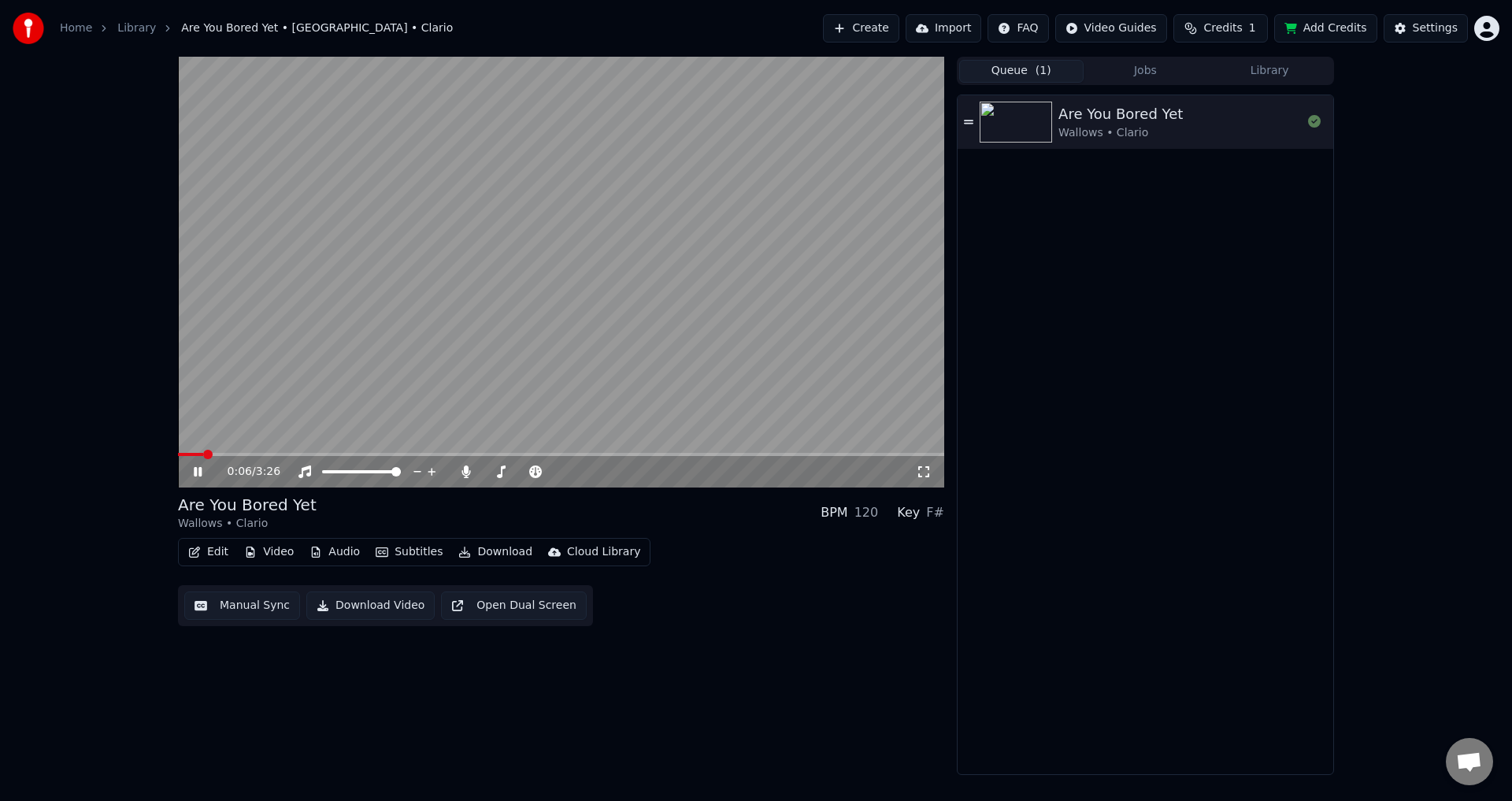
click at [259, 453] on span at bounding box center [561, 454] width 766 height 3
click at [178, 453] on span at bounding box center [178, 454] width 0 height 3
click at [378, 417] on video at bounding box center [561, 272] width 766 height 430
click at [408, 374] on video at bounding box center [561, 272] width 766 height 430
click at [257, 454] on span at bounding box center [561, 454] width 766 height 3
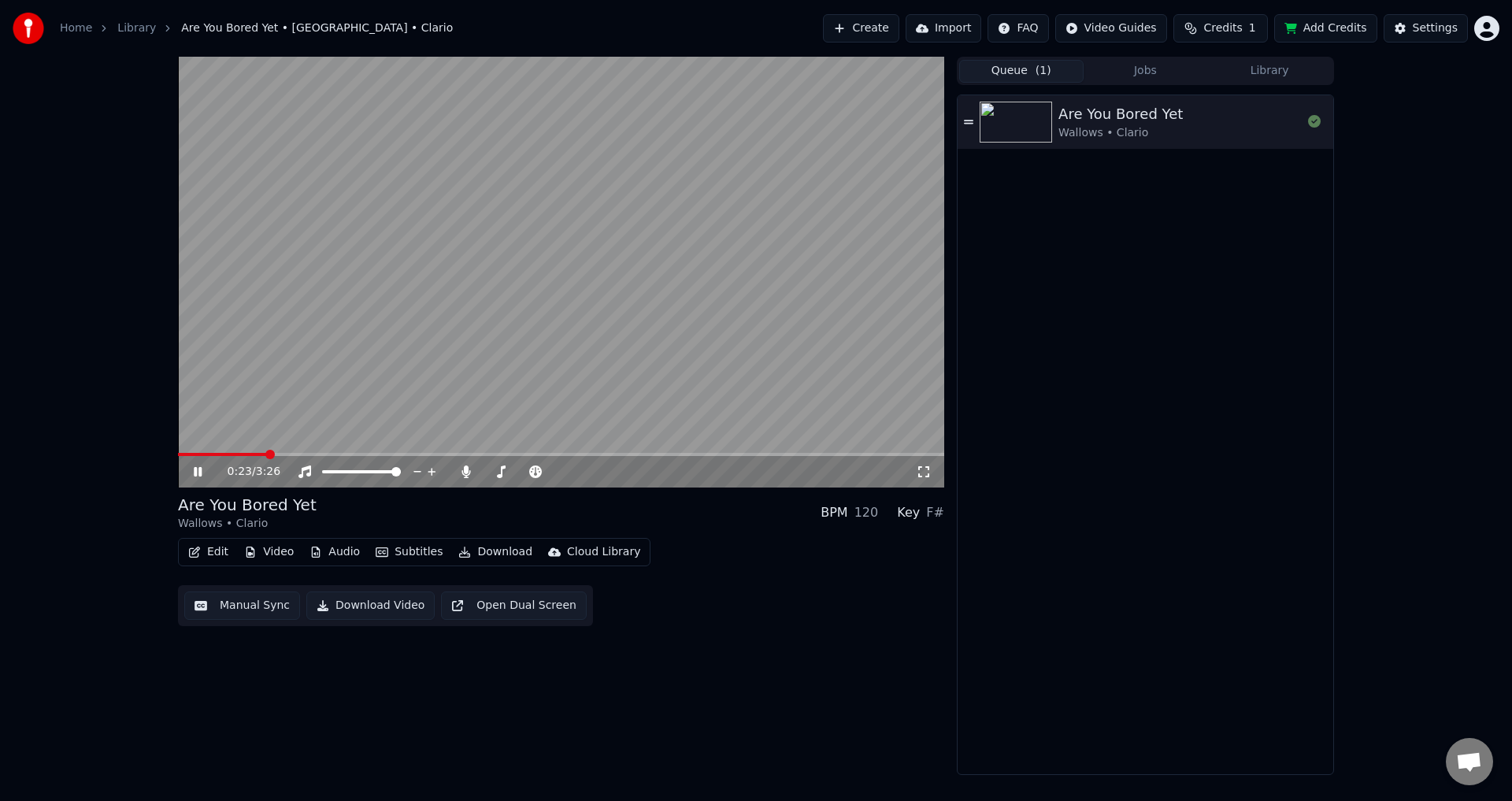
click at [310, 454] on span at bounding box center [561, 454] width 766 height 3
click at [404, 551] on button "Subtitles" at bounding box center [408, 552] width 79 height 22
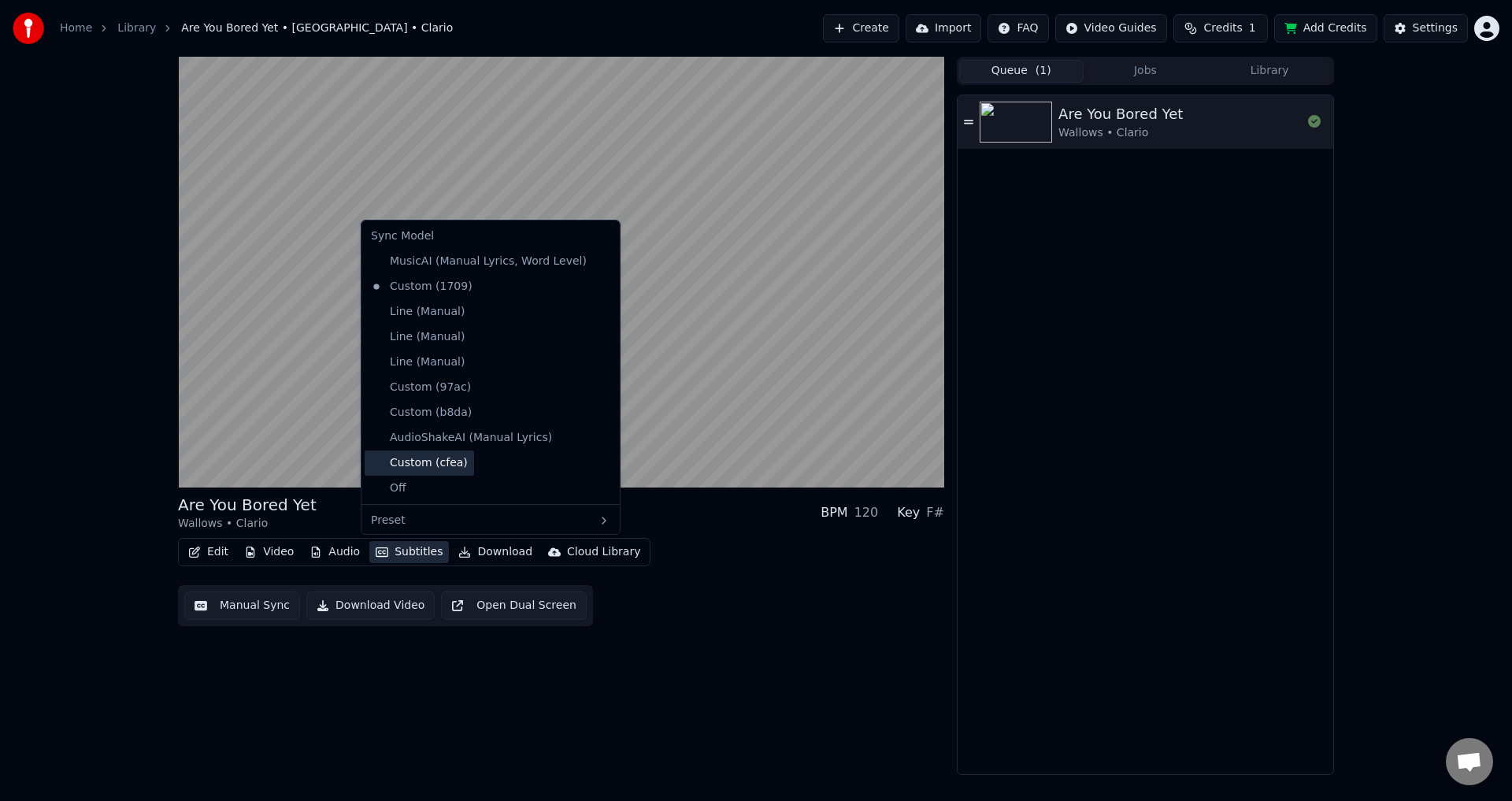
click at [445, 459] on div "Custom (cfea)" at bounding box center [418, 462] width 109 height 25
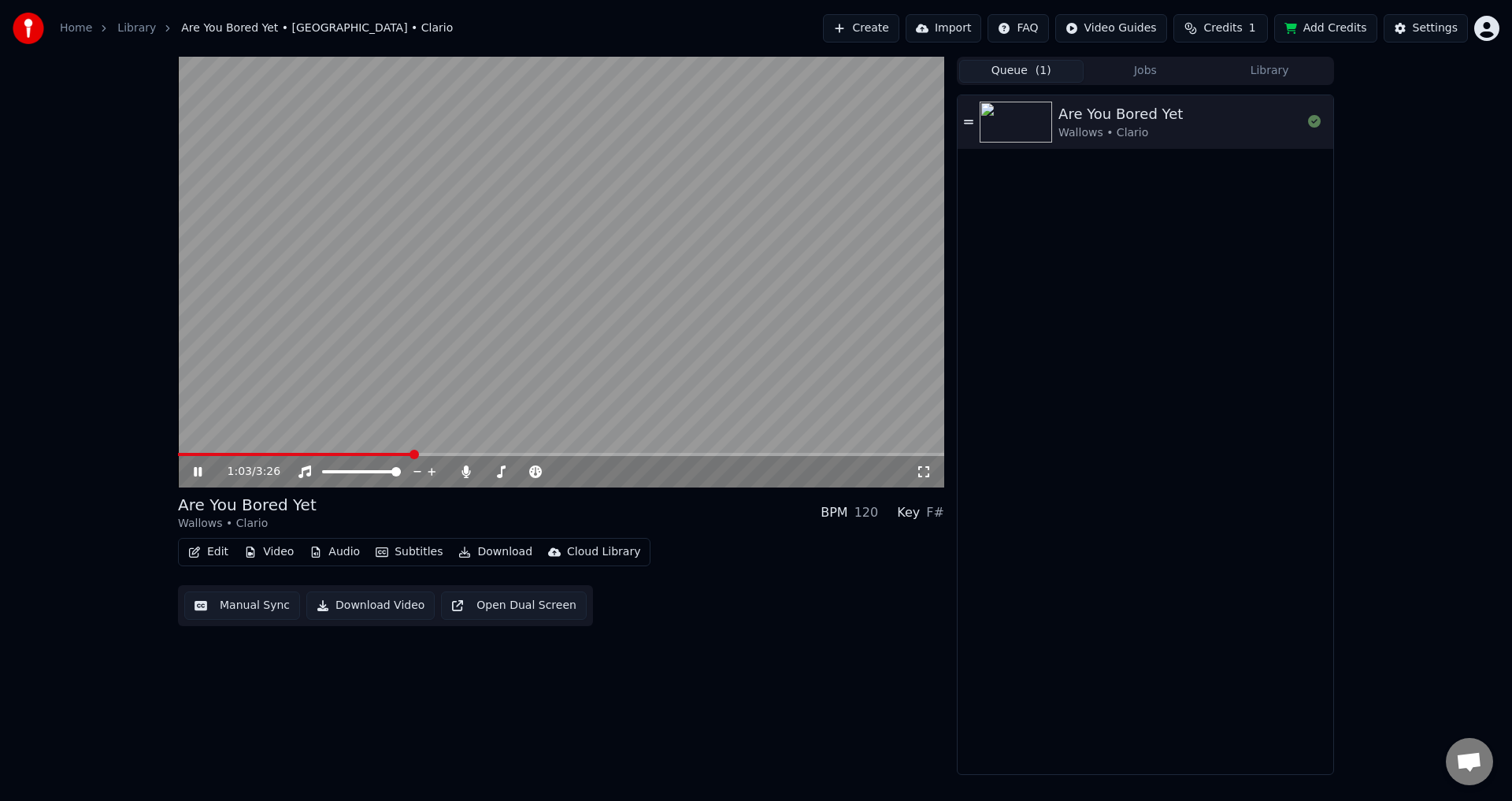
click at [414, 453] on span at bounding box center [561, 454] width 766 height 3
click at [424, 455] on span at bounding box center [319, 454] width 283 height 3
click at [413, 376] on video at bounding box center [561, 272] width 766 height 430
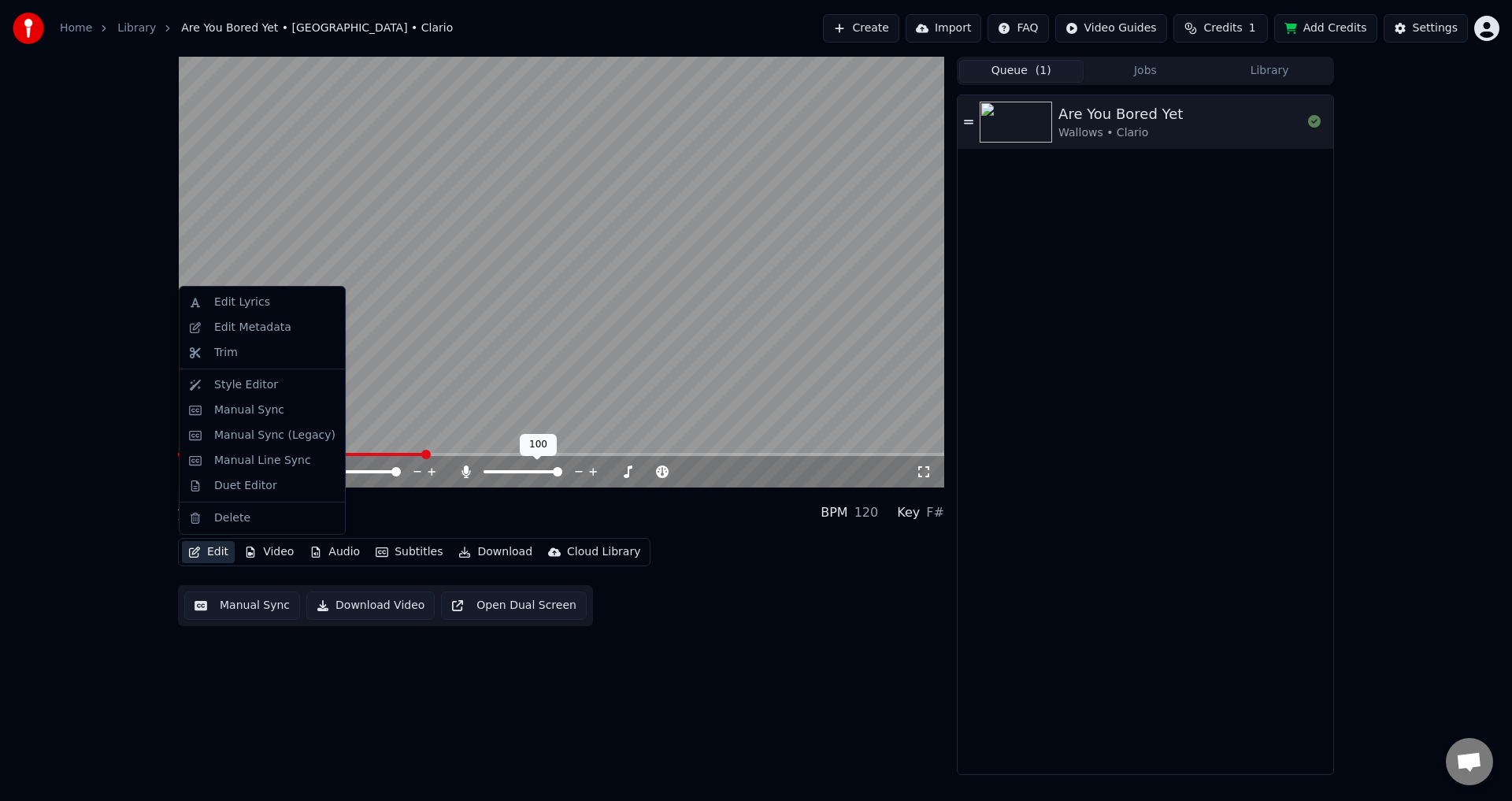
click at [208, 549] on button "Edit" at bounding box center [208, 552] width 52 height 22
click at [246, 435] on div "Manual Sync (Legacy)" at bounding box center [275, 435] width 121 height 16
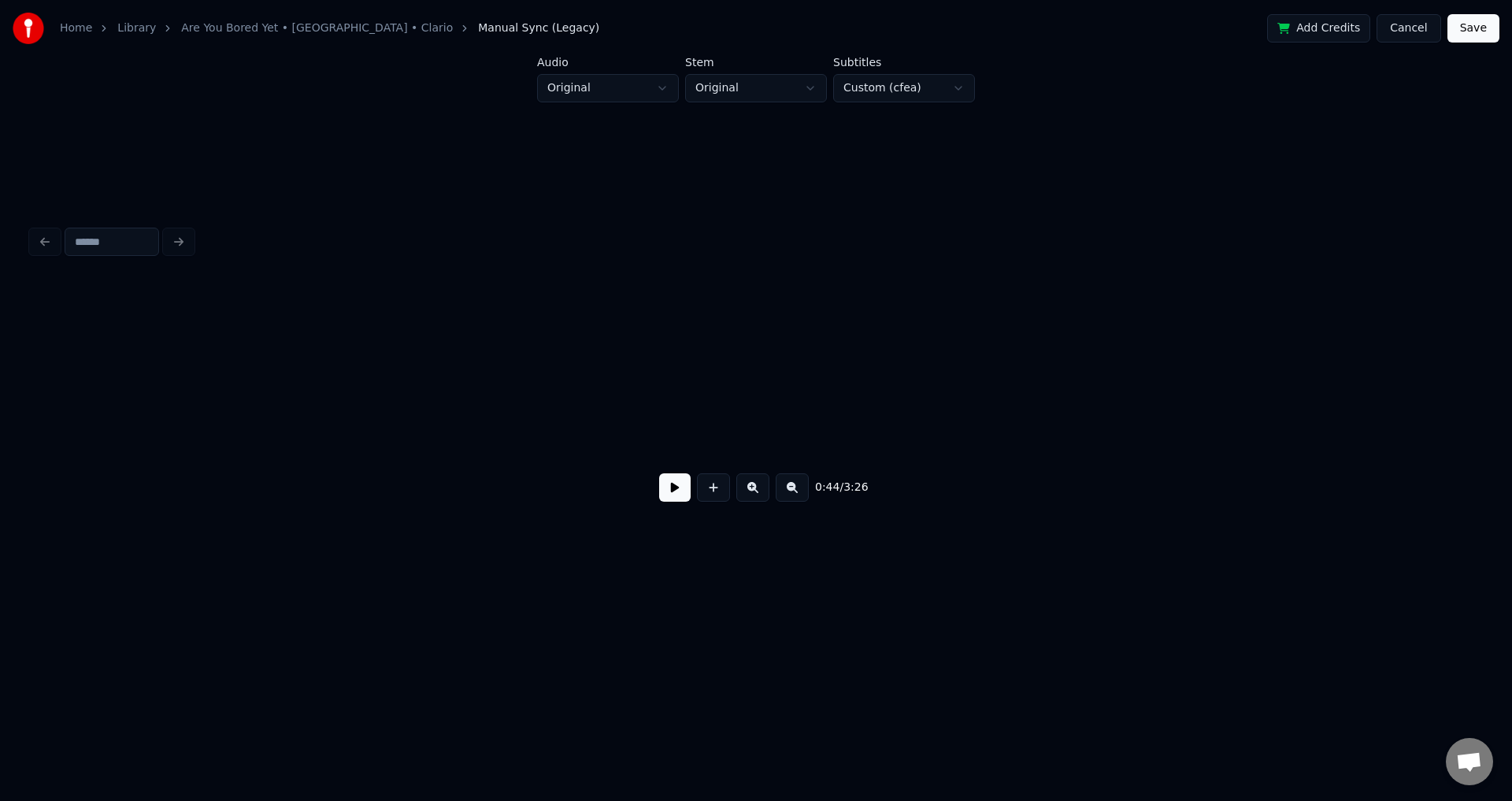
scroll to position [0, 7002]
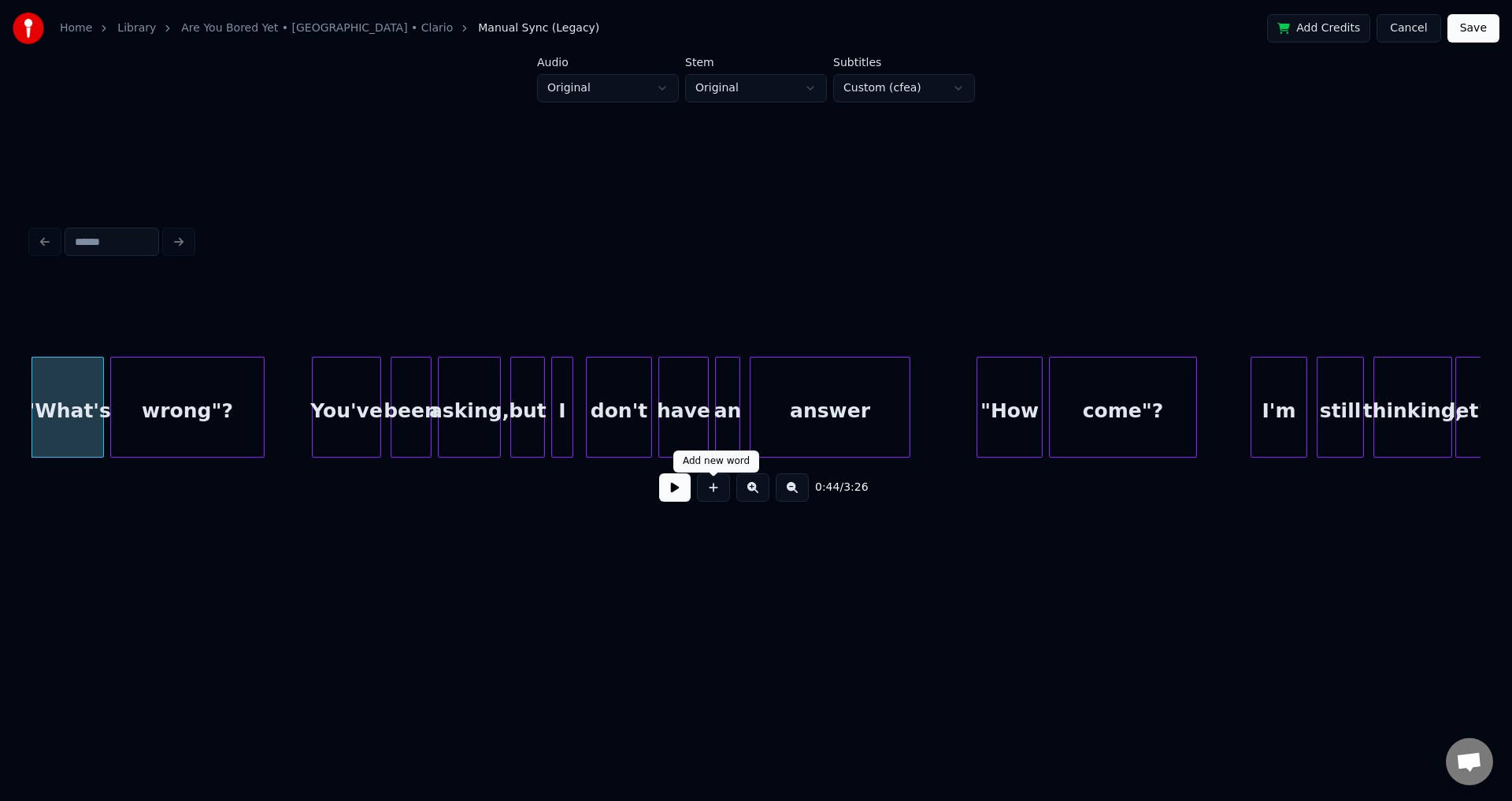
click at [677, 489] on button at bounding box center [675, 487] width 32 height 28
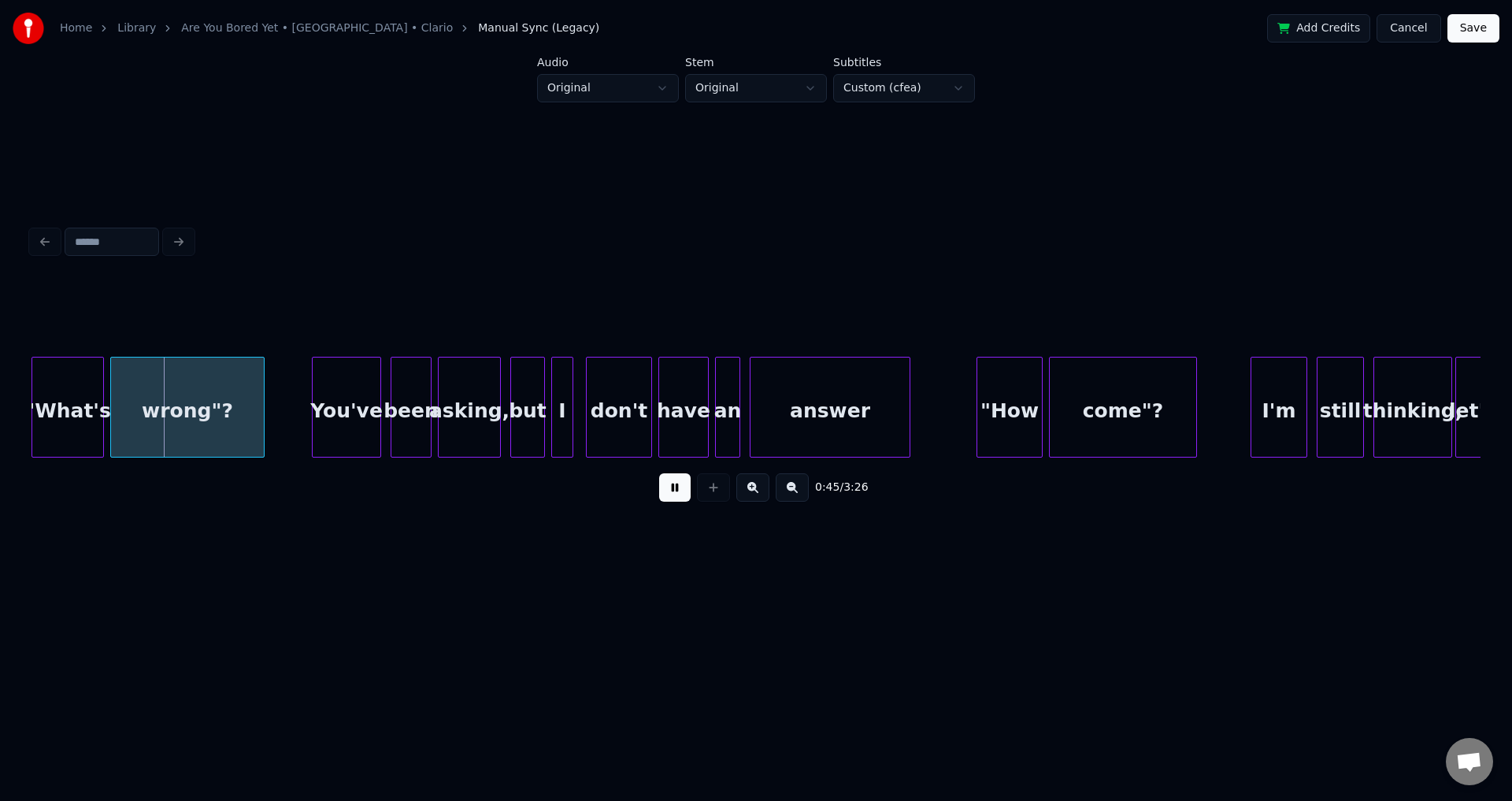
click at [673, 489] on button at bounding box center [675, 487] width 32 height 28
click at [657, 503] on div "0:45 / 3:26" at bounding box center [756, 486] width 1423 height 35
click at [669, 496] on button at bounding box center [675, 487] width 32 height 28
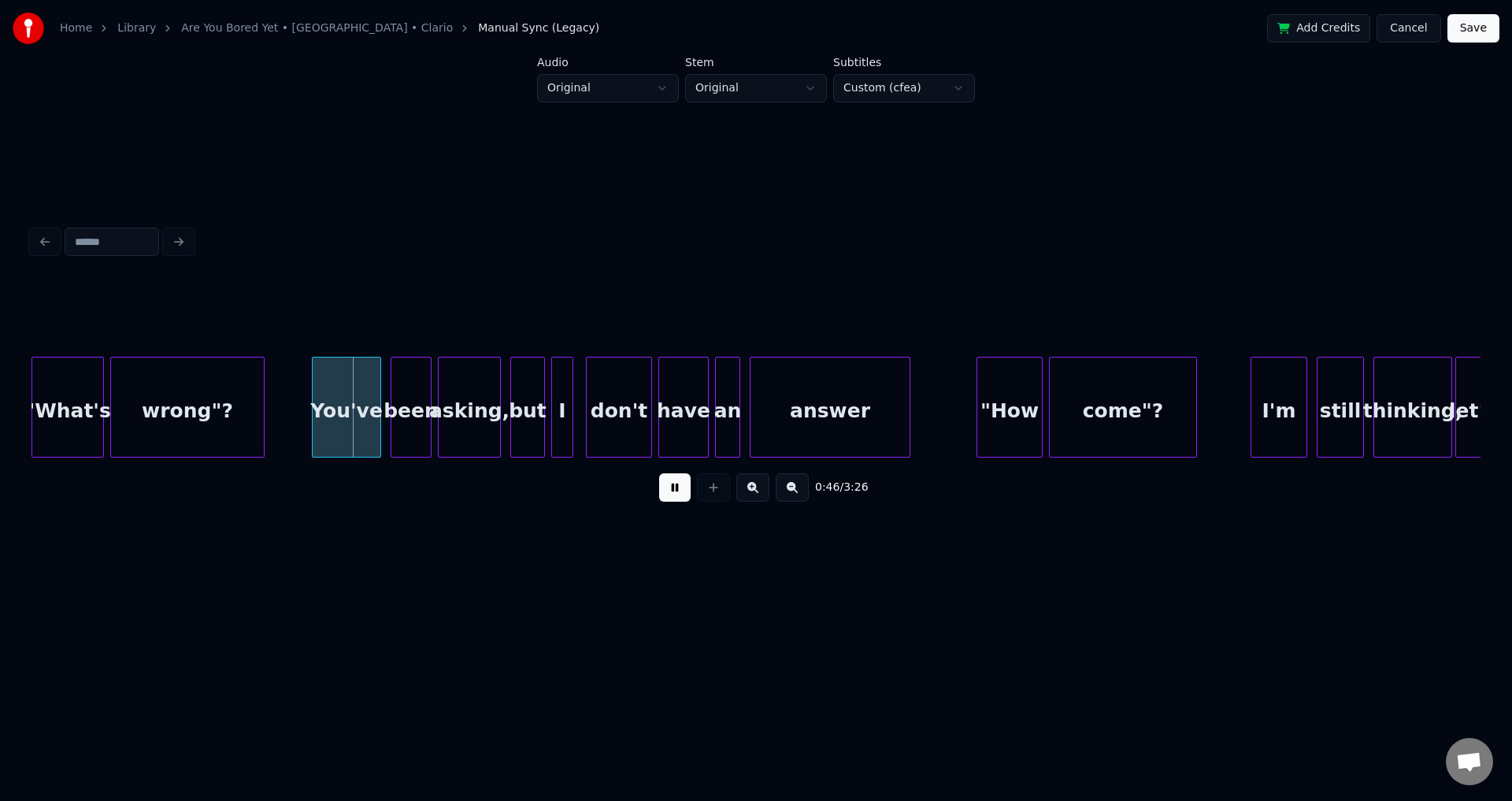
click at [675, 495] on button at bounding box center [675, 487] width 32 height 28
click at [307, 401] on div at bounding box center [307, 407] width 5 height 99
click at [108, 398] on div at bounding box center [108, 407] width 5 height 99
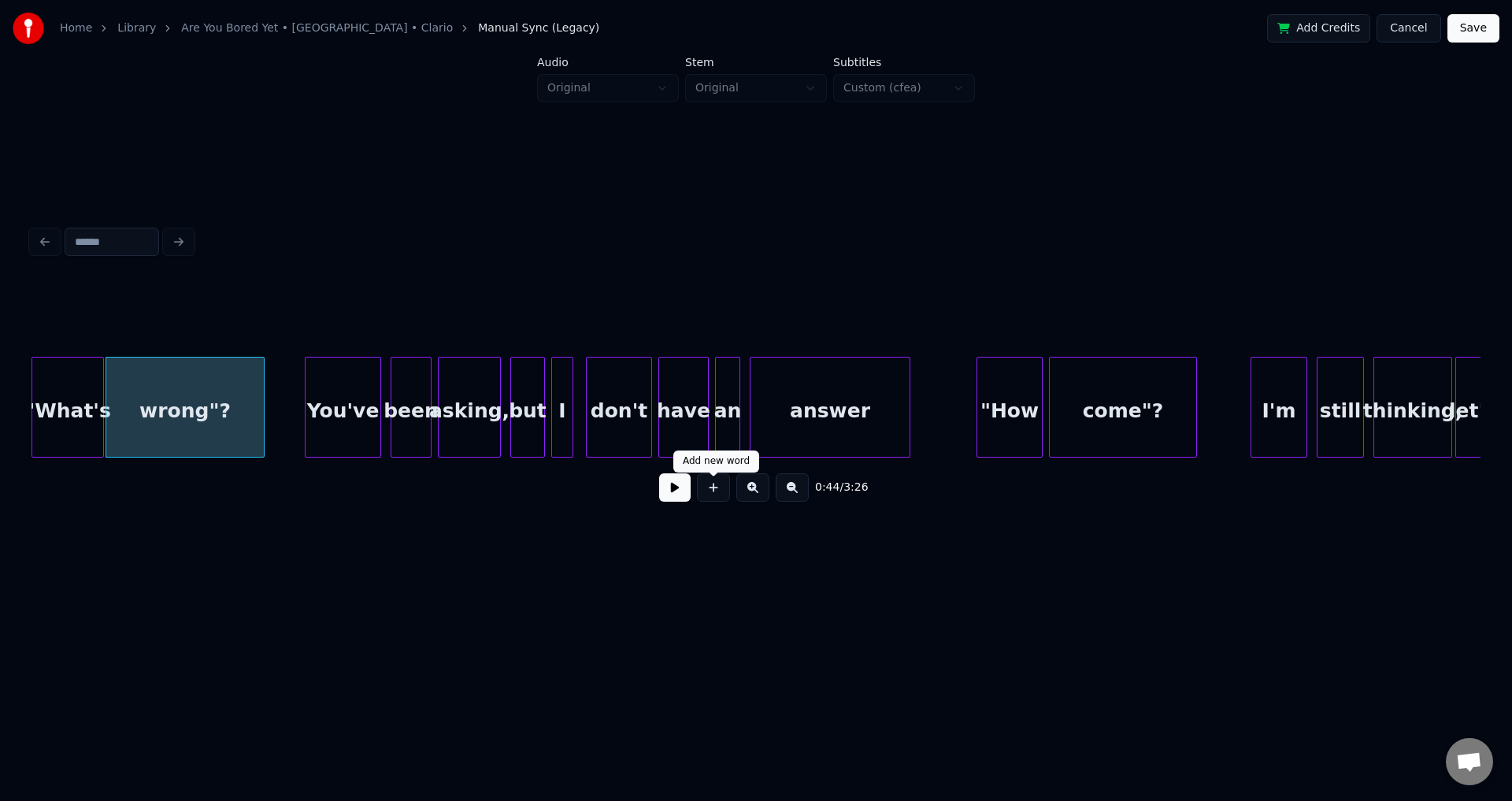
click at [680, 489] on button at bounding box center [675, 487] width 32 height 28
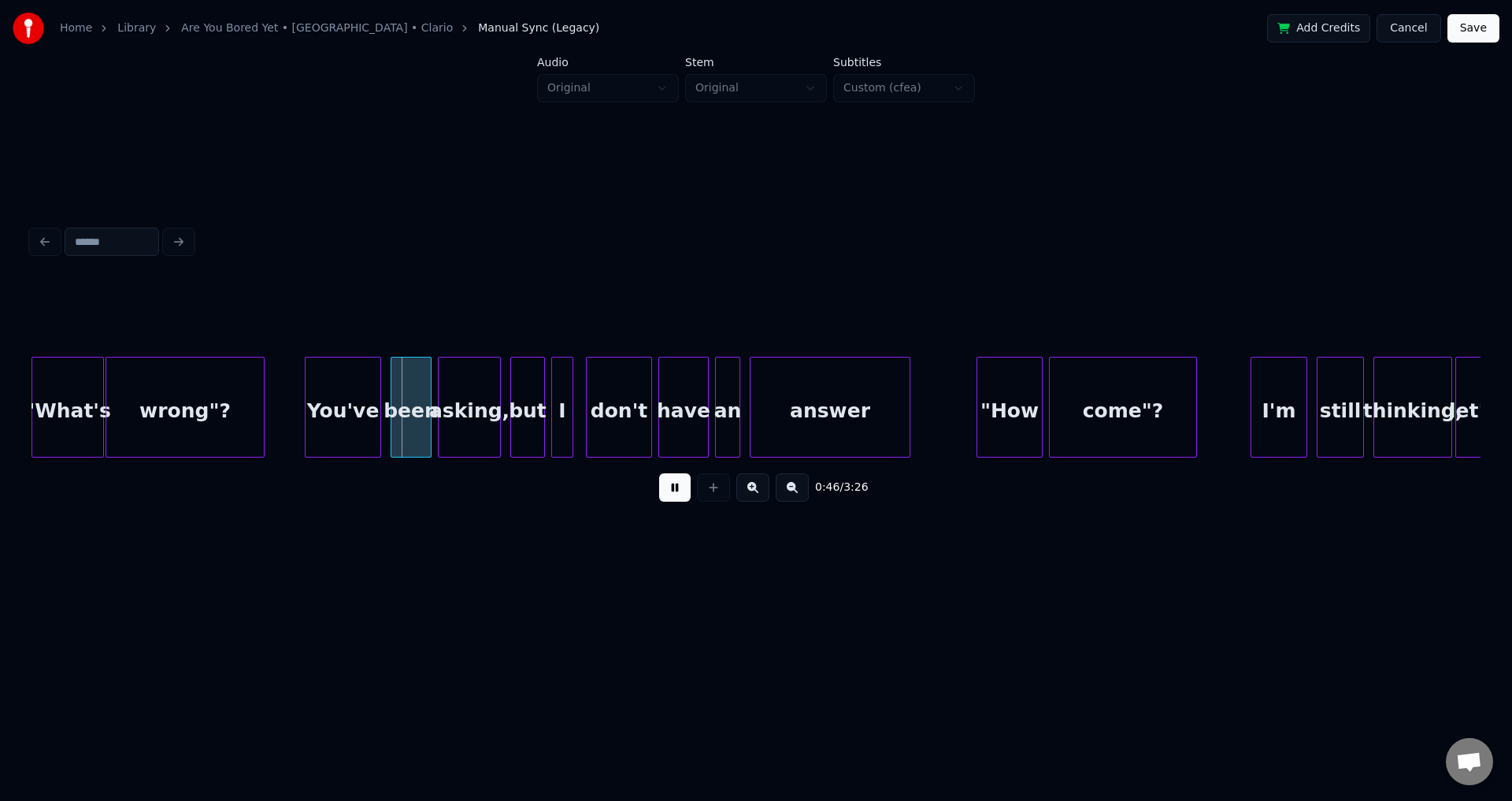
click at [664, 494] on button at bounding box center [675, 487] width 32 height 28
click at [388, 410] on div at bounding box center [389, 407] width 5 height 99
click at [666, 492] on button at bounding box center [675, 487] width 32 height 28
click at [671, 495] on button at bounding box center [675, 487] width 32 height 28
click at [434, 412] on div at bounding box center [435, 407] width 5 height 99
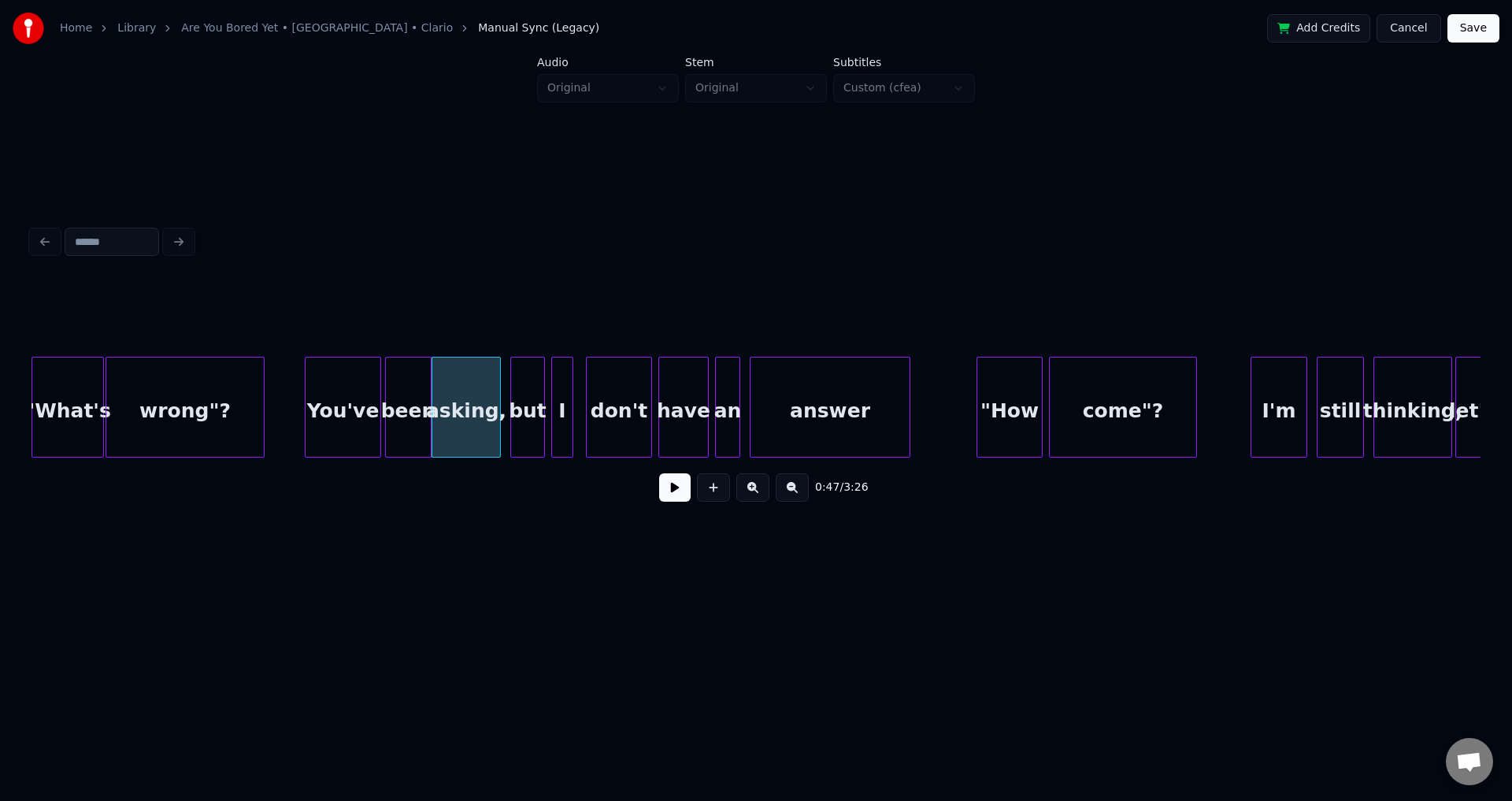
click at [678, 485] on button at bounding box center [675, 487] width 32 height 28
click at [382, 405] on div at bounding box center [384, 407] width 5 height 99
click at [676, 493] on button at bounding box center [675, 487] width 32 height 28
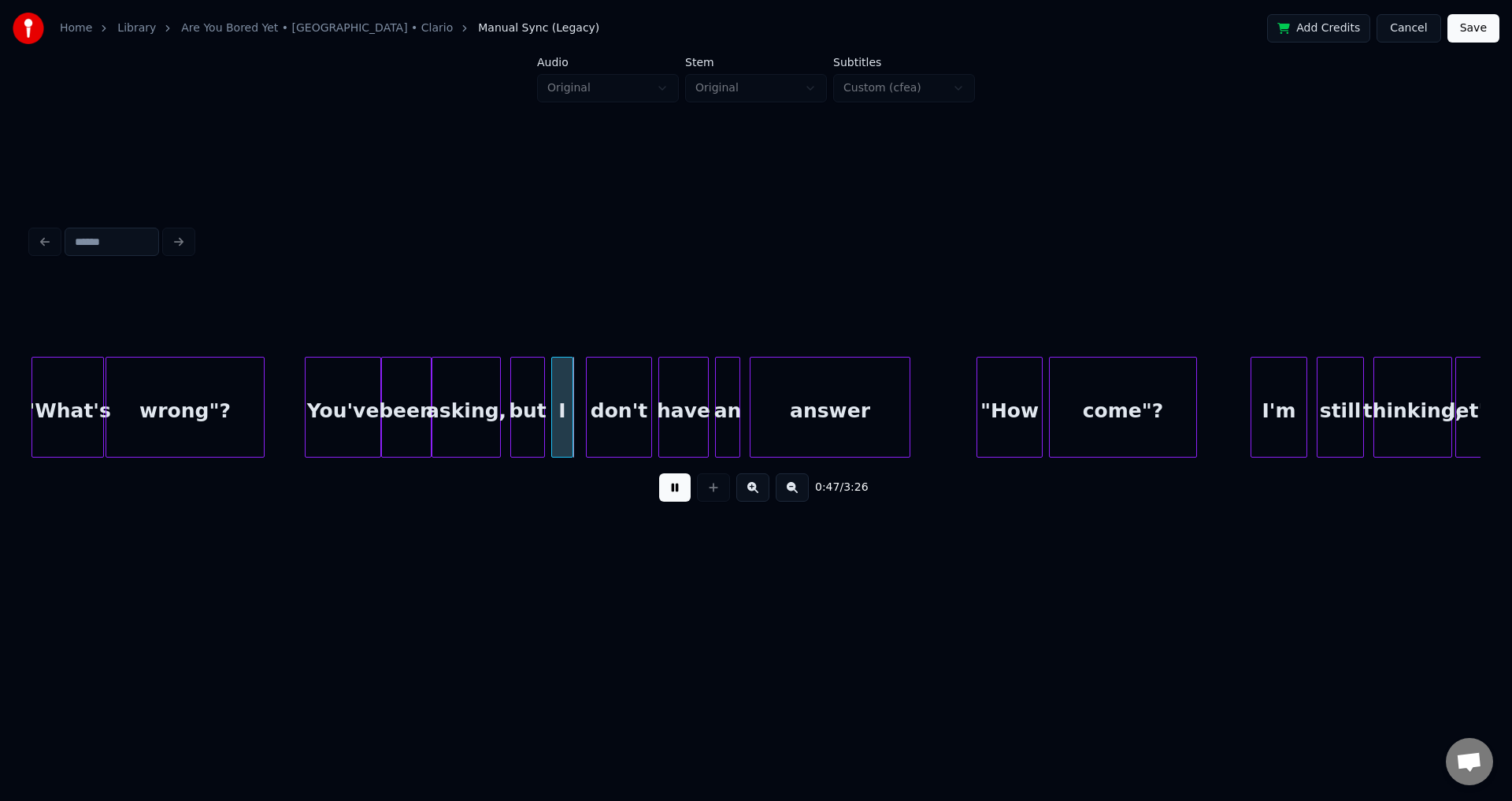
click at [678, 494] on button at bounding box center [675, 487] width 32 height 28
click at [430, 405] on div at bounding box center [431, 407] width 5 height 99
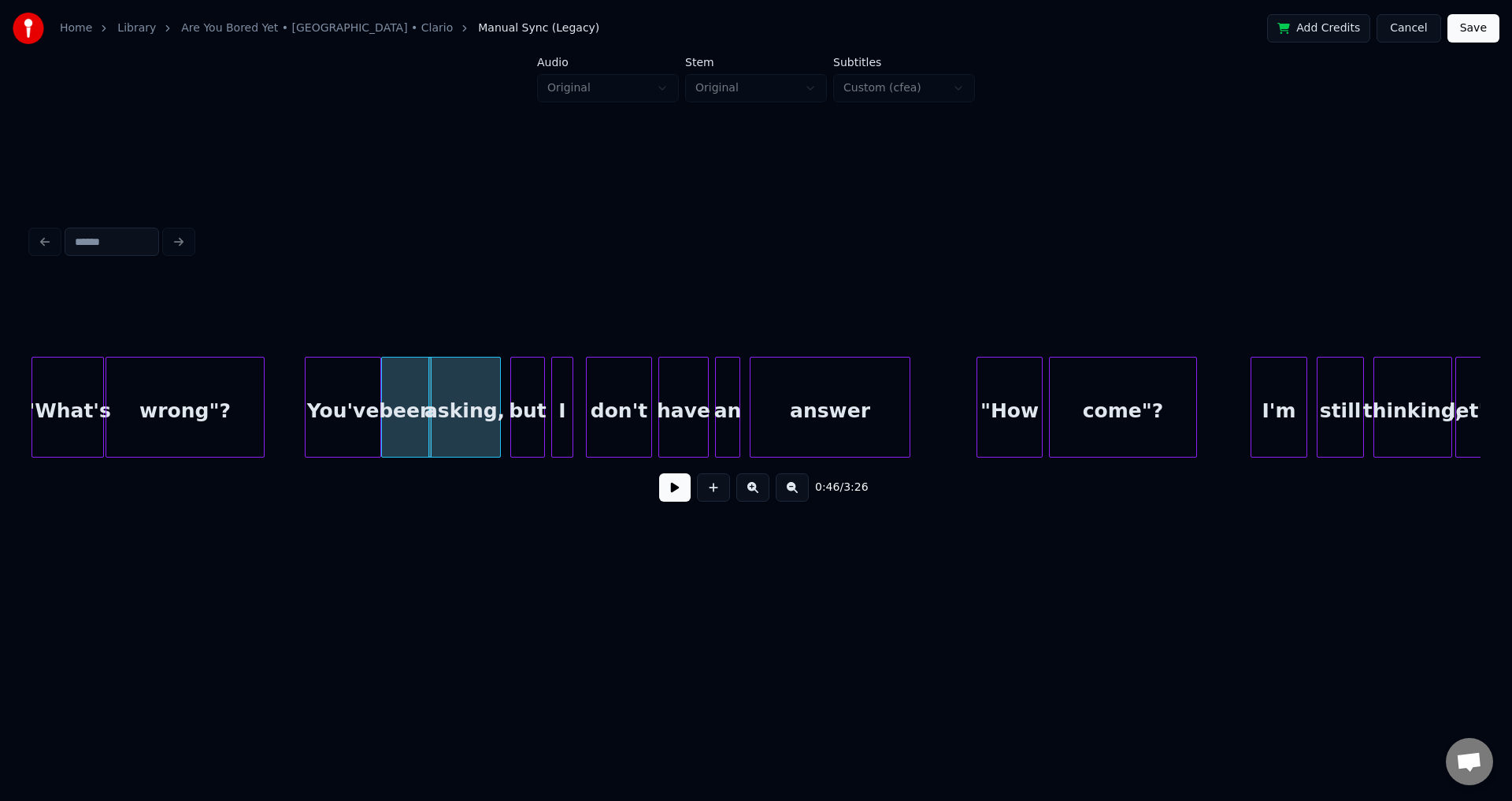
click at [675, 487] on button at bounding box center [675, 487] width 32 height 28
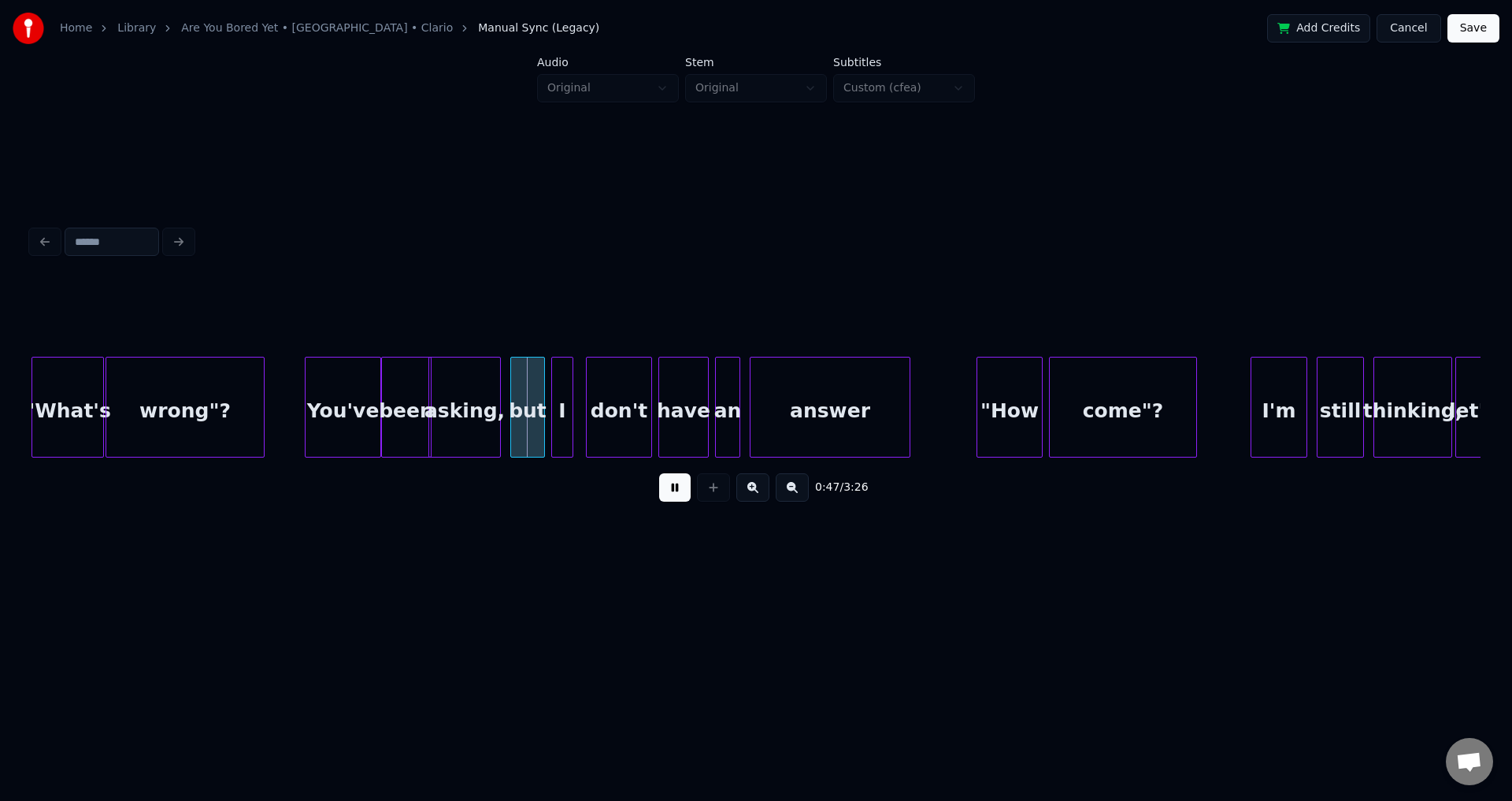
click at [675, 486] on button at bounding box center [675, 487] width 32 height 28
click at [502, 411] on div at bounding box center [503, 407] width 5 height 99
click at [546, 415] on div at bounding box center [548, 407] width 5 height 99
click at [656, 486] on div "0:47 / 3:26" at bounding box center [756, 486] width 1423 height 35
click at [656, 493] on div "0:47 / 3:26" at bounding box center [756, 486] width 1423 height 35
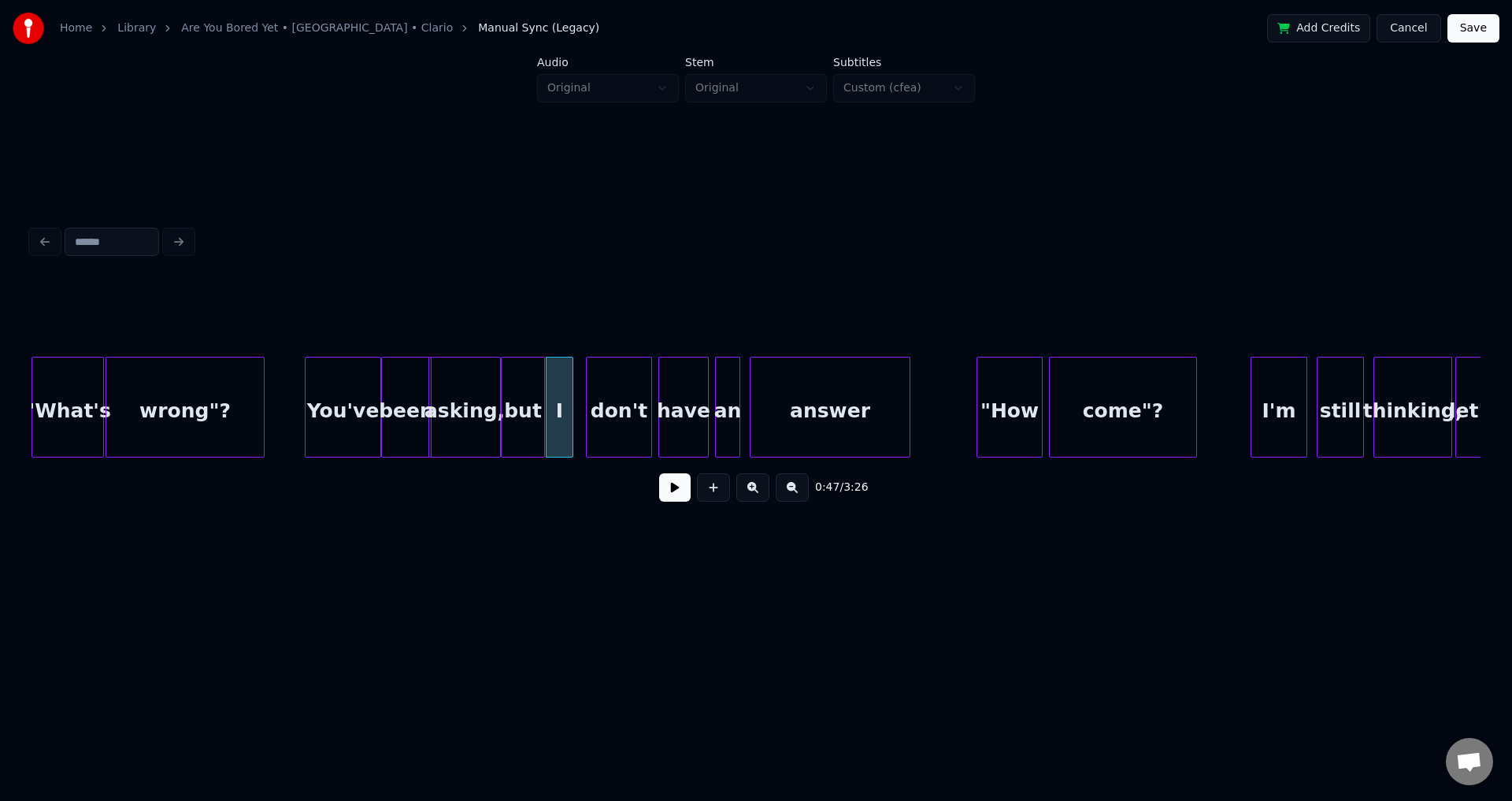
click at [666, 493] on button at bounding box center [675, 487] width 32 height 28
click at [578, 413] on div at bounding box center [579, 407] width 5 height 99
drag, startPoint x: 681, startPoint y: 500, endPoint x: 673, endPoint y: 499, distance: 8.1
click at [681, 500] on button at bounding box center [675, 487] width 32 height 28
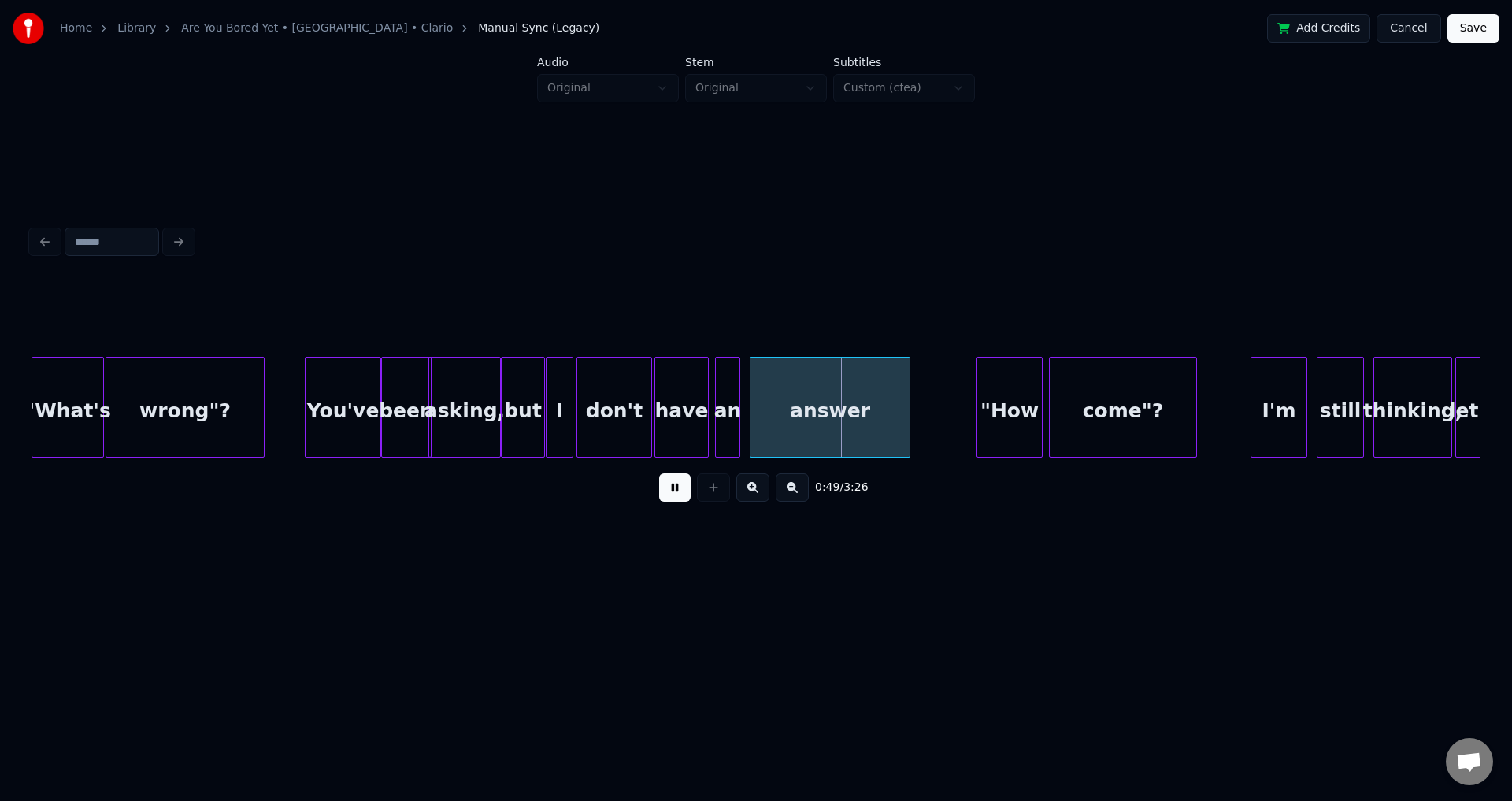
click at [656, 407] on div at bounding box center [657, 407] width 5 height 99
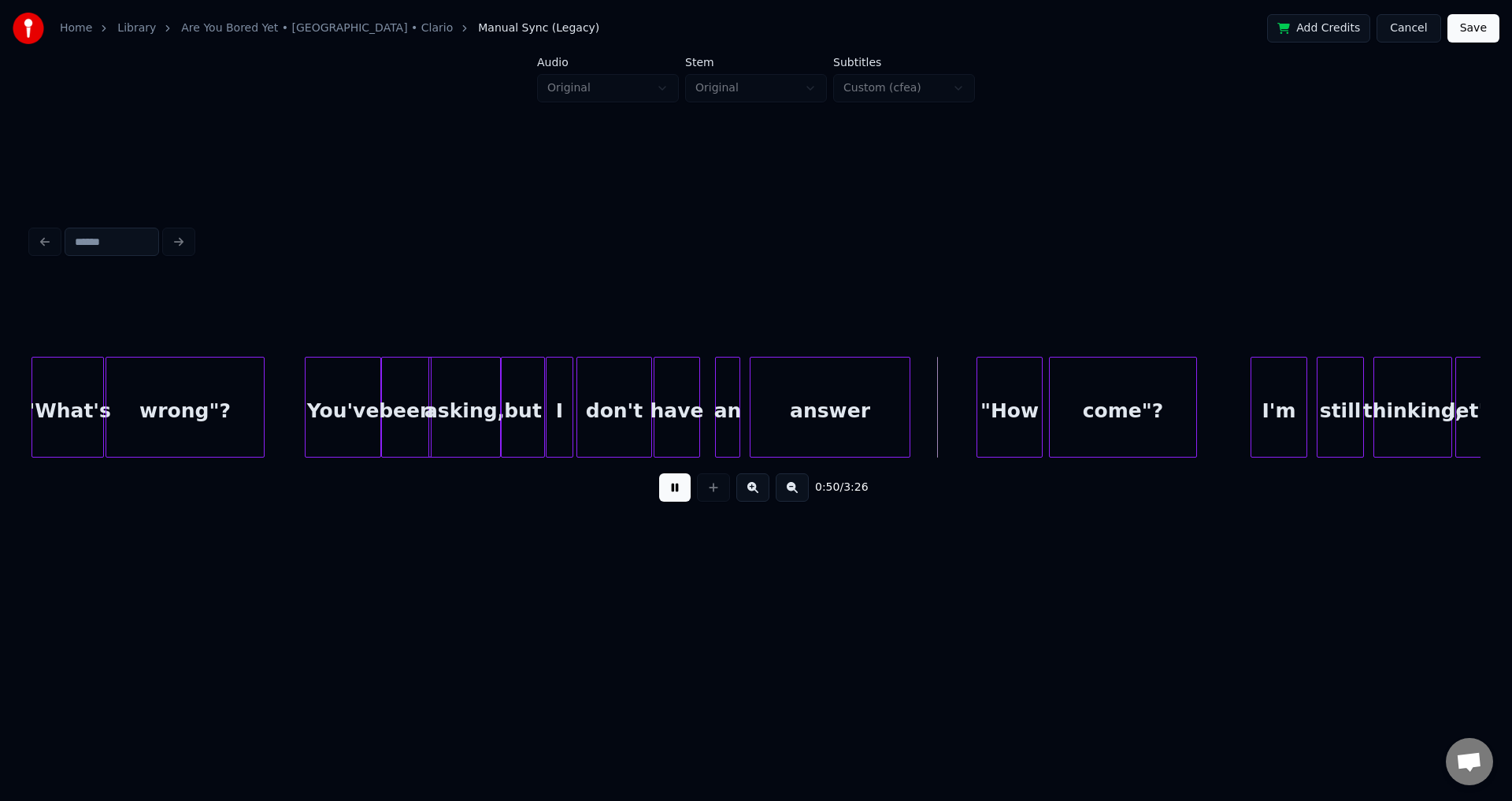
click at [698, 402] on div at bounding box center [697, 407] width 5 height 99
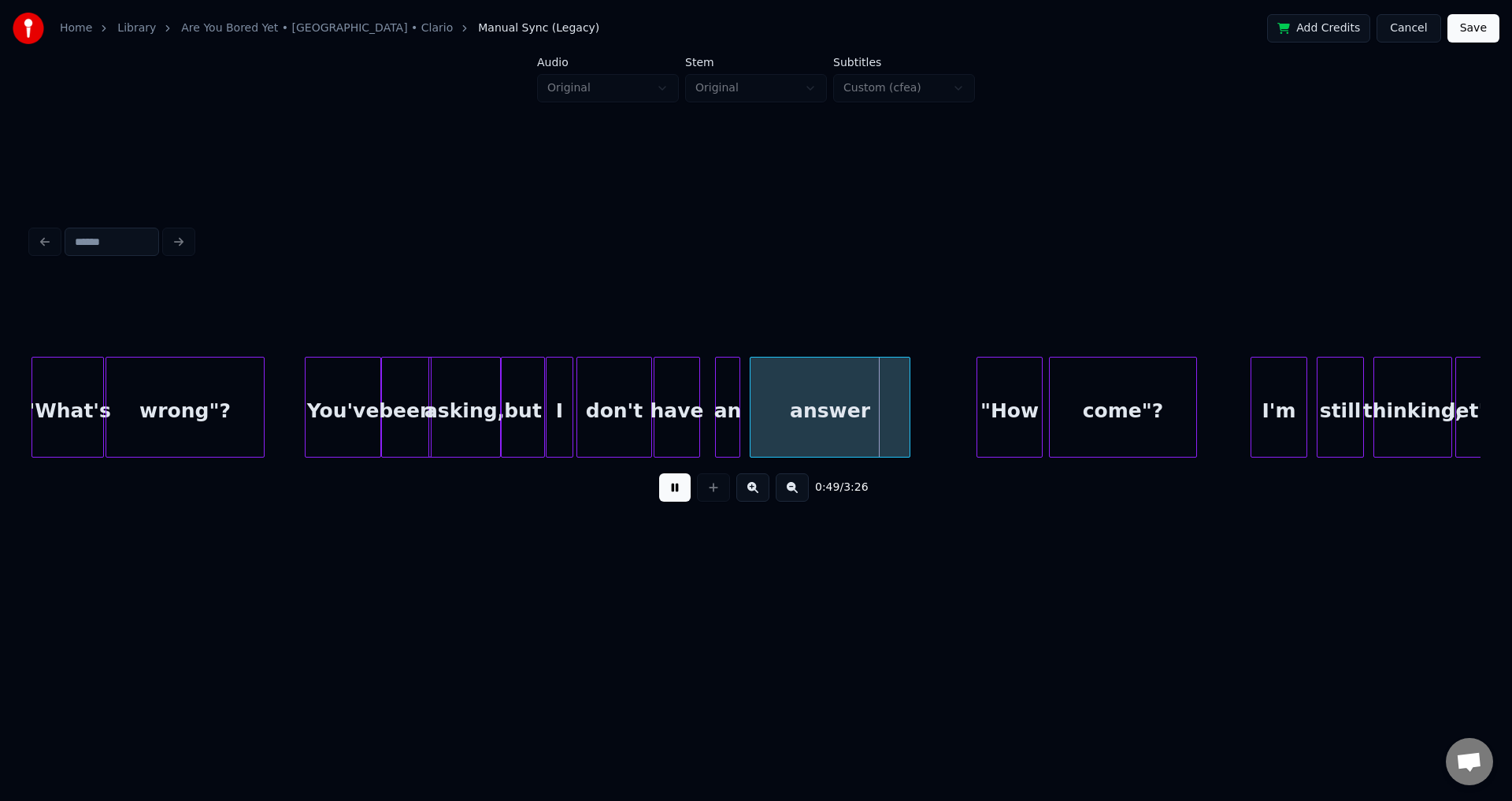
click at [659, 473] on button at bounding box center [675, 487] width 32 height 28
click at [704, 405] on div at bounding box center [705, 407] width 5 height 99
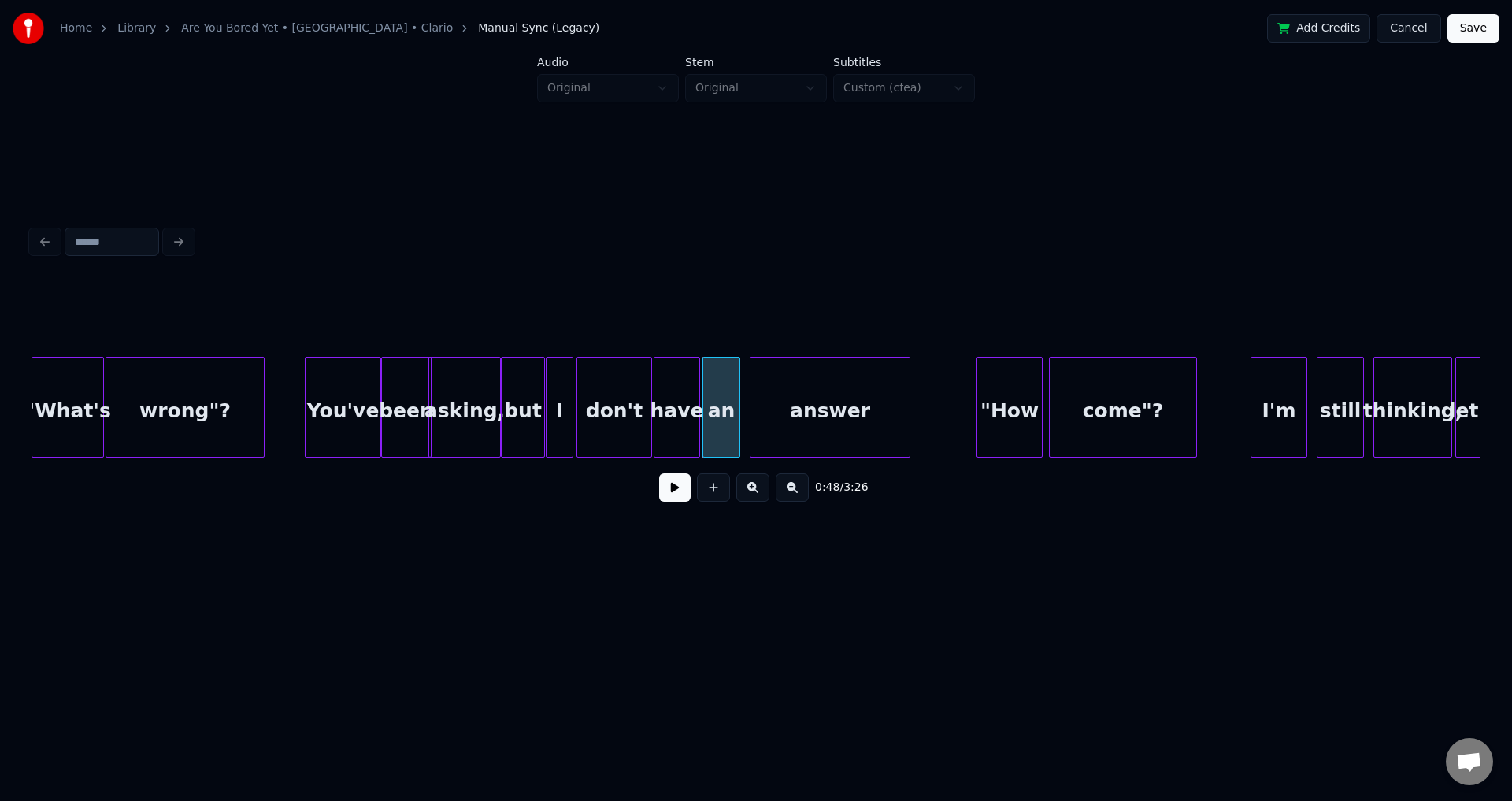
click at [676, 405] on div "have" at bounding box center [677, 411] width 45 height 107
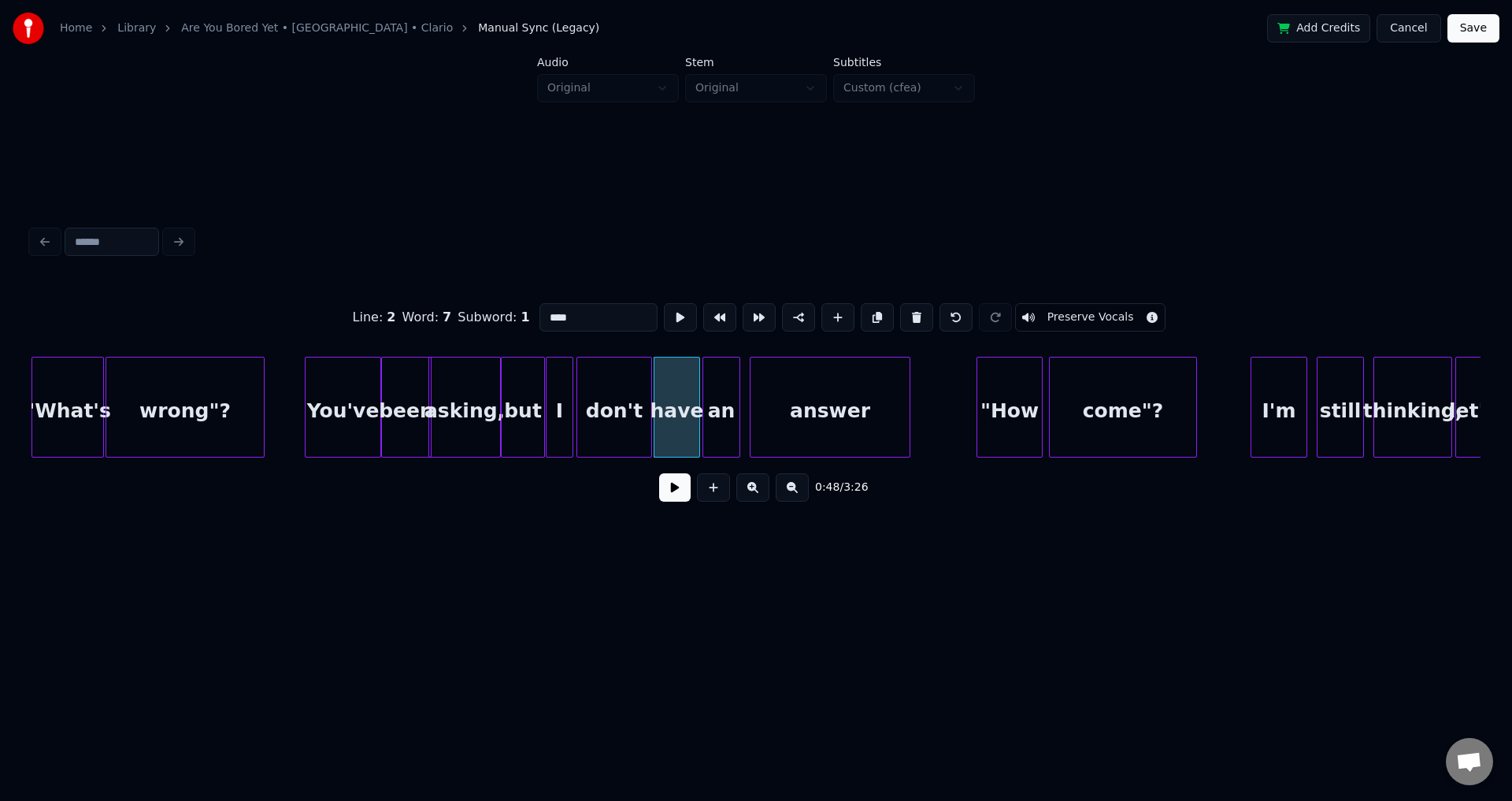
click at [681, 500] on button at bounding box center [675, 487] width 32 height 28
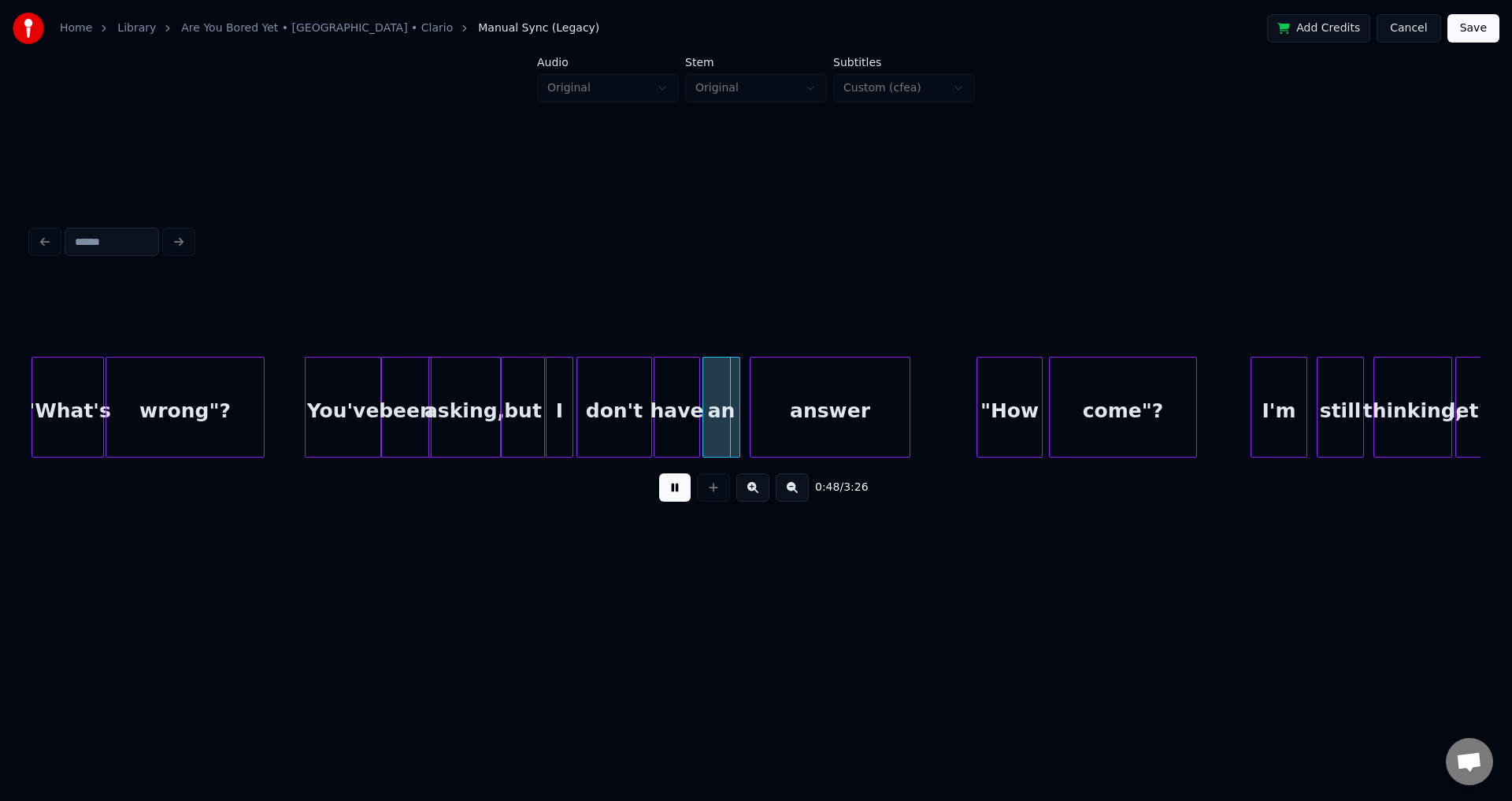
click at [681, 494] on button at bounding box center [675, 487] width 32 height 28
click at [692, 415] on div at bounding box center [693, 407] width 5 height 99
click at [699, 414] on div at bounding box center [699, 407] width 5 height 99
click at [683, 474] on div "0:48 / 3:26" at bounding box center [756, 487] width 1448 height 60
click at [683, 483] on button at bounding box center [675, 487] width 32 height 28
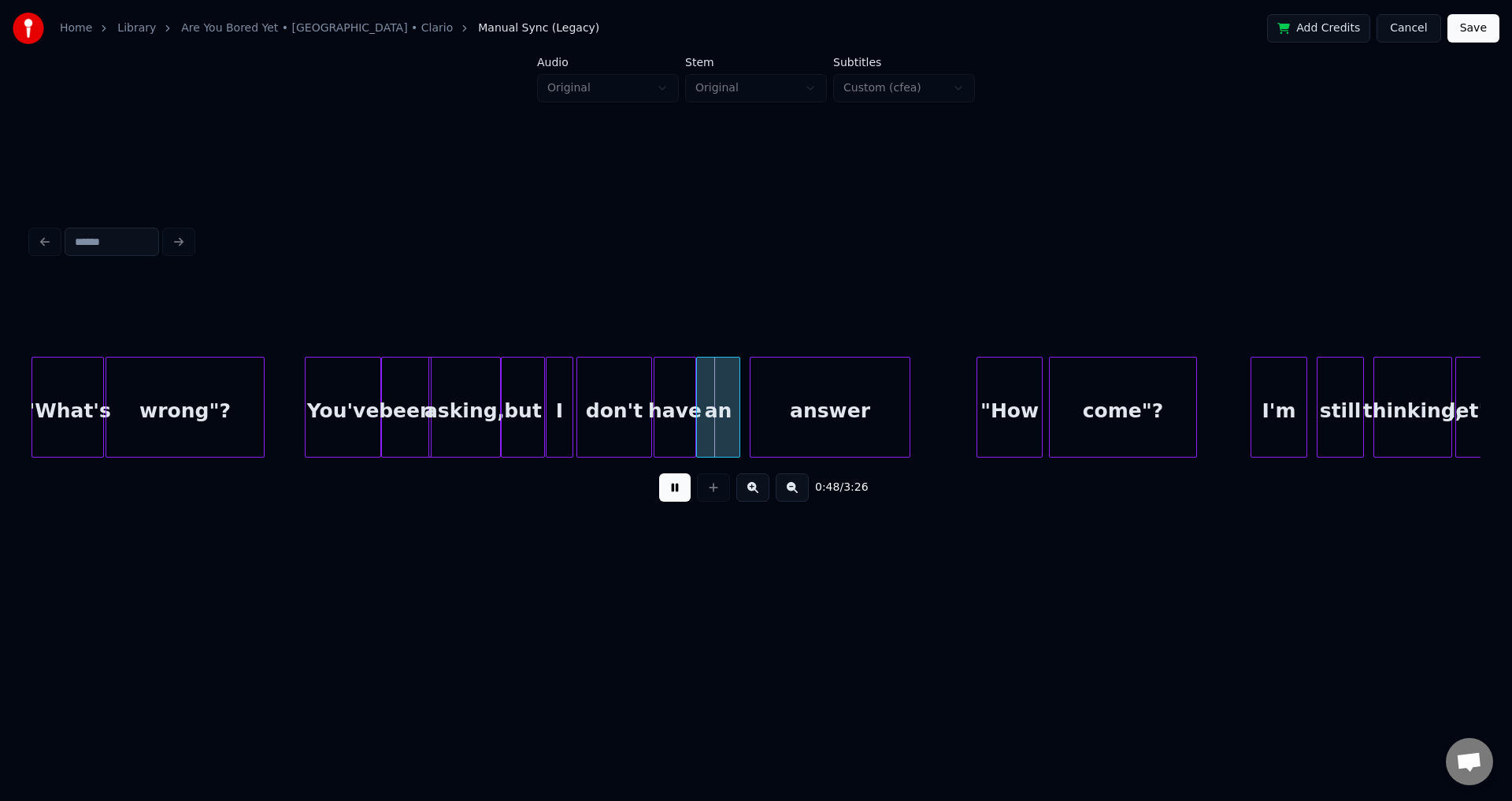
click at [679, 489] on button at bounding box center [675, 487] width 32 height 28
click at [743, 418] on div at bounding box center [745, 407] width 5 height 99
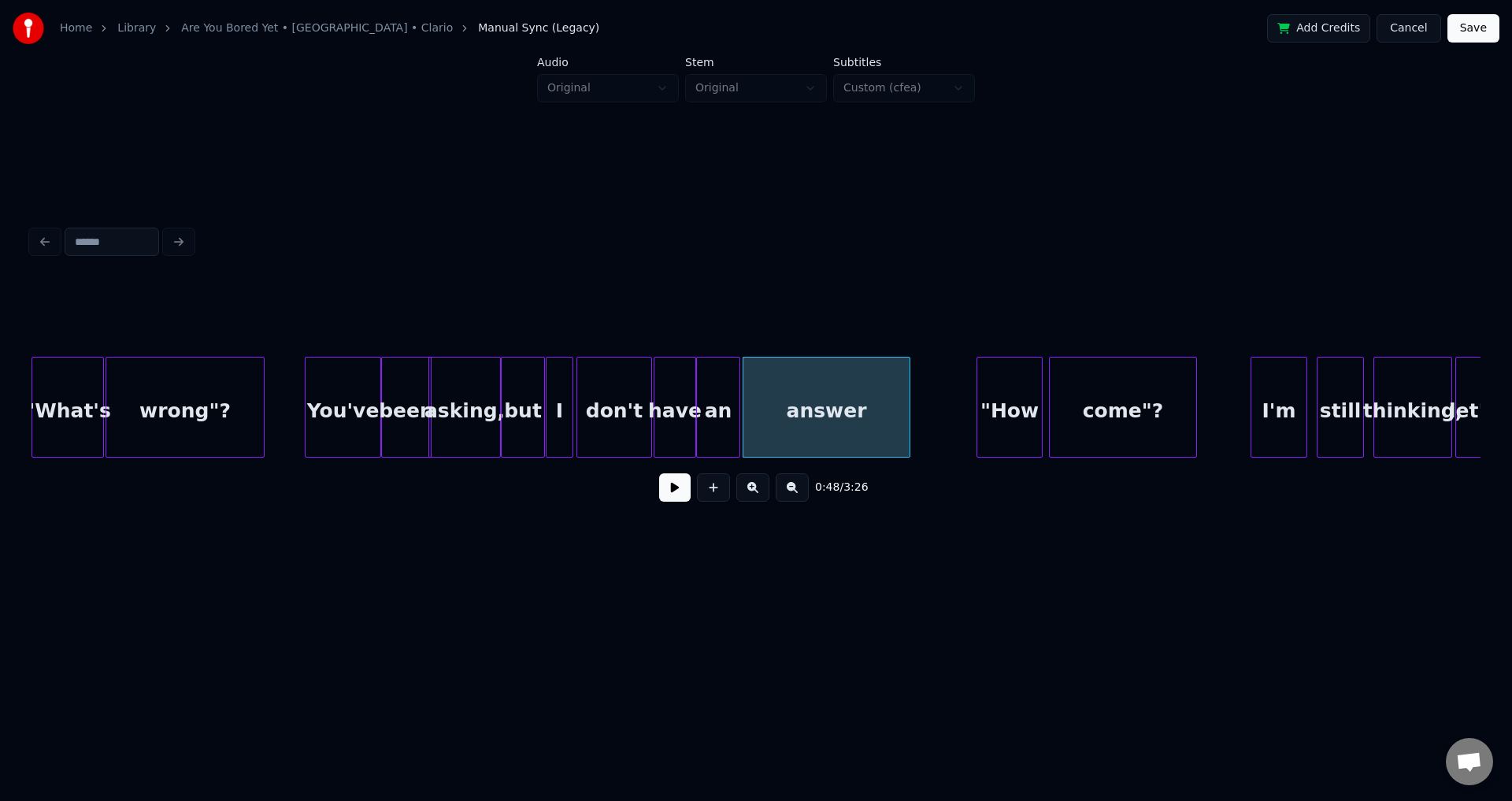
click at [659, 473] on button at bounding box center [675, 487] width 32 height 28
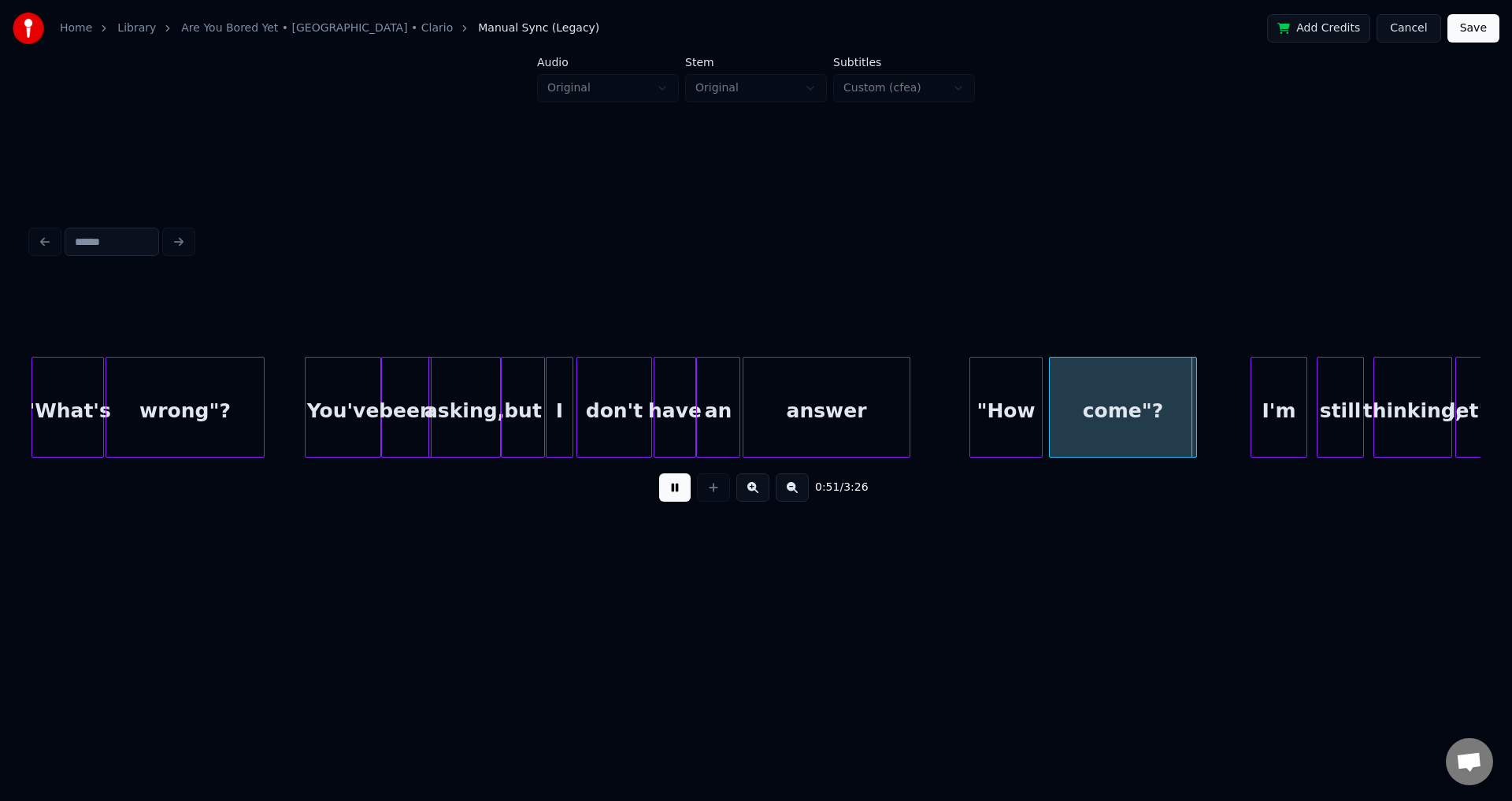
click at [972, 399] on div at bounding box center [972, 407] width 5 height 99
click at [1048, 399] on div at bounding box center [1046, 407] width 5 height 99
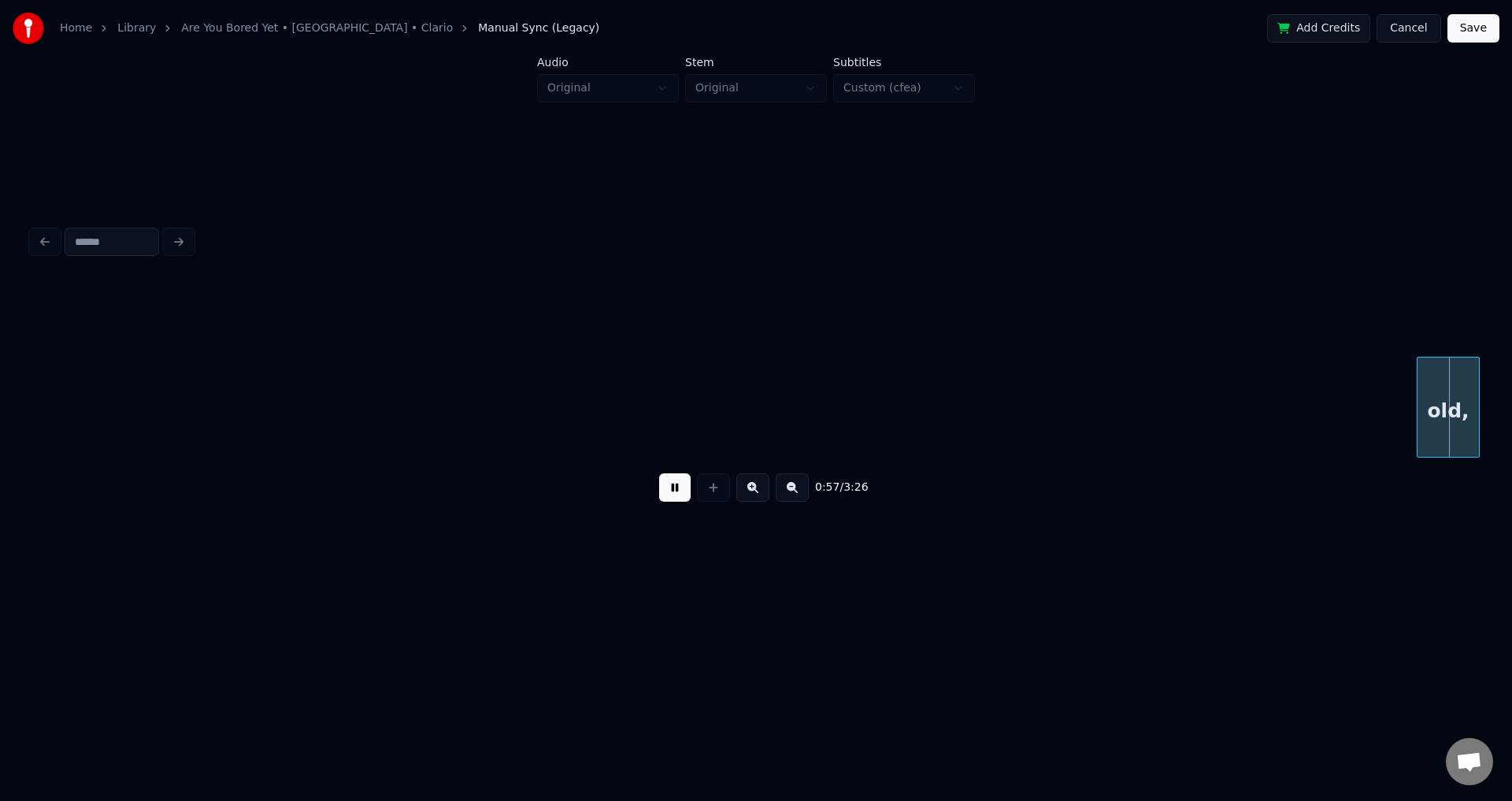
scroll to position [0, 9142]
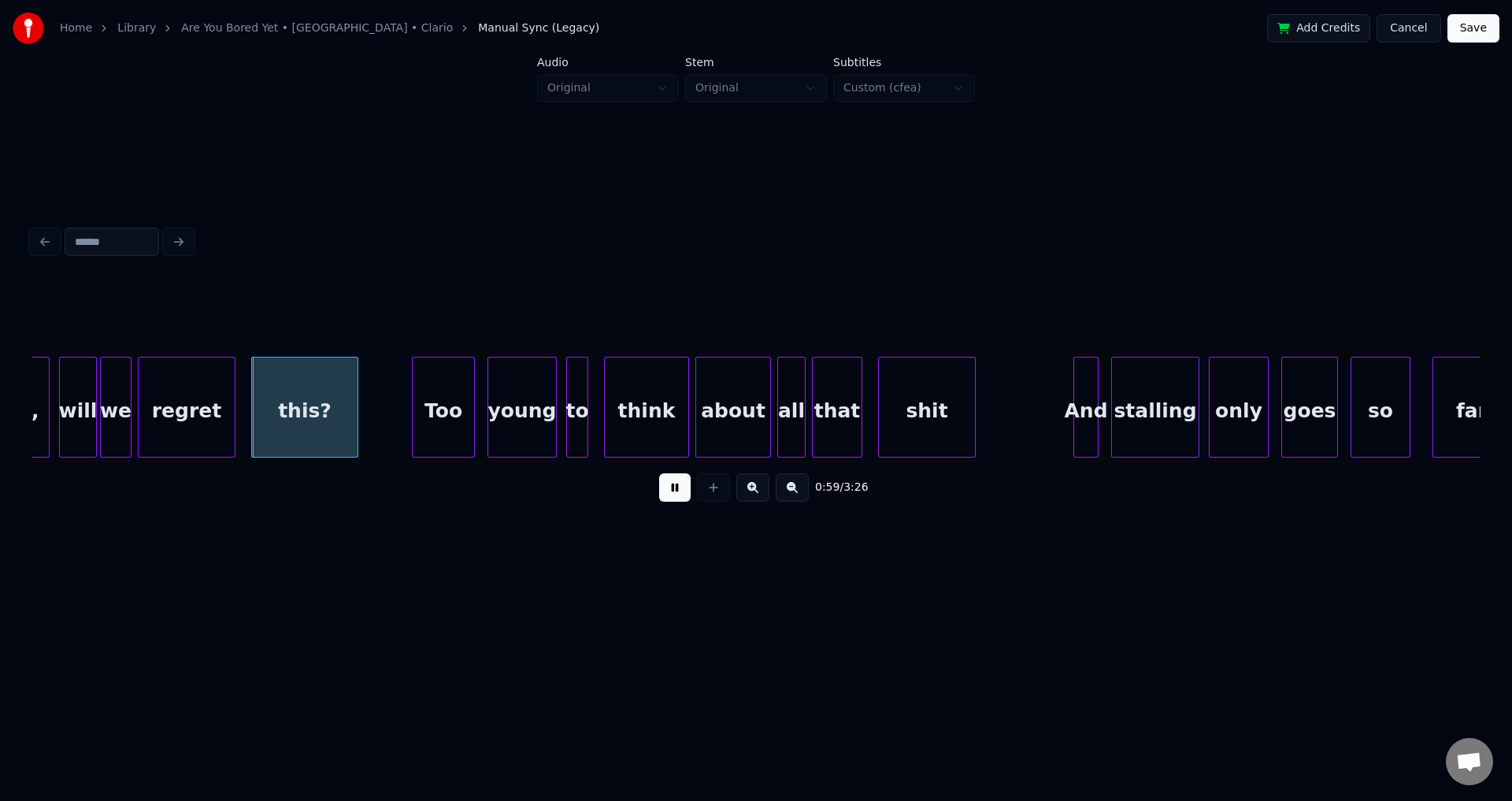
click at [675, 484] on button at bounding box center [675, 487] width 32 height 28
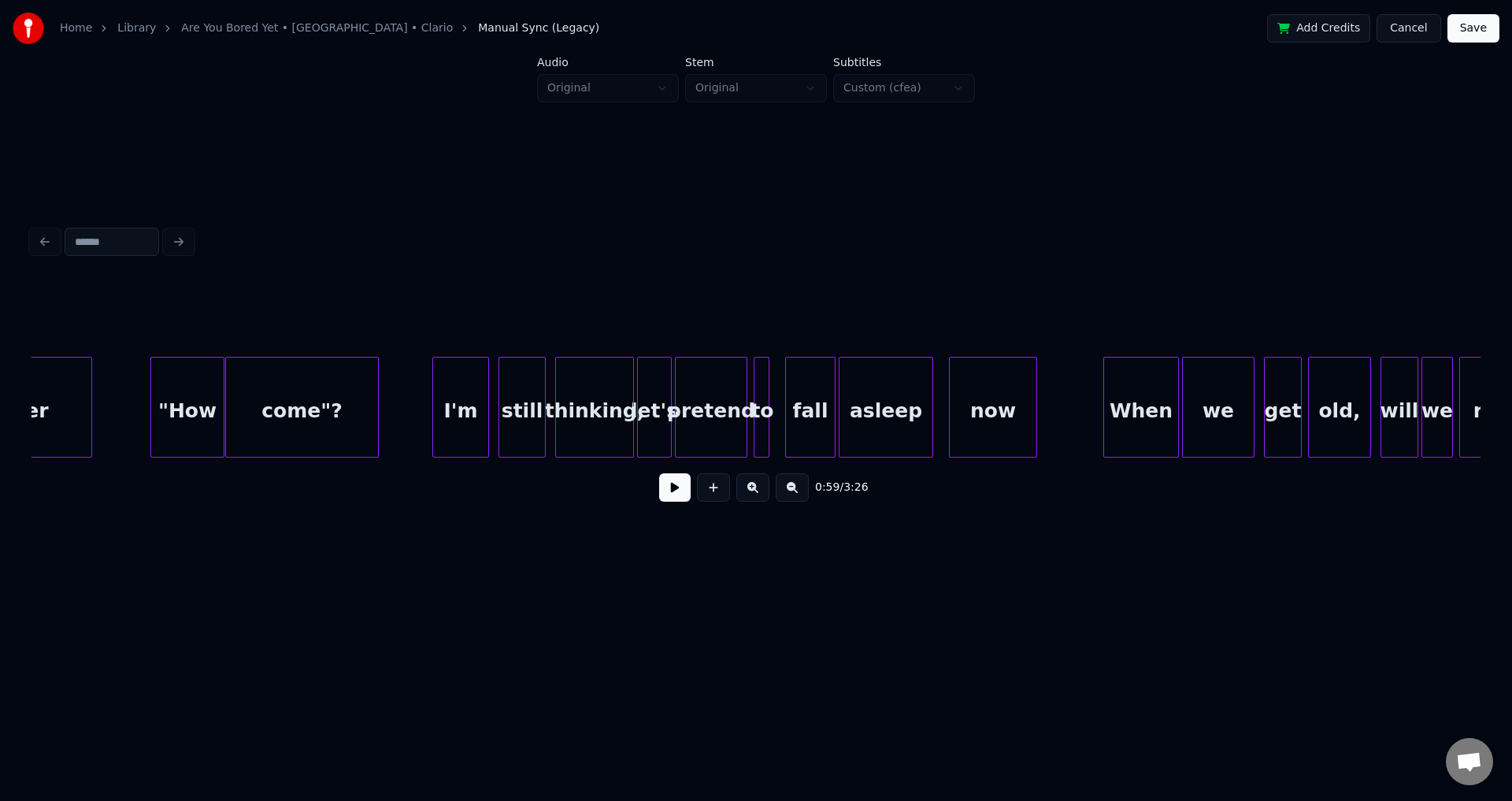
scroll to position [0, 7784]
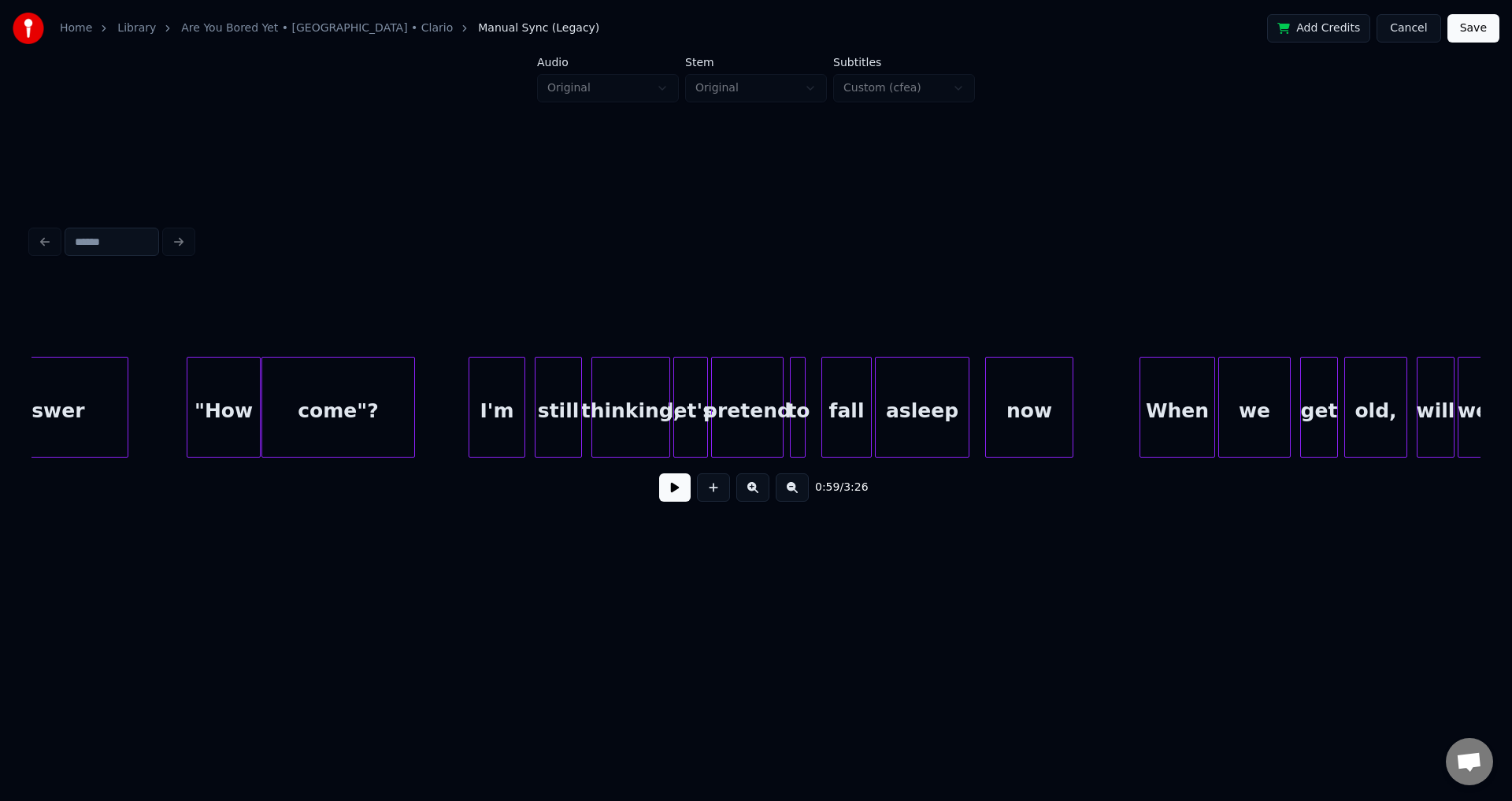
click at [691, 489] on div "0:50 / 3:26" at bounding box center [756, 486] width 1423 height 35
click at [683, 494] on button at bounding box center [675, 487] width 32 height 28
click at [677, 495] on button at bounding box center [675, 487] width 32 height 28
click at [464, 418] on div at bounding box center [465, 407] width 5 height 99
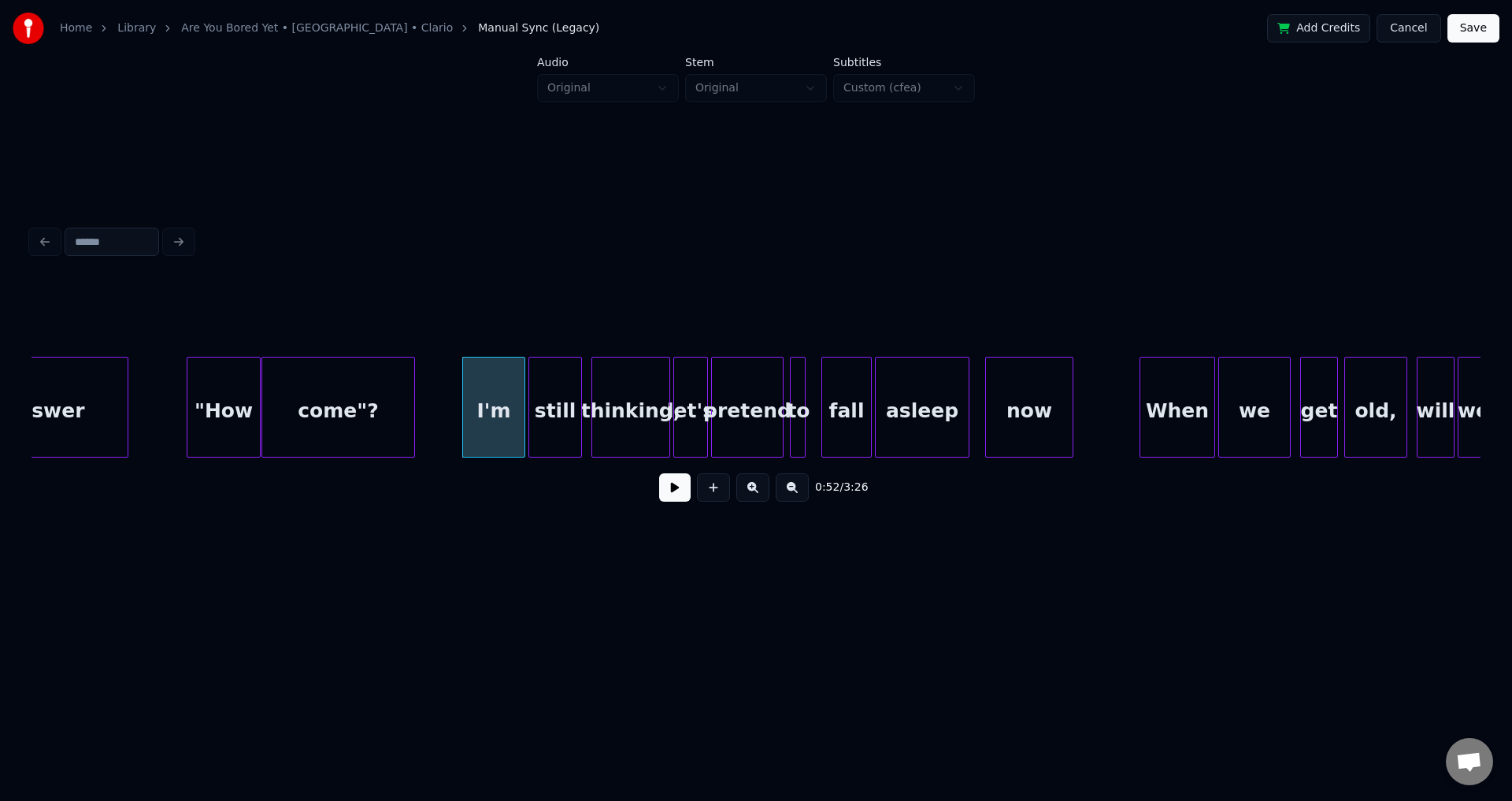
click at [530, 408] on div at bounding box center [531, 407] width 5 height 99
click at [585, 416] on div at bounding box center [586, 407] width 5 height 99
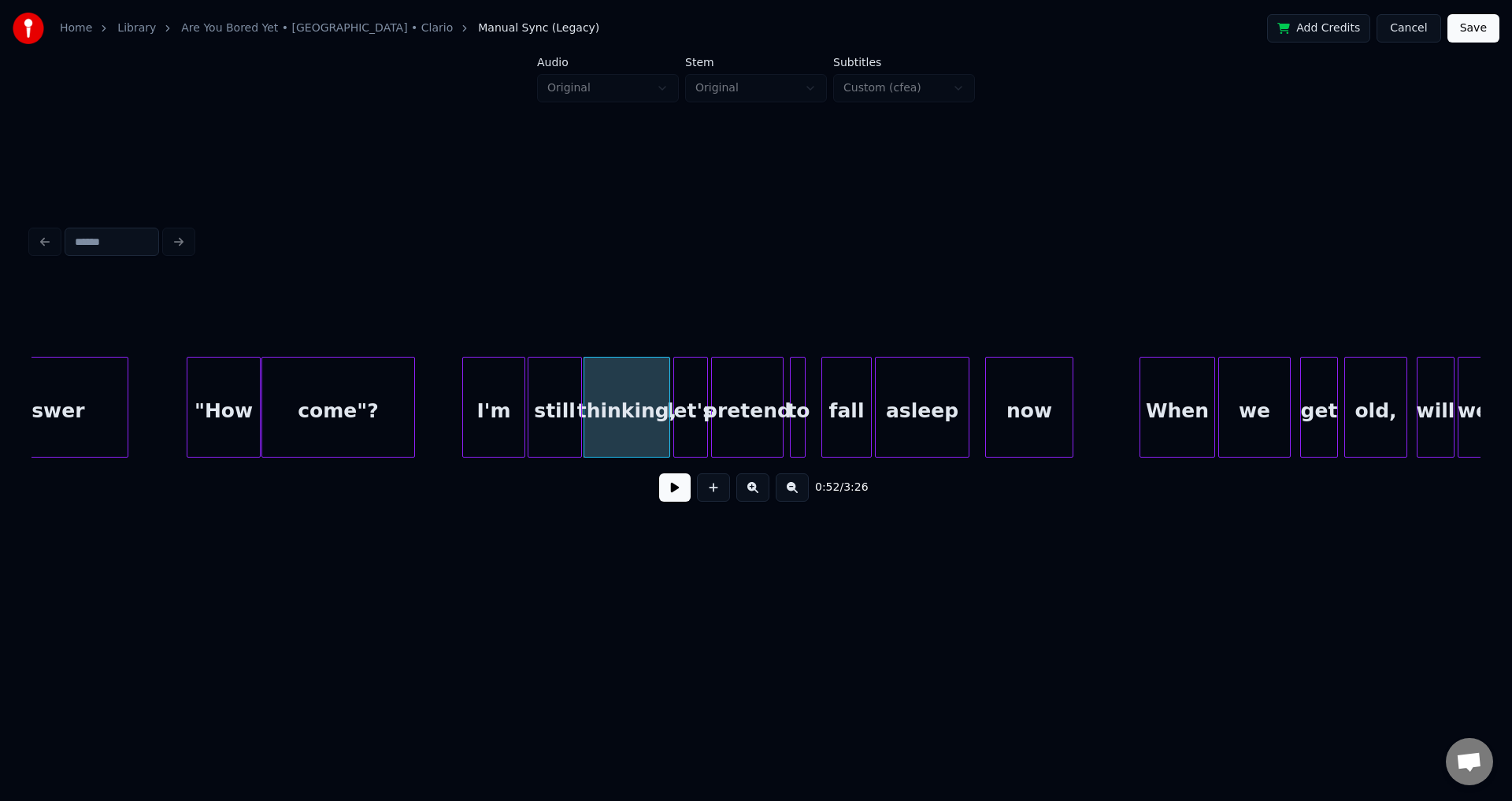
click at [674, 499] on button at bounding box center [675, 487] width 32 height 28
click at [674, 496] on button at bounding box center [675, 487] width 32 height 28
click at [677, 493] on button at bounding box center [675, 487] width 32 height 28
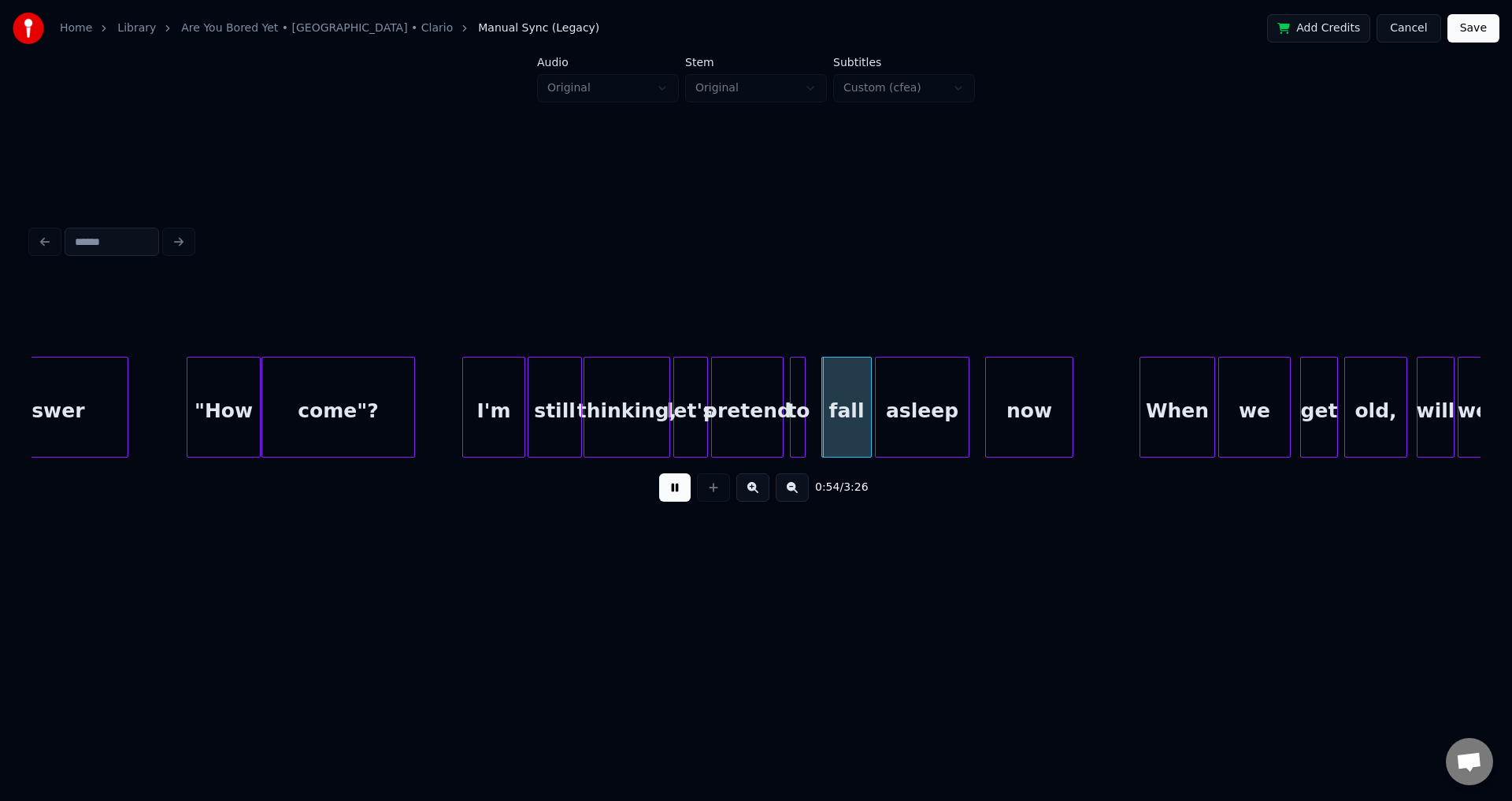
click at [675, 494] on button at bounding box center [675, 487] width 32 height 28
click at [788, 409] on div at bounding box center [788, 407] width 5 height 99
click at [812, 409] on div at bounding box center [813, 407] width 5 height 99
click at [673, 494] on button at bounding box center [675, 487] width 32 height 28
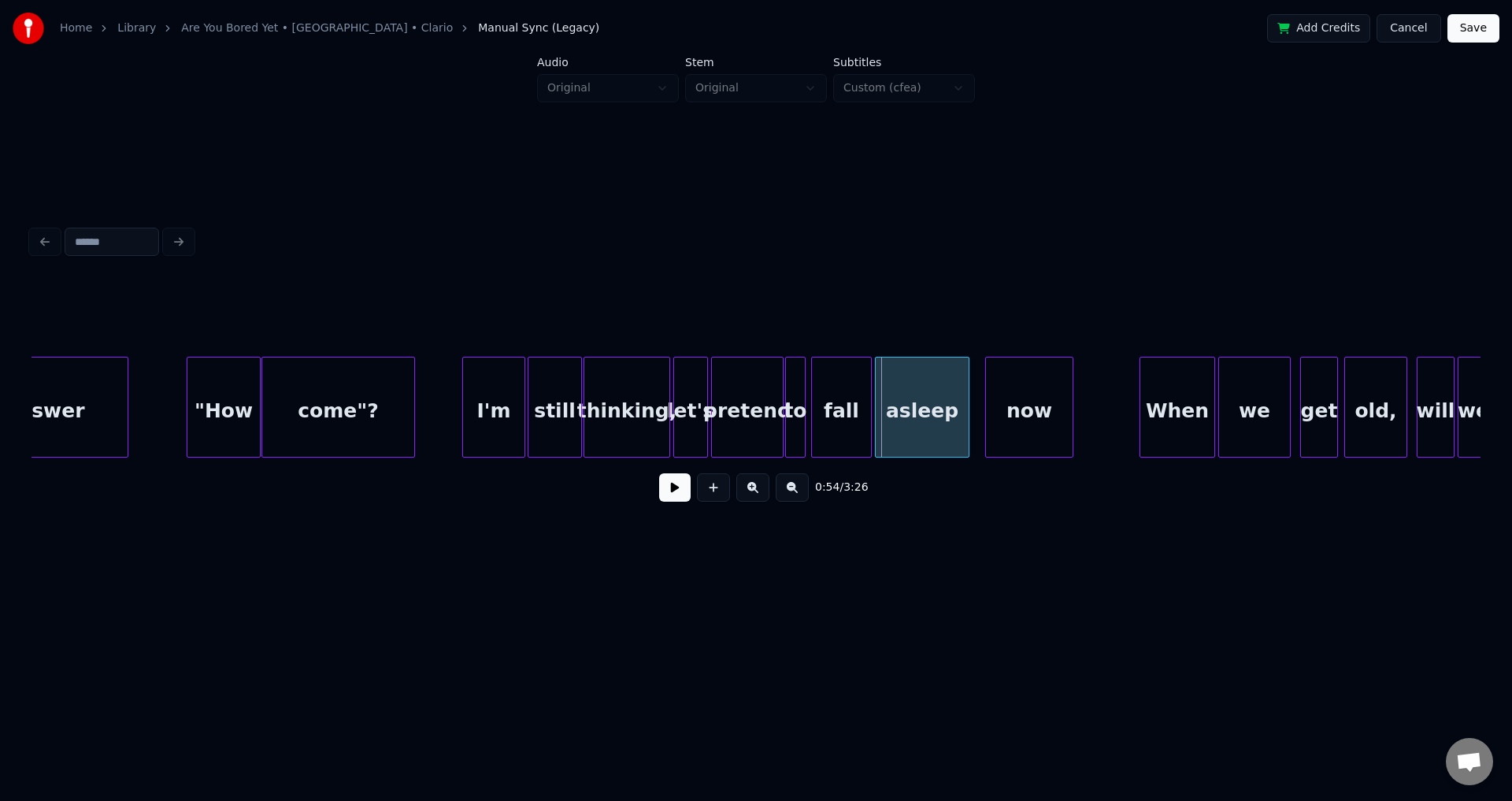
click at [668, 497] on button at bounding box center [675, 487] width 32 height 28
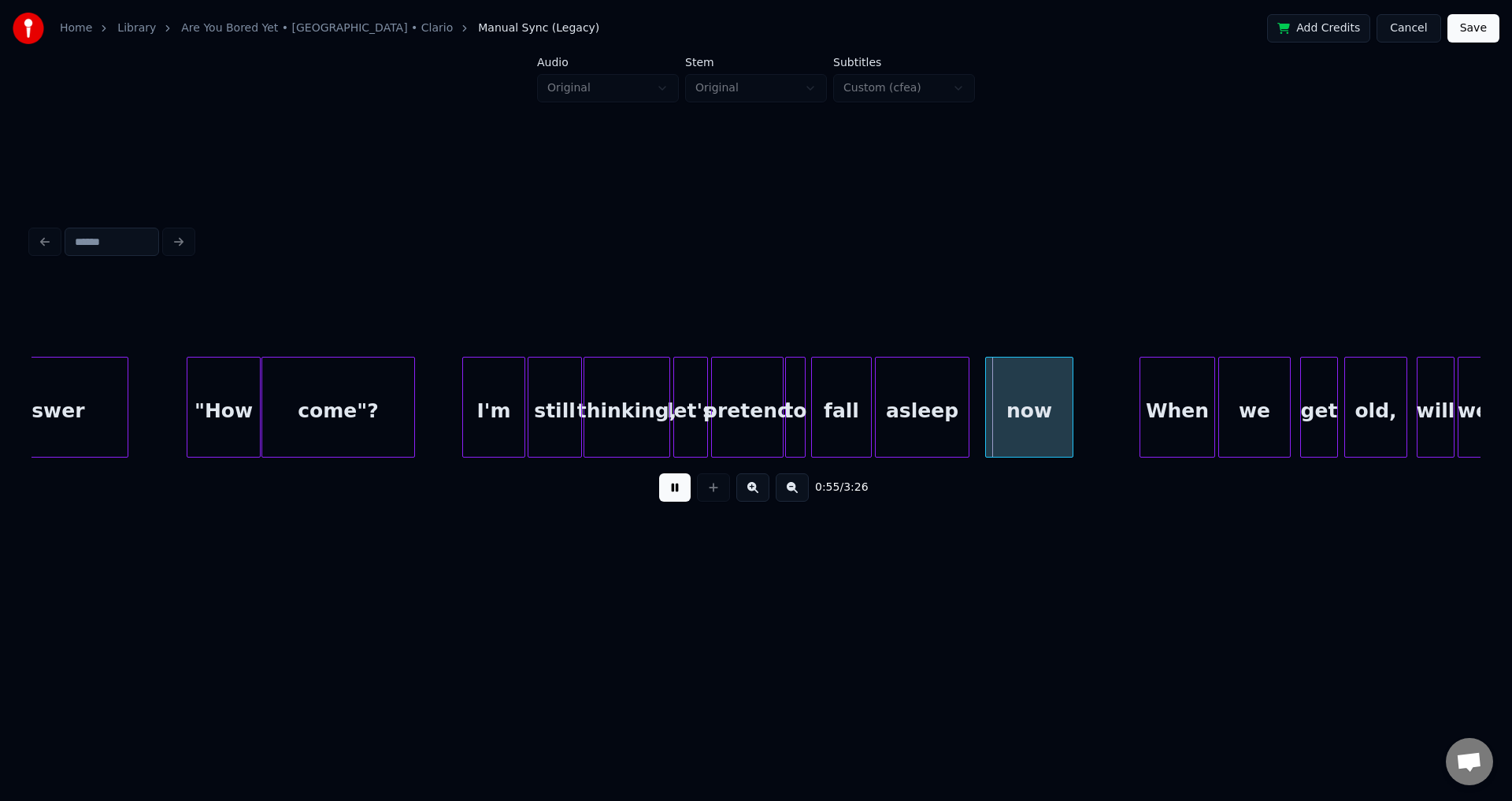
click at [673, 495] on button at bounding box center [675, 487] width 32 height 28
click at [972, 400] on div at bounding box center [974, 407] width 5 height 99
click at [677, 501] on button at bounding box center [675, 487] width 32 height 28
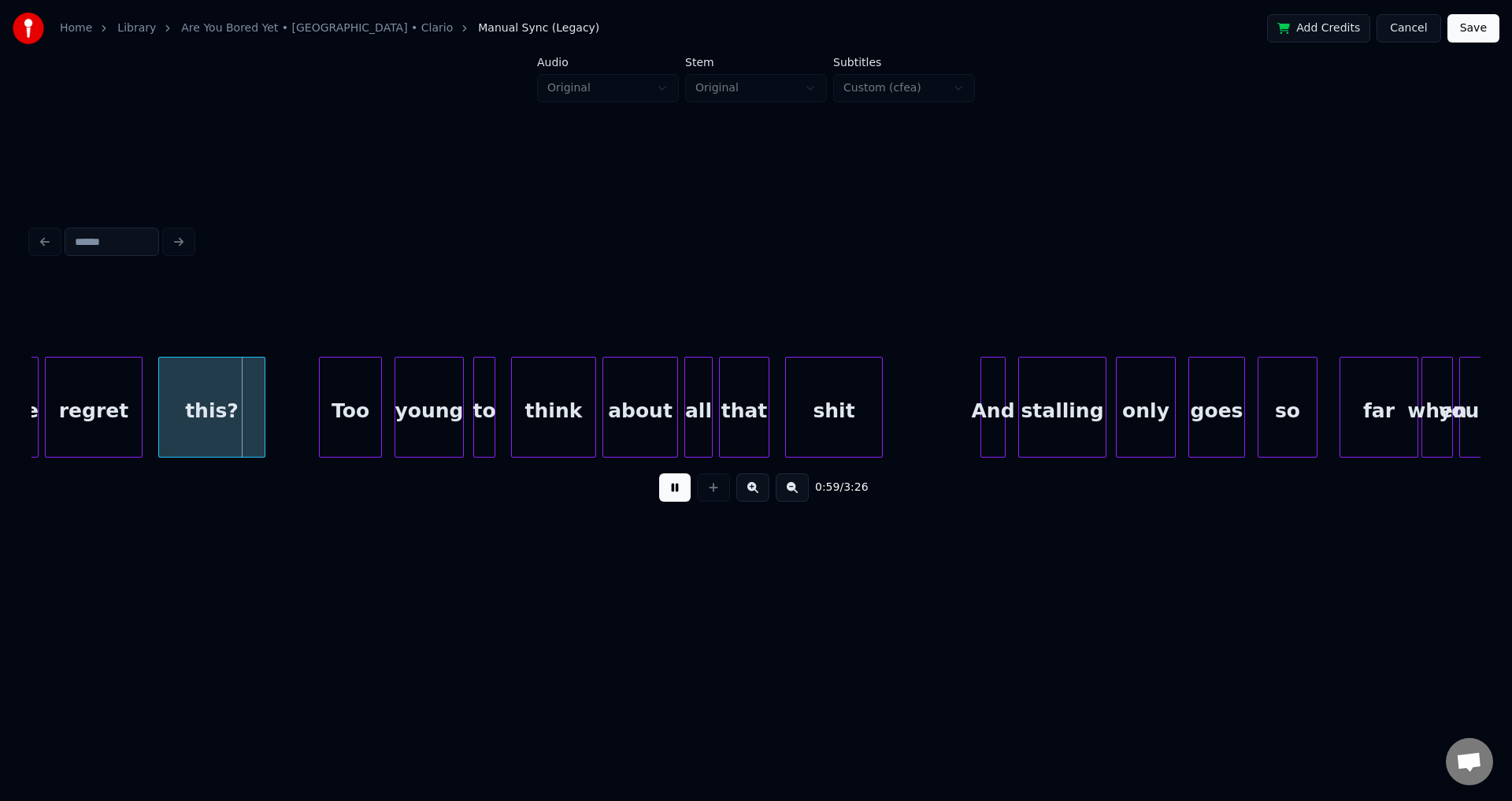
click at [671, 499] on button at bounding box center [675, 487] width 32 height 28
click at [337, 26] on link "Are You Bored Yet • [GEOGRAPHIC_DATA] • Clario" at bounding box center [317, 28] width 272 height 16
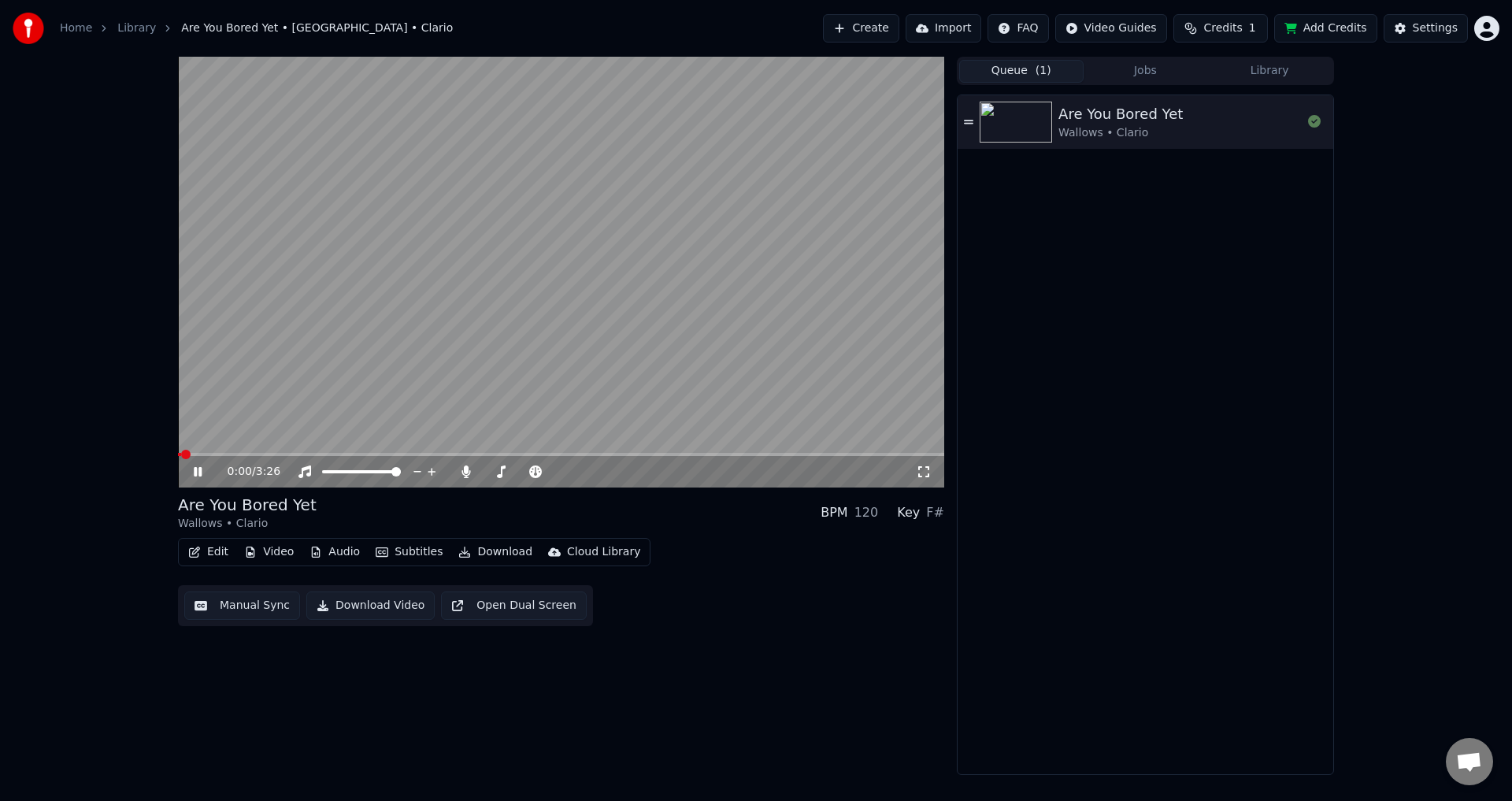
click at [207, 547] on button "Edit" at bounding box center [208, 552] width 52 height 22
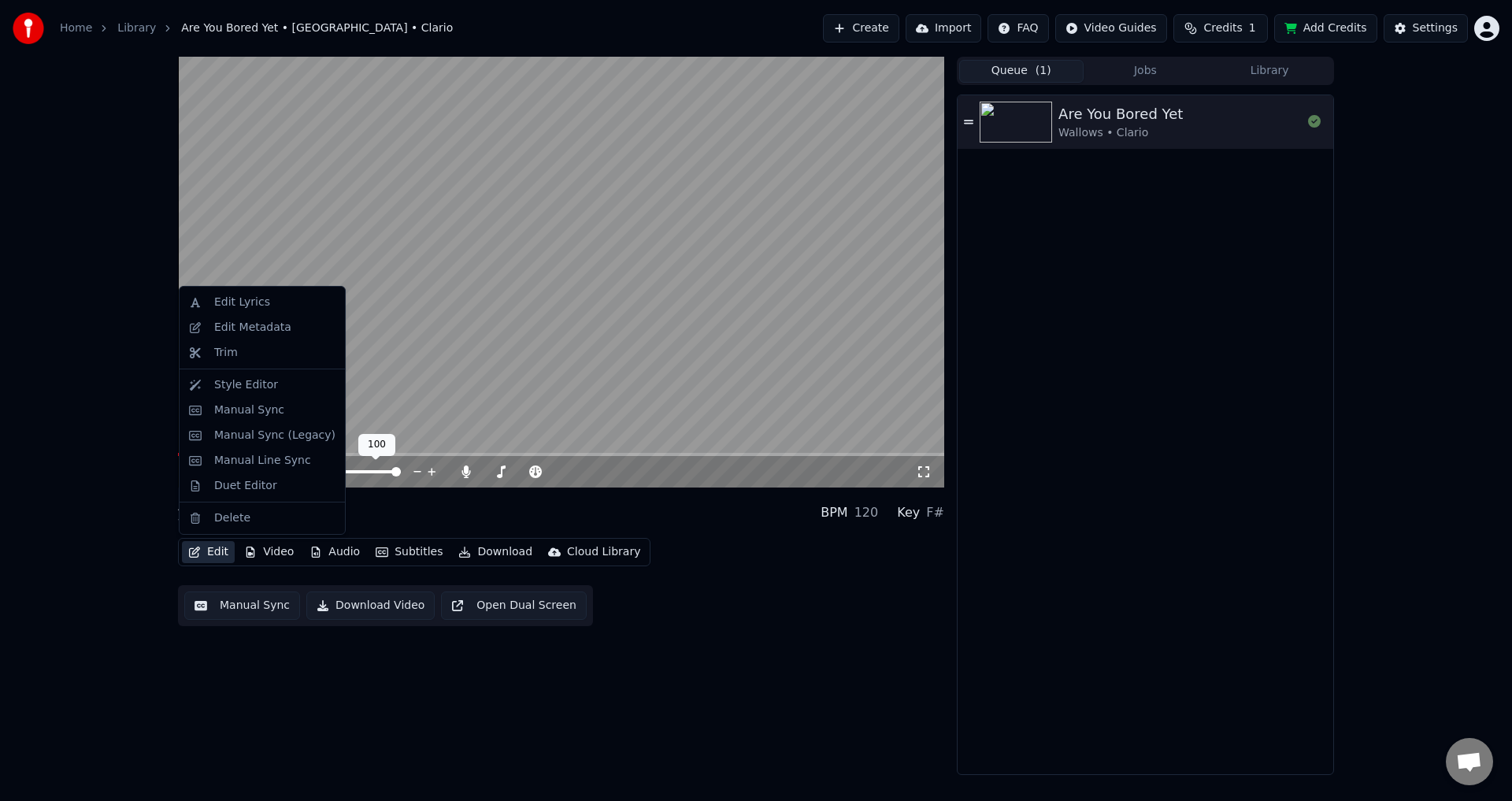
click at [569, 303] on video at bounding box center [561, 272] width 766 height 430
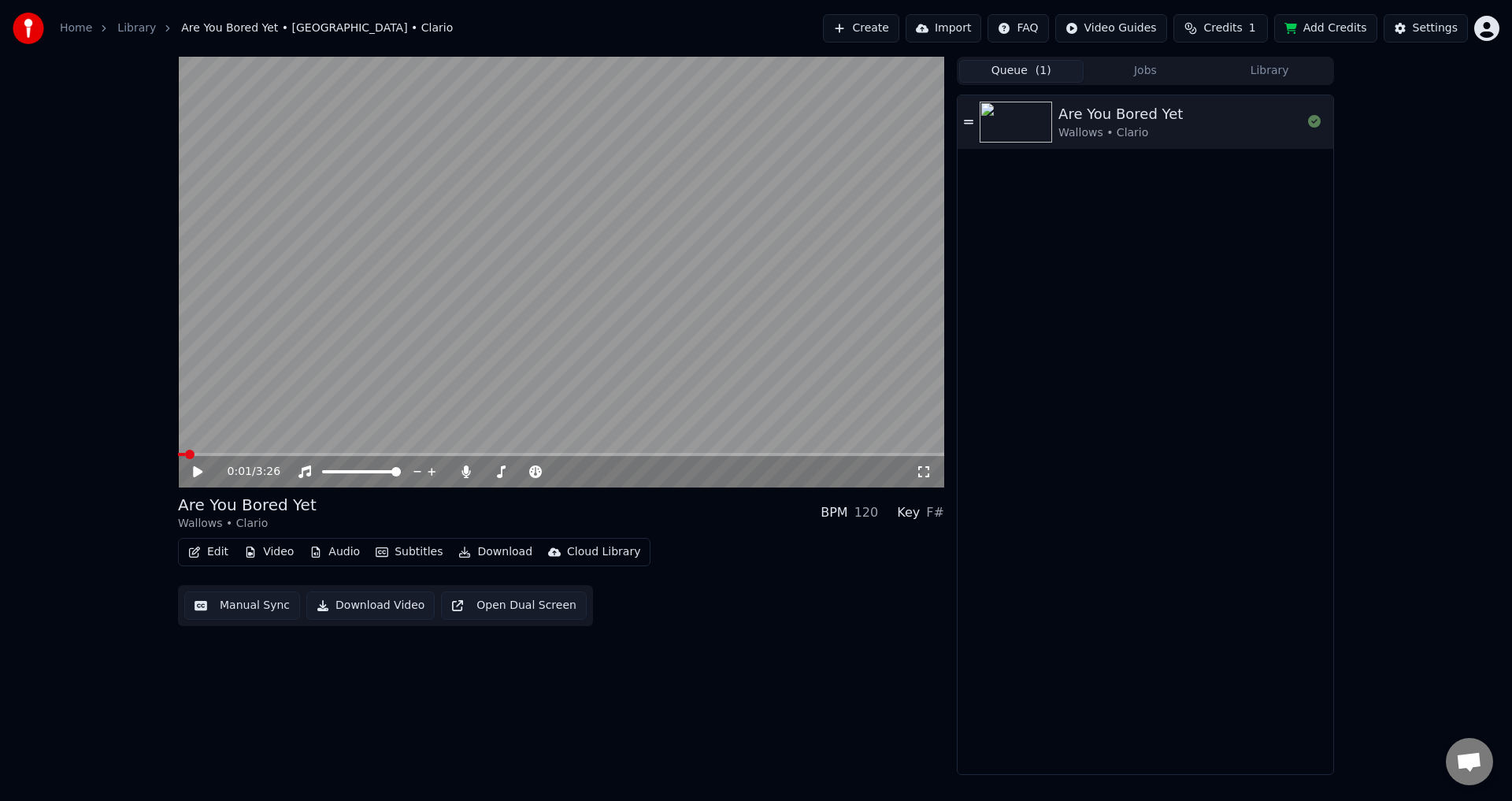
click at [293, 422] on video at bounding box center [561, 272] width 766 height 430
click at [244, 453] on span at bounding box center [561, 454] width 766 height 3
click at [217, 547] on button "Edit" at bounding box center [208, 552] width 52 height 22
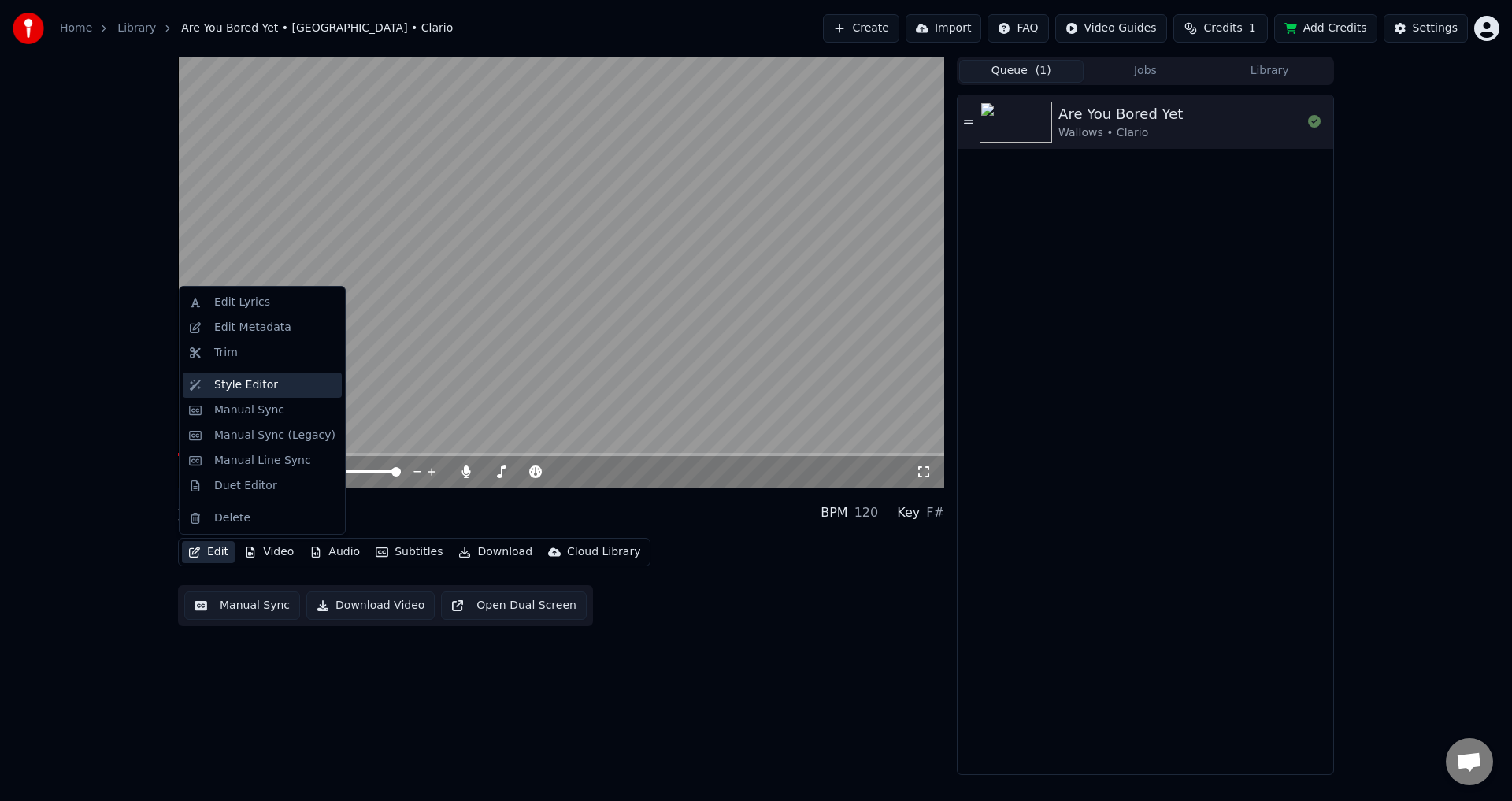
click at [250, 387] on div "Style Editor" at bounding box center [246, 385] width 64 height 16
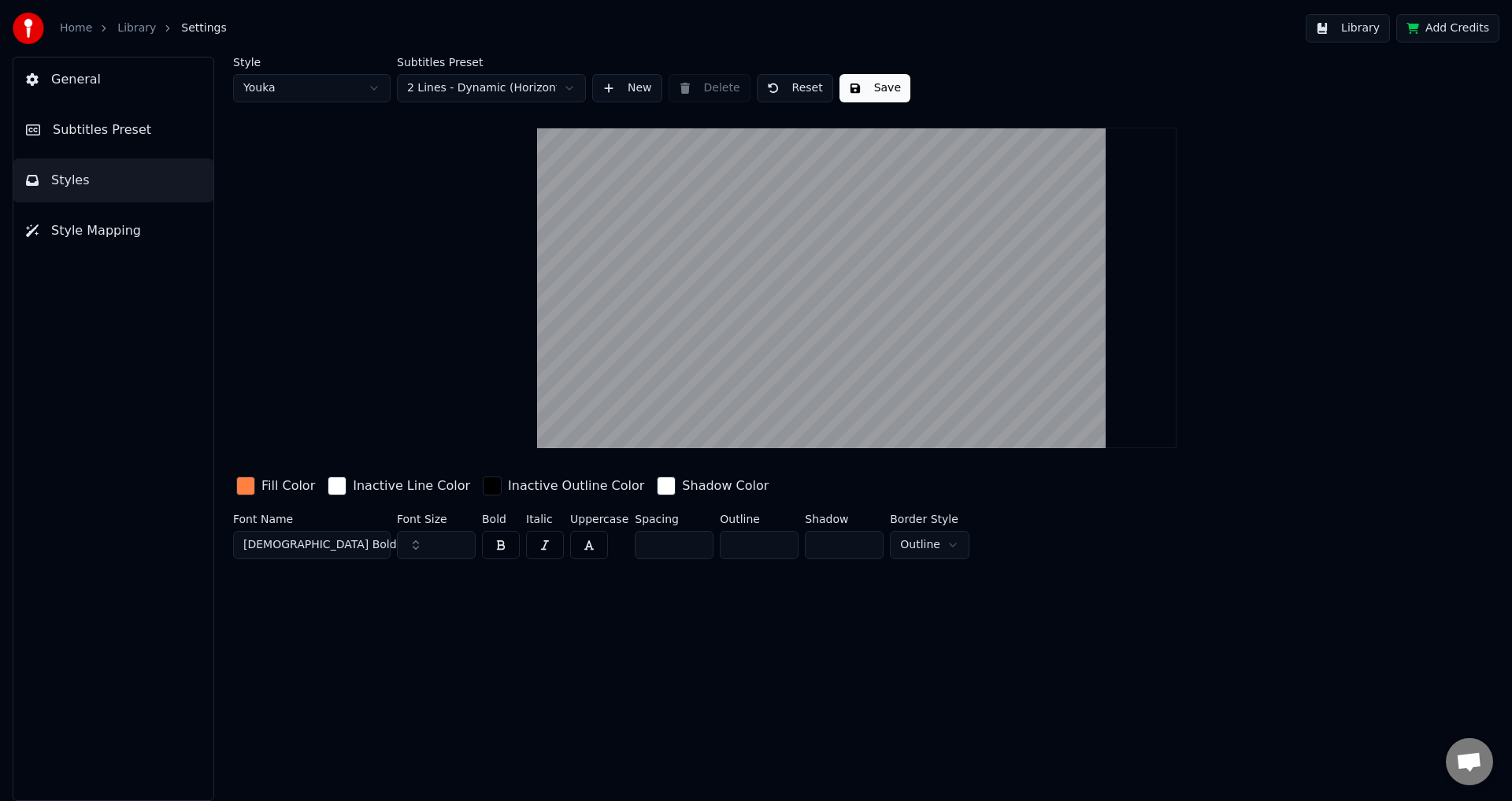
click at [123, 145] on button "Subtitles Preset" at bounding box center [113, 130] width 200 height 44
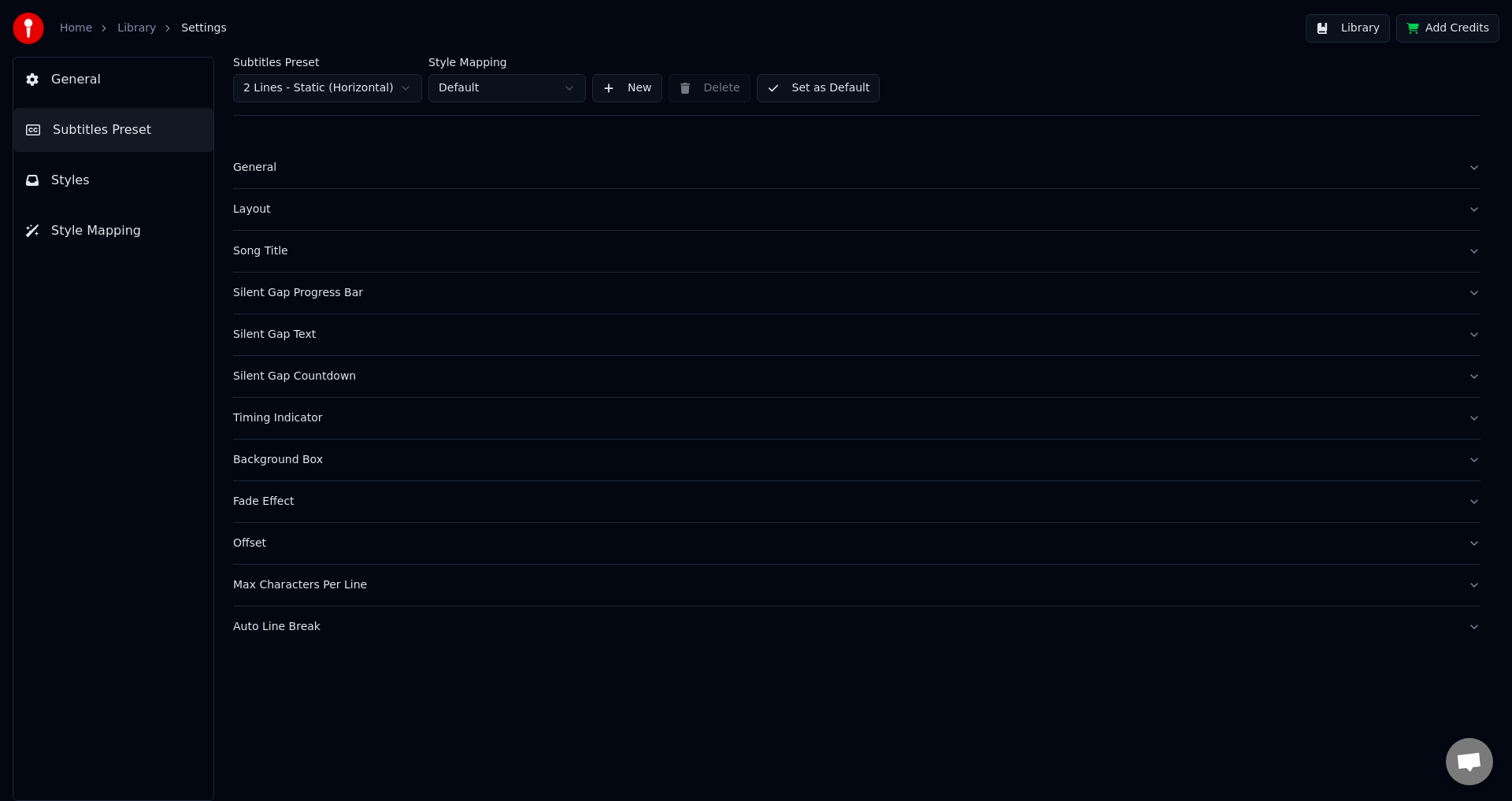
click at [294, 163] on div "General" at bounding box center [844, 167] width 1222 height 16
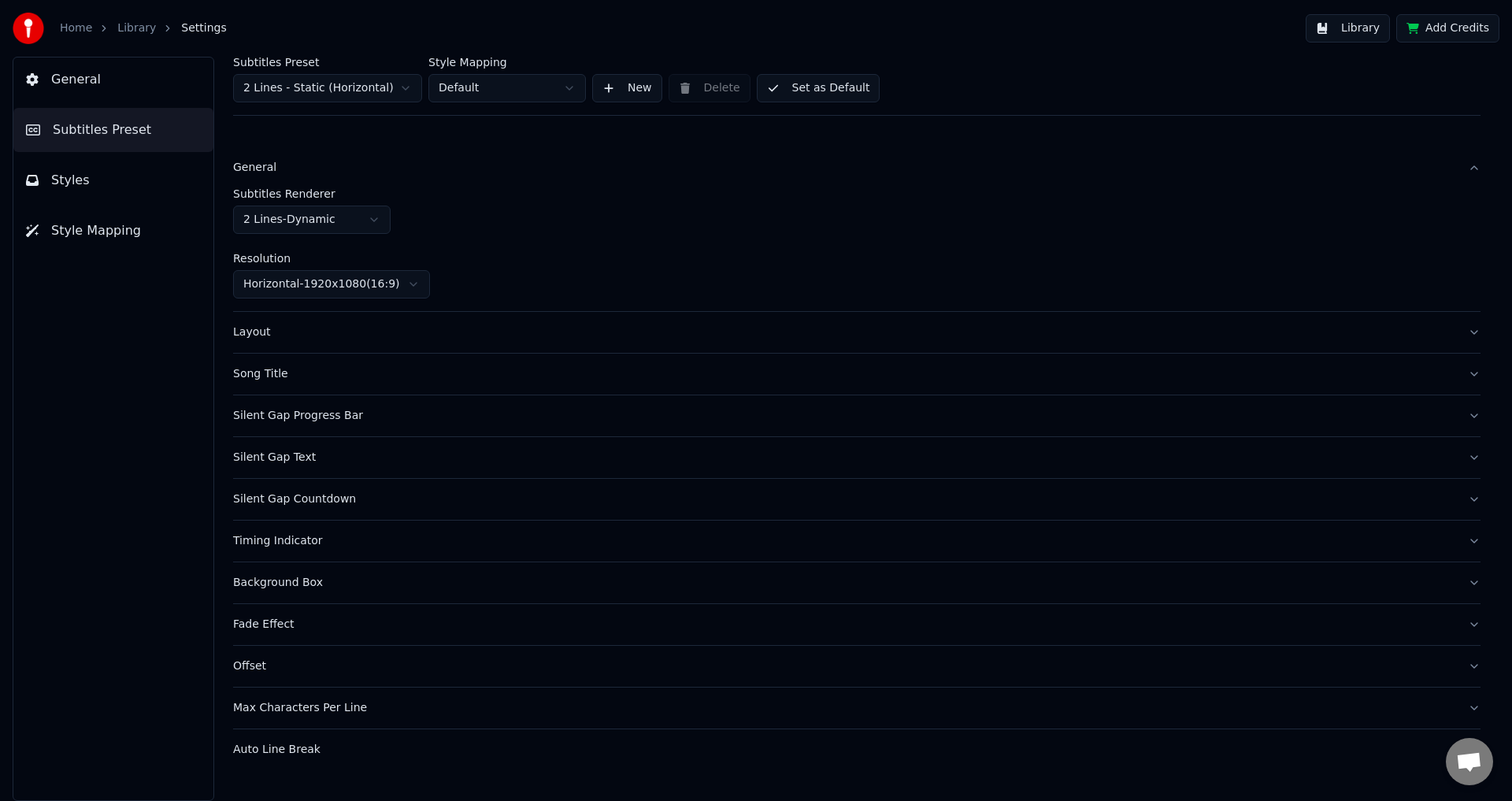
click at [332, 316] on button "Layout" at bounding box center [857, 332] width 1248 height 41
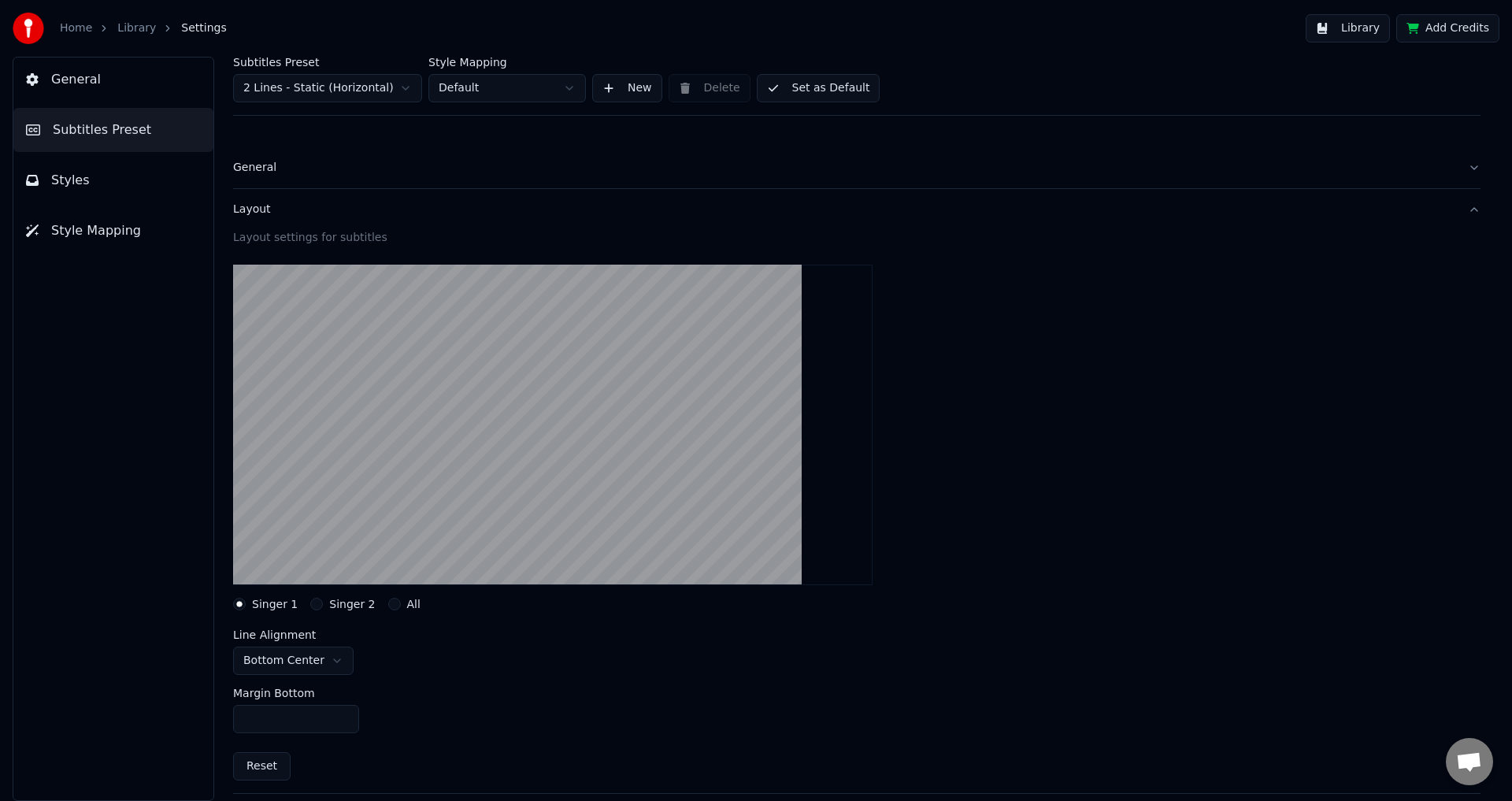
click at [112, 68] on button "General" at bounding box center [113, 79] width 200 height 44
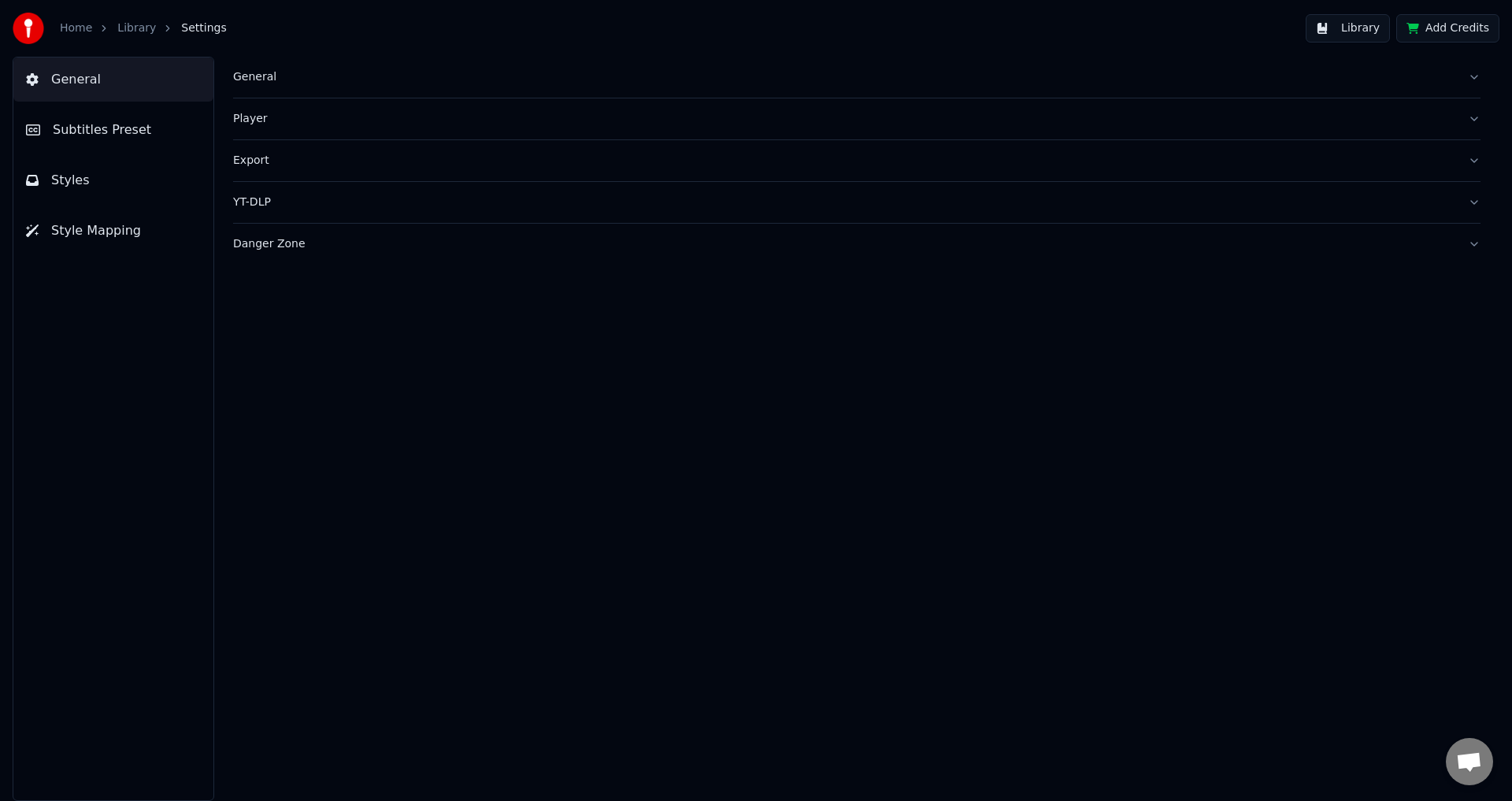
click at [137, 133] on span "Subtitles Preset" at bounding box center [101, 130] width 98 height 19
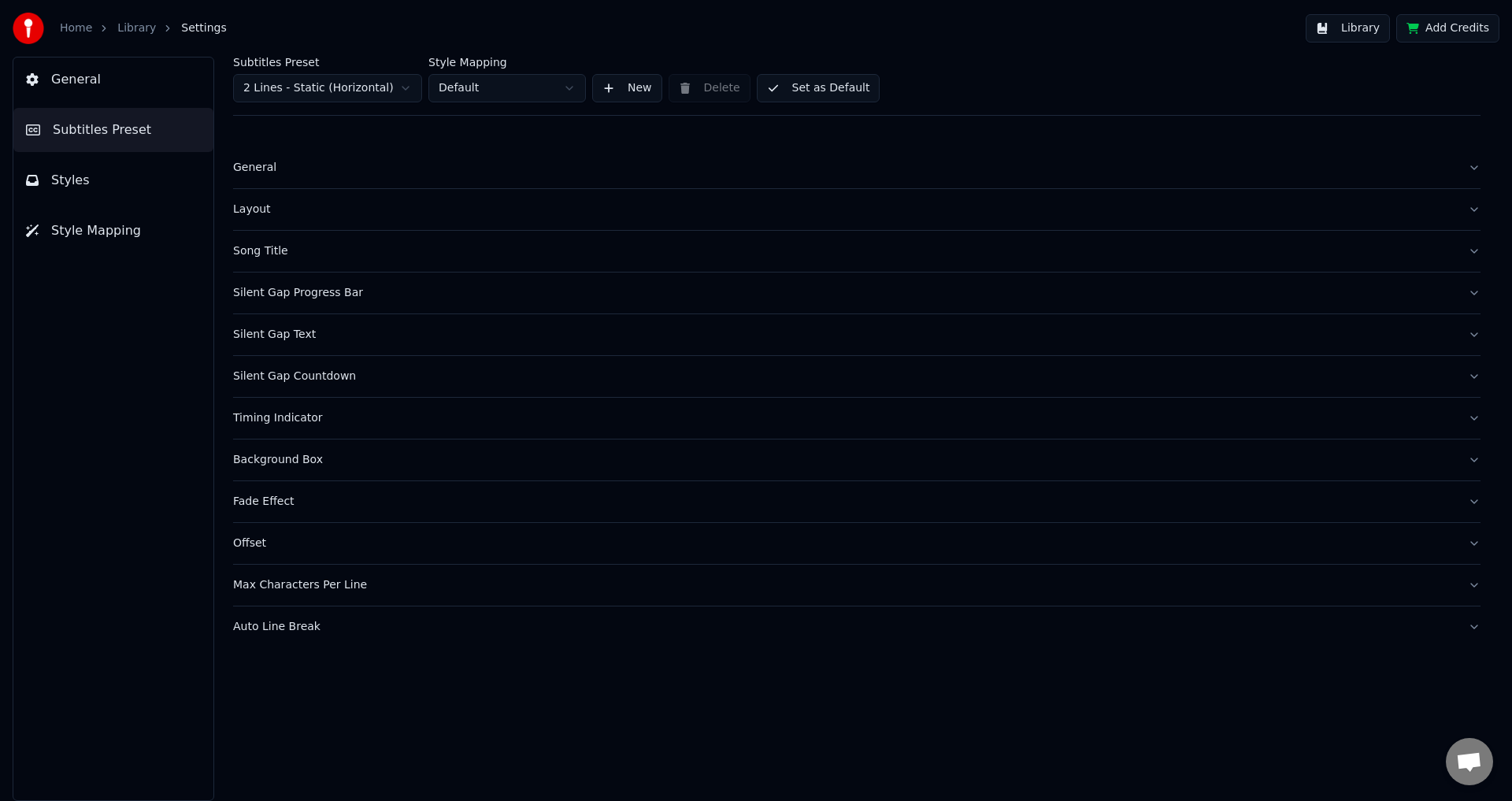
click at [124, 174] on button "Styles" at bounding box center [113, 179] width 200 height 44
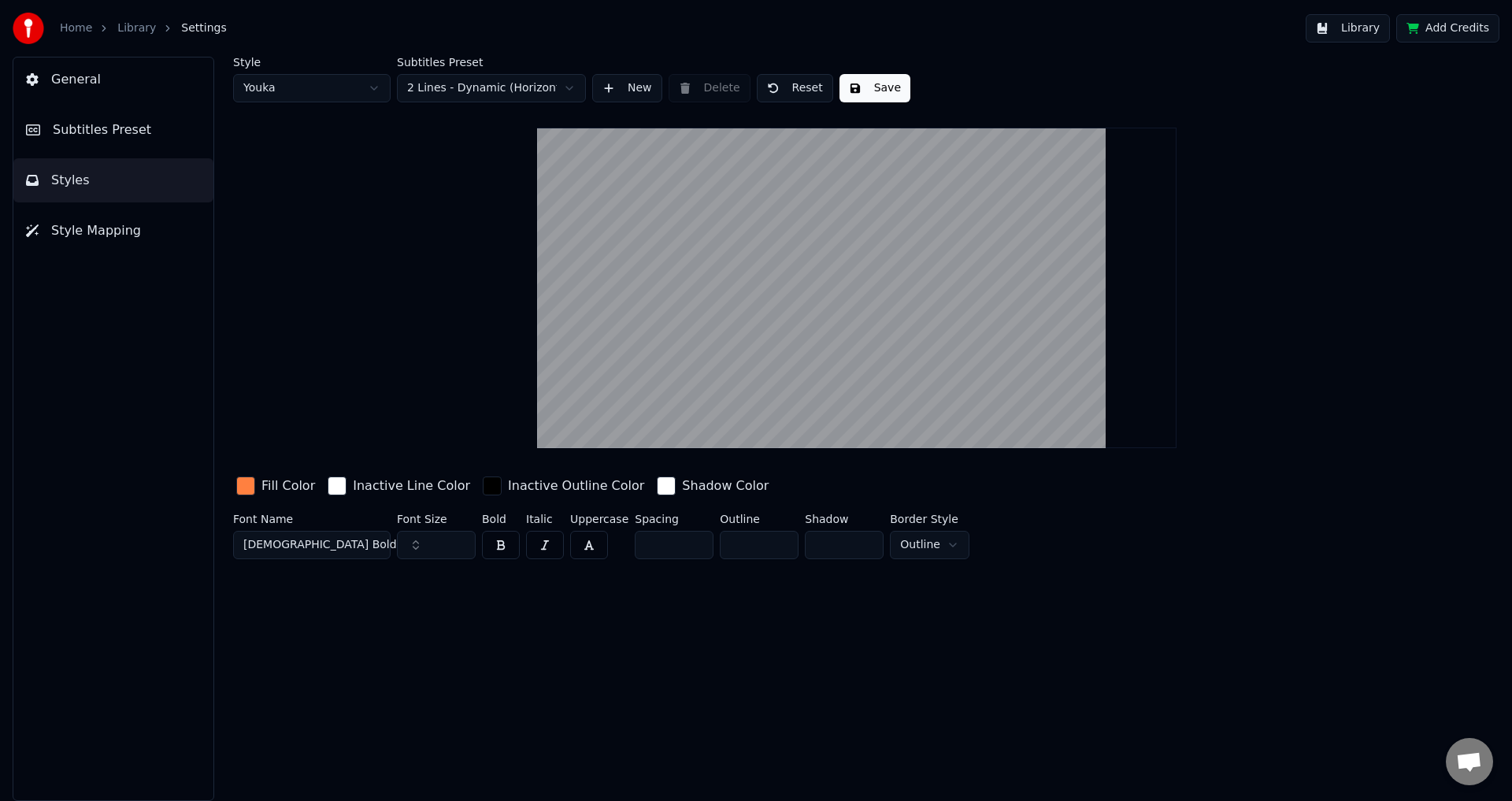
click at [126, 234] on span "Style Mapping" at bounding box center [96, 231] width 90 height 19
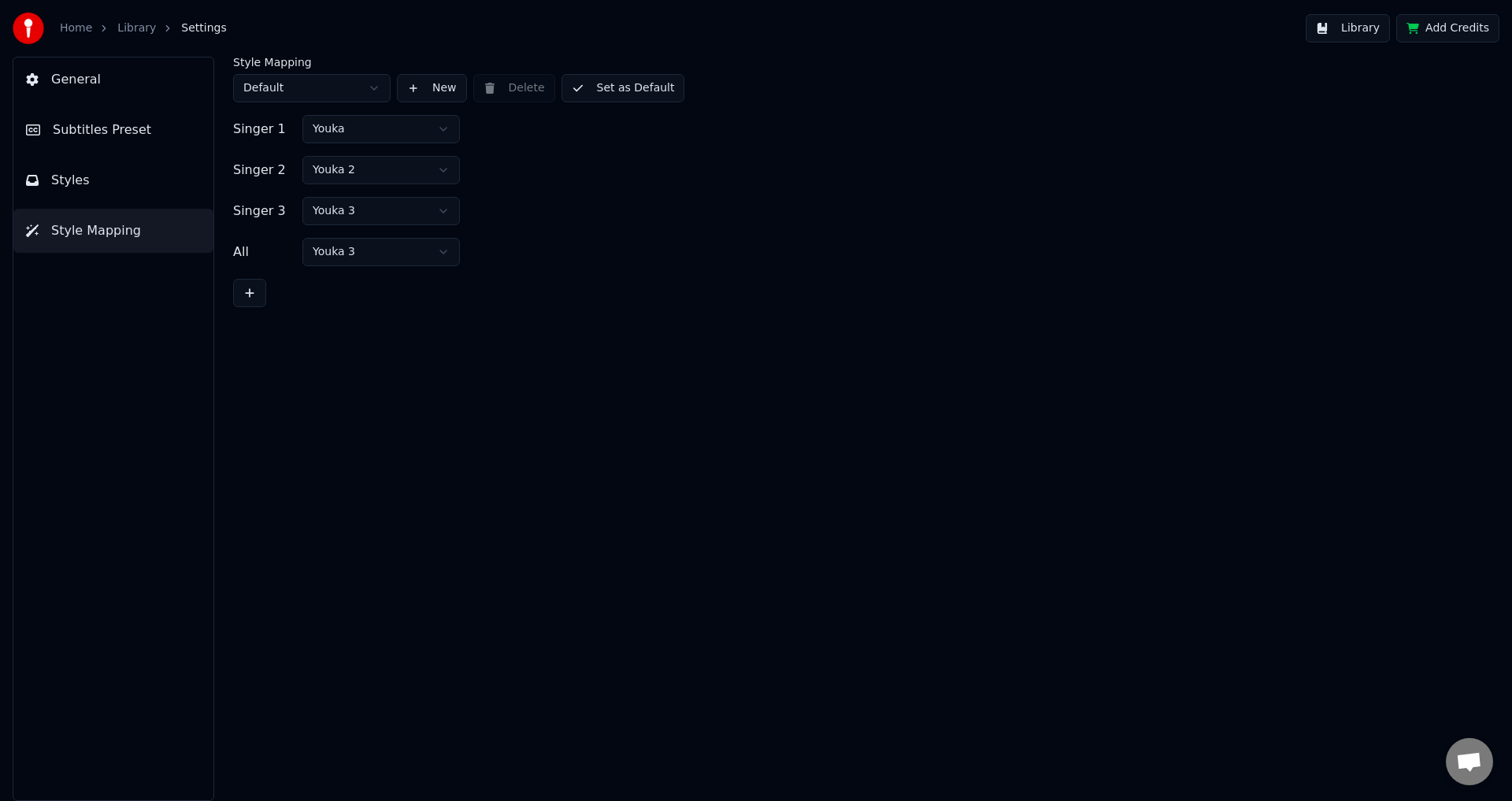
click at [116, 204] on div "General Subtitles Preset Styles Style Mapping" at bounding box center [113, 429] width 202 height 744
click at [113, 200] on button "Styles" at bounding box center [113, 179] width 200 height 44
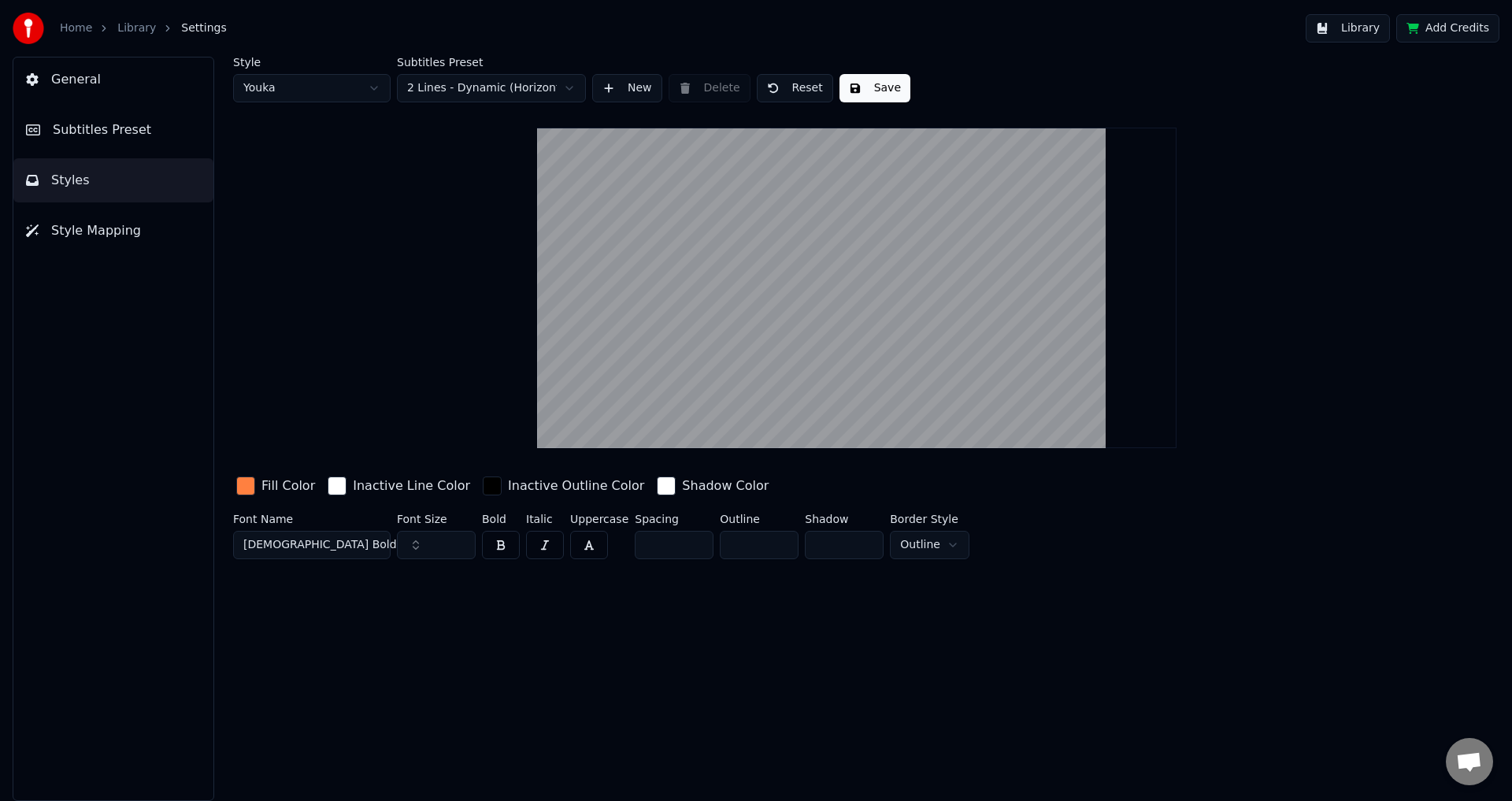
click at [130, 30] on link "Library" at bounding box center [136, 28] width 38 height 16
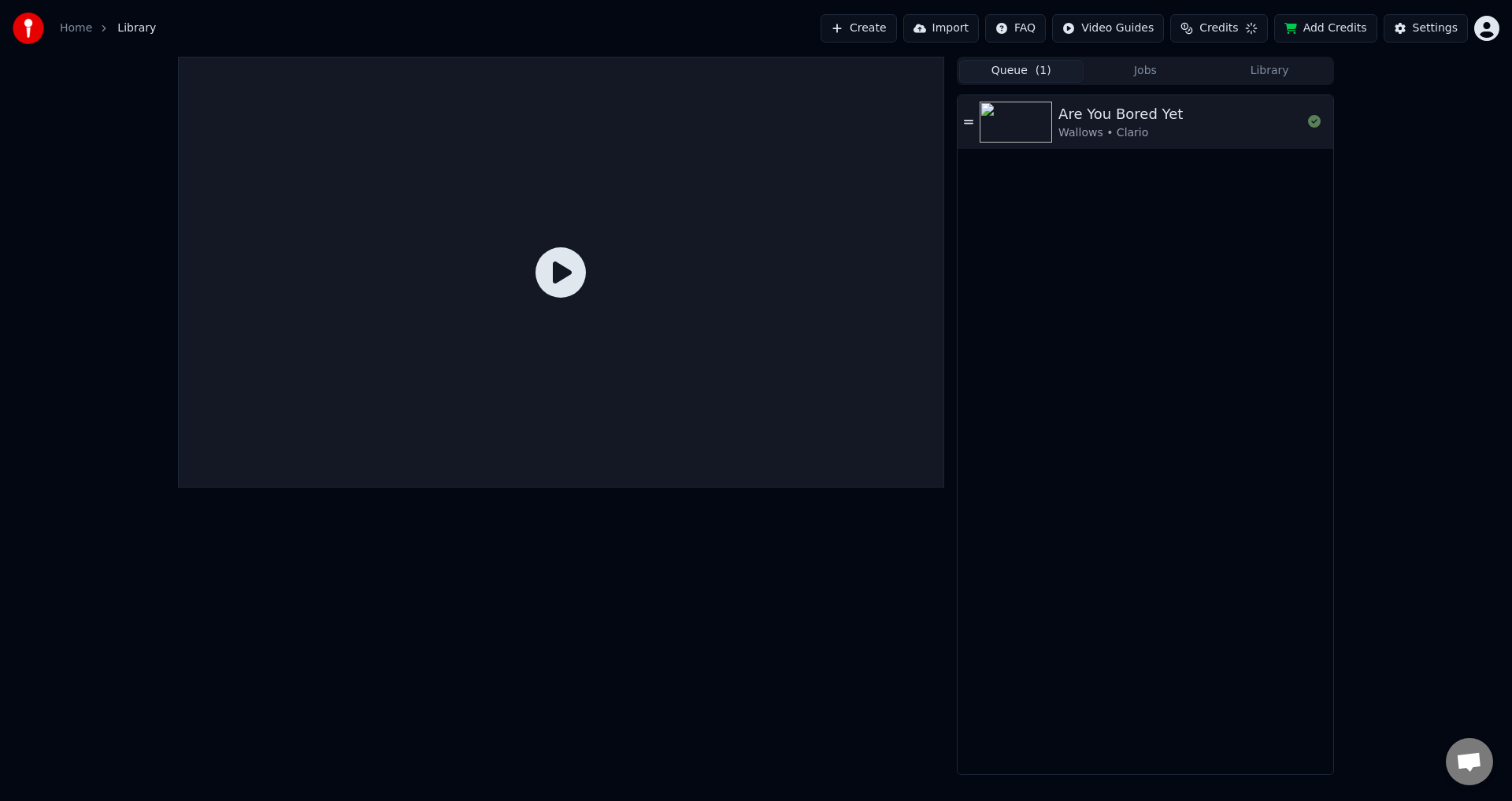
click at [87, 28] on link "Home" at bounding box center [76, 28] width 33 height 16
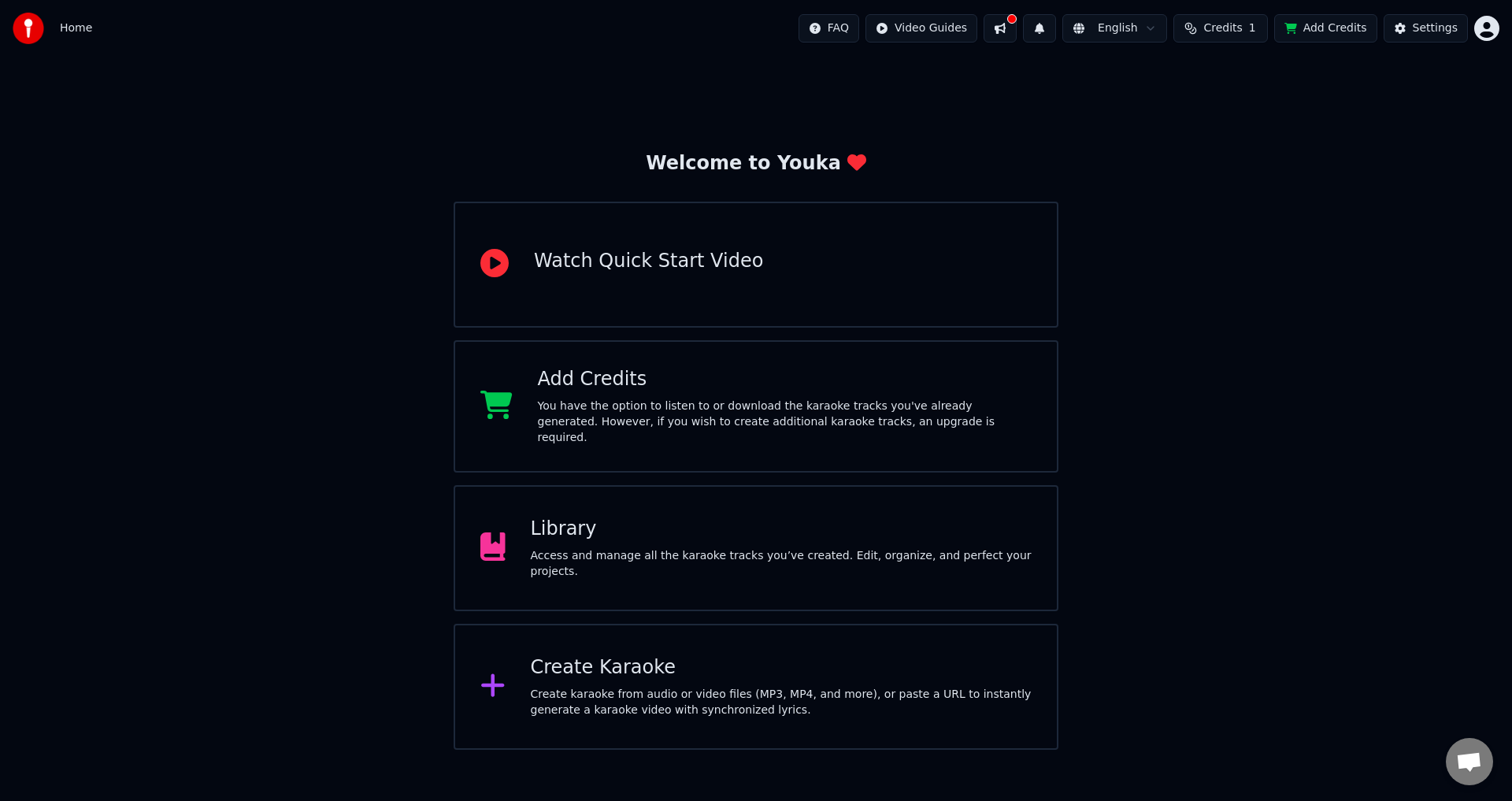
click at [626, 558] on div "Access and manage all the karaoke tracks you’ve created. Edit, organize, and pe…" at bounding box center [781, 564] width 502 height 32
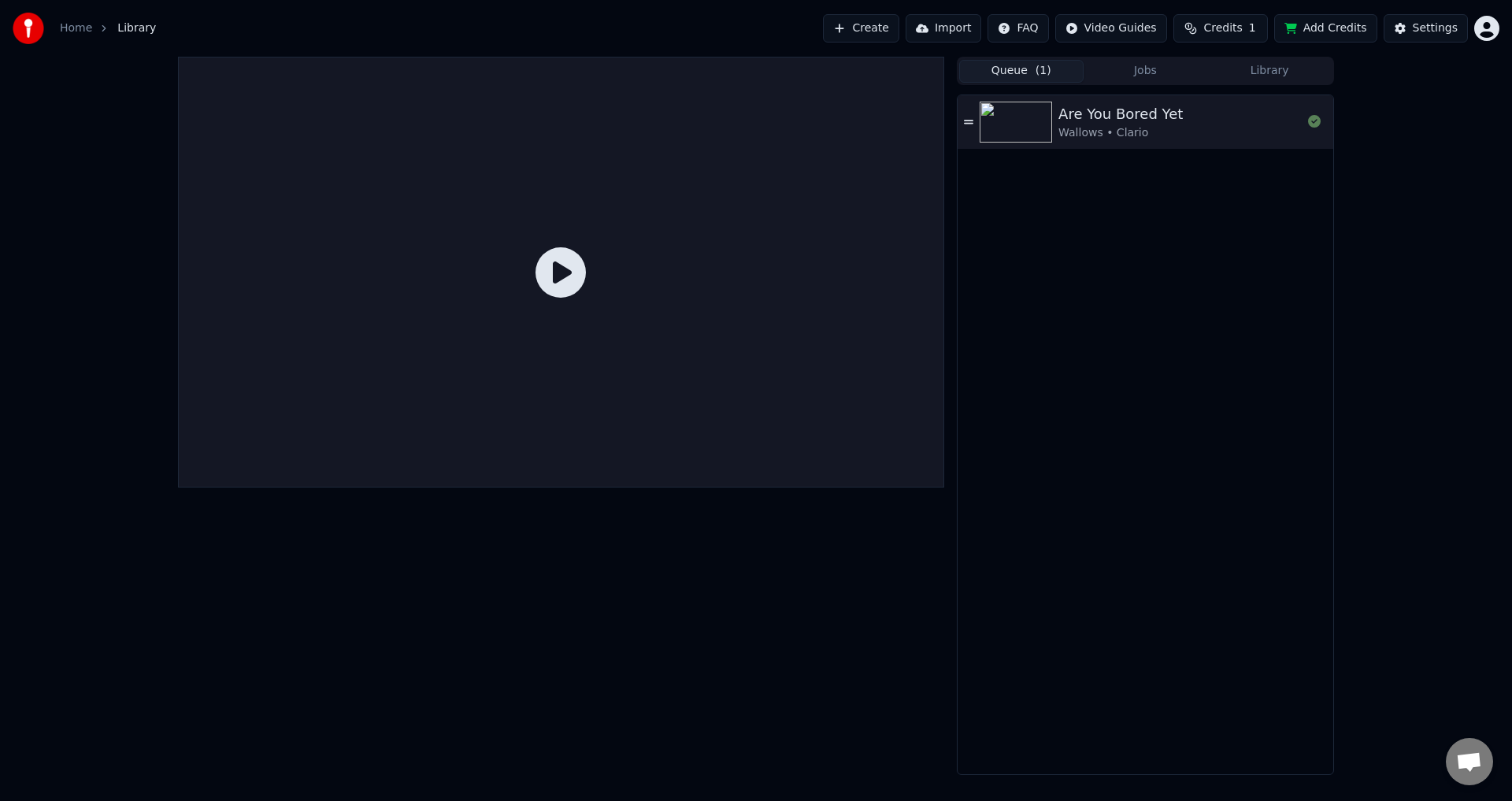
click at [74, 27] on link "Home" at bounding box center [76, 28] width 33 height 16
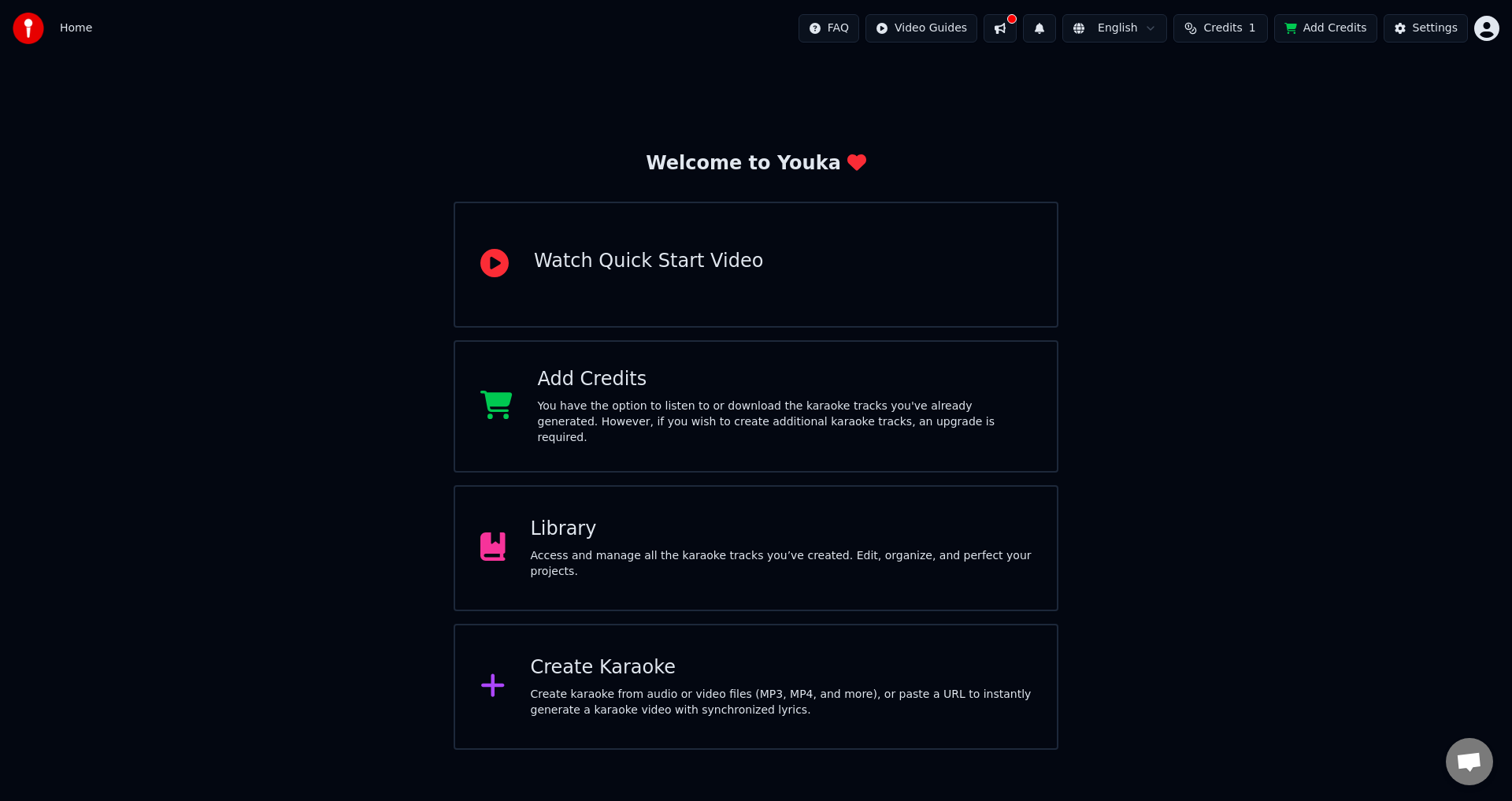
click at [575, 672] on div "Create Karaoke" at bounding box center [781, 668] width 502 height 25
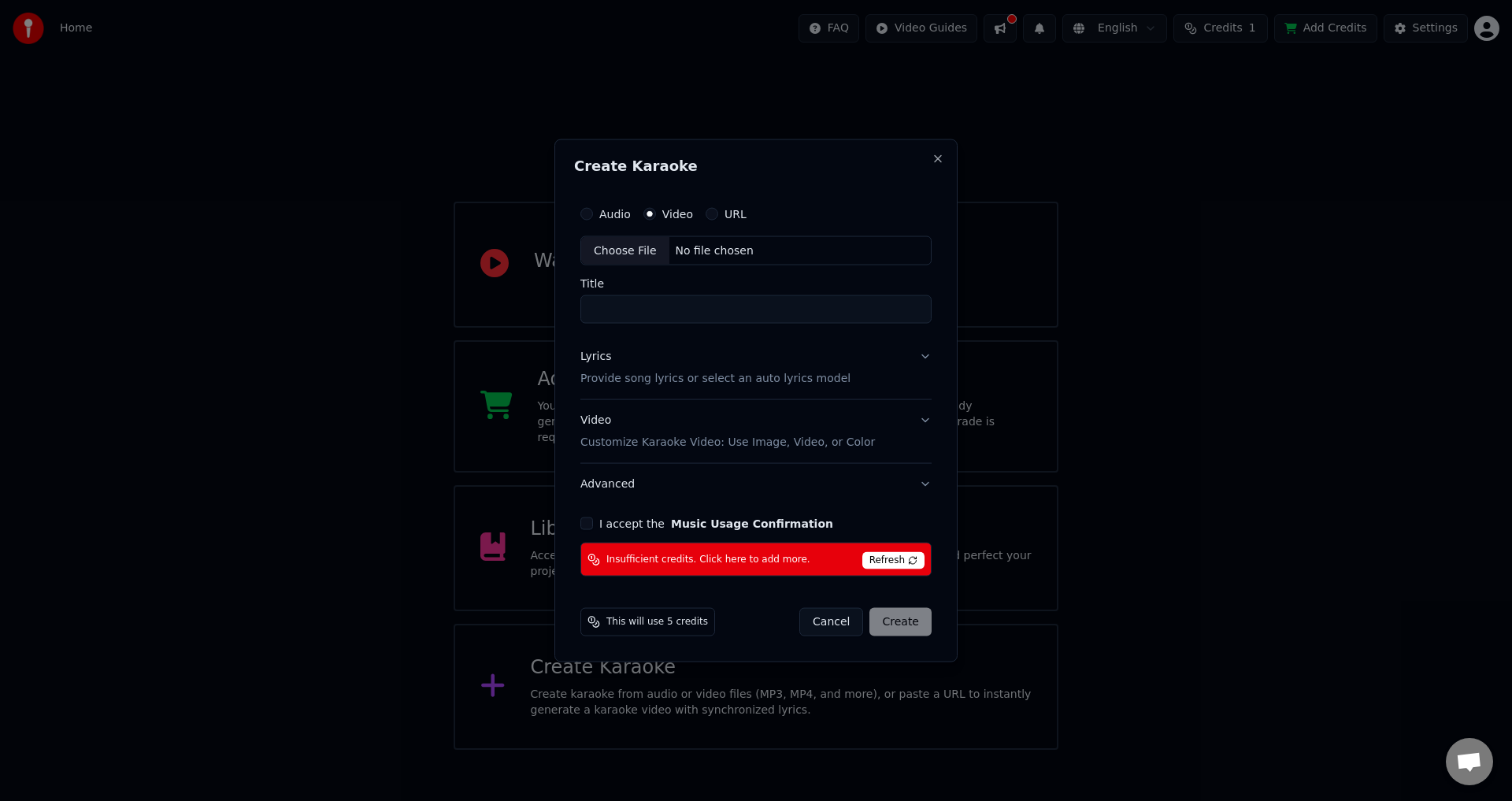
click at [595, 520] on div "I accept the Music Usage Confirmation" at bounding box center [756, 523] width 351 height 12
click at [592, 524] on div "I accept the Music Usage Confirmation" at bounding box center [756, 523] width 351 height 12
click at [585, 524] on button "I accept the Music Usage Confirmation" at bounding box center [586, 523] width 12 height 12
click at [901, 563] on span "Refresh" at bounding box center [893, 560] width 63 height 18
click at [902, 556] on span "Refresh" at bounding box center [893, 560] width 63 height 18
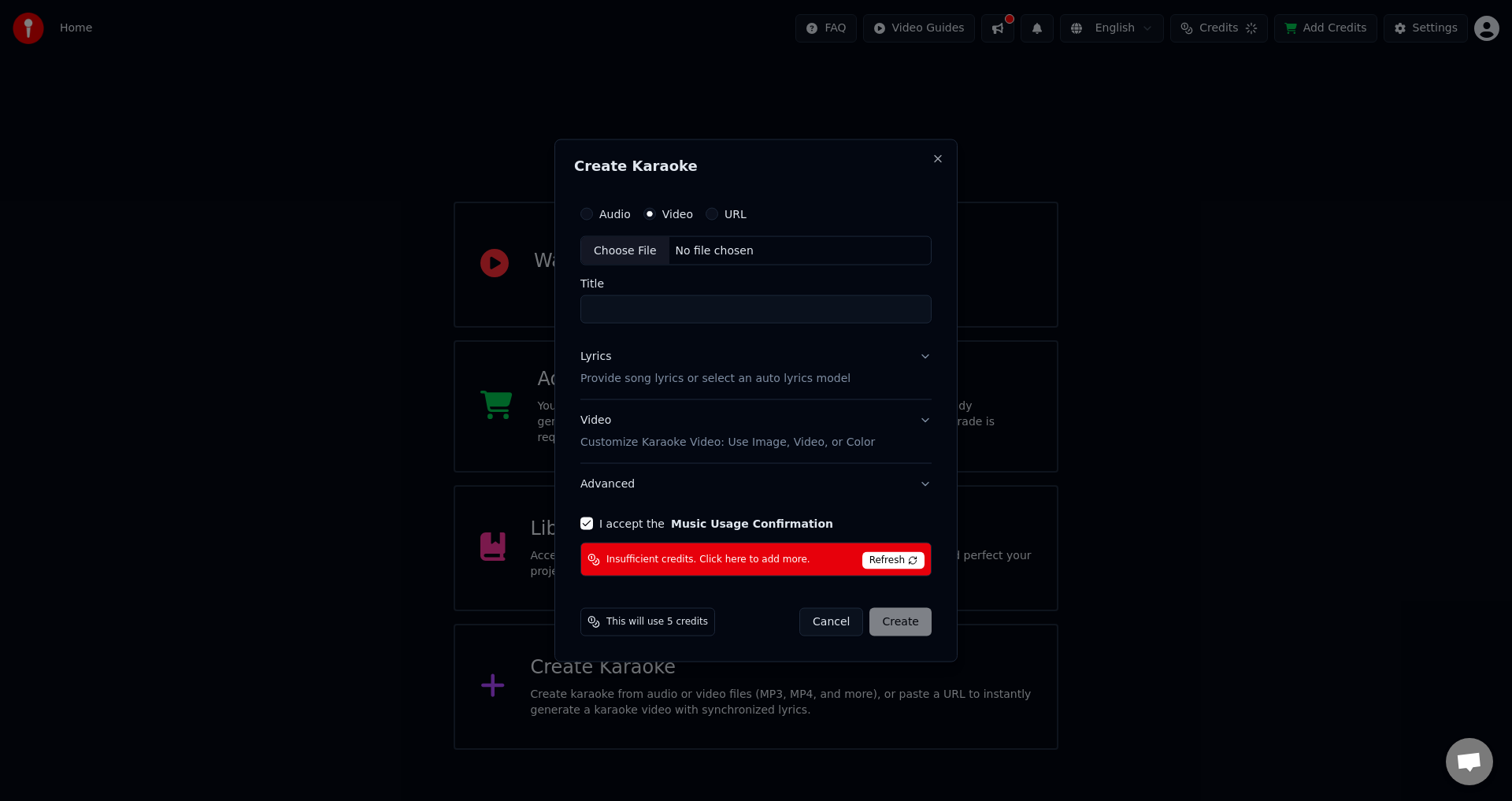
click at [801, 443] on p "Customize Karaoke Video: Use Image, Video, or Color" at bounding box center [727, 442] width 294 height 16
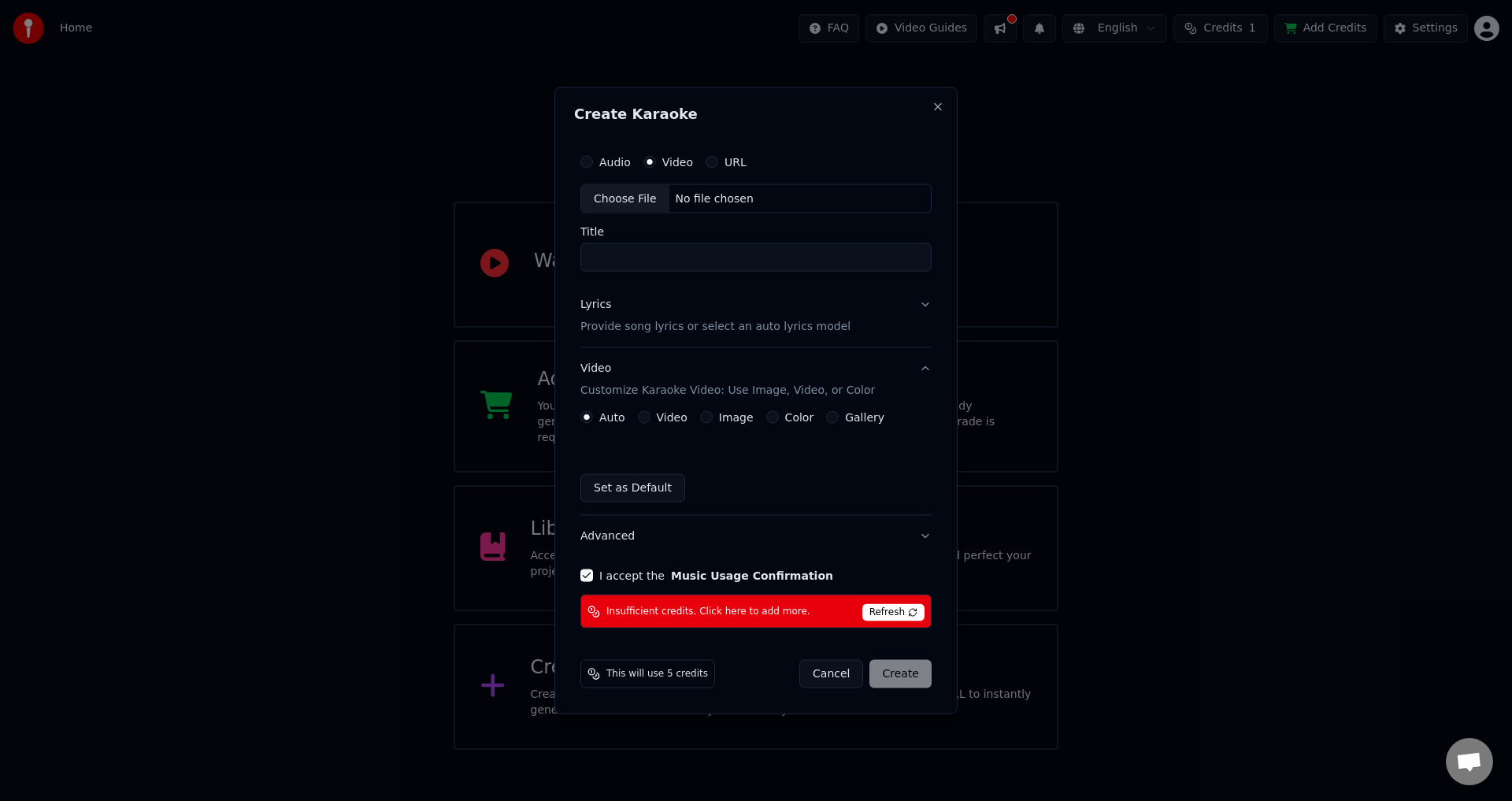
click at [657, 418] on label "Video" at bounding box center [671, 417] width 31 height 11
click at [650, 418] on button "Video" at bounding box center [643, 416] width 12 height 12
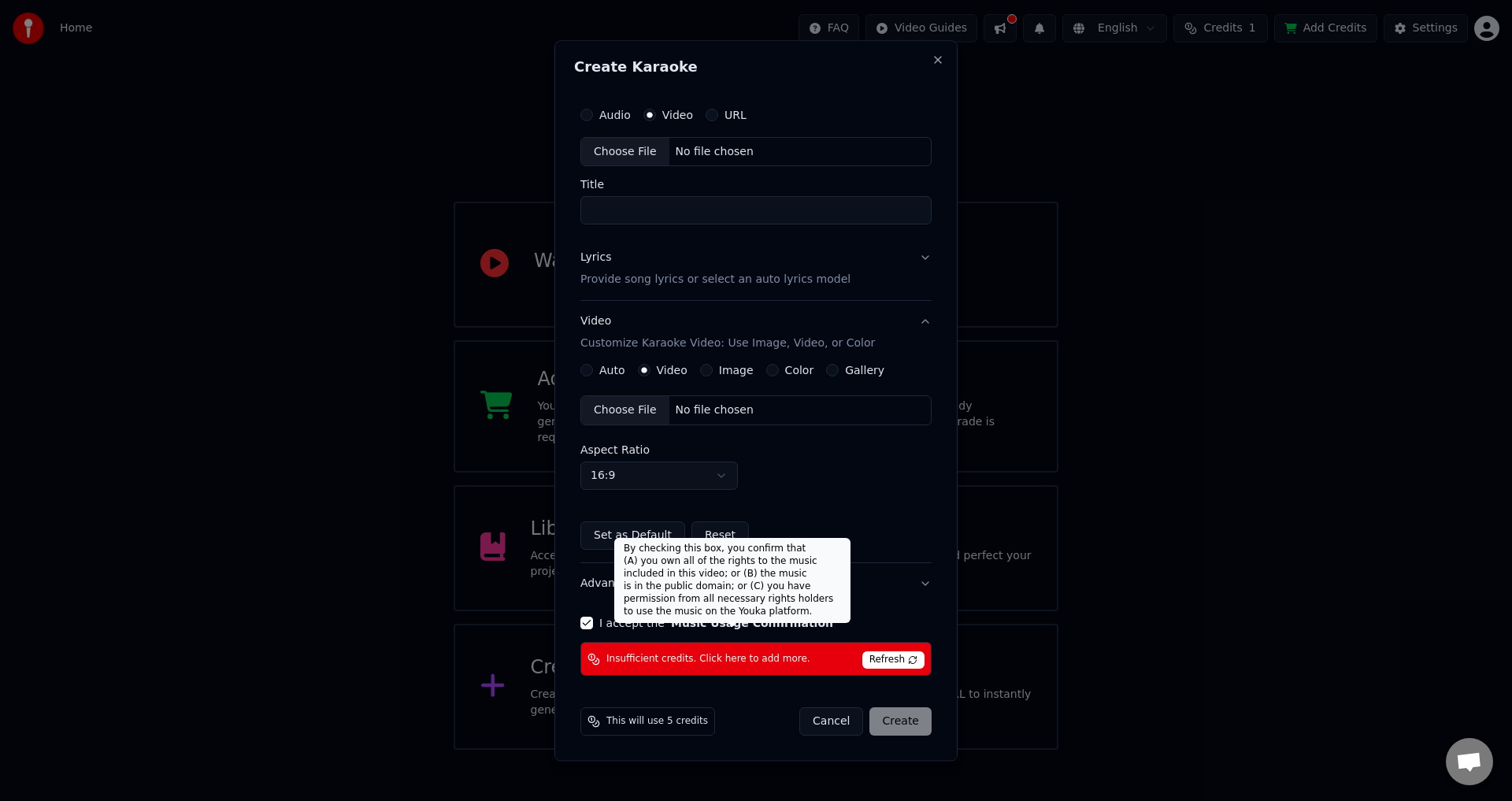
click at [772, 586] on div "By checking this box, you confirm that (A) you own all of the rights to the mus…" at bounding box center [732, 580] width 236 height 85
click at [911, 584] on button "Advanced" at bounding box center [756, 584] width 351 height 41
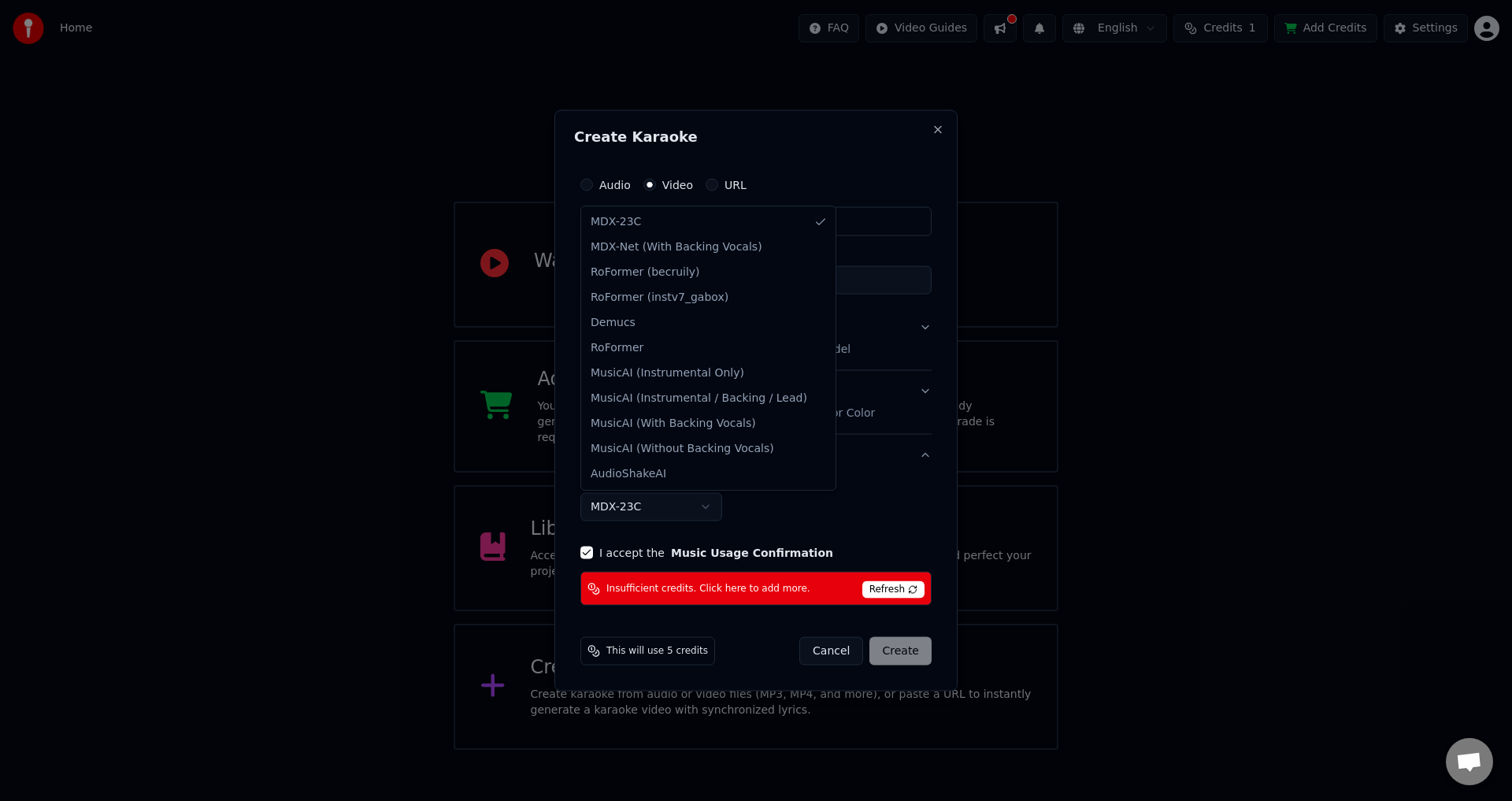
click at [650, 504] on body "**********" at bounding box center [756, 374] width 1512 height 750
click at [661, 515] on body "**********" at bounding box center [756, 374] width 1512 height 750
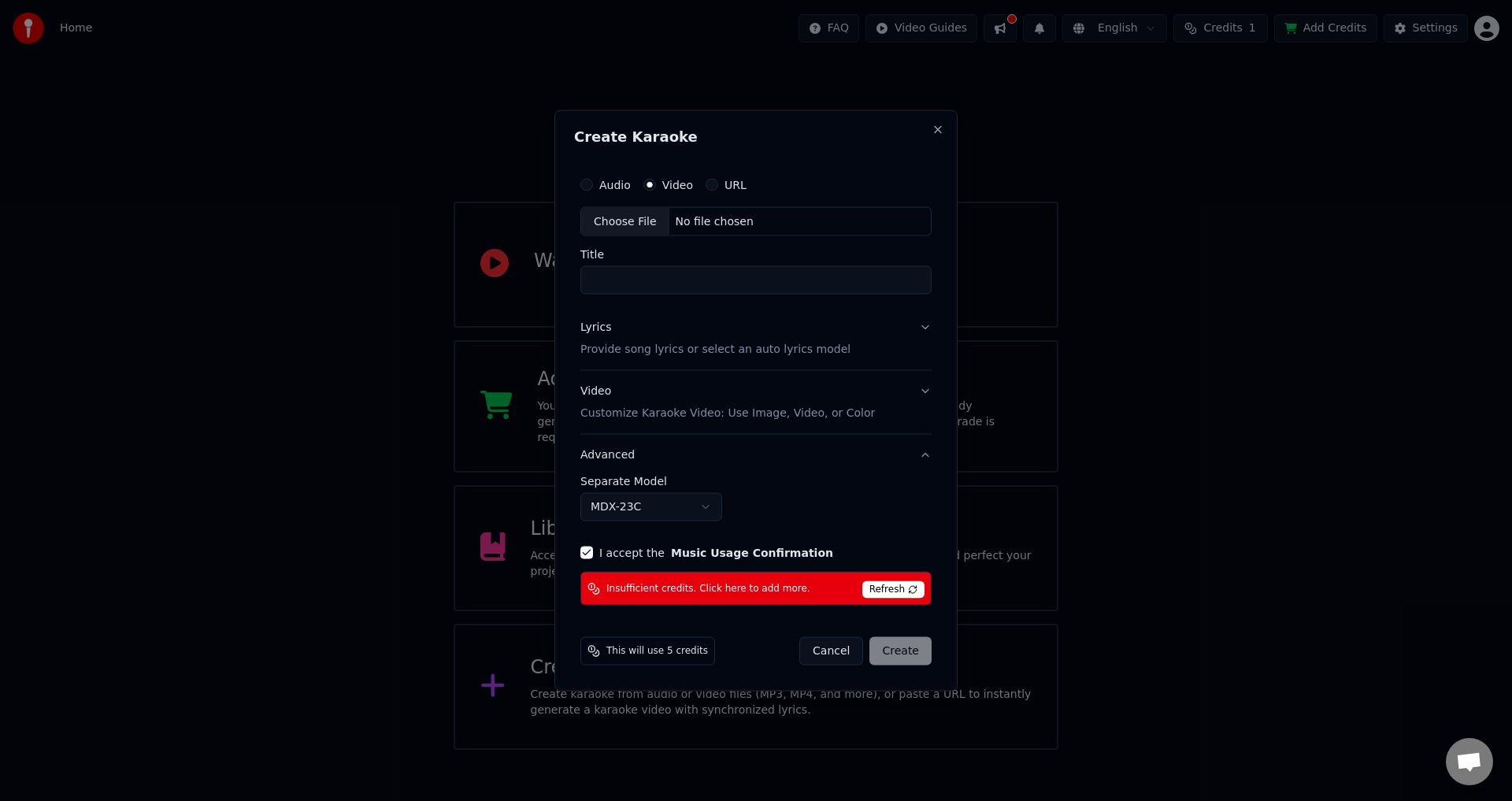
click at [905, 358] on button "Lyrics Provide song lyrics or select an auto lyrics model" at bounding box center [756, 338] width 351 height 63
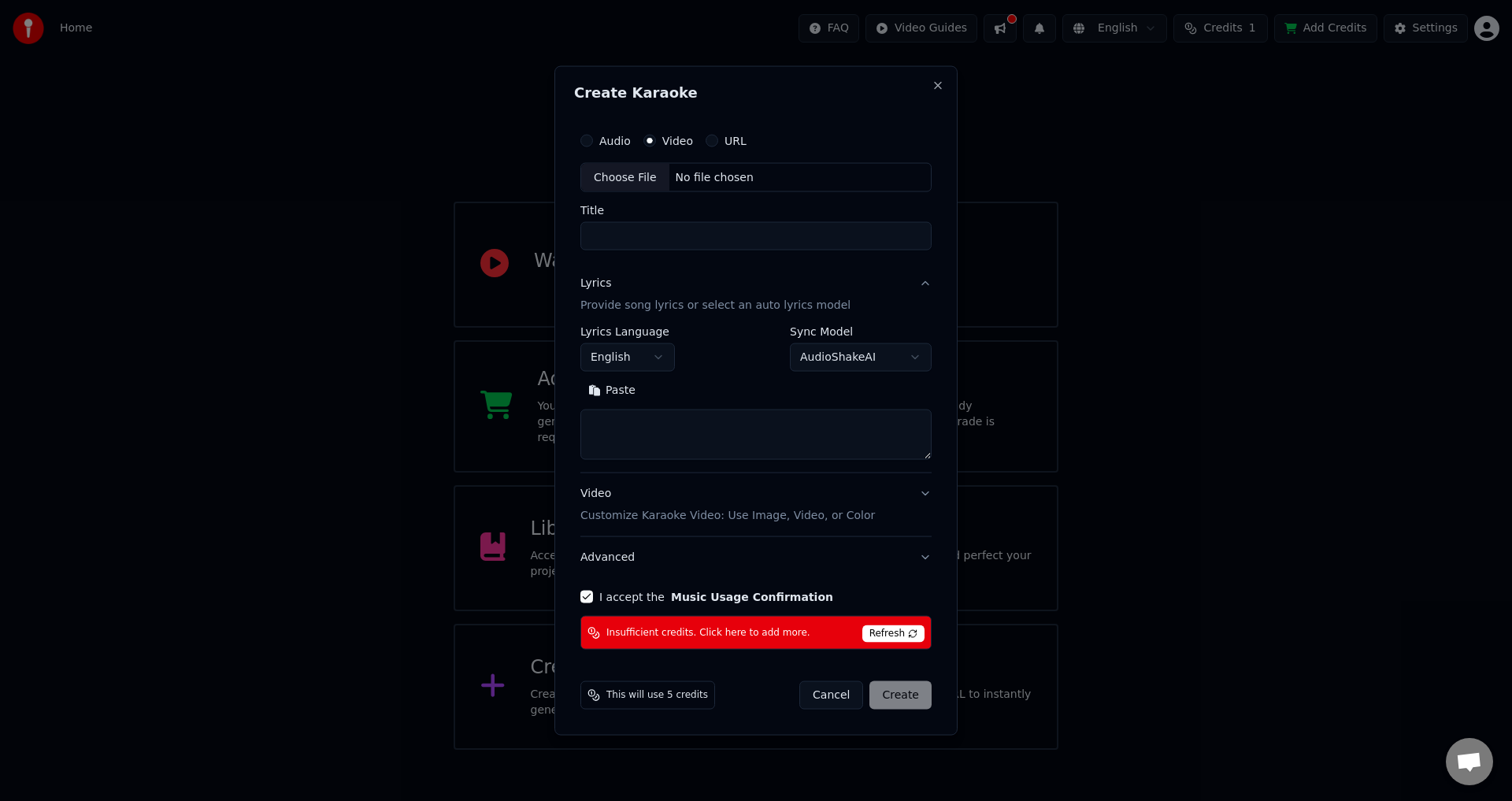
click at [912, 299] on button "Lyrics Provide song lyrics or select an auto lyrics model" at bounding box center [756, 294] width 351 height 63
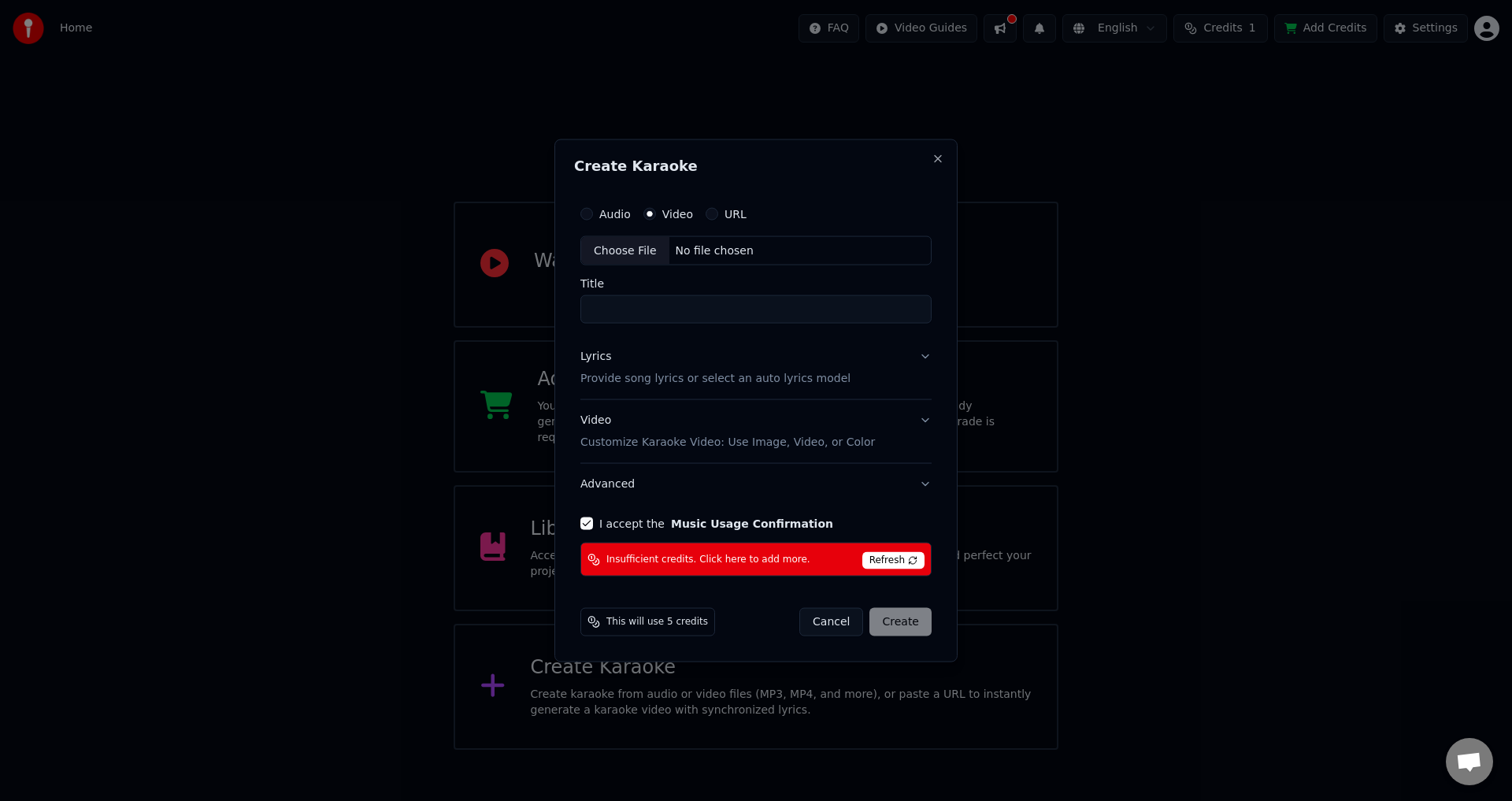
click at [901, 432] on button "Video Customize Karaoke Video: Use Image, Video, or Color" at bounding box center [756, 430] width 351 height 63
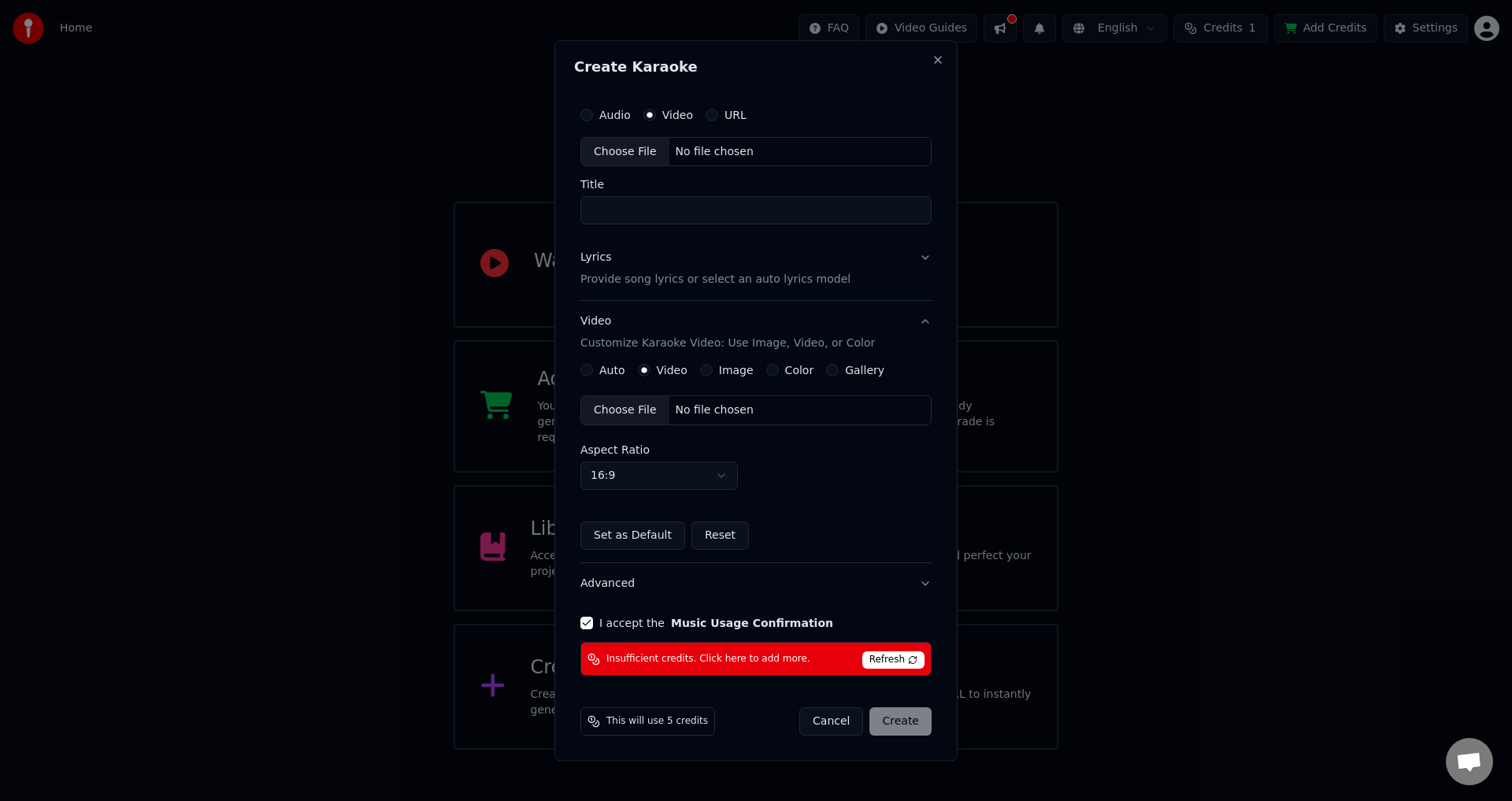
click at [900, 316] on button "Video Customize Karaoke Video: Use Image, Video, or Color" at bounding box center [756, 332] width 351 height 63
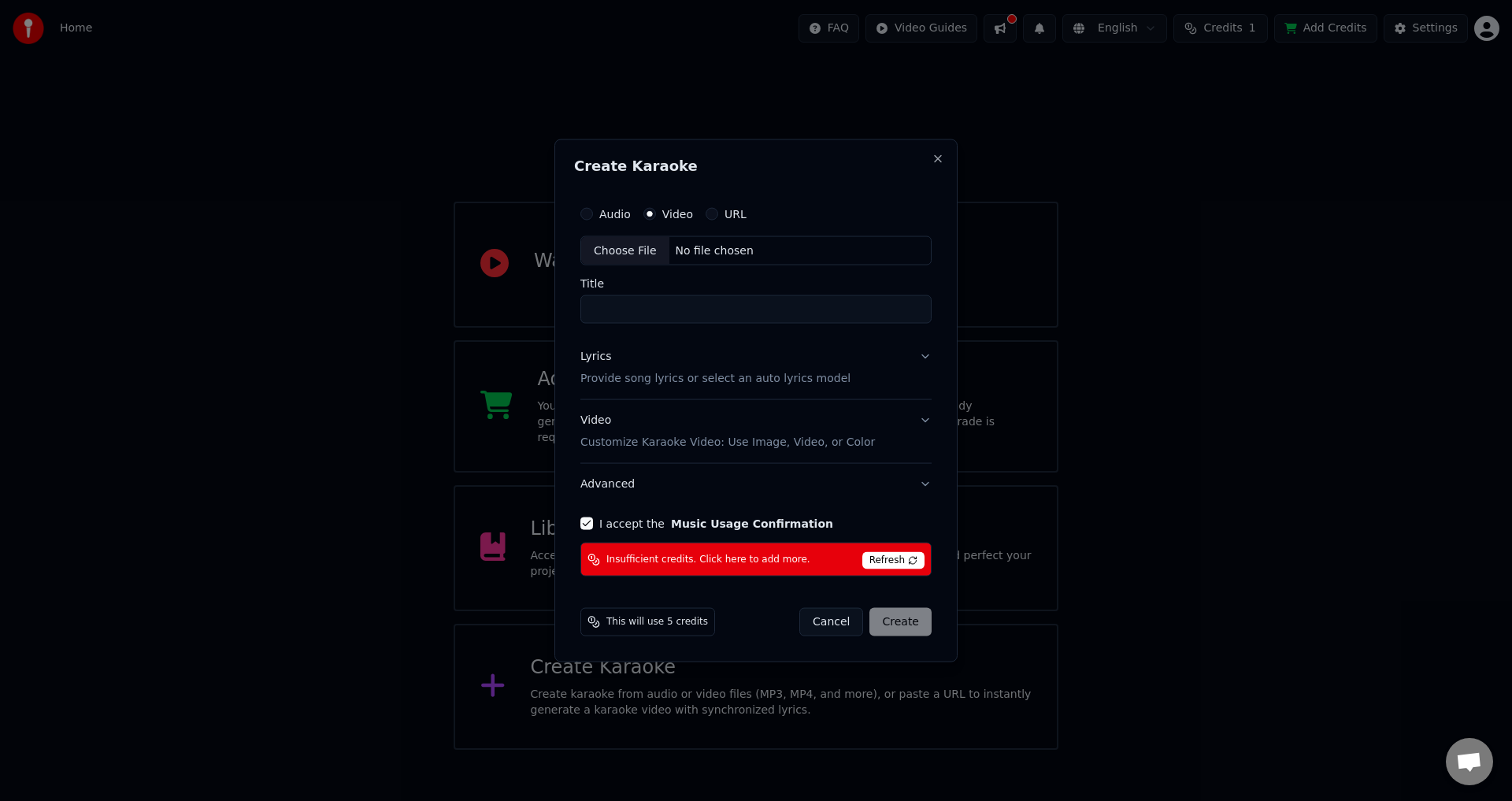
click at [632, 251] on div "Choose File" at bounding box center [625, 250] width 88 height 28
click at [681, 235] on div "Choose File No file chosen" at bounding box center [756, 250] width 351 height 30
type input "**********"
click at [903, 431] on button "Video Customize Karaoke Video: Use Image, Video, or Color" at bounding box center [756, 430] width 358 height 63
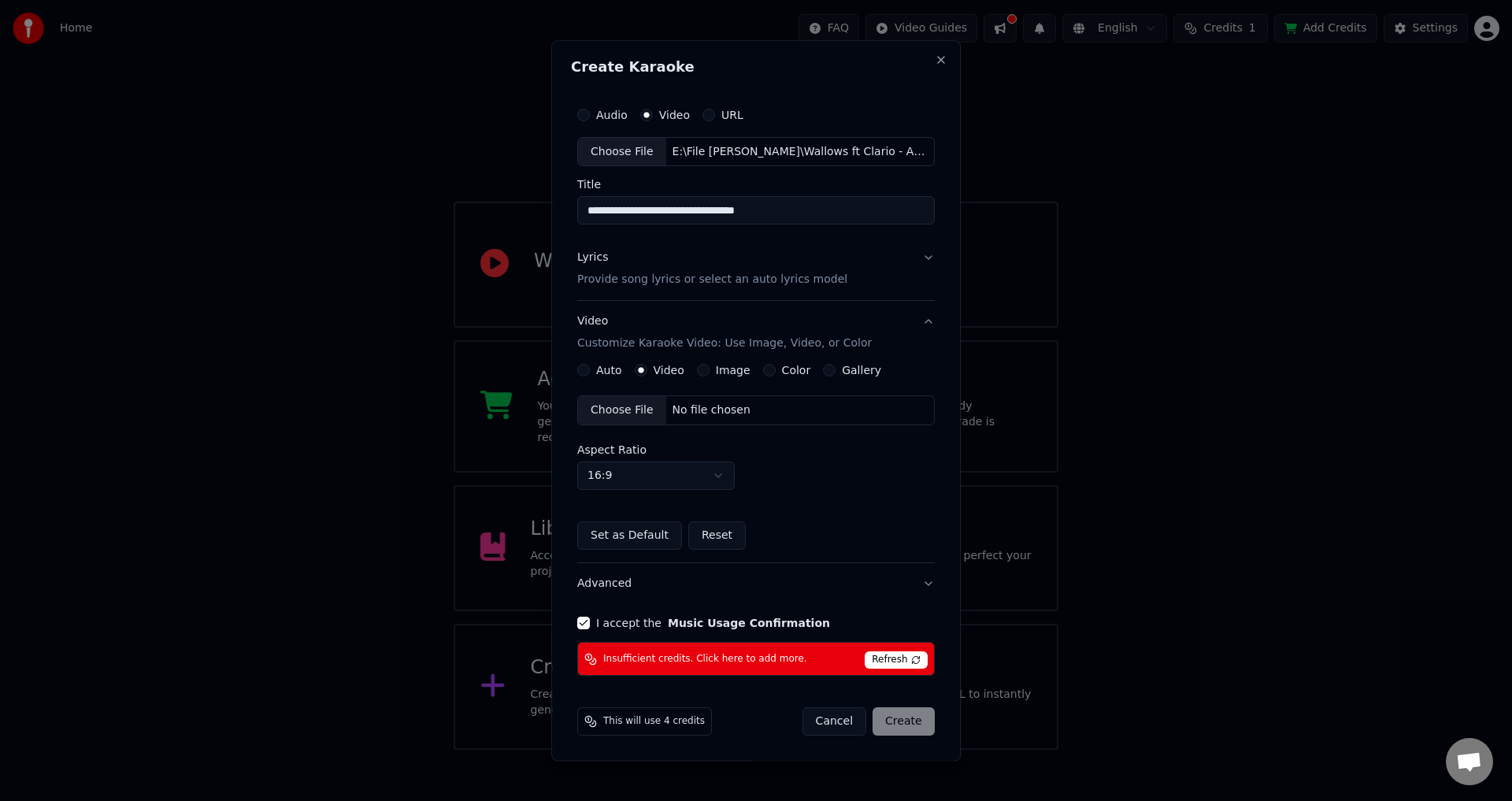
click at [867, 420] on div "Choose File No file chosen" at bounding box center [756, 411] width 358 height 30
click at [907, 254] on button "Lyrics Provide song lyrics or select an auto lyrics model" at bounding box center [756, 269] width 358 height 63
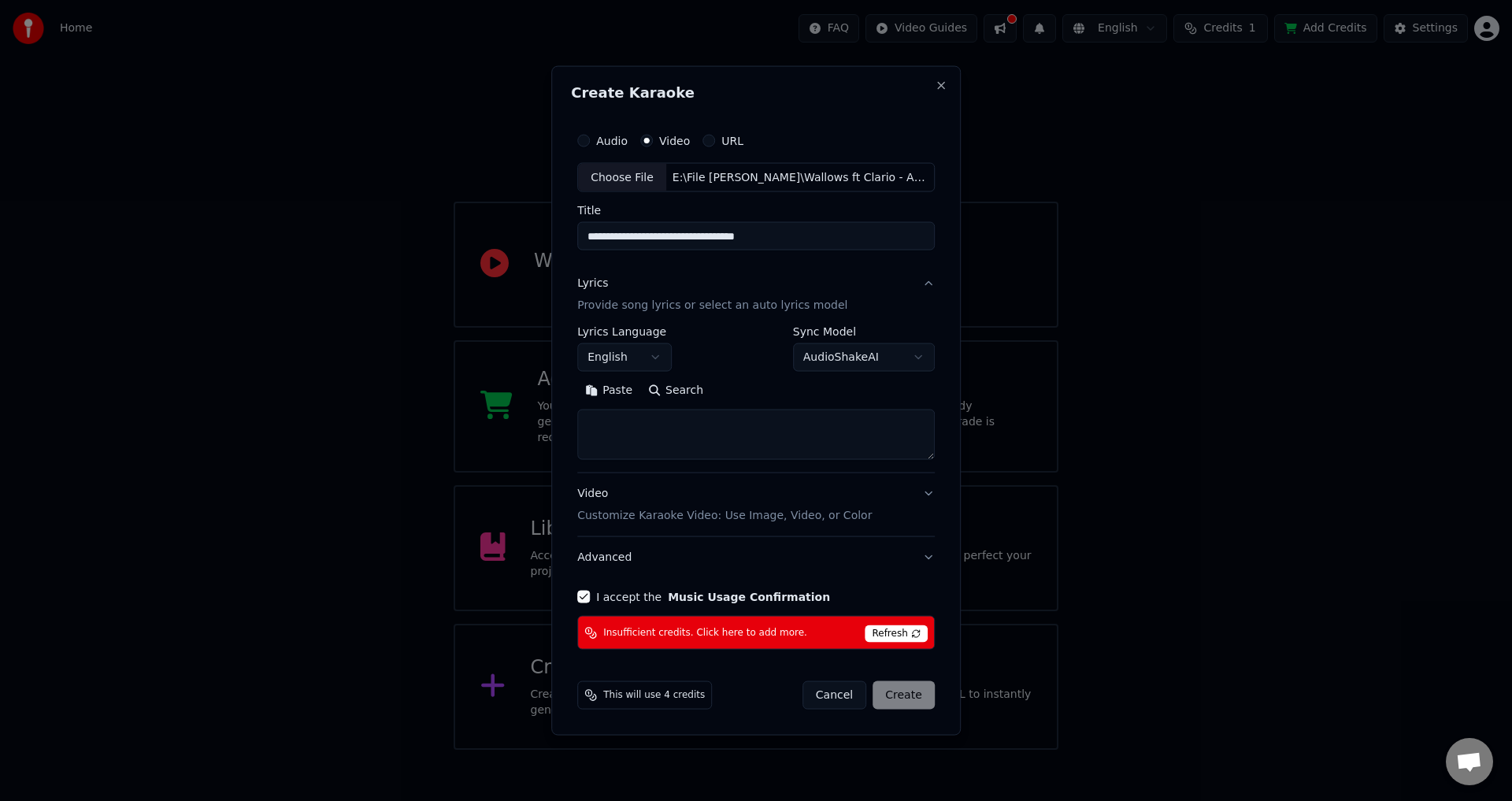
click at [907, 279] on button "Lyrics Provide song lyrics or select an auto lyrics model" at bounding box center [756, 294] width 358 height 63
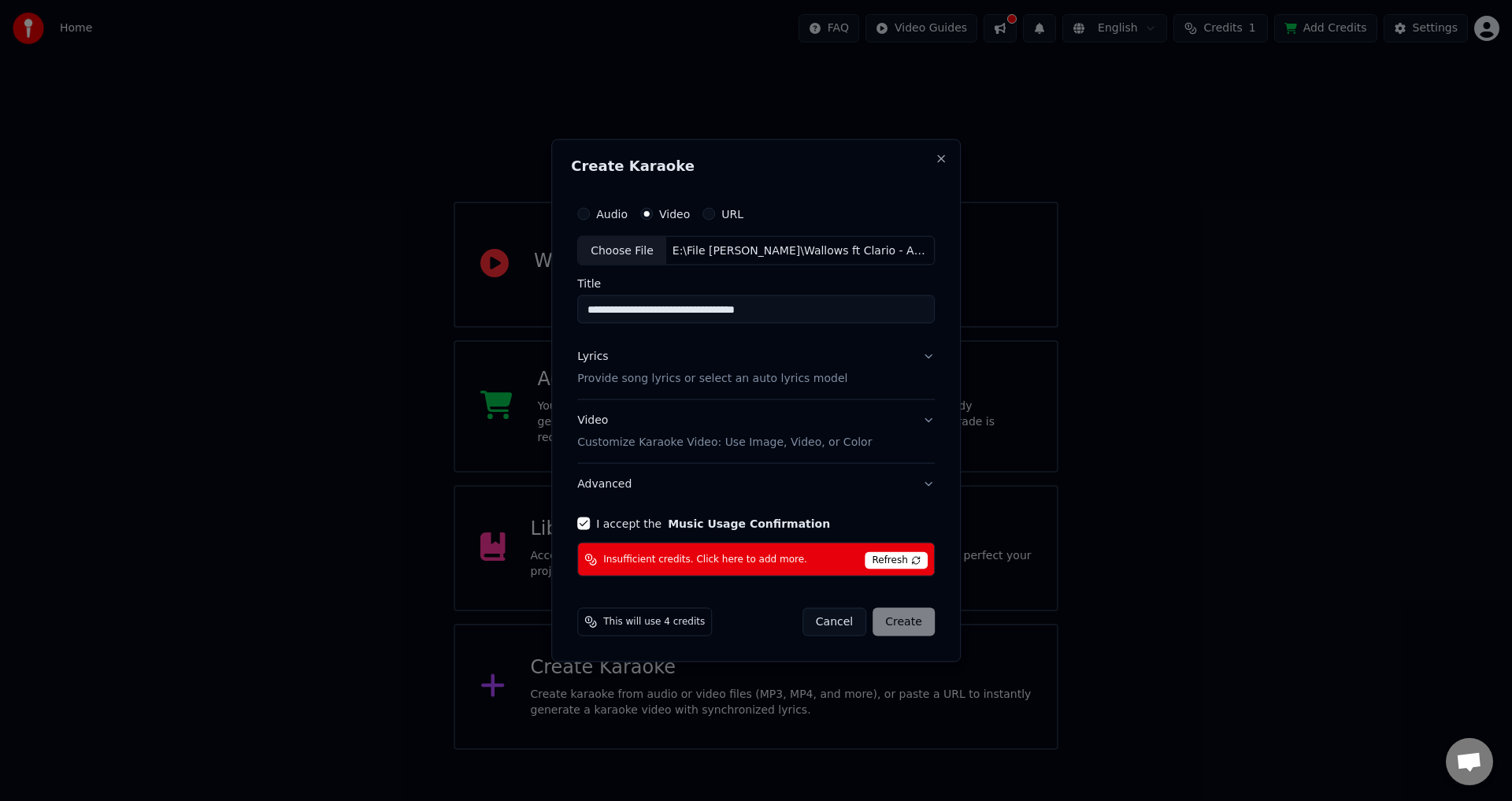
click at [924, 425] on button "Video Customize Karaoke Video: Use Image, Video, or Color" at bounding box center [756, 430] width 358 height 63
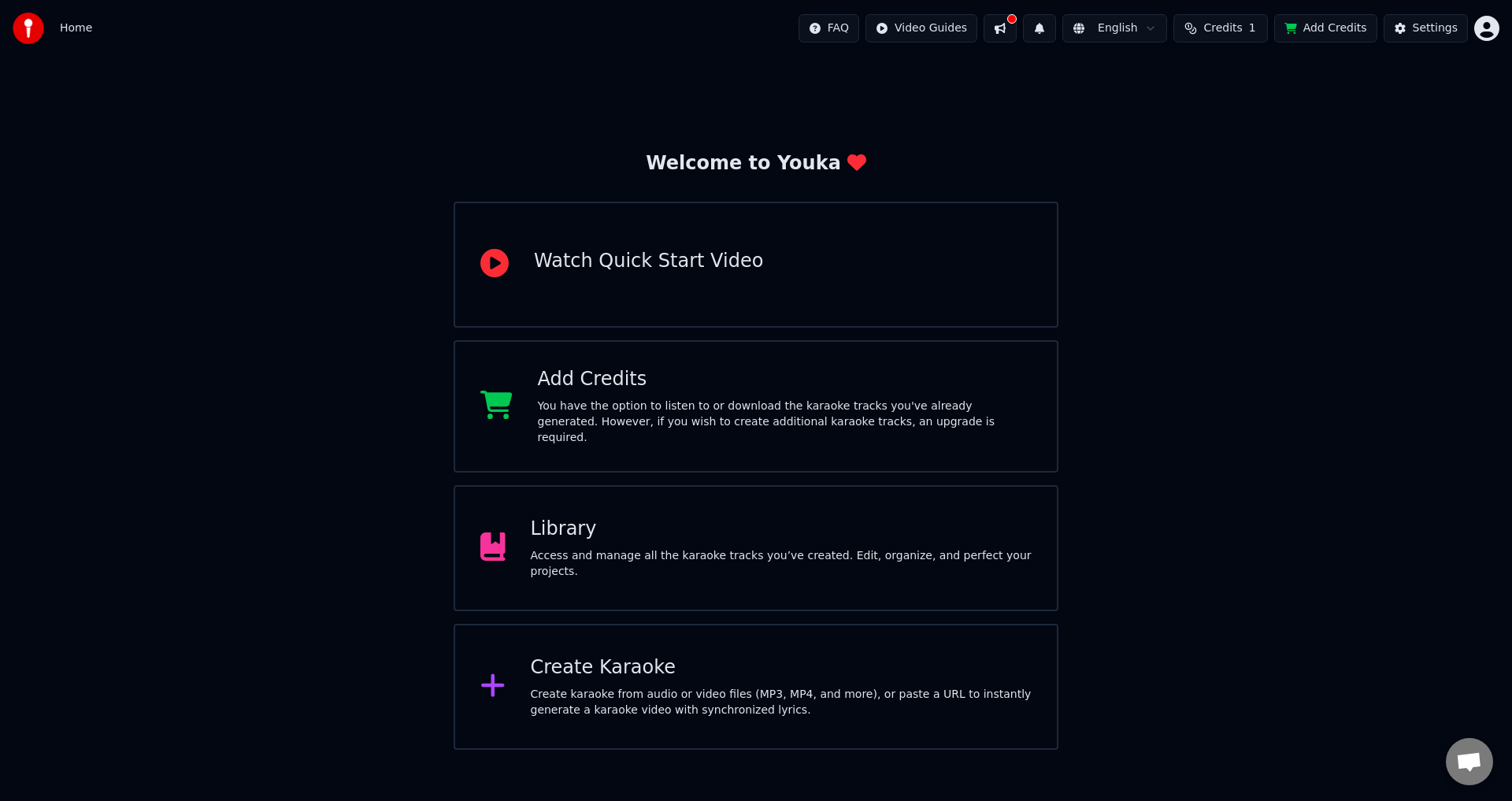
click at [776, 522] on div "Library" at bounding box center [781, 528] width 502 height 25
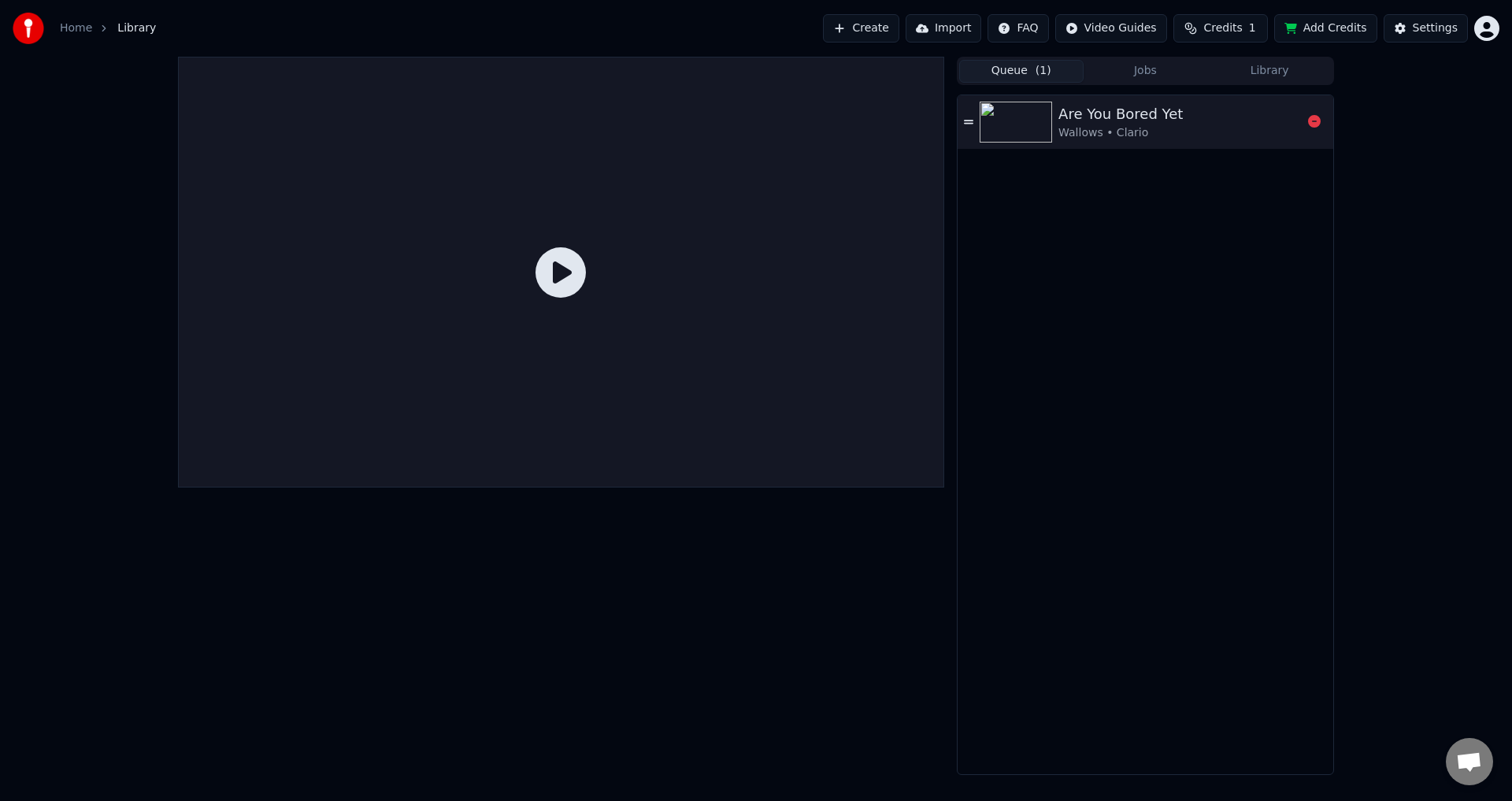
click at [1063, 132] on div "Wallows • Clario" at bounding box center [1120, 133] width 124 height 16
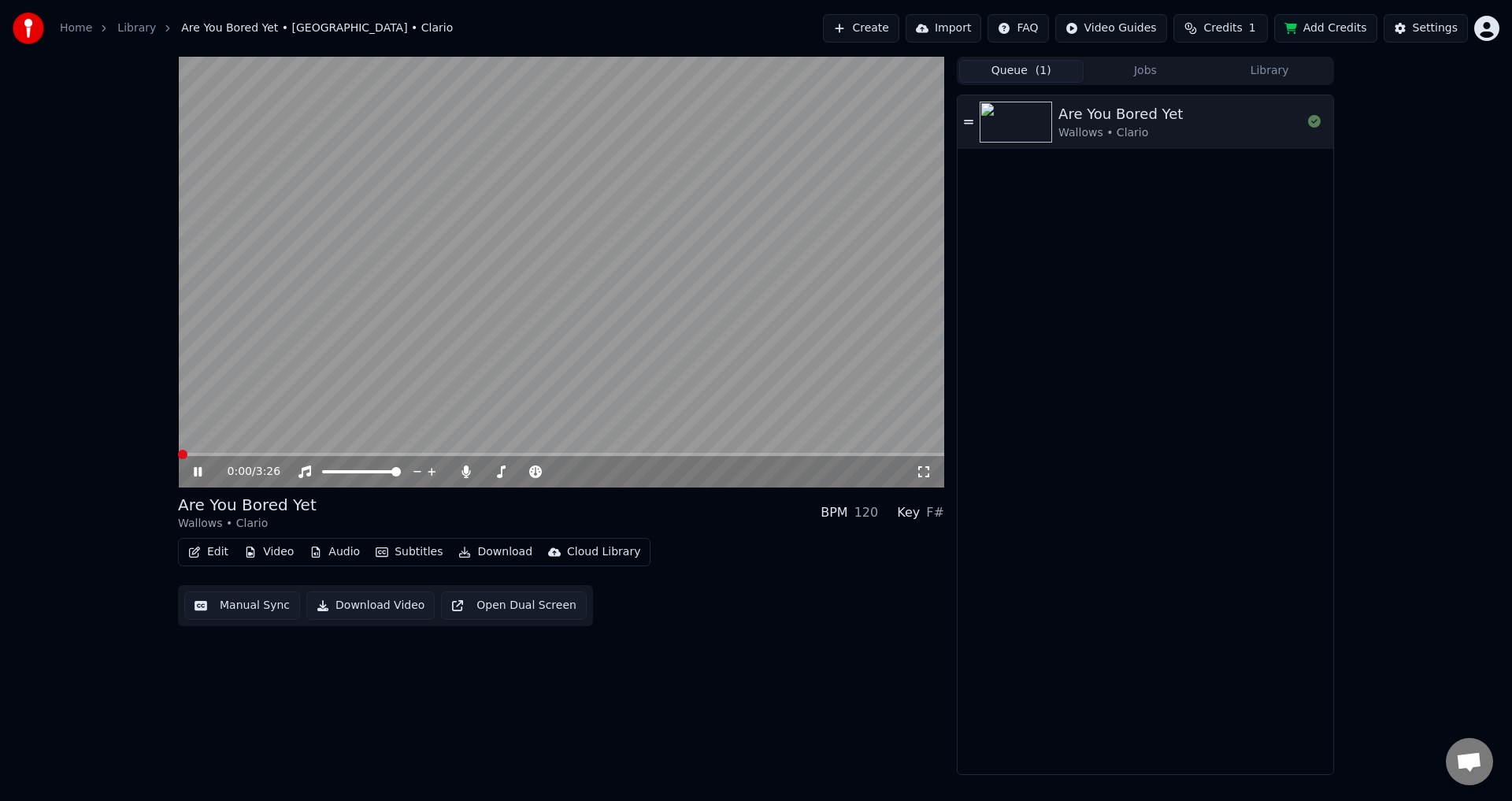
click at [276, 248] on video at bounding box center [561, 272] width 766 height 430
click at [208, 554] on button "Edit" at bounding box center [208, 552] width 52 height 22
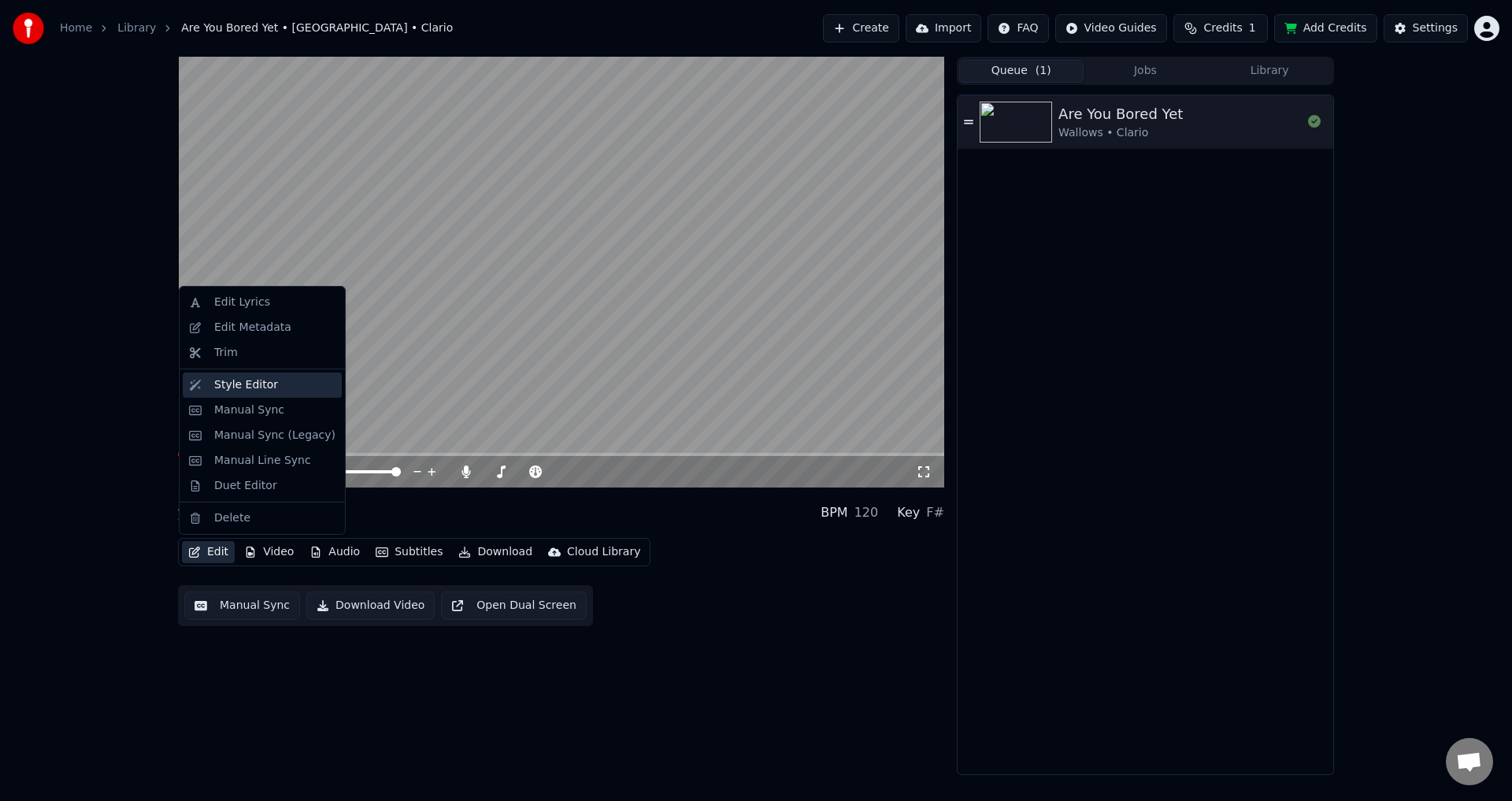
click at [254, 387] on div "Style Editor" at bounding box center [246, 385] width 64 height 16
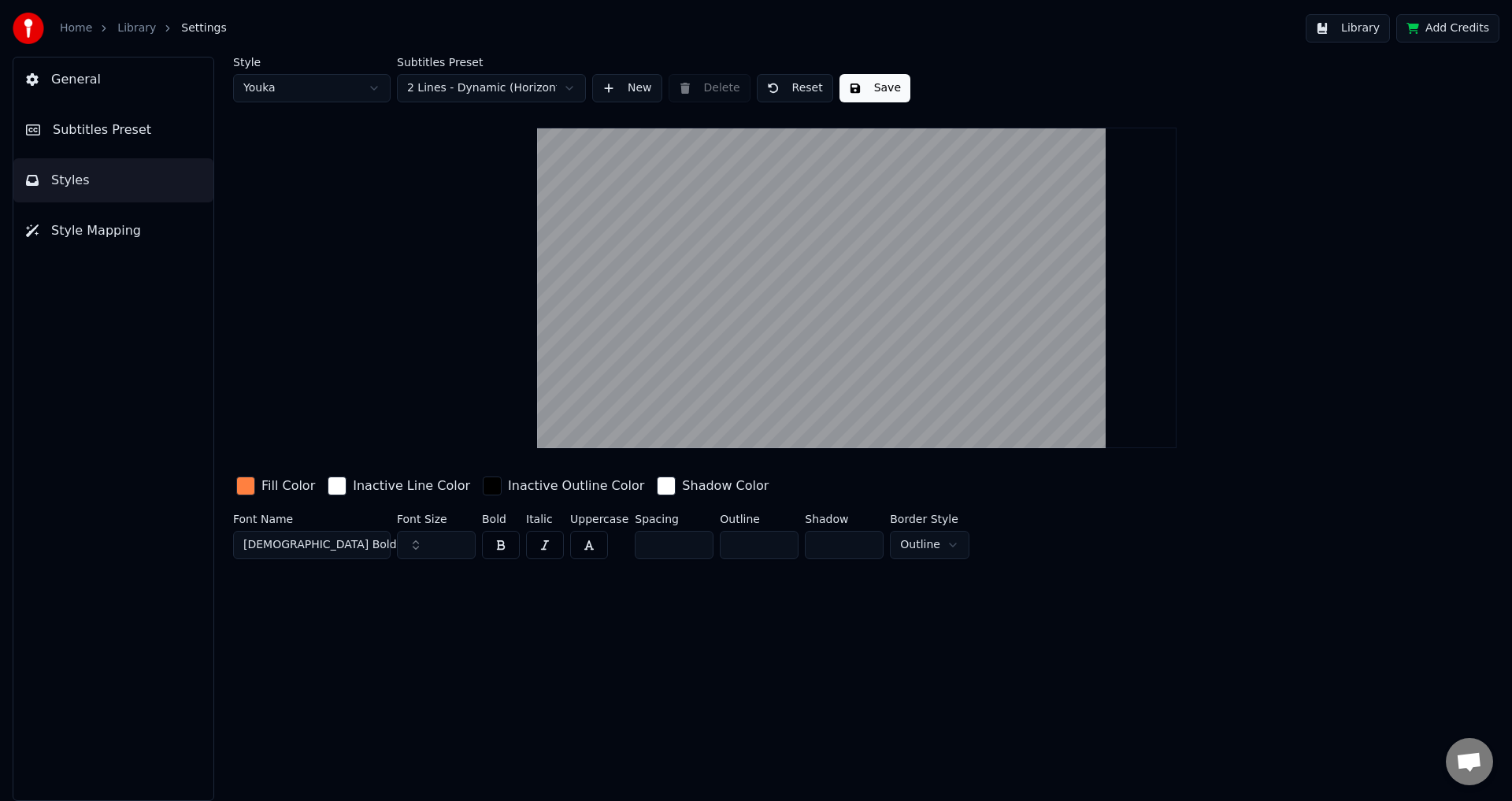
click at [79, 73] on span "General" at bounding box center [76, 79] width 49 height 19
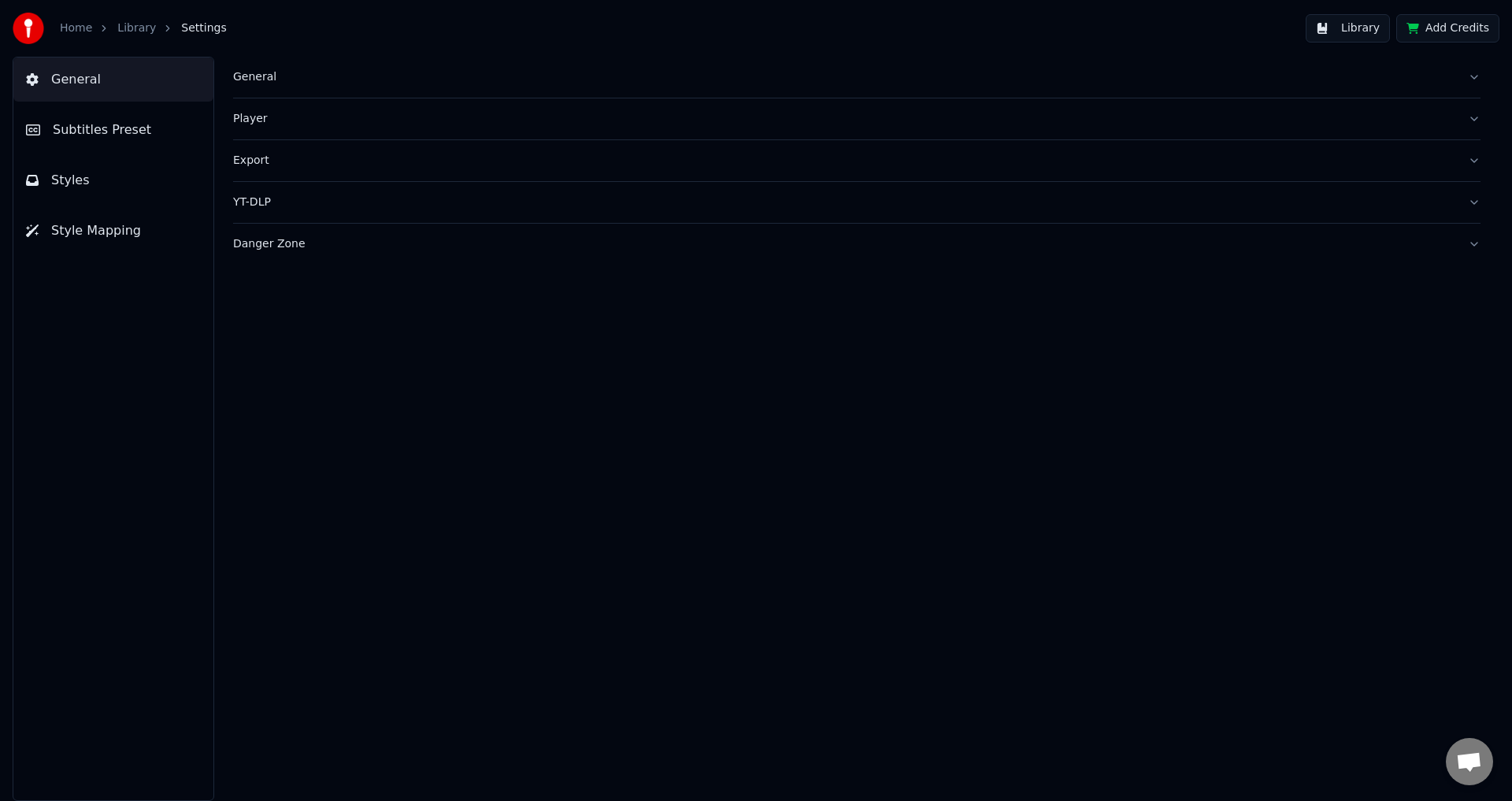
click at [80, 146] on button "Subtitles Preset" at bounding box center [113, 130] width 200 height 44
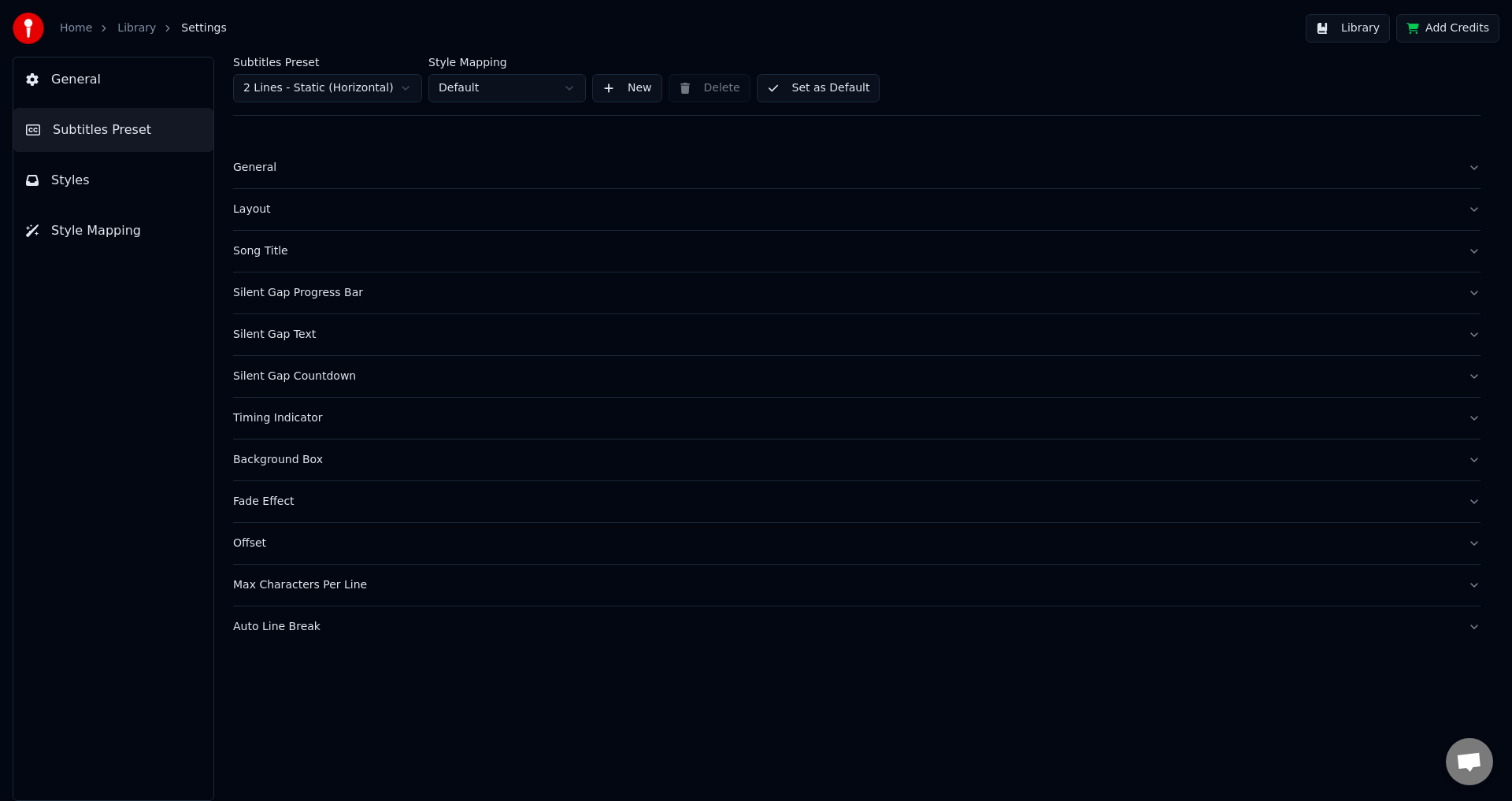
click at [78, 160] on button "Styles" at bounding box center [113, 179] width 200 height 44
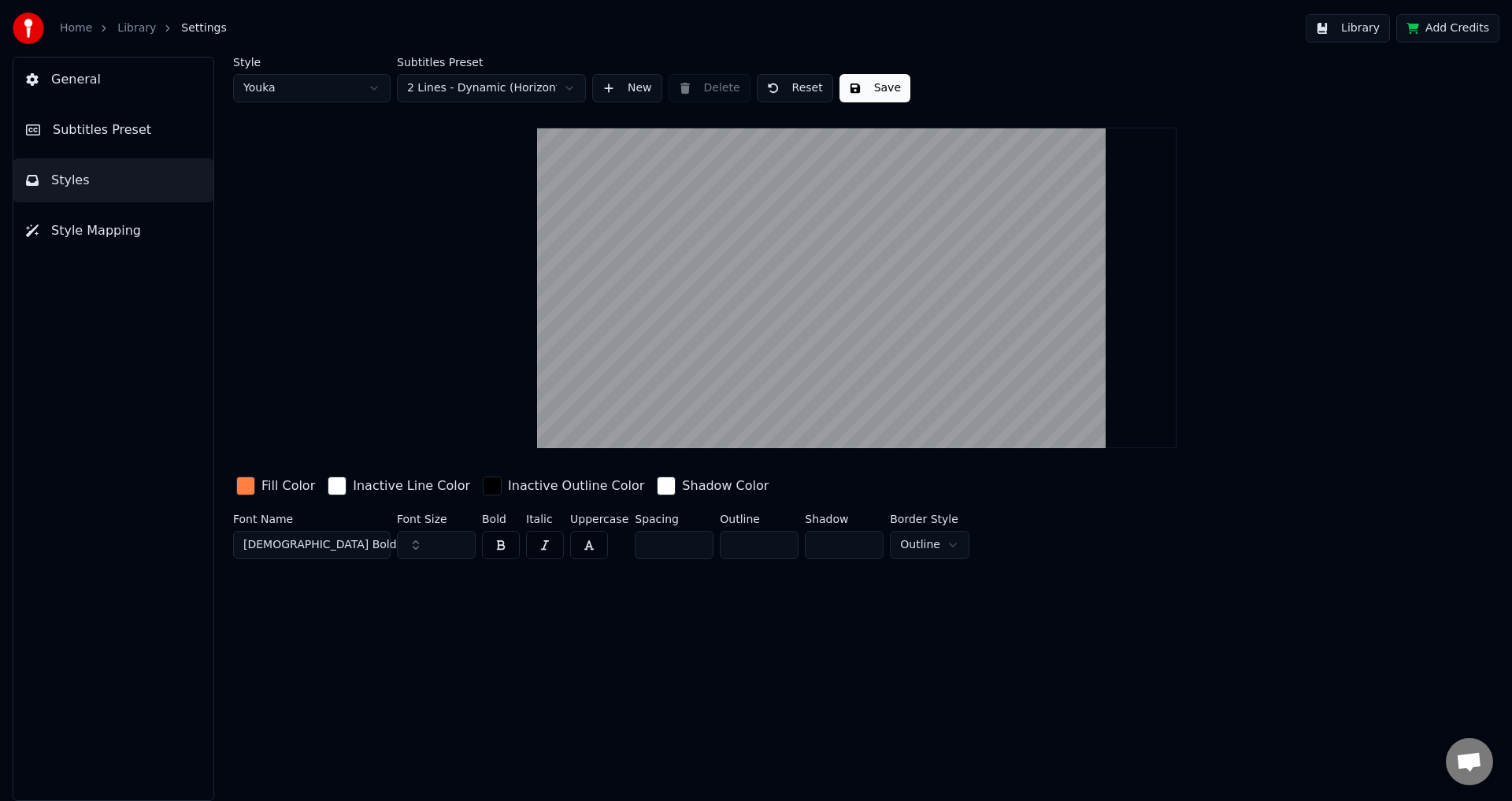
click at [117, 133] on span "Subtitles Preset" at bounding box center [101, 130] width 98 height 19
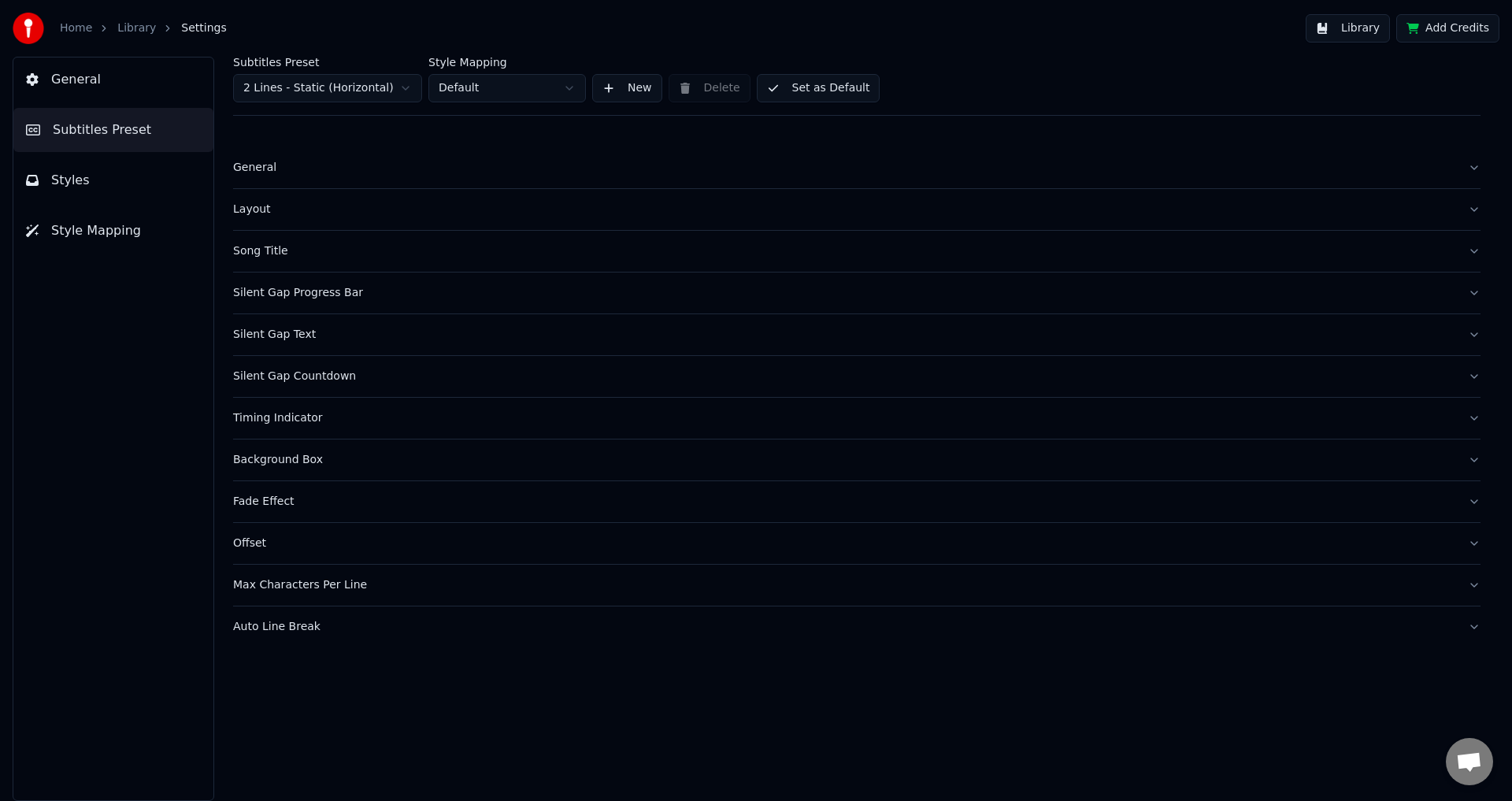
click at [288, 165] on div "General" at bounding box center [844, 167] width 1222 height 16
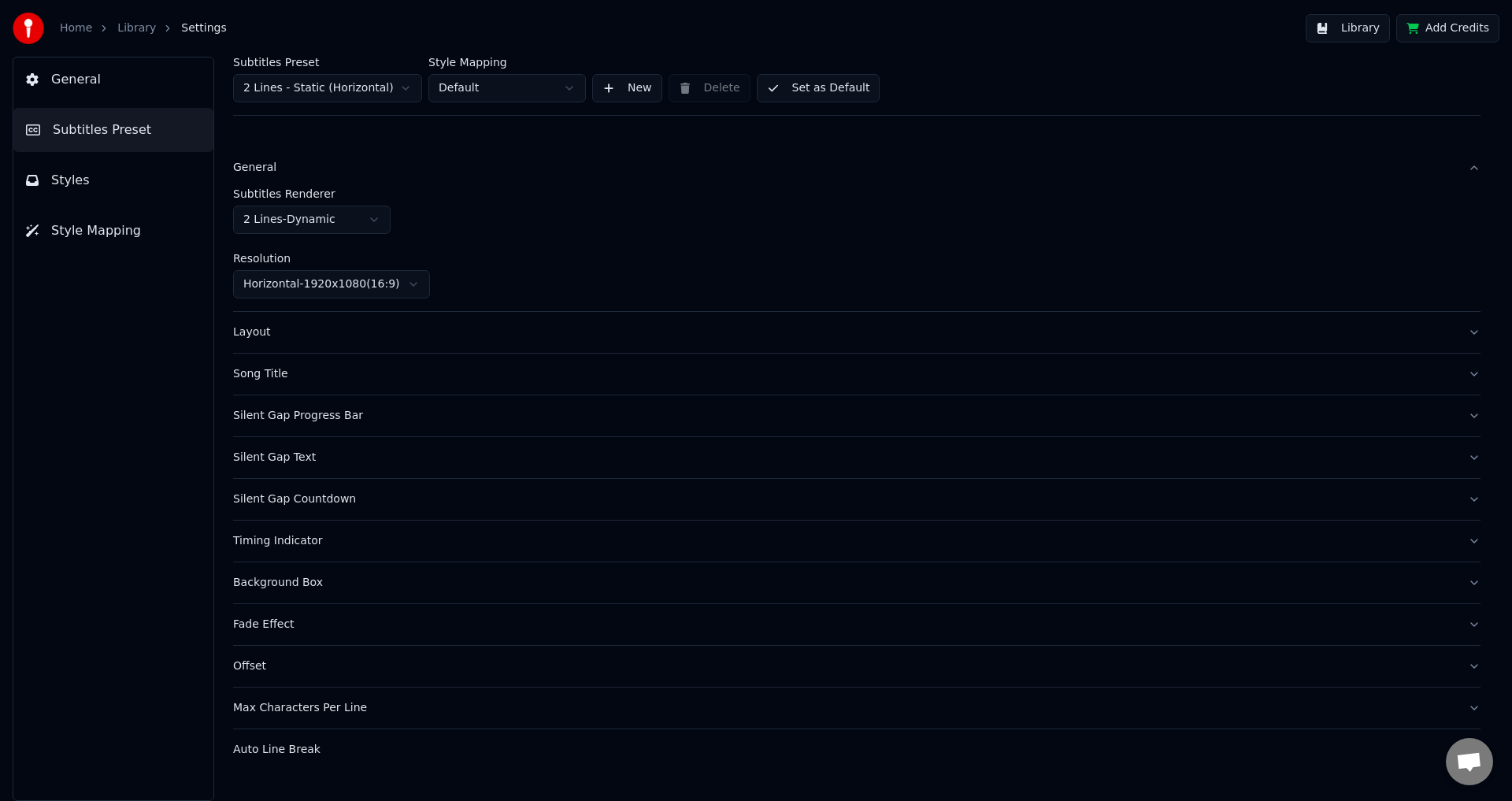
click at [300, 334] on div "Layout" at bounding box center [844, 331] width 1222 height 16
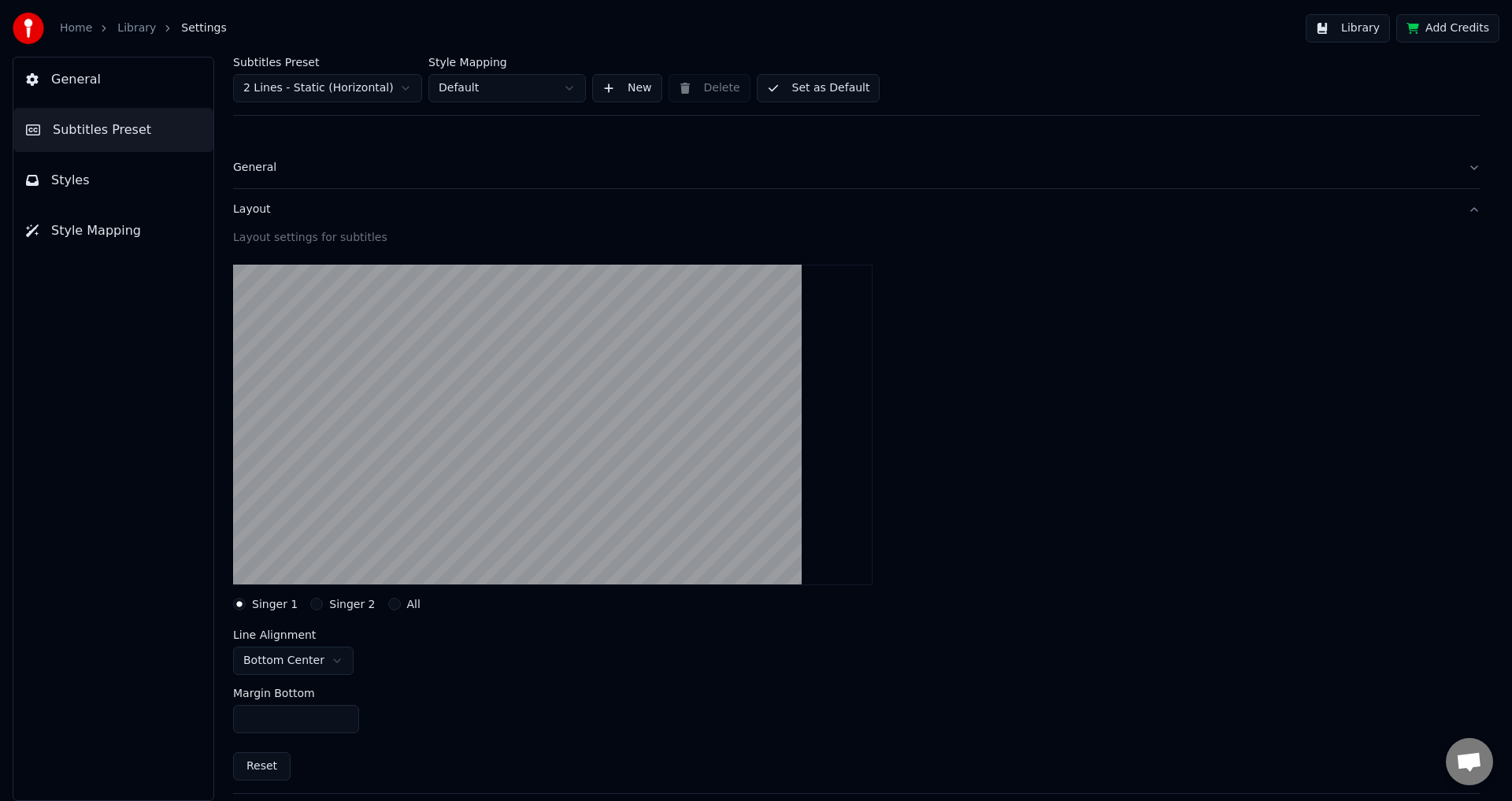
click at [376, 209] on div "Layout" at bounding box center [844, 209] width 1222 height 16
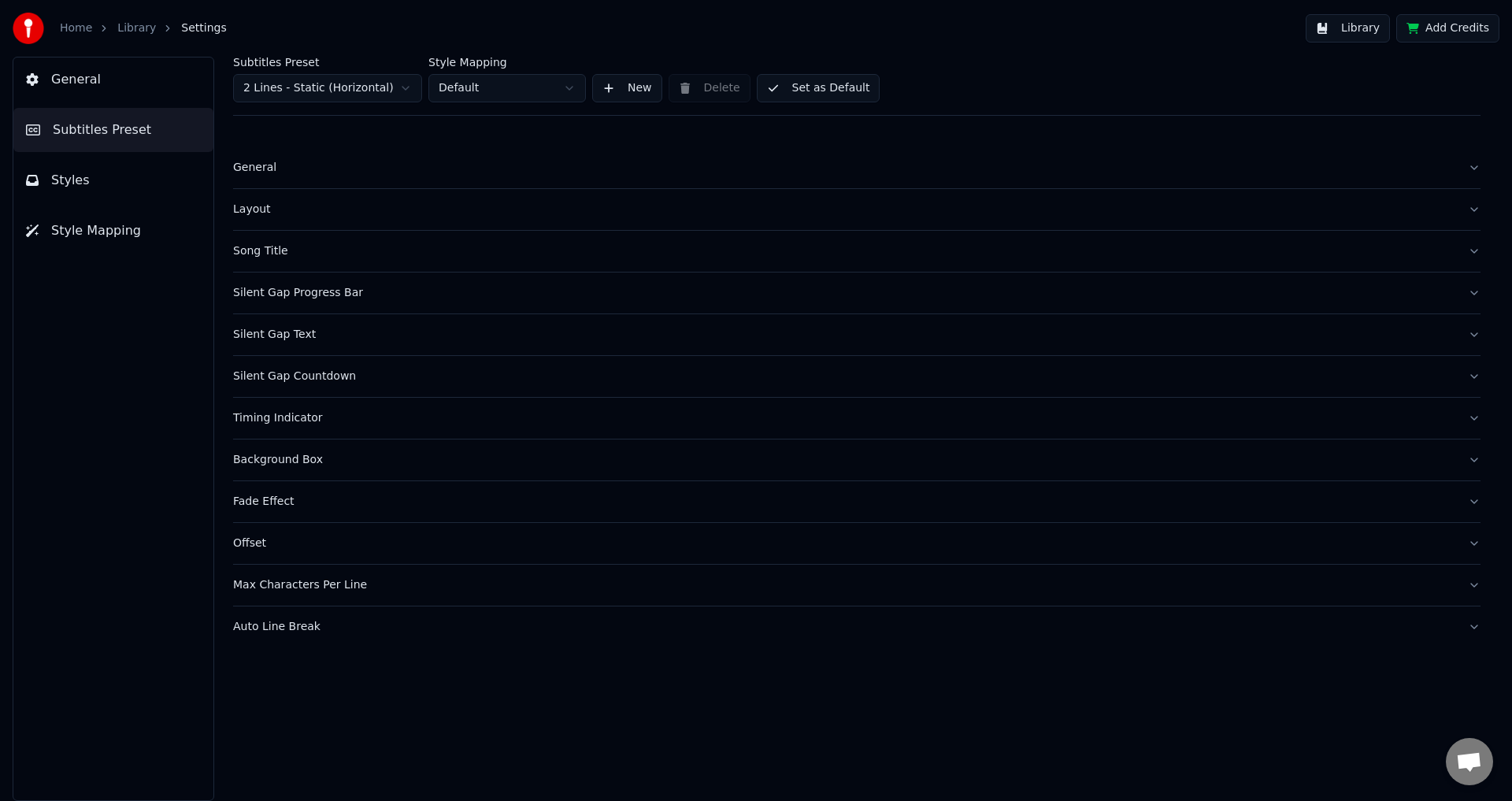
click at [138, 25] on link "Library" at bounding box center [136, 28] width 38 height 16
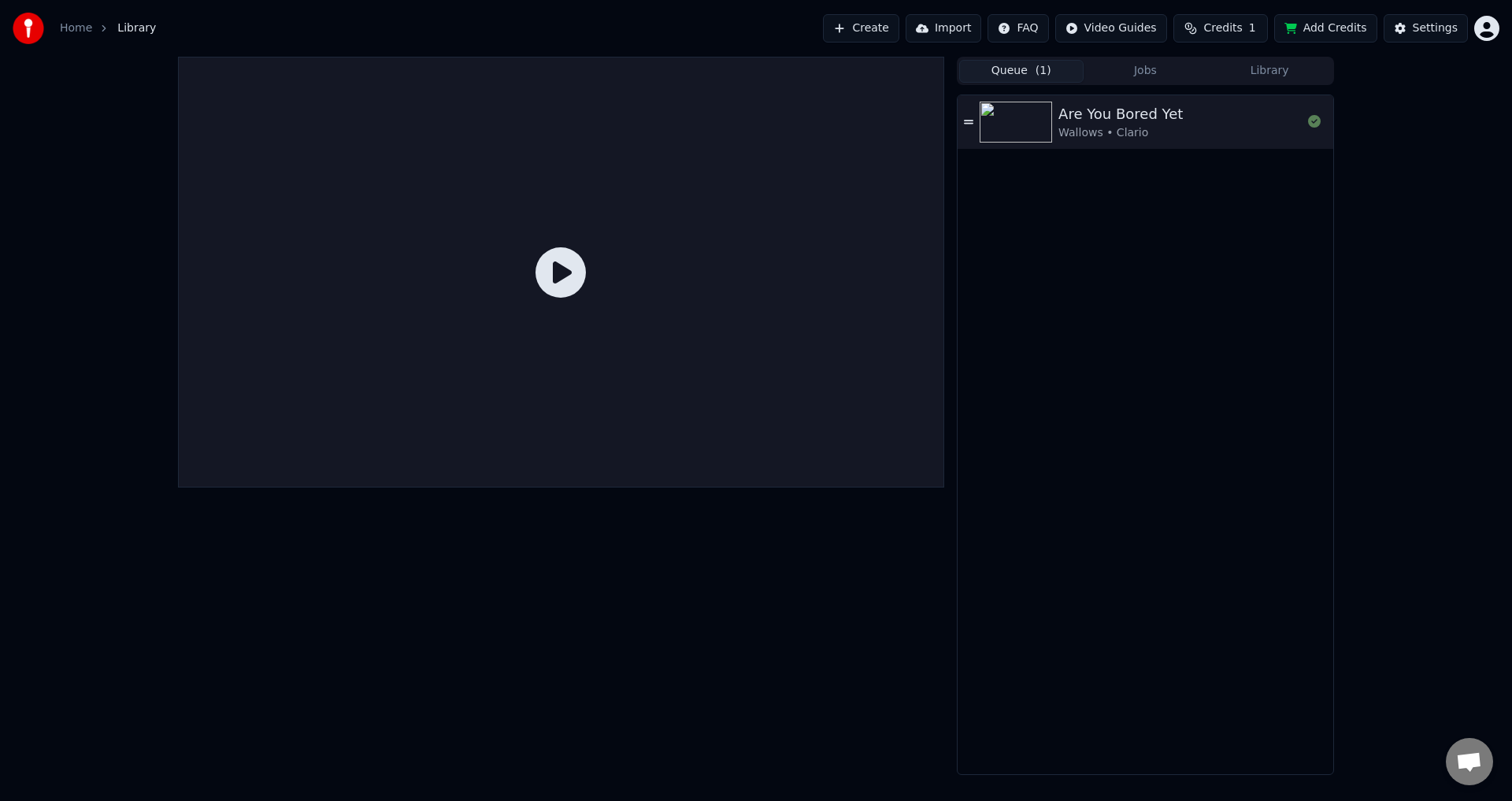
click at [530, 314] on div at bounding box center [561, 272] width 766 height 430
click at [551, 292] on icon at bounding box center [560, 273] width 50 height 50
click at [554, 282] on icon at bounding box center [560, 273] width 50 height 50
click at [1144, 116] on div "Are You Bored Yet" at bounding box center [1120, 114] width 124 height 22
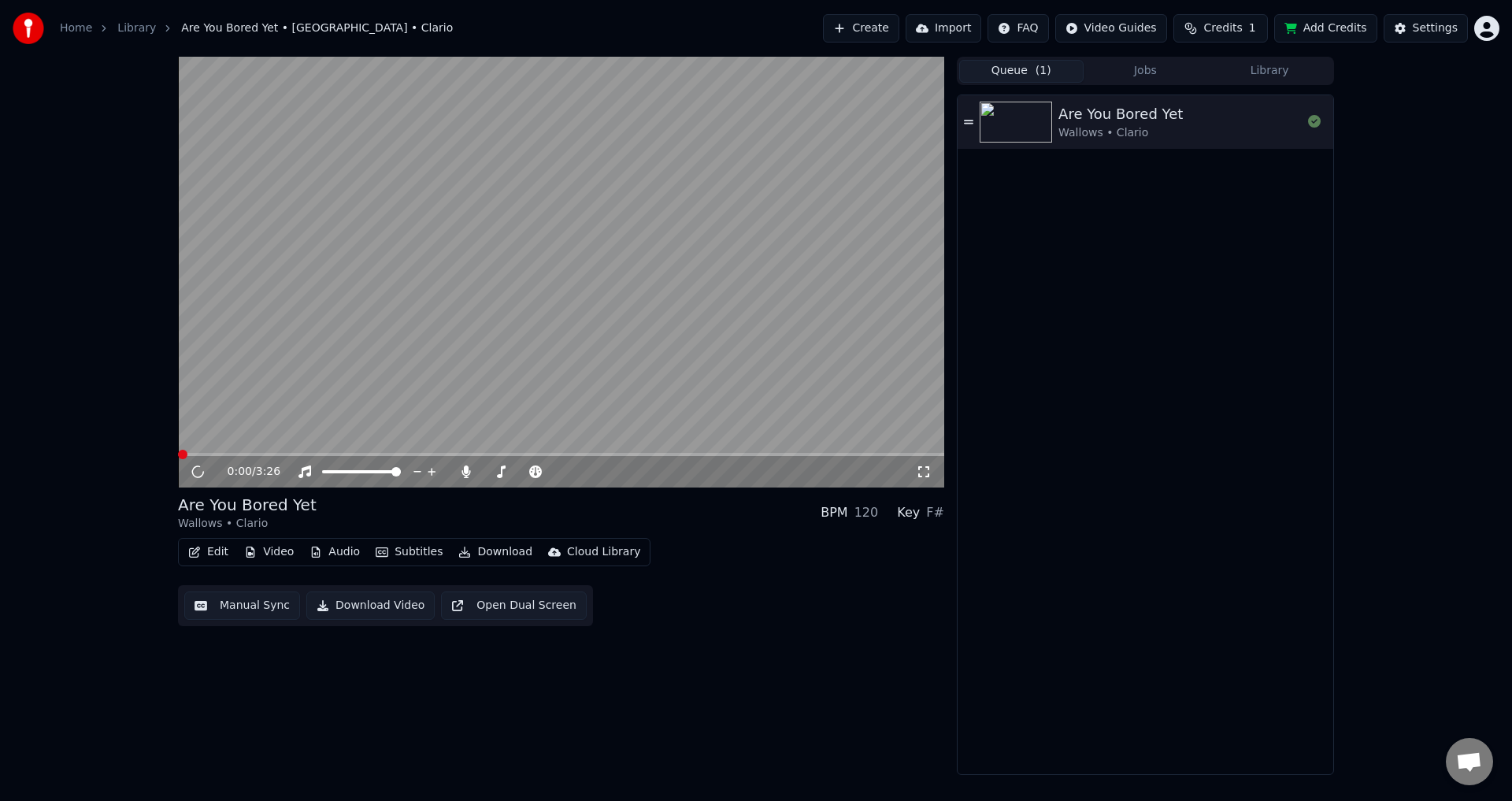
click at [377, 361] on video at bounding box center [561, 272] width 766 height 430
click at [218, 541] on button "Edit" at bounding box center [208, 552] width 52 height 22
click at [431, 292] on video at bounding box center [561, 272] width 766 height 430
click at [208, 562] on button "Edit" at bounding box center [208, 552] width 52 height 22
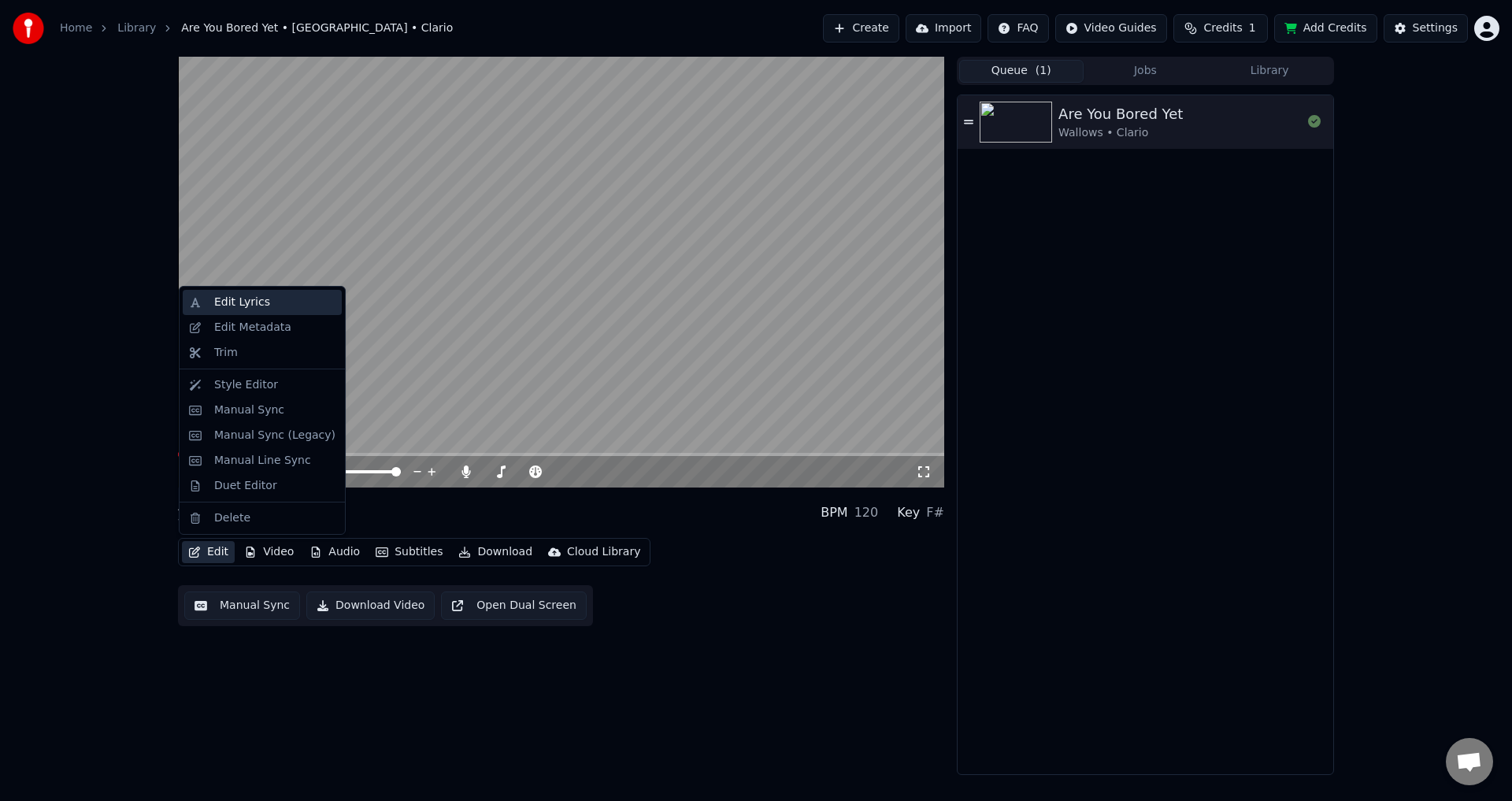
click at [249, 309] on div "Edit Lyrics" at bounding box center [242, 302] width 56 height 16
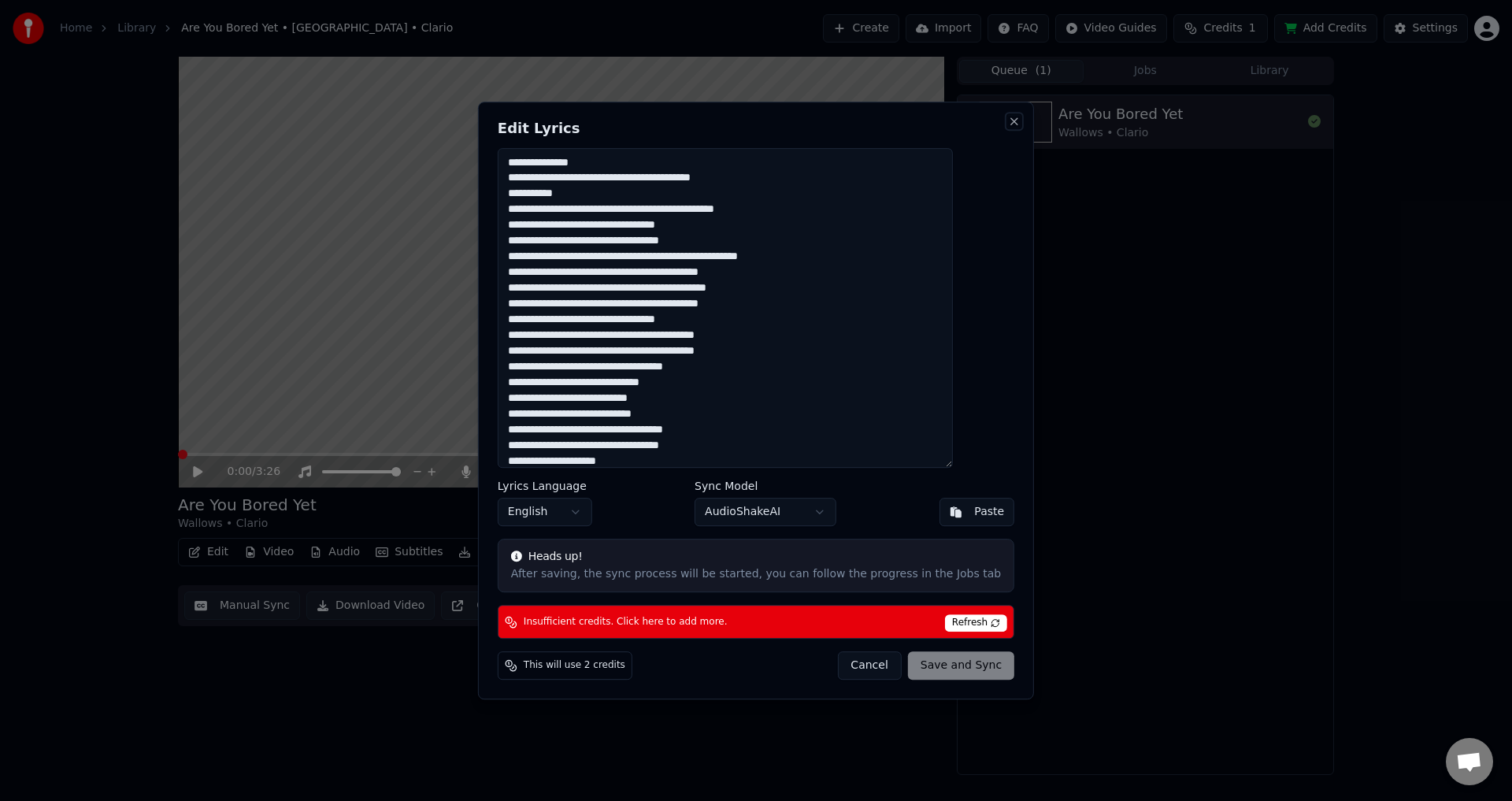
click at [1008, 123] on button "Close" at bounding box center [1013, 120] width 12 height 12
type textarea "**********"
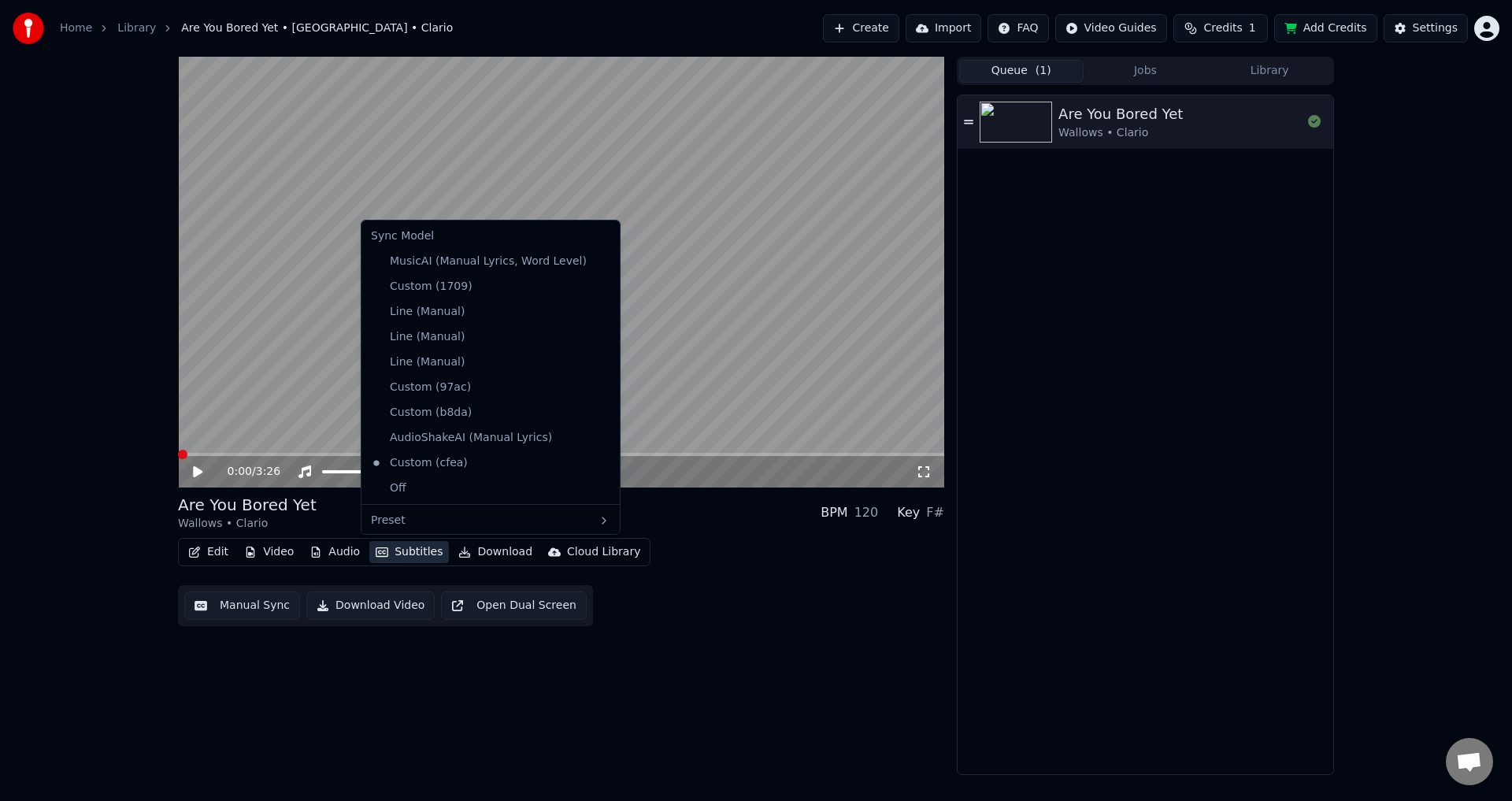
click at [390, 551] on button "Subtitles" at bounding box center [408, 552] width 79 height 22
click at [767, 589] on div "Edit Video Audio Subtitles Download Cloud Library Manual Sync Download Video Op…" at bounding box center [561, 582] width 766 height 88
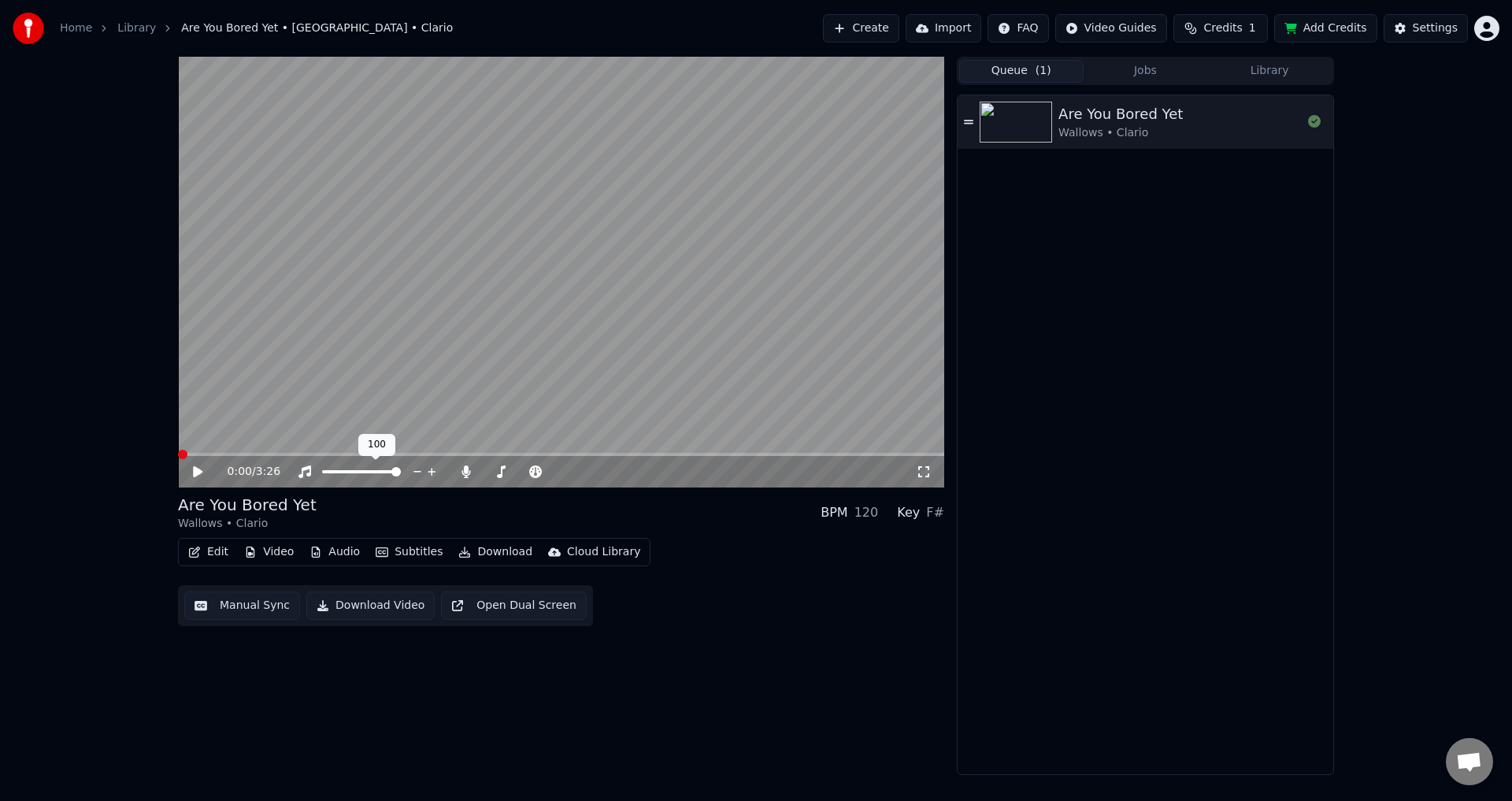
click at [286, 456] on span at bounding box center [561, 454] width 766 height 3
click at [299, 451] on video at bounding box center [561, 272] width 766 height 430
click at [304, 452] on video at bounding box center [561, 272] width 766 height 430
click at [324, 438] on video at bounding box center [561, 272] width 766 height 430
click at [315, 457] on div "0:29 / 3:26" at bounding box center [561, 471] width 766 height 32
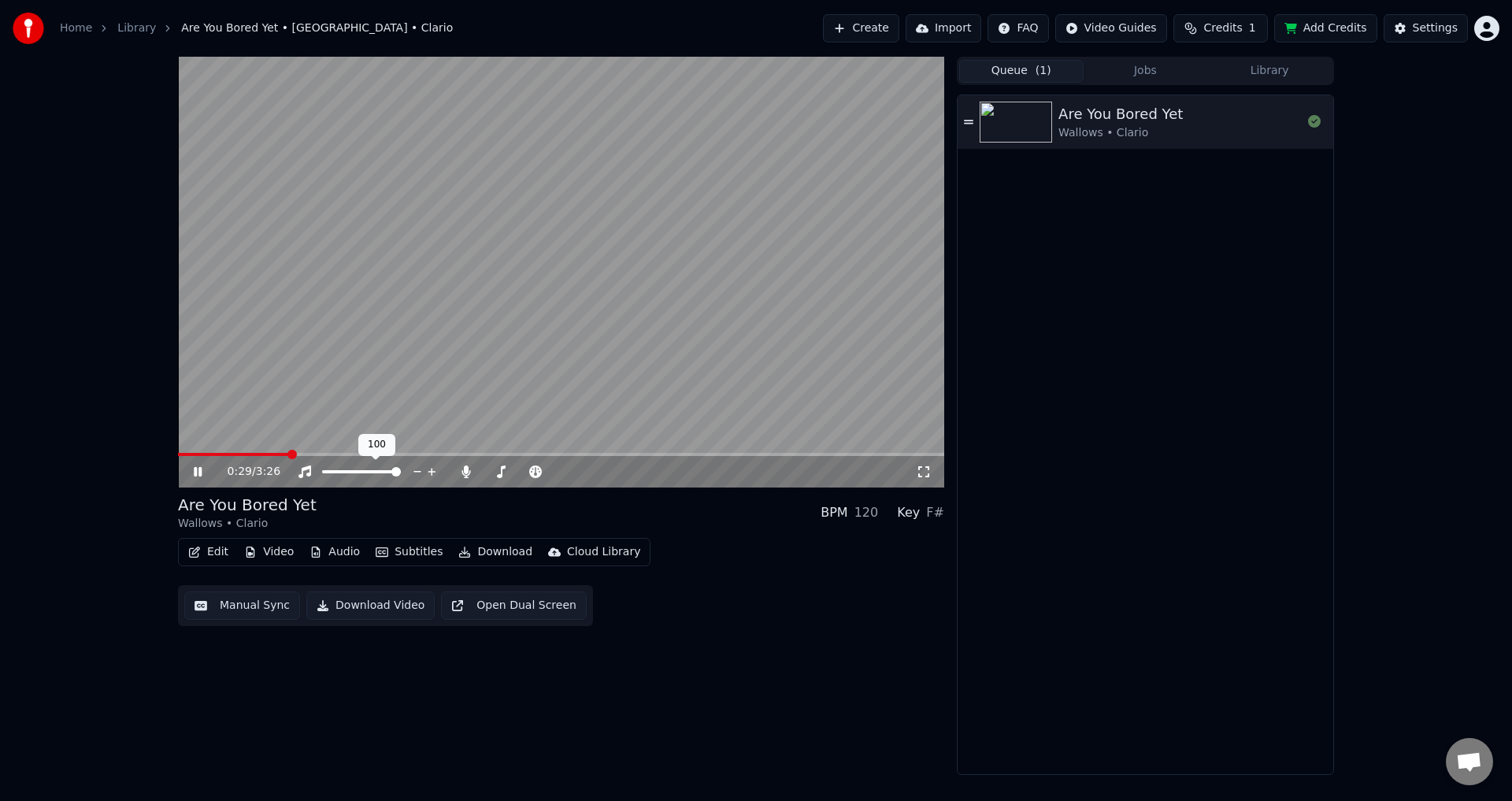
click at [321, 455] on span at bounding box center [561, 454] width 766 height 3
click at [349, 455] on span at bounding box center [561, 454] width 766 height 3
click at [341, 458] on div "0:46 / 3:26" at bounding box center [561, 471] width 766 height 32
click at [342, 456] on span at bounding box center [260, 454] width 163 height 3
click at [328, 455] on span at bounding box center [275, 454] width 192 height 3
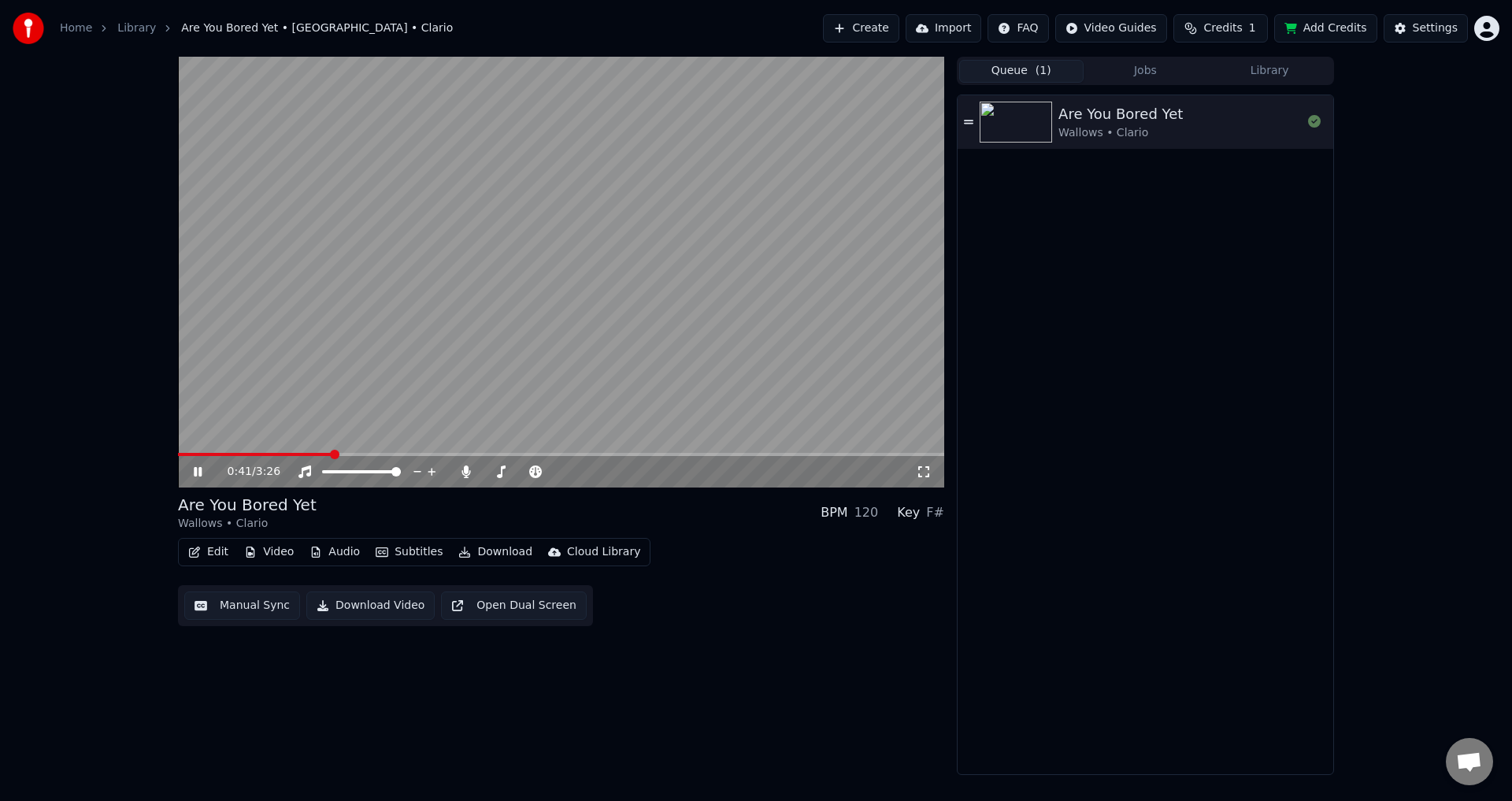
click at [205, 552] on button "Edit" at bounding box center [208, 552] width 52 height 22
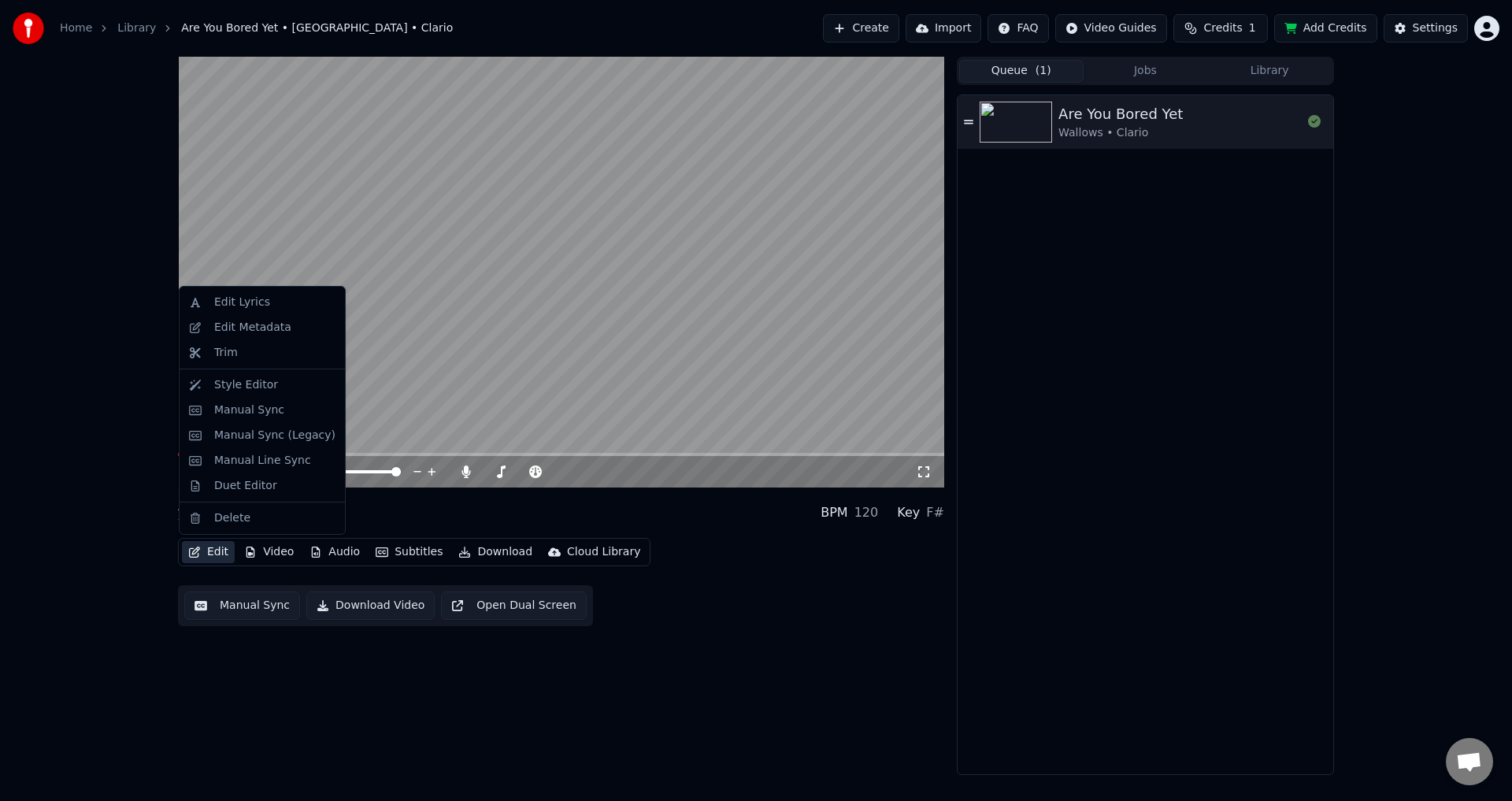
click at [210, 550] on button "Edit" at bounding box center [208, 552] width 52 height 22
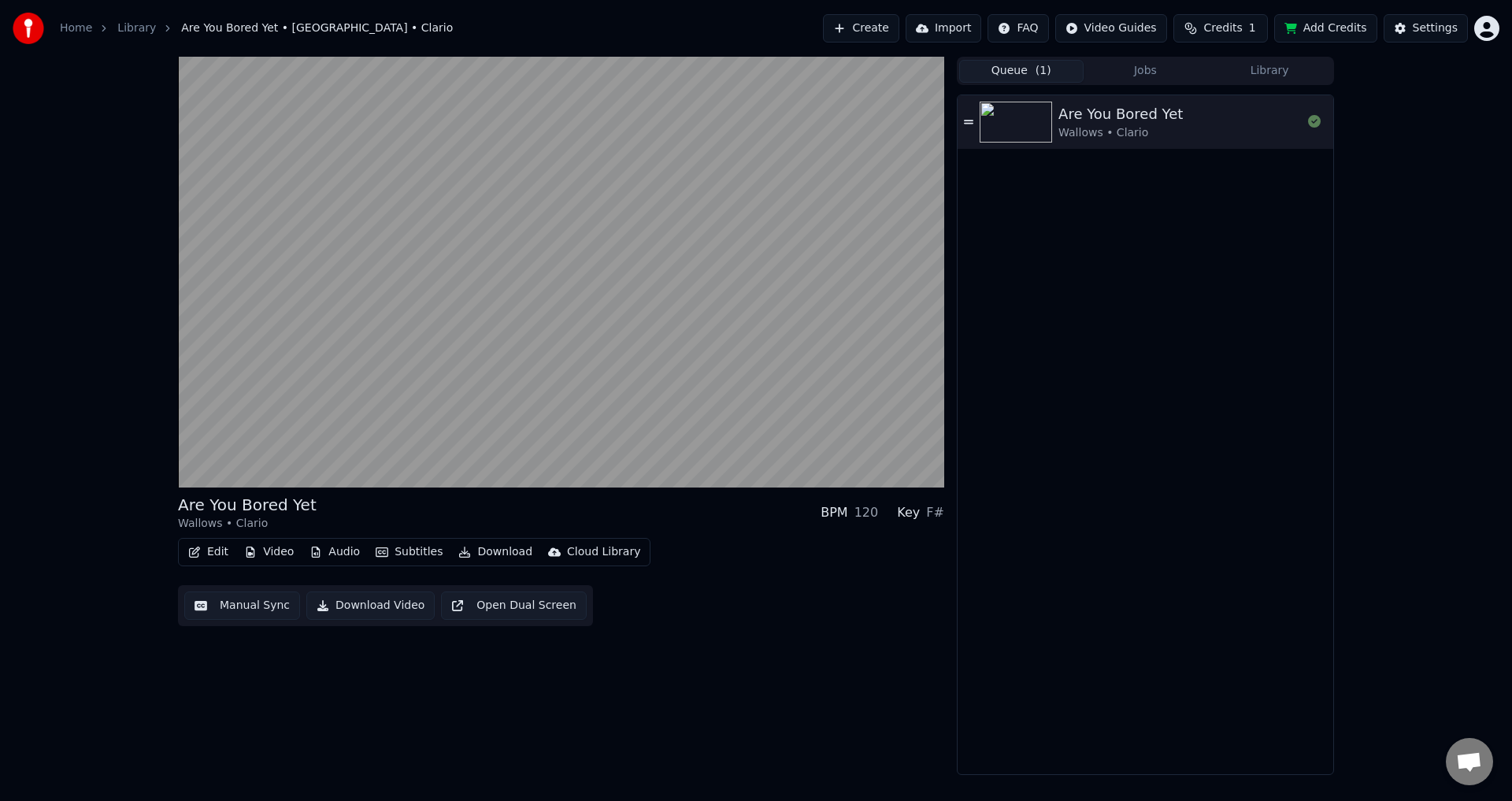
click at [381, 550] on icon "button" at bounding box center [381, 552] width 12 height 11
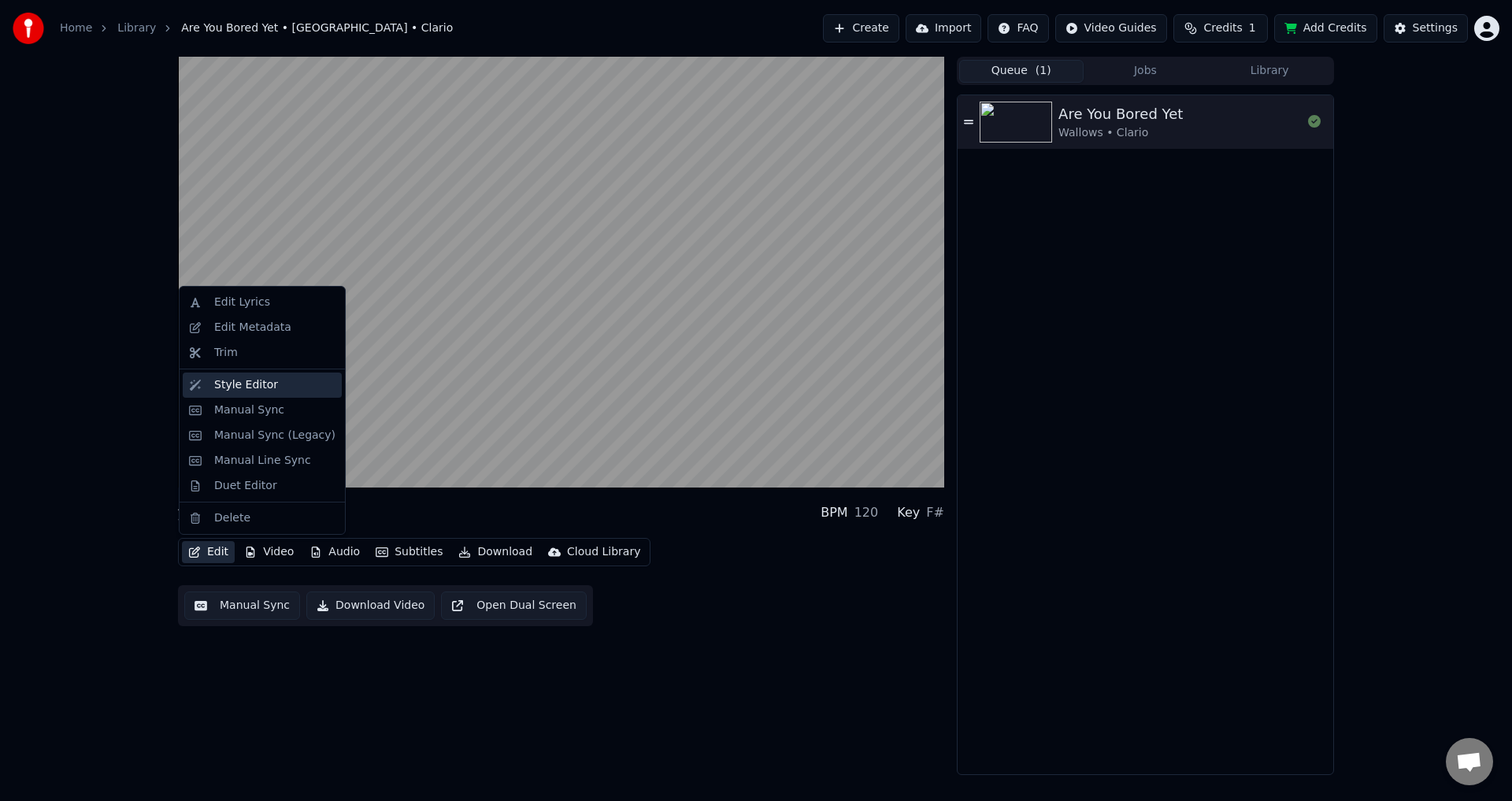
click at [257, 388] on div "Style Editor" at bounding box center [246, 385] width 64 height 16
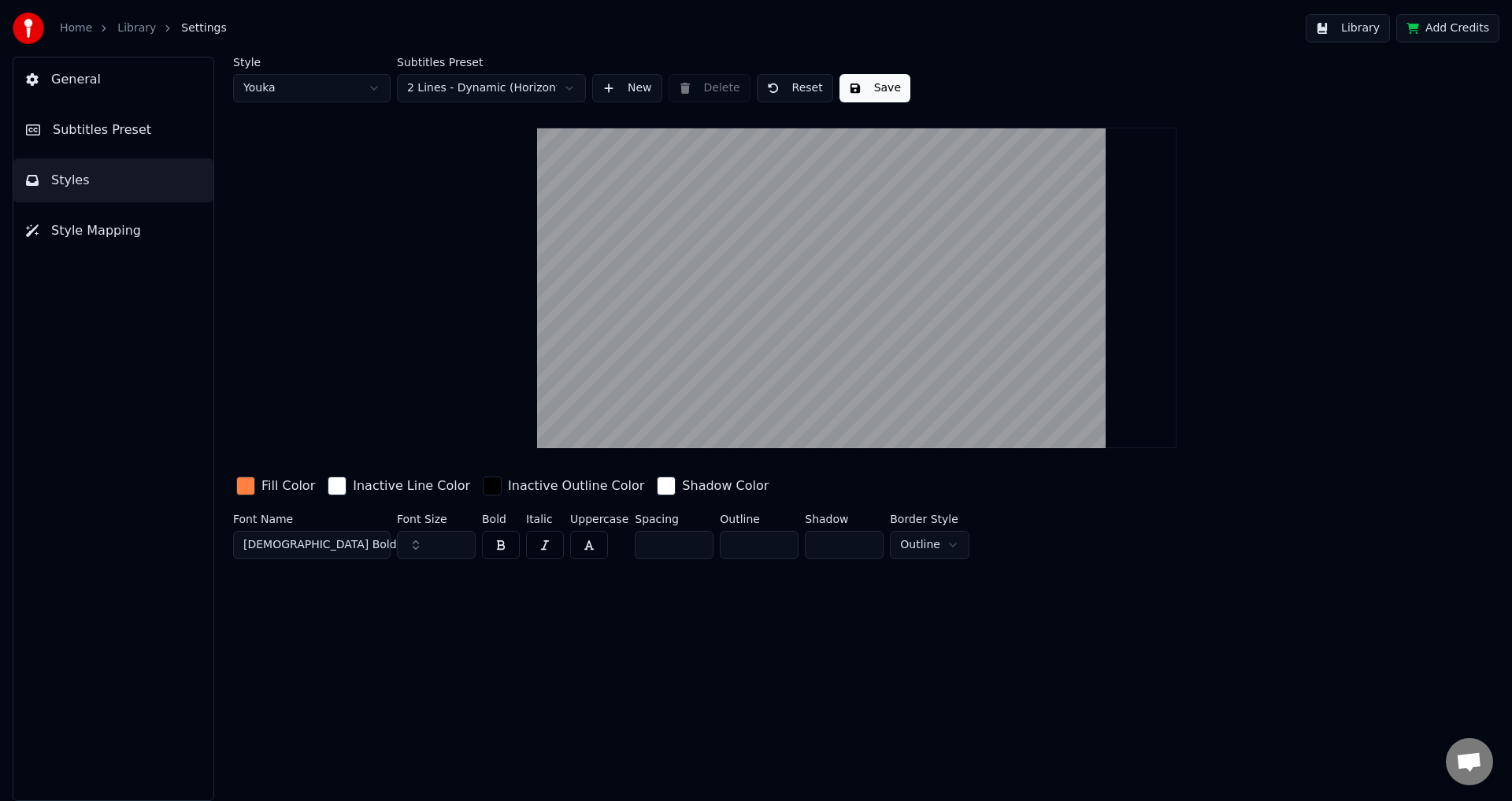
click at [113, 139] on button "Subtitles Preset" at bounding box center [113, 130] width 200 height 44
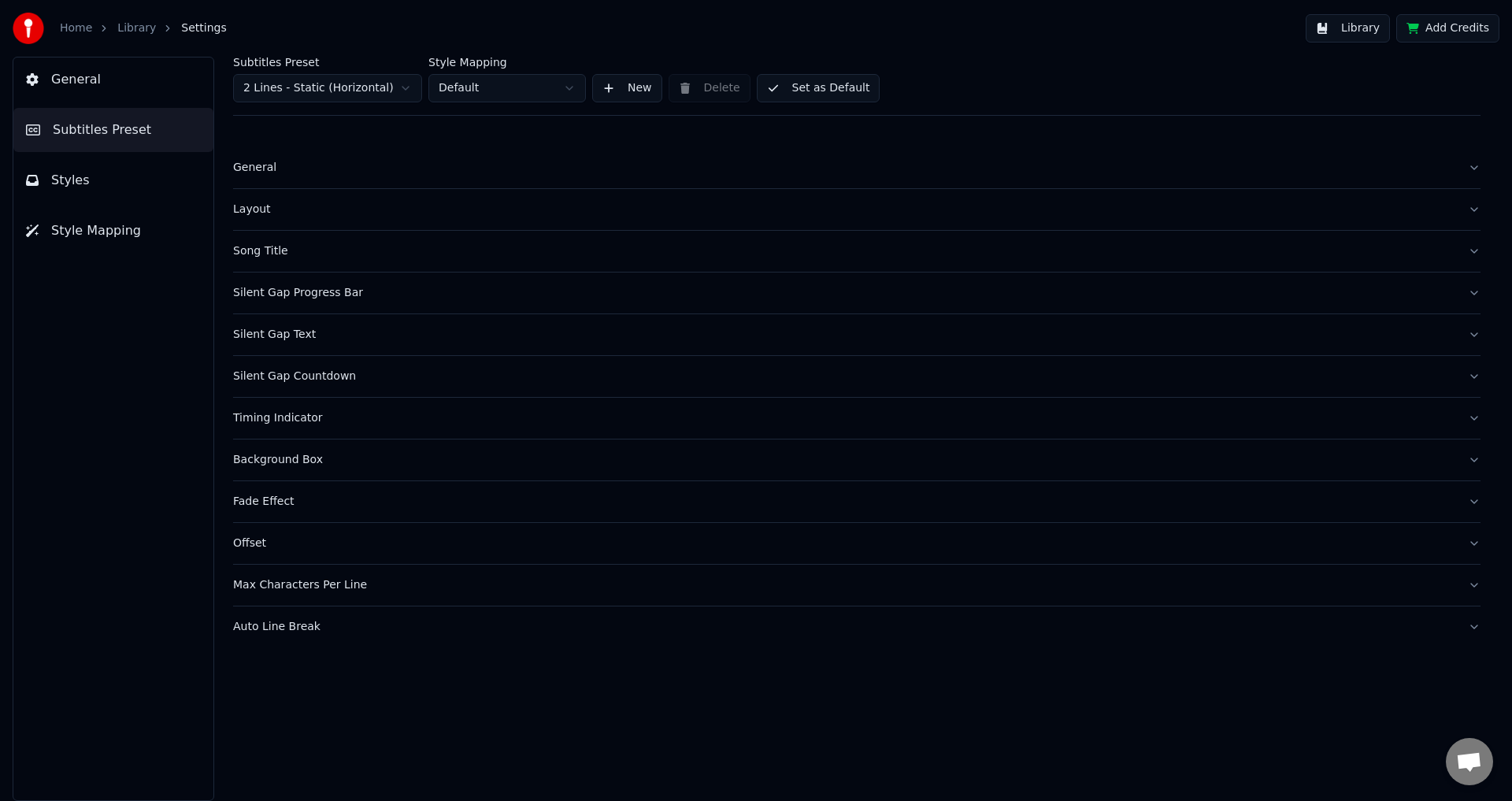
click at [308, 223] on button "Layout" at bounding box center [857, 209] width 1248 height 41
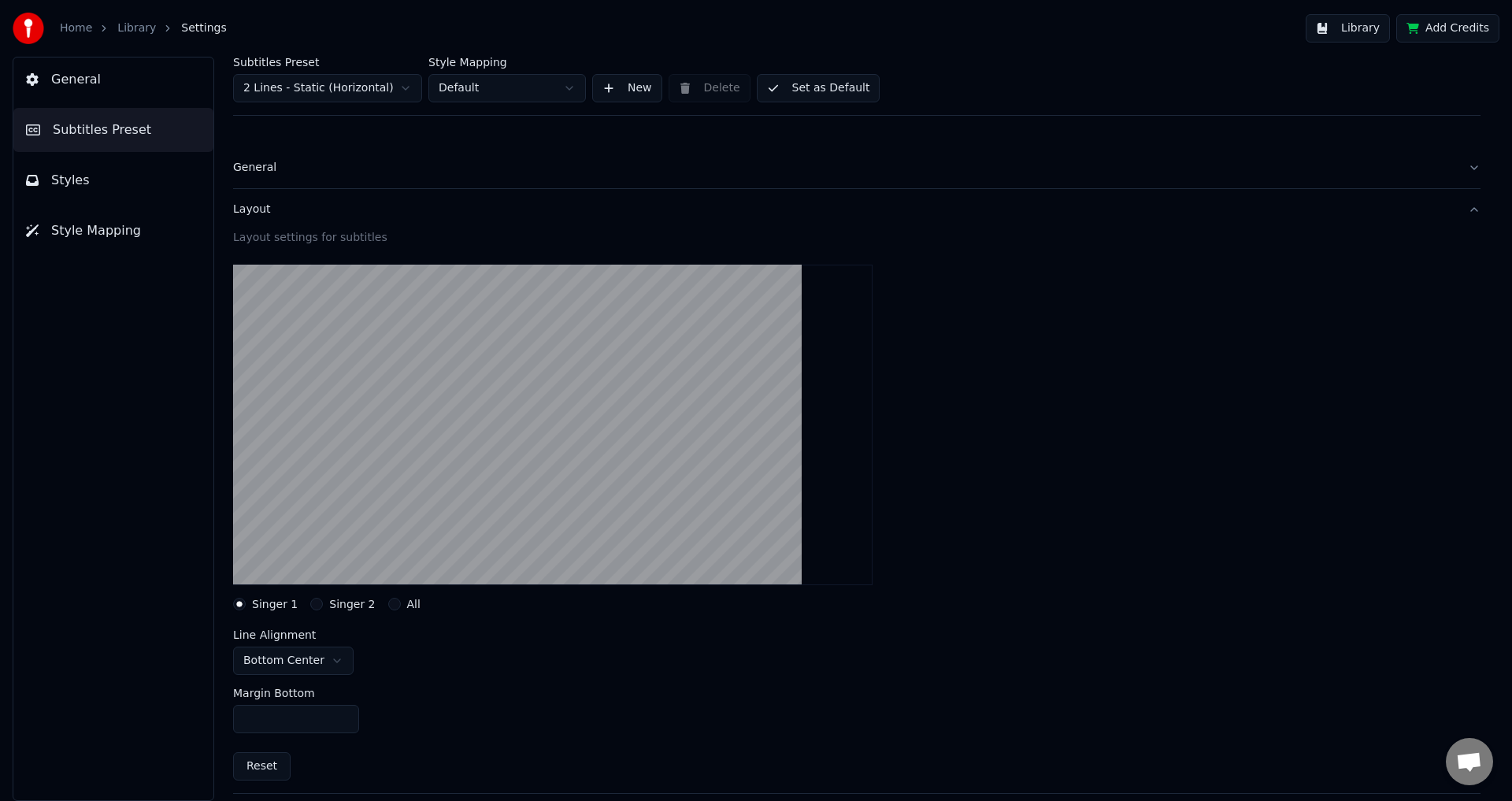
scroll to position [158, 0]
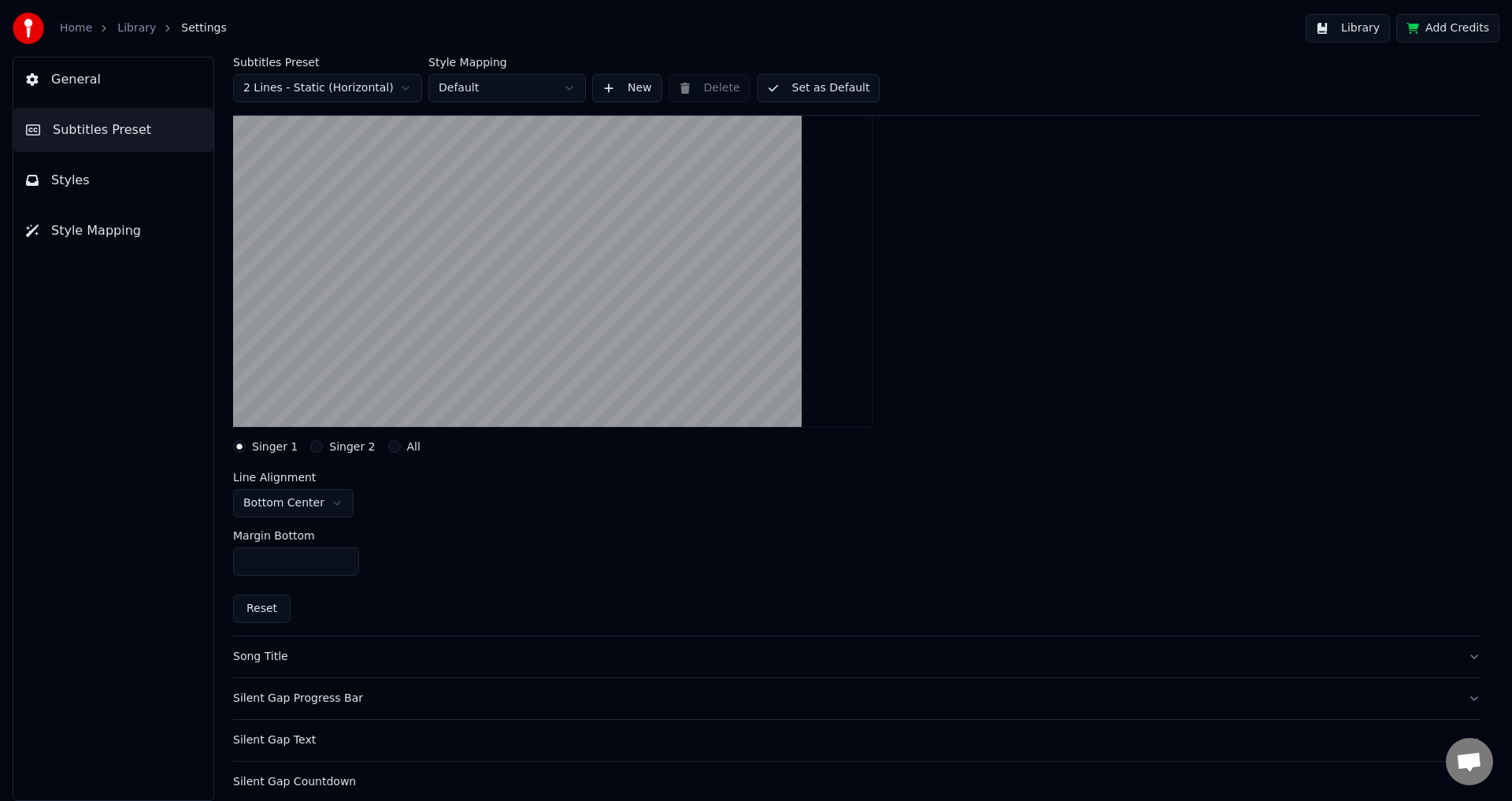
click at [326, 519] on div "Margin Bottom ***" at bounding box center [857, 553] width 1248 height 71
click at [323, 505] on html "Home Library Settings Library Add Credits General Subtitles Preset Styles Style…" at bounding box center [756, 400] width 1512 height 801
click at [304, 560] on input "***" at bounding box center [296, 561] width 126 height 28
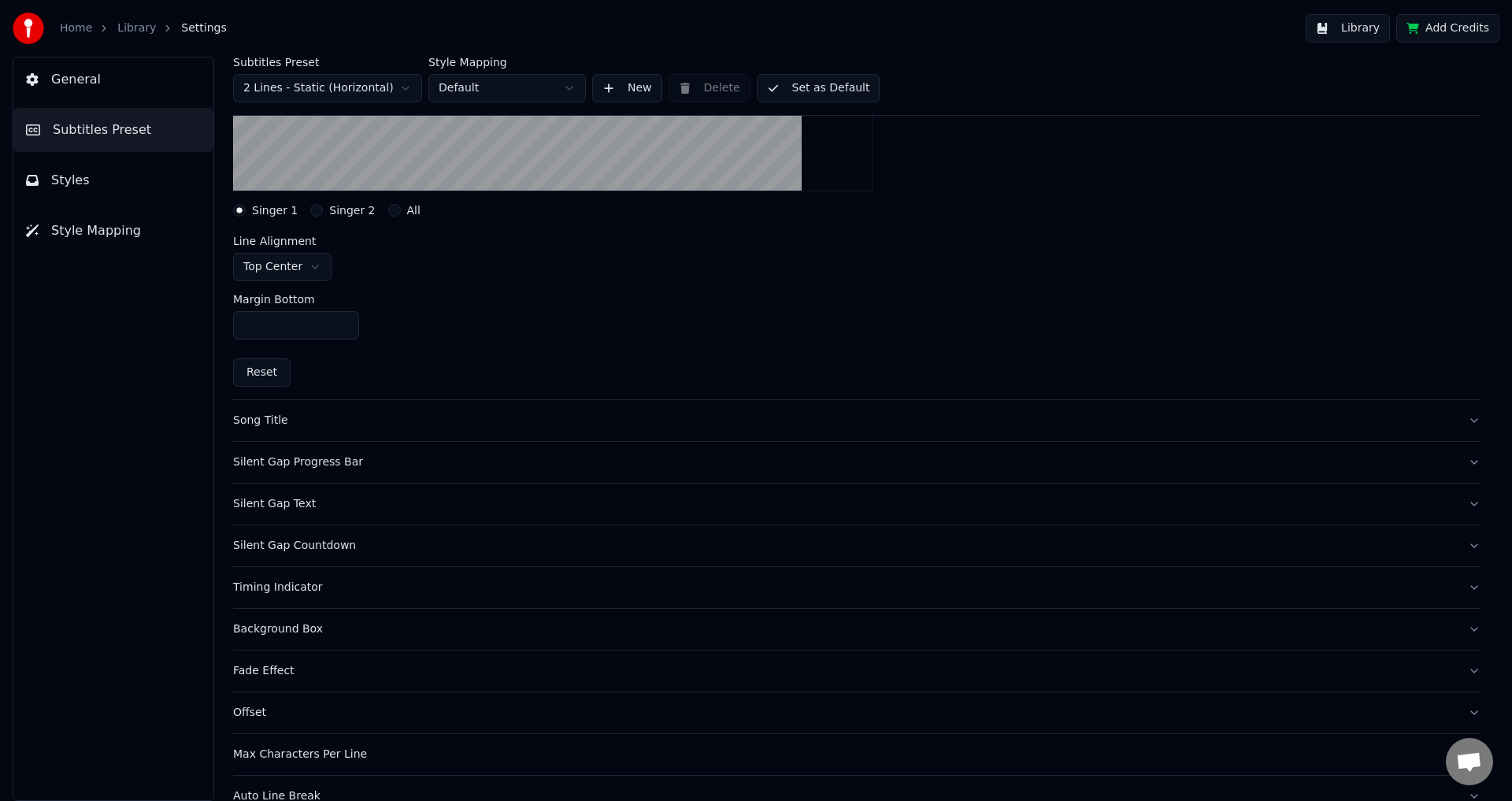
scroll to position [422, 0]
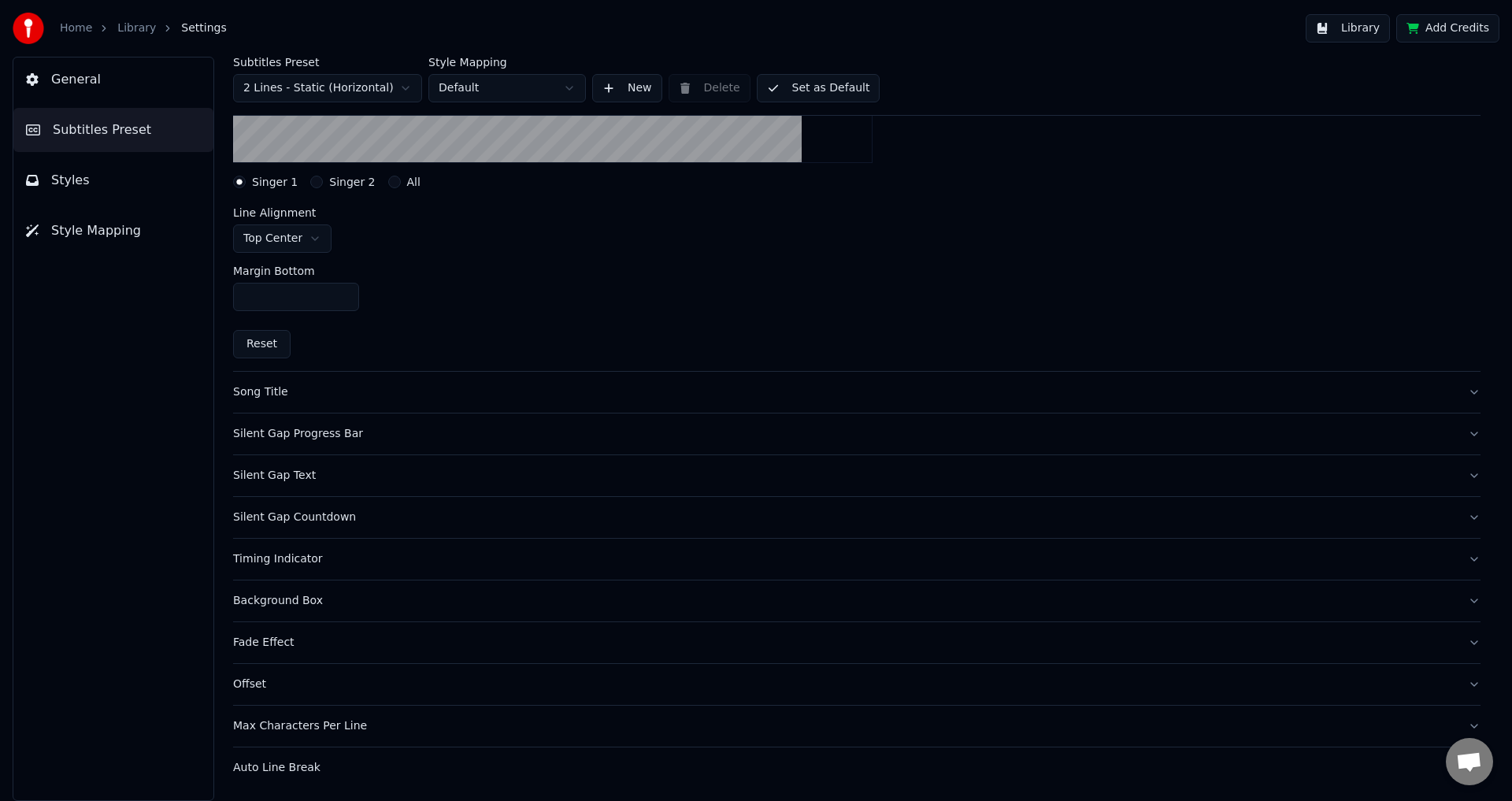
type input "****"
click at [391, 779] on button "Auto Line Break" at bounding box center [857, 767] width 1248 height 41
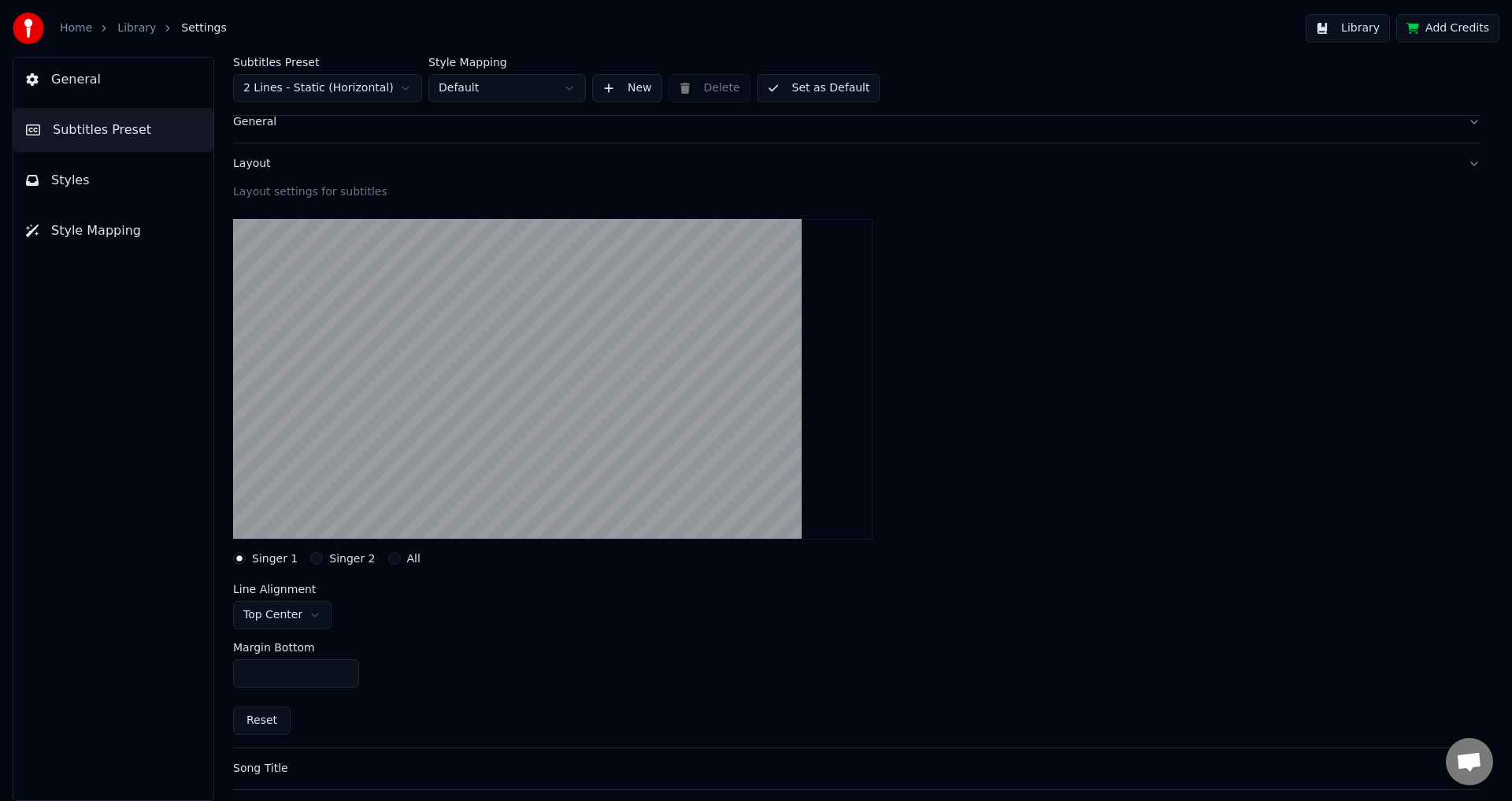
scroll to position [45, 0]
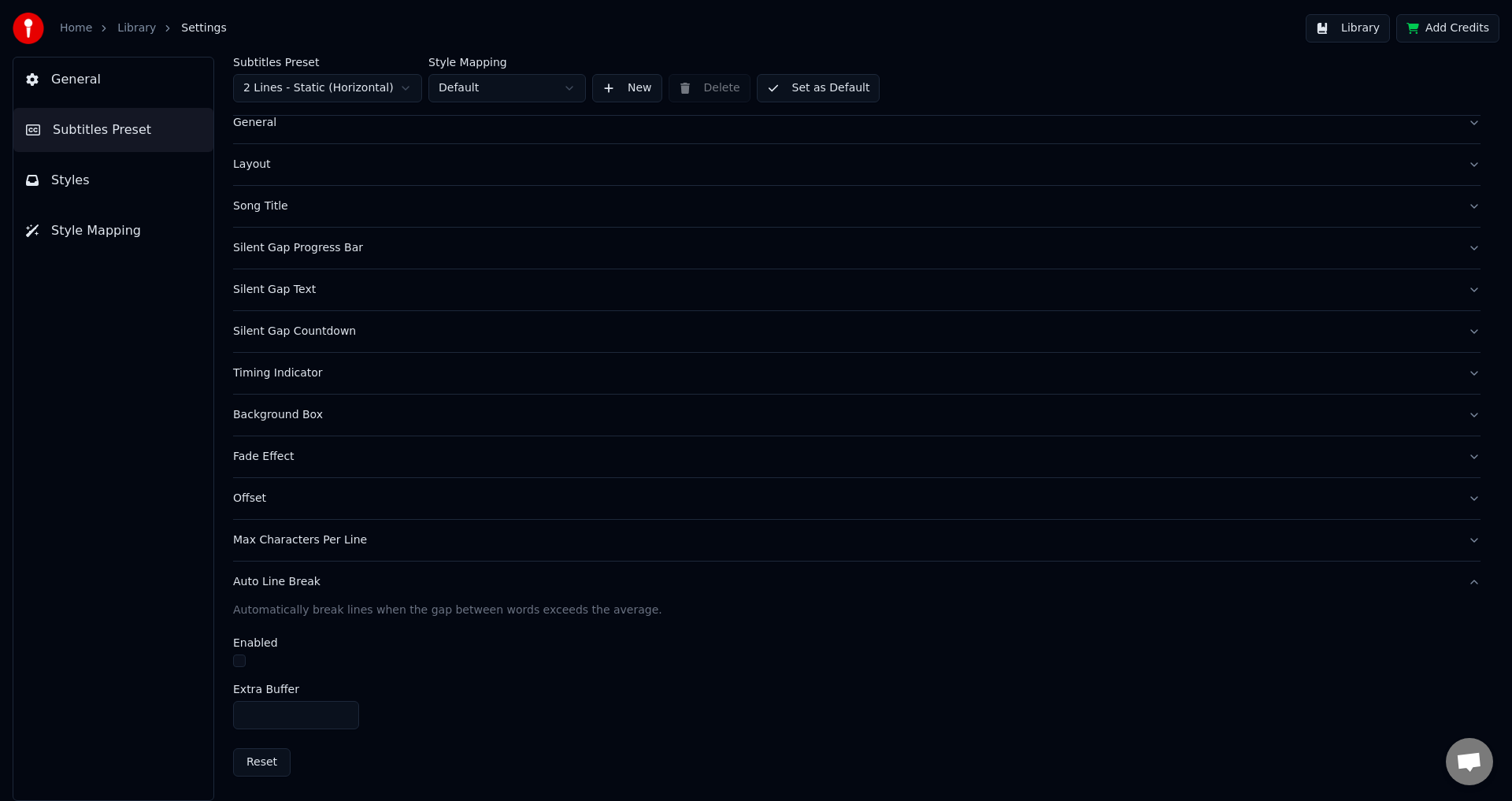
click at [244, 663] on button "button" at bounding box center [239, 660] width 12 height 12
click at [134, 29] on link "Library" at bounding box center [136, 28] width 38 height 16
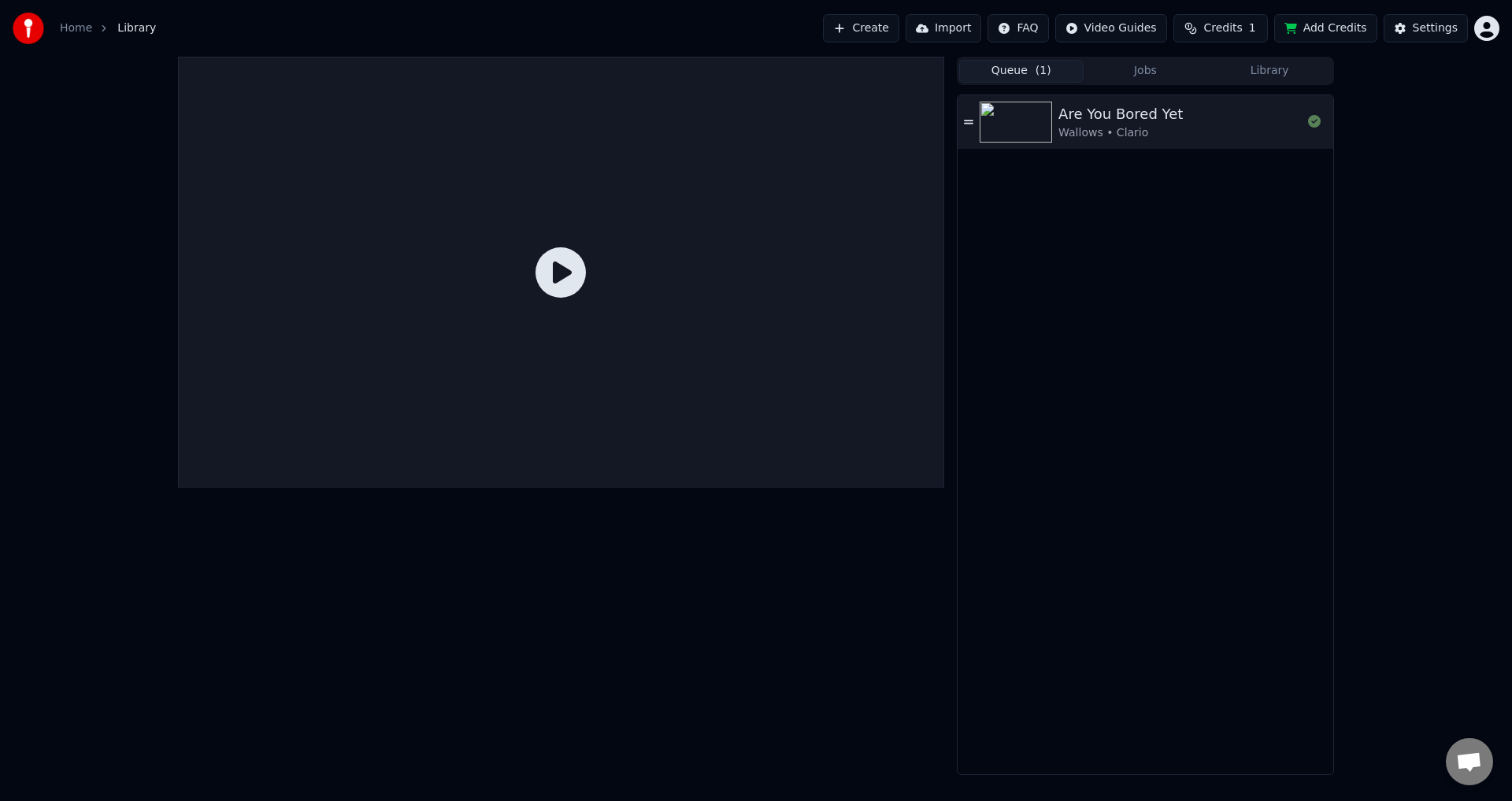
click at [570, 277] on icon at bounding box center [560, 273] width 50 height 50
click at [1117, 113] on div "Are You Bored Yet" at bounding box center [1120, 114] width 124 height 22
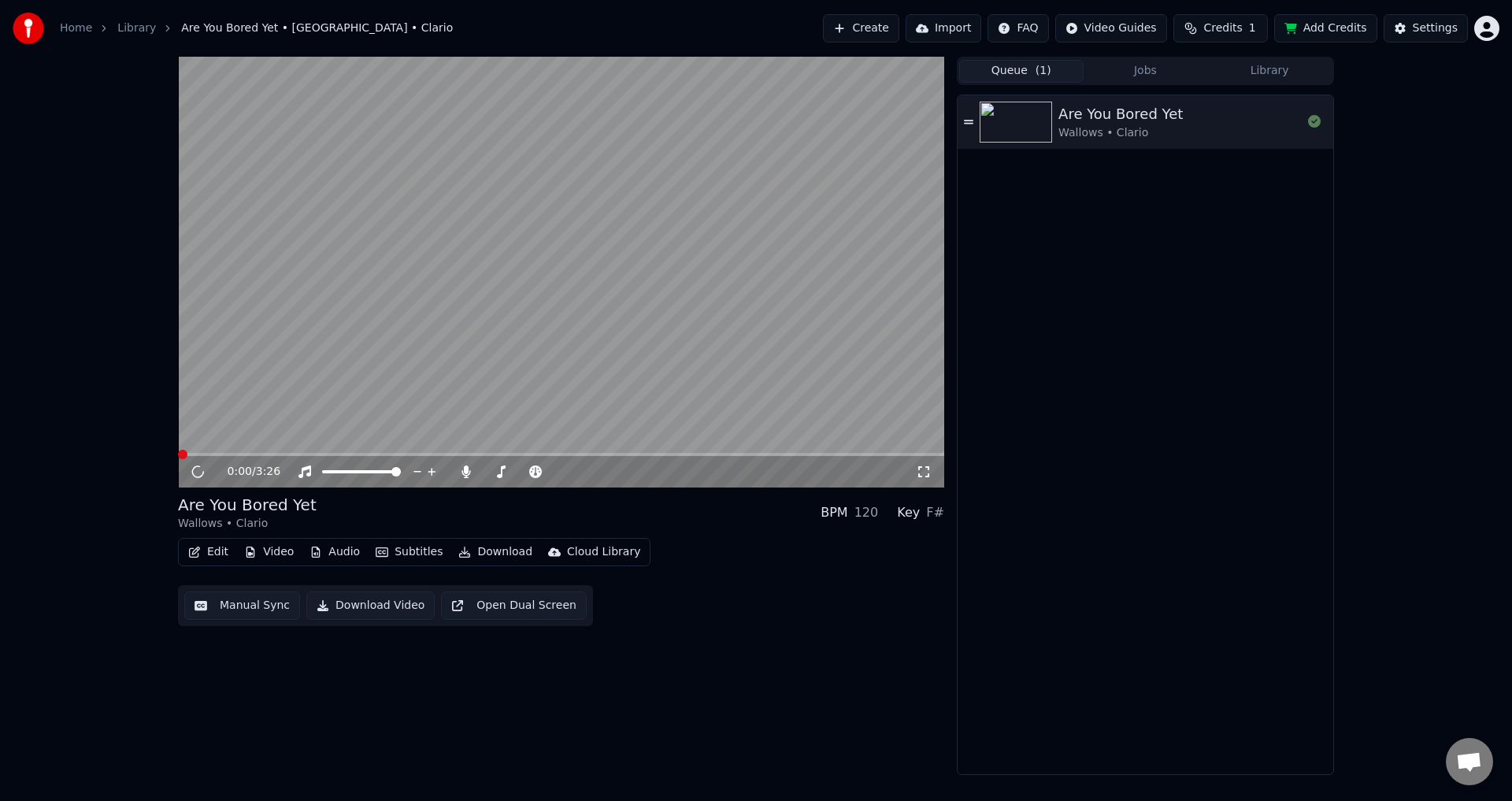
click at [577, 298] on video at bounding box center [561, 272] width 766 height 430
click at [333, 390] on video at bounding box center [561, 272] width 766 height 430
click at [253, 450] on video at bounding box center [561, 272] width 766 height 430
click at [278, 455] on span at bounding box center [561, 454] width 766 height 3
click at [409, 454] on span at bounding box center [561, 454] width 766 height 3
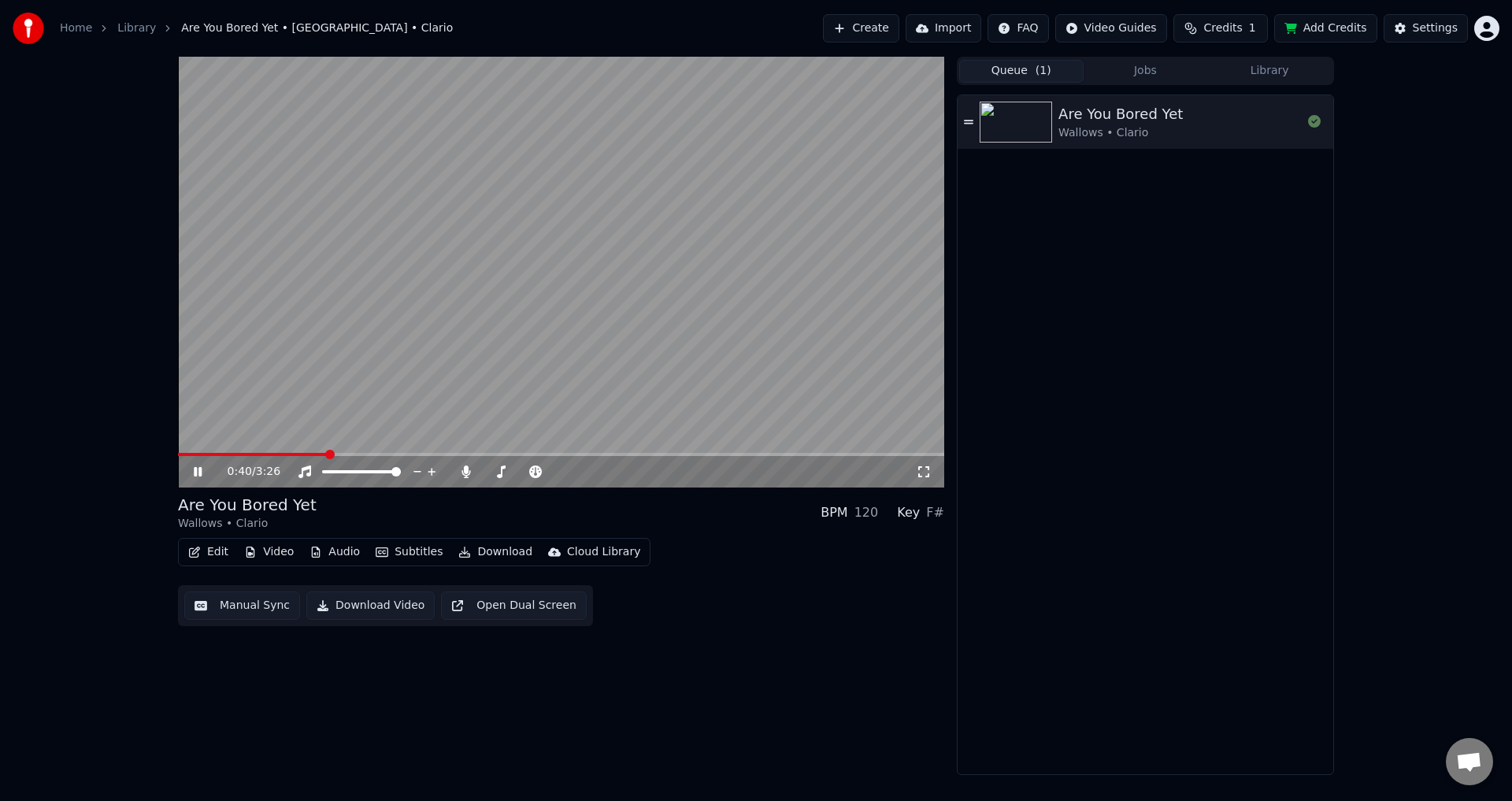
click at [327, 455] on span at bounding box center [252, 454] width 148 height 3
click at [344, 453] on span at bounding box center [561, 454] width 766 height 3
click at [213, 547] on button "Edit" at bounding box center [208, 552] width 52 height 22
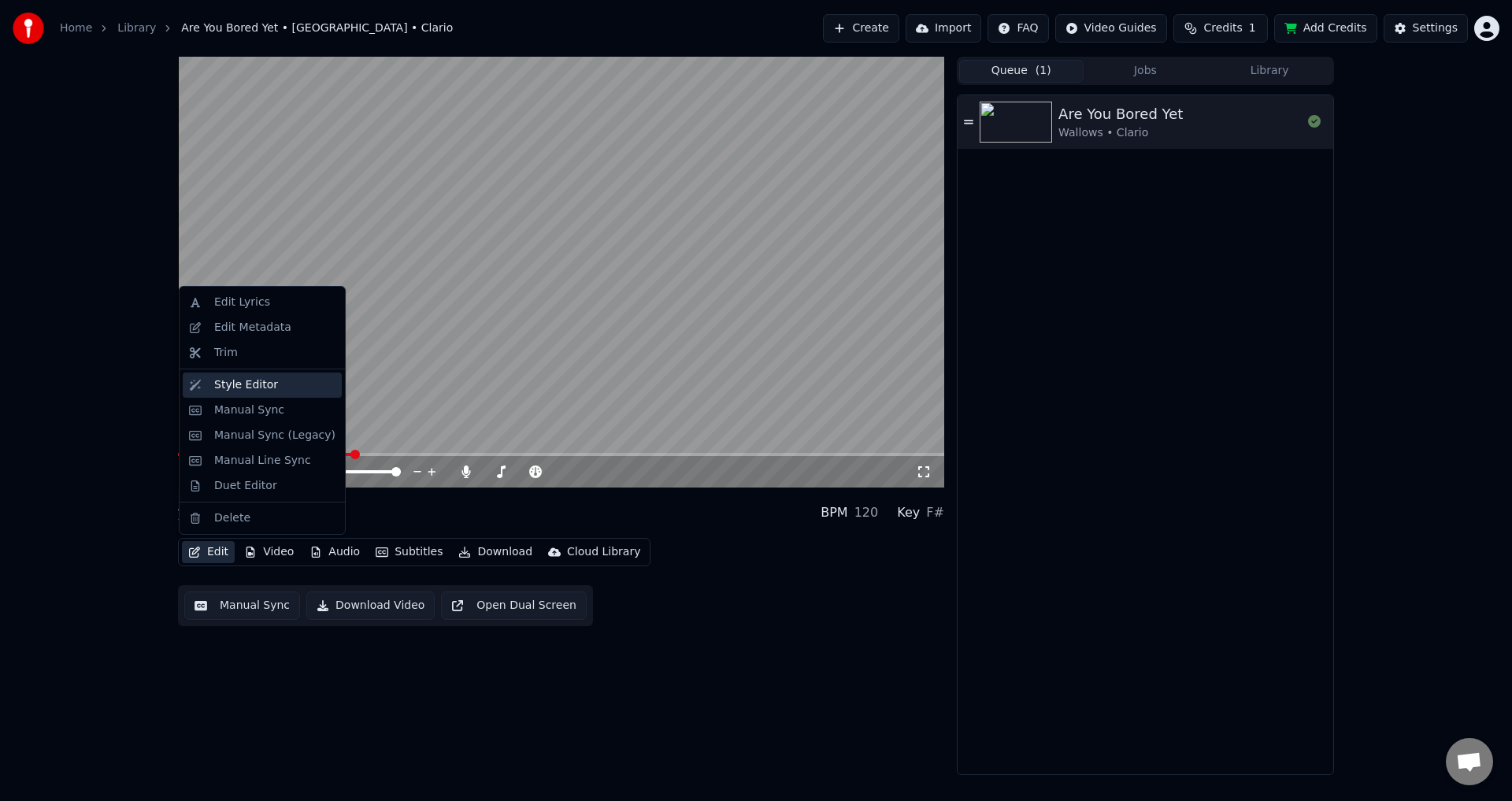
click at [263, 390] on div "Style Editor" at bounding box center [246, 385] width 64 height 16
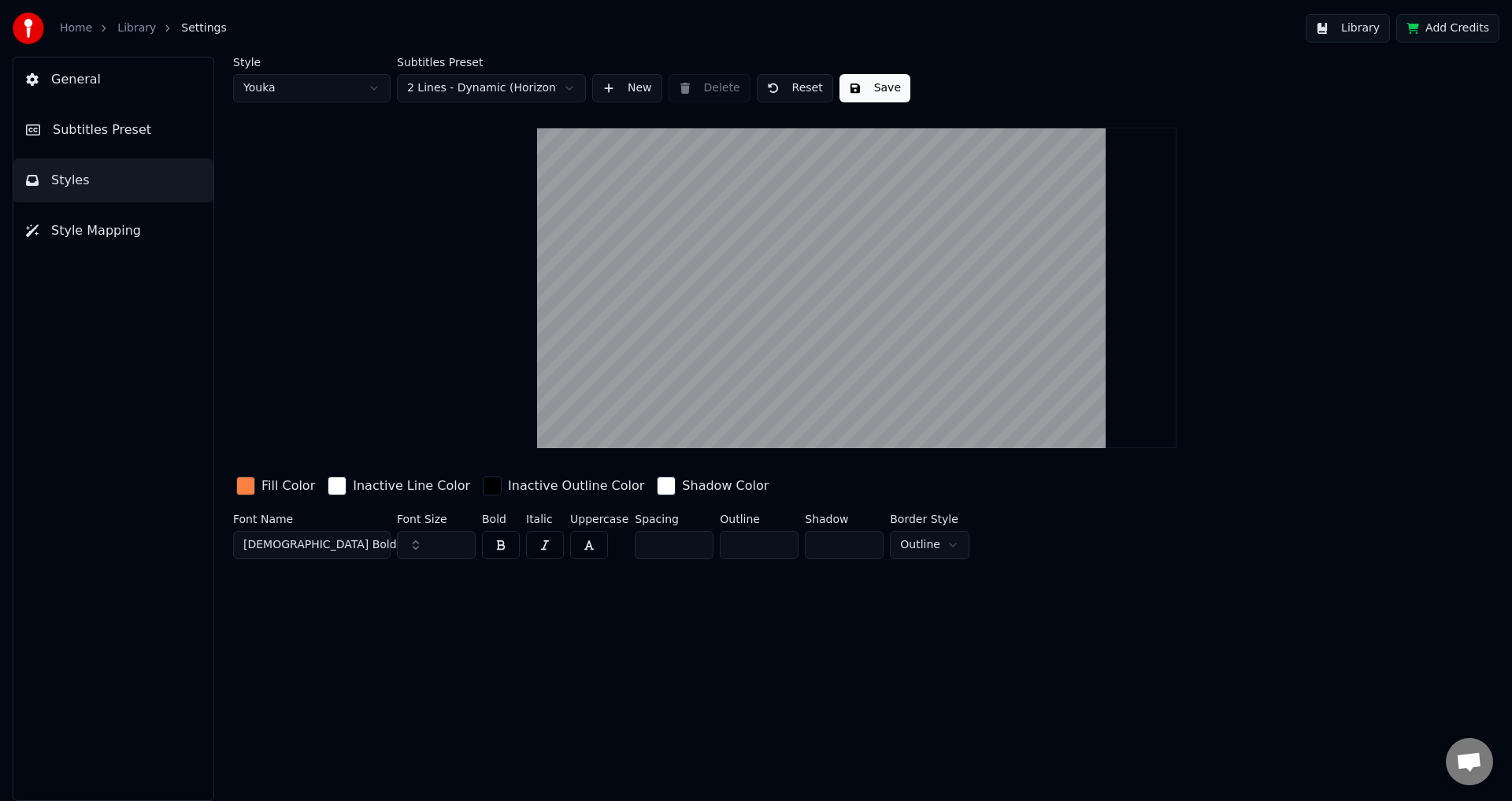
click at [442, 99] on html "Home Library Settings Library Add Credits General Subtitles Preset Styles Style…" at bounding box center [756, 400] width 1512 height 801
click at [447, 92] on html "Home Library Settings Library Add Credits General Subtitles Preset Styles Style…" at bounding box center [756, 400] width 1512 height 801
click at [116, 127] on span "Subtitles Preset" at bounding box center [101, 130] width 98 height 19
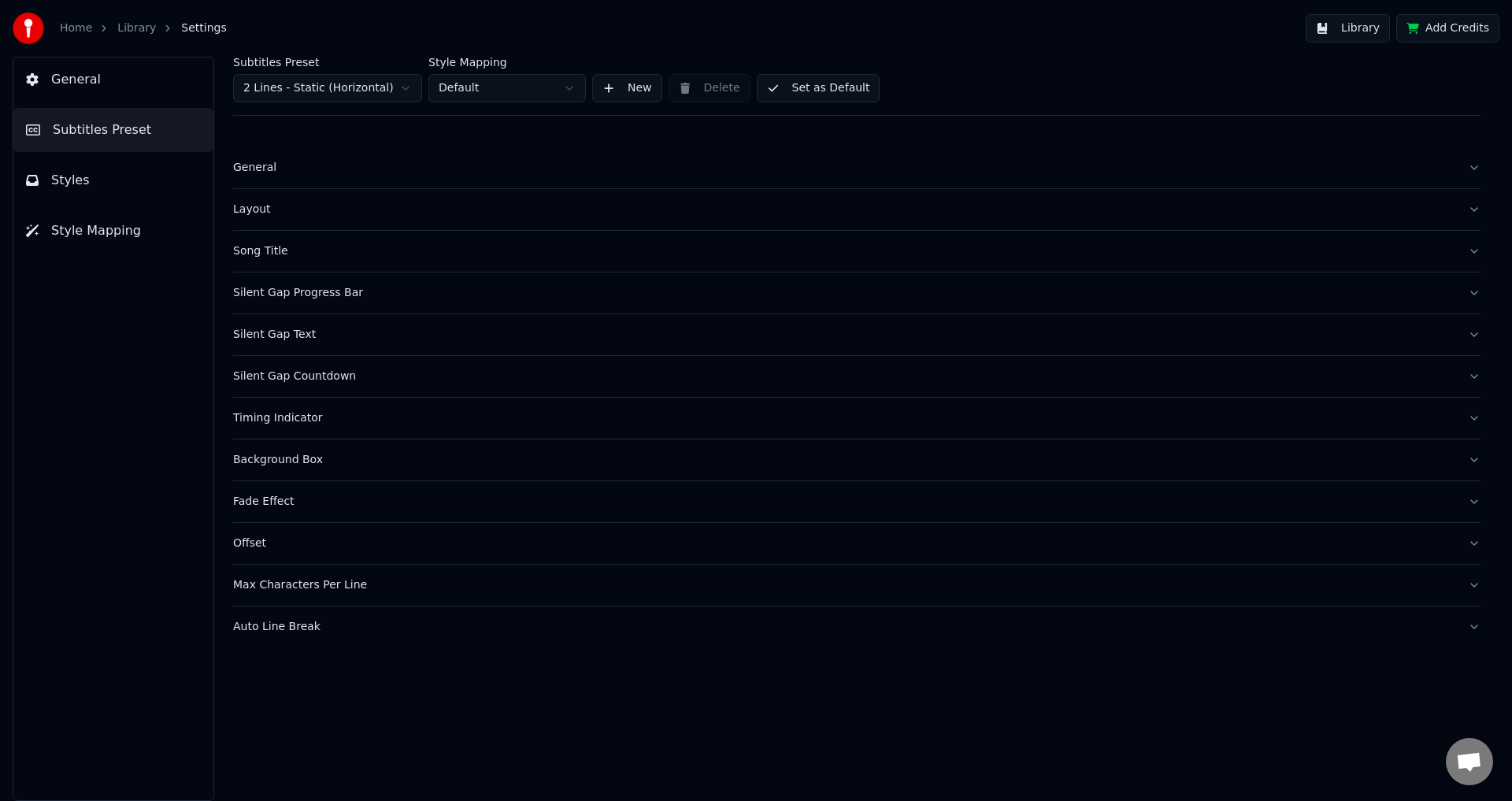
click at [360, 92] on html "Home Library Settings Library Add Credits General Subtitles Preset Styles Style…" at bounding box center [756, 400] width 1512 height 801
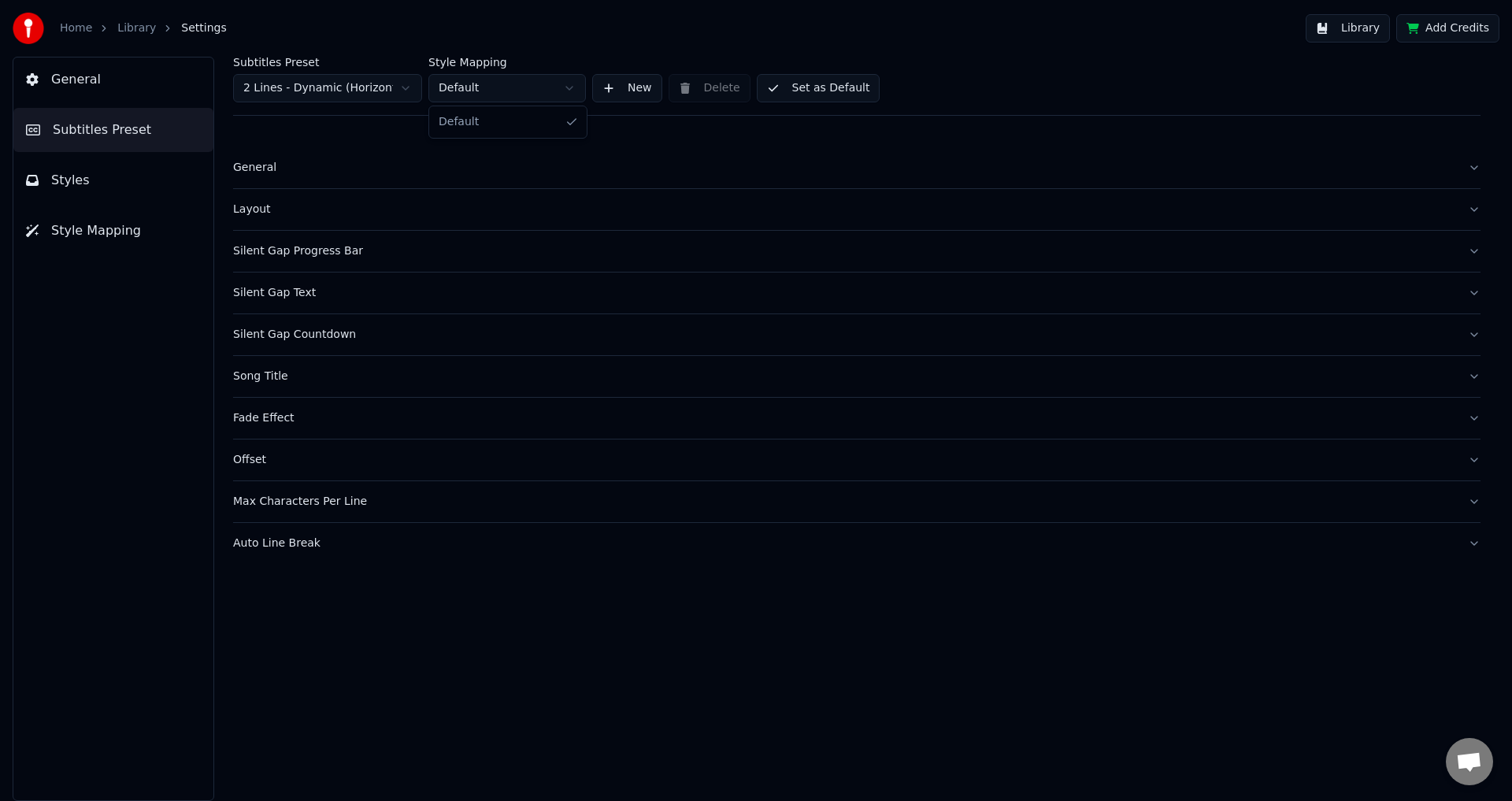
click at [467, 88] on html "Home Library Settings Library Add Credits General Subtitles Preset Styles Style…" at bounding box center [756, 400] width 1512 height 801
click at [487, 84] on html "Home Library Settings Library Add Credits General Subtitles Preset Styles Style…" at bounding box center [756, 400] width 1512 height 801
click at [318, 251] on div "Silent Gap Progress Bar" at bounding box center [844, 251] width 1222 height 16
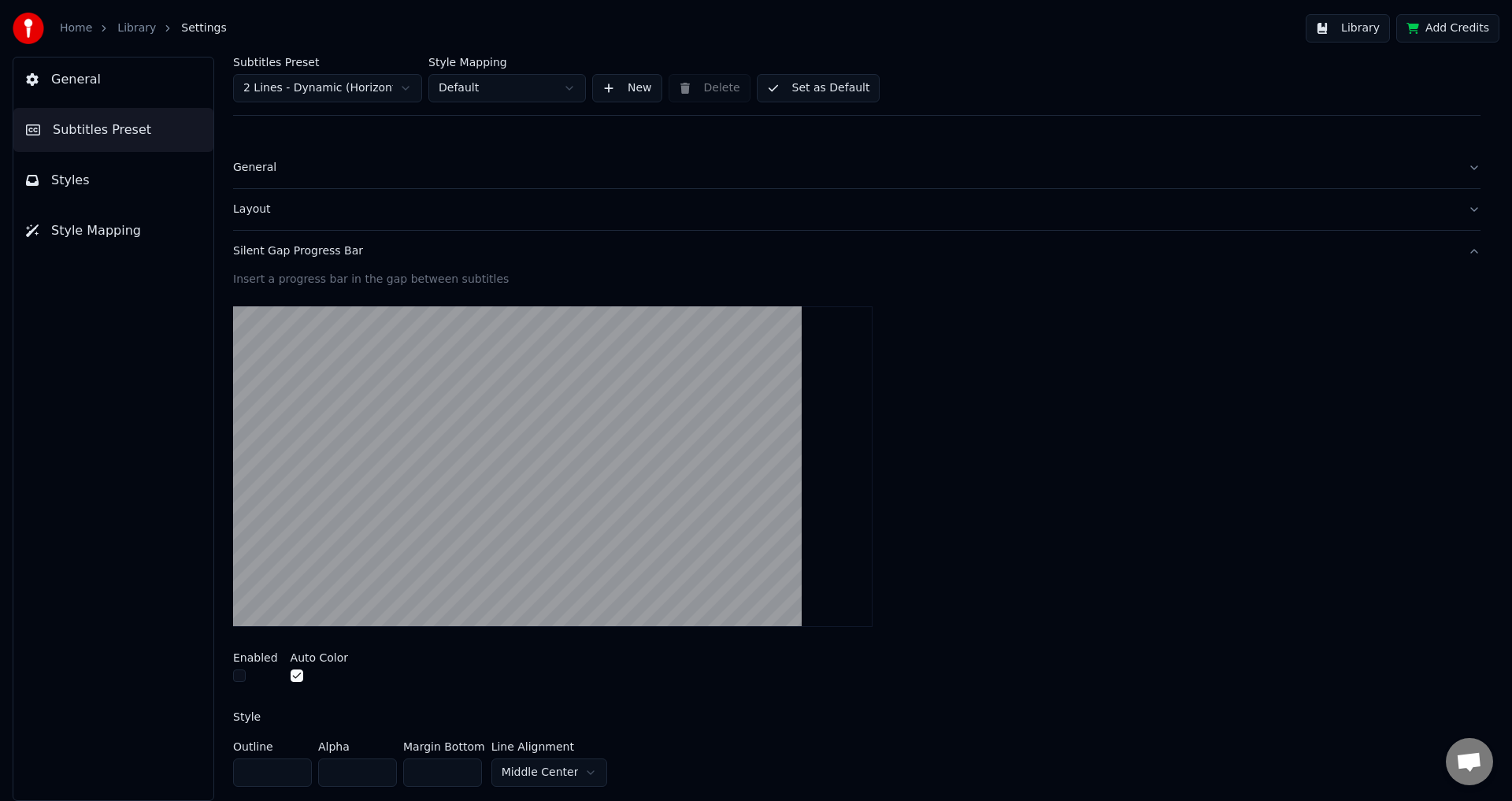
click at [318, 260] on button "Silent Gap Progress Bar" at bounding box center [857, 251] width 1248 height 41
click at [323, 218] on button "Layout" at bounding box center [857, 209] width 1248 height 41
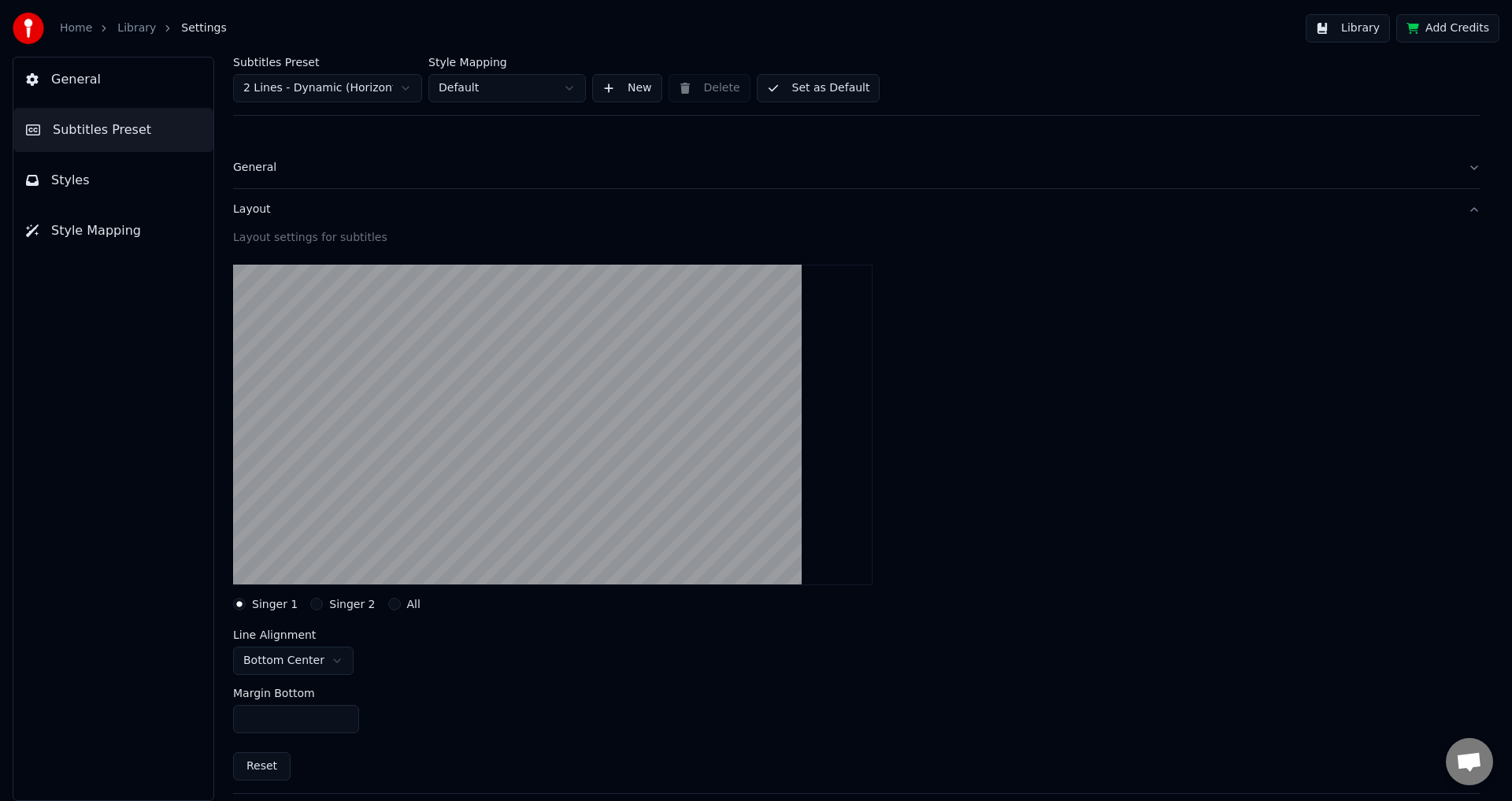
click at [325, 660] on html "Home Library Settings Library Add Credits General Subtitles Preset Styles Style…" at bounding box center [756, 400] width 1512 height 801
click at [300, 722] on input "***" at bounding box center [296, 719] width 126 height 28
type input "****"
click at [828, 77] on button "Set as Default" at bounding box center [818, 88] width 123 height 28
click at [829, 86] on div "Subtitles Preset 2 Lines - Dynamic (Horizontal) Style Mapping Default New Delet…" at bounding box center [857, 86] width 1248 height 59
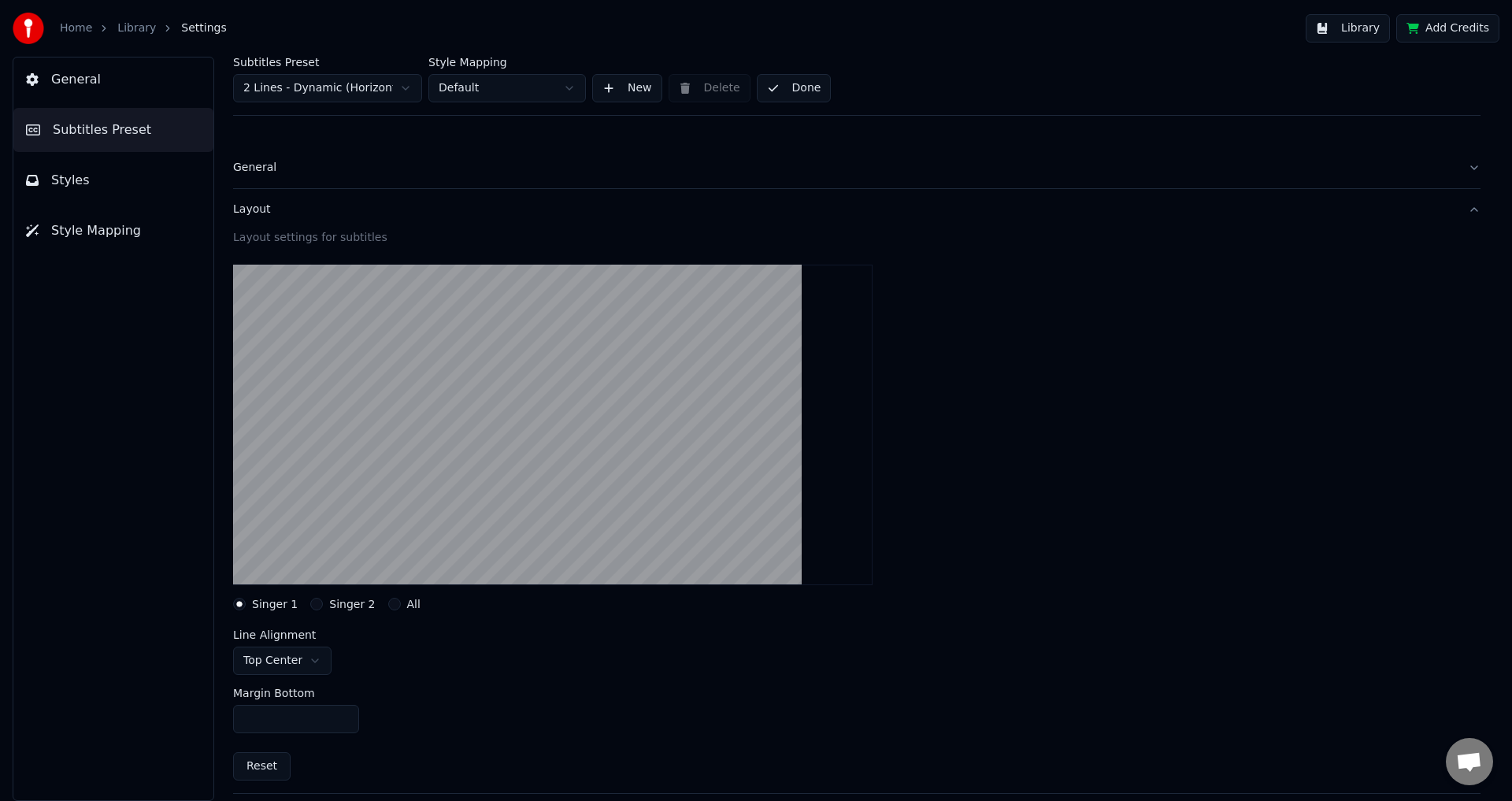
click at [783, 95] on button "Done" at bounding box center [794, 88] width 75 height 28
click at [782, 93] on button "Done" at bounding box center [794, 88] width 75 height 28
click at [793, 85] on button "Done" at bounding box center [794, 88] width 75 height 28
click at [794, 85] on button "Done" at bounding box center [794, 88] width 75 height 28
click at [134, 28] on link "Library" at bounding box center [136, 28] width 38 height 16
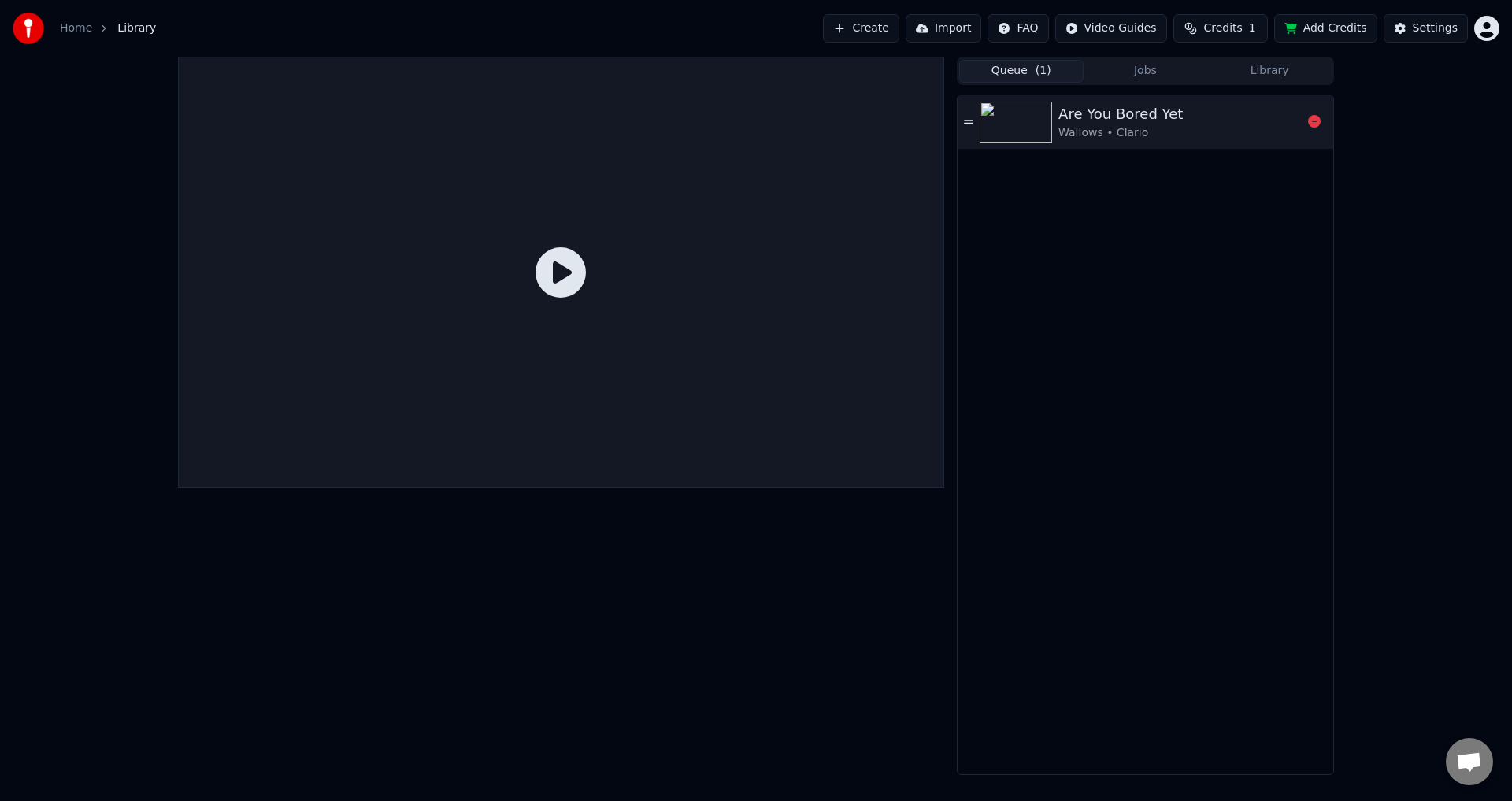
click at [1088, 148] on div "Are You Bored Yet Wallows • Clario" at bounding box center [1145, 121] width 375 height 53
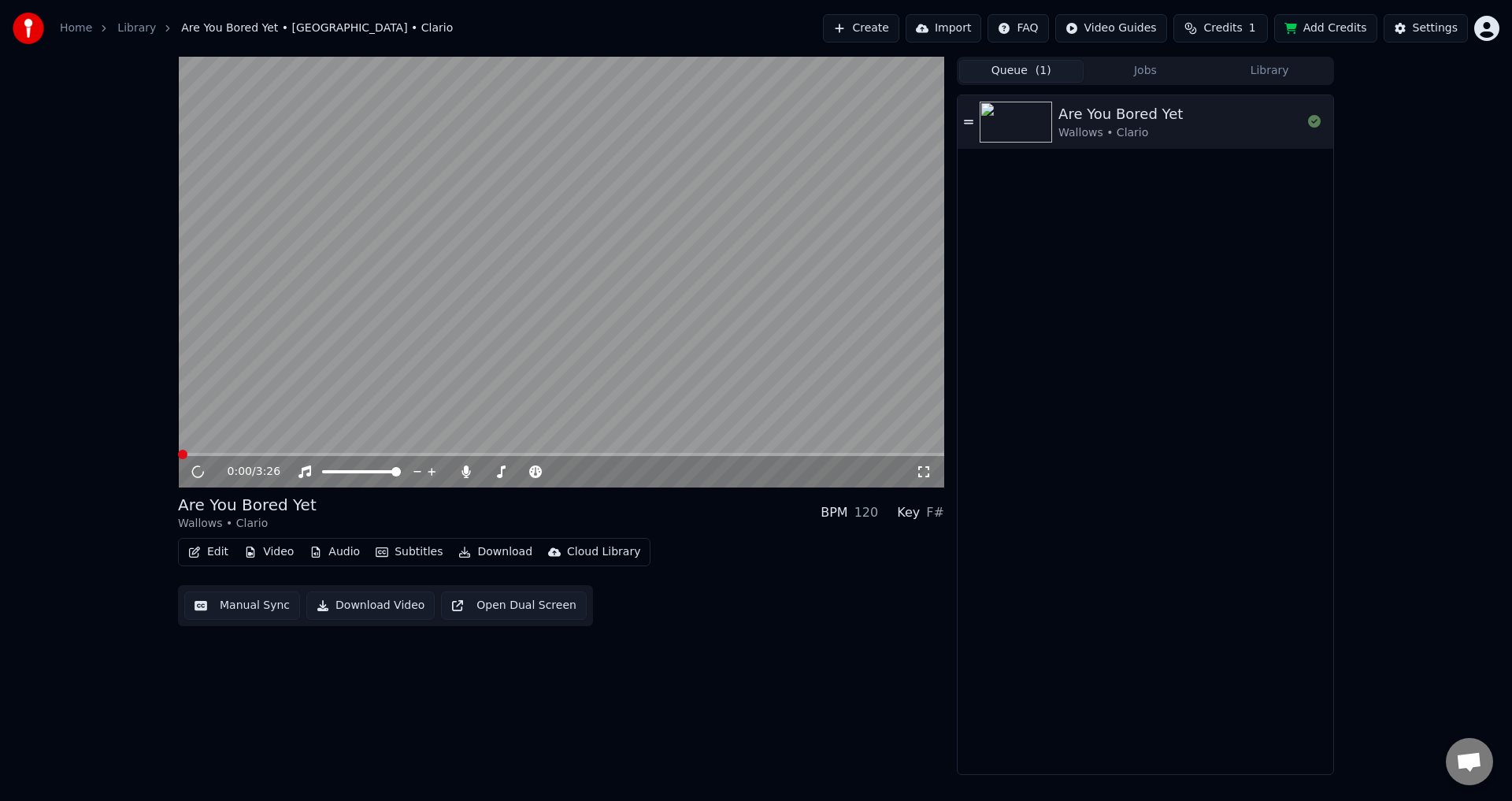
click at [346, 336] on video at bounding box center [561, 272] width 766 height 430
click at [305, 455] on span at bounding box center [561, 454] width 766 height 3
click at [493, 344] on video at bounding box center [561, 272] width 766 height 430
click at [485, 370] on video at bounding box center [561, 272] width 766 height 430
click at [378, 454] on span at bounding box center [561, 454] width 766 height 3
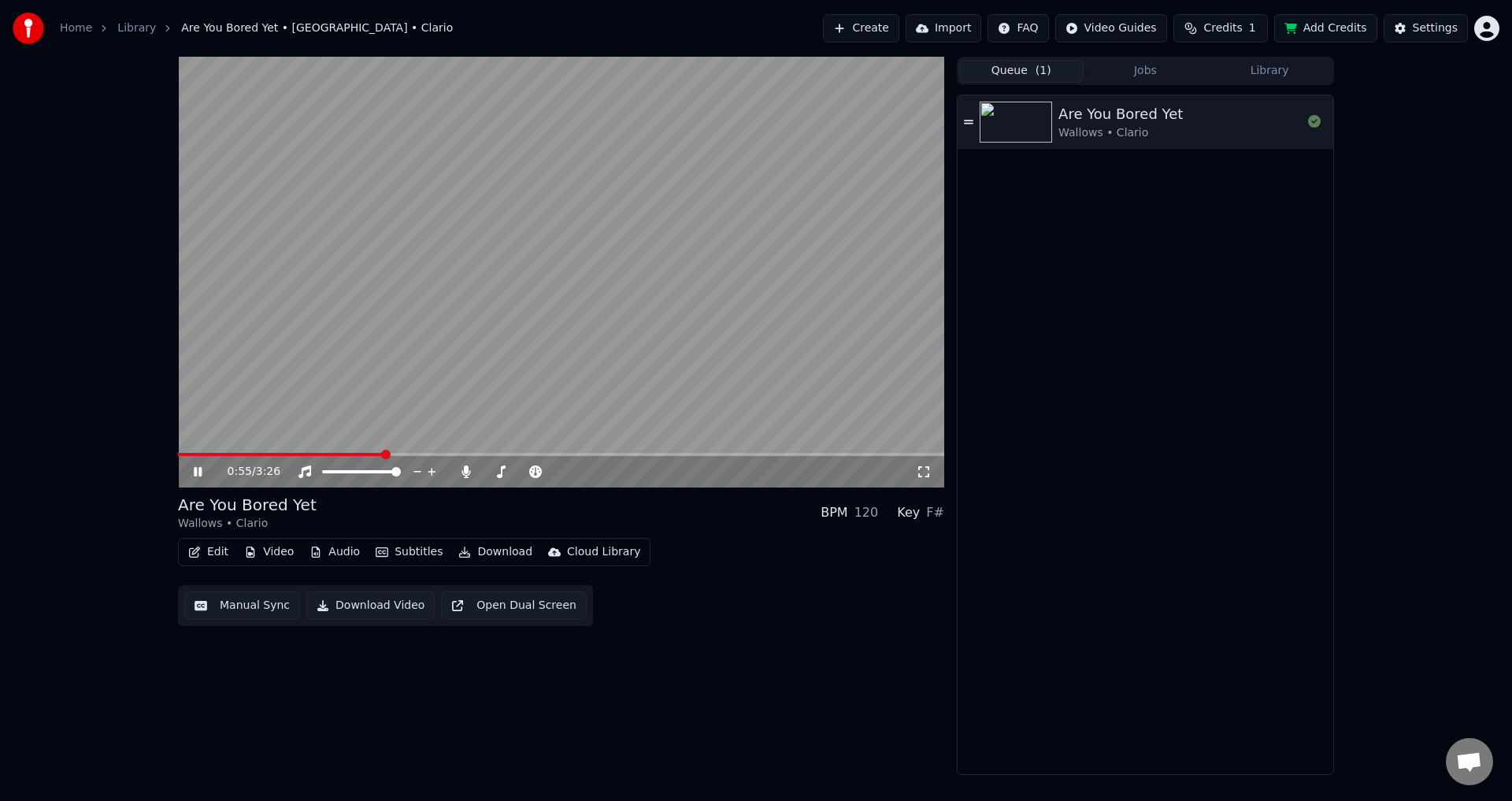
click at [329, 455] on div "0:55 / 3:26" at bounding box center [561, 272] width 766 height 430
click at [331, 455] on span at bounding box center [255, 454] width 153 height 3
click at [419, 392] on video at bounding box center [561, 272] width 766 height 430
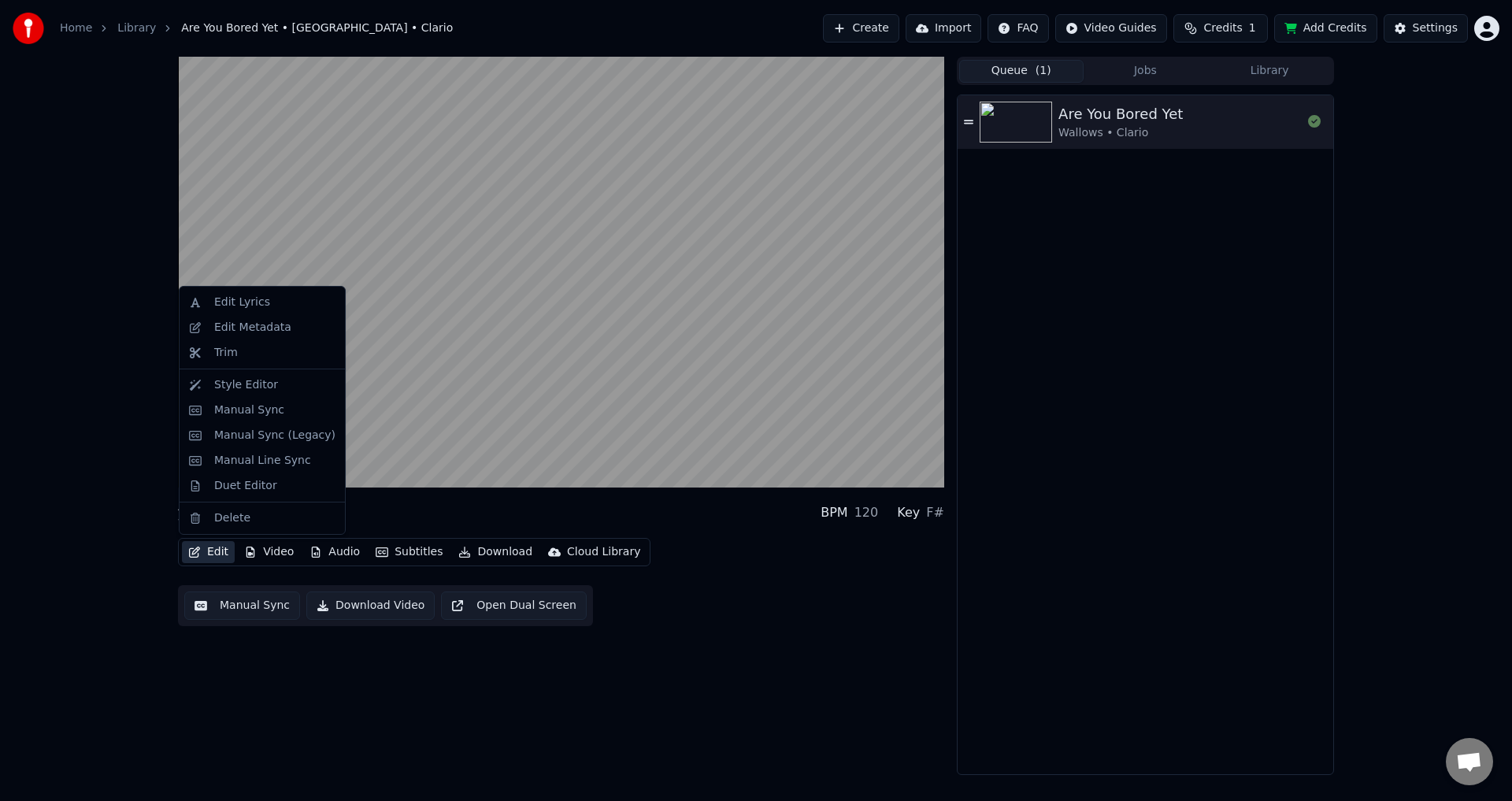
click at [214, 552] on button "Edit" at bounding box center [208, 552] width 52 height 22
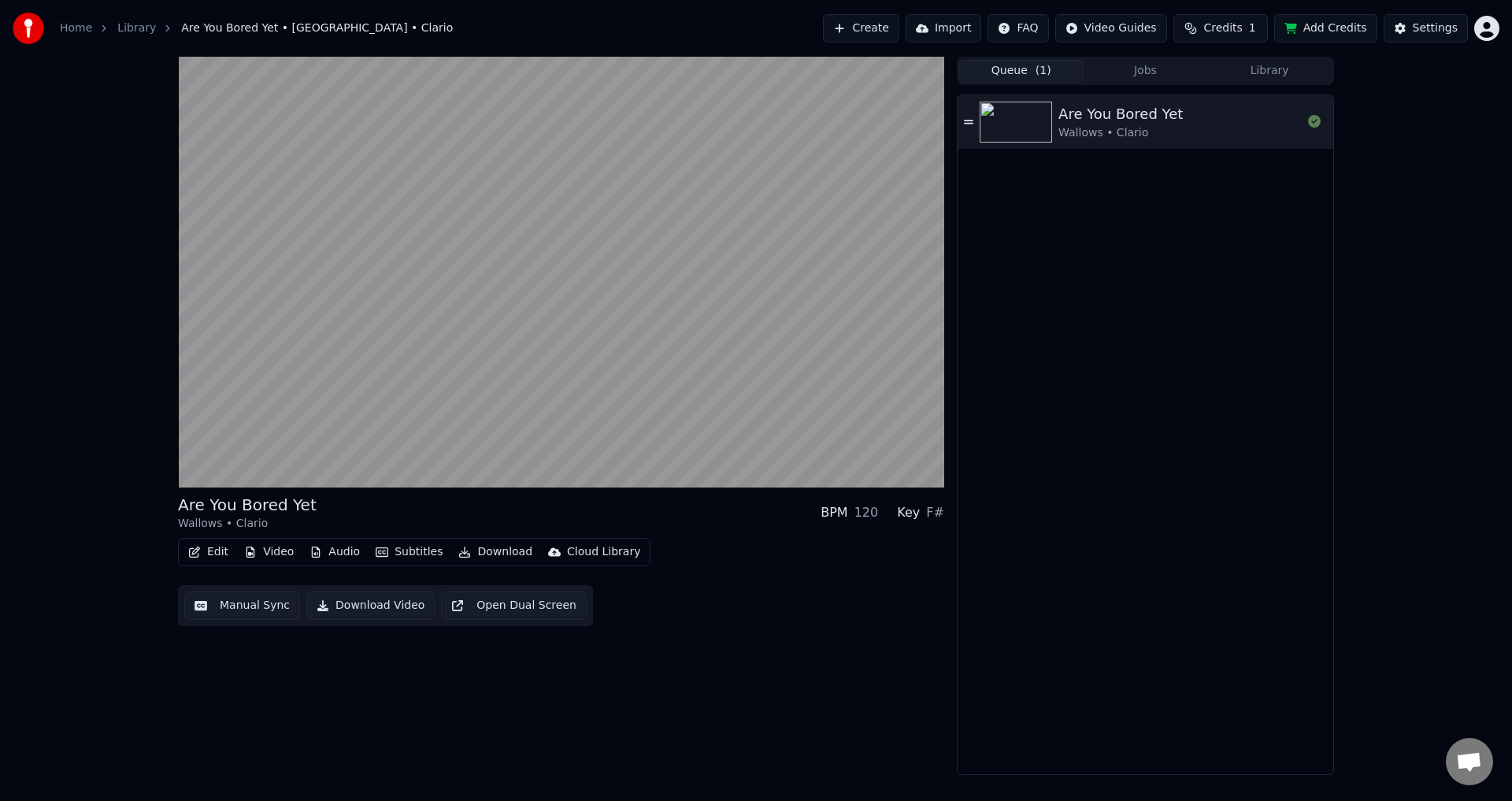
click at [934, 558] on div "Edit Video Audio Subtitles Download Cloud Library Manual Sync Download Video Op…" at bounding box center [561, 582] width 766 height 88
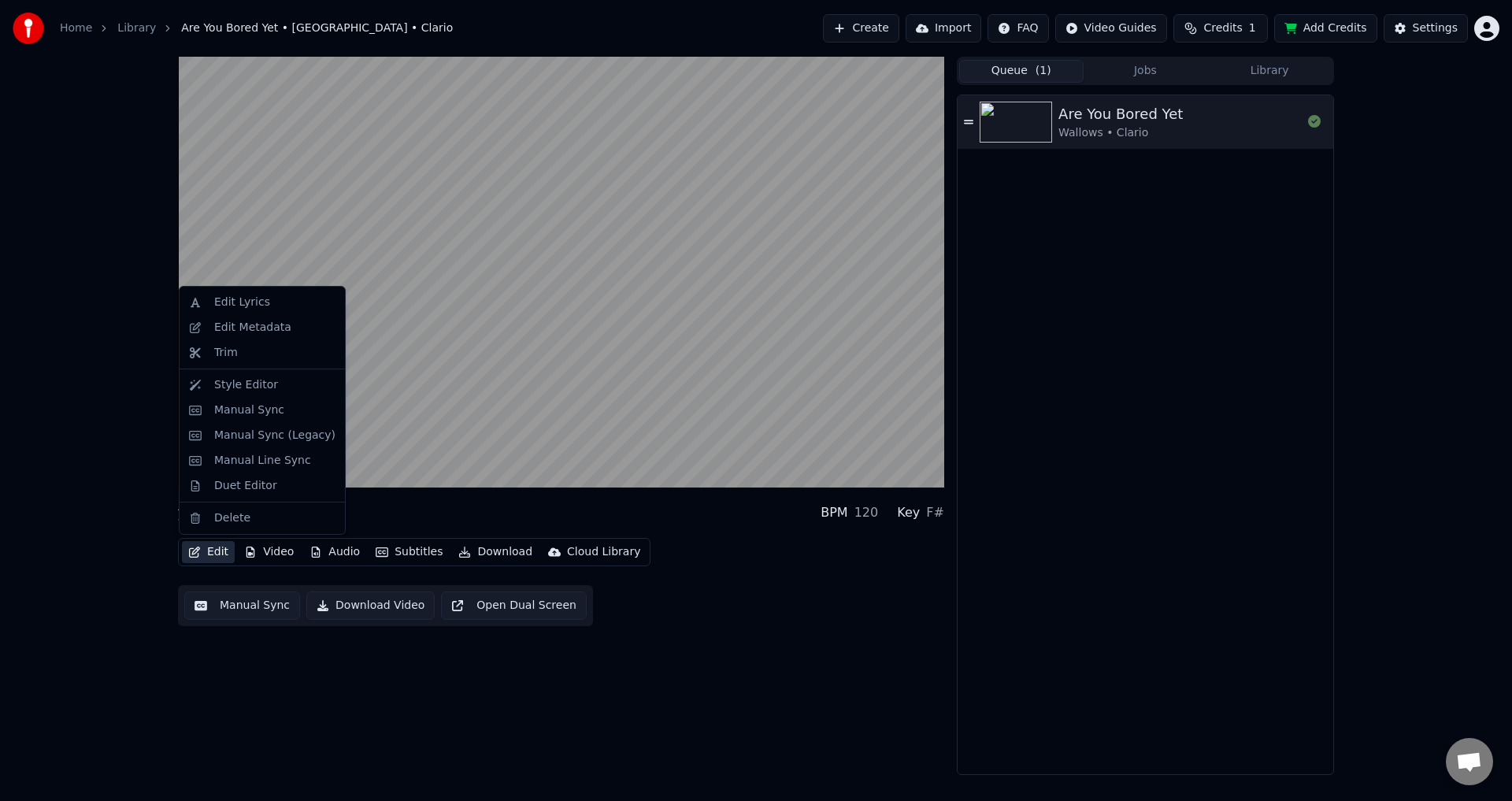
click at [219, 547] on button "Edit" at bounding box center [208, 552] width 52 height 22
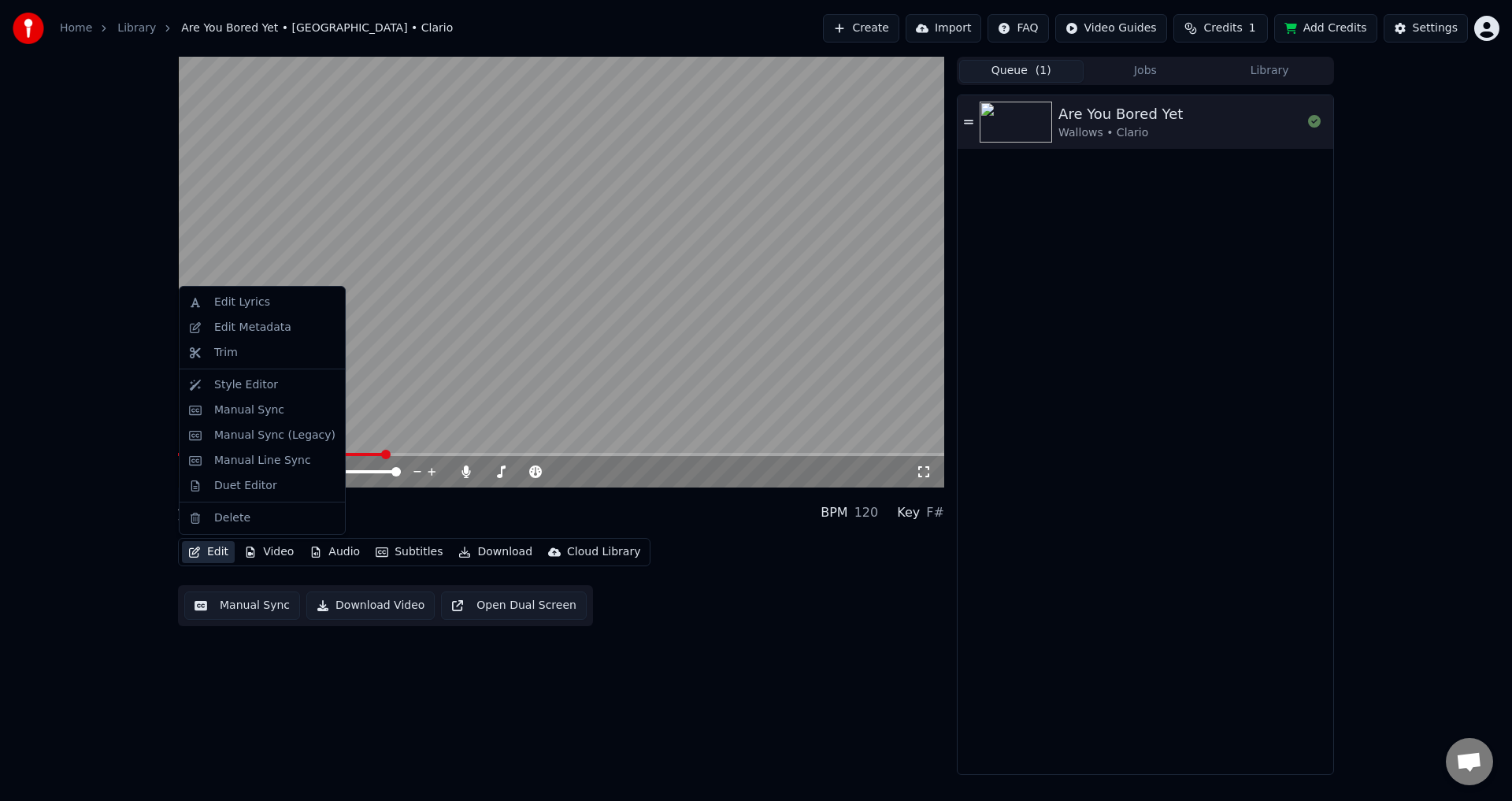
click at [0, 448] on div "0:55 / 3:26 Are You Bored Yet Wallows • Clario BPM 120 Key F# Edit Video Audio …" at bounding box center [756, 415] width 1512 height 718
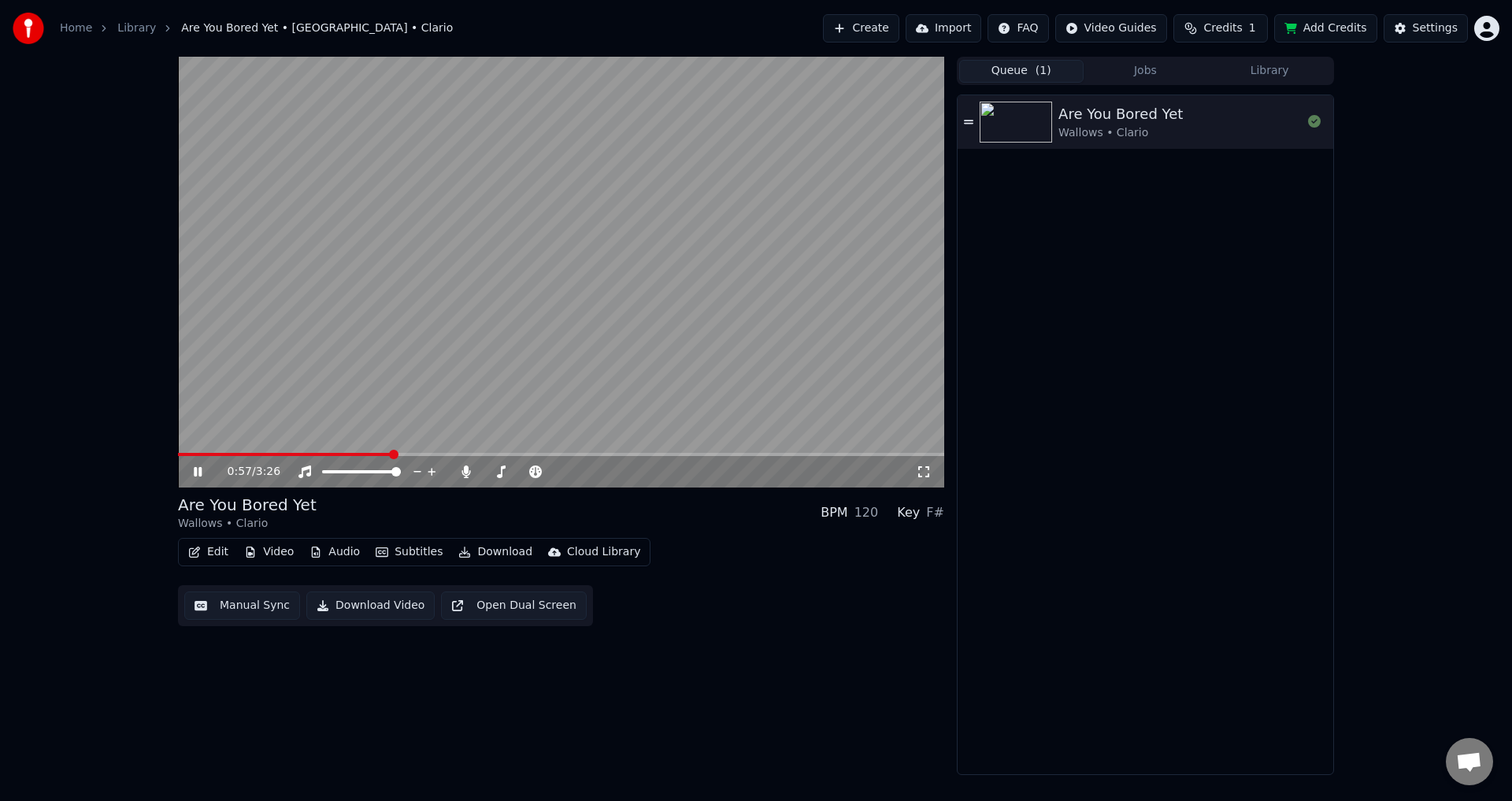
click at [259, 565] on div "Edit Video Audio Subtitles Download Cloud Library" at bounding box center [415, 552] width 473 height 28
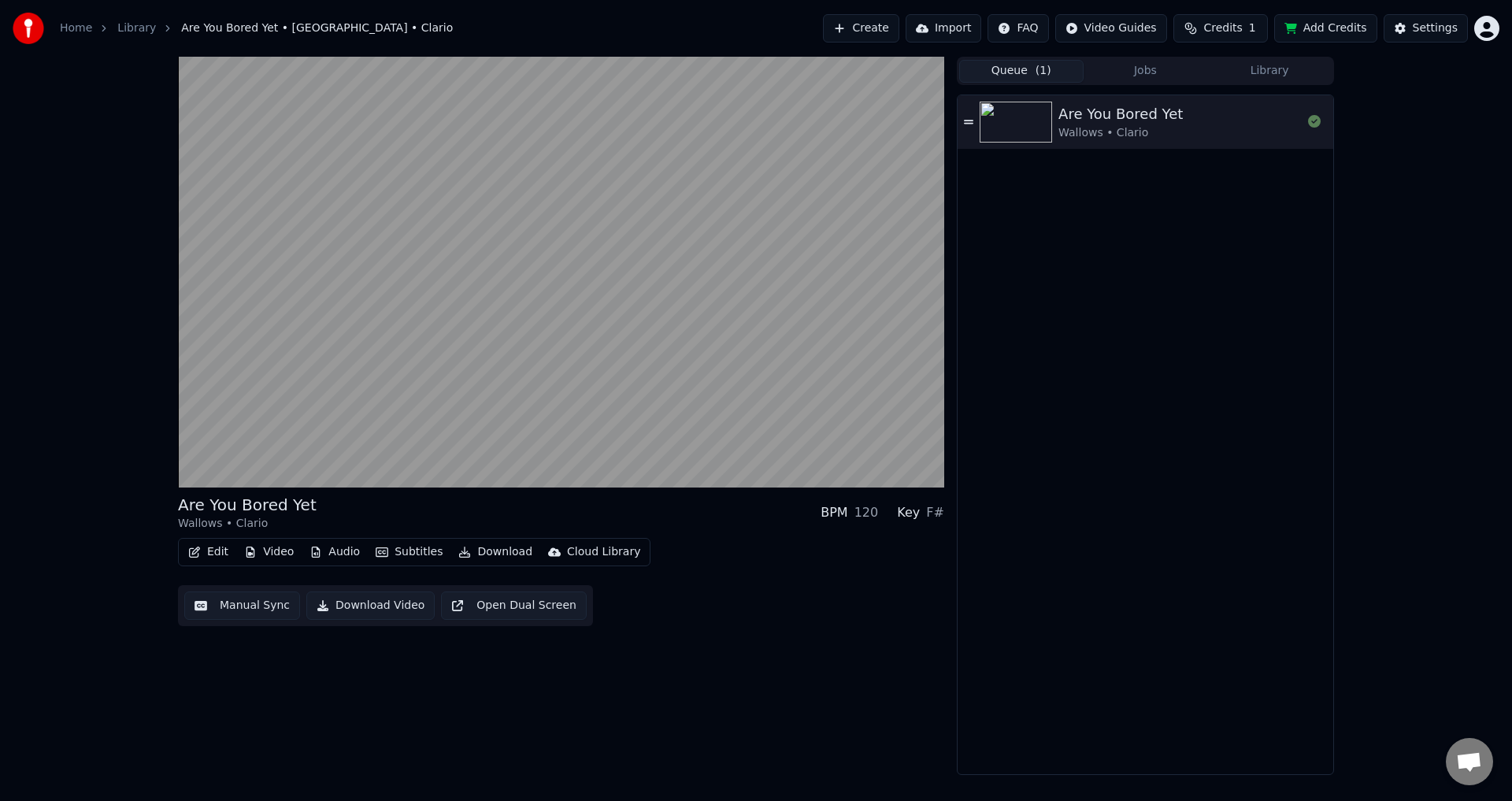
click at [217, 544] on button "Edit" at bounding box center [208, 552] width 52 height 22
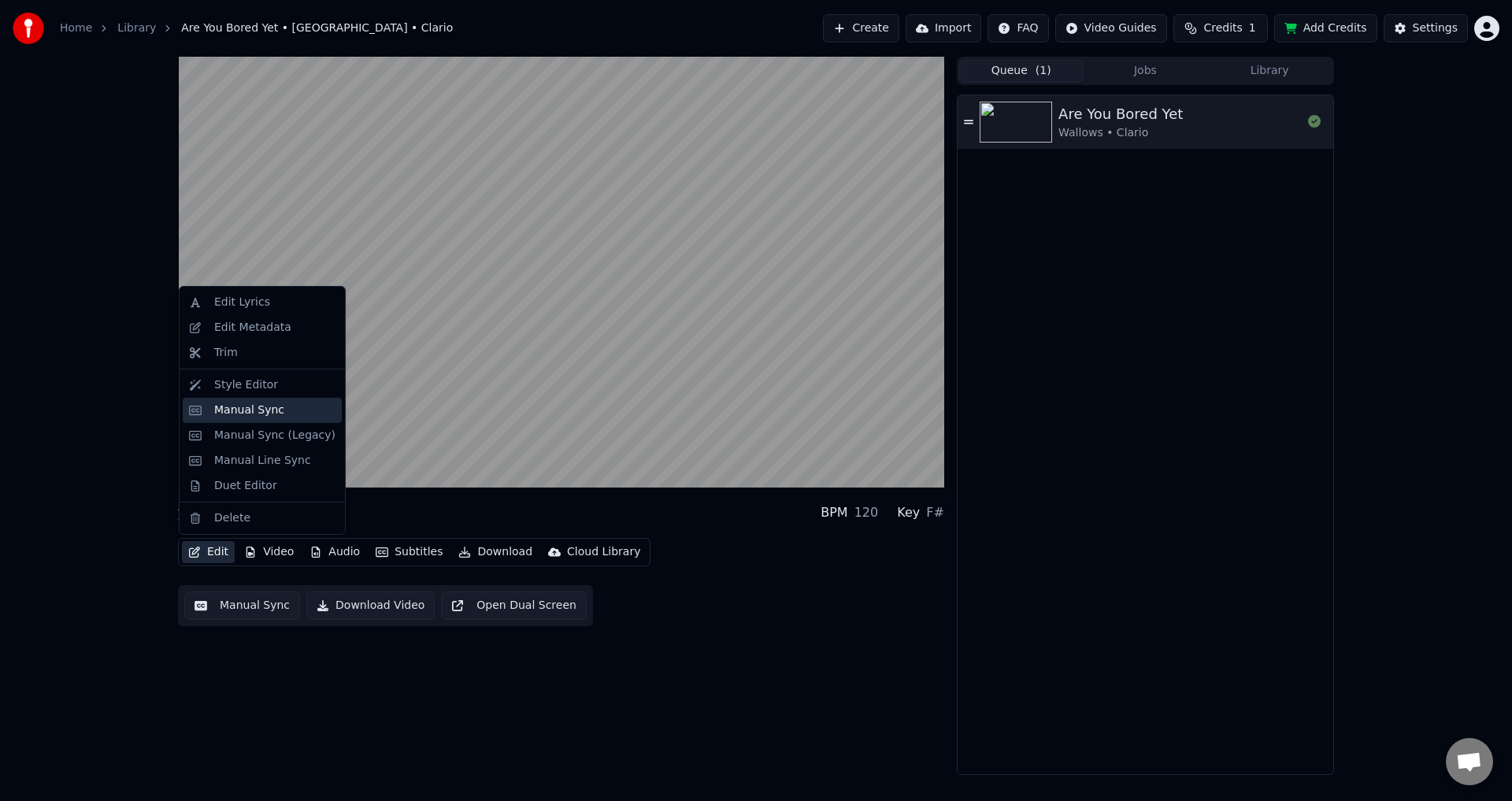
click at [259, 417] on div "Manual Sync" at bounding box center [248, 410] width 70 height 16
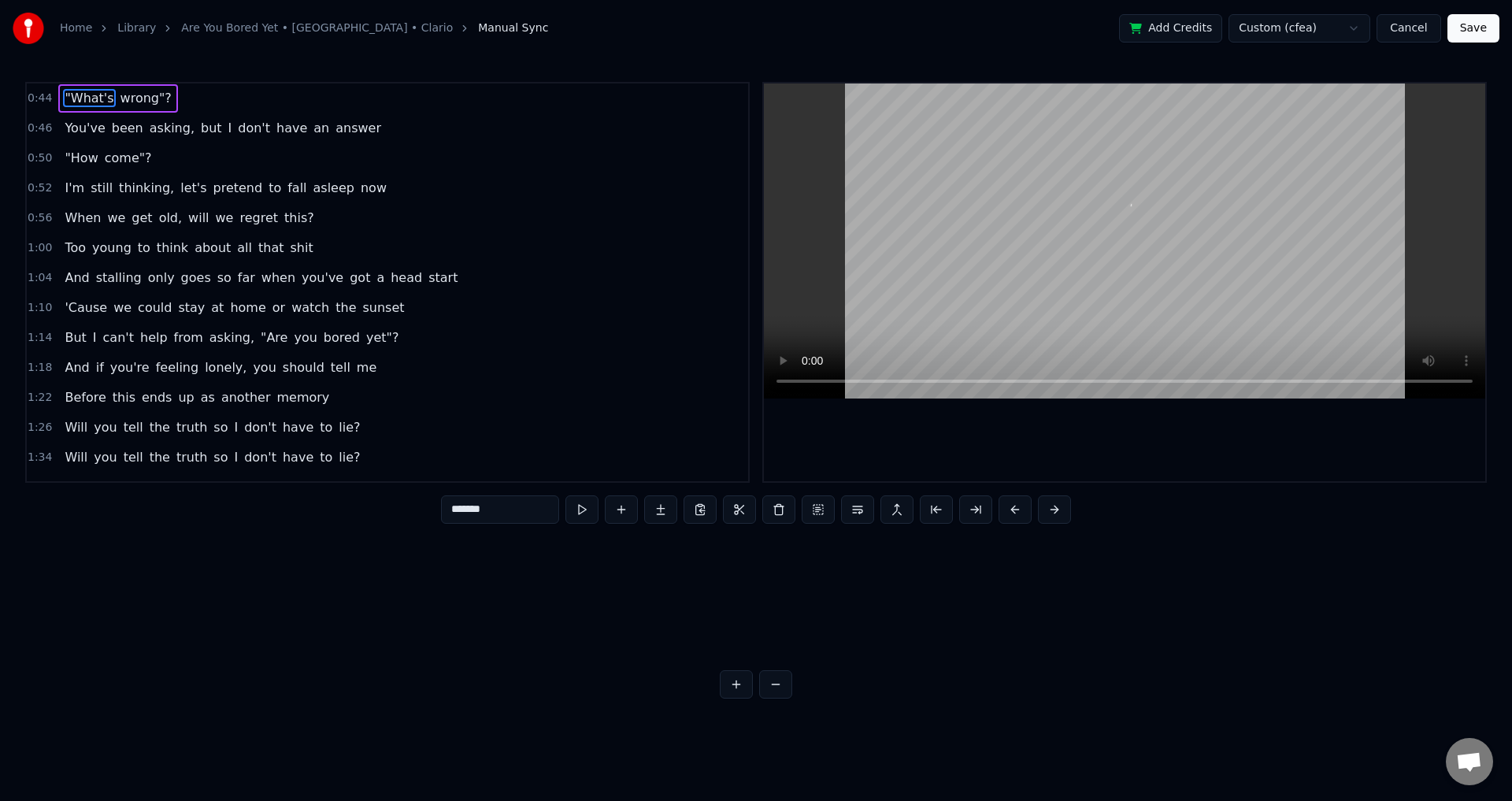
scroll to position [0, 10424]
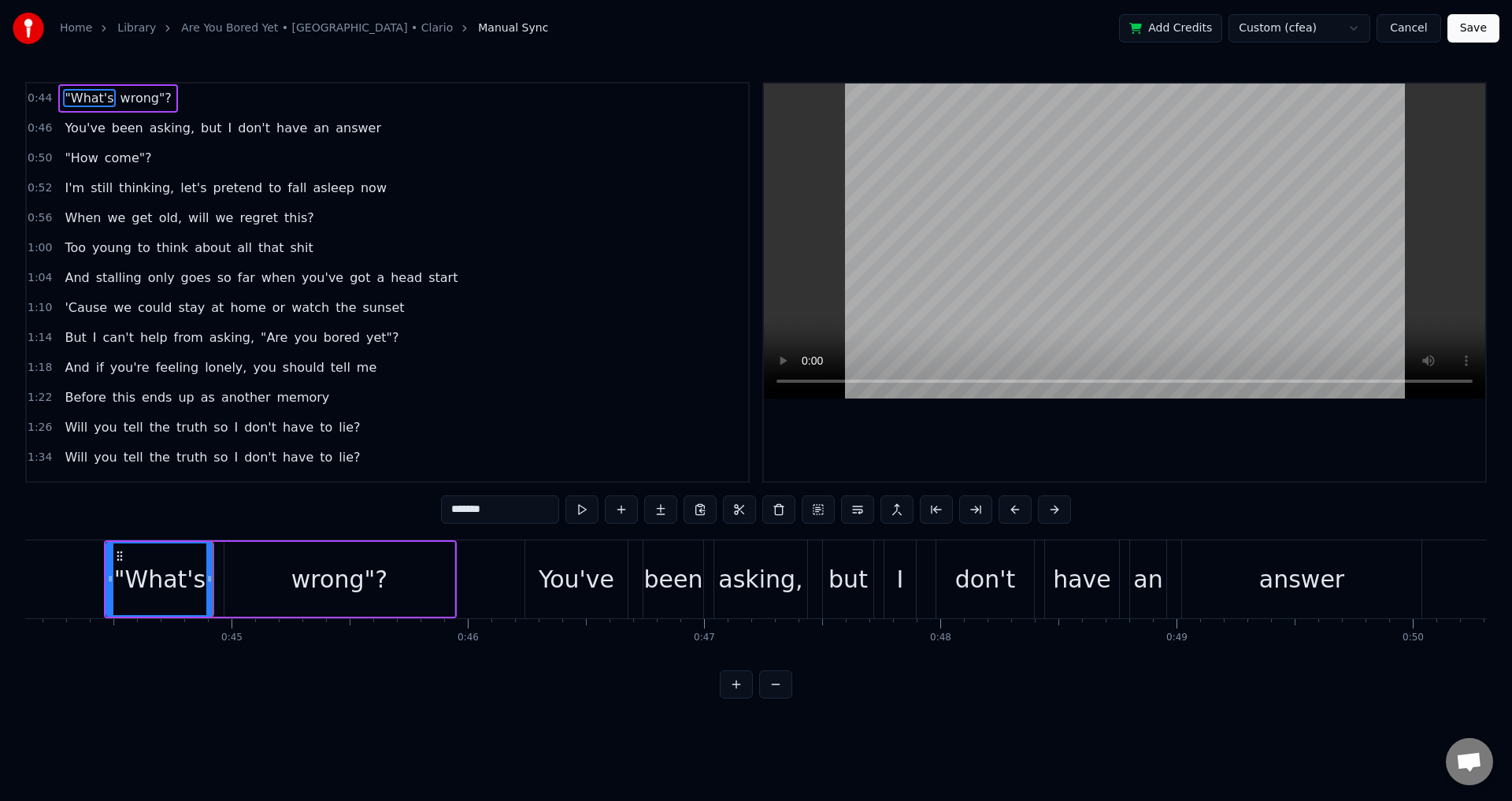
click at [376, 657] on div ""What's wrong"? You've been asking, but I don't have an answer "How come"? I'm …" at bounding box center [756, 598] width 1462 height 118
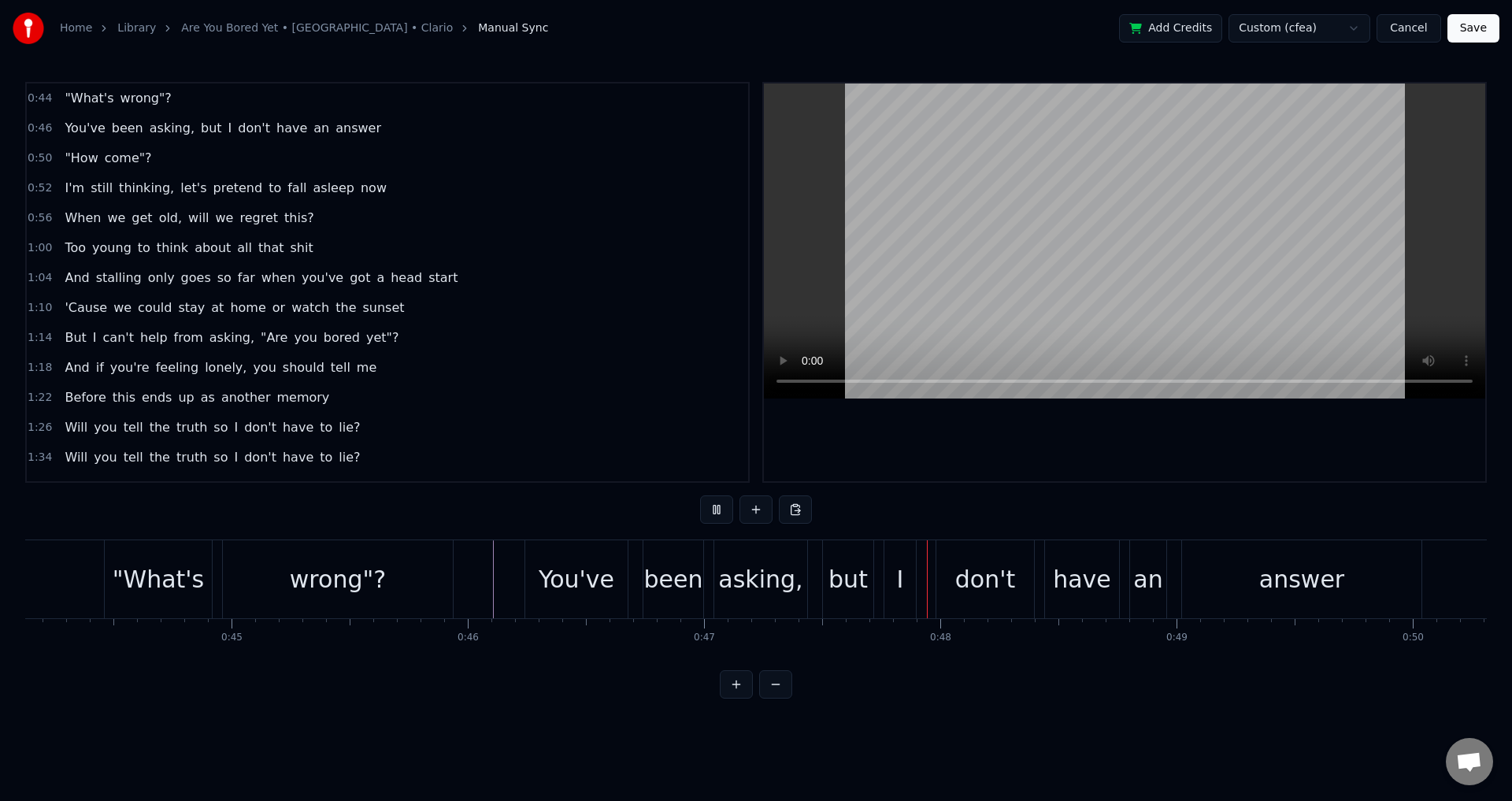
click at [213, 128] on div "You've been asking, but I don't have an answer" at bounding box center [222, 128] width 329 height 28
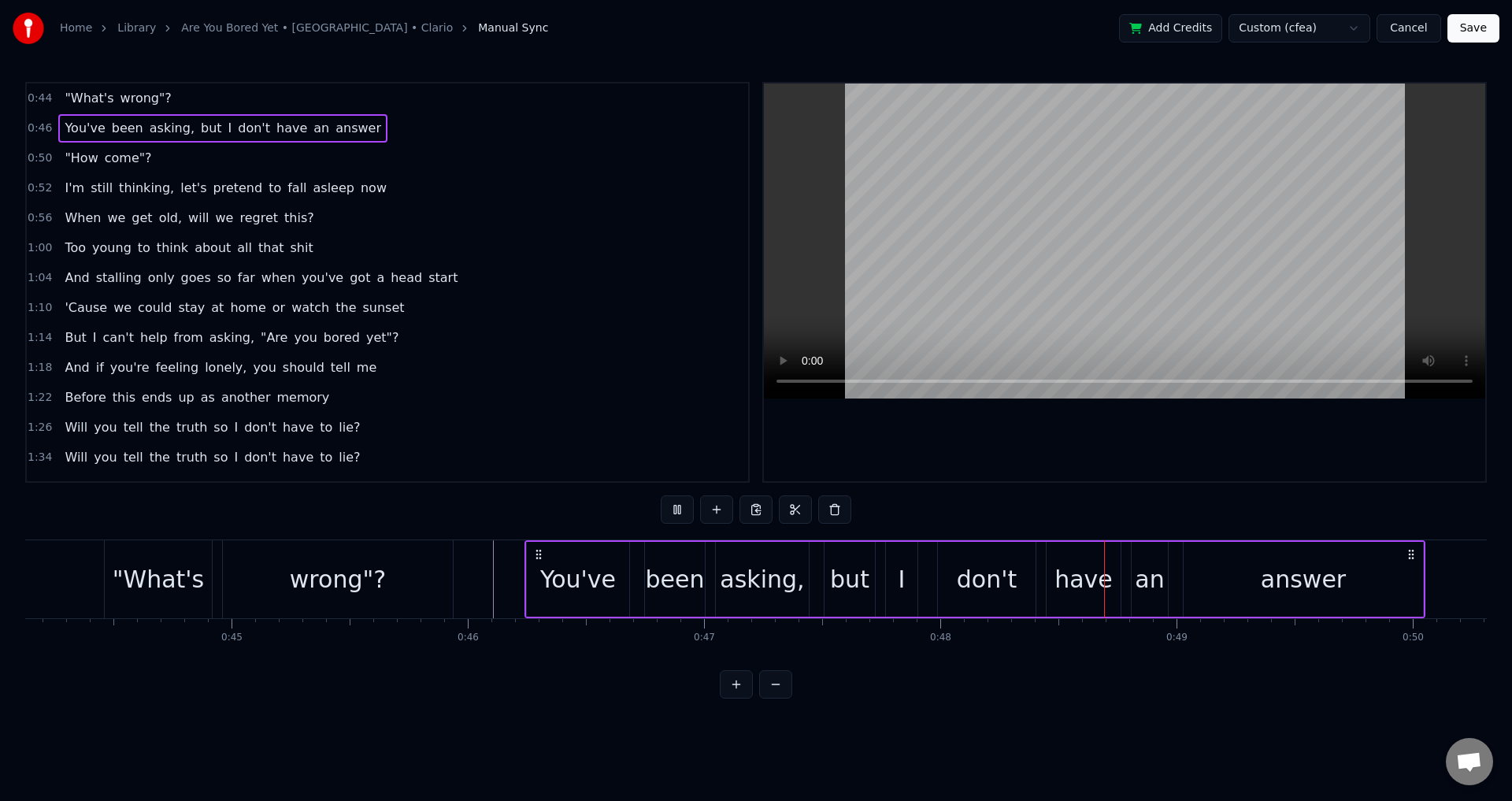
scroll to position [347, 0]
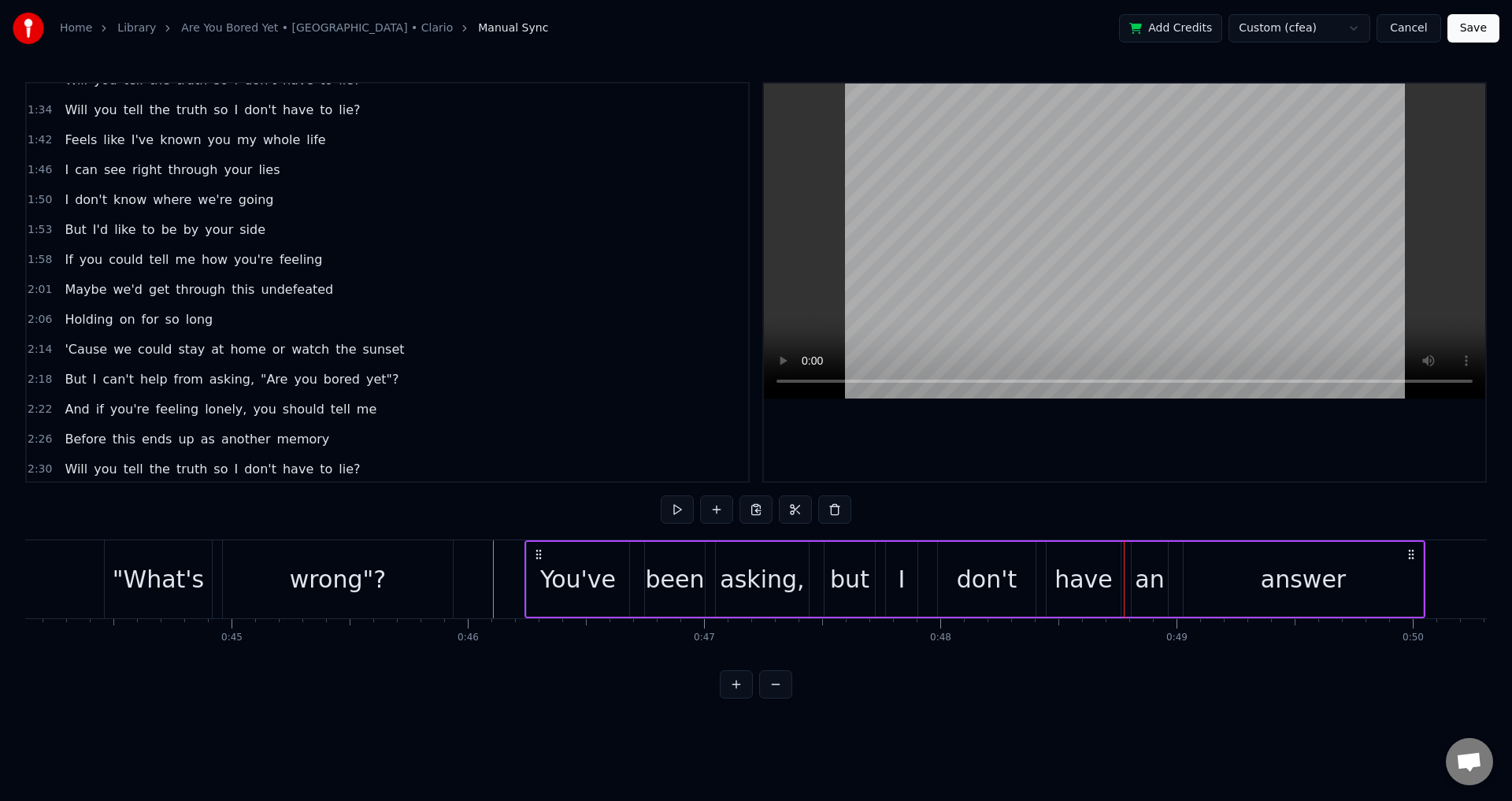
click at [904, 584] on div "I" at bounding box center [902, 579] width 7 height 35
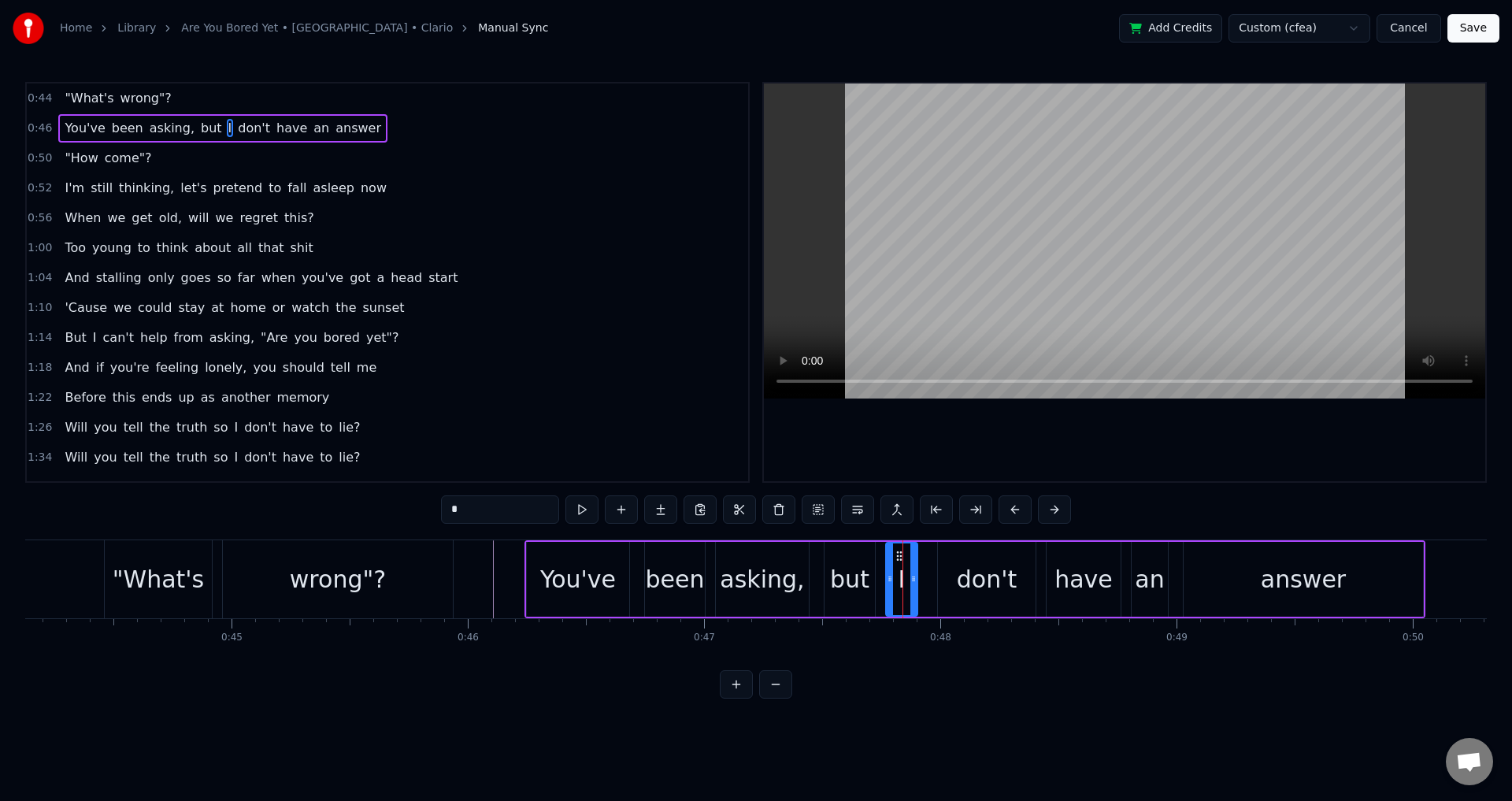
click at [204, 131] on div "You've been asking, but I don't have an answer" at bounding box center [222, 128] width 329 height 28
click at [199, 128] on span "but" at bounding box center [211, 127] width 24 height 18
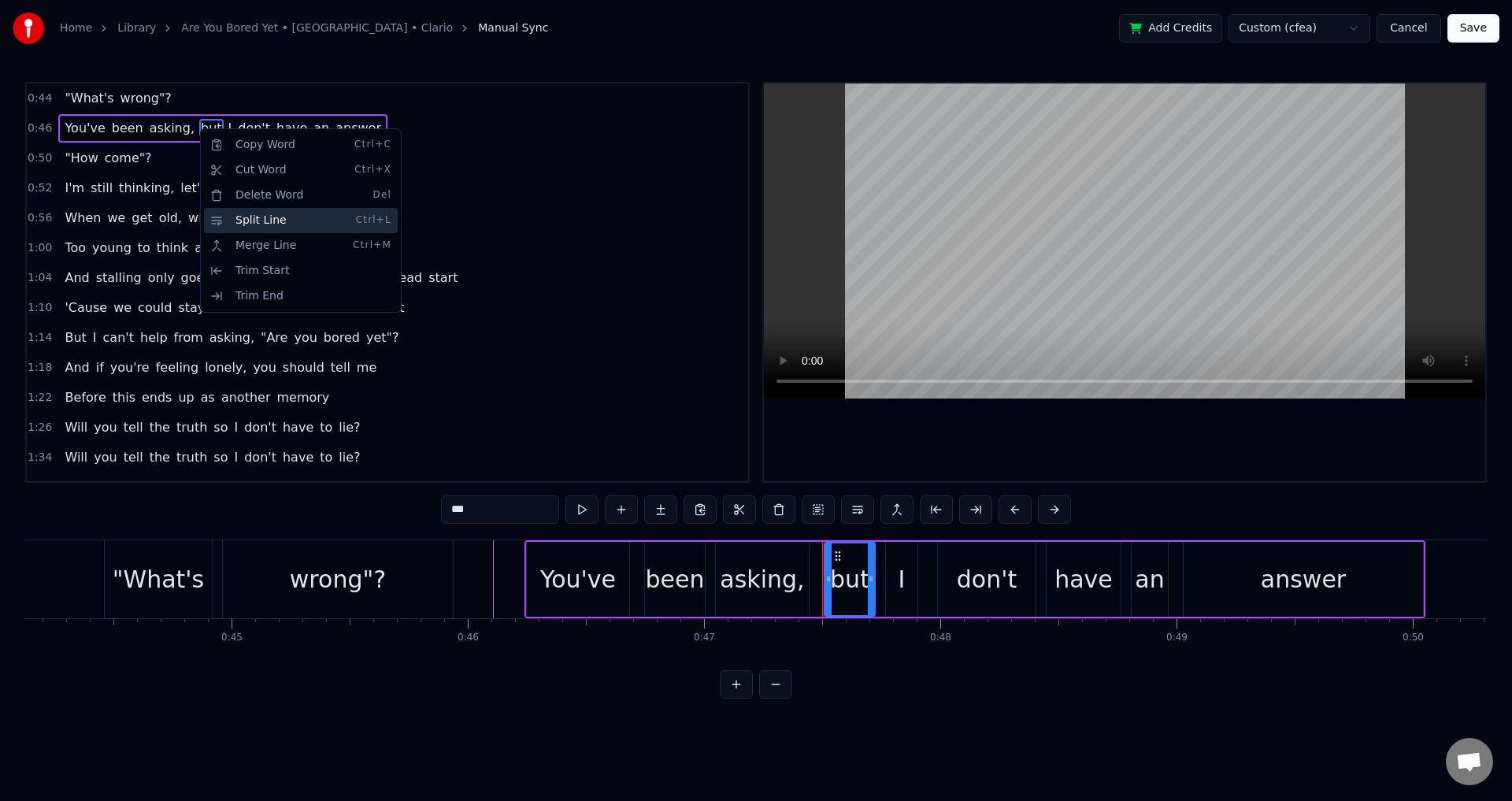
click at [244, 229] on div "Split Line Ctrl+L" at bounding box center [300, 220] width 193 height 25
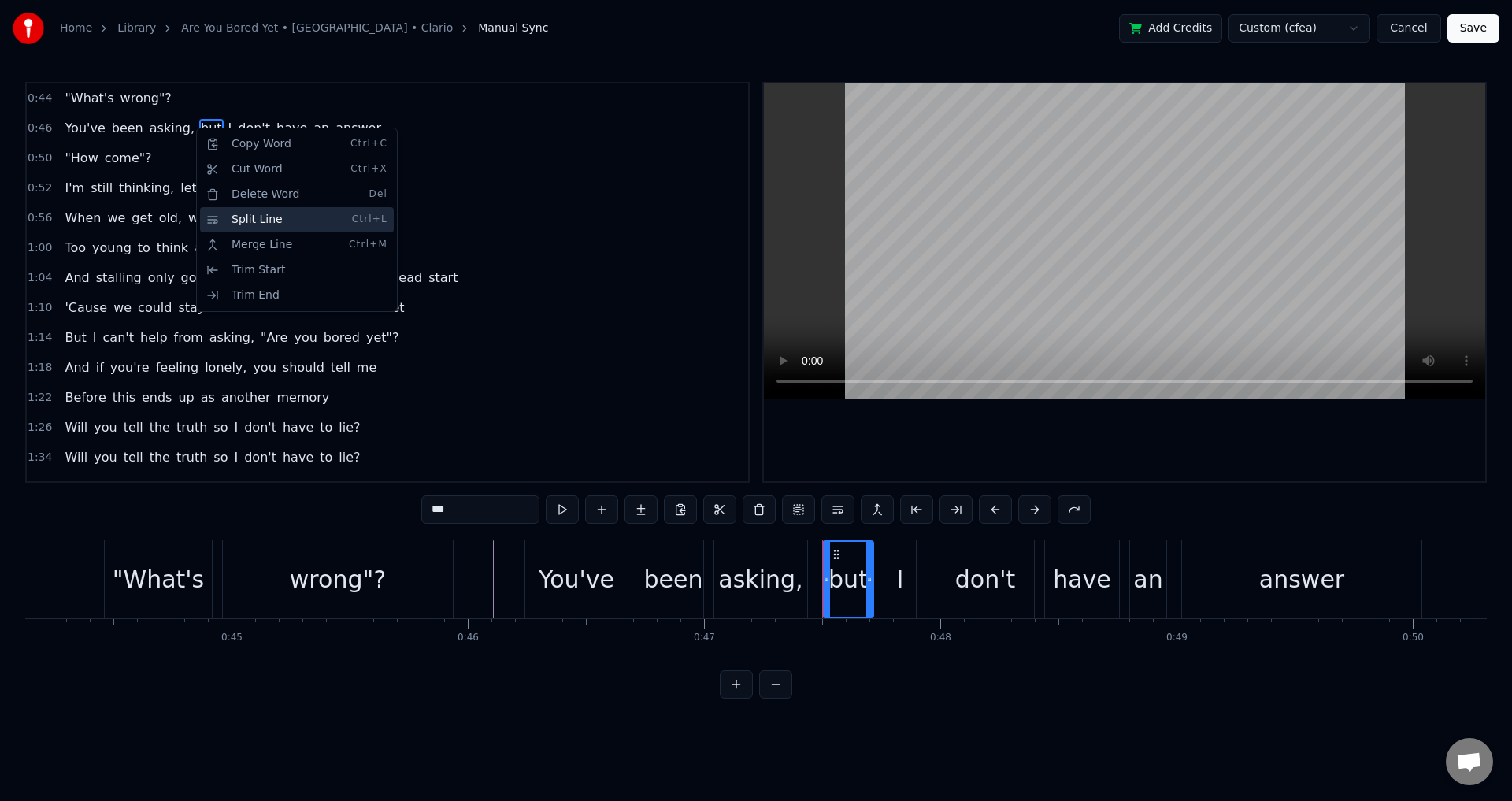
click at [276, 219] on div "Split Line Ctrl+L" at bounding box center [296, 219] width 193 height 25
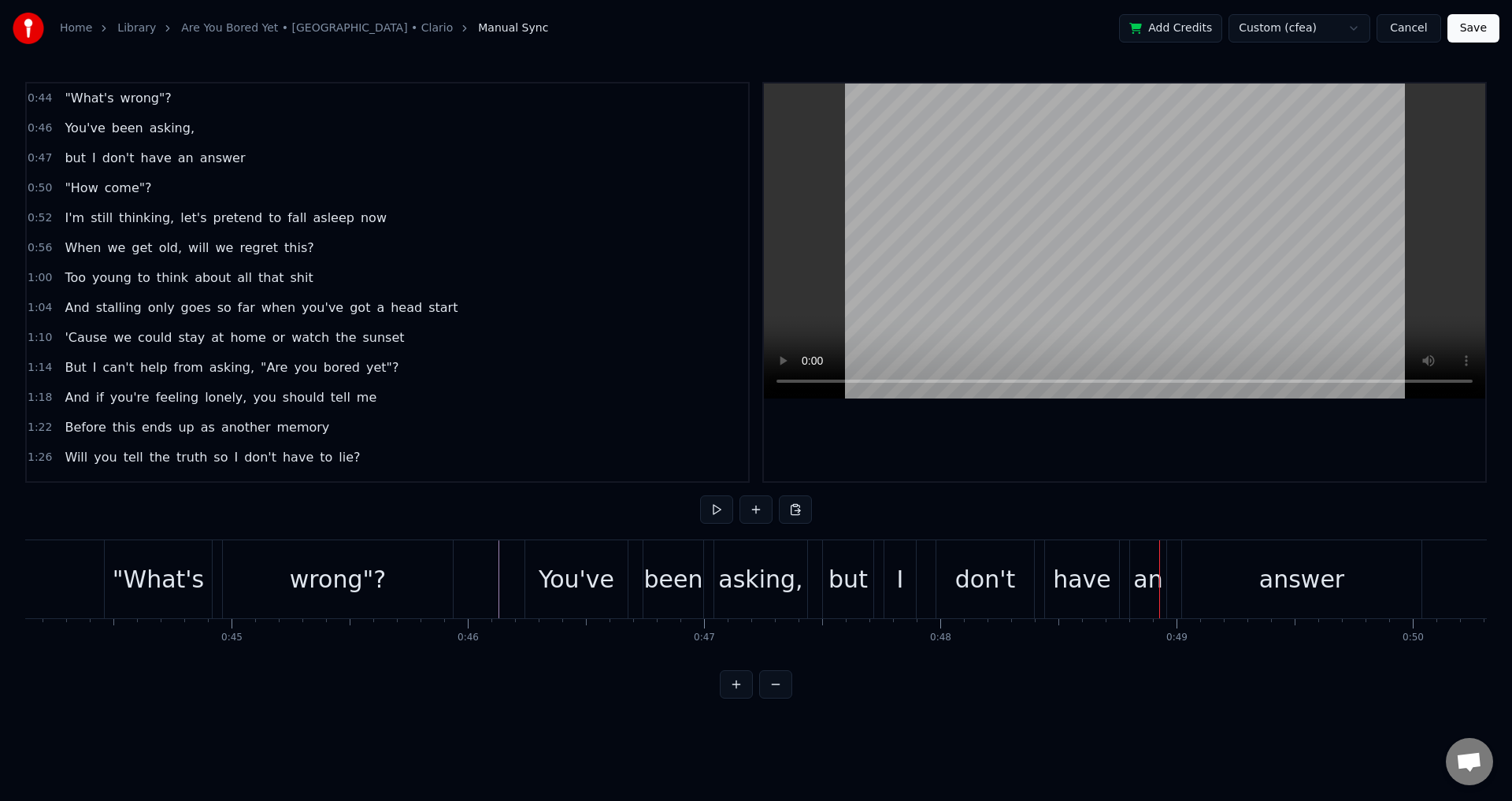
click at [178, 152] on div "but I don't have an answer" at bounding box center [154, 158] width 193 height 28
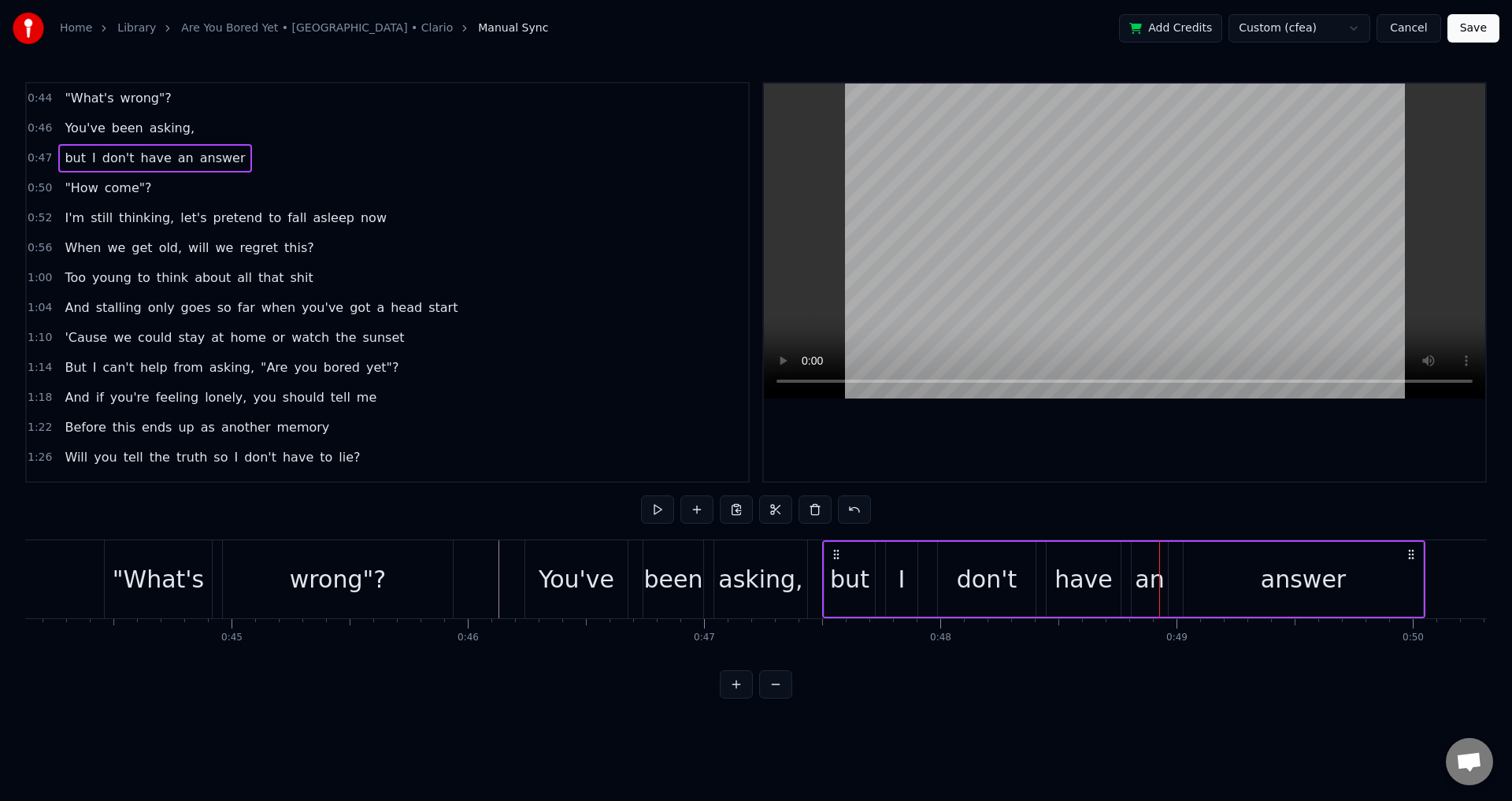
click at [64, 158] on span "but" at bounding box center [75, 157] width 24 height 18
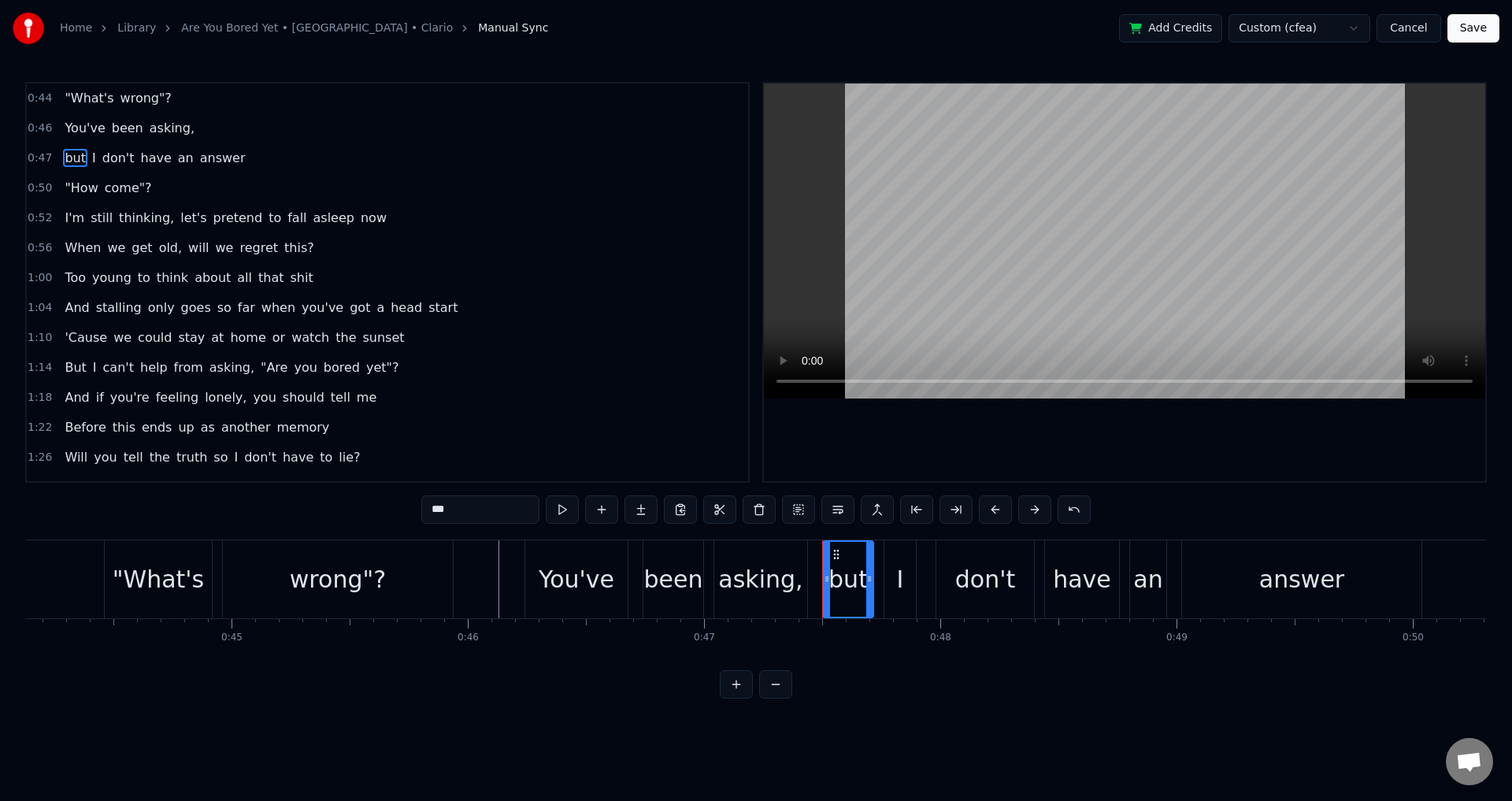
click at [64, 159] on span "but" at bounding box center [75, 157] width 24 height 18
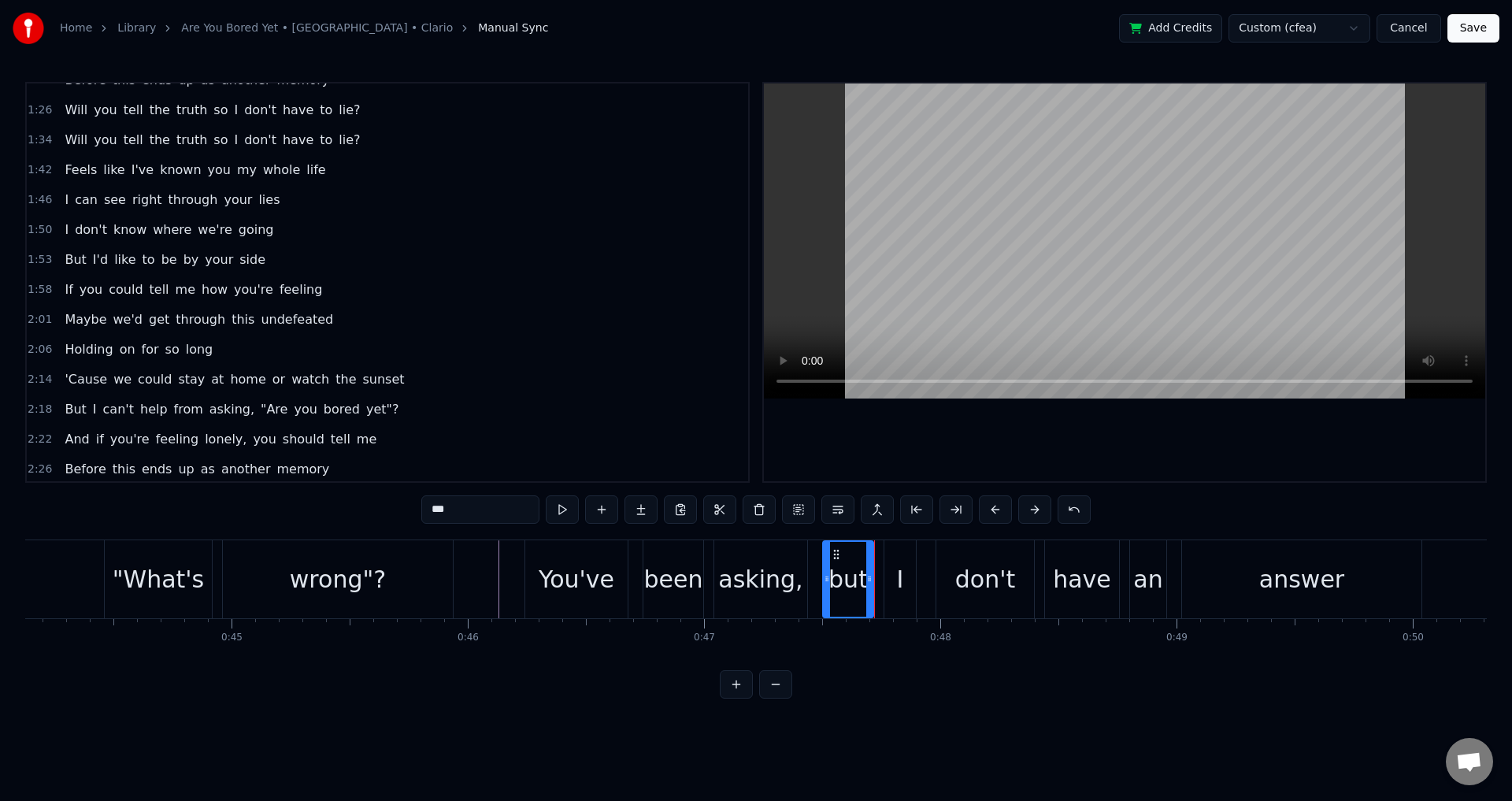
scroll to position [410, 0]
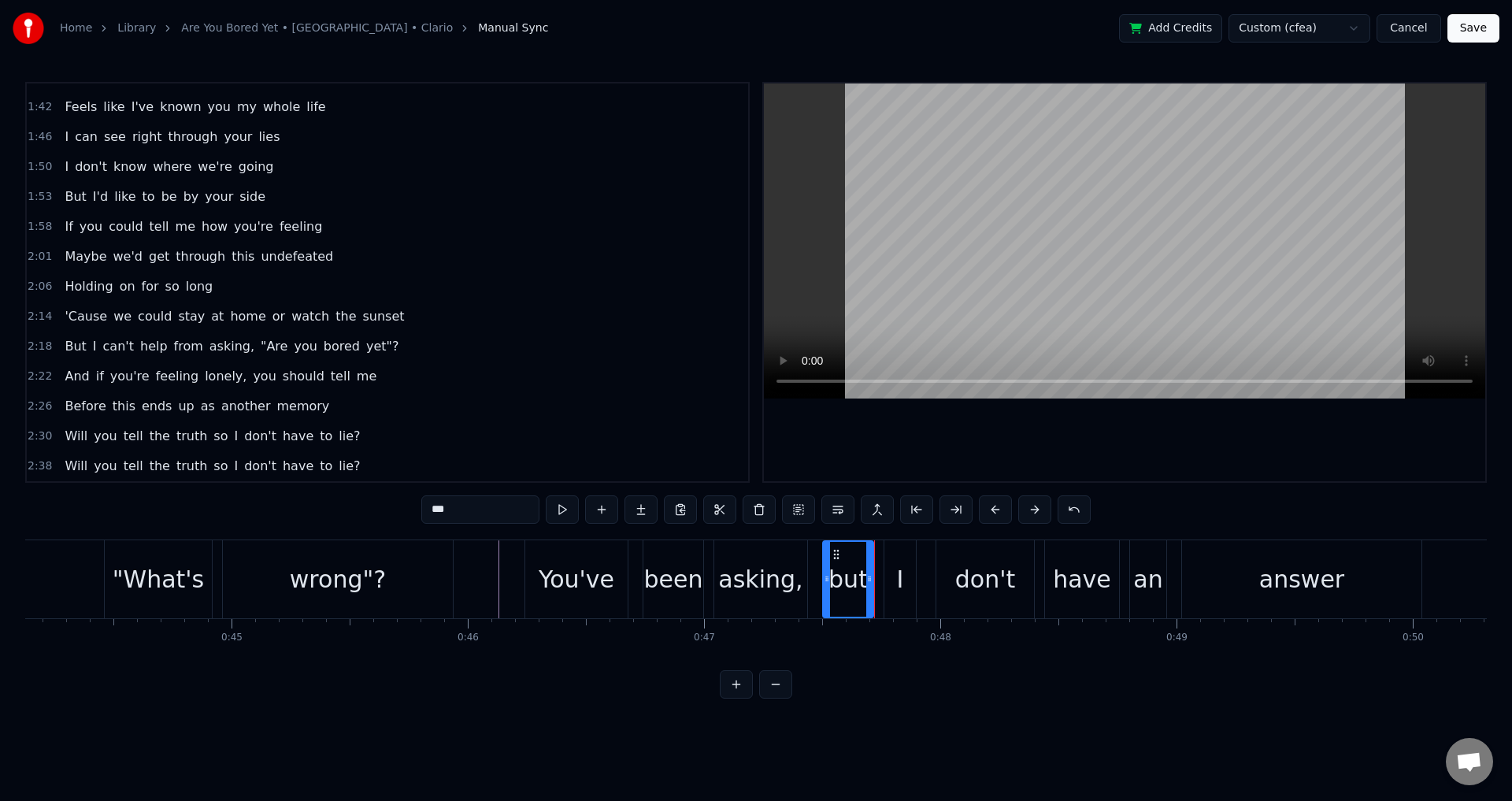
click at [954, 682] on div "0:44 "What's wrong"? 0:46 You've been asking, 0:47 but I don't have an answer 0…" at bounding box center [756, 390] width 1462 height 616
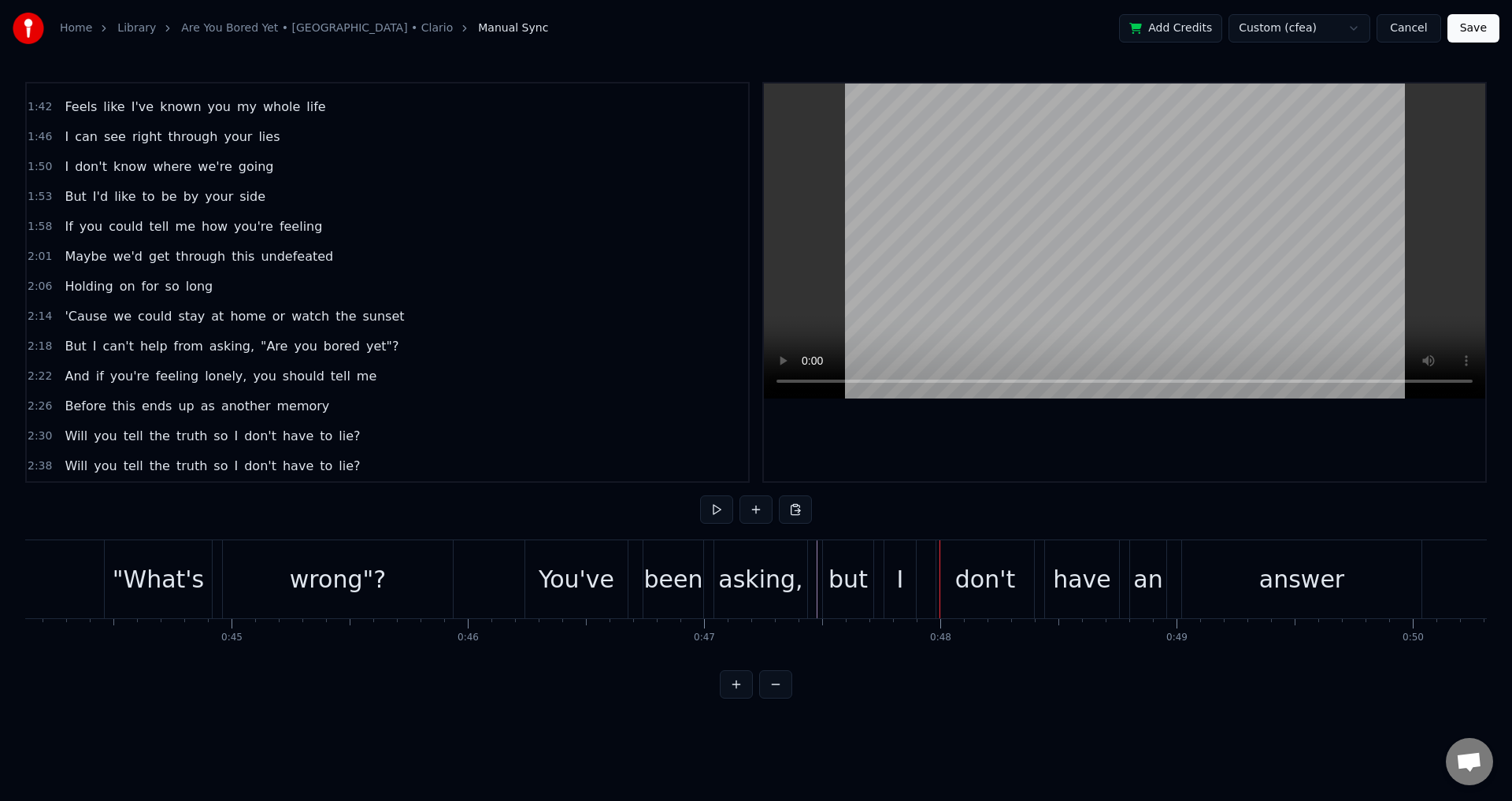
click at [799, 580] on div "asking," at bounding box center [760, 578] width 92 height 77
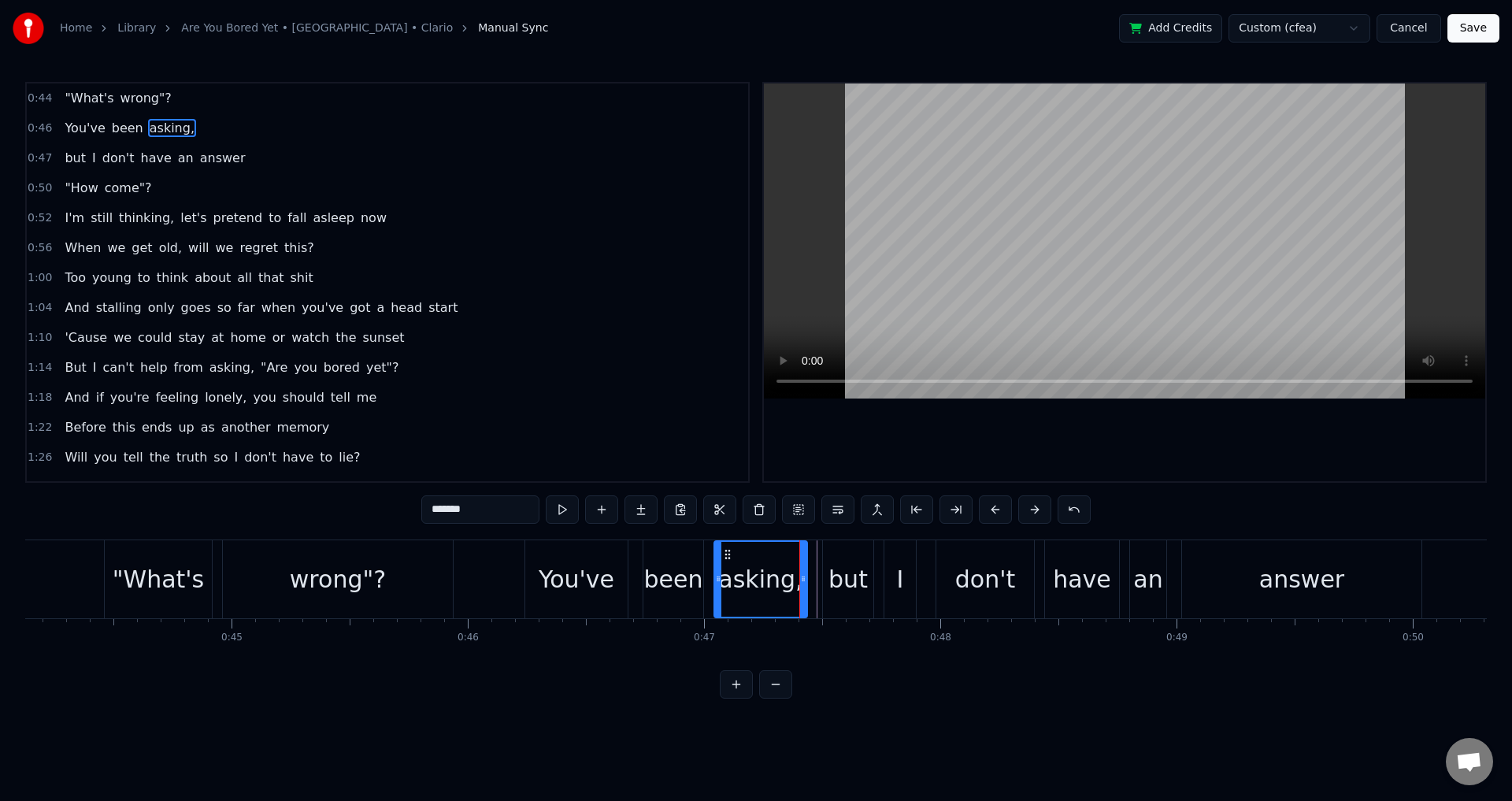
click at [849, 579] on div "but" at bounding box center [848, 579] width 39 height 35
type input "***"
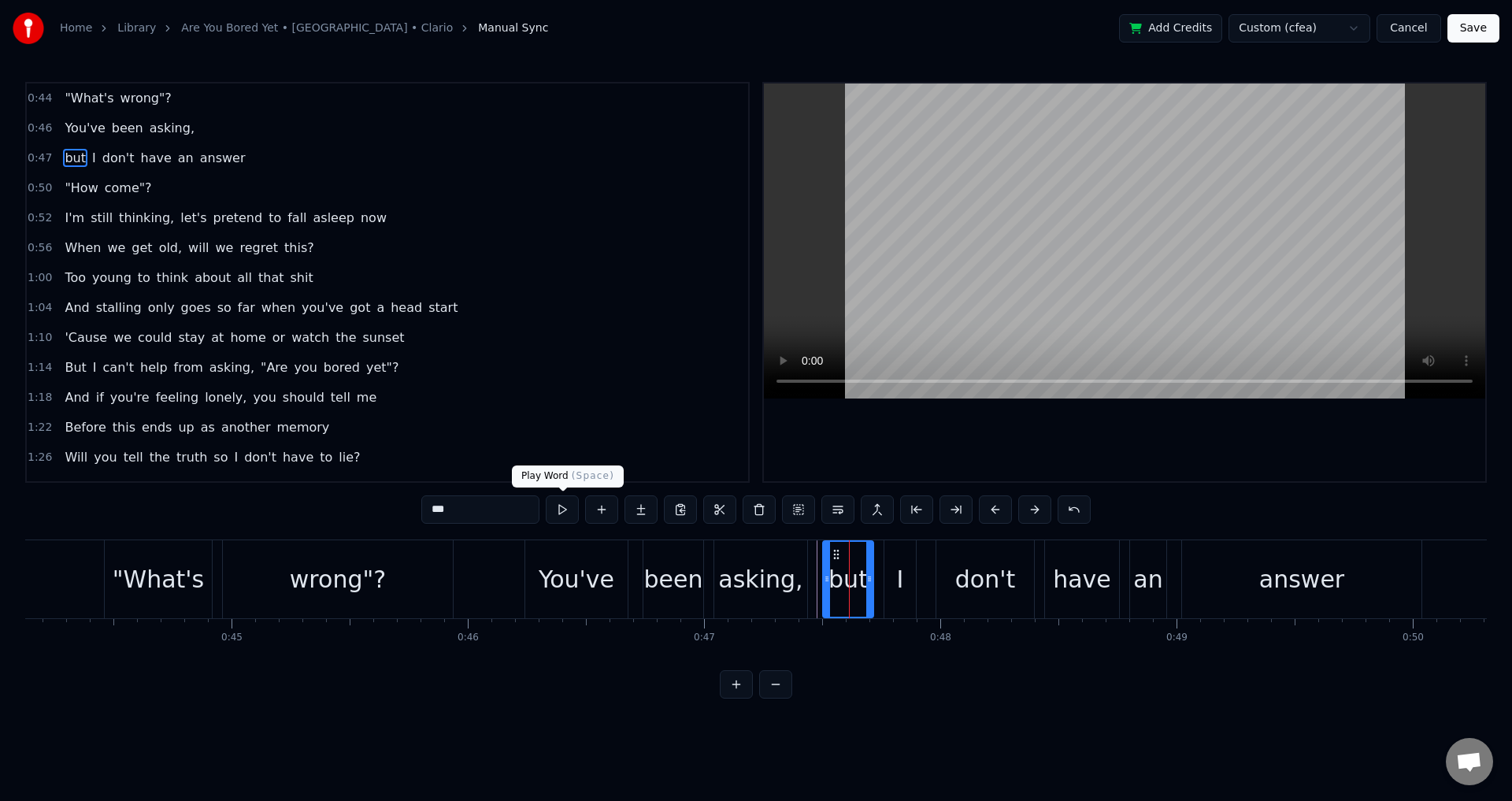
click at [558, 508] on button at bounding box center [561, 509] width 33 height 28
click at [1483, 56] on div "Home Library Are You Bored Yet • [GEOGRAPHIC_DATA] • Clario Manual Sync Add Cre…" at bounding box center [756, 28] width 1512 height 57
click at [1473, 40] on button "Save" at bounding box center [1474, 28] width 52 height 28
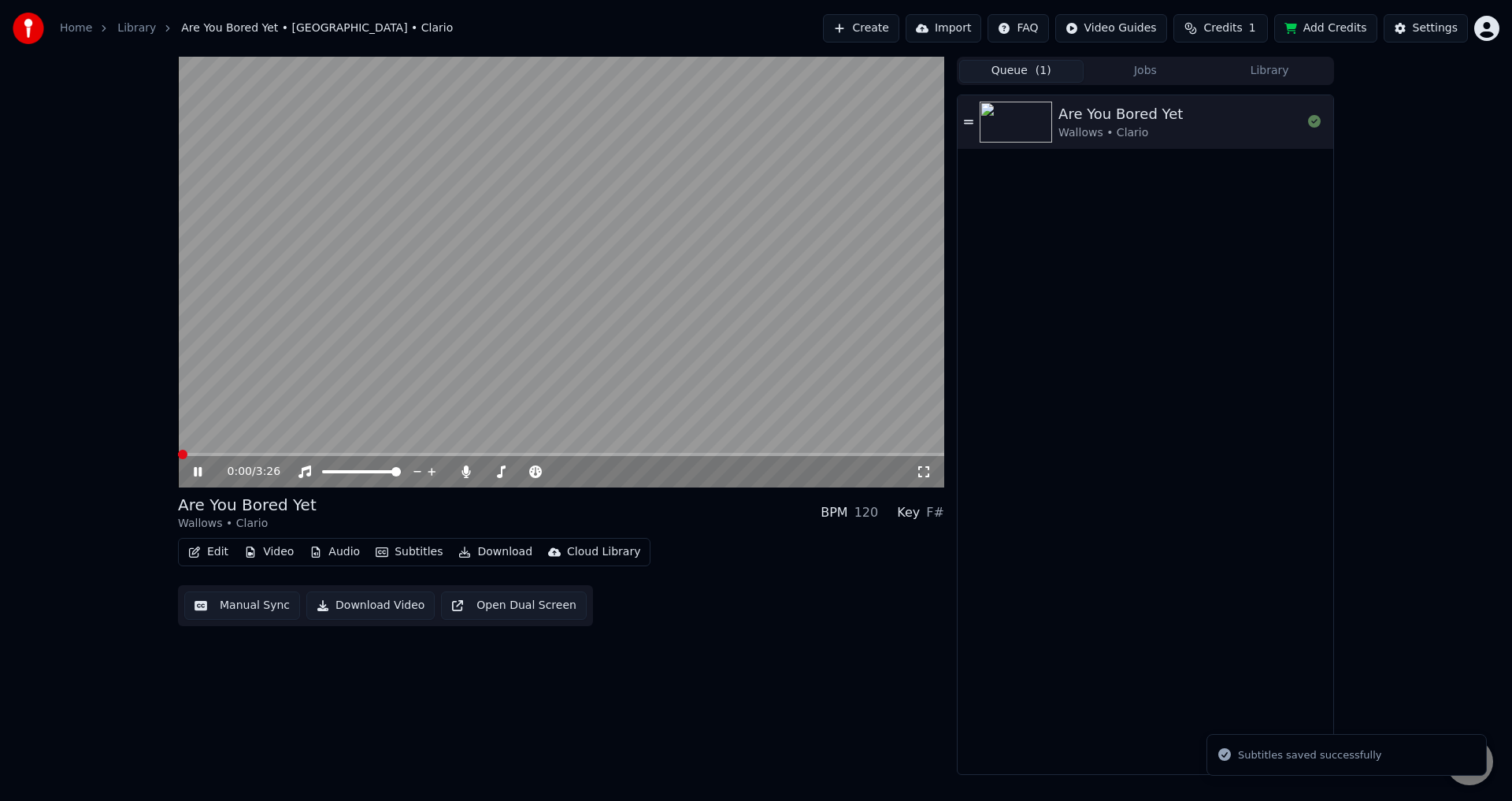
click at [784, 245] on video at bounding box center [561, 272] width 766 height 430
click at [1123, 128] on div "Wallows • Clario" at bounding box center [1120, 133] width 124 height 16
click at [321, 455] on span at bounding box center [561, 454] width 766 height 3
drag, startPoint x: 354, startPoint y: 457, endPoint x: 363, endPoint y: 460, distance: 9.5
click at [356, 457] on div "0:39 / 3:26" at bounding box center [561, 471] width 766 height 32
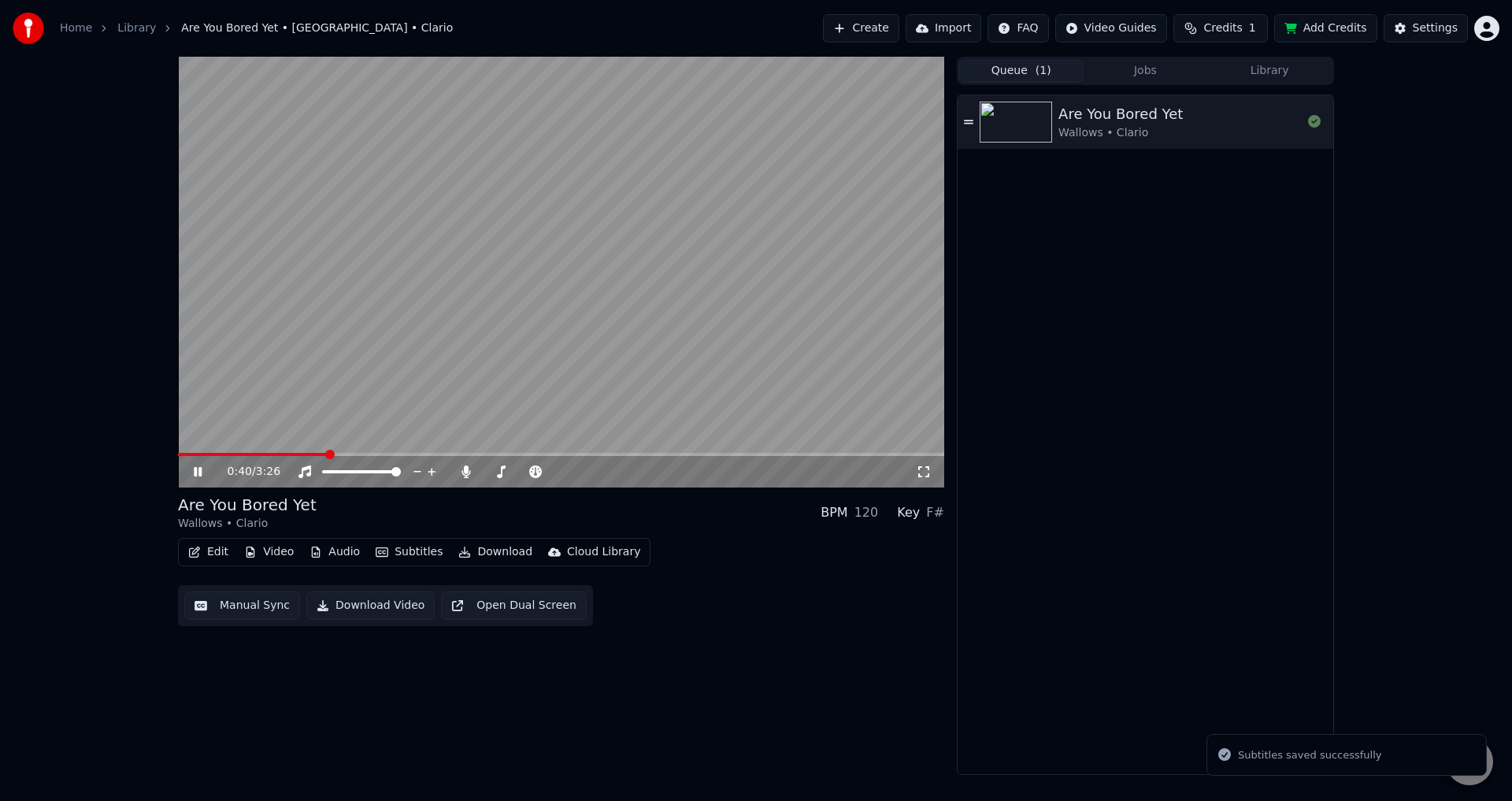
click at [383, 455] on span at bounding box center [561, 454] width 766 height 3
click at [357, 453] on span at bounding box center [267, 454] width 178 height 3
click at [351, 453] on span at bounding box center [265, 454] width 175 height 3
click at [338, 455] on span at bounding box center [258, 454] width 160 height 3
click at [661, 640] on div "0:44 / 3:26 Are You Bored Yet Wallows • Clario BPM 120 Key F# Edit Video Audio …" at bounding box center [561, 415] width 766 height 718
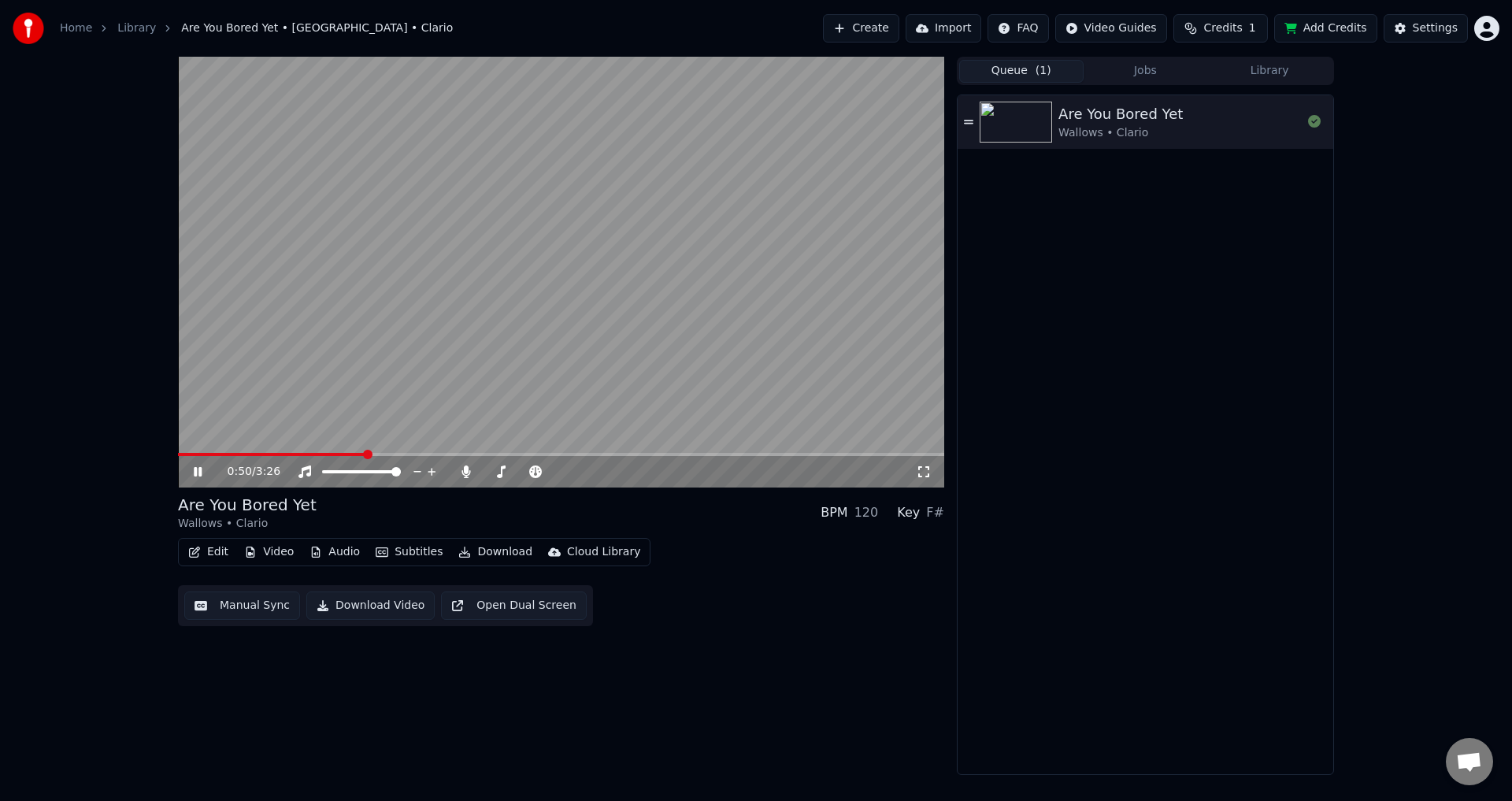
click at [274, 396] on video at bounding box center [561, 272] width 766 height 430
click at [211, 557] on button "Edit" at bounding box center [208, 552] width 52 height 22
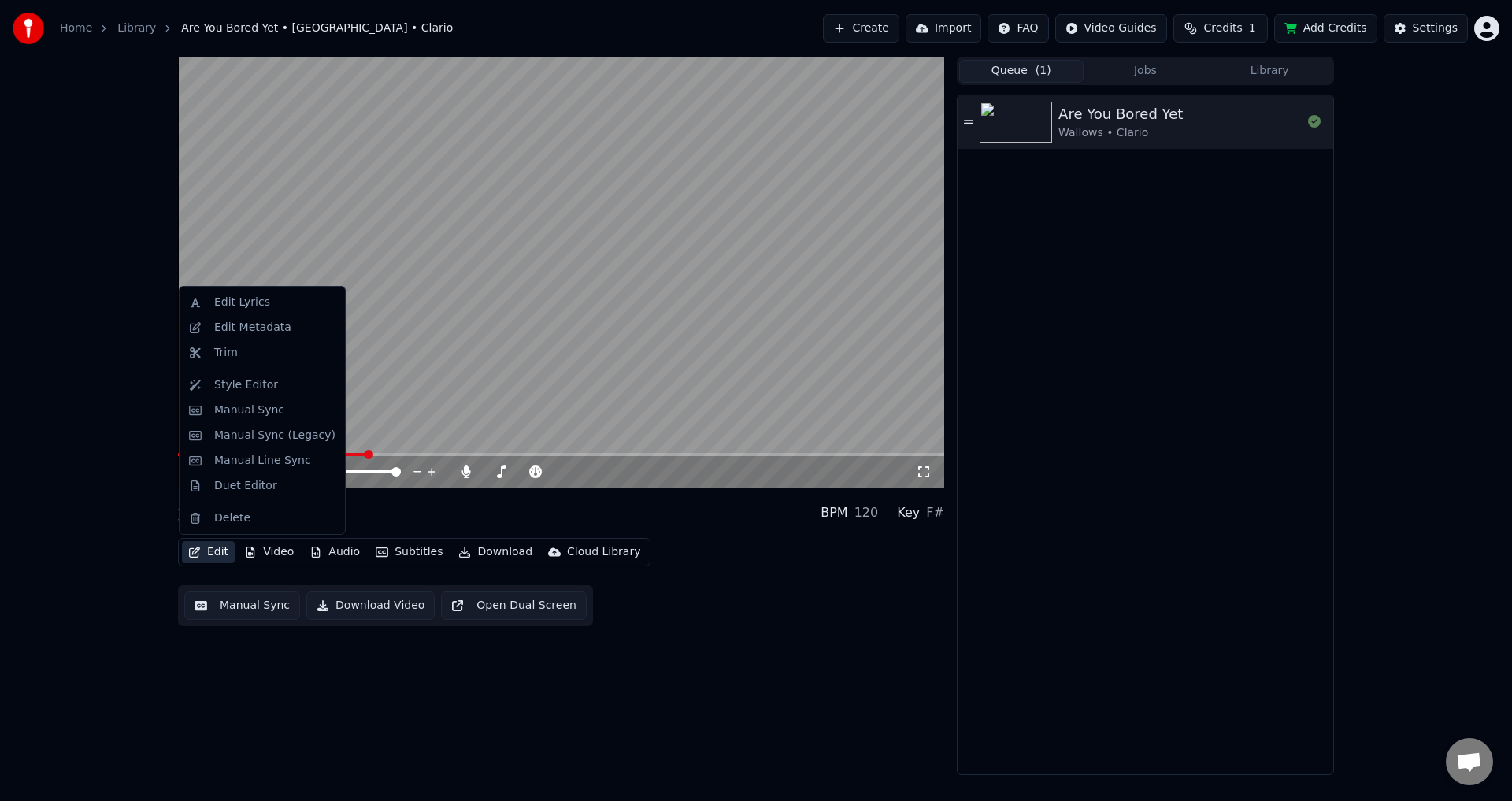
click at [120, 359] on div "0:50 / 3:26 Are You Bored Yet Wallows • Clario BPM 120 Key F# Edit Video Audio …" at bounding box center [756, 415] width 1512 height 718
click at [216, 548] on button "Edit" at bounding box center [208, 552] width 52 height 22
click at [240, 391] on div "Style Editor" at bounding box center [246, 385] width 64 height 16
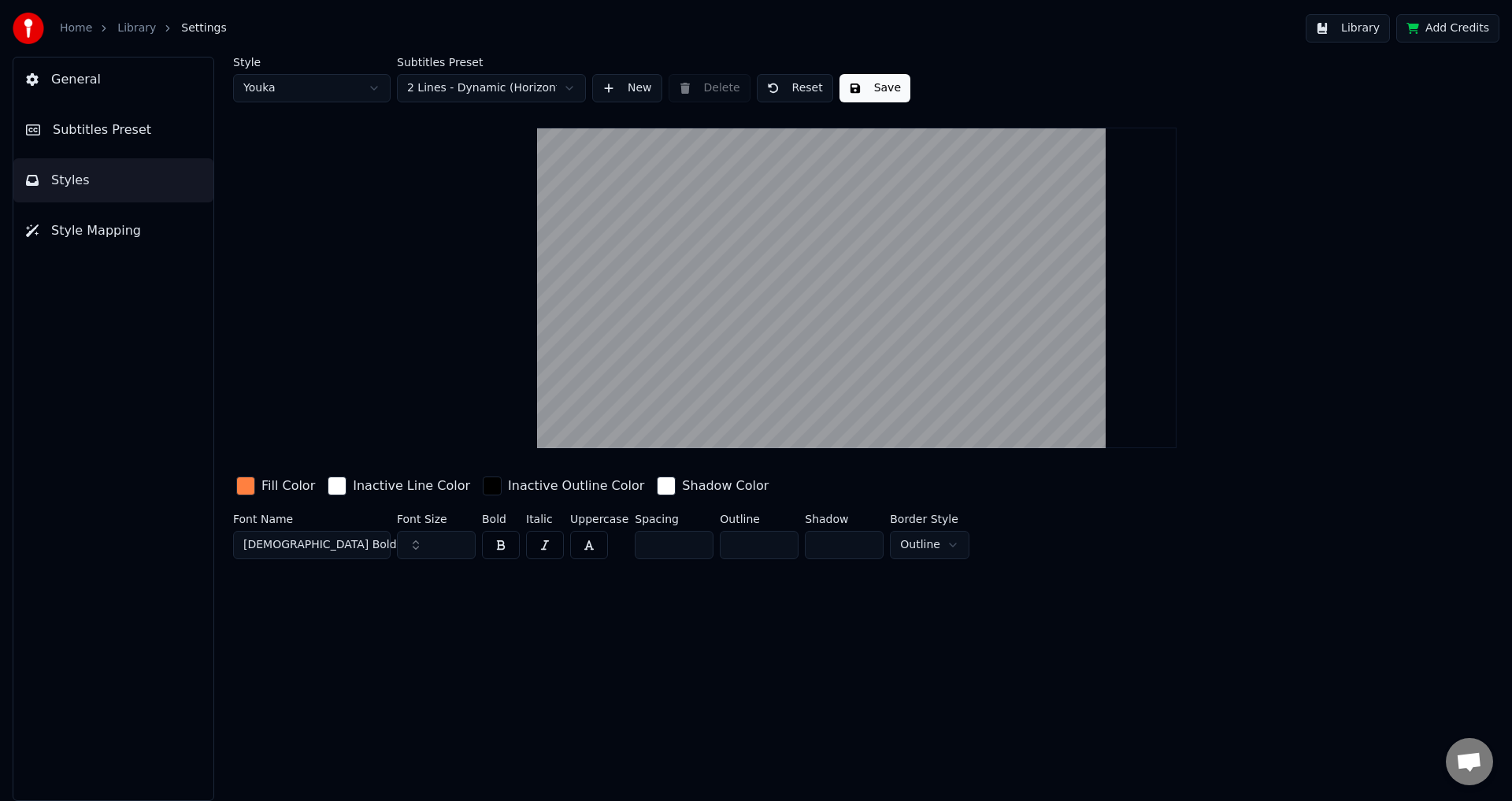
drag, startPoint x: 143, startPoint y: 86, endPoint x: 143, endPoint y: 126, distance: 40.0
click at [143, 88] on button "General" at bounding box center [113, 79] width 200 height 44
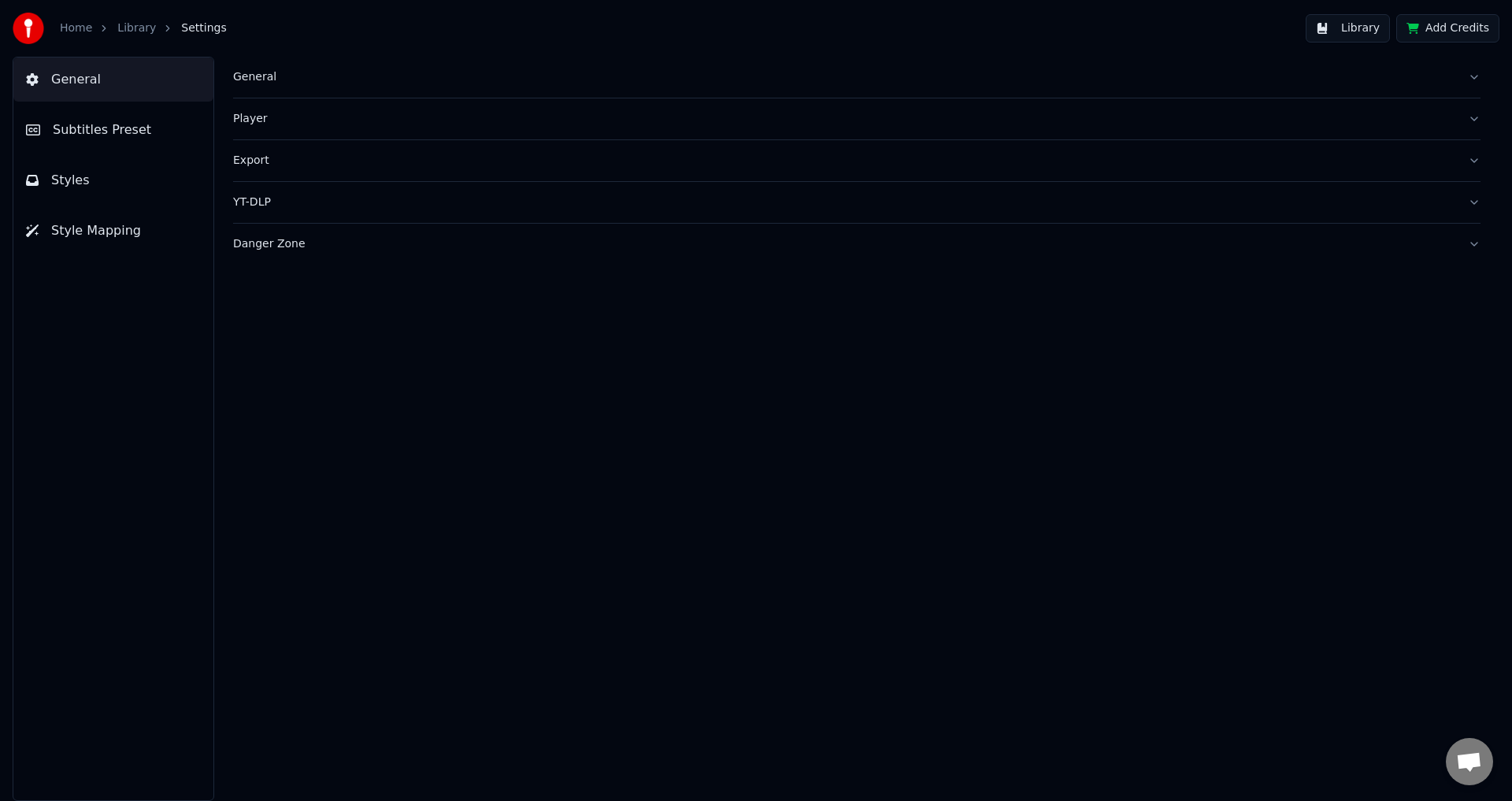
click at [143, 126] on button "Subtitles Preset" at bounding box center [113, 130] width 200 height 44
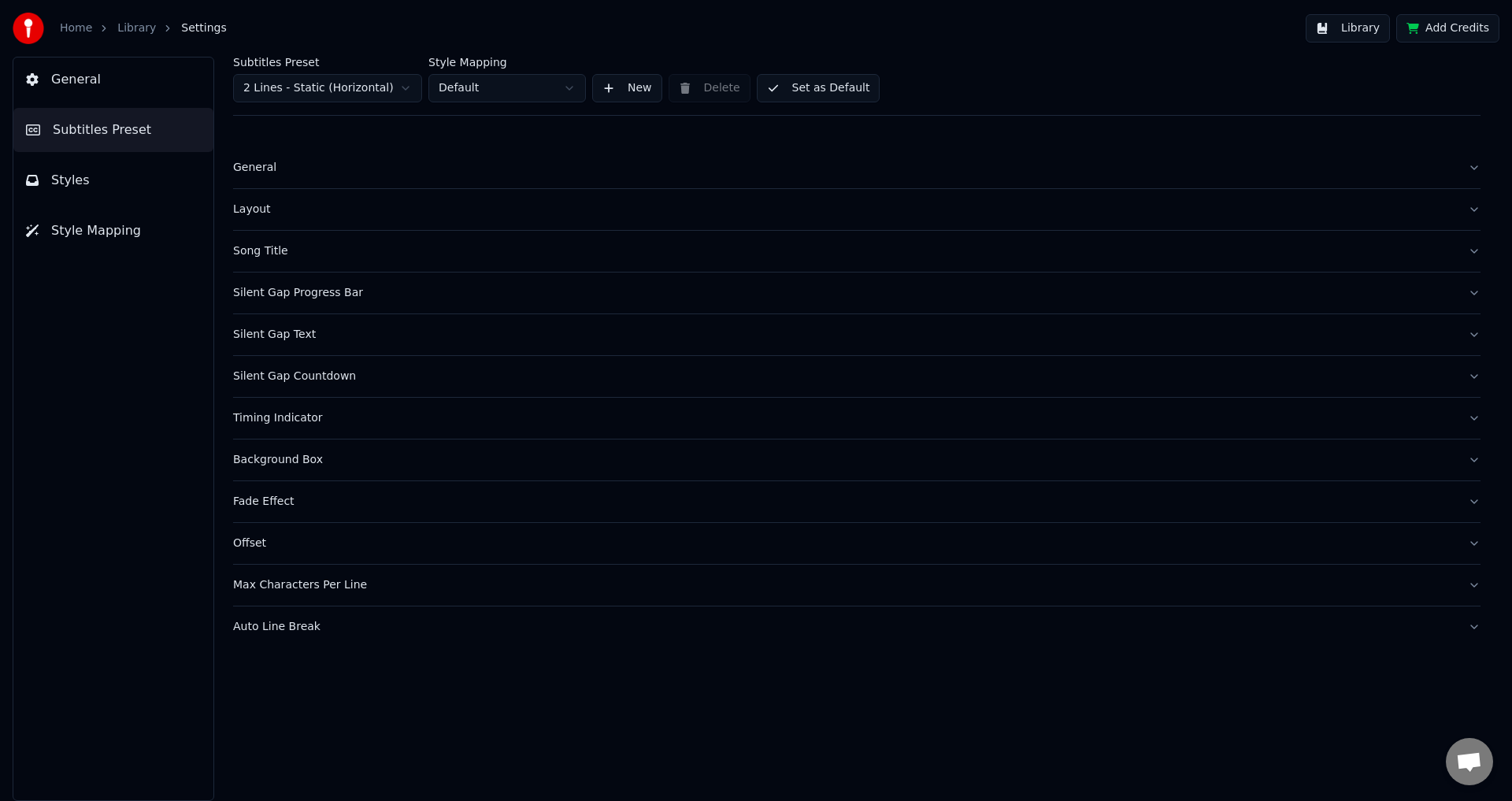
click at [399, 594] on button "Max Characters Per Line" at bounding box center [857, 585] width 1248 height 41
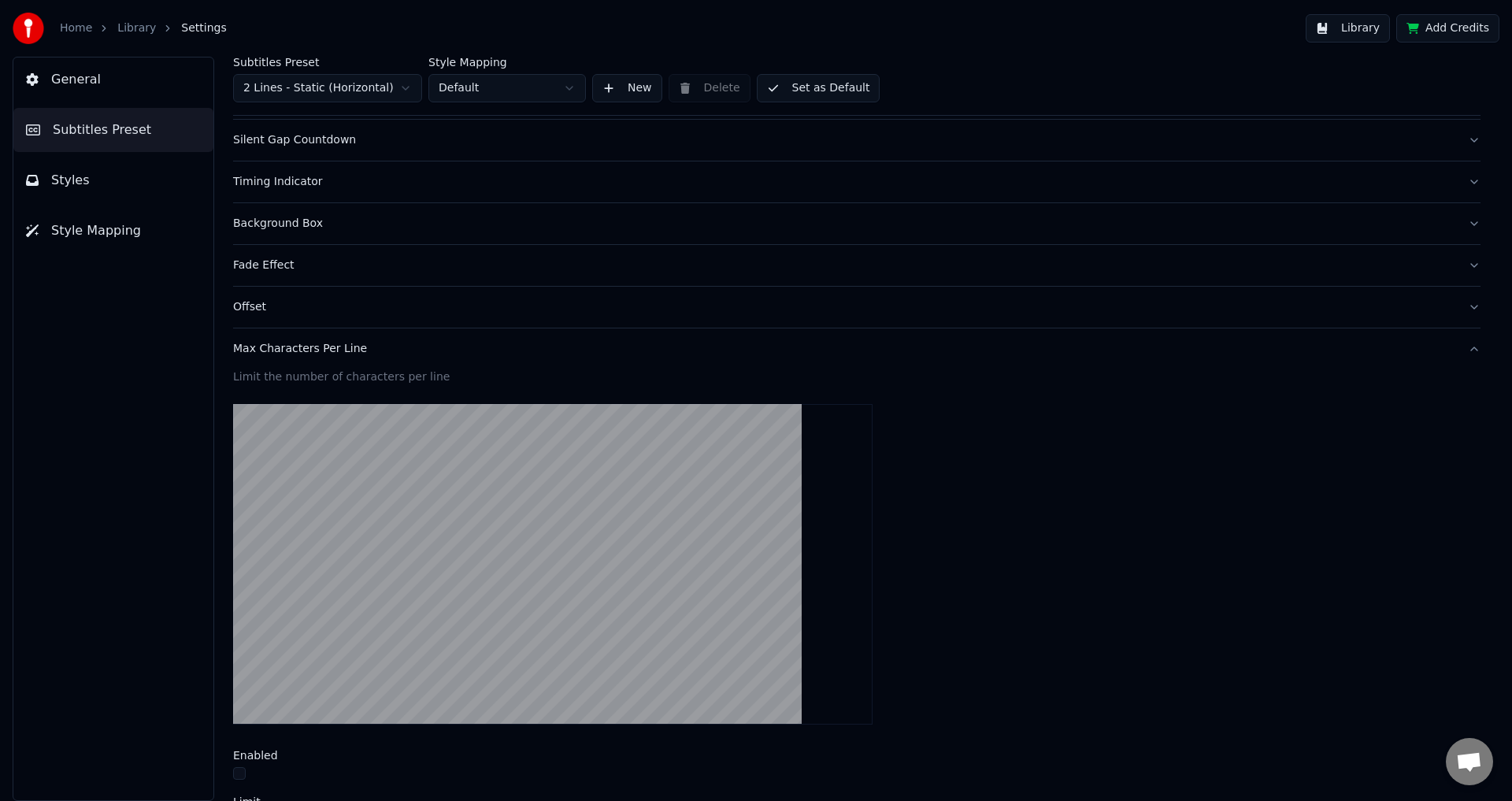
scroll to position [390, 0]
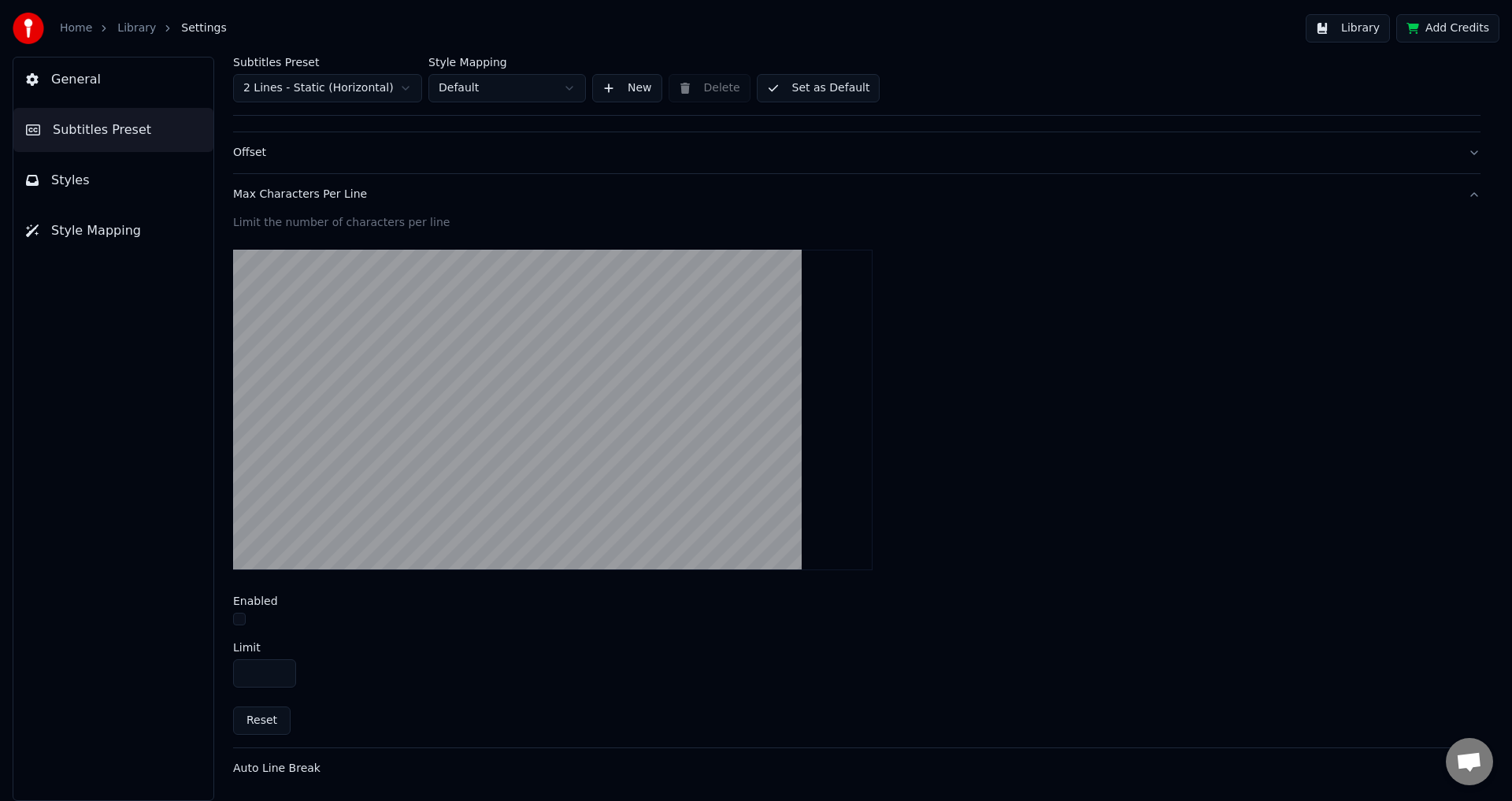
click at [240, 623] on button "button" at bounding box center [239, 618] width 12 height 12
click at [711, 392] on video at bounding box center [553, 409] width 640 height 320
click at [128, 30] on link "Library" at bounding box center [136, 28] width 38 height 16
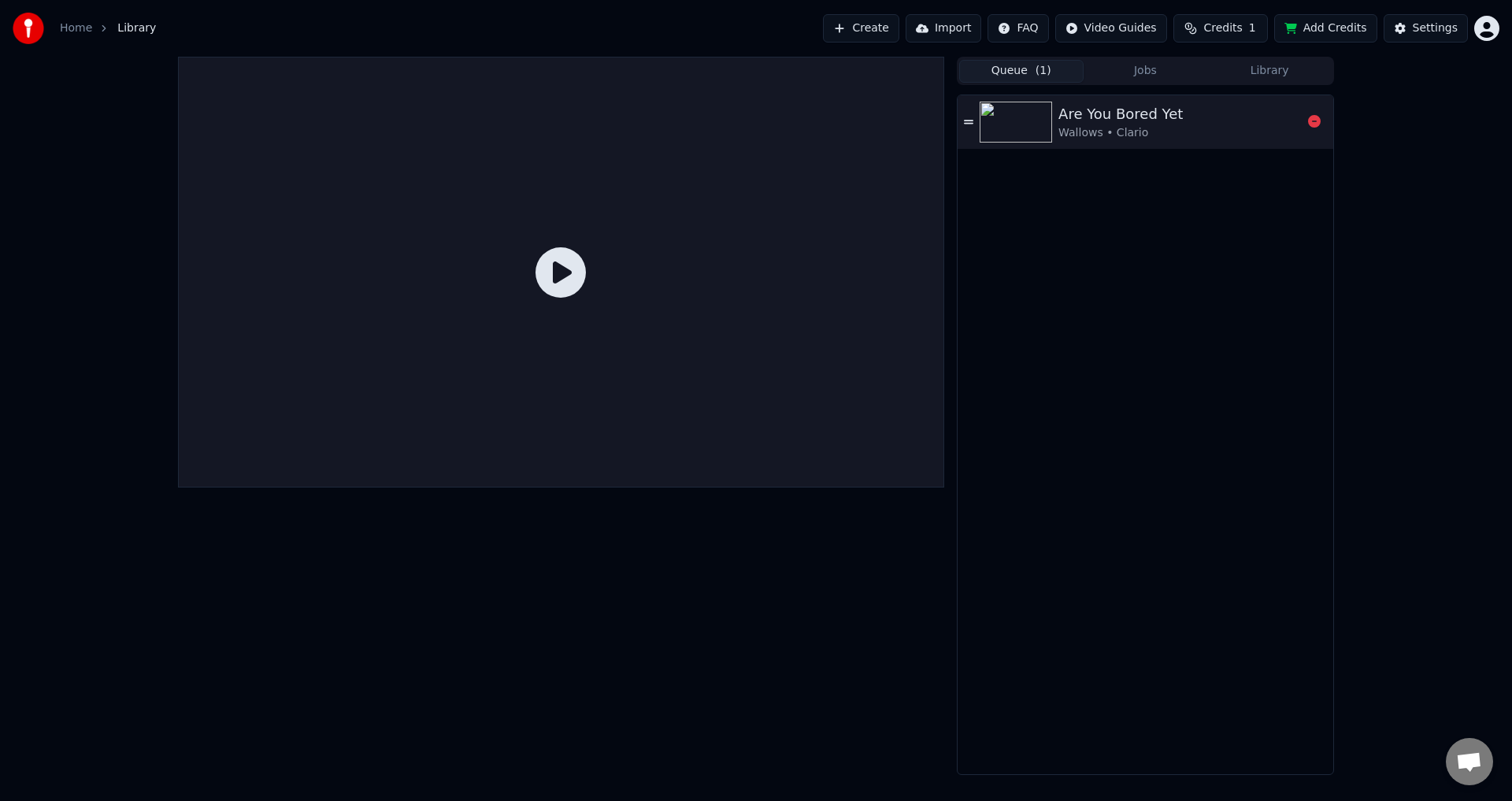
click at [1095, 143] on div "Are You Bored Yet Wallows • Clario" at bounding box center [1145, 121] width 375 height 53
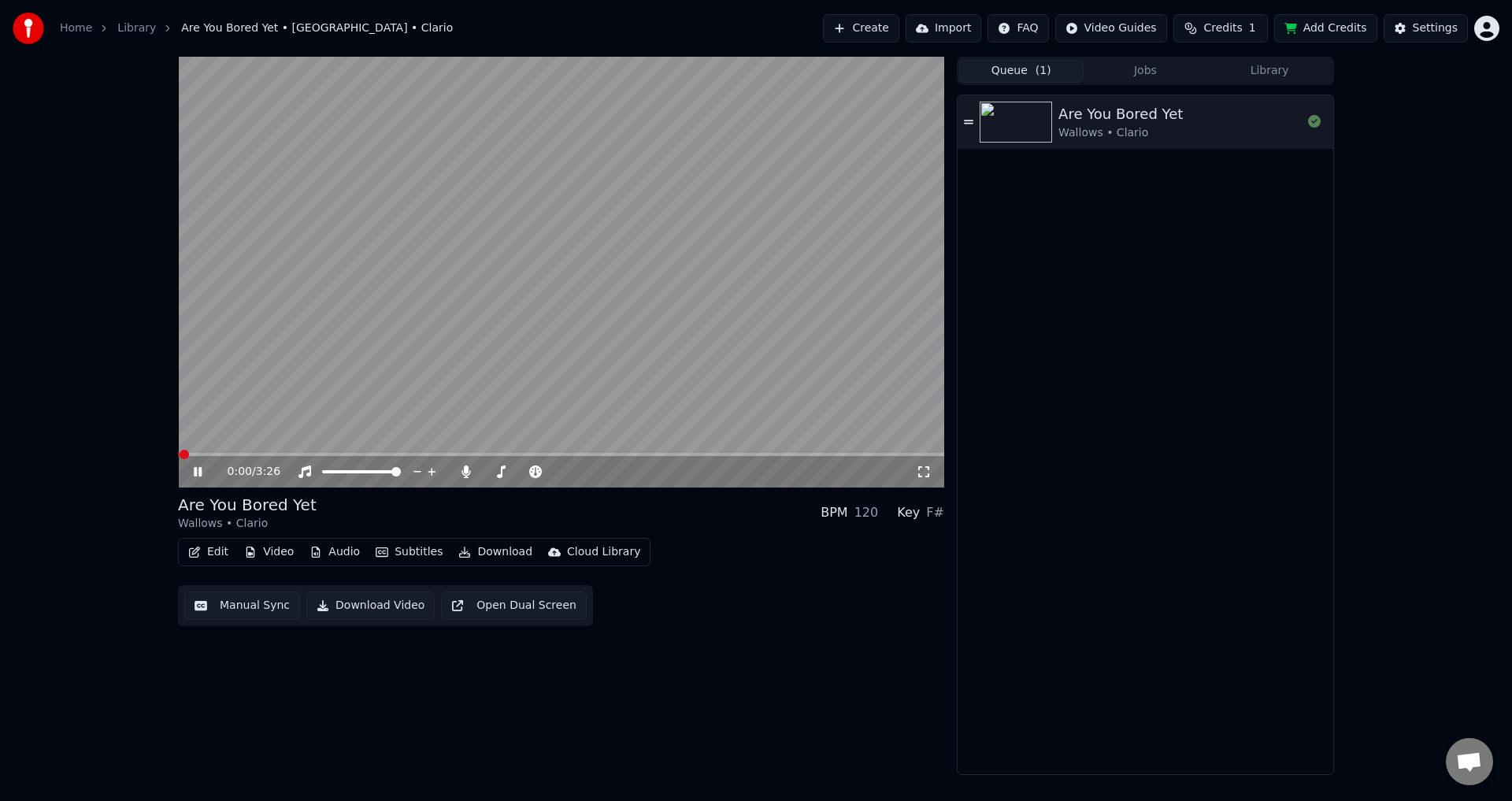
click at [327, 455] on span at bounding box center [561, 454] width 766 height 3
click at [360, 450] on video at bounding box center [561, 272] width 766 height 430
click at [357, 450] on video at bounding box center [561, 272] width 766 height 430
click at [357, 454] on span at bounding box center [561, 454] width 766 height 3
click at [205, 555] on button "Edit" at bounding box center [208, 552] width 52 height 22
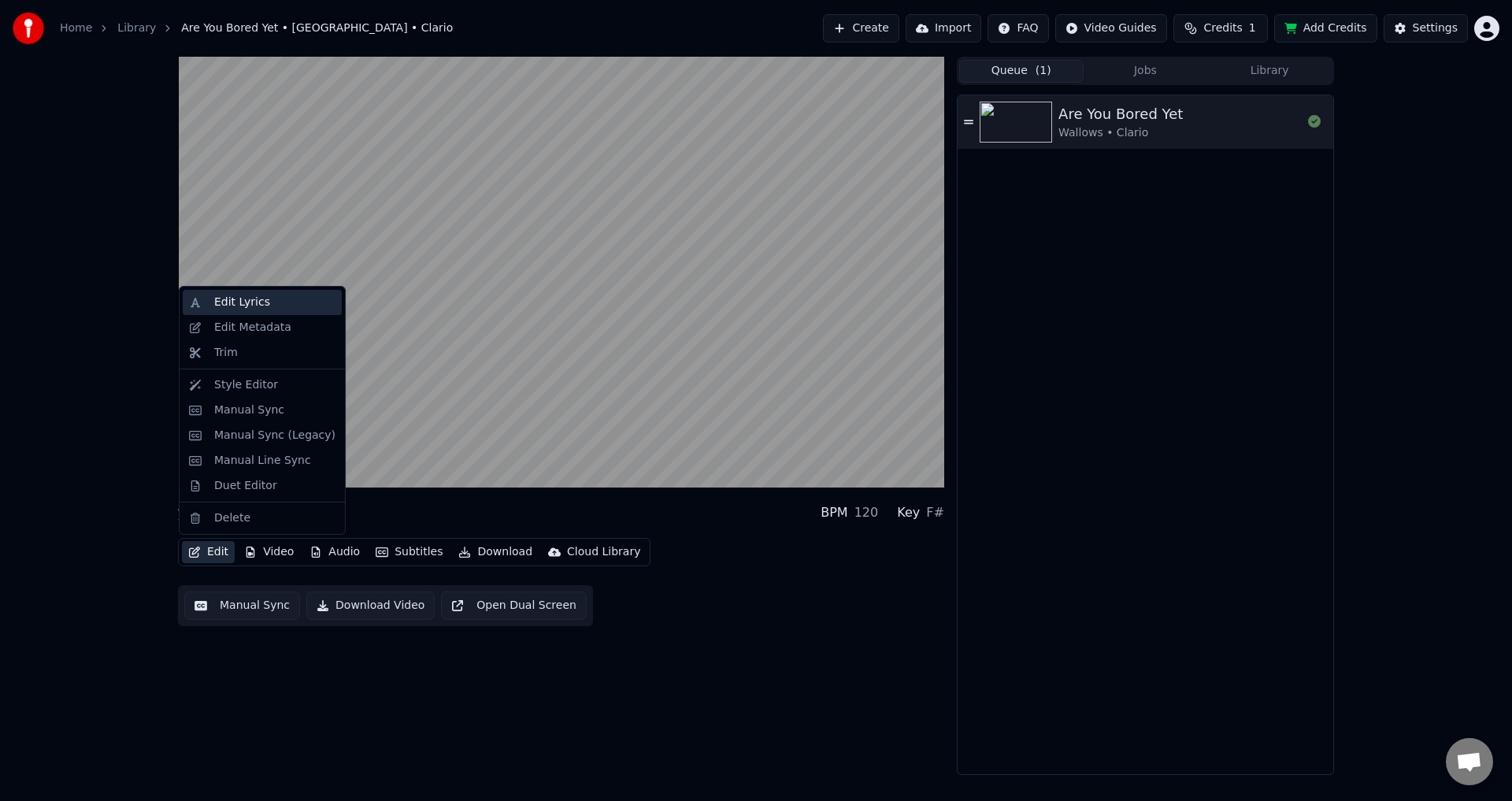
click at [247, 313] on div "Edit Lyrics" at bounding box center [262, 302] width 159 height 25
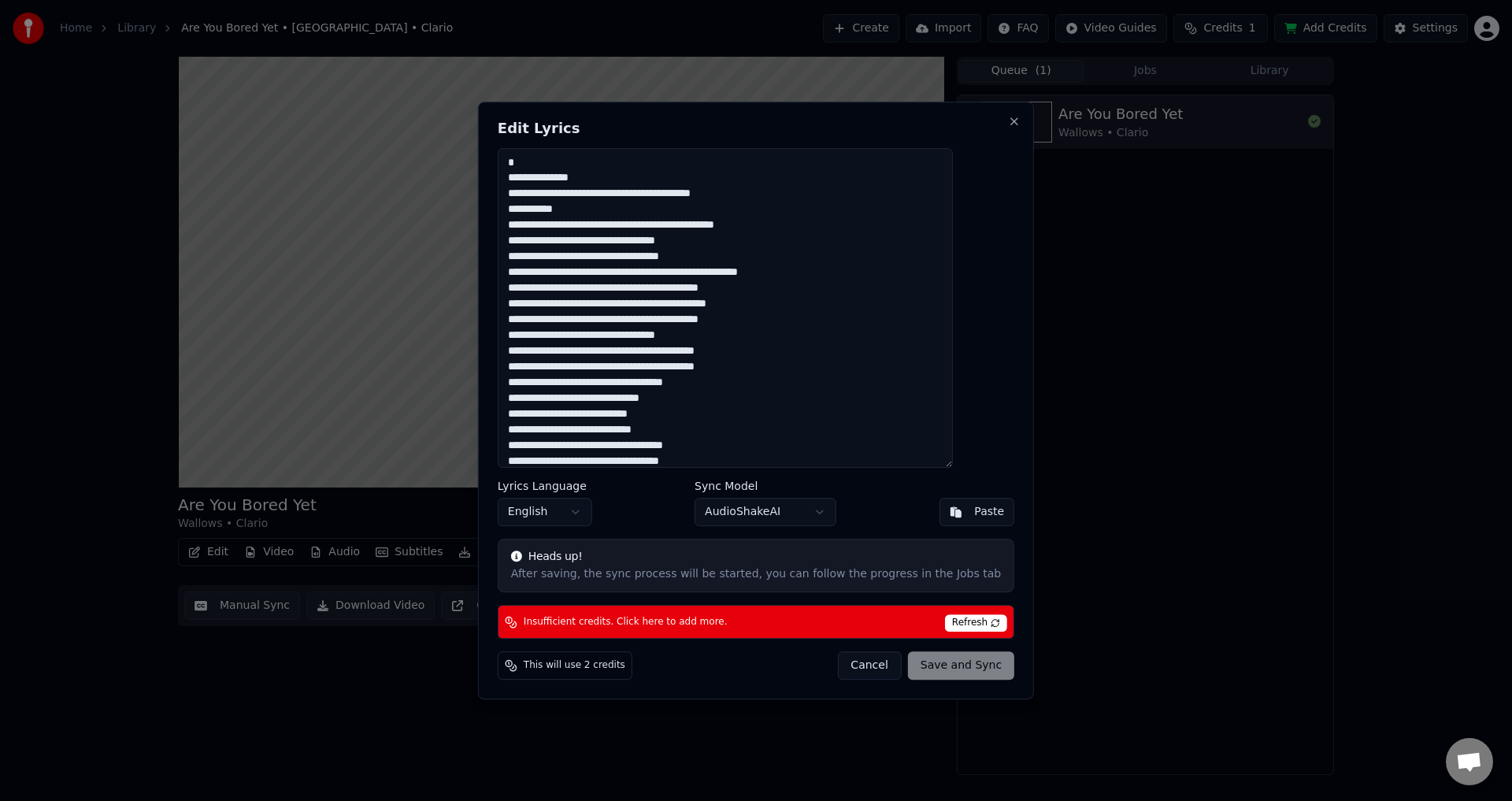
scroll to position [119, 0]
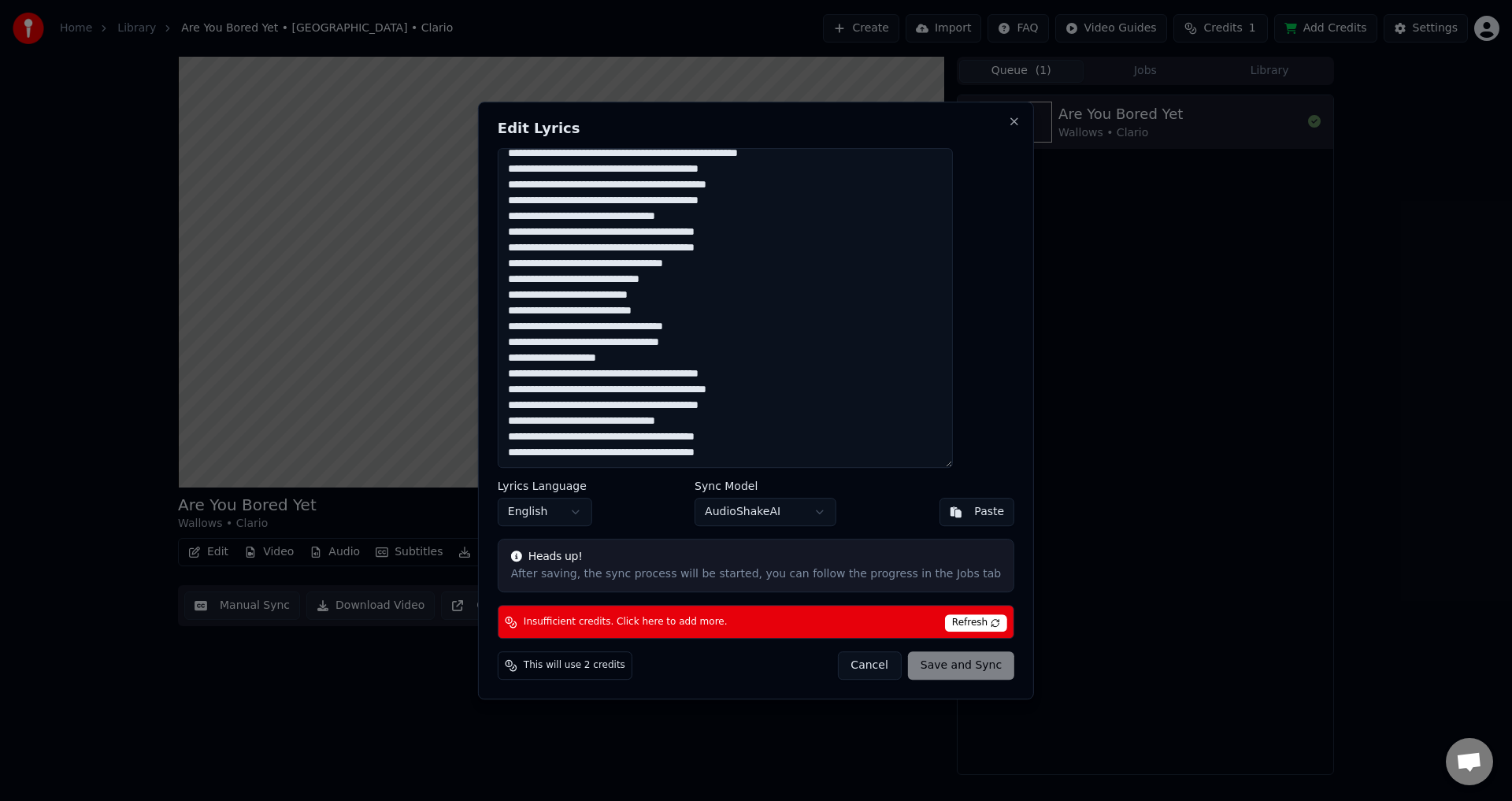
click at [977, 123] on h2 "Edit Lyrics" at bounding box center [756, 128] width 516 height 14
click at [1008, 120] on button "Close" at bounding box center [1013, 120] width 12 height 12
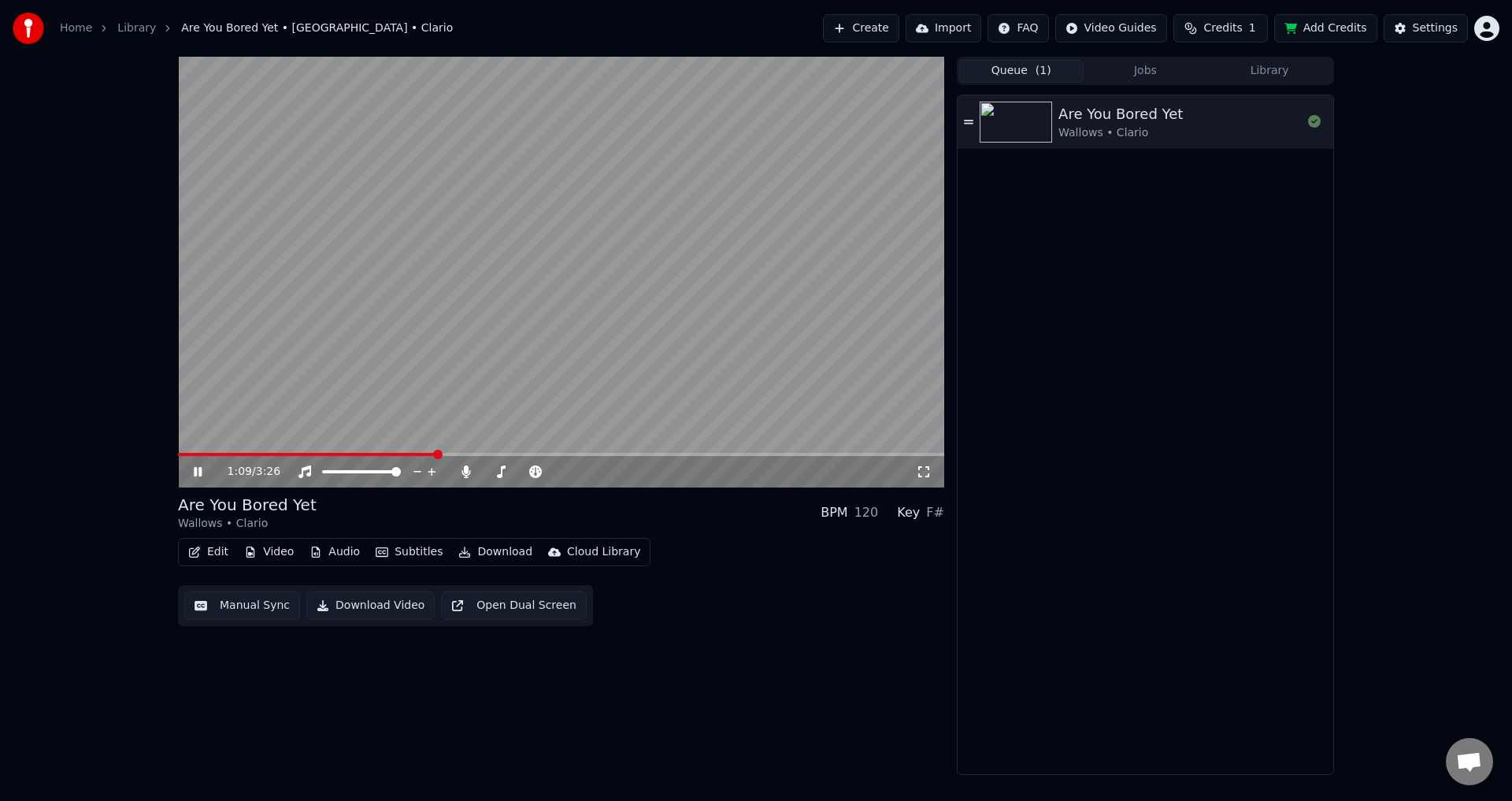
click at [0, 290] on div "1:09 / 3:26 Are You Bored Yet Wallows • Clario BPM 120 Key F# Edit Video Audio …" at bounding box center [756, 415] width 1512 height 718
click at [448, 349] on video at bounding box center [561, 272] width 766 height 430
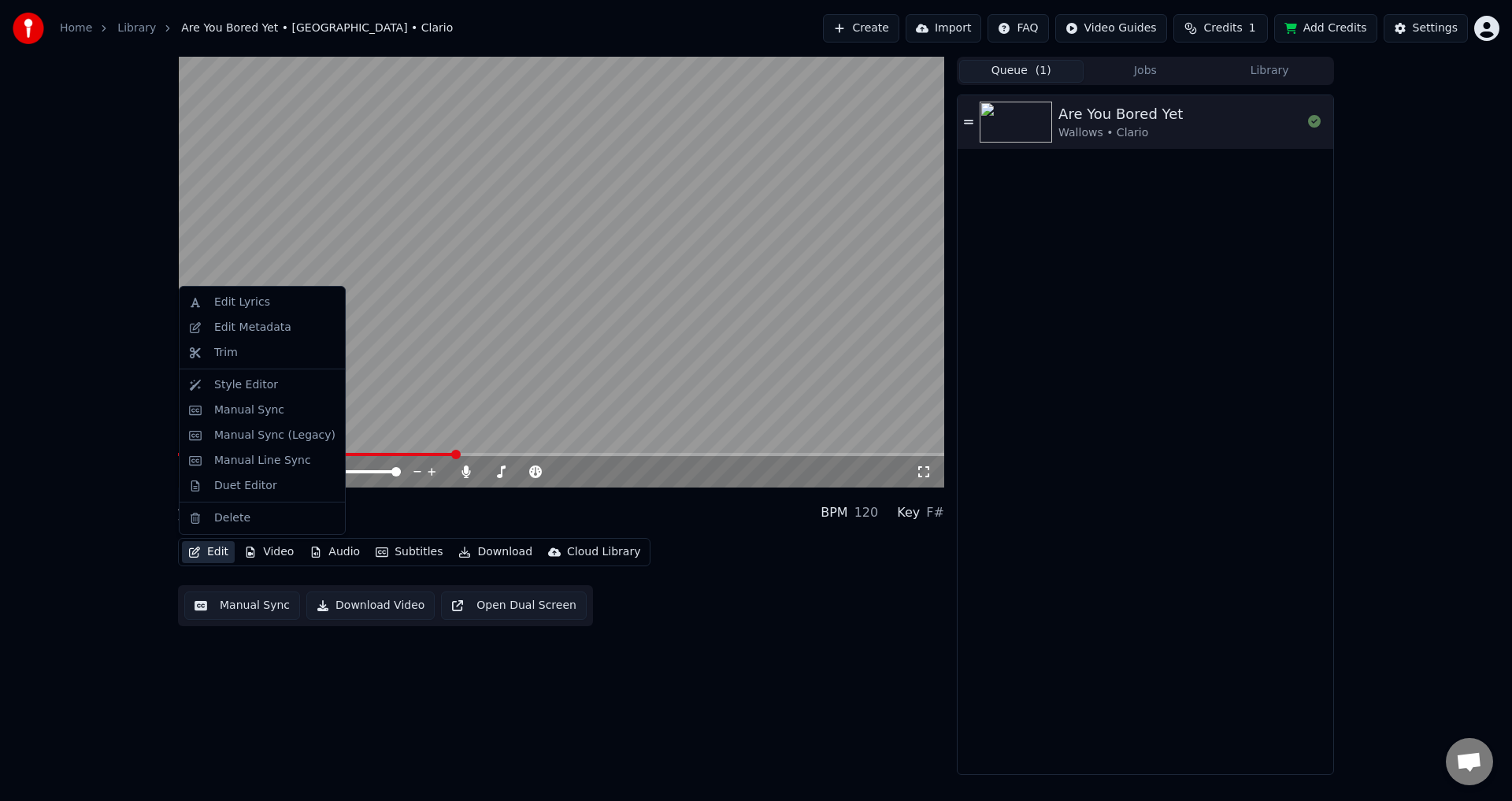
click at [198, 551] on icon "button" at bounding box center [194, 552] width 12 height 11
click at [244, 307] on div "Edit Lyrics" at bounding box center [242, 302] width 56 height 16
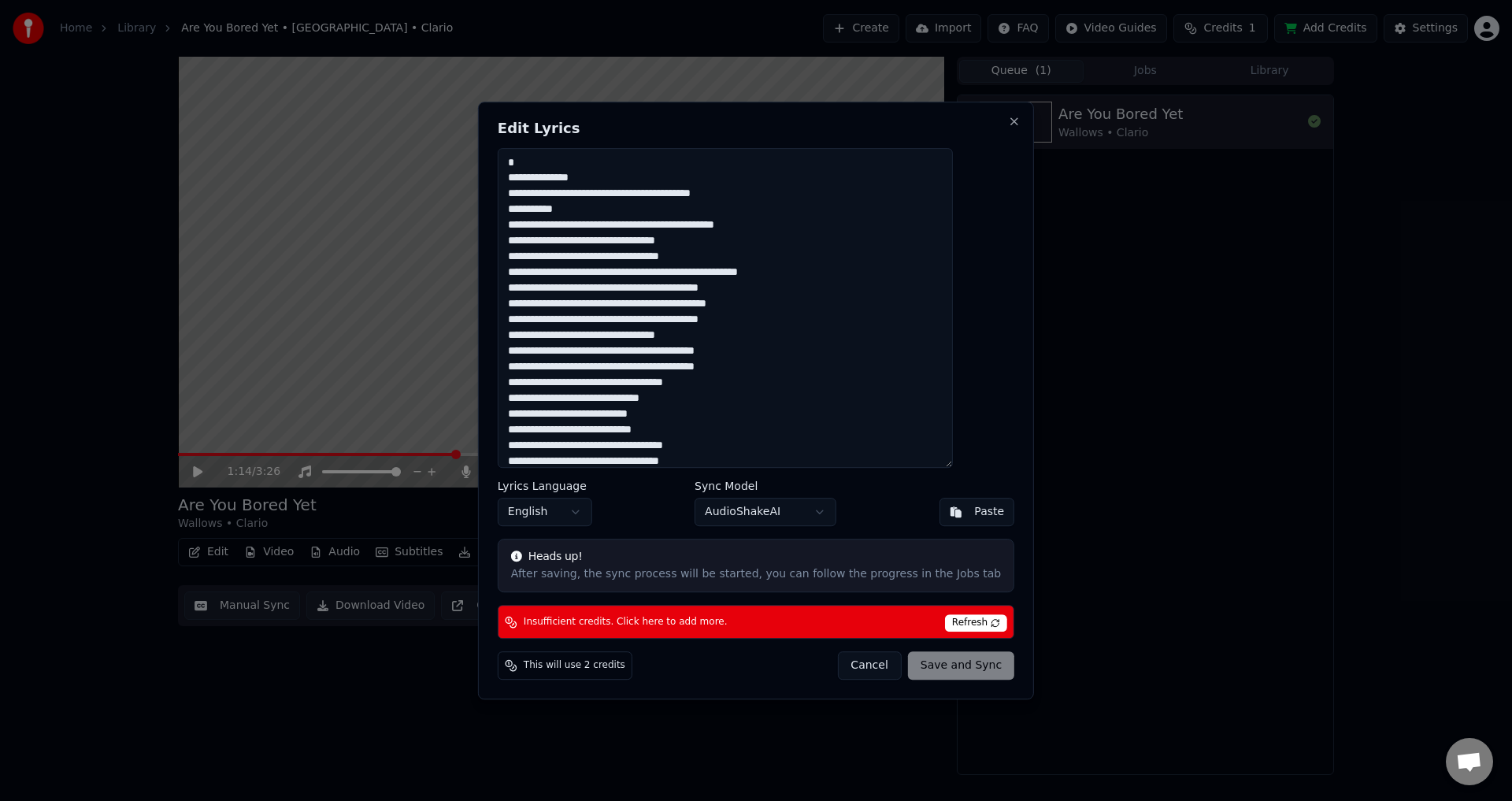
click at [636, 197] on textarea at bounding box center [725, 308] width 455 height 320
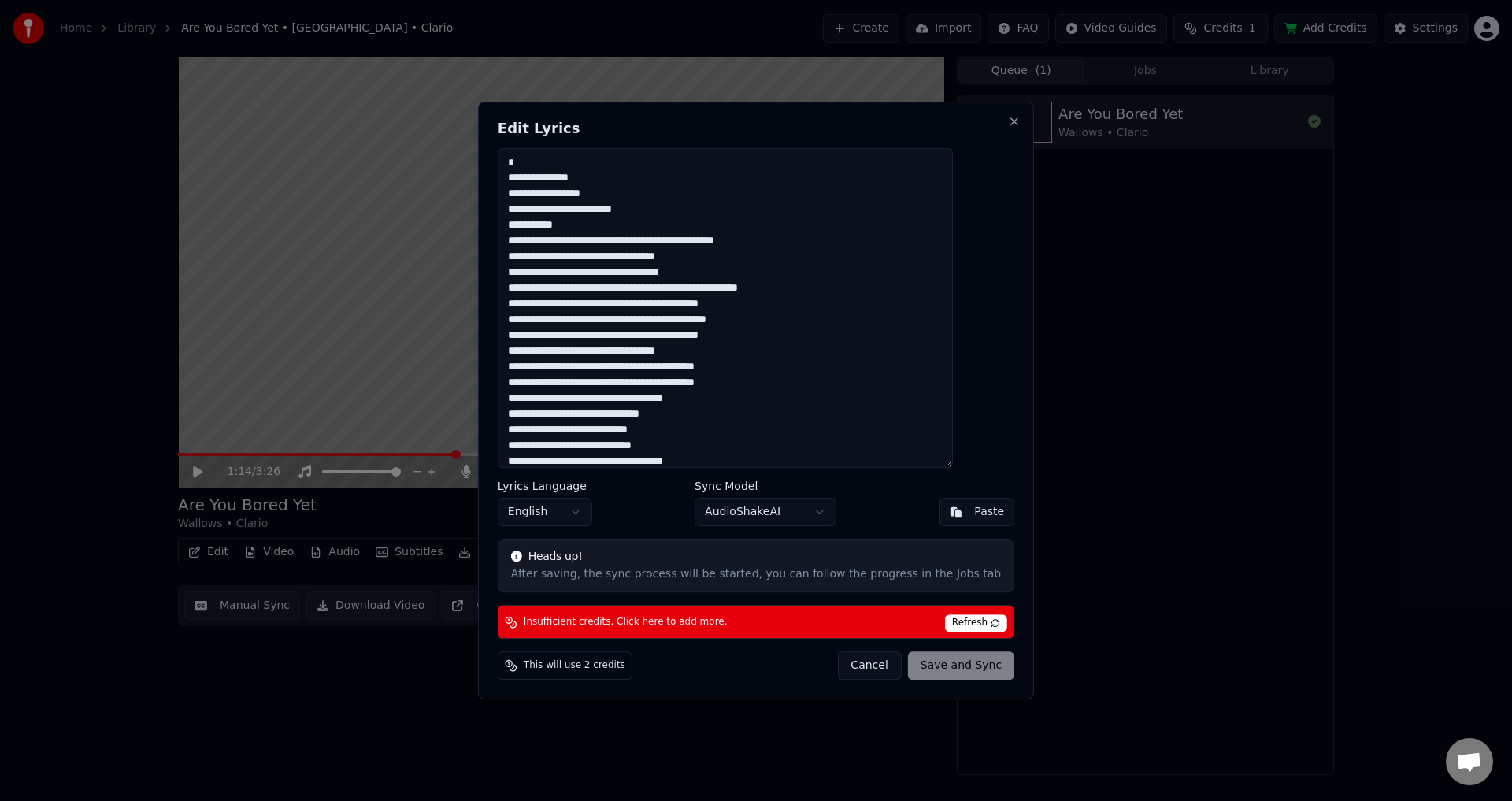
click at [856, 673] on button "Cancel" at bounding box center [869, 665] width 64 height 28
type textarea "**********"
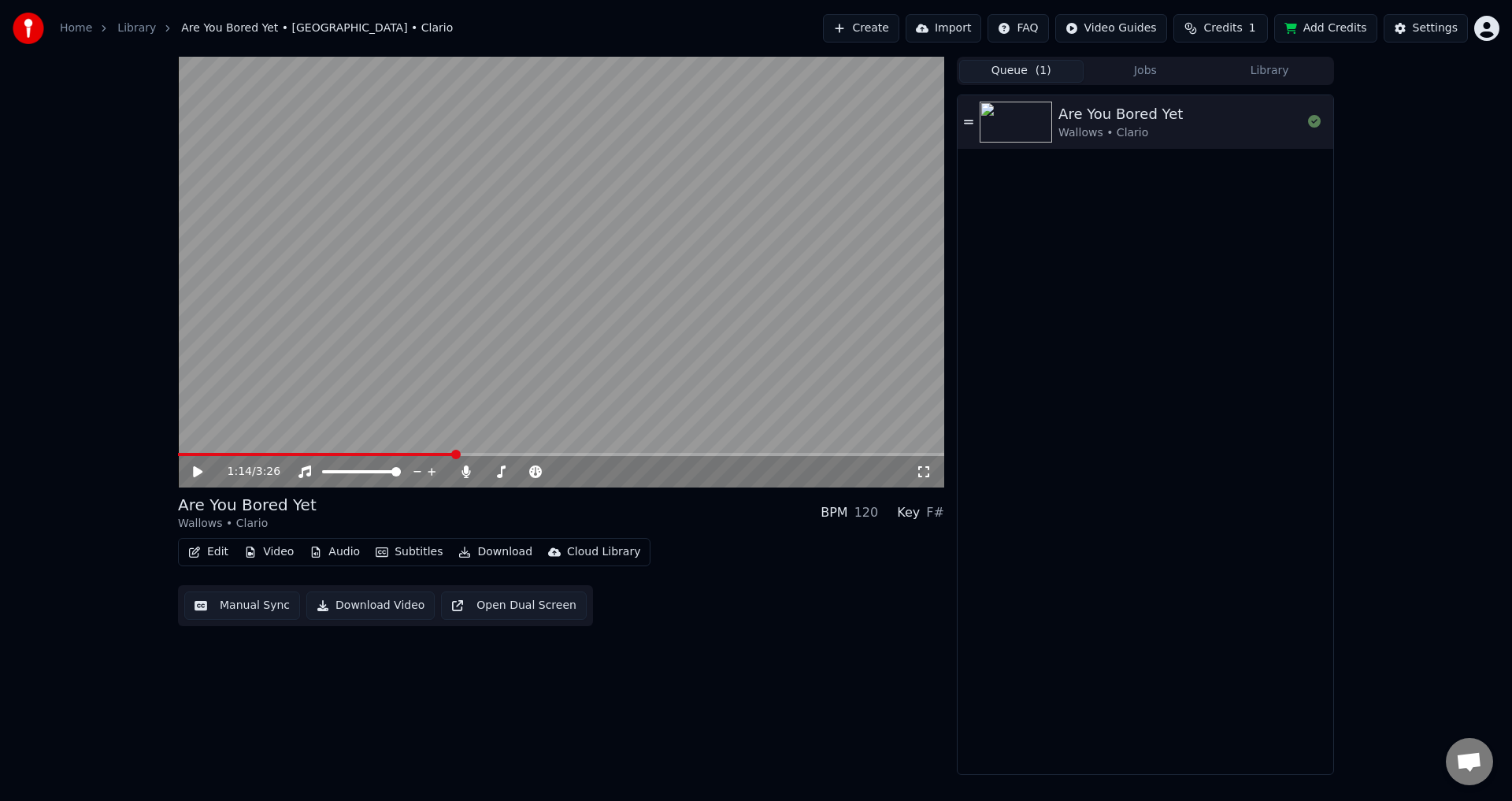
click at [209, 546] on button "Edit" at bounding box center [208, 552] width 52 height 22
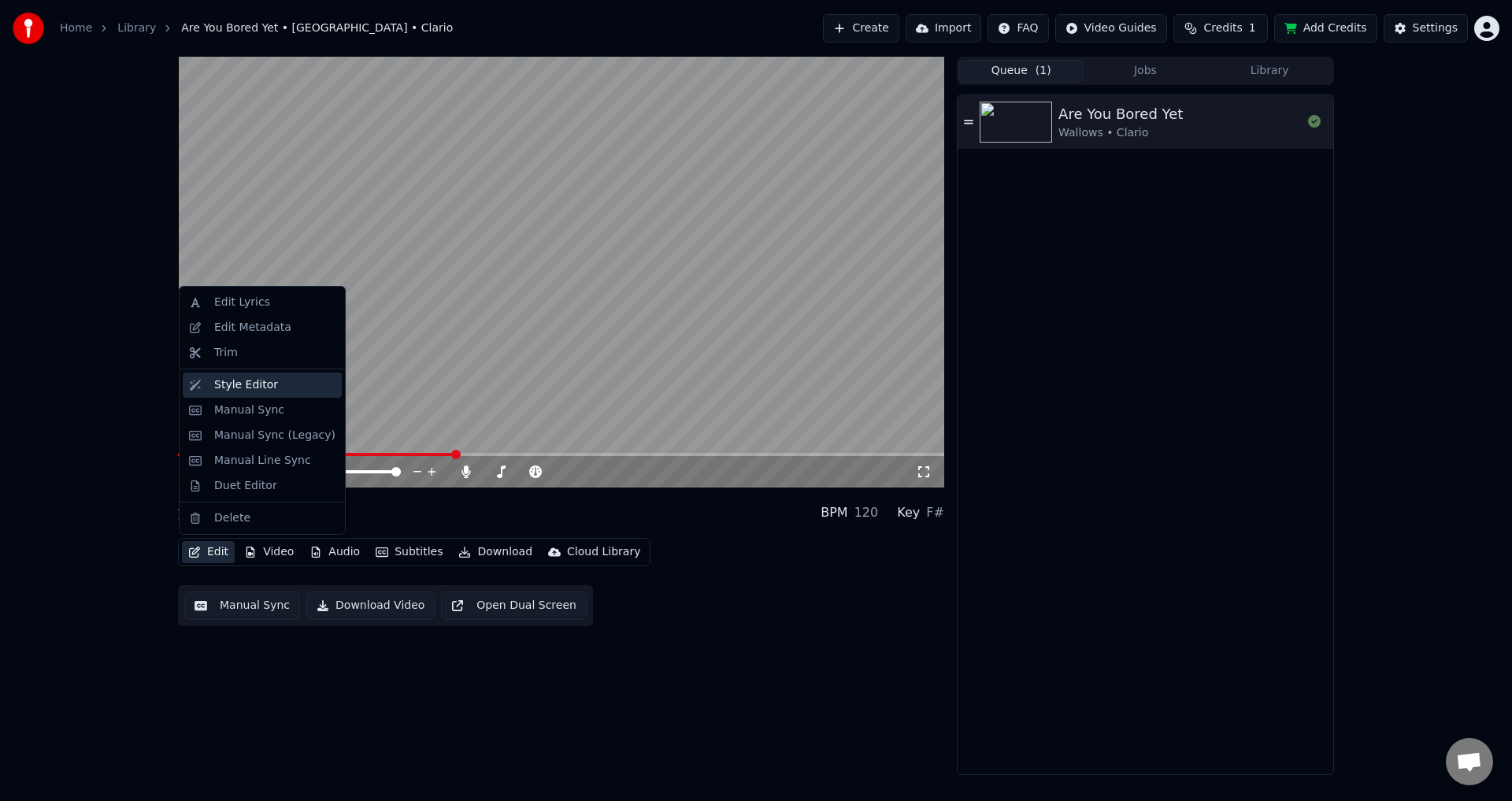
click at [253, 393] on div "Style Editor" at bounding box center [262, 385] width 159 height 25
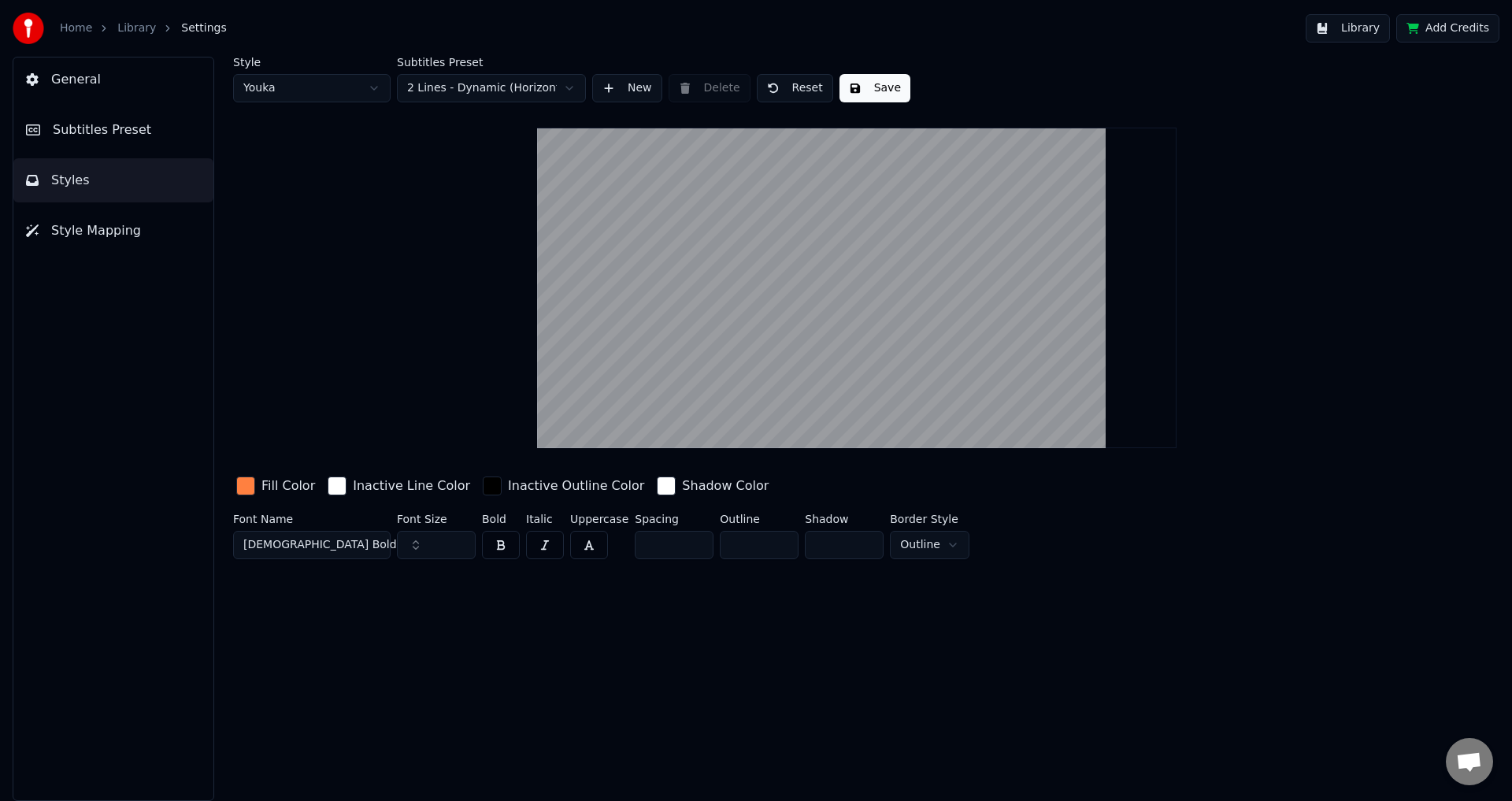
click at [129, 115] on button "Subtitles Preset" at bounding box center [113, 130] width 200 height 44
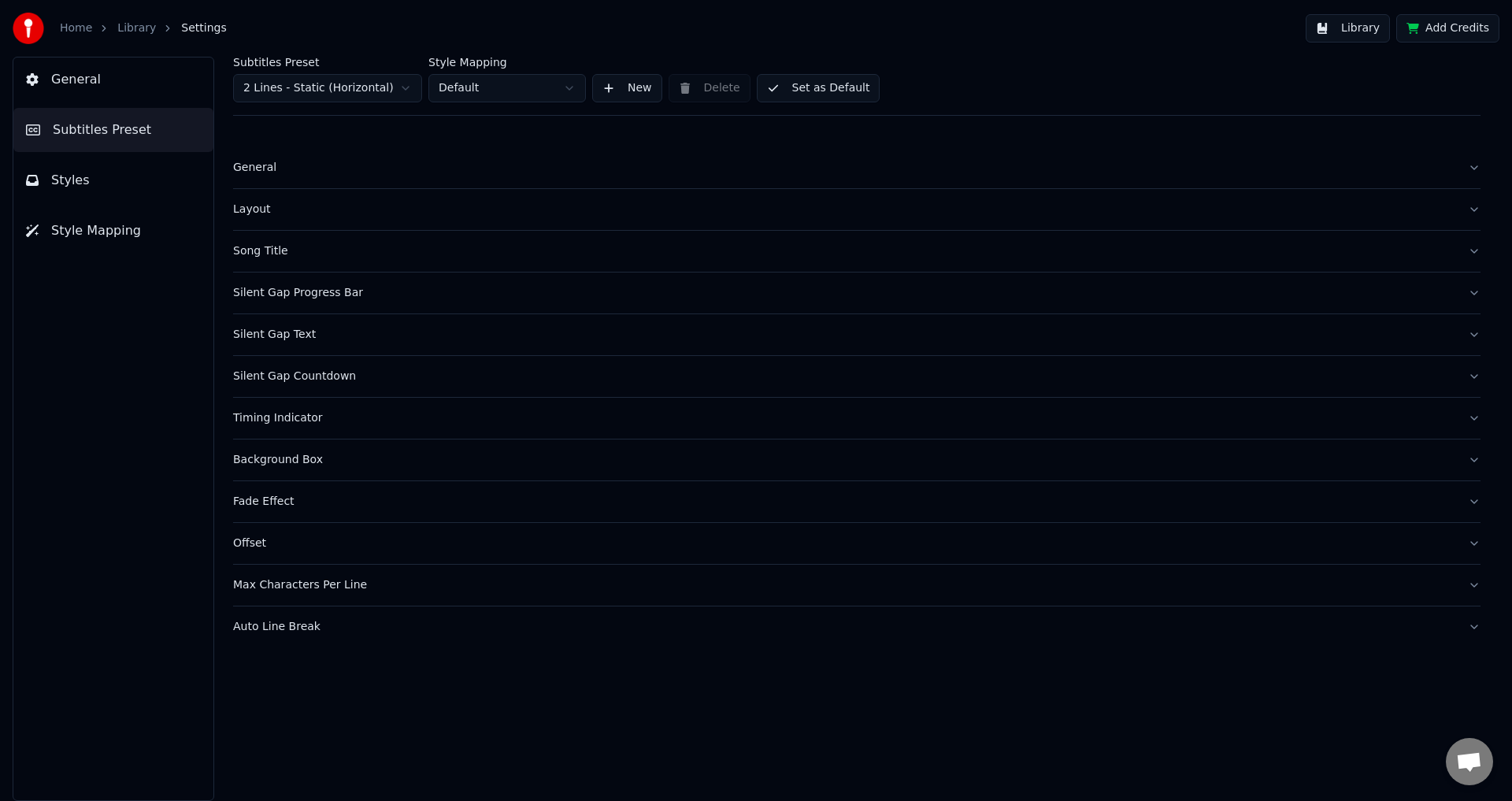
click at [458, 85] on html "Home Library Settings Library Add Credits General Subtitles Preset Styles Style…" at bounding box center [756, 400] width 1512 height 801
click at [344, 97] on html "Home Library Settings Library Add Credits General Subtitles Preset Styles Style…" at bounding box center [756, 400] width 1512 height 801
click at [339, 103] on div "Subtitles Preset 4 Lines (Horizontal) Style Mapping Default New Delete Set as D…" at bounding box center [857, 86] width 1248 height 59
click at [337, 91] on html "Home Library Settings Library Add Credits General Subtitles Preset Styles Style…" at bounding box center [756, 400] width 1512 height 801
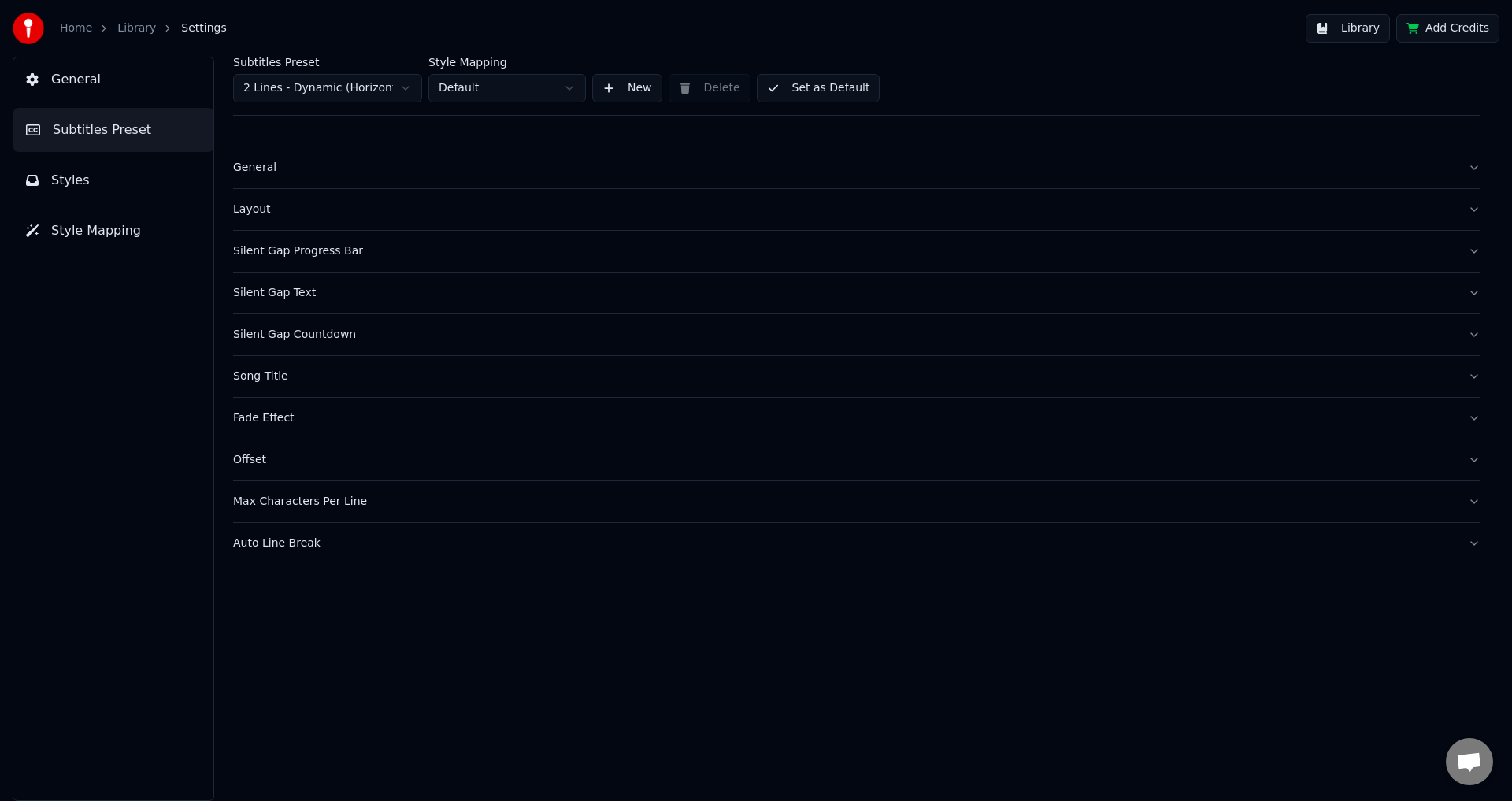
click at [289, 540] on div "Auto Line Break" at bounding box center [844, 542] width 1222 height 16
click at [309, 513] on button "Max Characters Per Line" at bounding box center [857, 501] width 1248 height 41
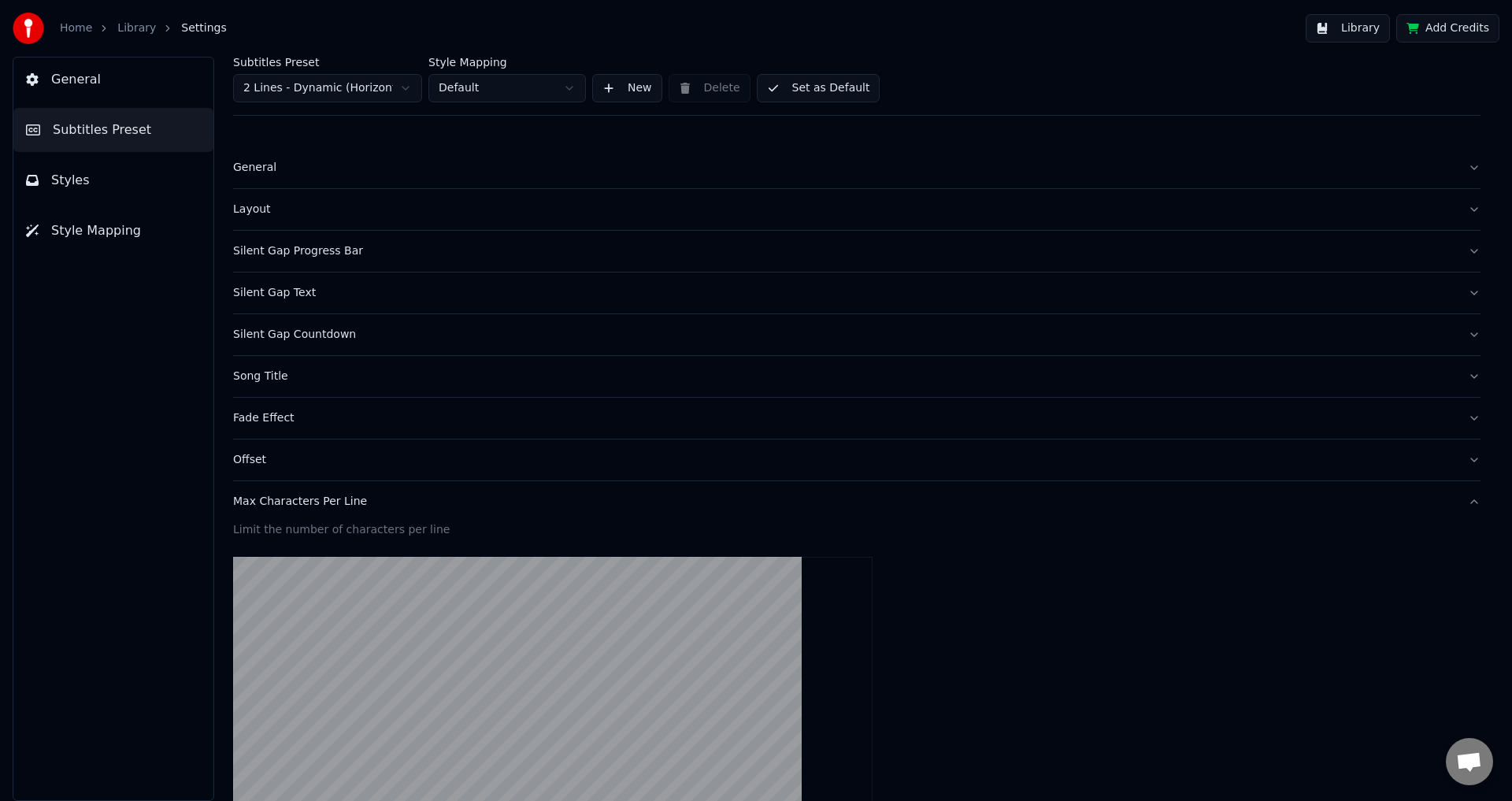
scroll to position [307, 0]
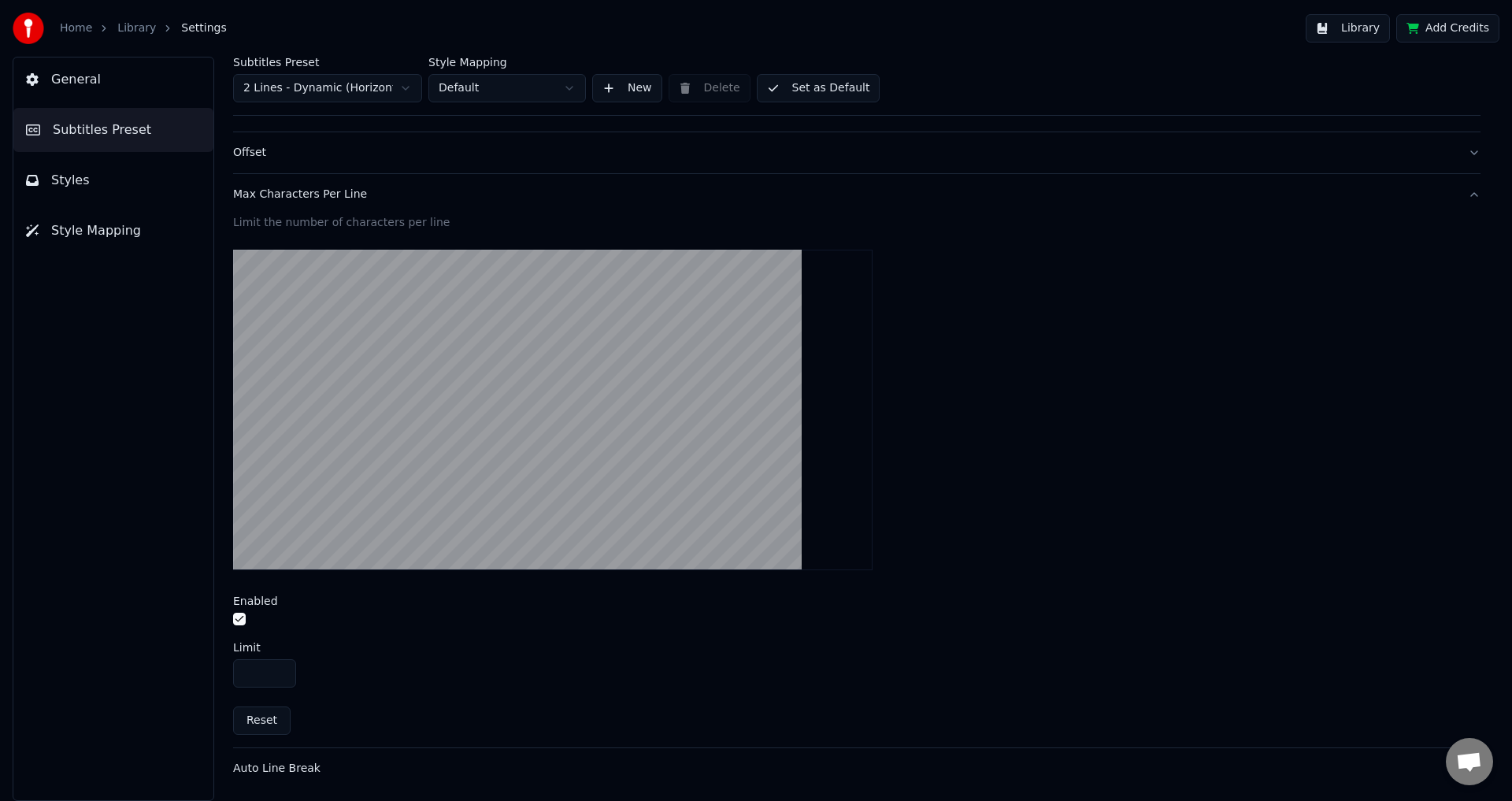
click at [367, 666] on div "**" at bounding box center [857, 673] width 1248 height 28
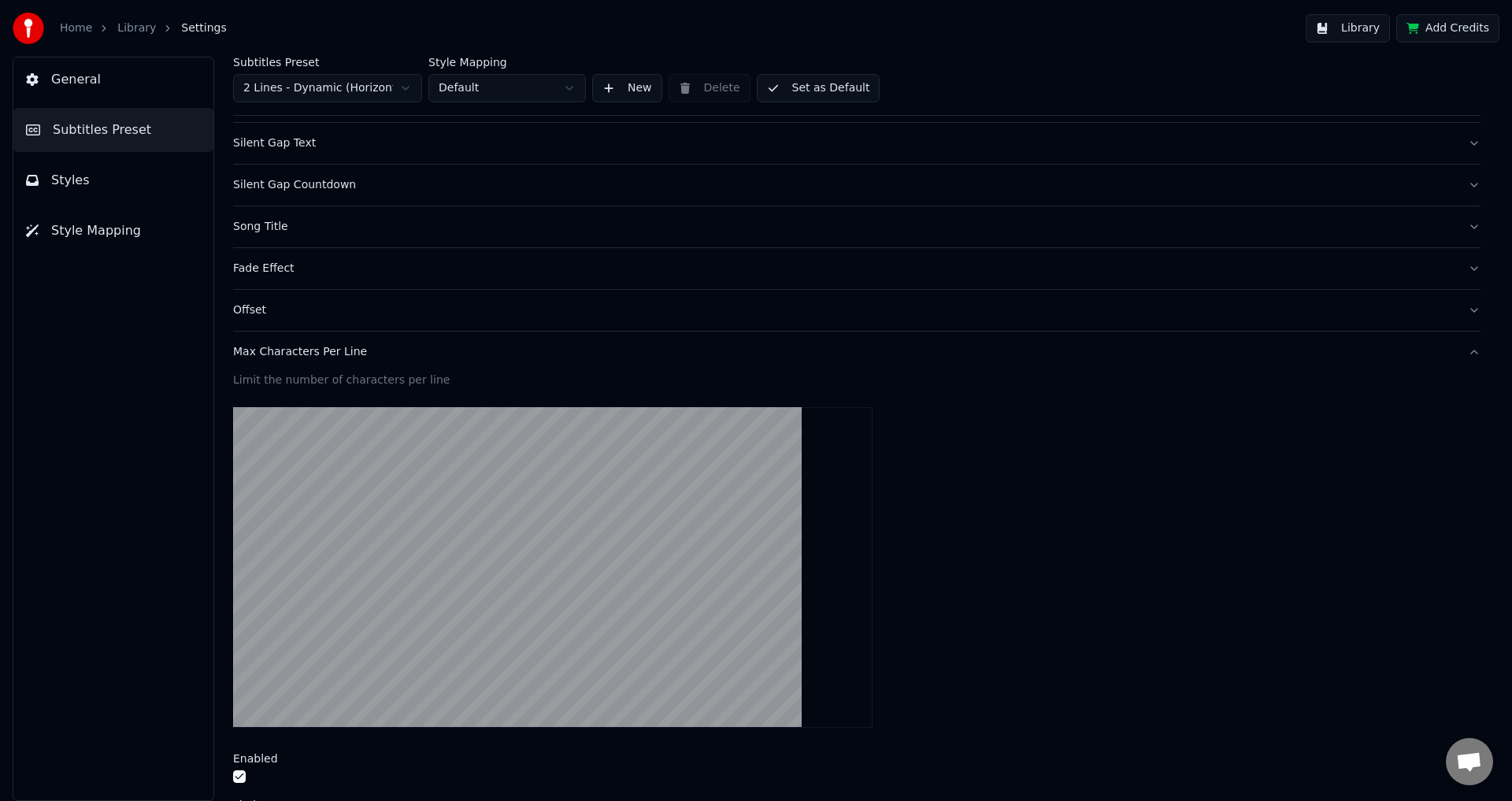
click at [417, 322] on button "Offset" at bounding box center [857, 310] width 1248 height 41
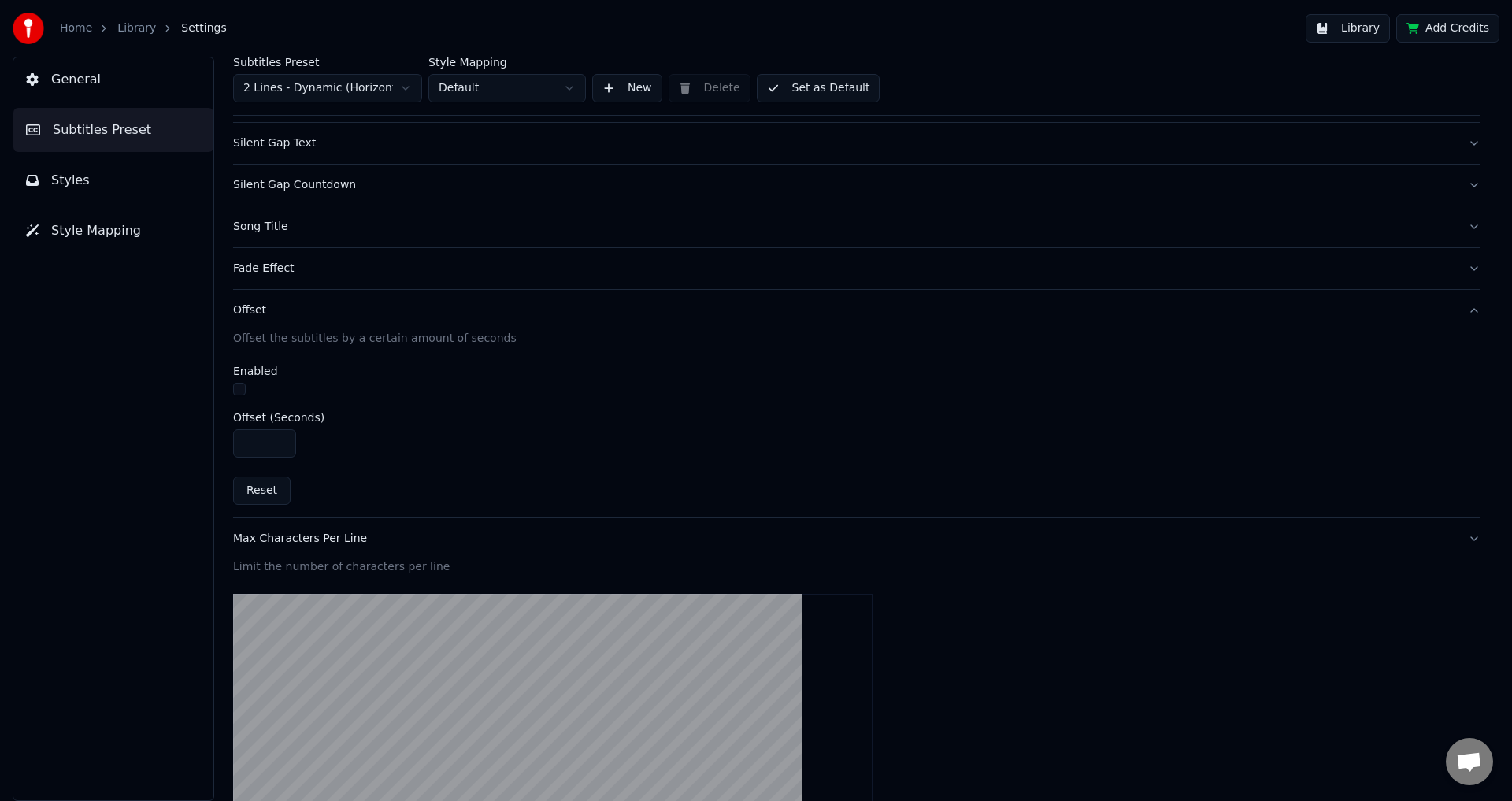
scroll to position [0, 0]
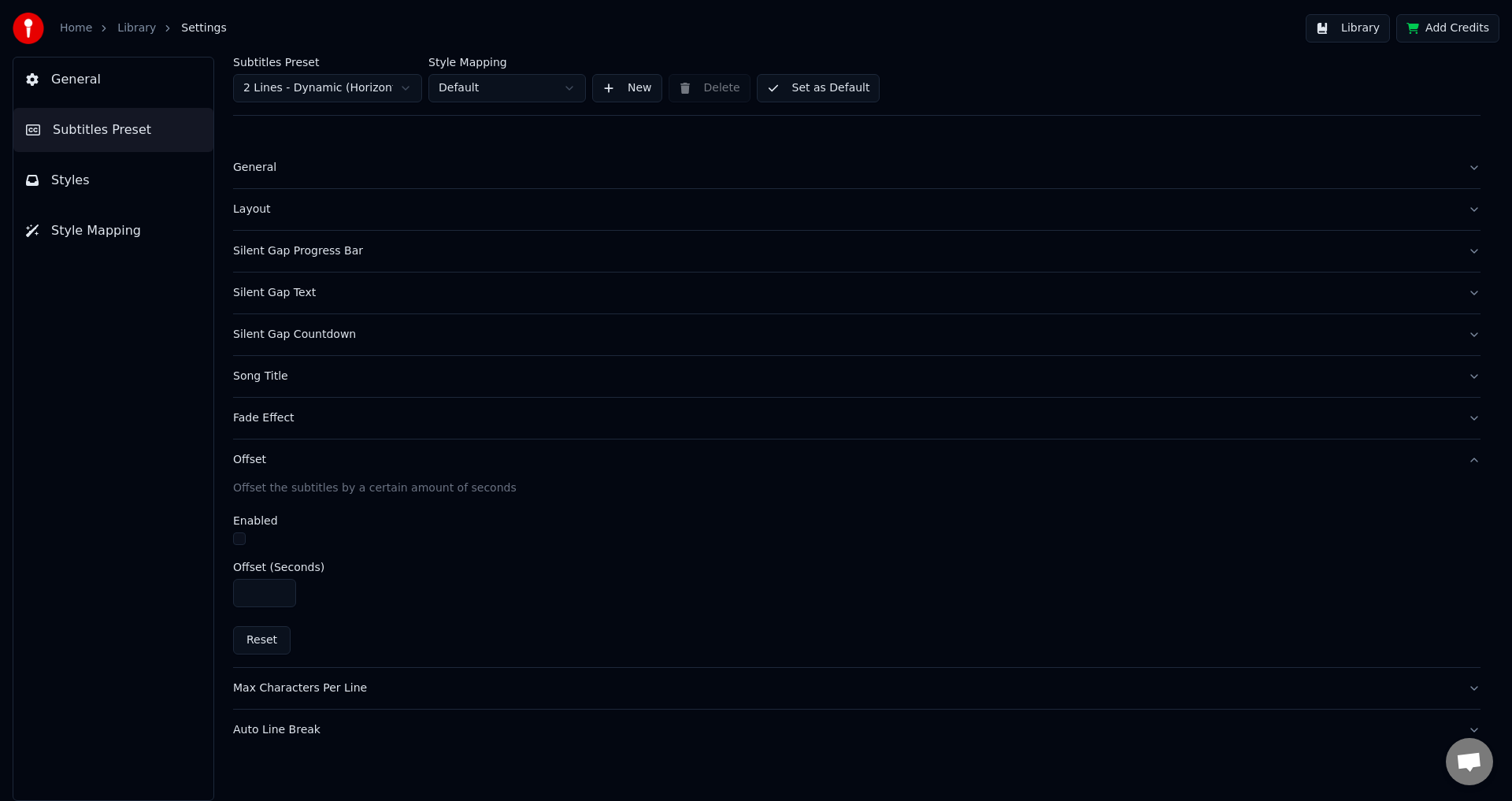
click at [296, 429] on button "Fade Effect" at bounding box center [857, 418] width 1248 height 41
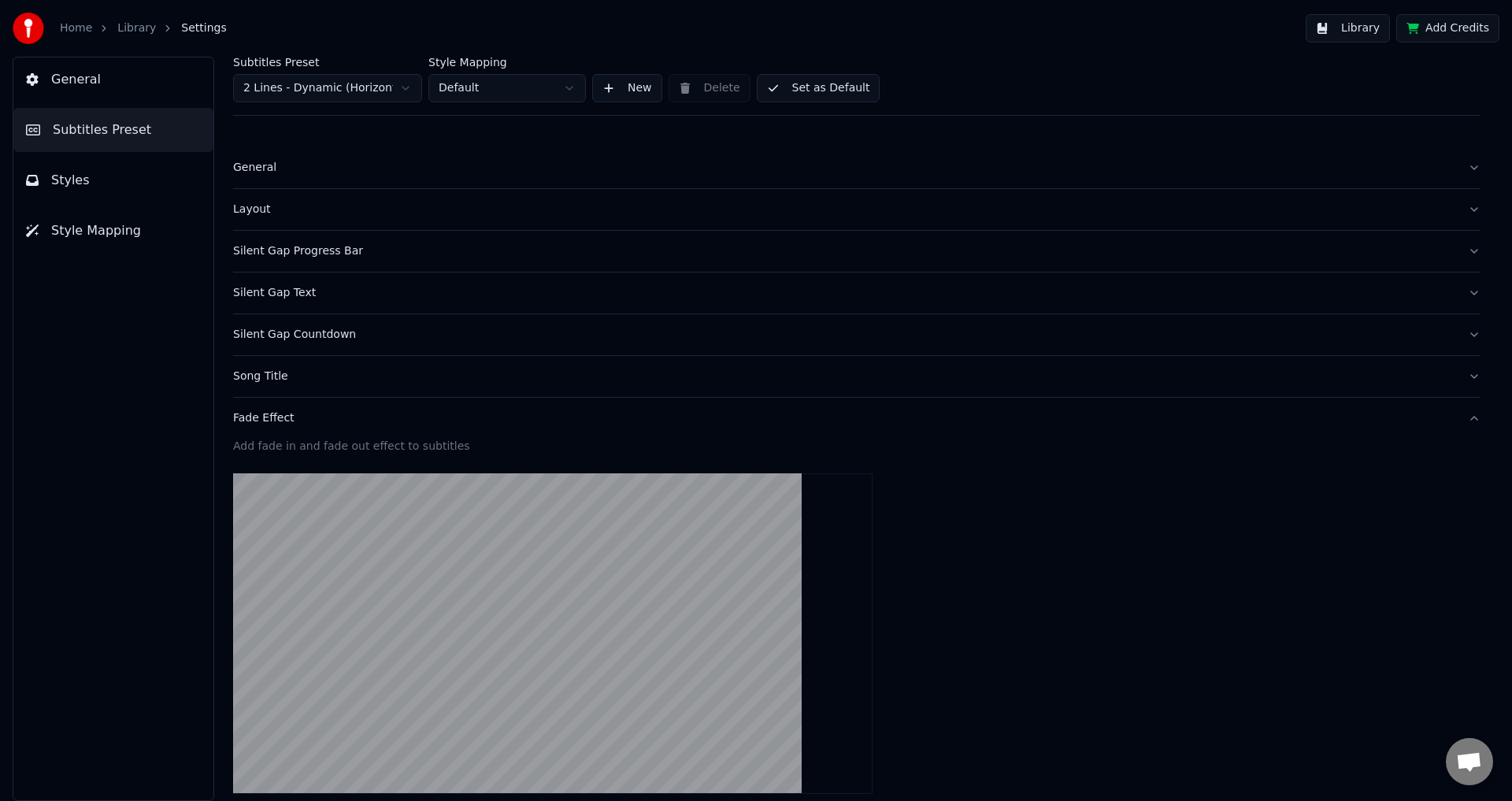
click at [304, 377] on div "Song Title" at bounding box center [844, 376] width 1222 height 16
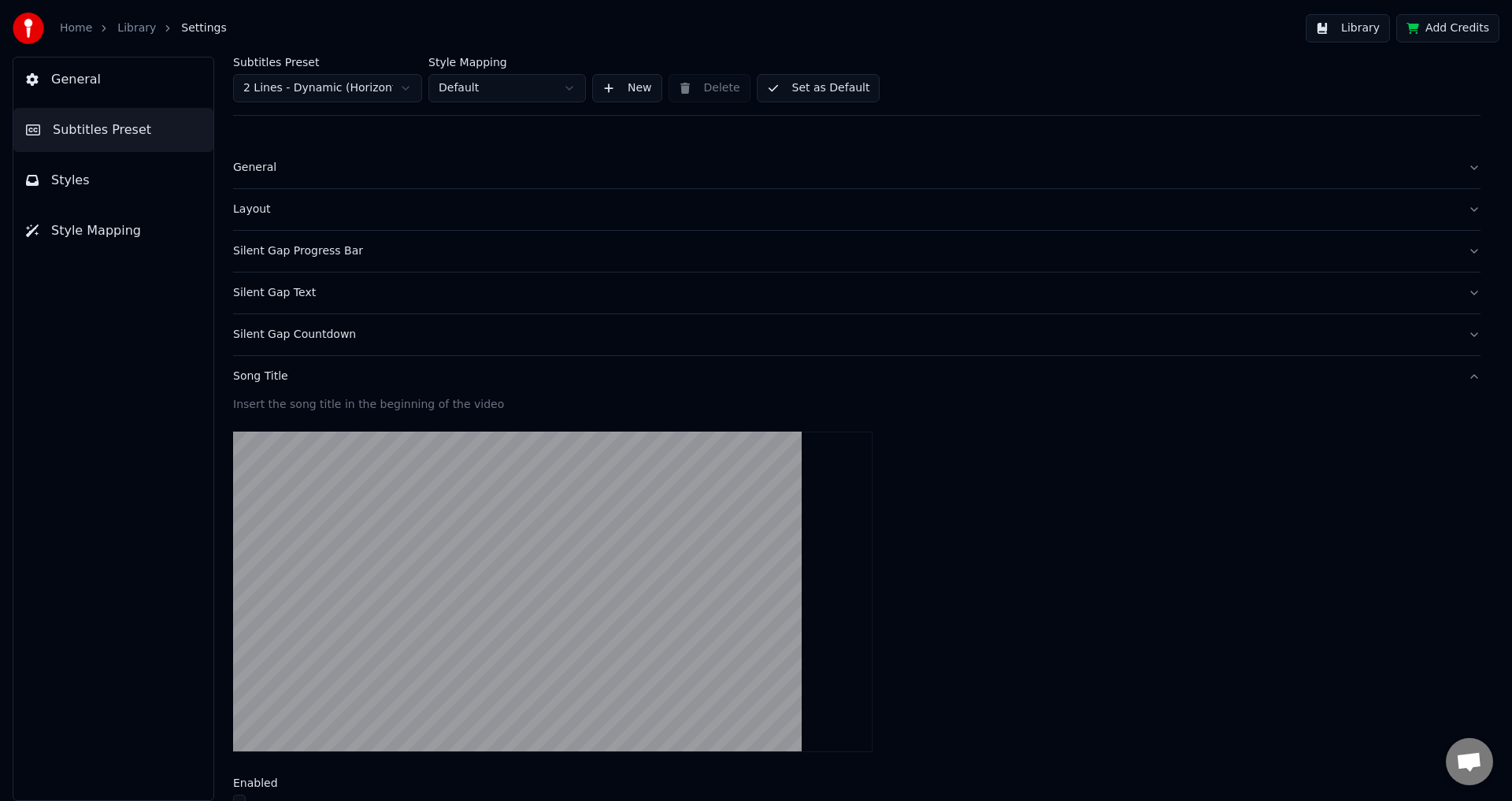
click at [329, 339] on div "Silent Gap Countdown" at bounding box center [844, 334] width 1222 height 16
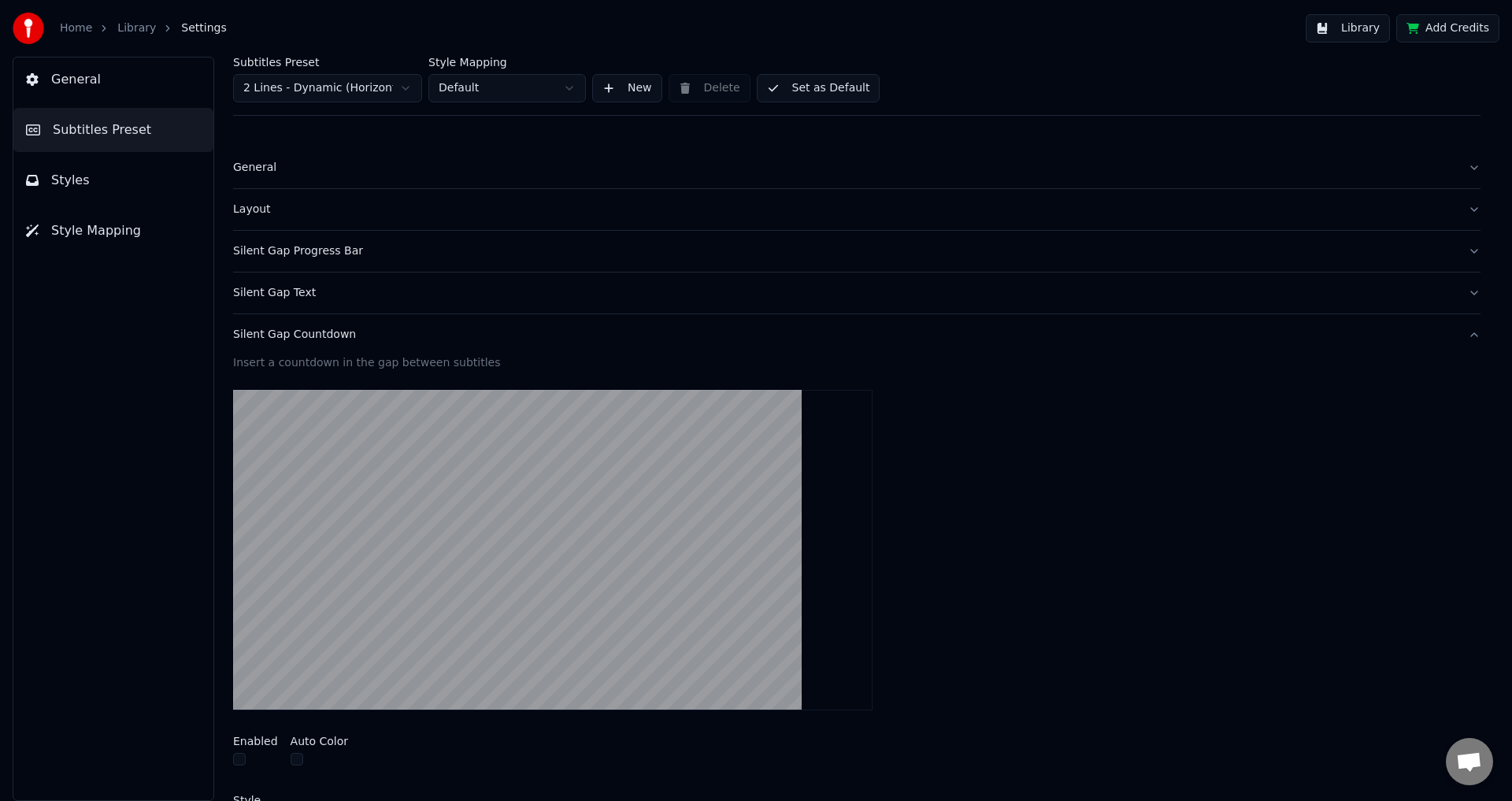
click at [299, 300] on div "Silent Gap Text" at bounding box center [844, 292] width 1222 height 16
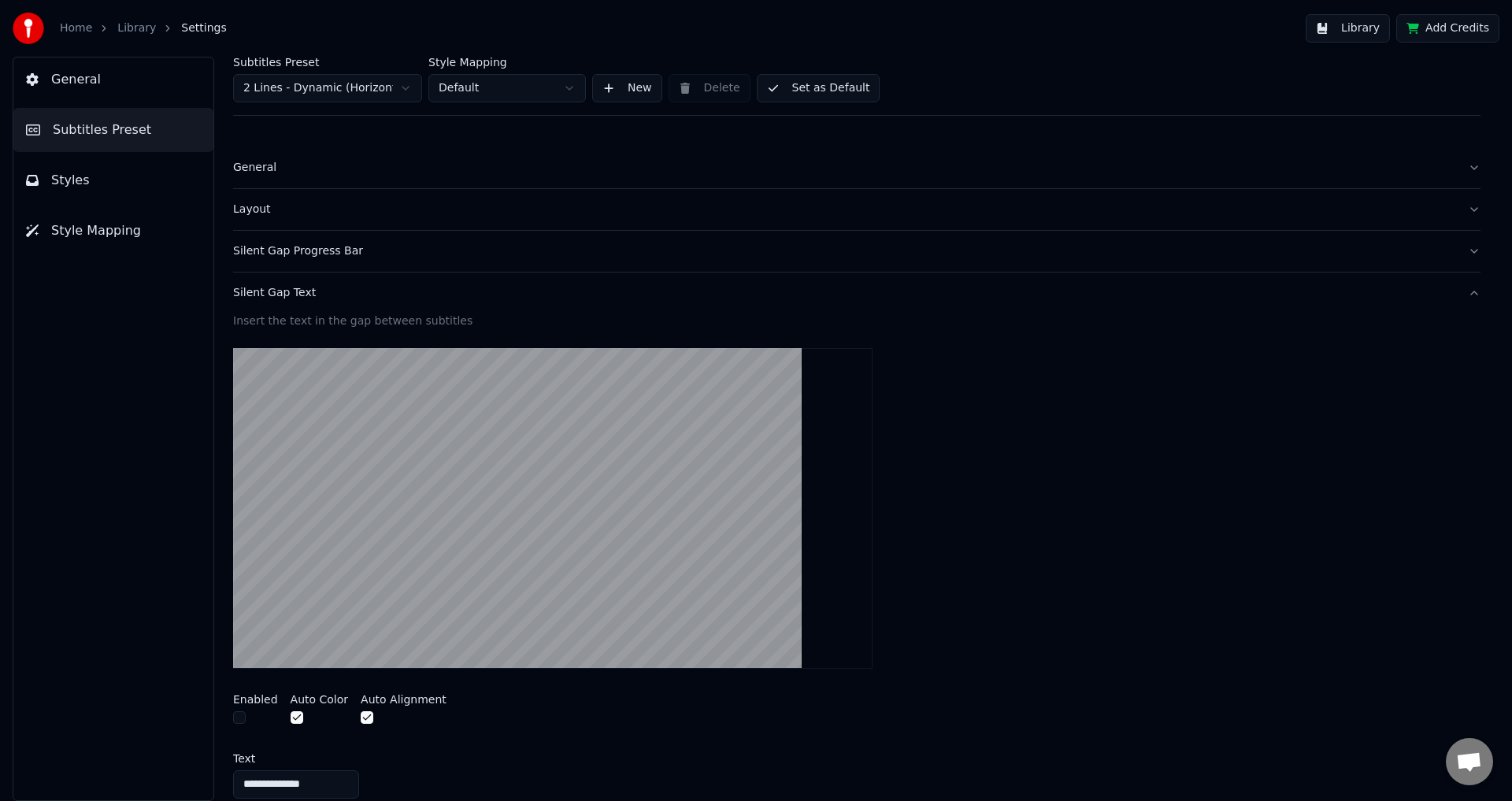
click at [309, 296] on div "Silent Gap Text" at bounding box center [844, 292] width 1222 height 16
click at [307, 261] on button "Silent Gap Progress Bar" at bounding box center [857, 251] width 1248 height 41
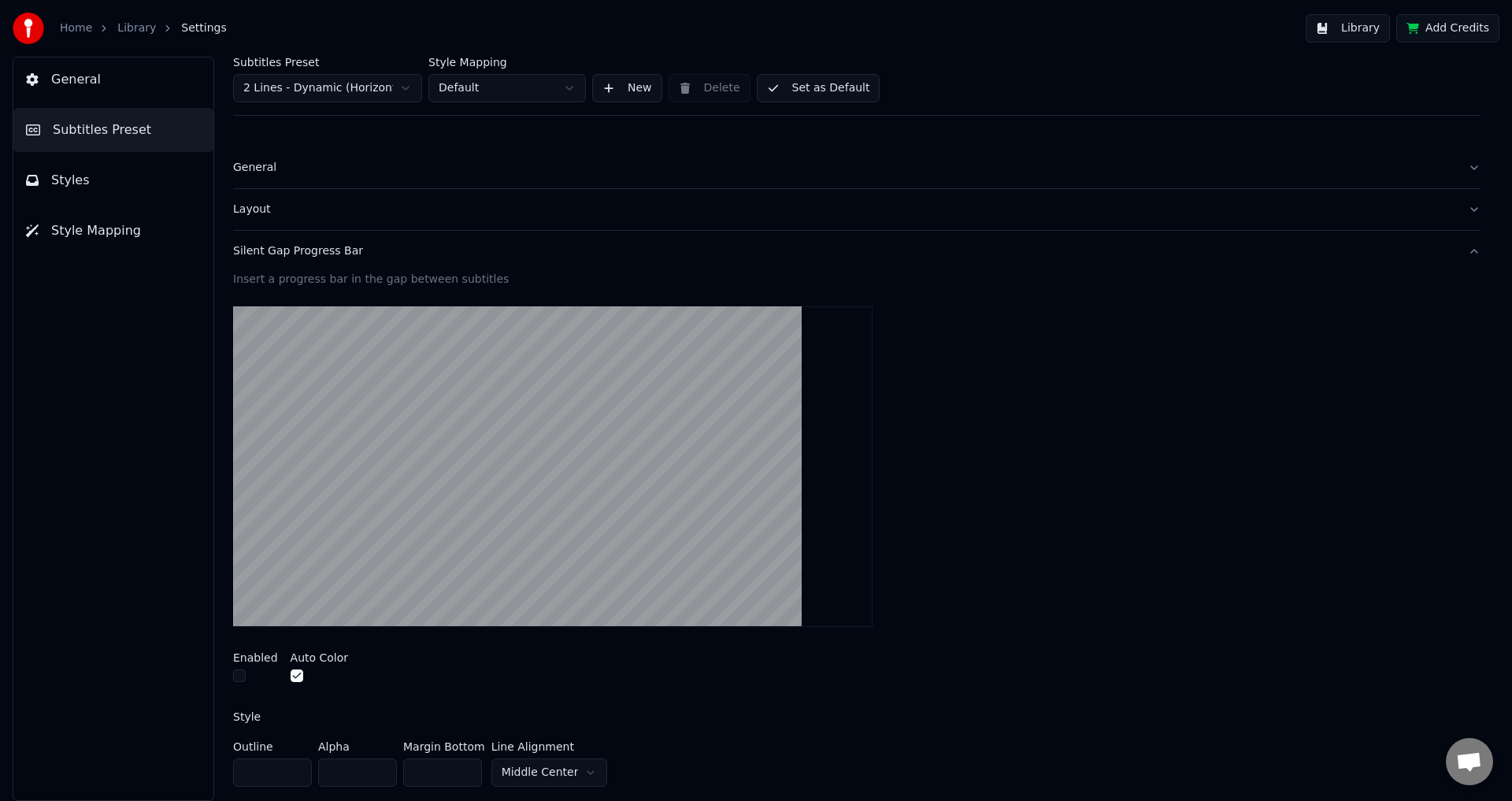
click at [304, 250] on div "Silent Gap Progress Bar" at bounding box center [844, 251] width 1222 height 16
click at [298, 218] on button "Layout" at bounding box center [857, 209] width 1248 height 41
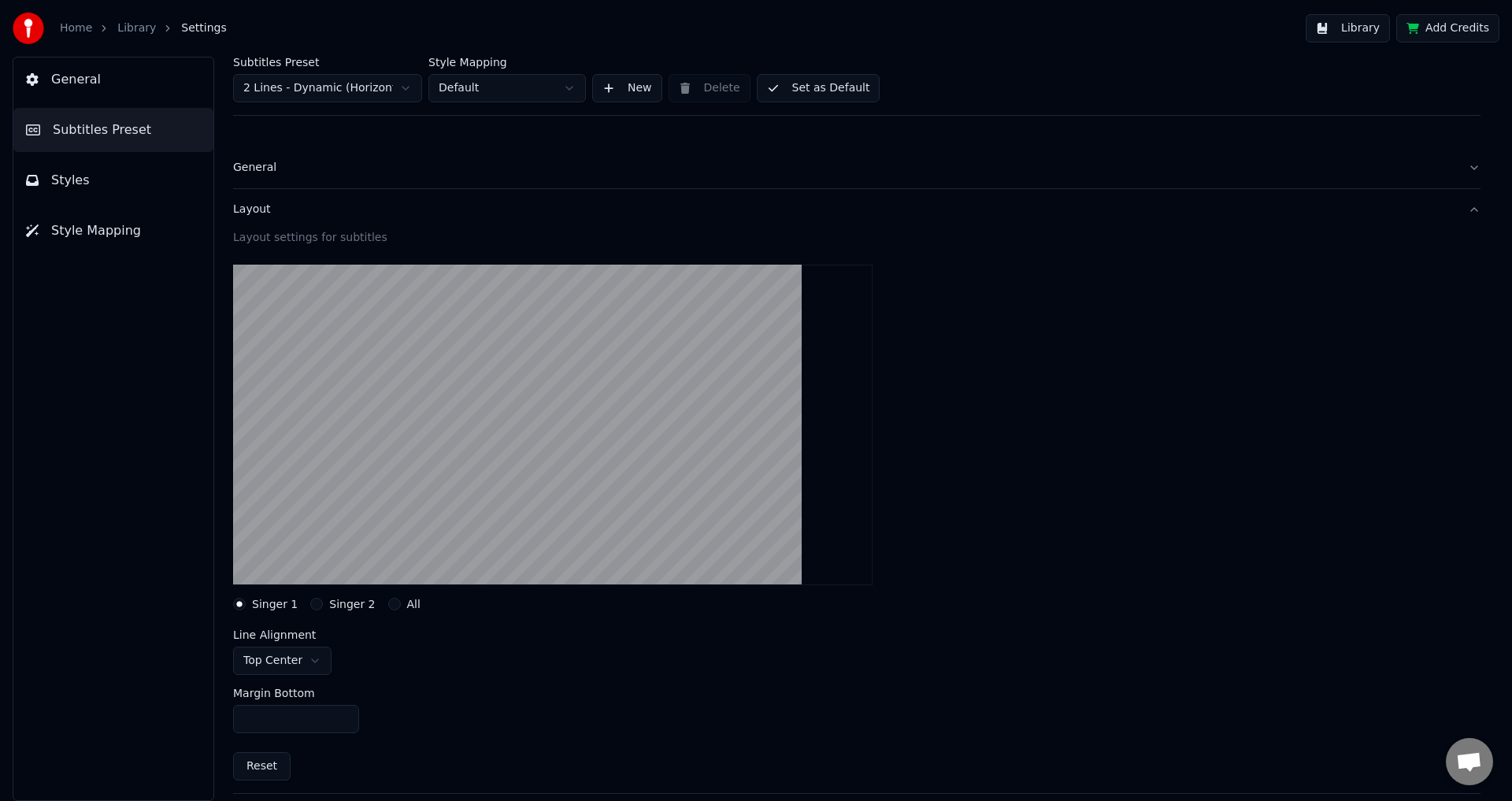
click at [298, 218] on button "Layout" at bounding box center [857, 209] width 1248 height 41
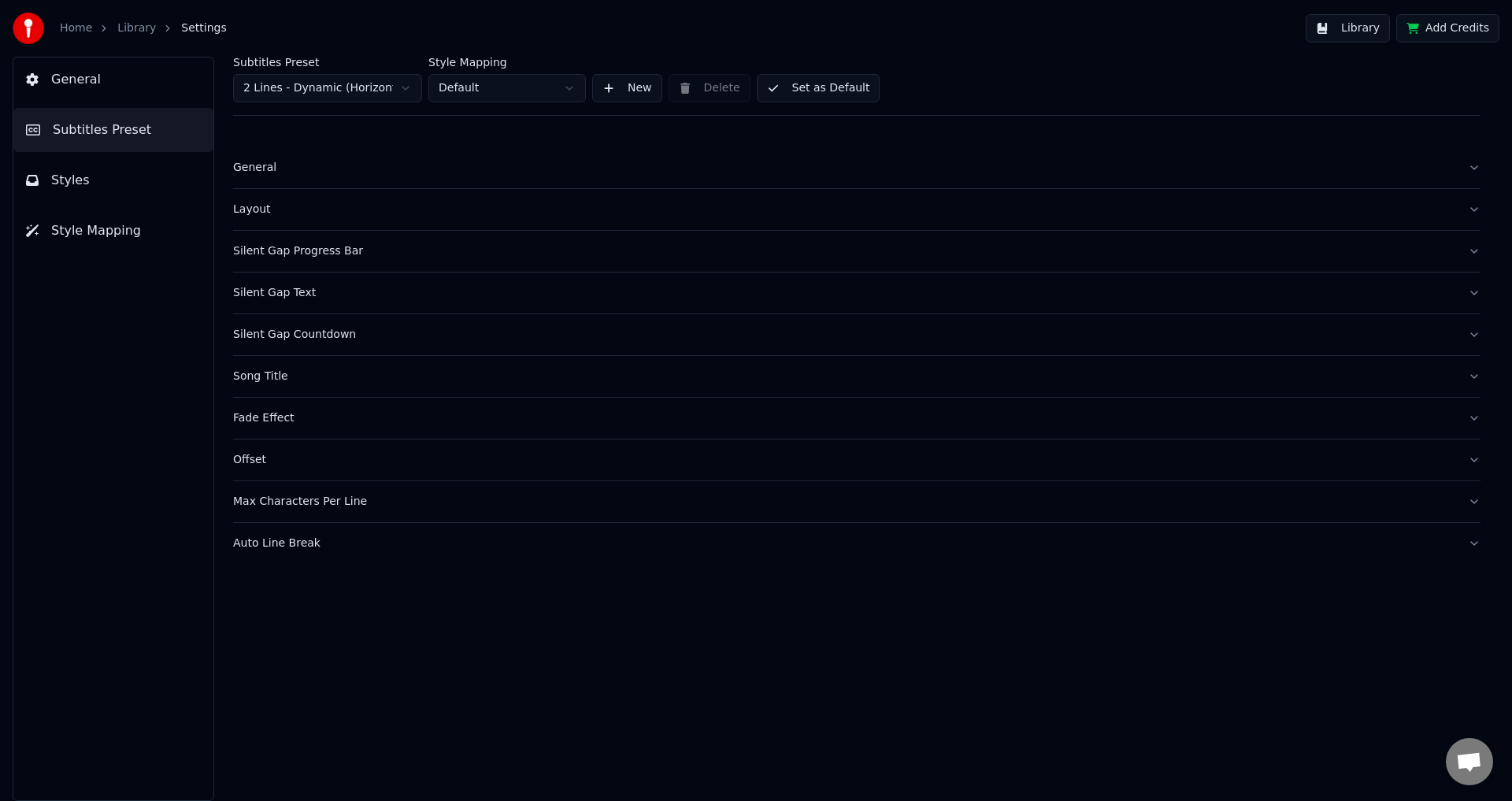
click at [311, 163] on div "General" at bounding box center [844, 167] width 1222 height 16
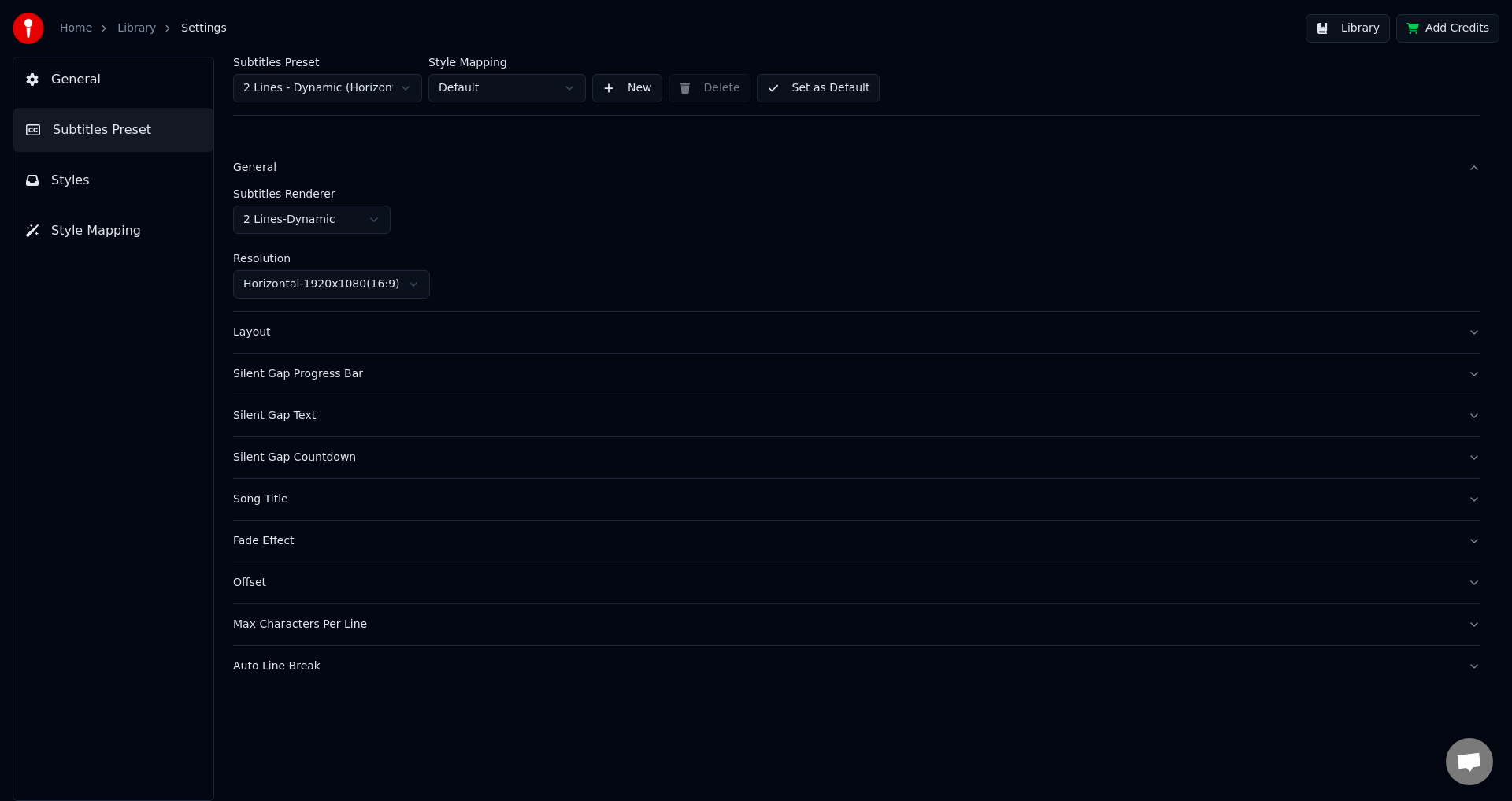
click at [311, 167] on div "General" at bounding box center [844, 167] width 1222 height 16
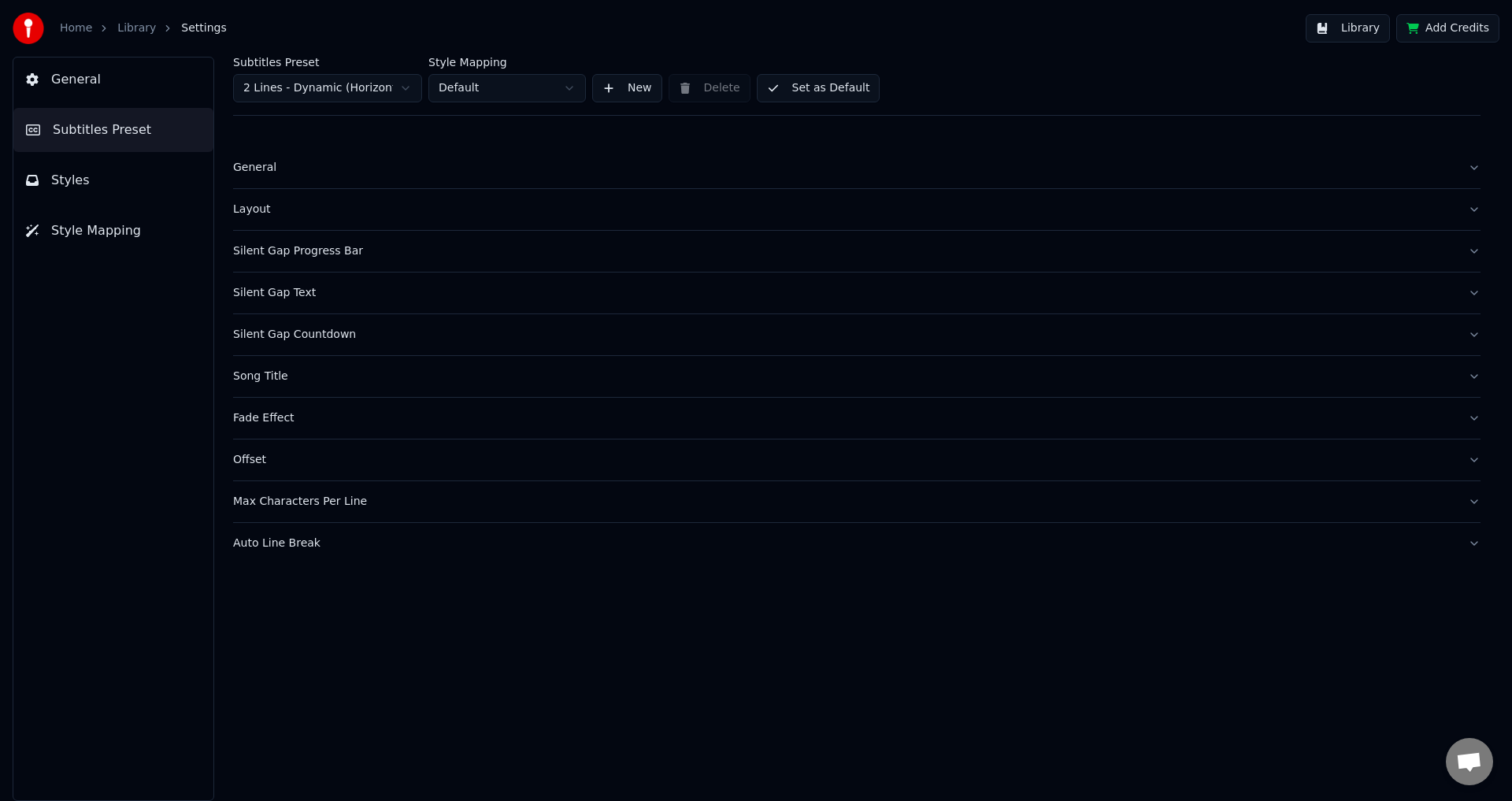
click at [336, 556] on button "Auto Line Break" at bounding box center [857, 543] width 1248 height 41
click at [421, 539] on div "Auto Line Break" at bounding box center [844, 542] width 1222 height 16
click at [418, 500] on div "Max Characters Per Line" at bounding box center [844, 501] width 1222 height 16
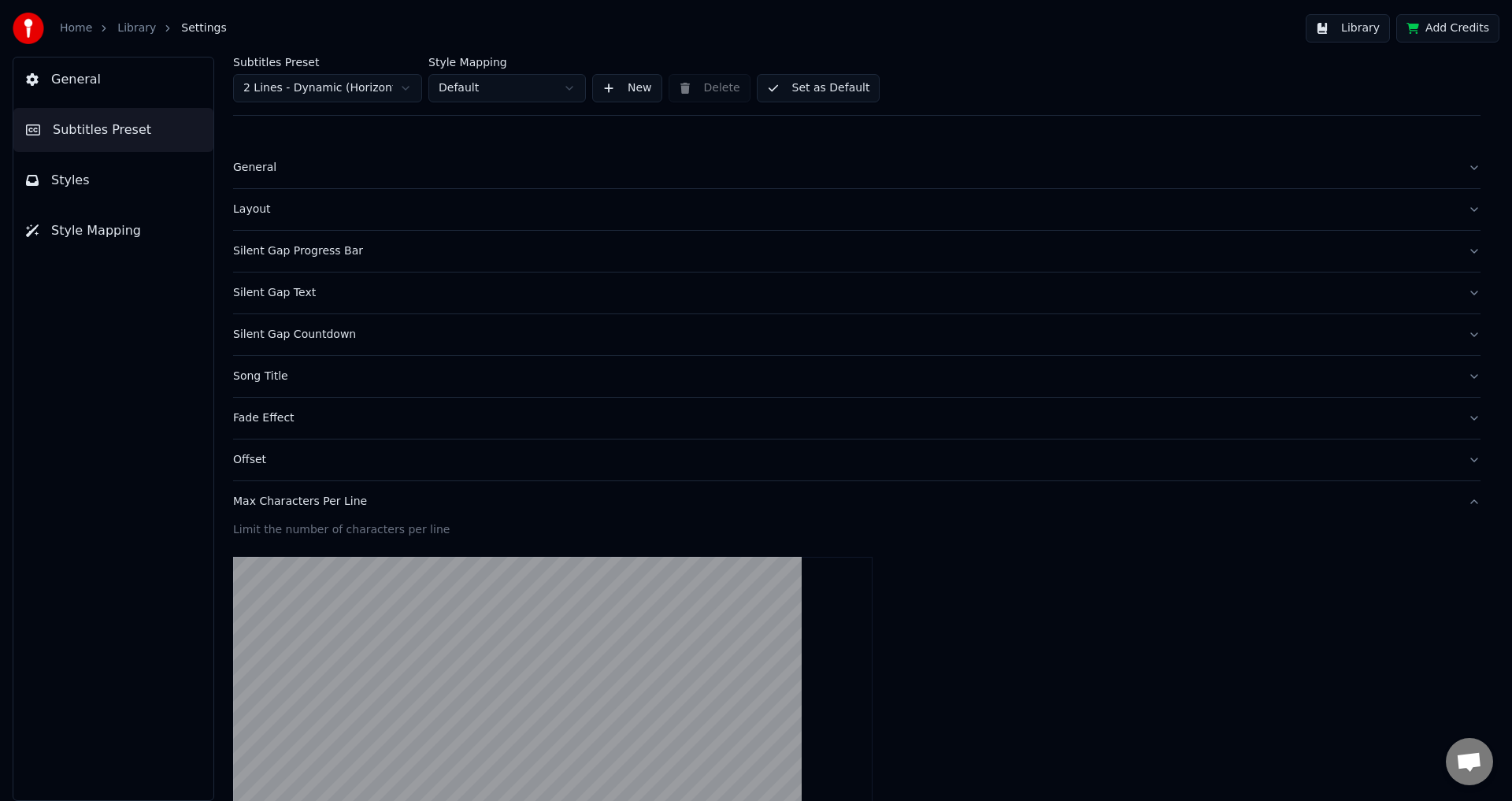
scroll to position [307, 0]
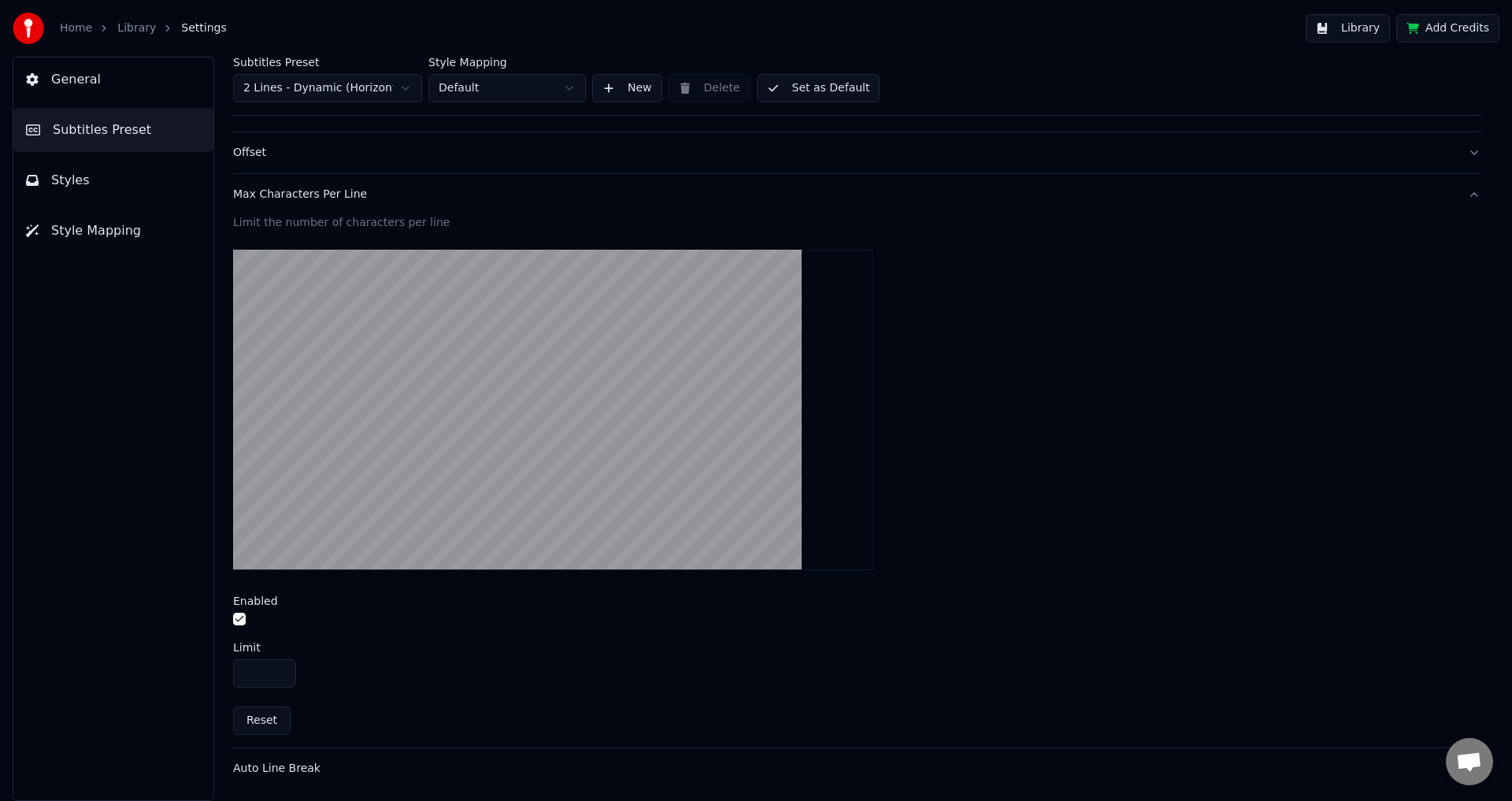
click at [492, 194] on div "Max Characters Per Line" at bounding box center [844, 194] width 1222 height 16
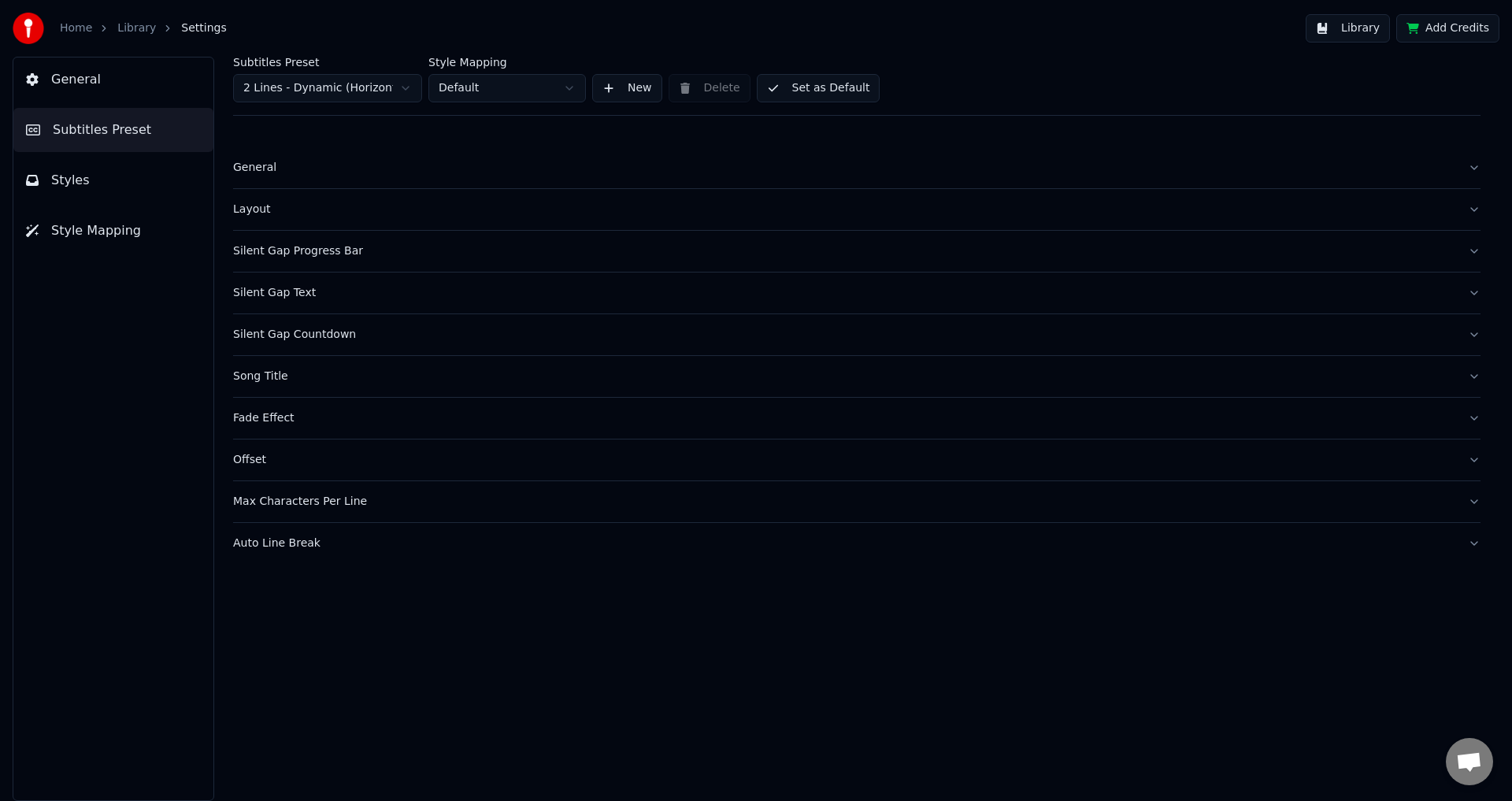
click at [106, 234] on span "Style Mapping" at bounding box center [96, 231] width 90 height 19
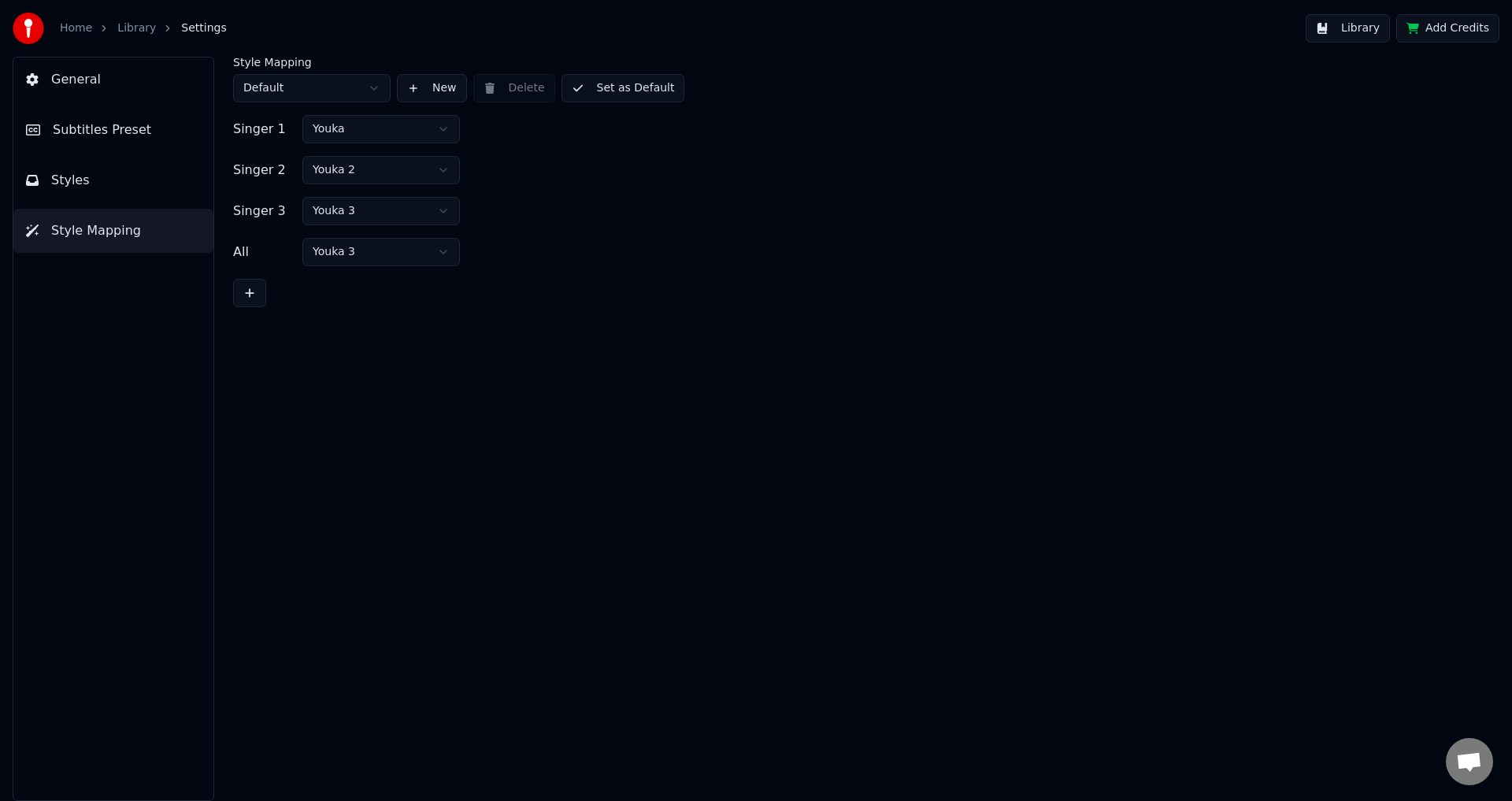
click at [129, 193] on button "Styles" at bounding box center [113, 179] width 200 height 44
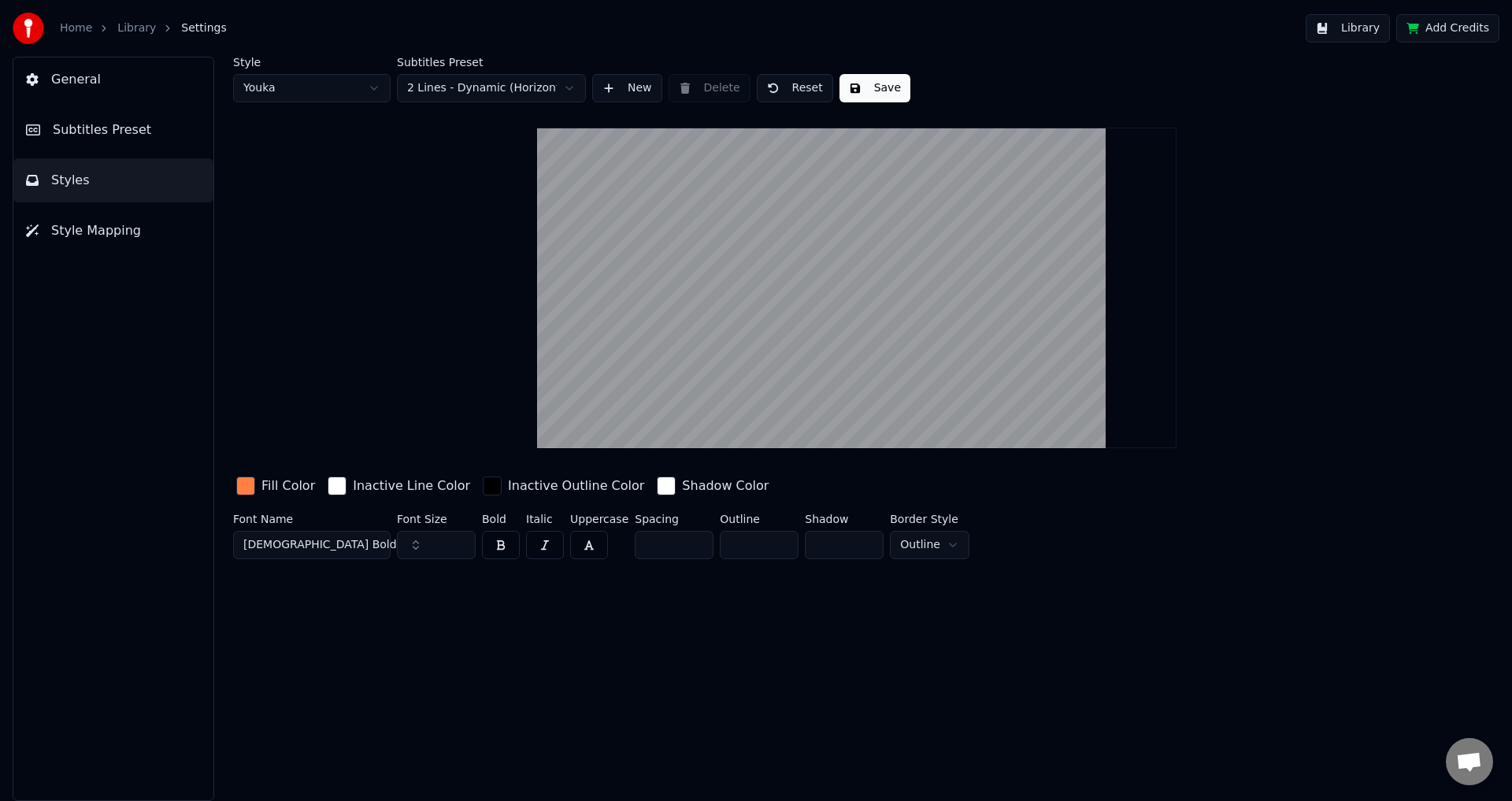
click at [868, 94] on button "Save" at bounding box center [875, 88] width 71 height 28
click at [119, 123] on span "Subtitles Preset" at bounding box center [101, 130] width 98 height 19
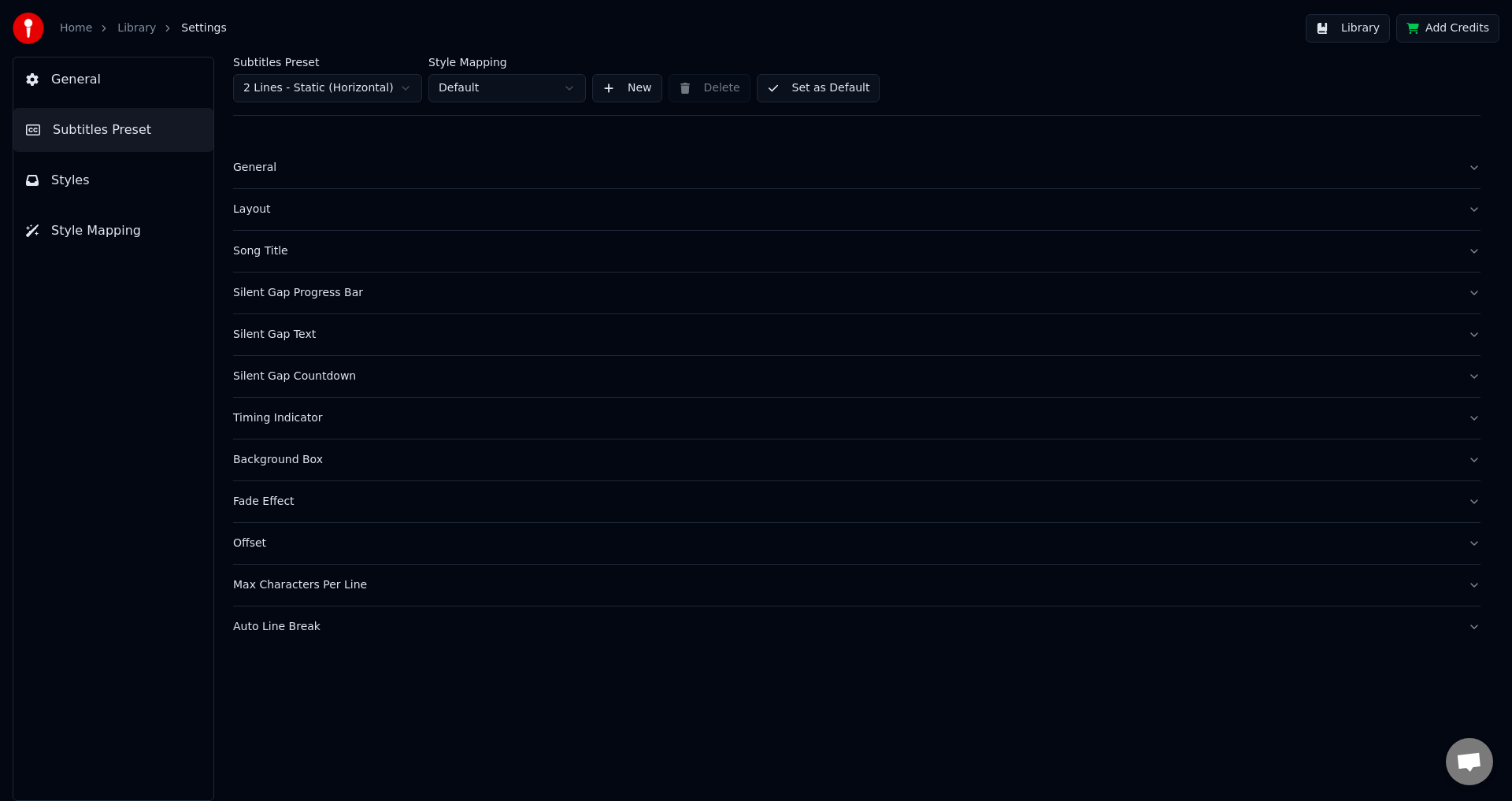
click at [134, 31] on link "Library" at bounding box center [136, 28] width 38 height 16
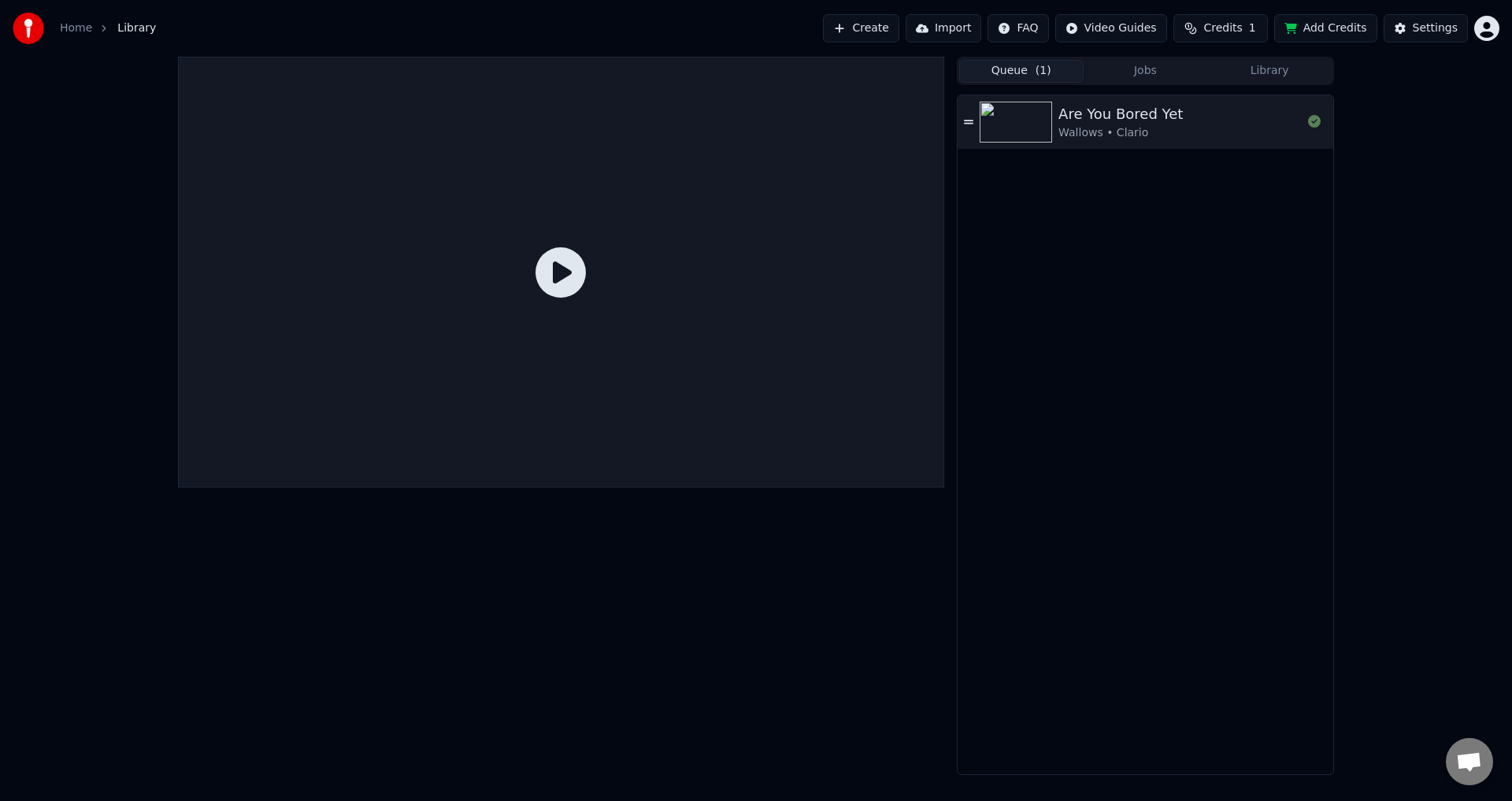
click at [742, 214] on div at bounding box center [561, 272] width 766 height 430
click at [1049, 132] on img at bounding box center [1016, 122] width 73 height 41
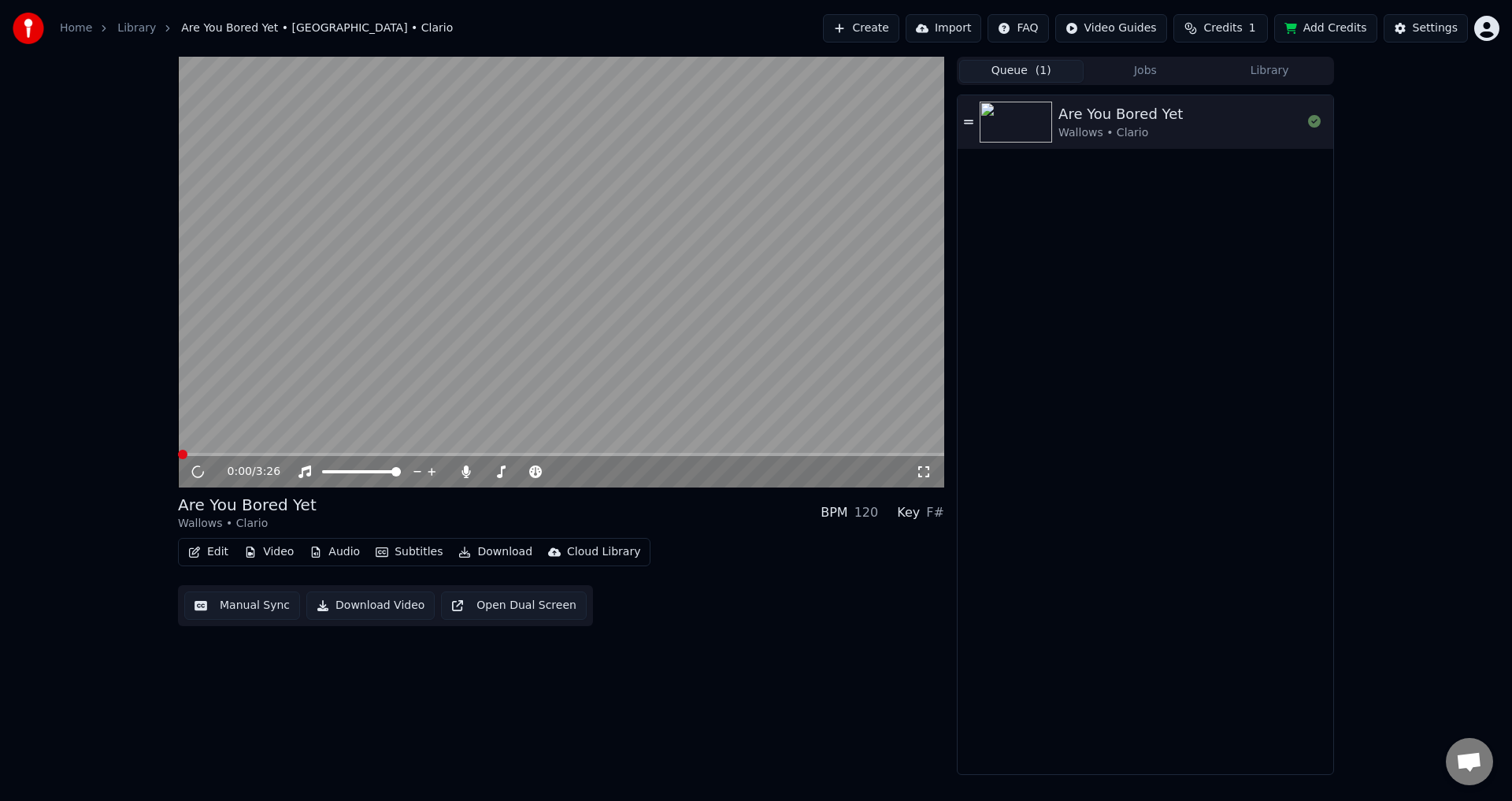
click at [592, 317] on video at bounding box center [561, 272] width 766 height 430
click at [261, 450] on video at bounding box center [561, 272] width 766 height 430
click at [263, 454] on span at bounding box center [561, 454] width 766 height 3
click at [350, 408] on video at bounding box center [561, 272] width 766 height 430
click at [314, 455] on span at bounding box center [561, 454] width 766 height 3
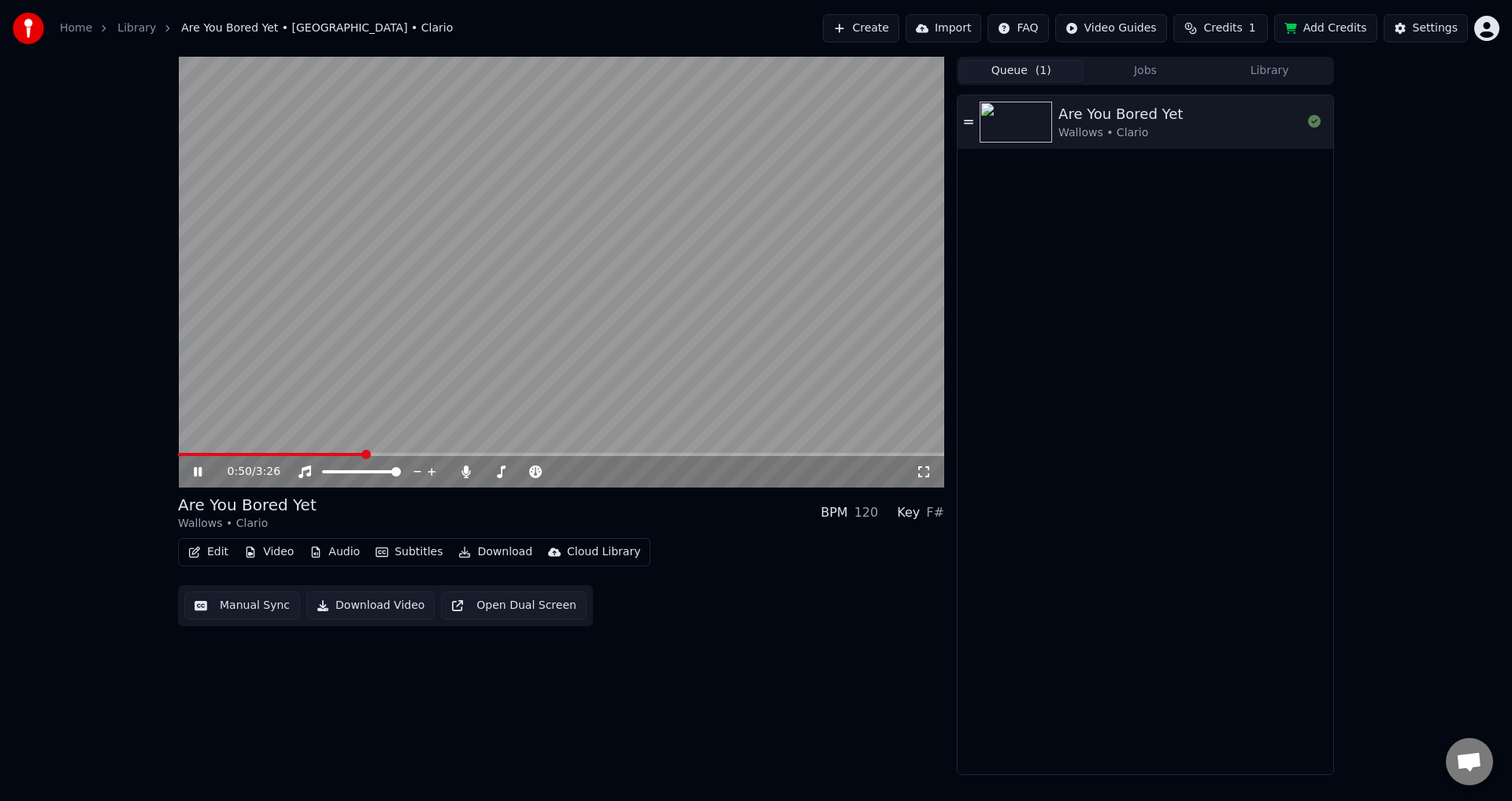
click at [364, 455] on span at bounding box center [561, 454] width 766 height 3
click at [339, 456] on span at bounding box center [275, 454] width 193 height 3
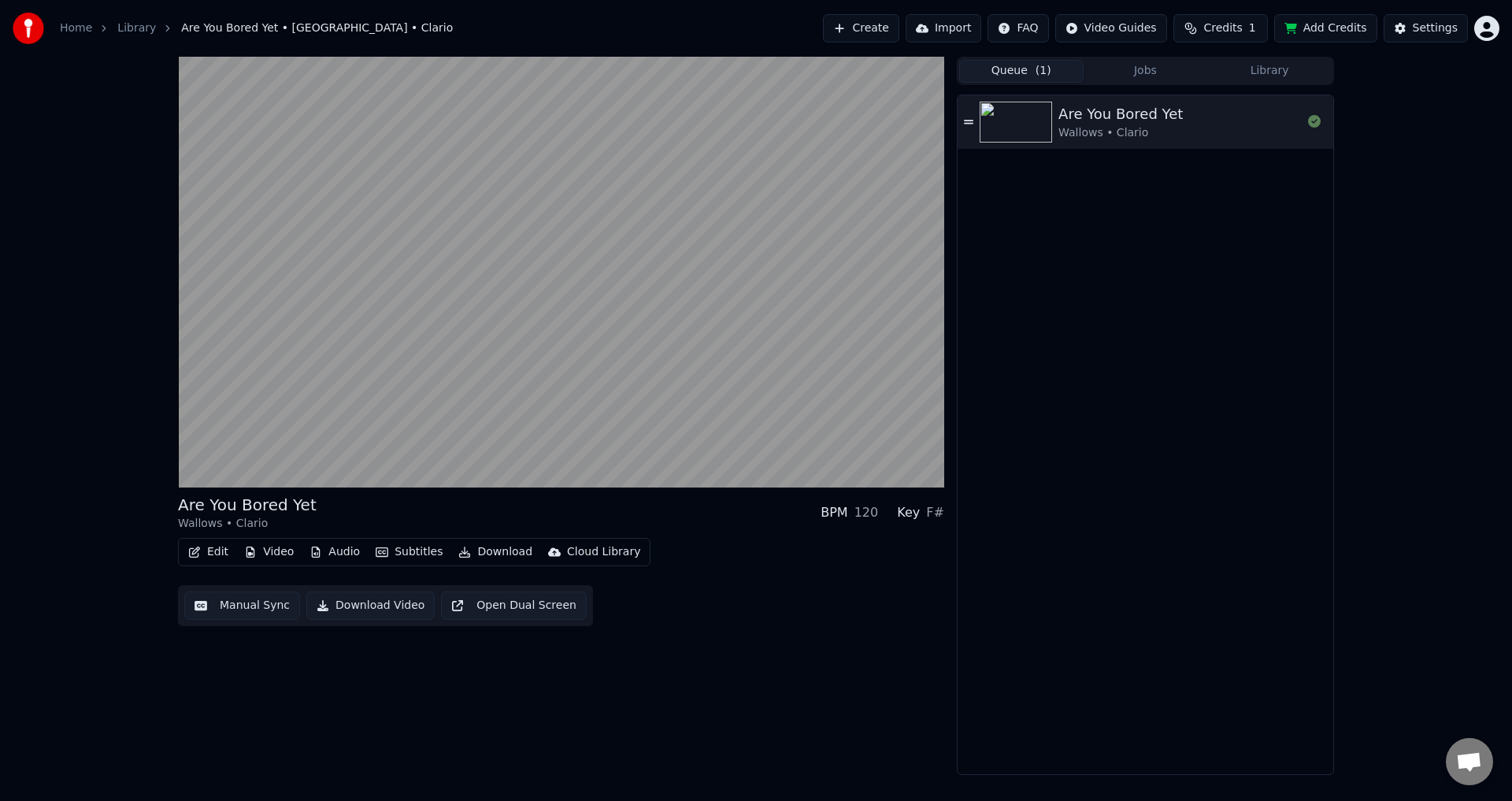
click at [217, 560] on button "Edit" at bounding box center [208, 552] width 52 height 22
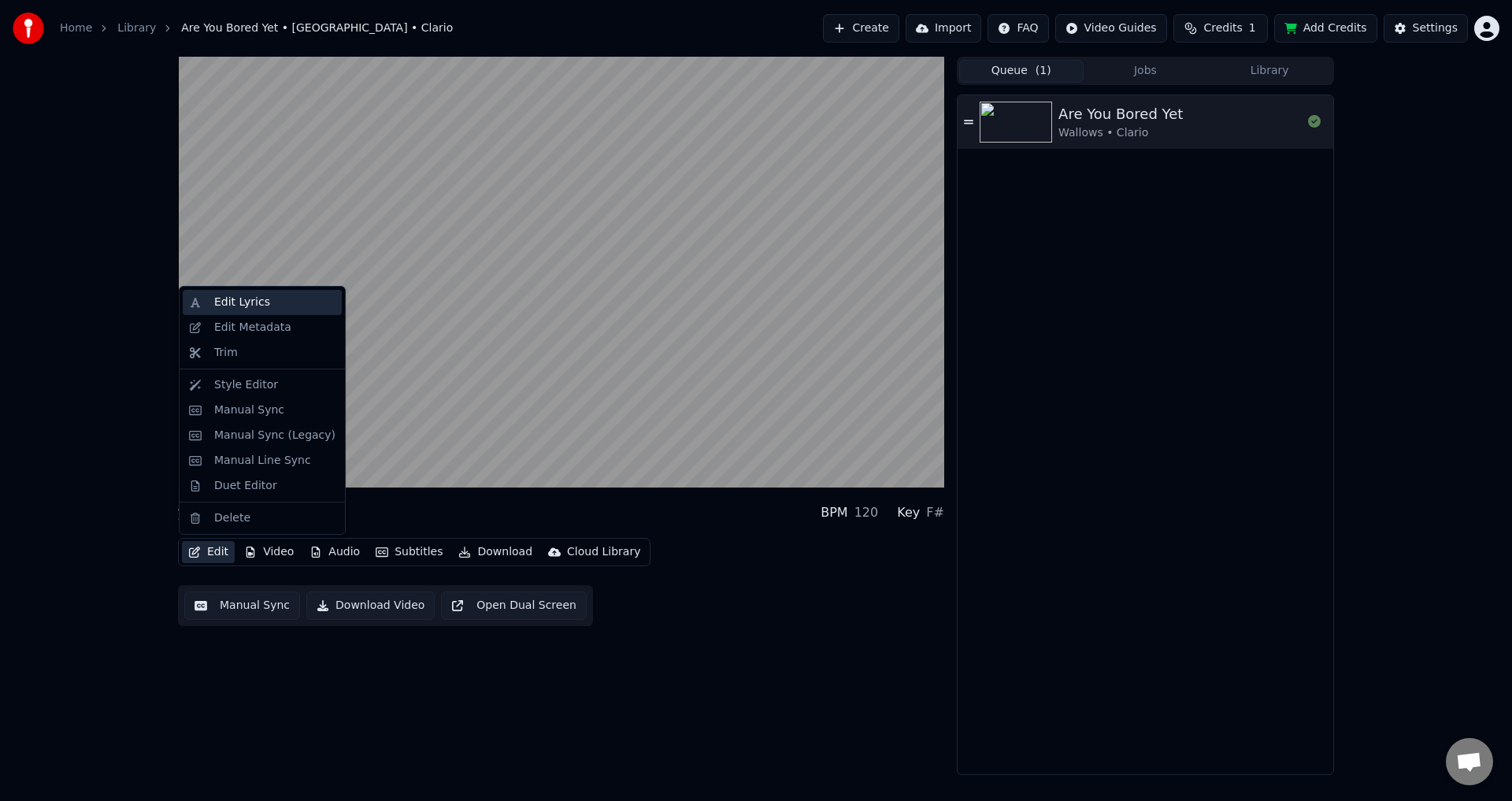
click at [232, 309] on div "Edit Lyrics" at bounding box center [242, 302] width 56 height 16
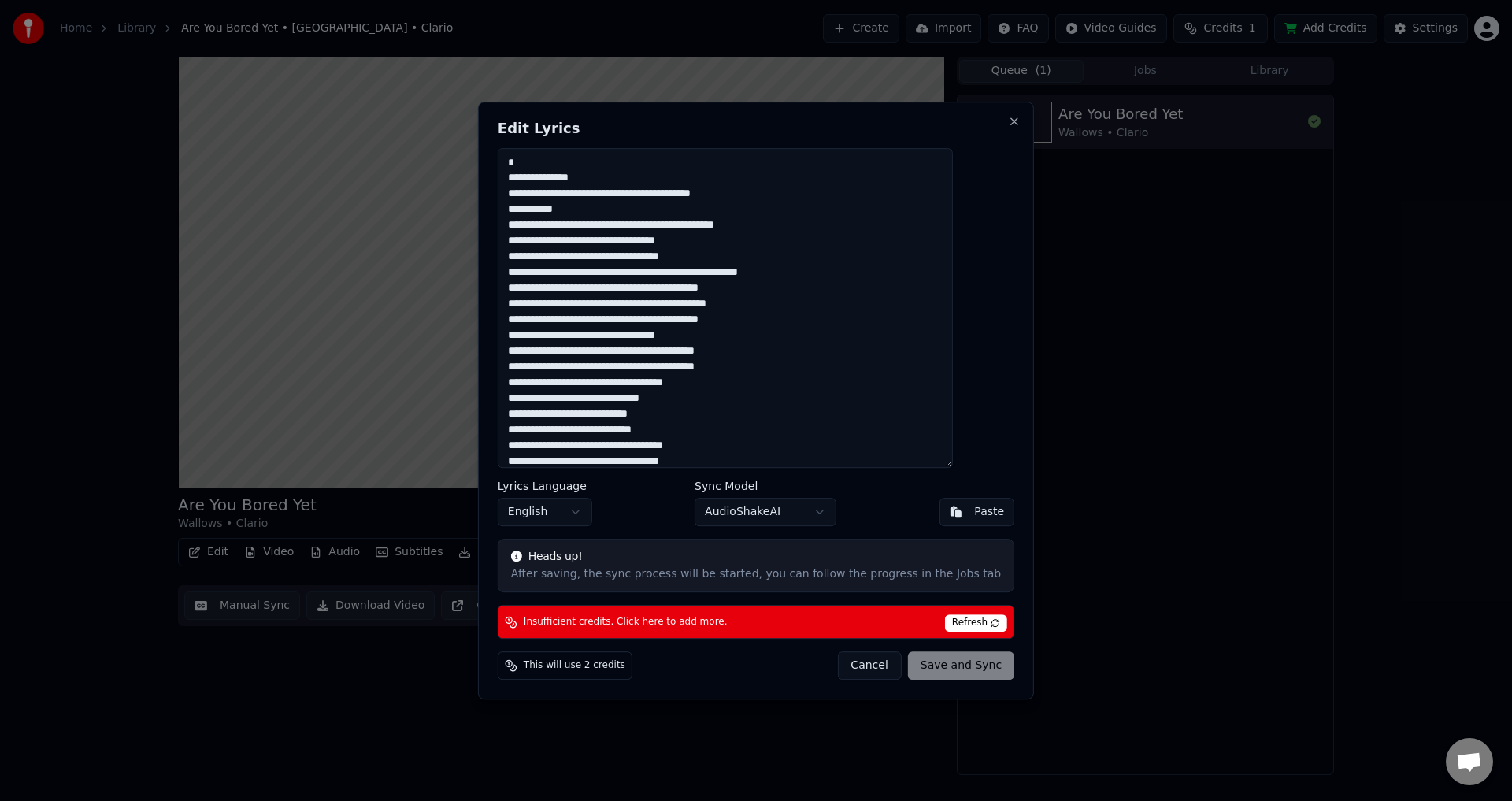
click at [638, 196] on textarea at bounding box center [725, 308] width 455 height 320
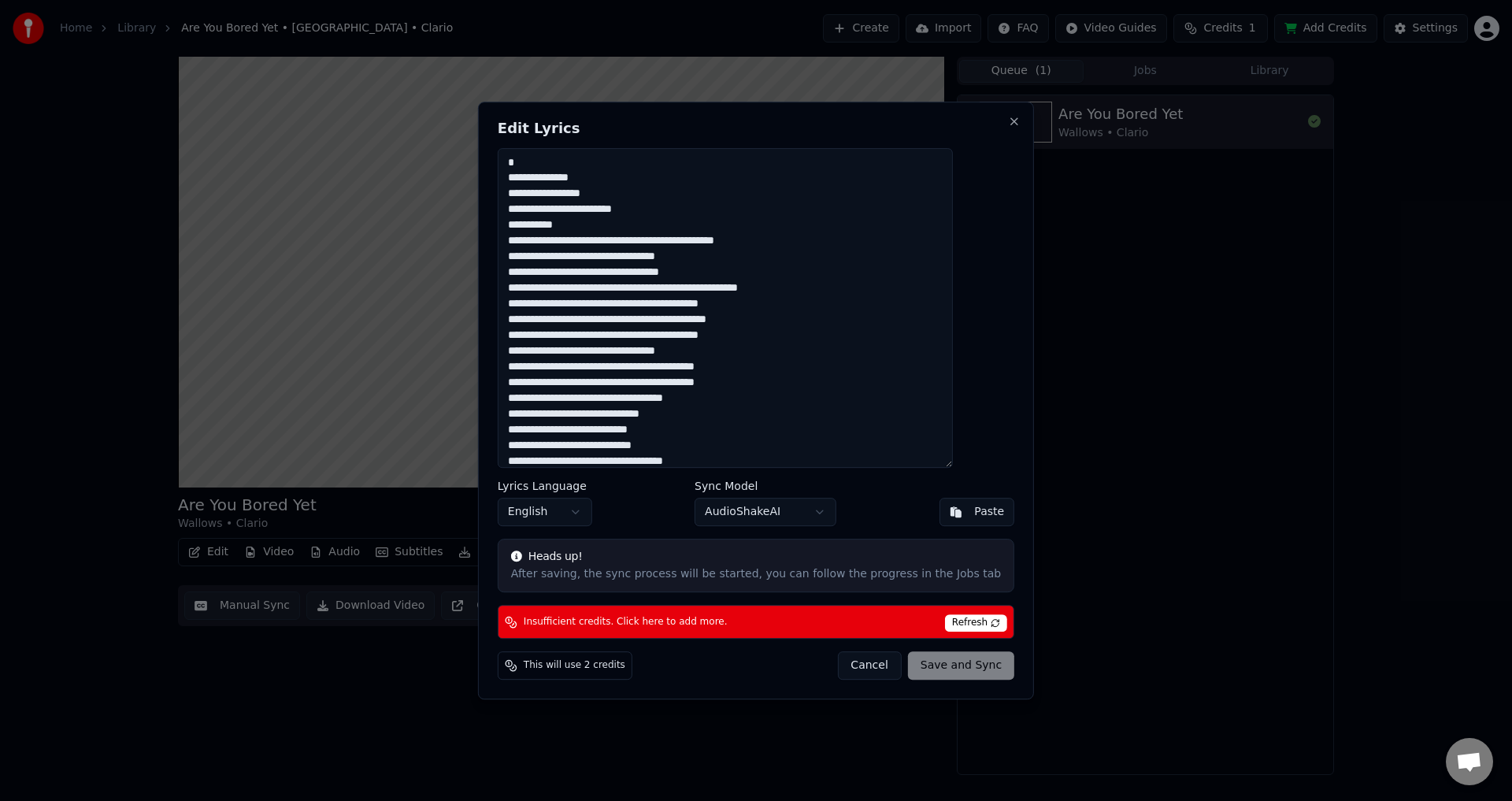
click at [536, 176] on textarea at bounding box center [725, 308] width 455 height 320
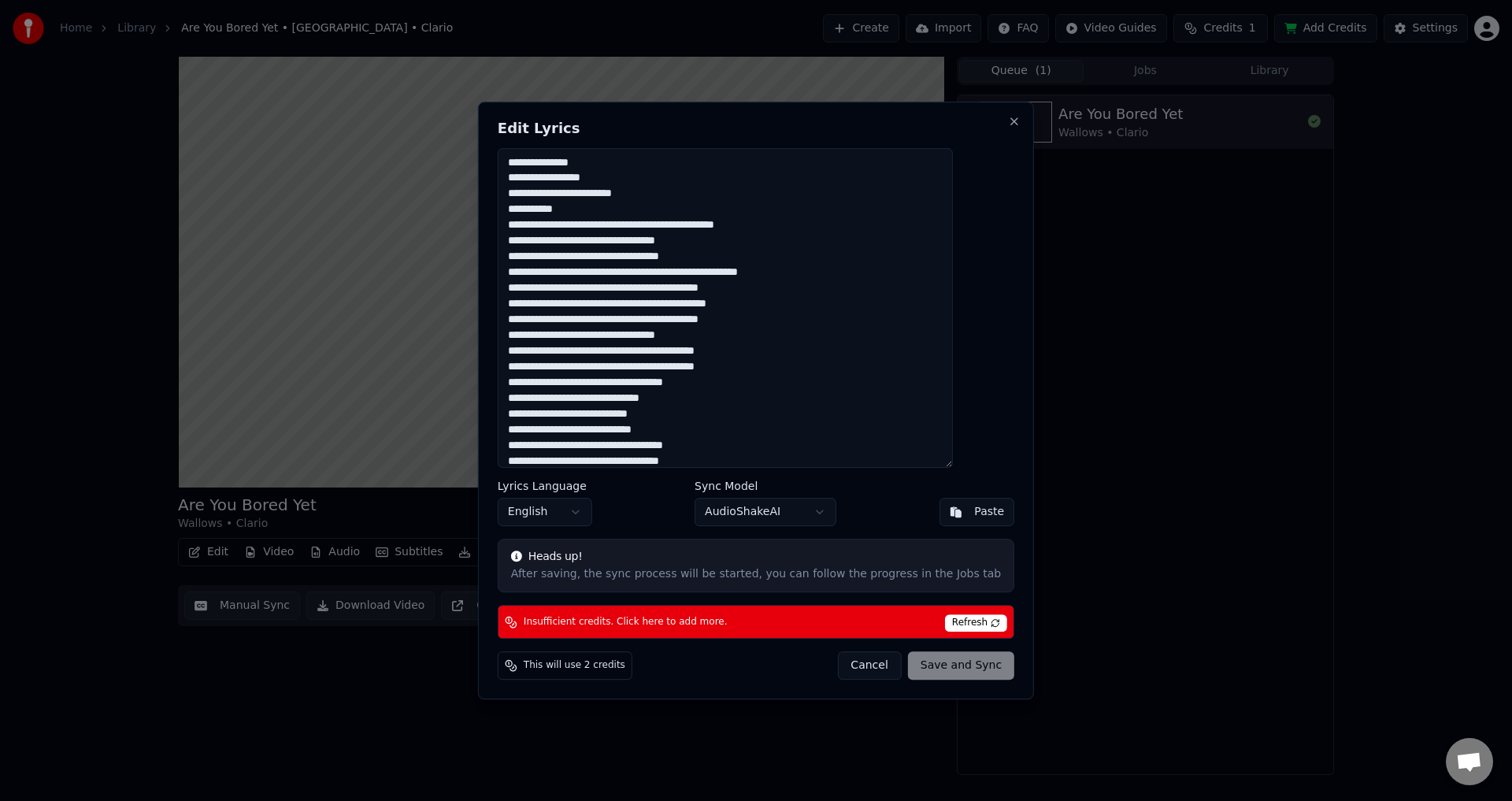
click at [613, 664] on span "This will use 2 credits" at bounding box center [574, 665] width 102 height 12
click at [841, 668] on button "Cancel" at bounding box center [869, 665] width 64 height 28
type textarea "**********"
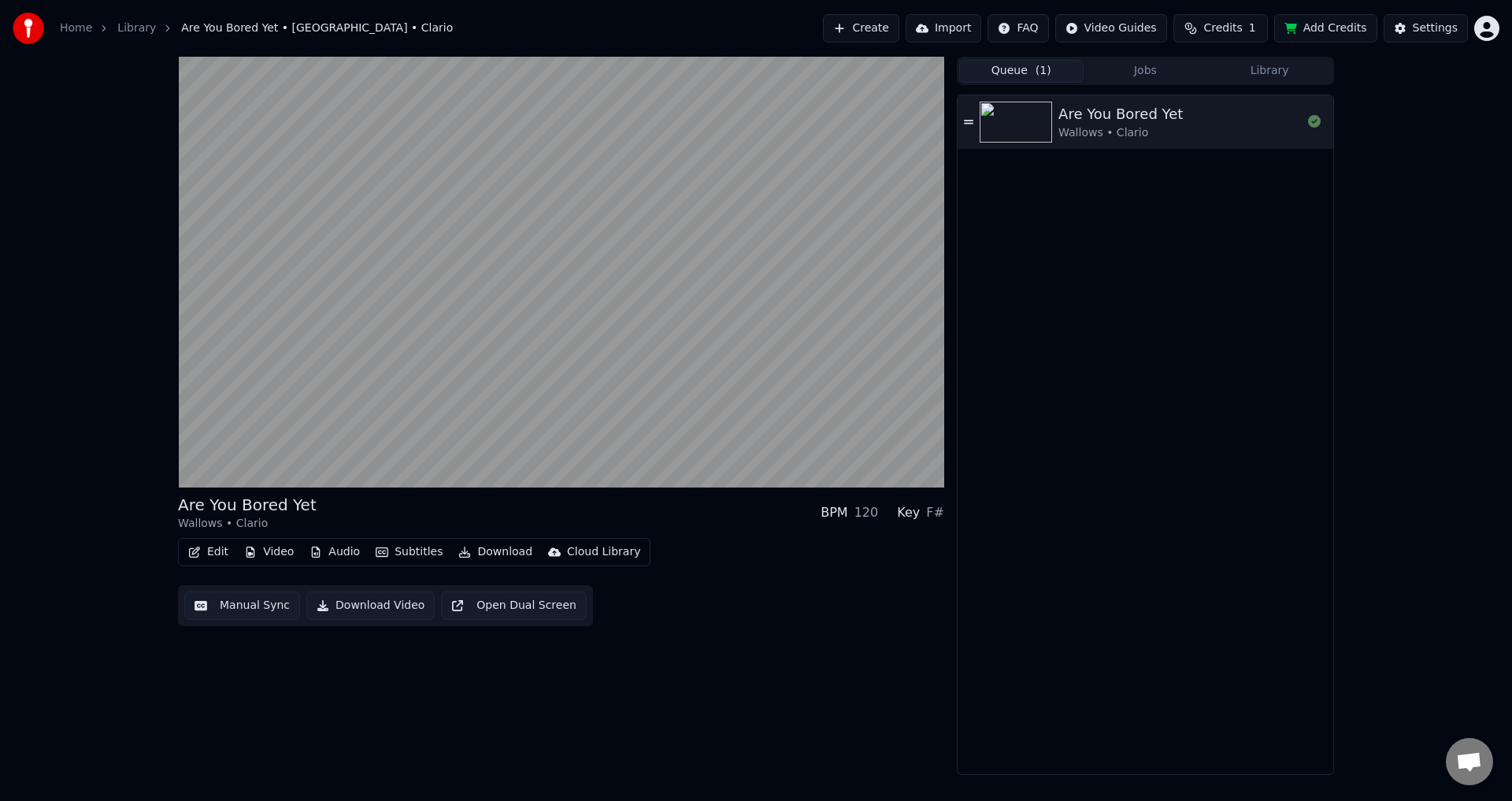
click at [1231, 34] on span "Credits" at bounding box center [1222, 28] width 38 height 16
click at [1145, 113] on td "15" at bounding box center [1140, 105] width 45 height 28
click at [1213, 148] on button "Refresh" at bounding box center [1230, 146] width 81 height 28
click at [1321, 26] on button "Add Credits" at bounding box center [1325, 28] width 103 height 28
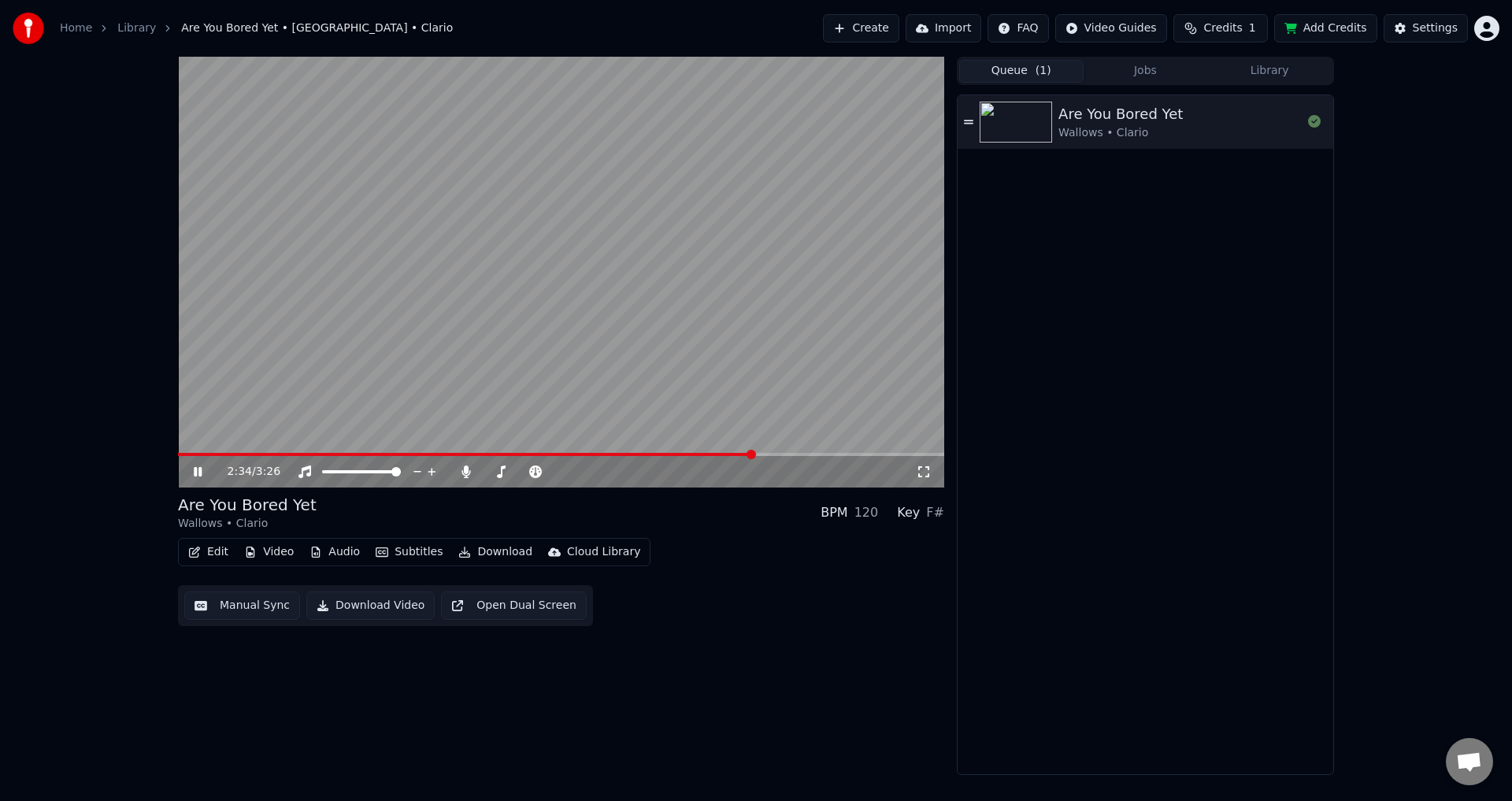
click at [558, 349] on video at bounding box center [561, 272] width 766 height 430
